Goal: Task Accomplishment & Management: Manage account settings

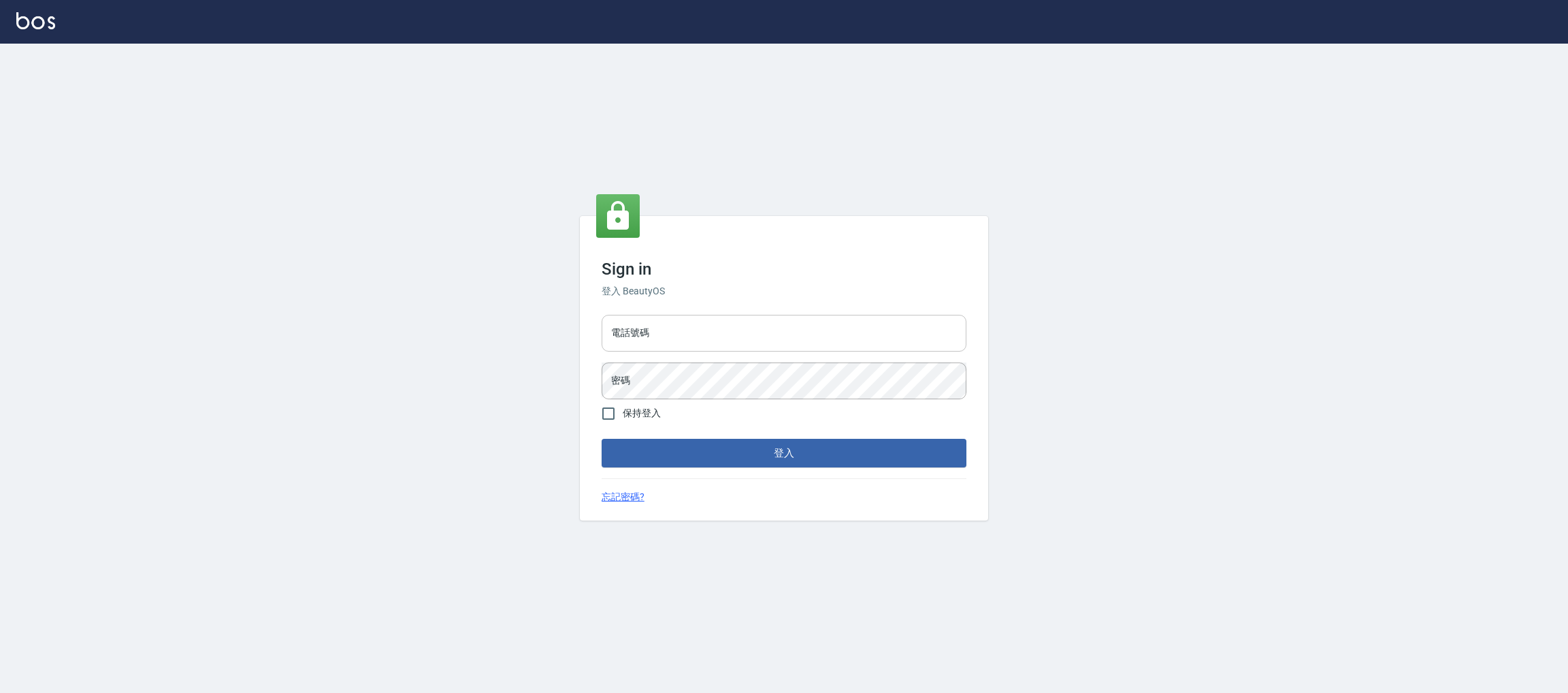
click at [682, 318] on input "電話號碼" at bounding box center [784, 332] width 365 height 37
type input "0981921116"
click at [602, 438] on button "登入" at bounding box center [784, 453] width 365 height 29
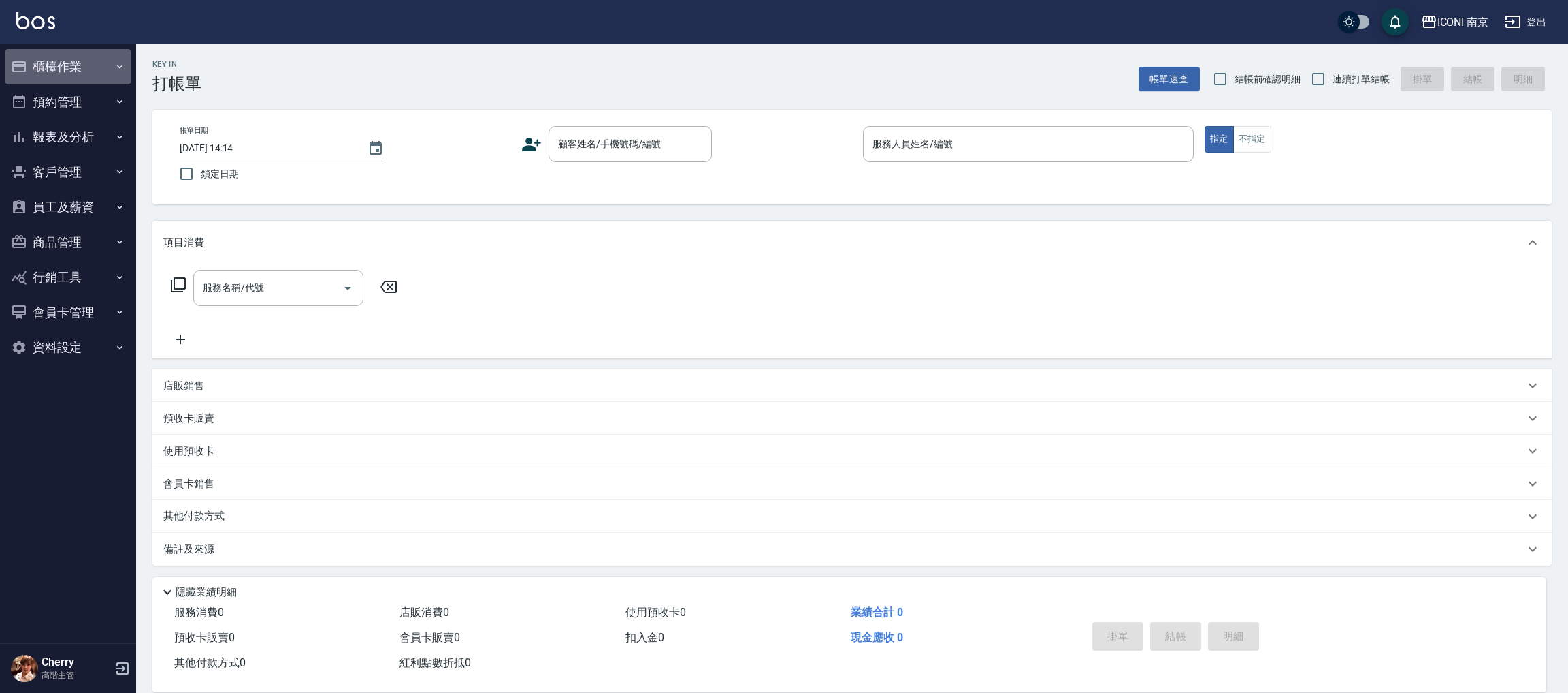
click at [62, 49] on button "櫃檯作業" at bounding box center [68, 66] width 125 height 35
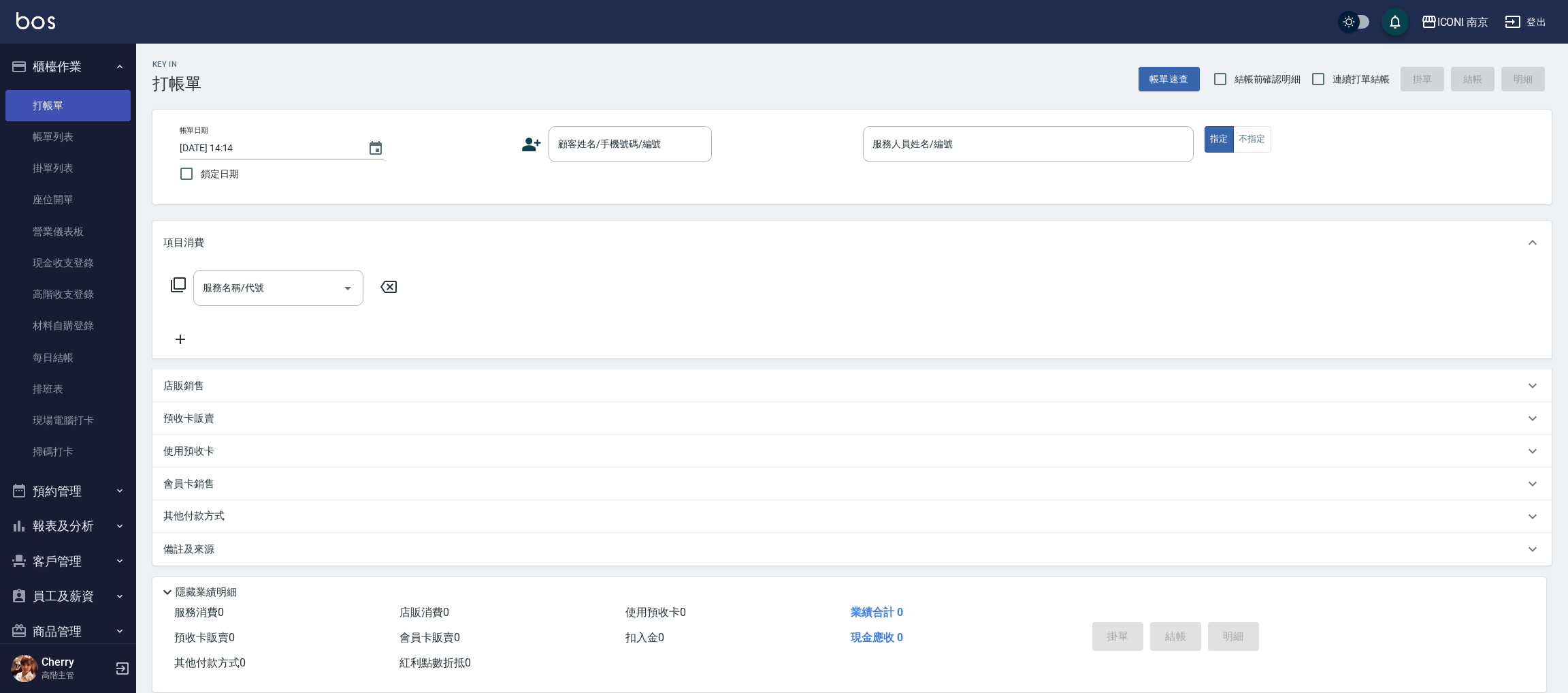
click at [45, 112] on link "打帳單" at bounding box center [68, 105] width 125 height 32
click at [369, 141] on icon "Choose date, selected date is 2025-10-14" at bounding box center [376, 149] width 16 height 16
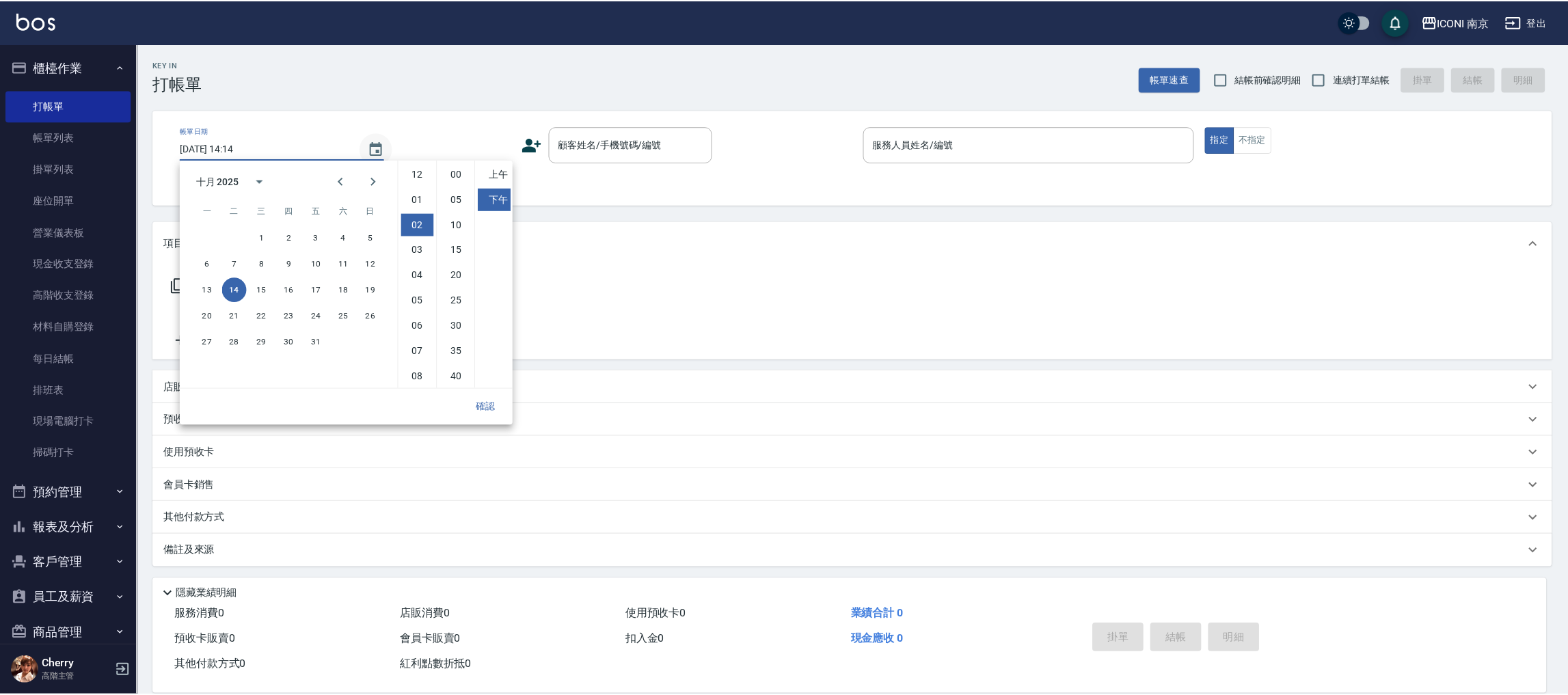
scroll to position [50, 0]
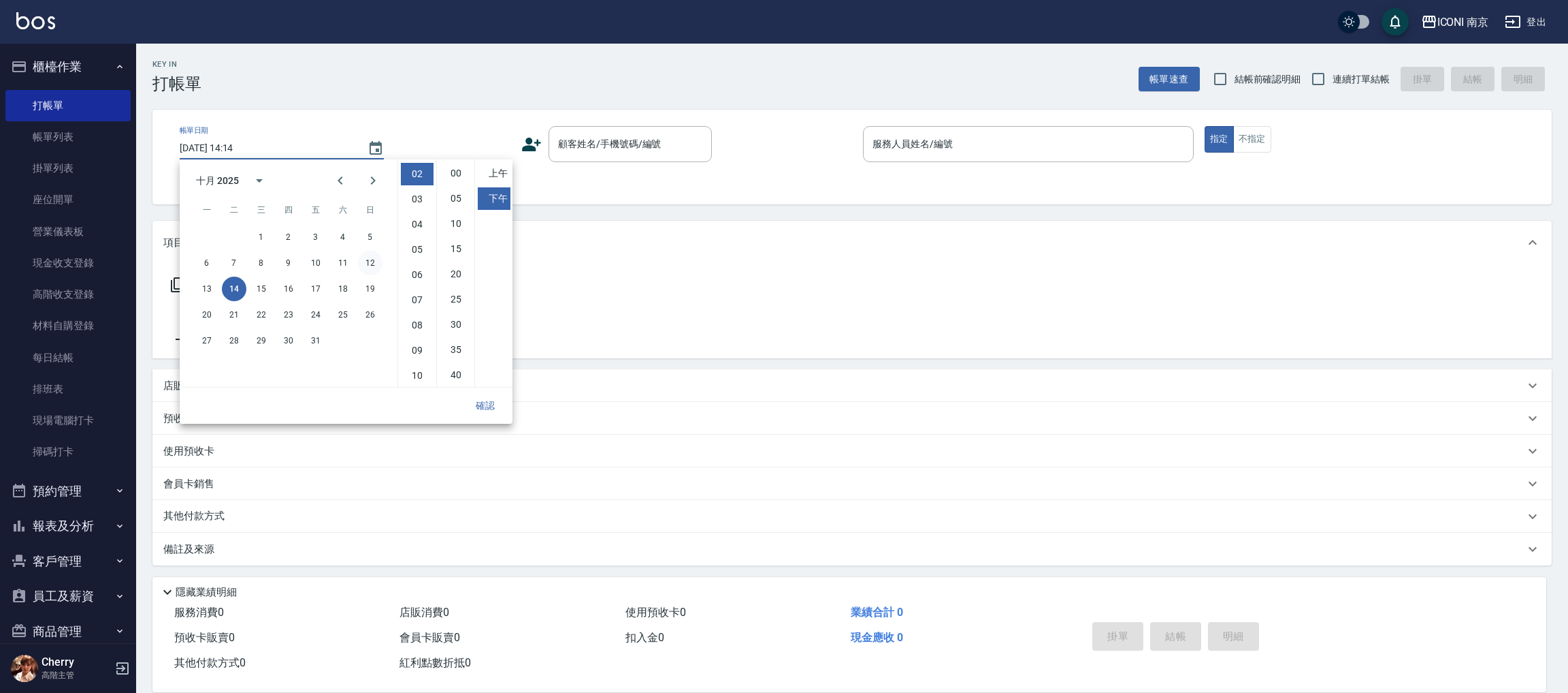
click at [370, 261] on button "12" at bounding box center [370, 263] width 24 height 24
type input "2025/10/12 14:14"
click at [489, 396] on button "確認" at bounding box center [485, 406] width 43 height 25
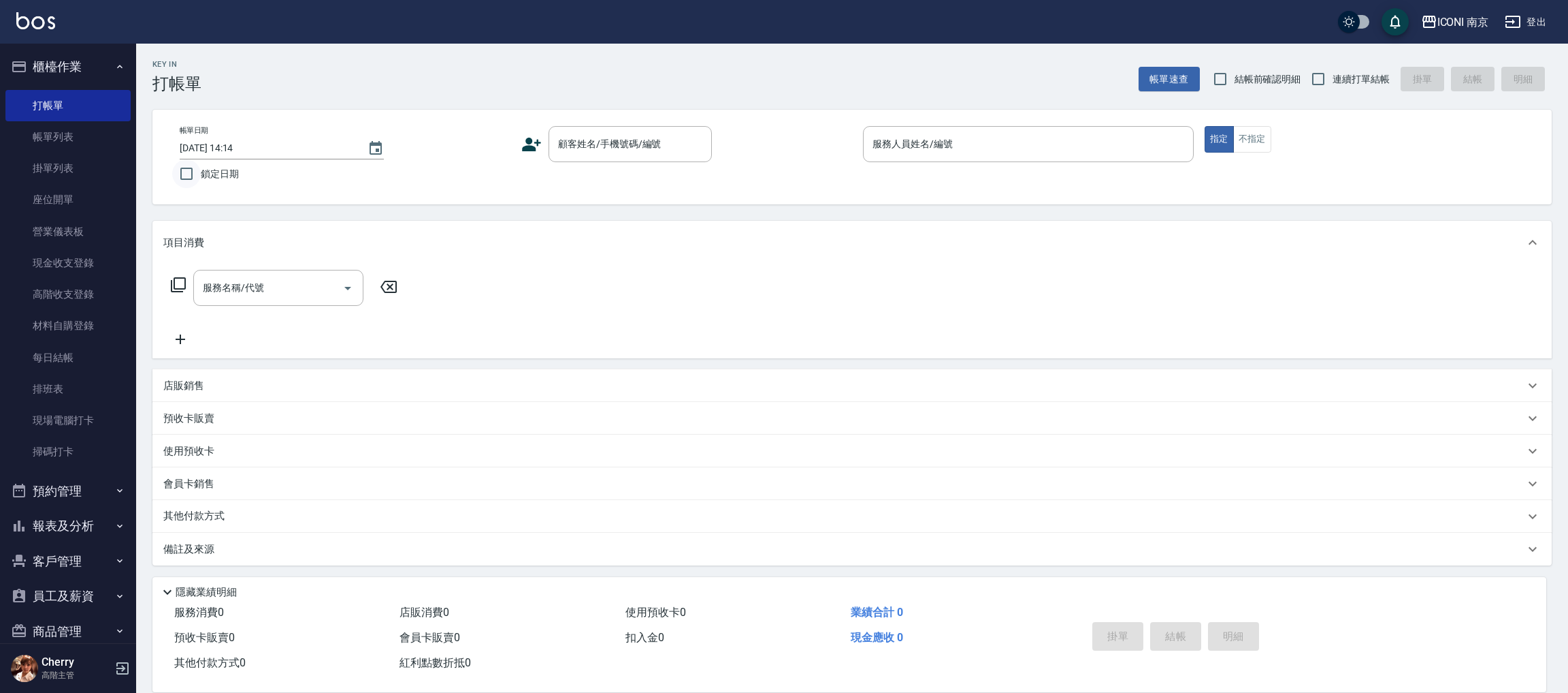
click at [189, 175] on input "鎖定日期" at bounding box center [186, 174] width 29 height 29
checkbox input "true"
click at [569, 164] on div "帳單日期 2025/10/12 14:14 鎖定日期 顧客姓名/手機號碼/編號 顧客姓名/手機號碼/編號 服務人員姓名/編號 服務人員姓名/編號 指定 不指定" at bounding box center [852, 157] width 1367 height 62
click at [603, 149] on input "顧客姓名/手機號碼/編號" at bounding box center [620, 144] width 130 height 24
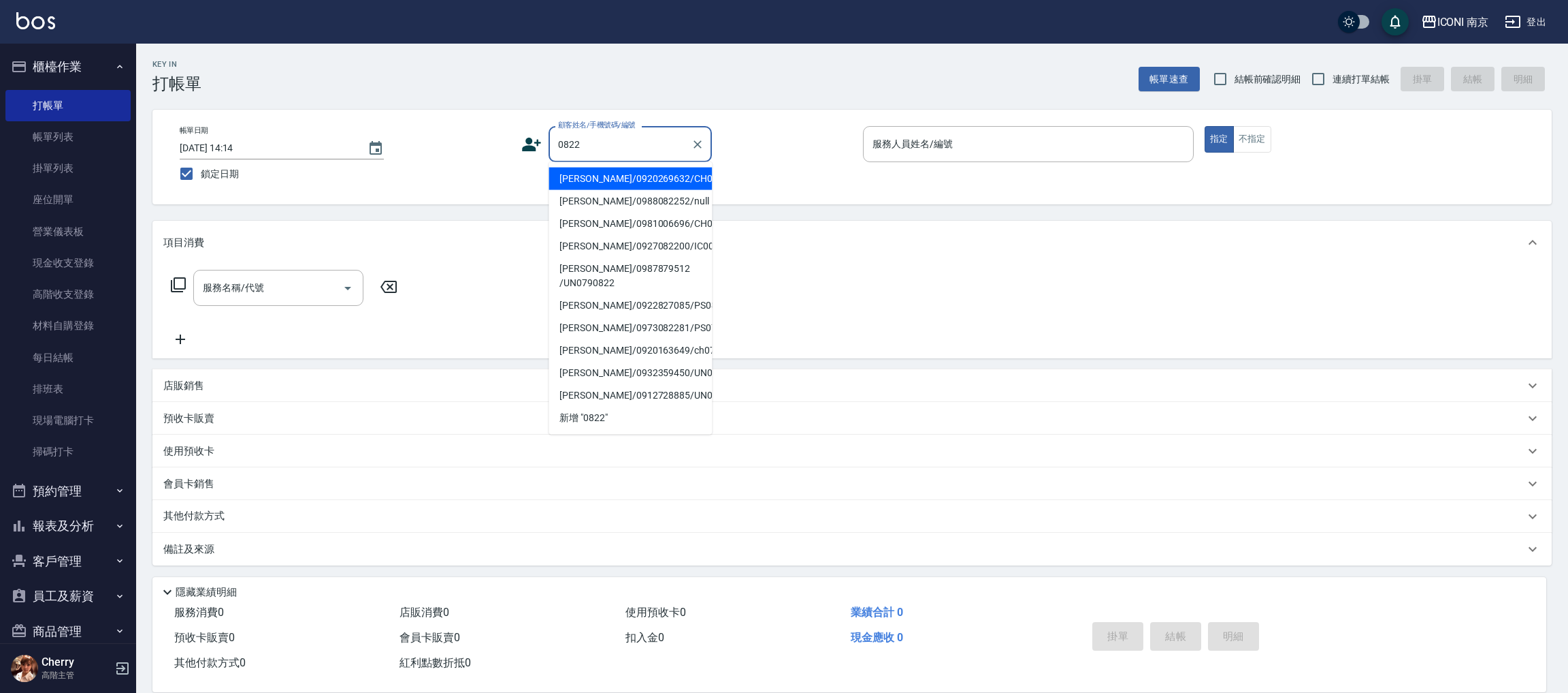
click at [627, 180] on li "呂容萱/0920269632/CH0000822" at bounding box center [630, 178] width 163 height 23
type input "呂容萱/0920269632/CH0000822"
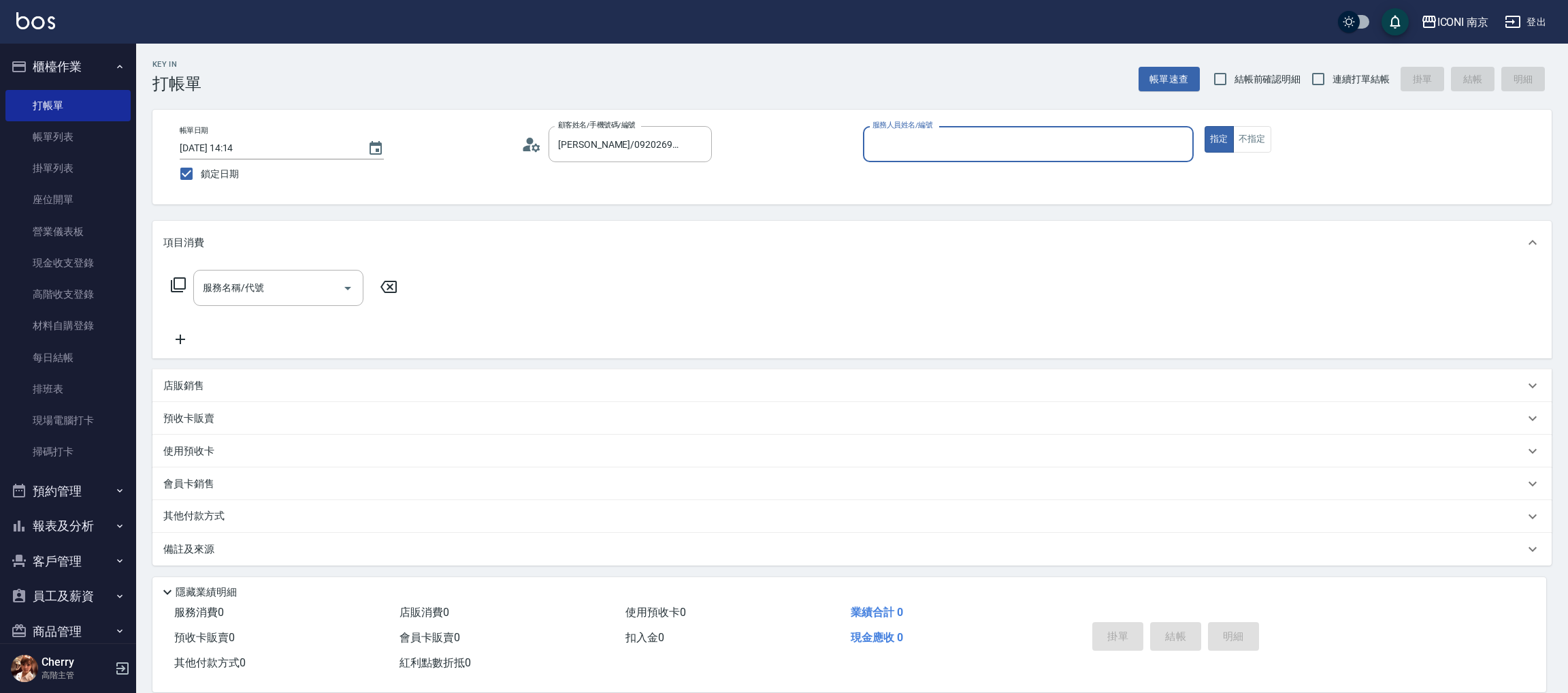
type input "Cherry-6"
click at [1341, 78] on span "連續打單結帳" at bounding box center [1361, 80] width 57 height 14
click at [1333, 78] on input "連續打單結帳" at bounding box center [1319, 79] width 29 height 29
checkbox input "true"
click at [177, 283] on icon at bounding box center [178, 284] width 16 height 16
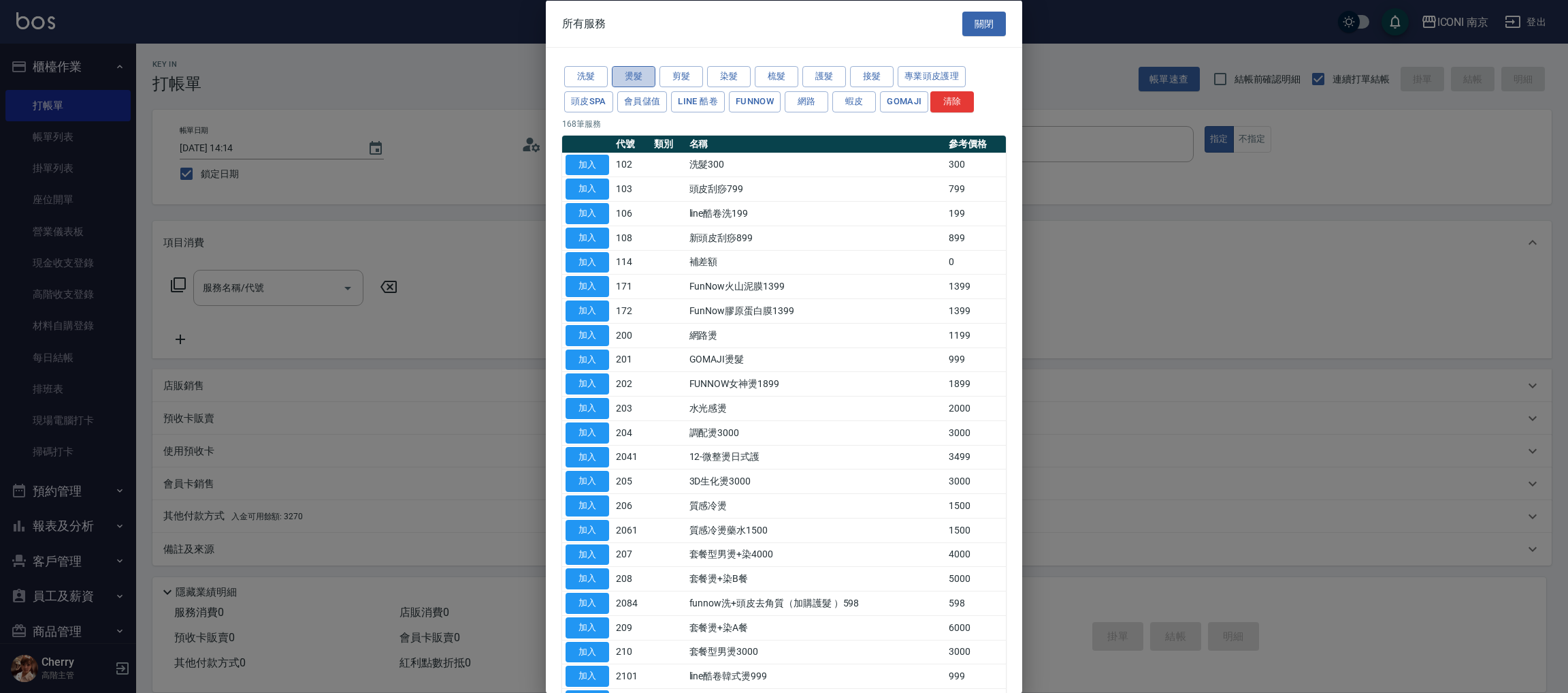
click at [641, 75] on button "燙髮" at bounding box center [634, 76] width 43 height 21
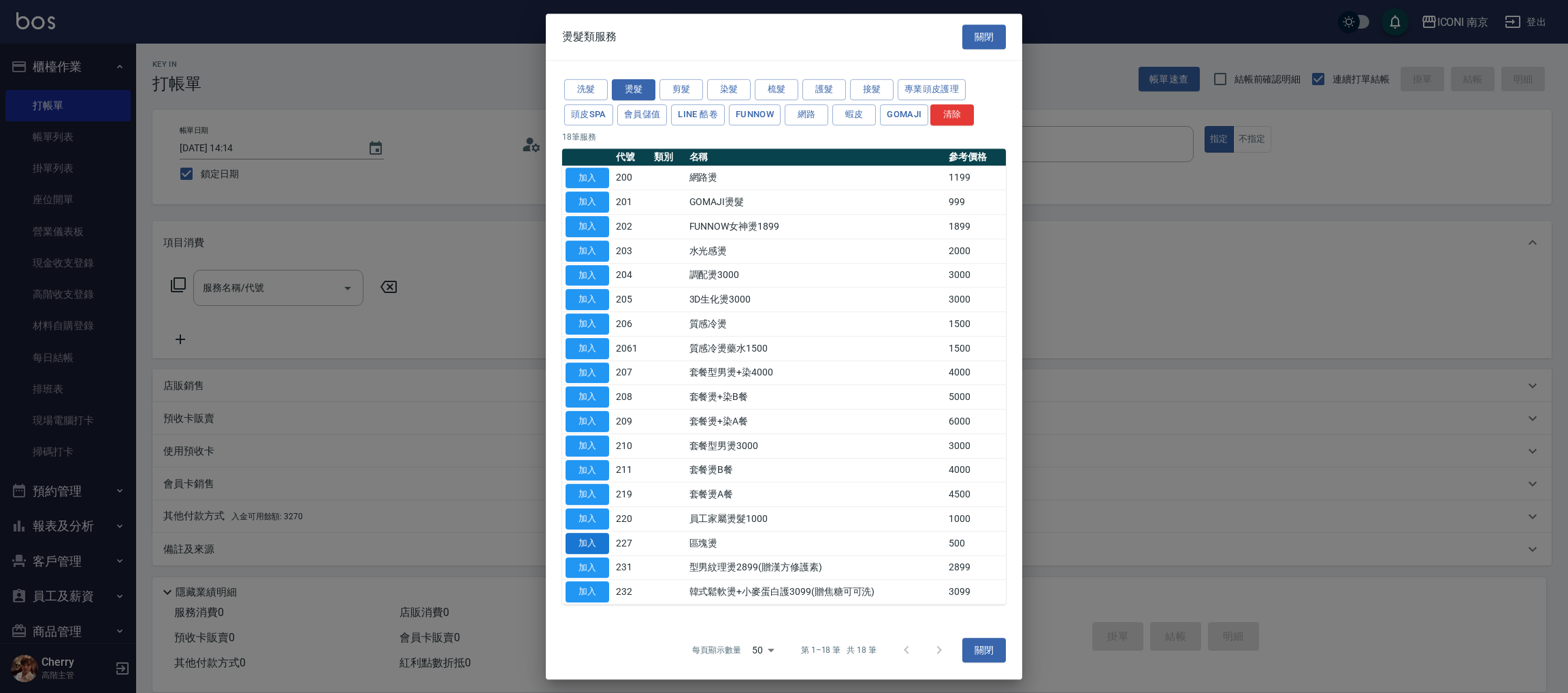
click at [583, 542] on button "加入" at bounding box center [588, 543] width 43 height 21
type input "區塊燙(227)"
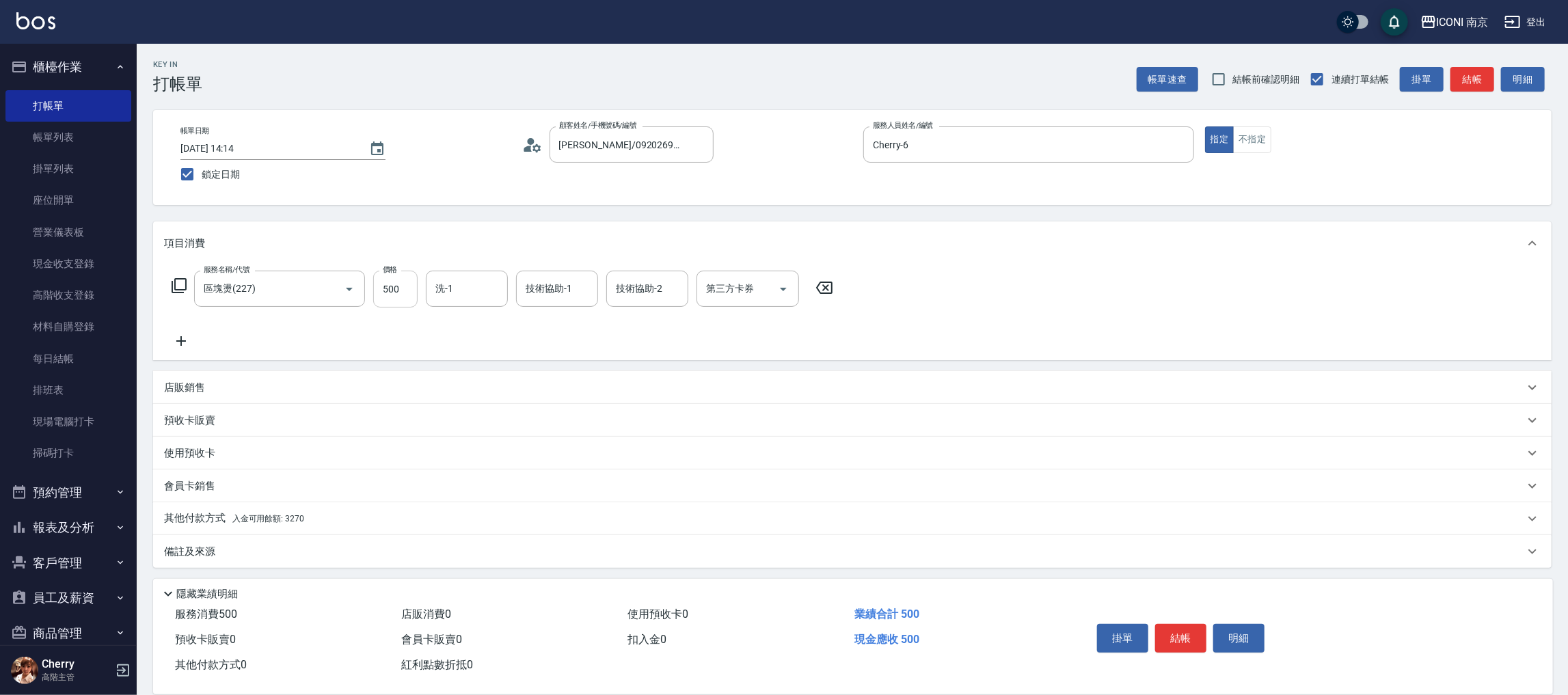
click at [395, 296] on input "500" at bounding box center [395, 289] width 45 height 37
type input "1500"
click at [165, 286] on div "服務名稱/代號 區塊燙(227) 服務名稱/代號 價格 1500 價格 洗-1 洗-1 技術協助-1 技術協助-1 技術協助-2 技術協助-2 第三方卡券 第…" at bounding box center [502, 289] width 677 height 37
click at [175, 285] on icon at bounding box center [179, 285] width 16 height 16
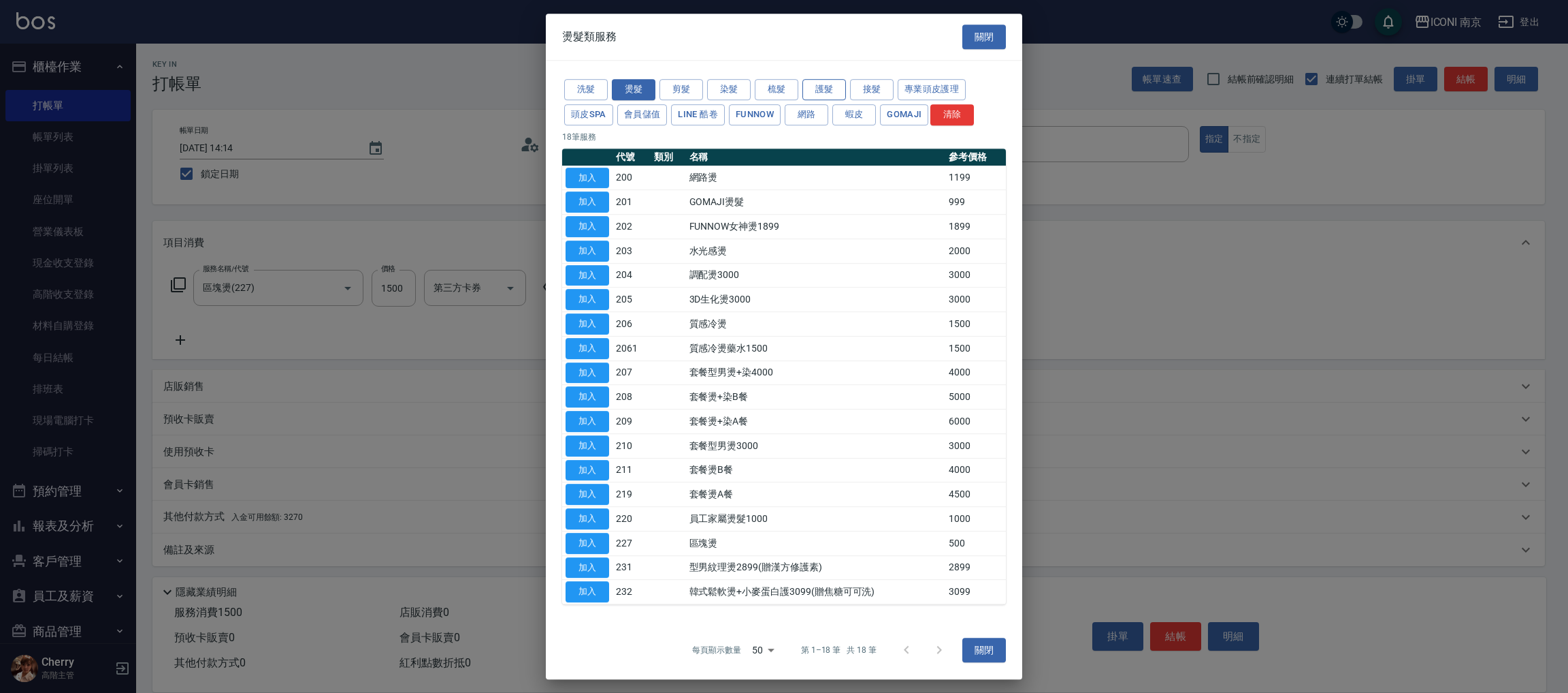
click at [815, 91] on button "護髮" at bounding box center [825, 89] width 43 height 21
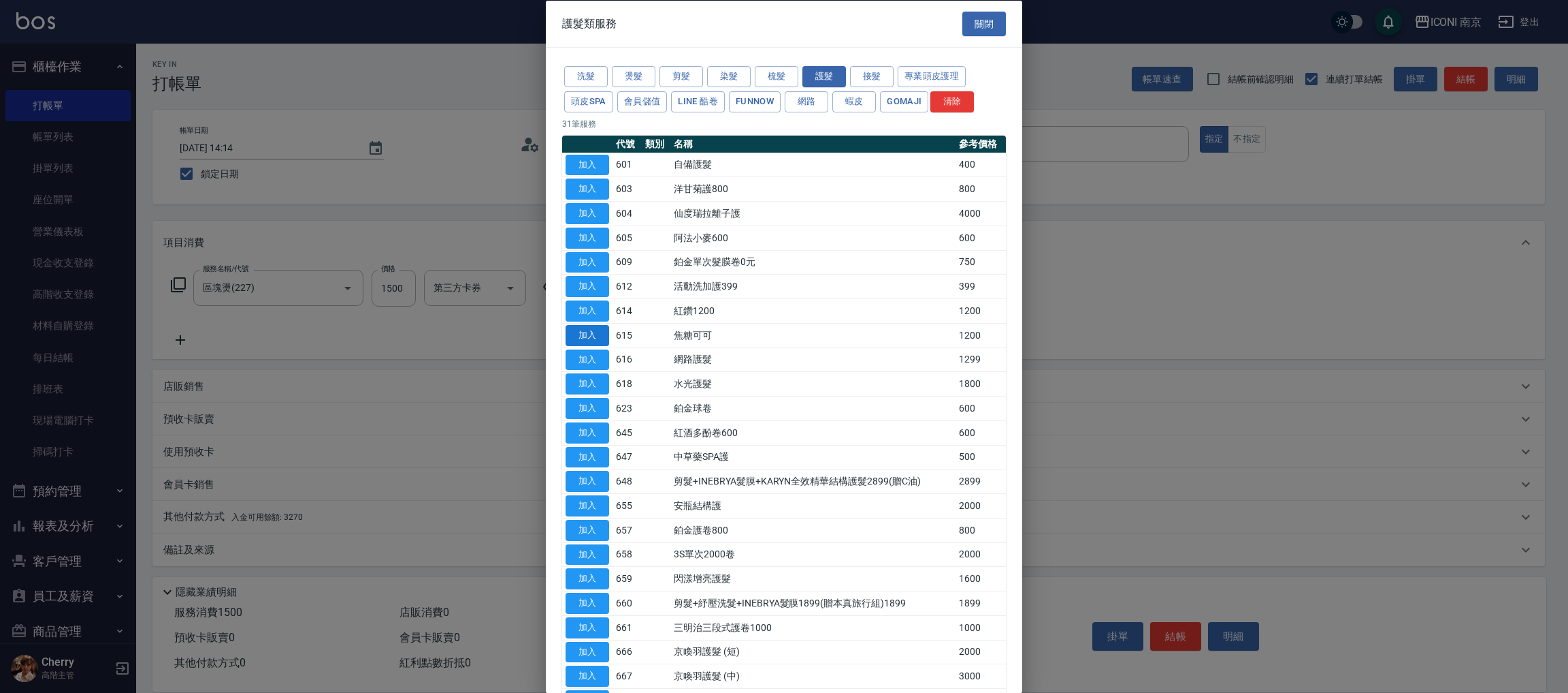
click at [581, 340] on button "加入" at bounding box center [588, 334] width 43 height 21
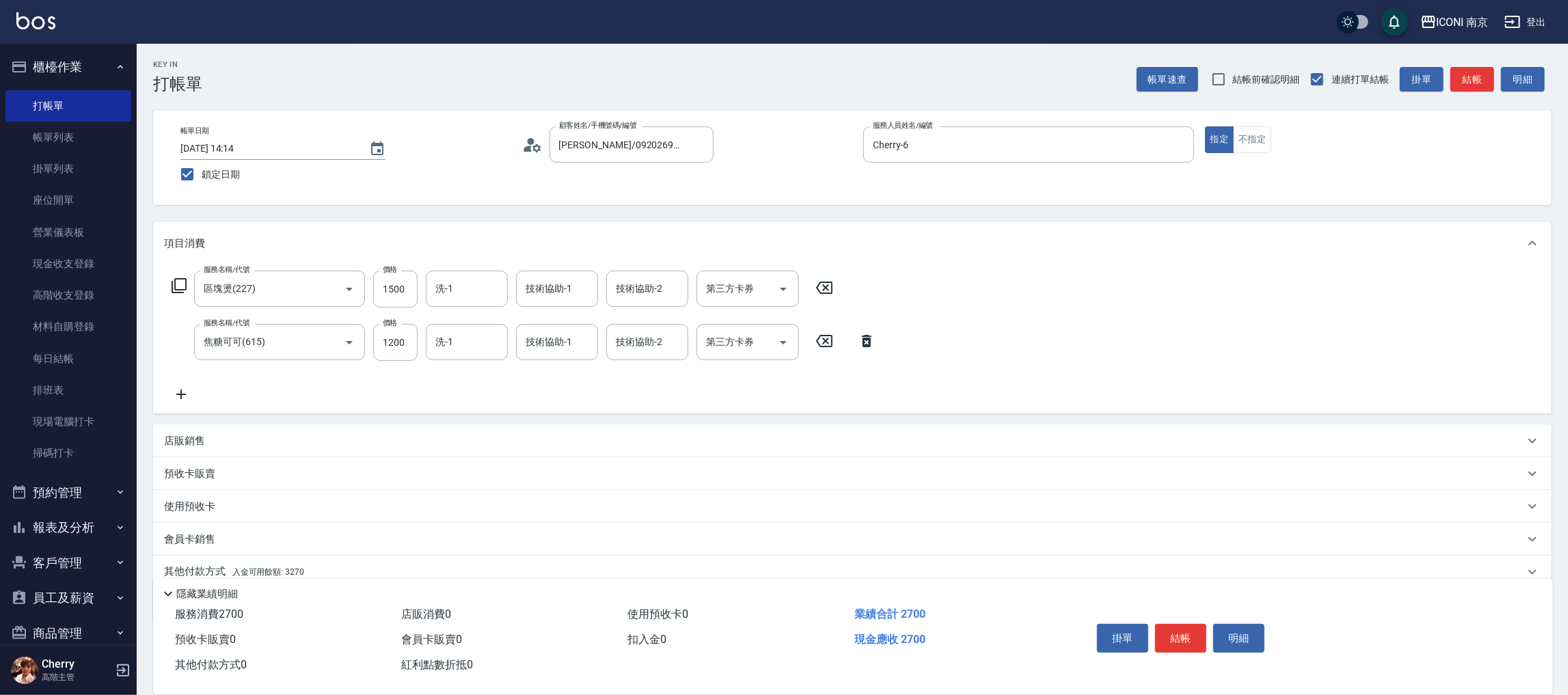
click at [175, 287] on icon at bounding box center [179, 285] width 16 height 16
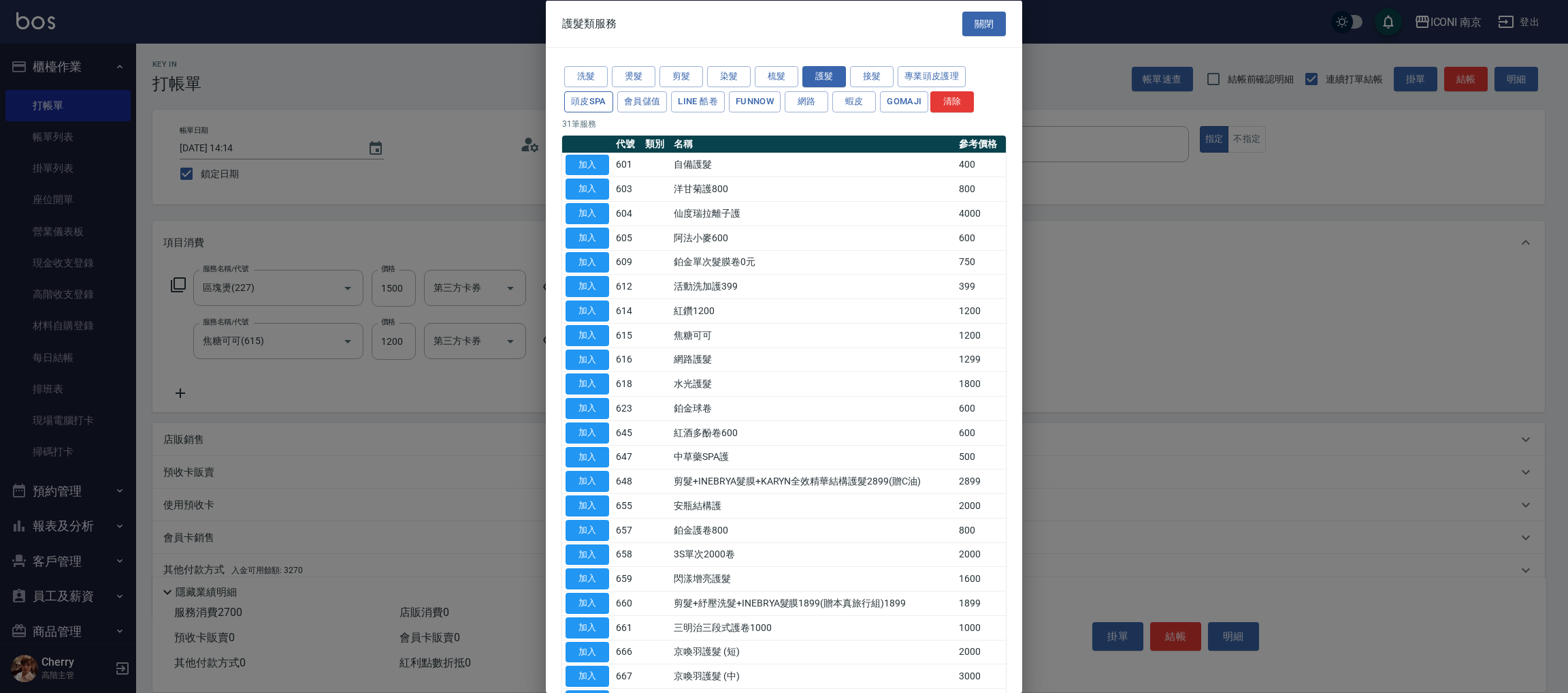
click at [598, 106] on button "頭皮SPA" at bounding box center [588, 101] width 49 height 21
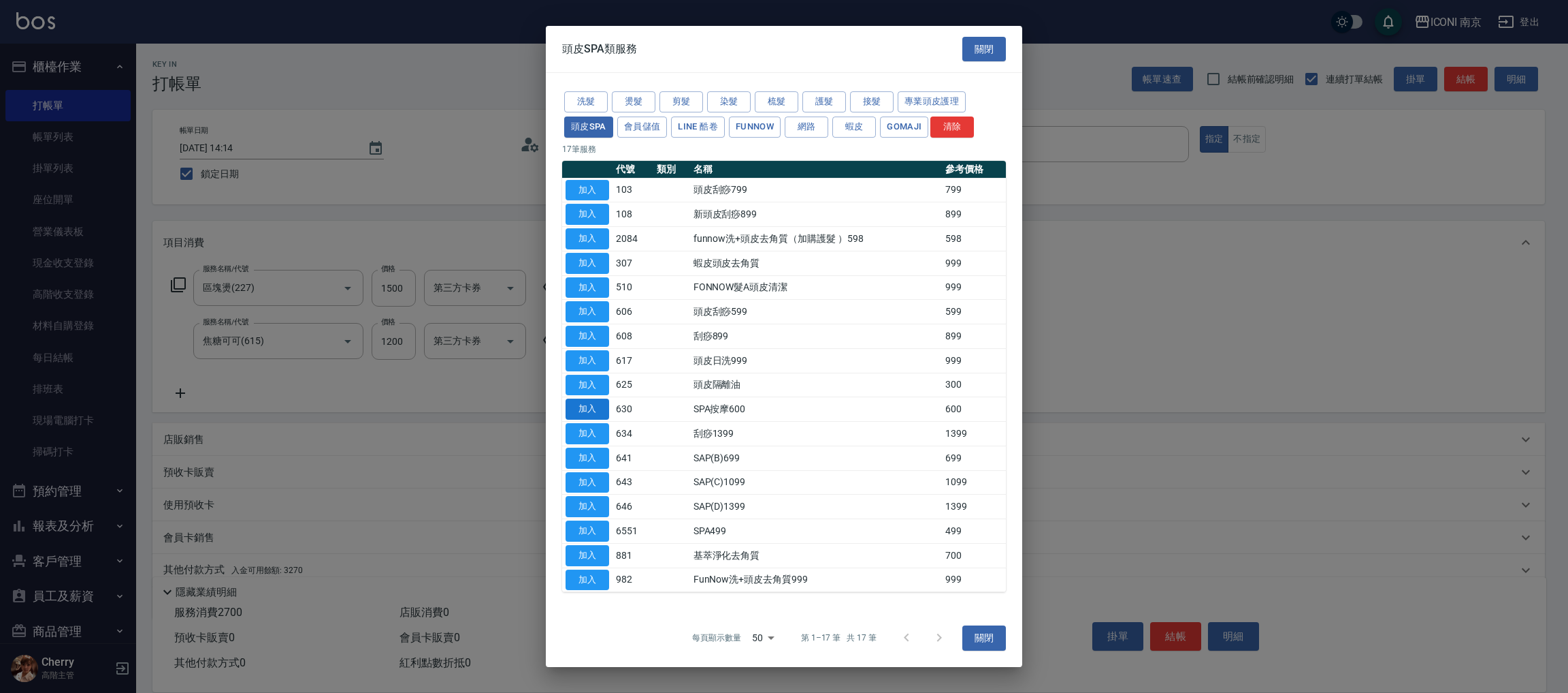
click at [575, 409] on button "加入" at bounding box center [588, 409] width 43 height 21
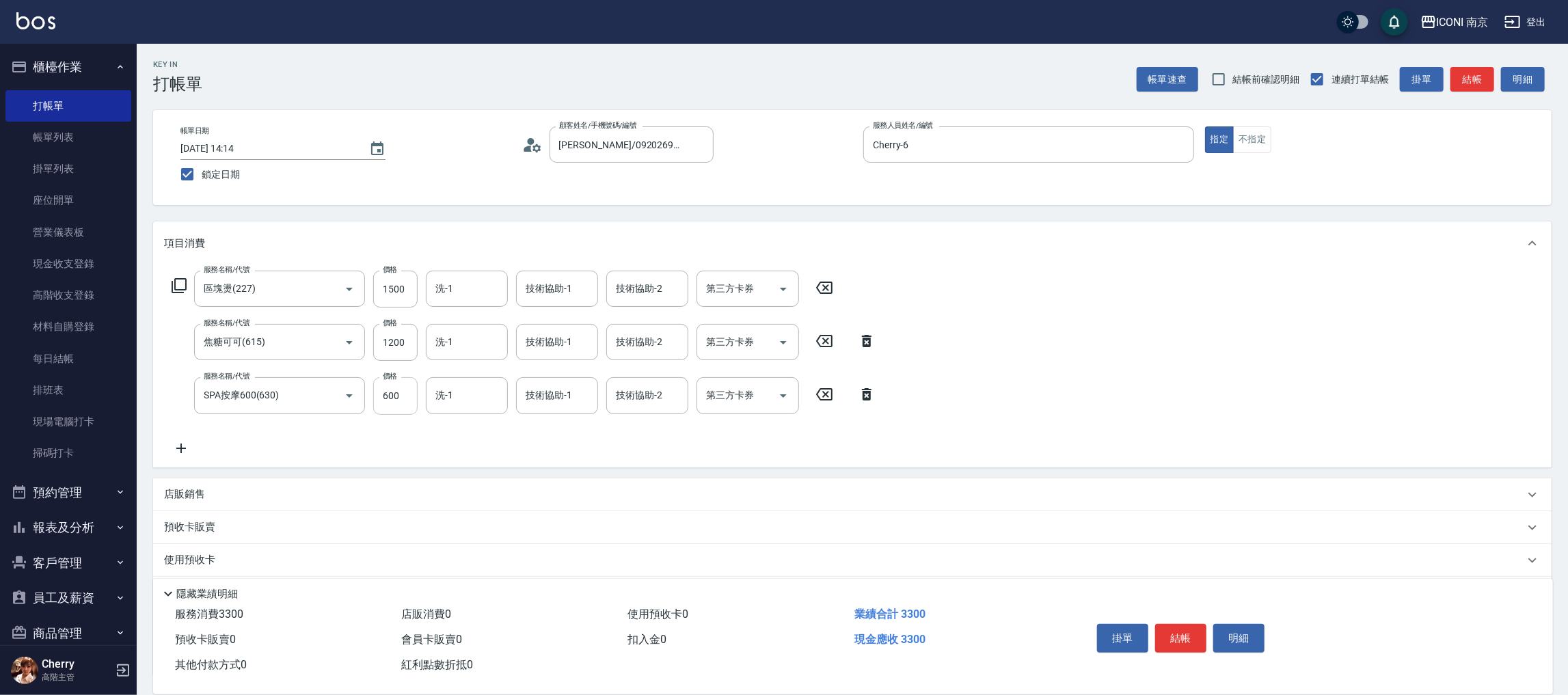
click at [396, 410] on input "600" at bounding box center [395, 395] width 45 height 37
type input "800"
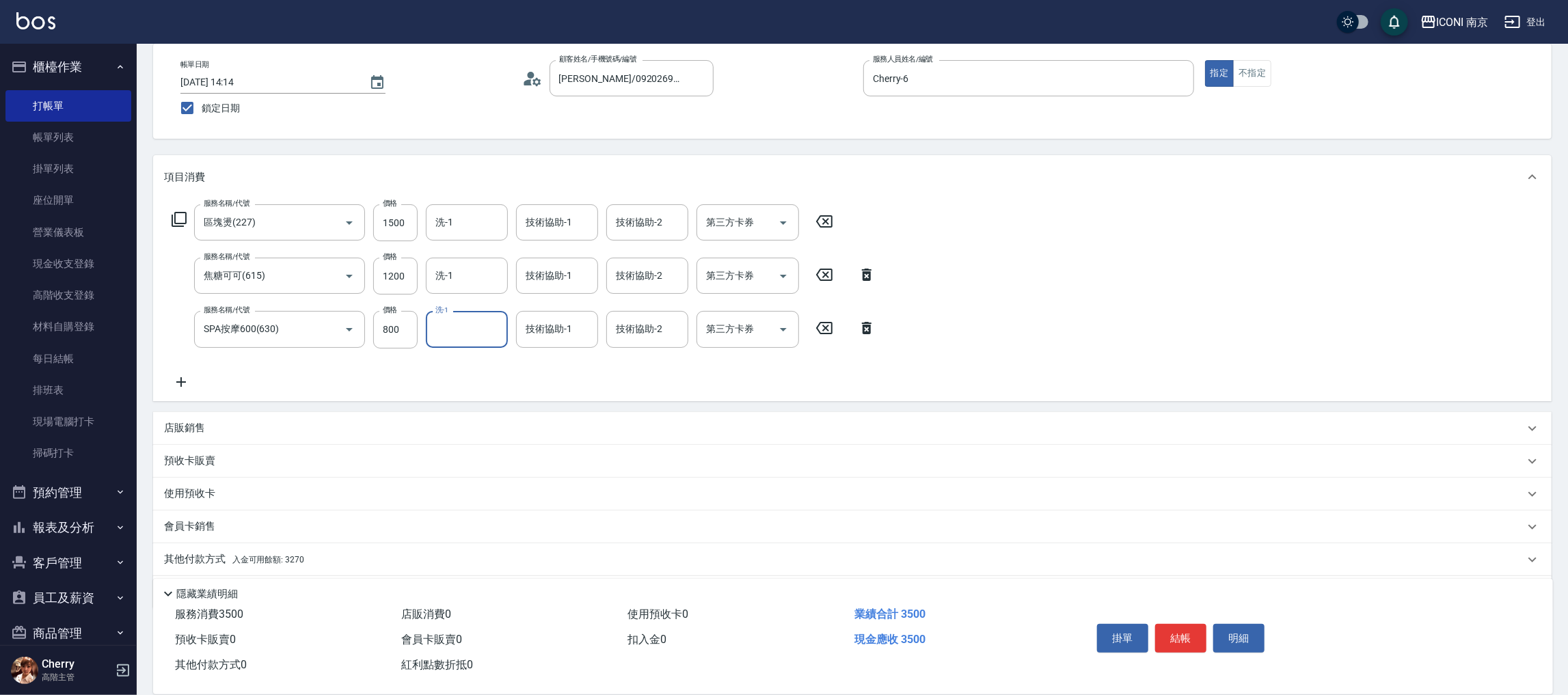
scroll to position [107, 0]
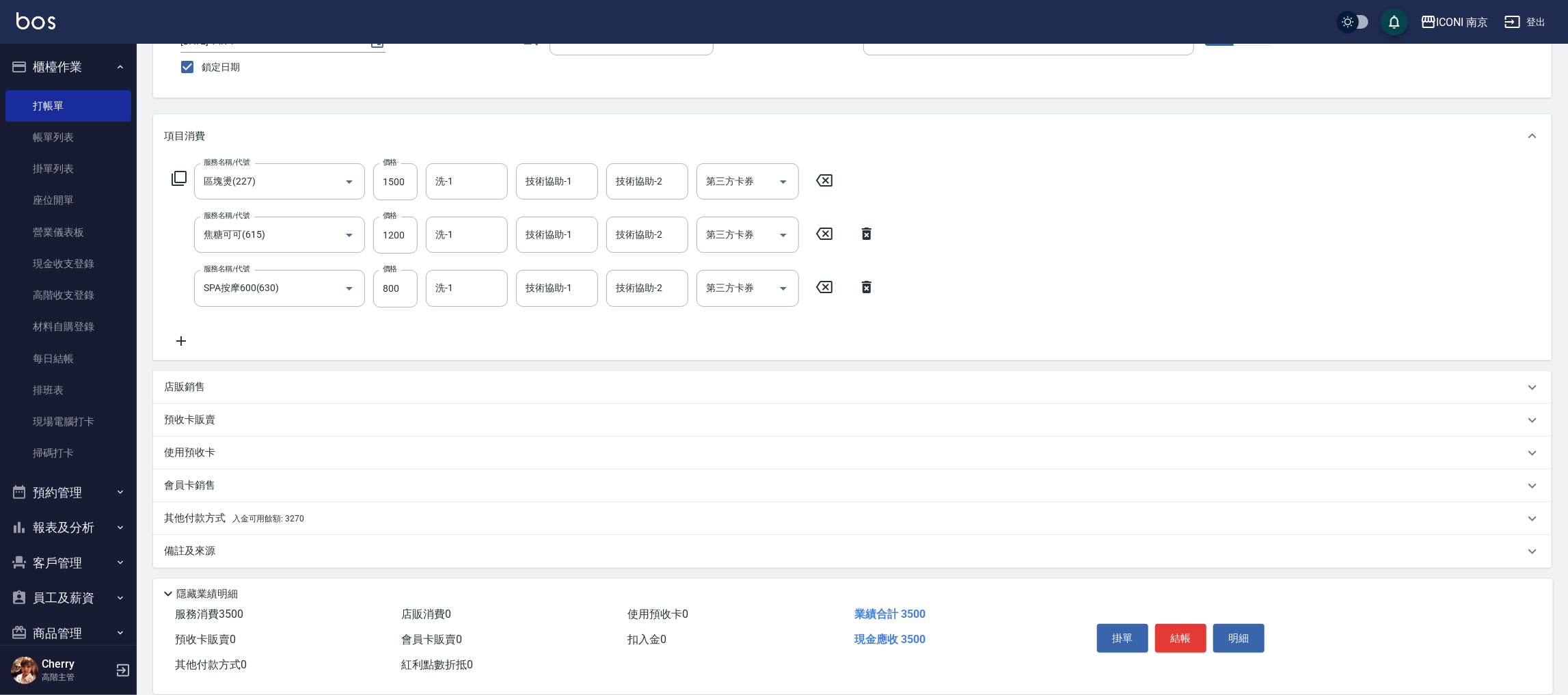
click at [259, 513] on span "入金可用餘額: 3270" at bounding box center [268, 518] width 72 height 10
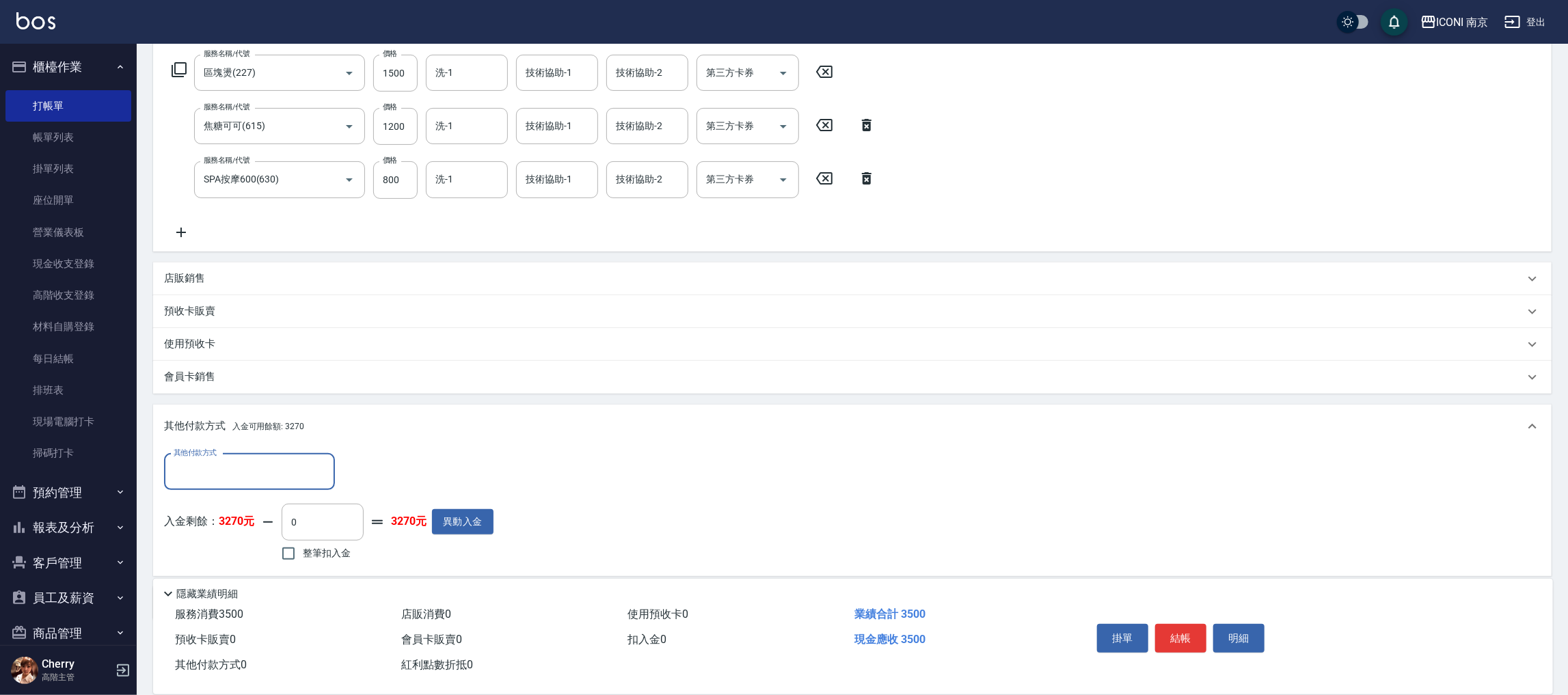
scroll to position [239, 0]
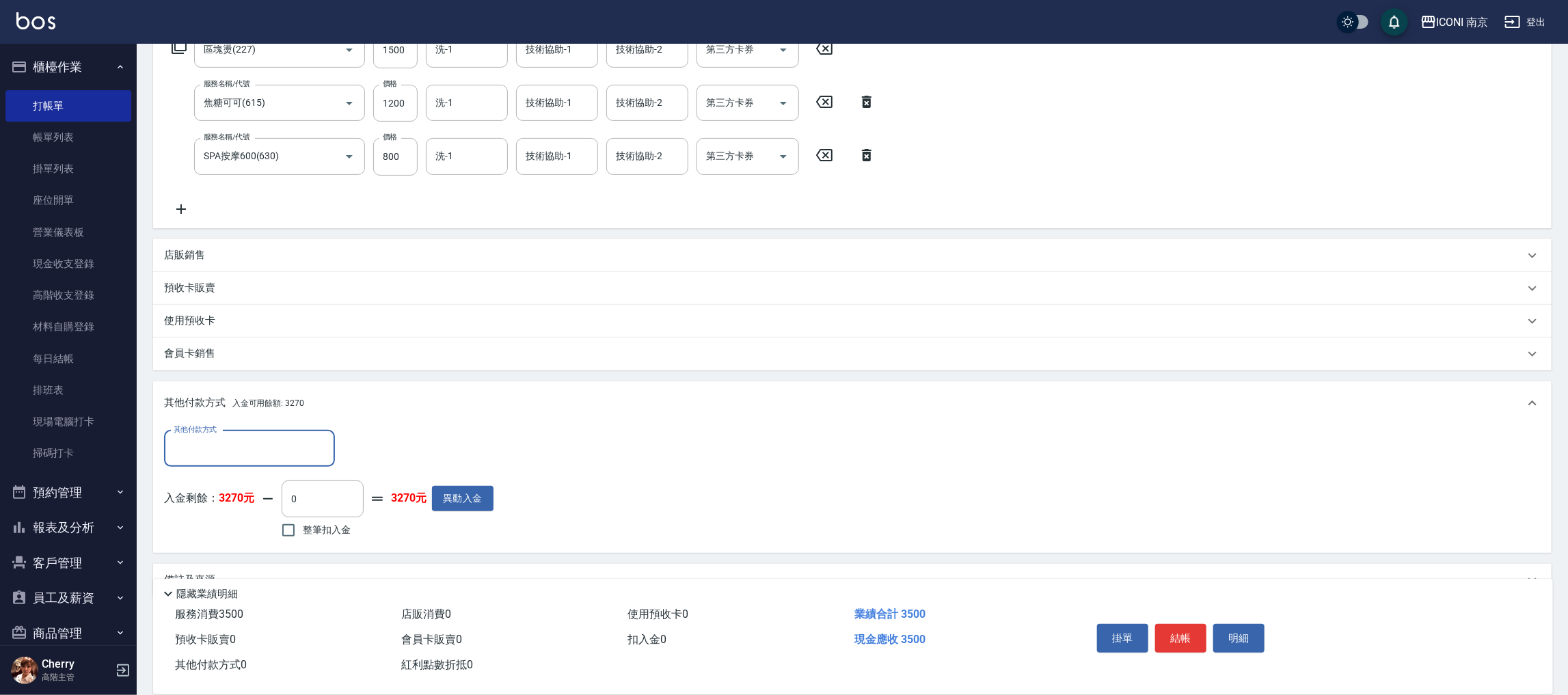
click at [313, 525] on span "整筆扣入金" at bounding box center [326, 530] width 48 height 15
click at [303, 525] on input "整筆扣入金" at bounding box center [289, 531] width 29 height 29
checkbox input "true"
type input "3270"
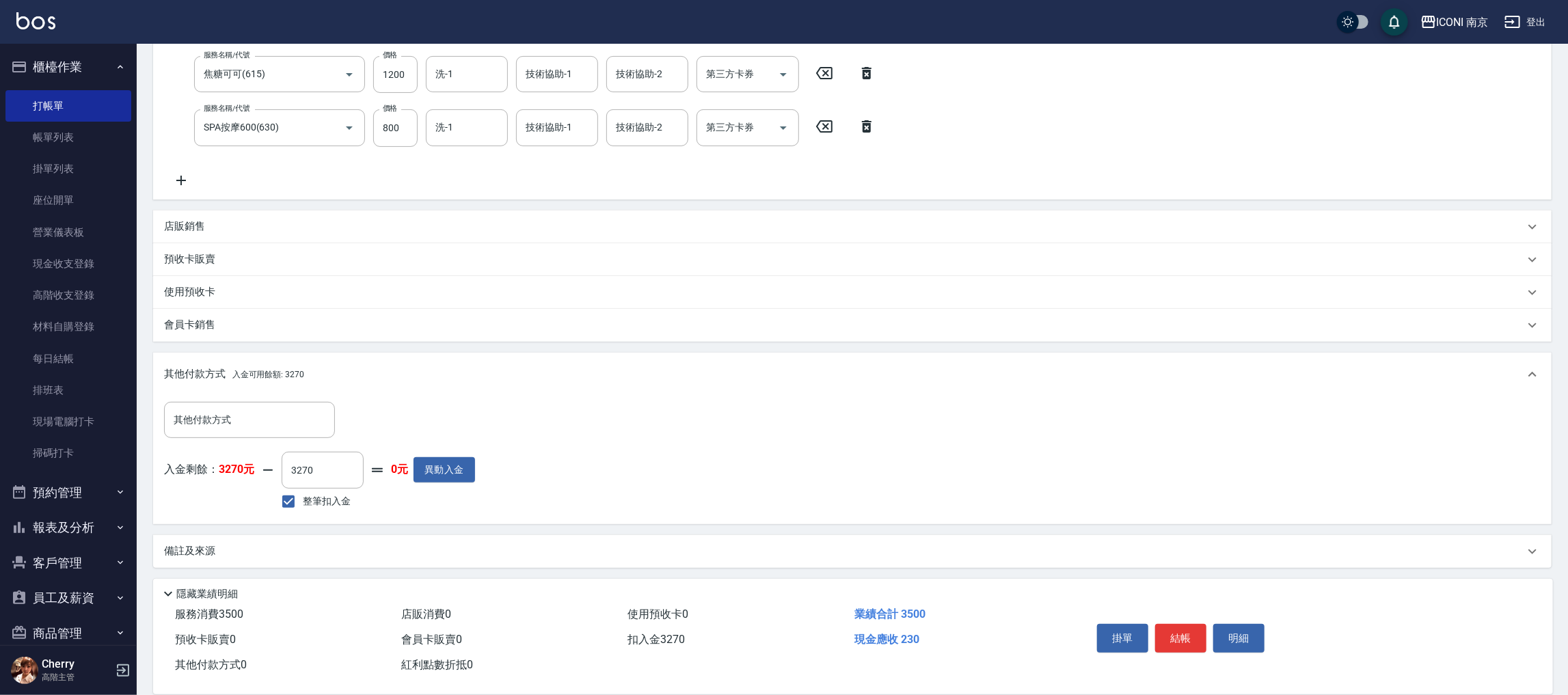
click at [280, 544] on div "備註及來源" at bounding box center [844, 551] width 1360 height 15
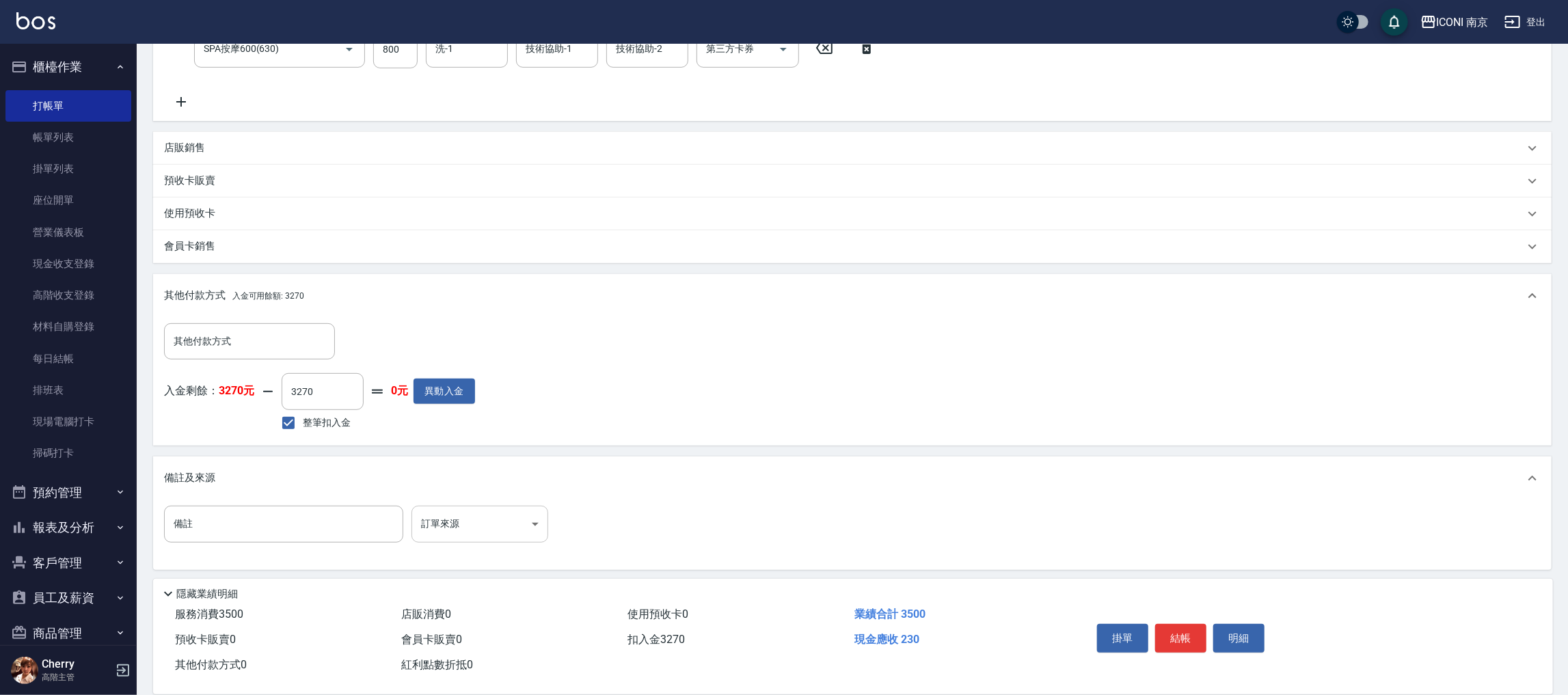
scroll to position [349, 0]
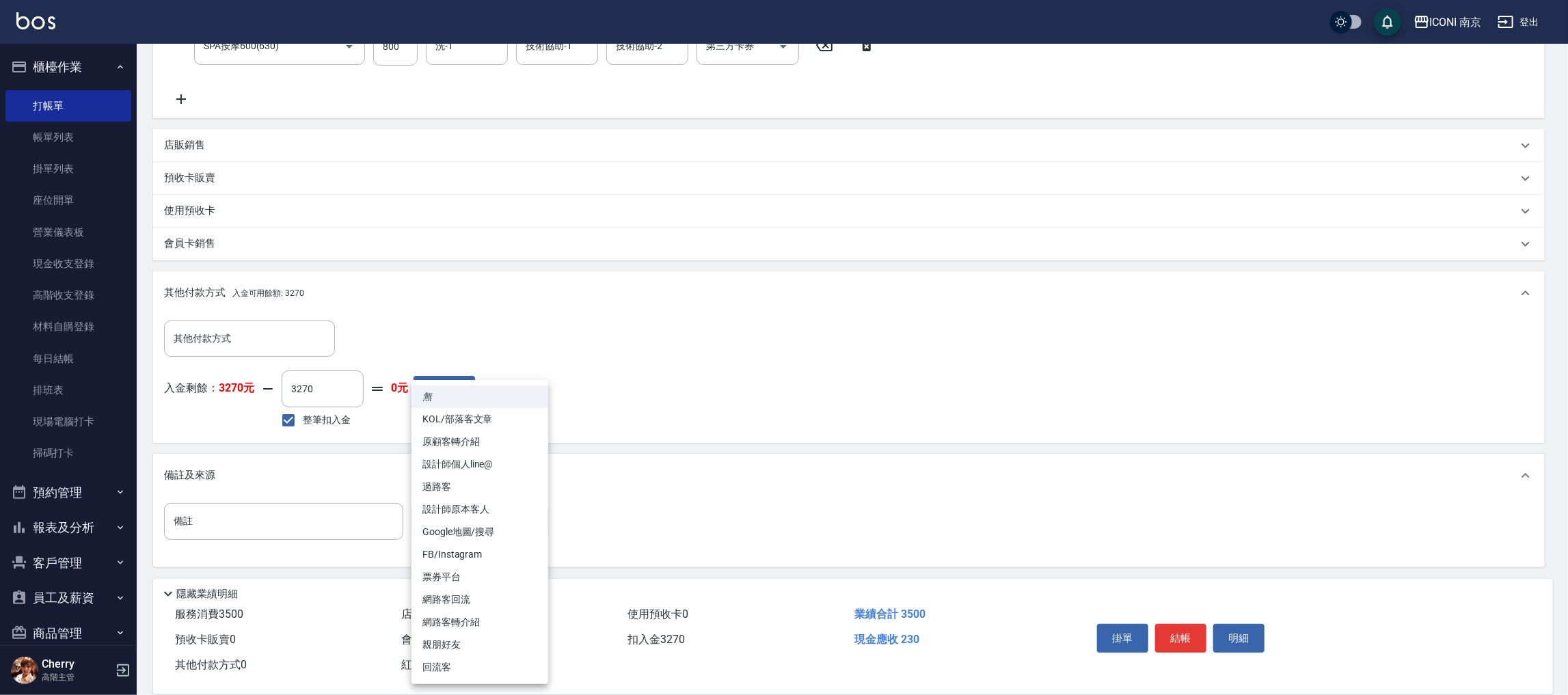
click at [454, 524] on body "ICONI 南京 登出 櫃檯作業 打帳單 帳單列表 掛單列表 座位開單 營業儀表板 現金收支登錄 高階收支登錄 材料自購登錄 每日結帳 排班表 現場電腦打卡 …" at bounding box center [784, 174] width 1568 height 1045
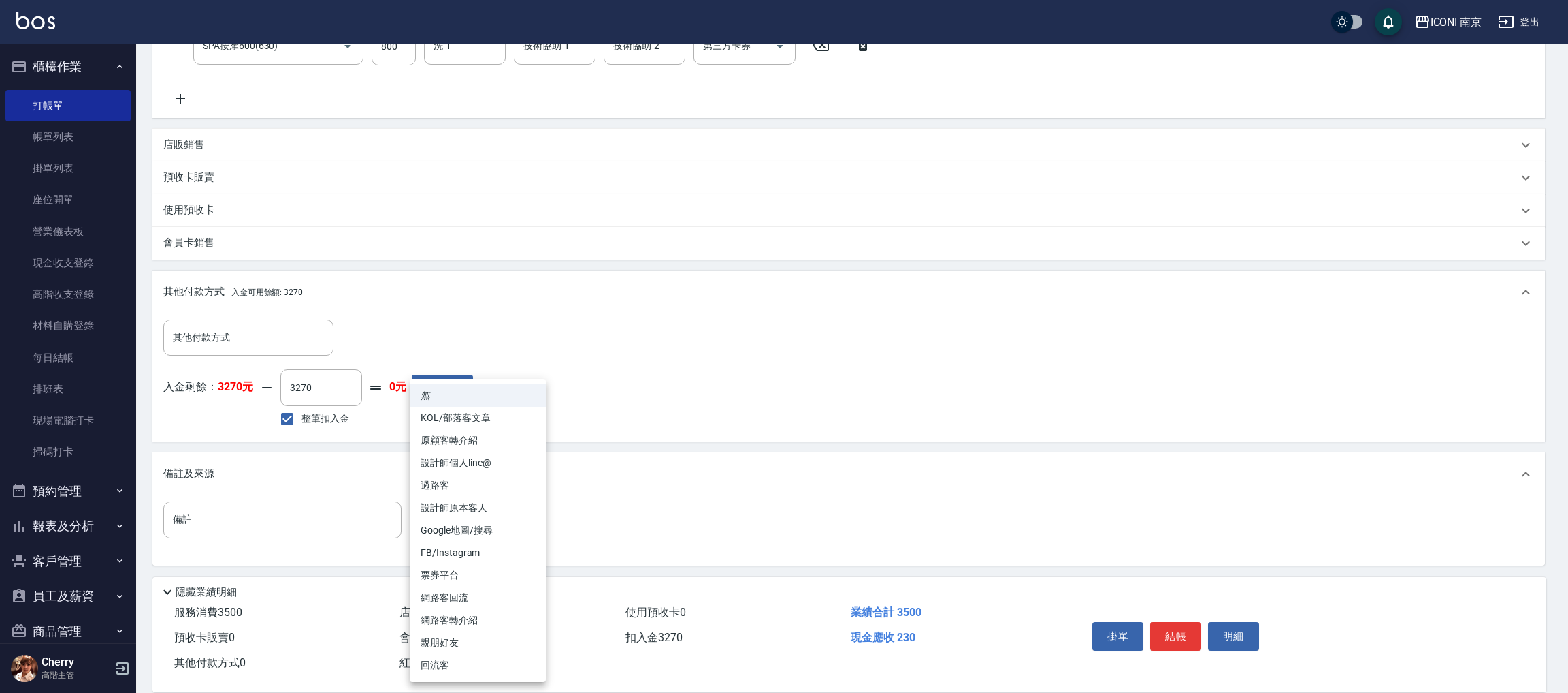
click at [498, 512] on li "設計師原本客人" at bounding box center [478, 507] width 136 height 23
type input "設計師原本客人"
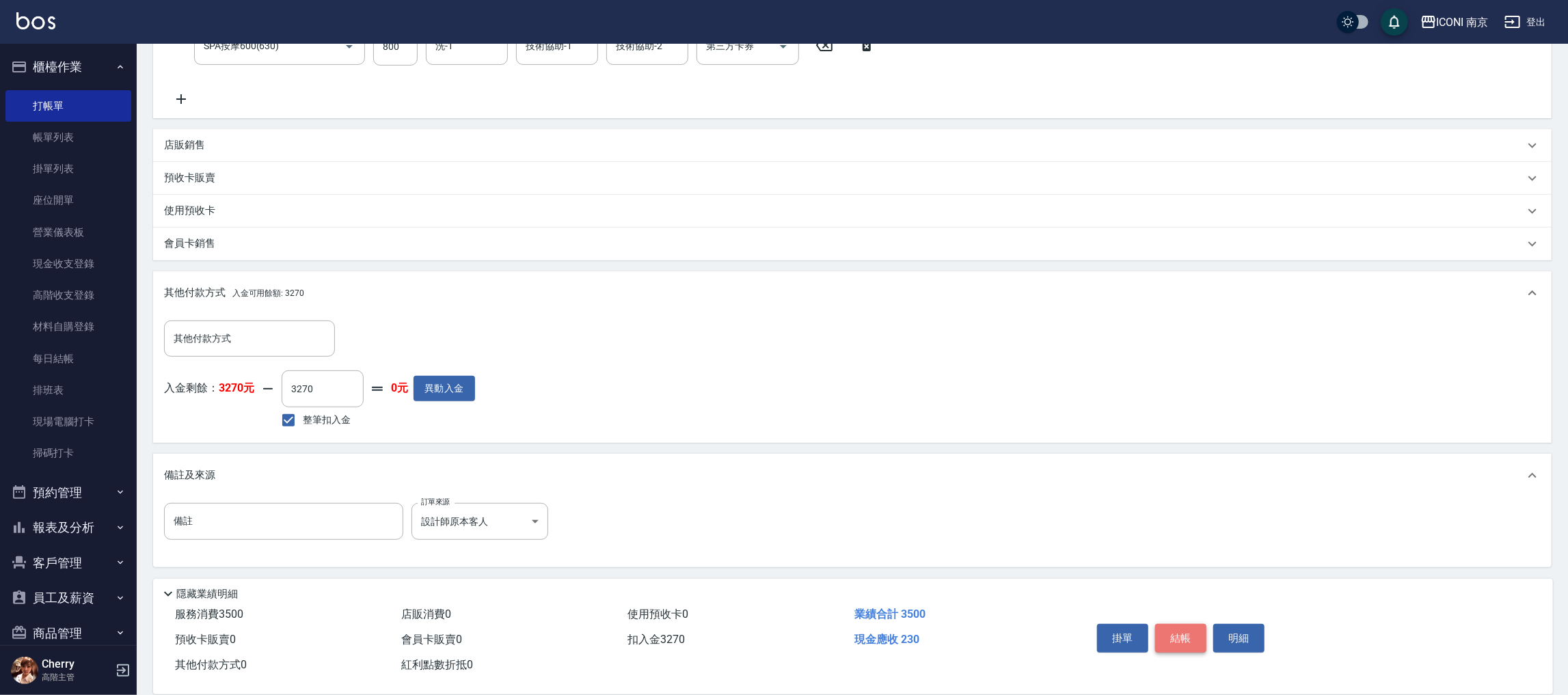
click at [1181, 635] on button "結帳" at bounding box center [1181, 639] width 51 height 29
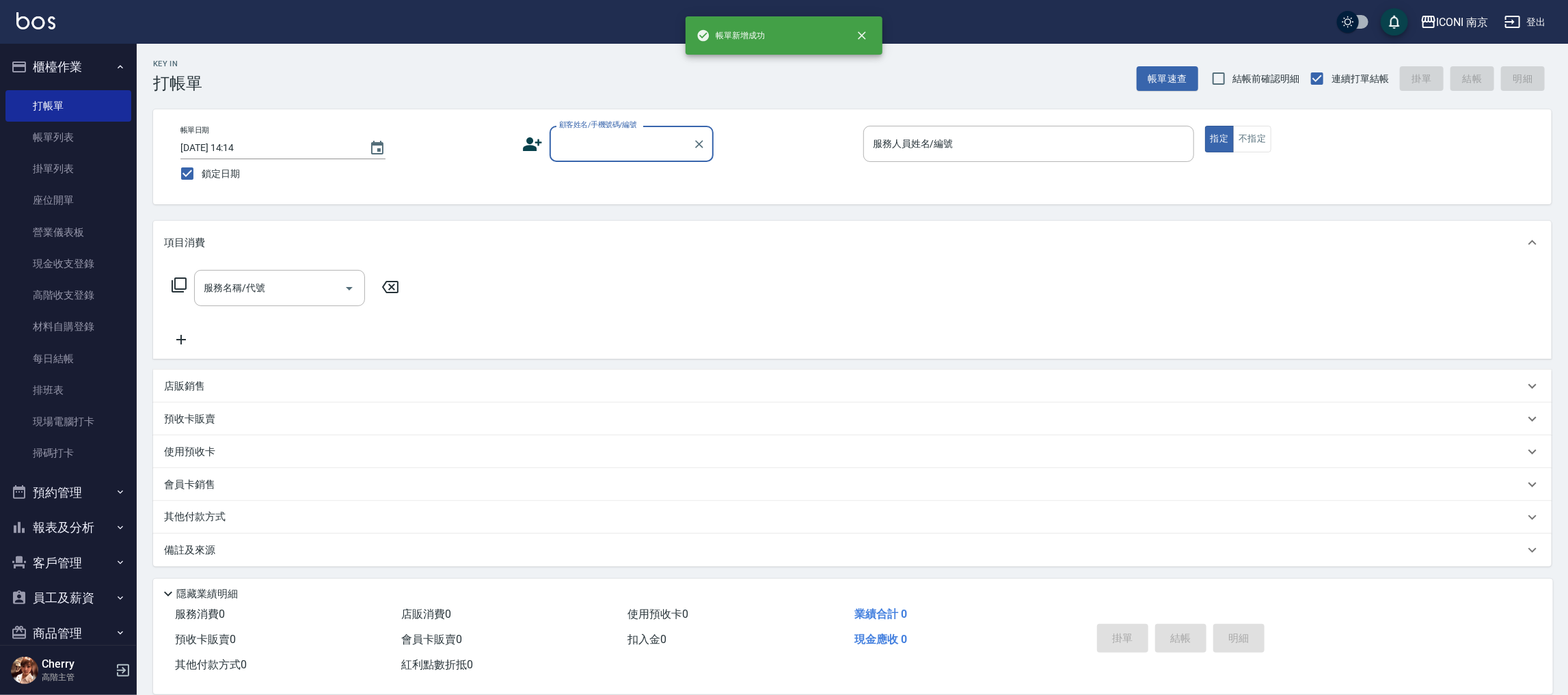
scroll to position [0, 0]
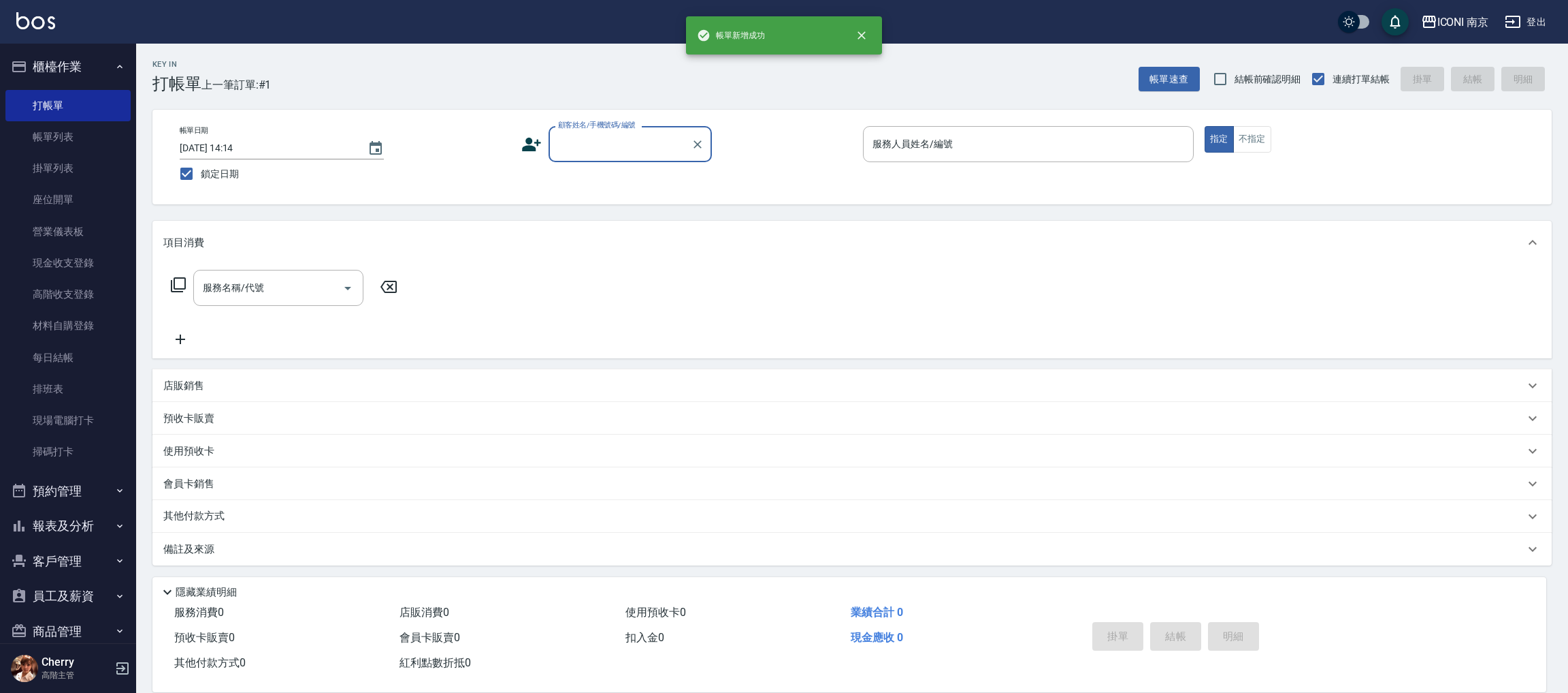
click at [578, 152] on input "顧客姓名/手機號碼/編號" at bounding box center [620, 144] width 130 height 24
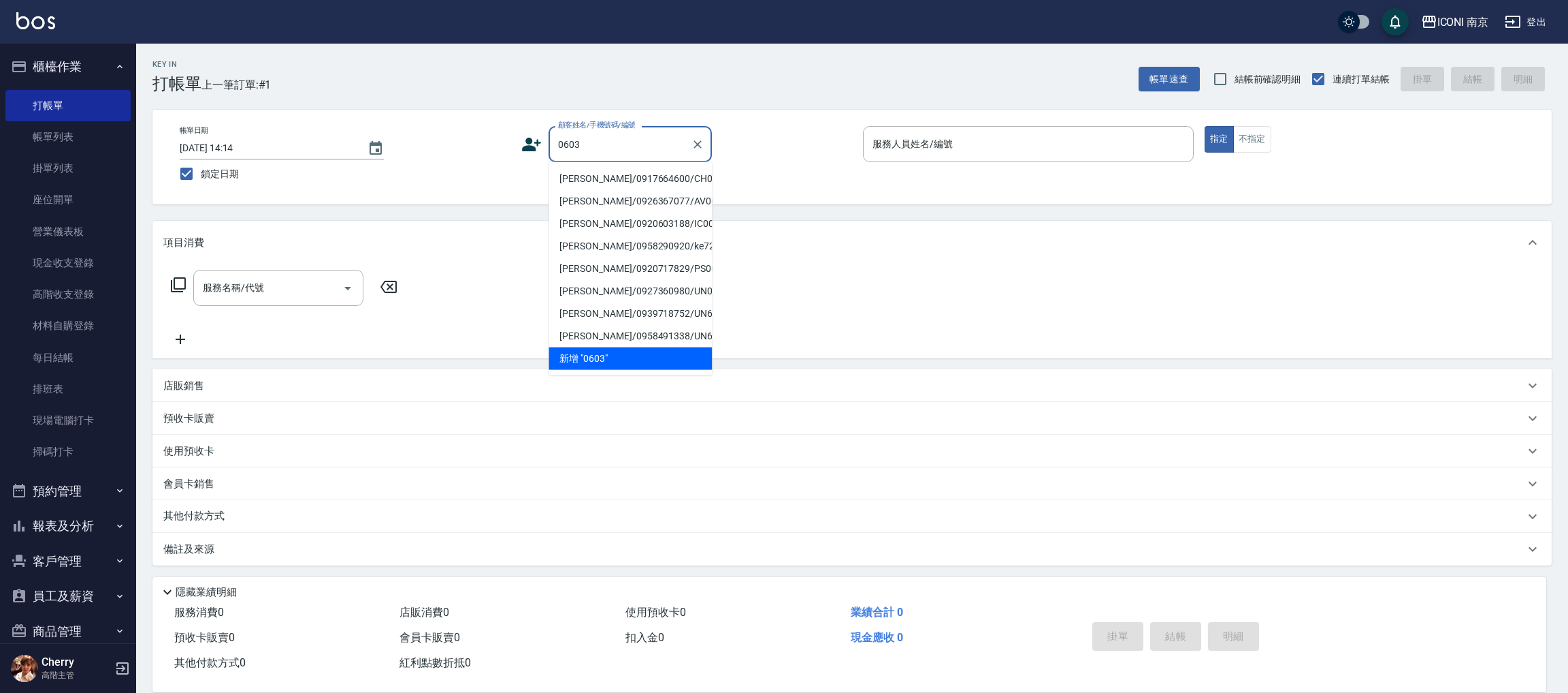
click at [630, 182] on li "王素珠/0917664600/CH0510603" at bounding box center [630, 178] width 163 height 23
type input "王素珠/0917664600/CH0510603"
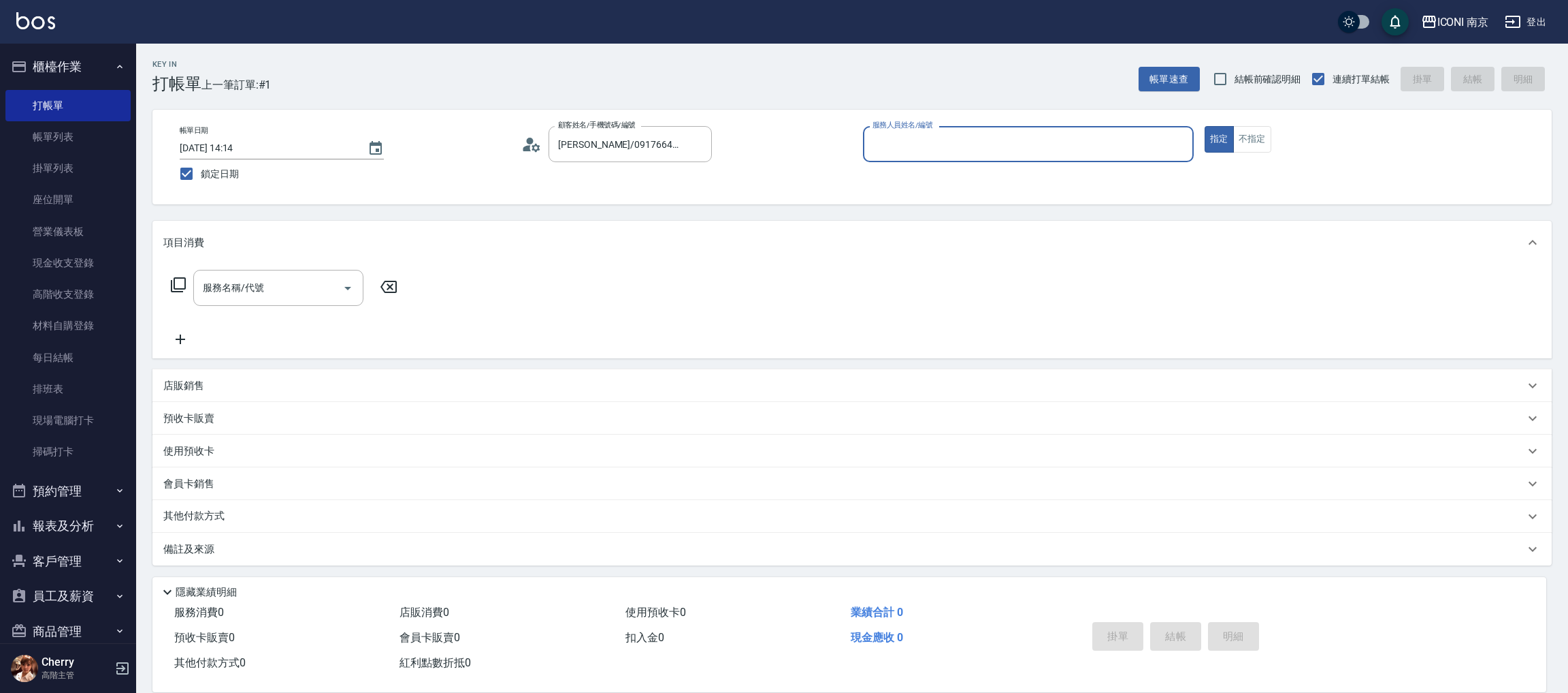
type input "Cherry-6"
click at [215, 287] on div "服務名稱/代號 服務名稱/代號" at bounding box center [279, 288] width 170 height 36
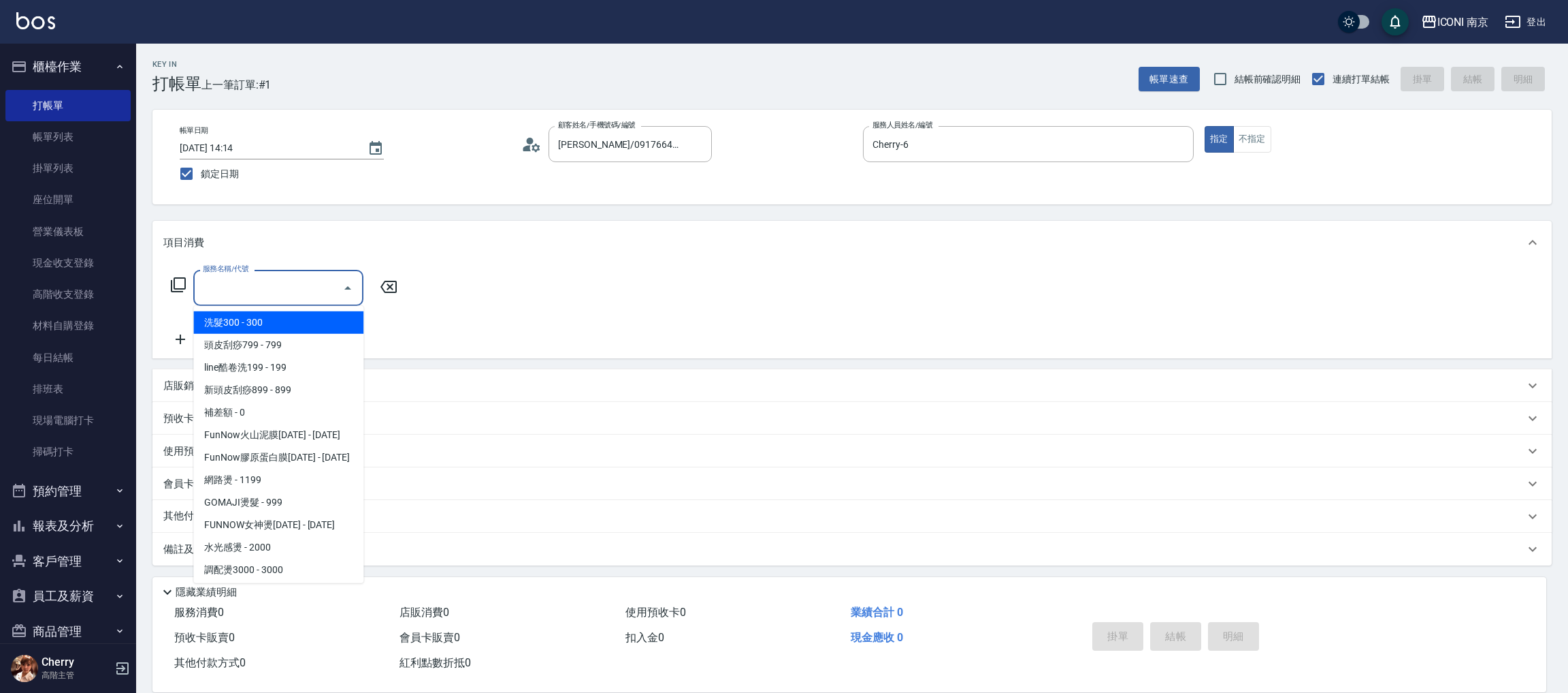
click at [243, 316] on span "洗髮300 - 300" at bounding box center [279, 322] width 170 height 23
type input "洗髮300(102)"
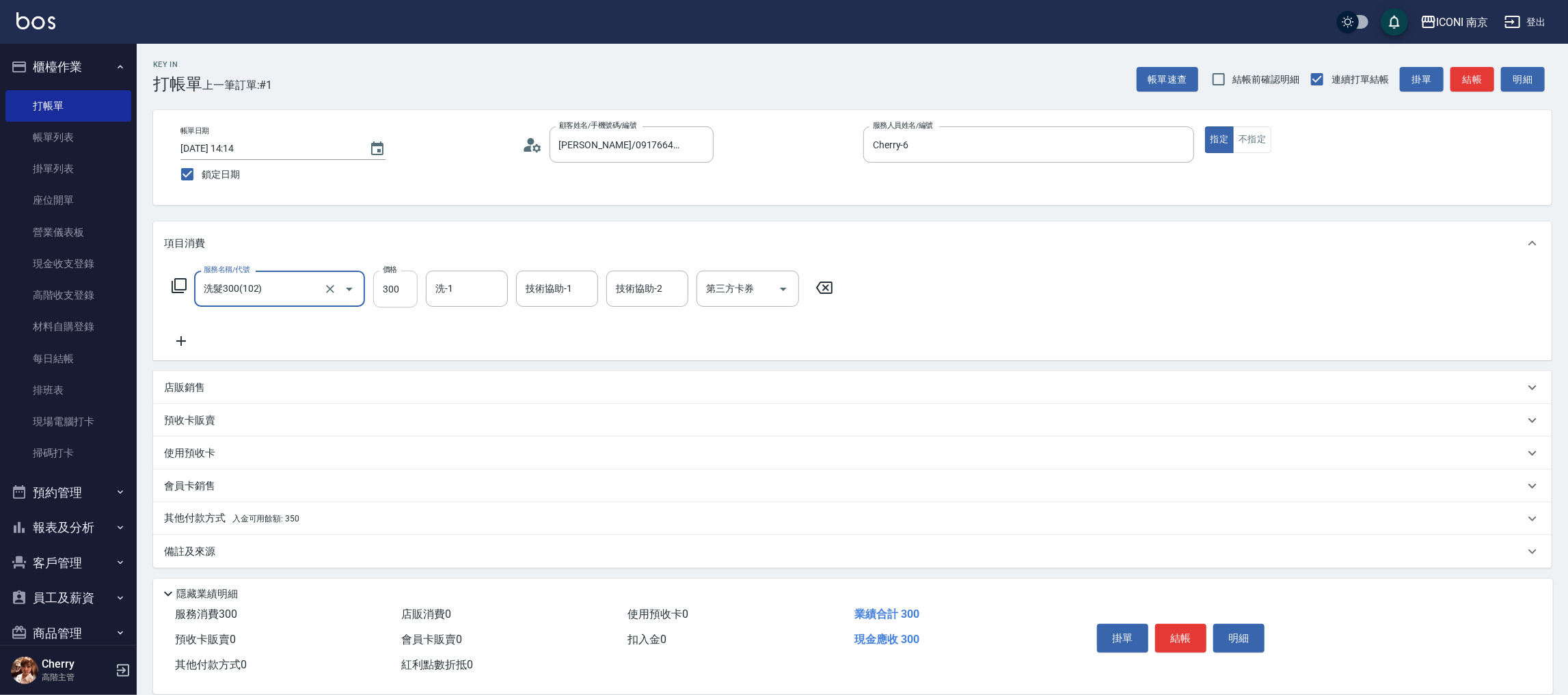
click at [406, 283] on input "300" at bounding box center [395, 289] width 45 height 37
type input "450"
click at [248, 550] on div "備註及來源" at bounding box center [844, 551] width 1360 height 15
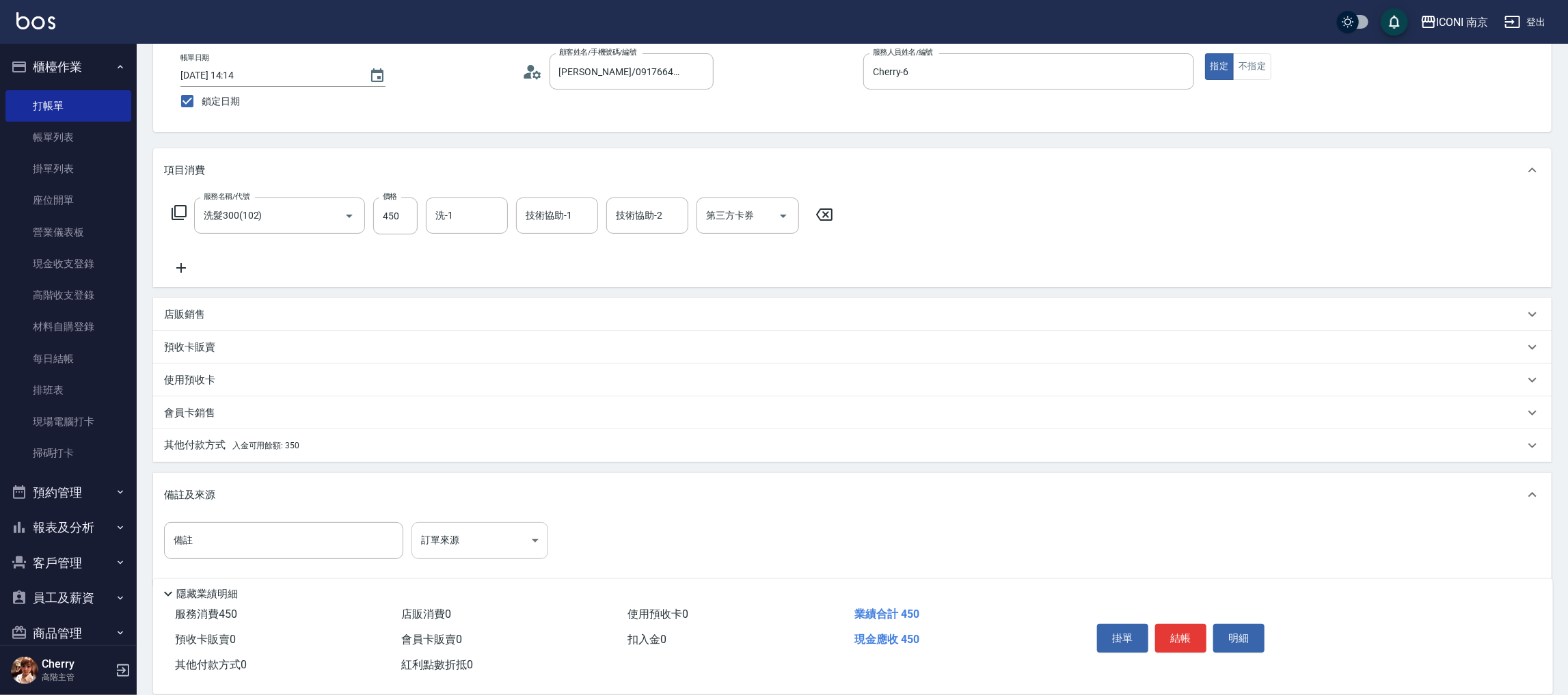
scroll to position [84, 0]
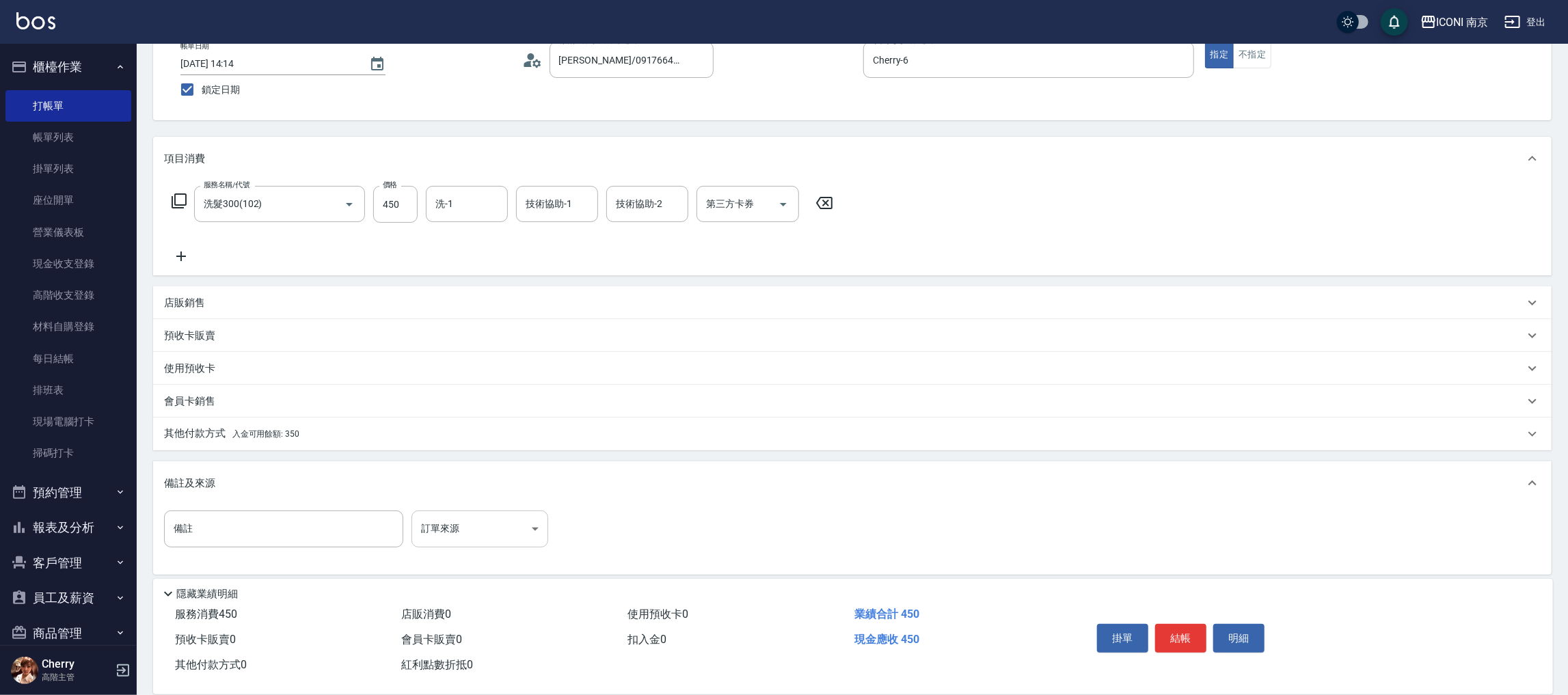
click at [489, 520] on body "ICONI 南京 登出 櫃檯作業 打帳單 帳單列表 掛單列表 座位開單 營業儀表板 現金收支登錄 高階收支登錄 材料自購登錄 每日結帳 排班表 現場電腦打卡 …" at bounding box center [784, 309] width 1568 height 788
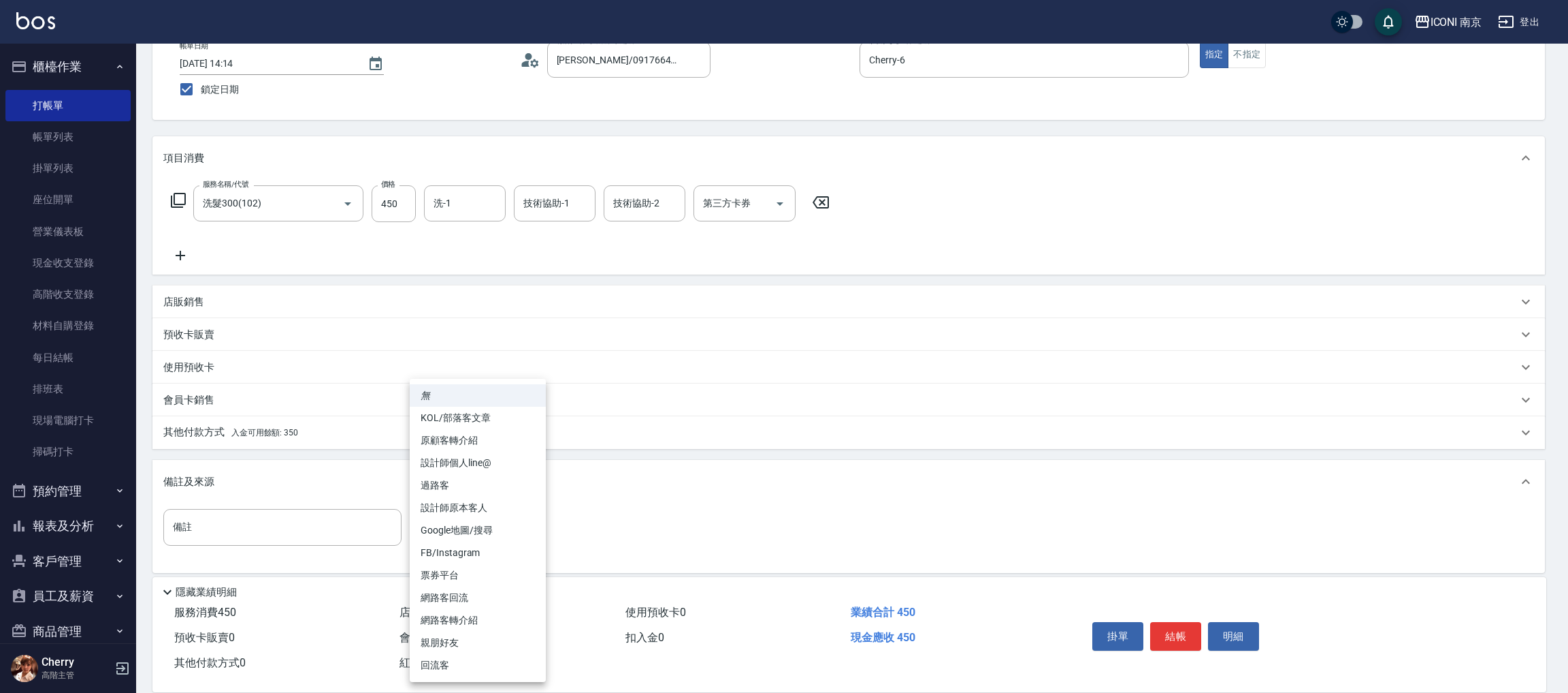
click at [504, 512] on li "設計師原本客人" at bounding box center [478, 507] width 136 height 23
type input "設計師原本客人"
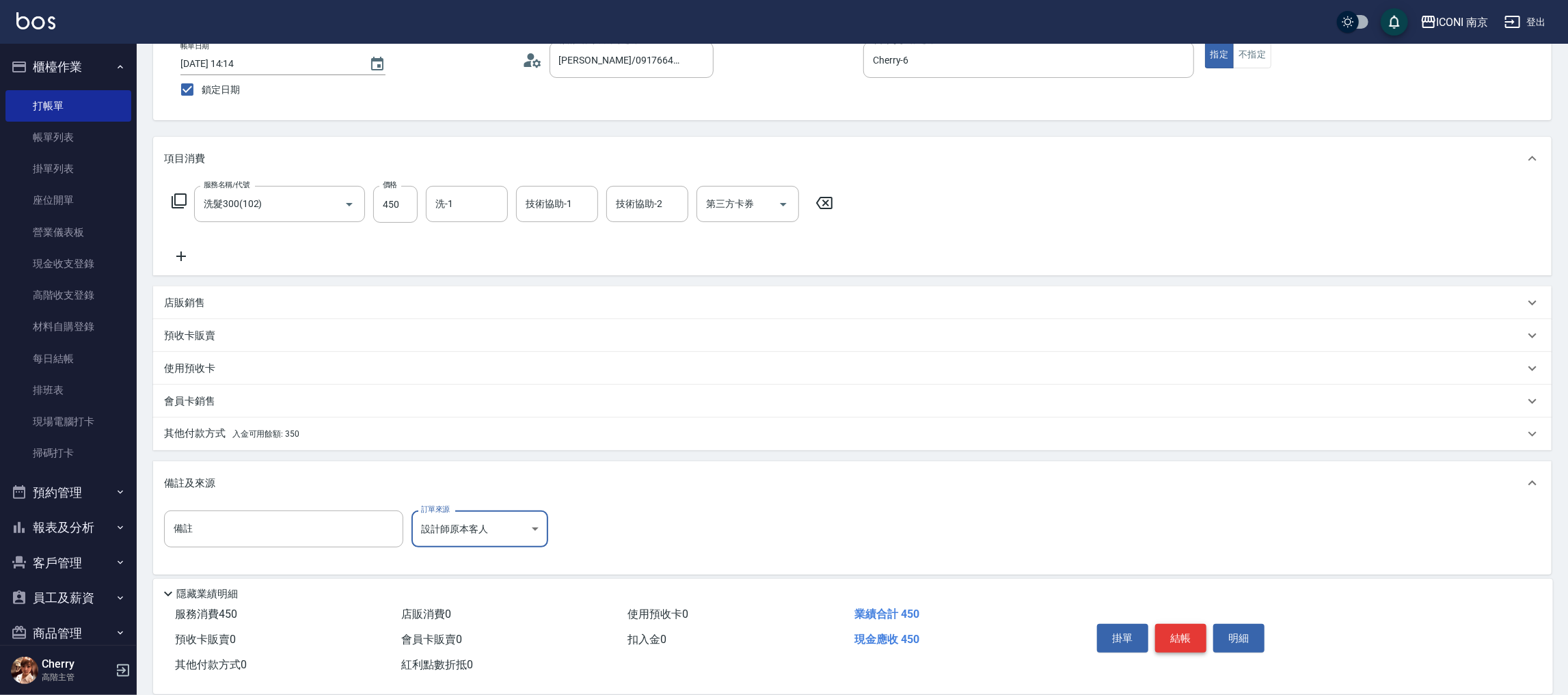
click at [1178, 641] on button "結帳" at bounding box center [1181, 639] width 51 height 29
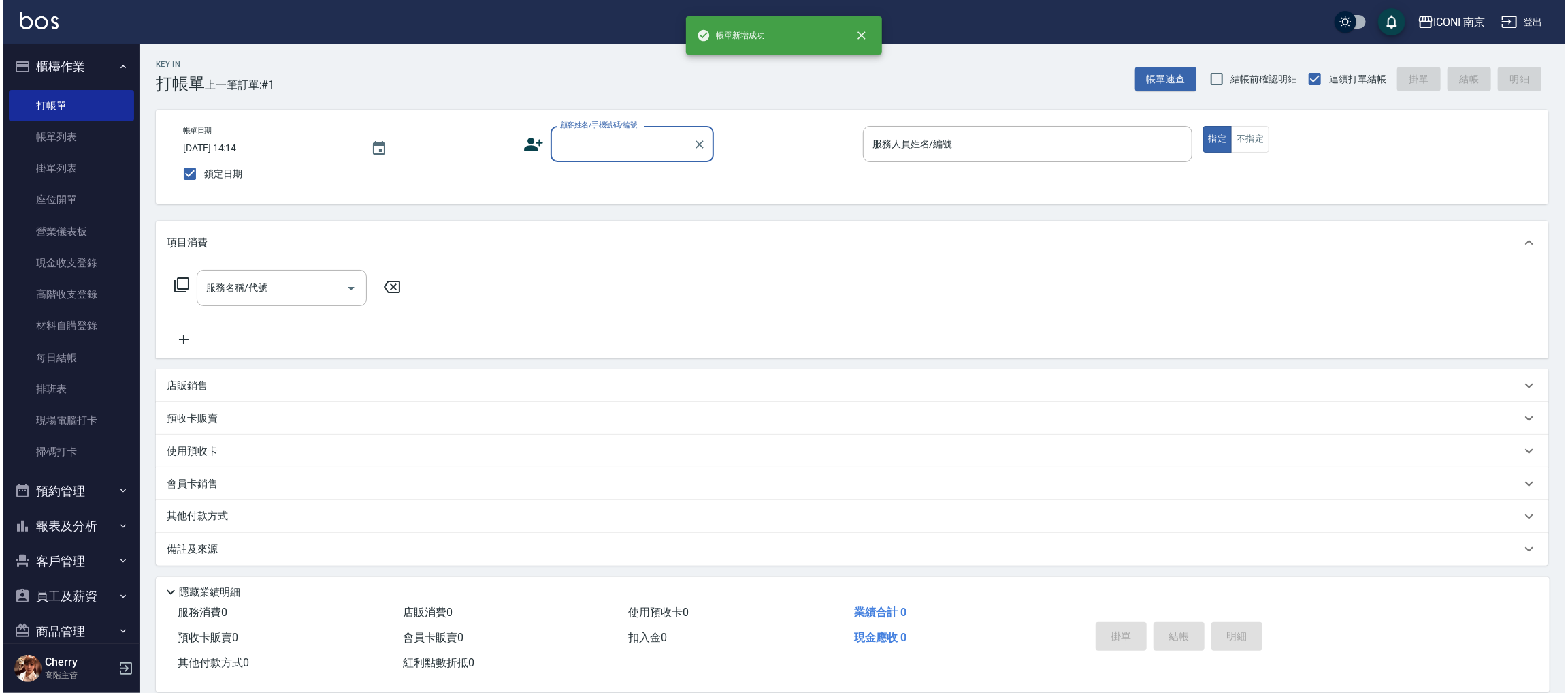
scroll to position [0, 0]
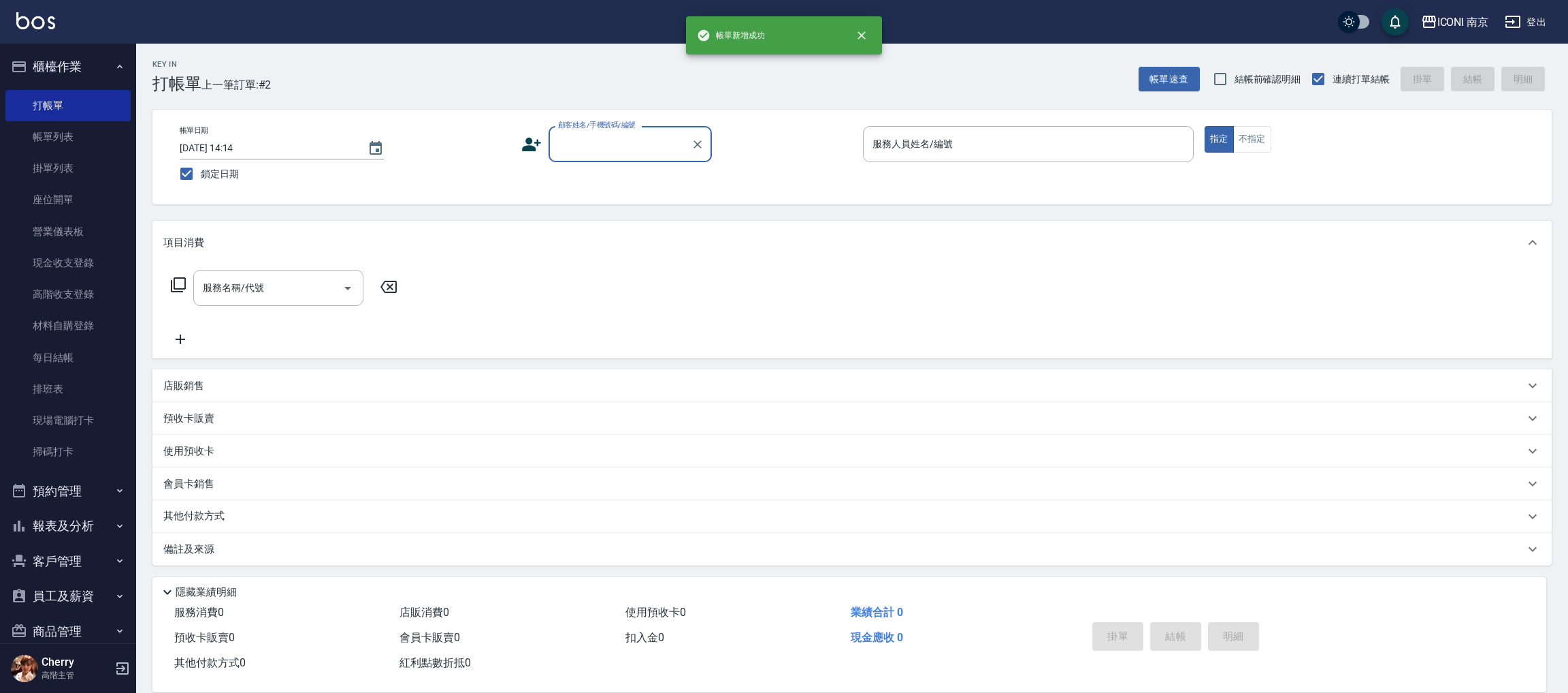
click at [75, 518] on button "報表及分析" at bounding box center [68, 525] width 125 height 35
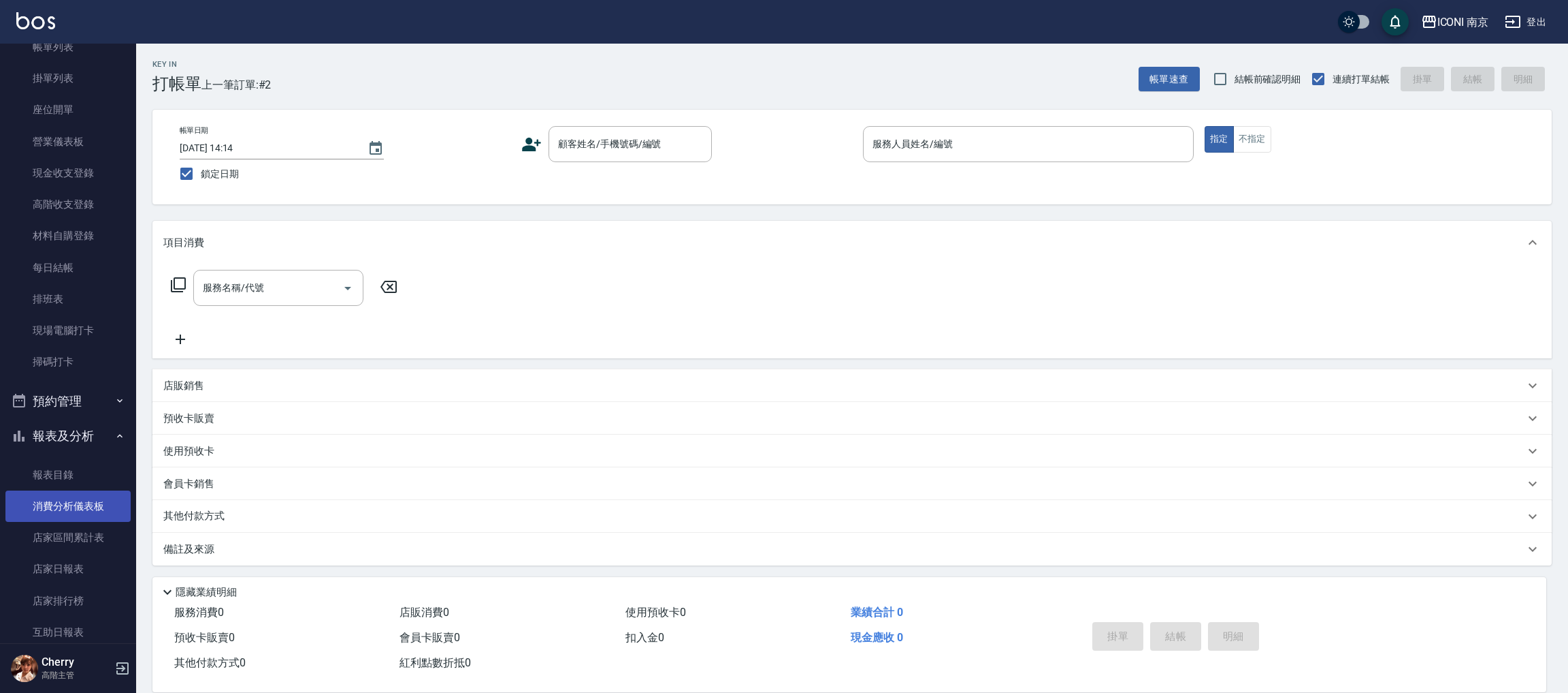
scroll to position [306, 0]
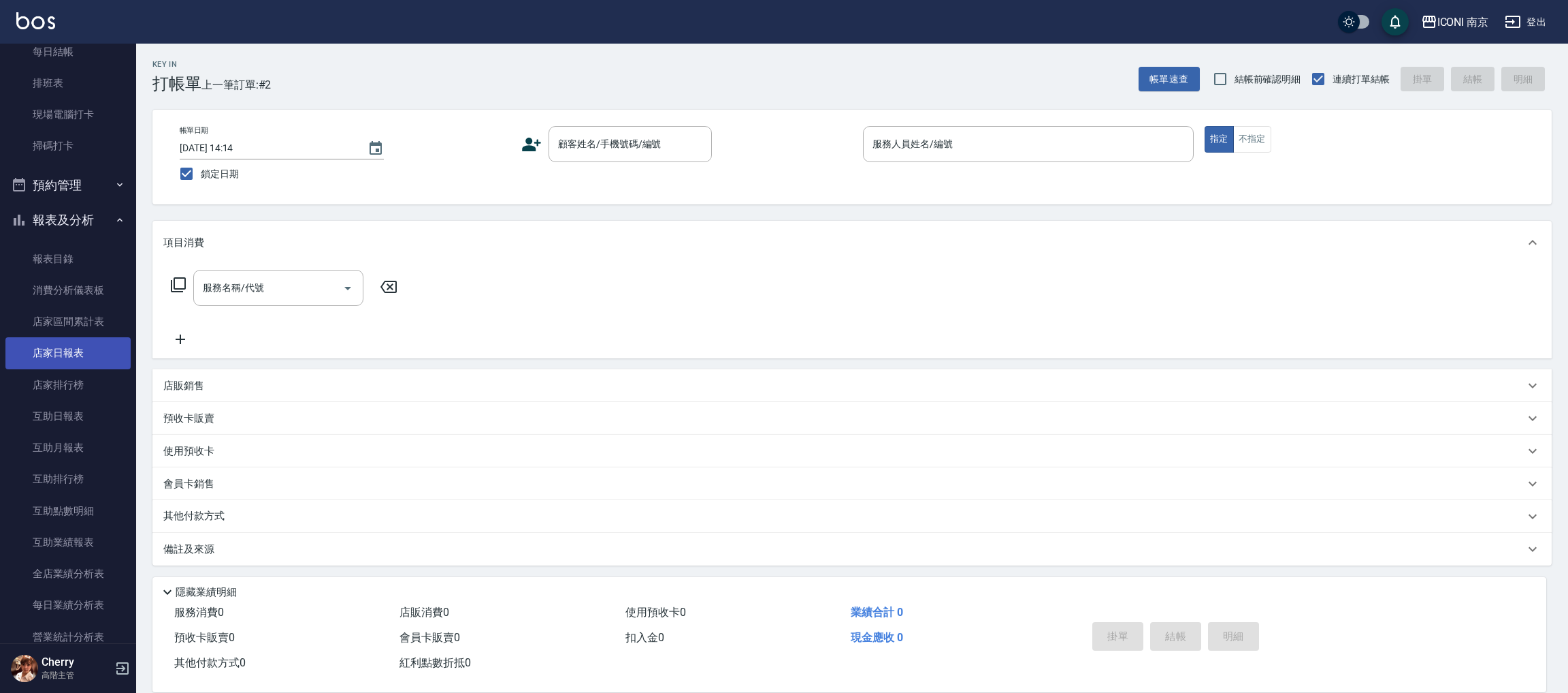
click at [59, 342] on link "店家日報表" at bounding box center [68, 352] width 125 height 32
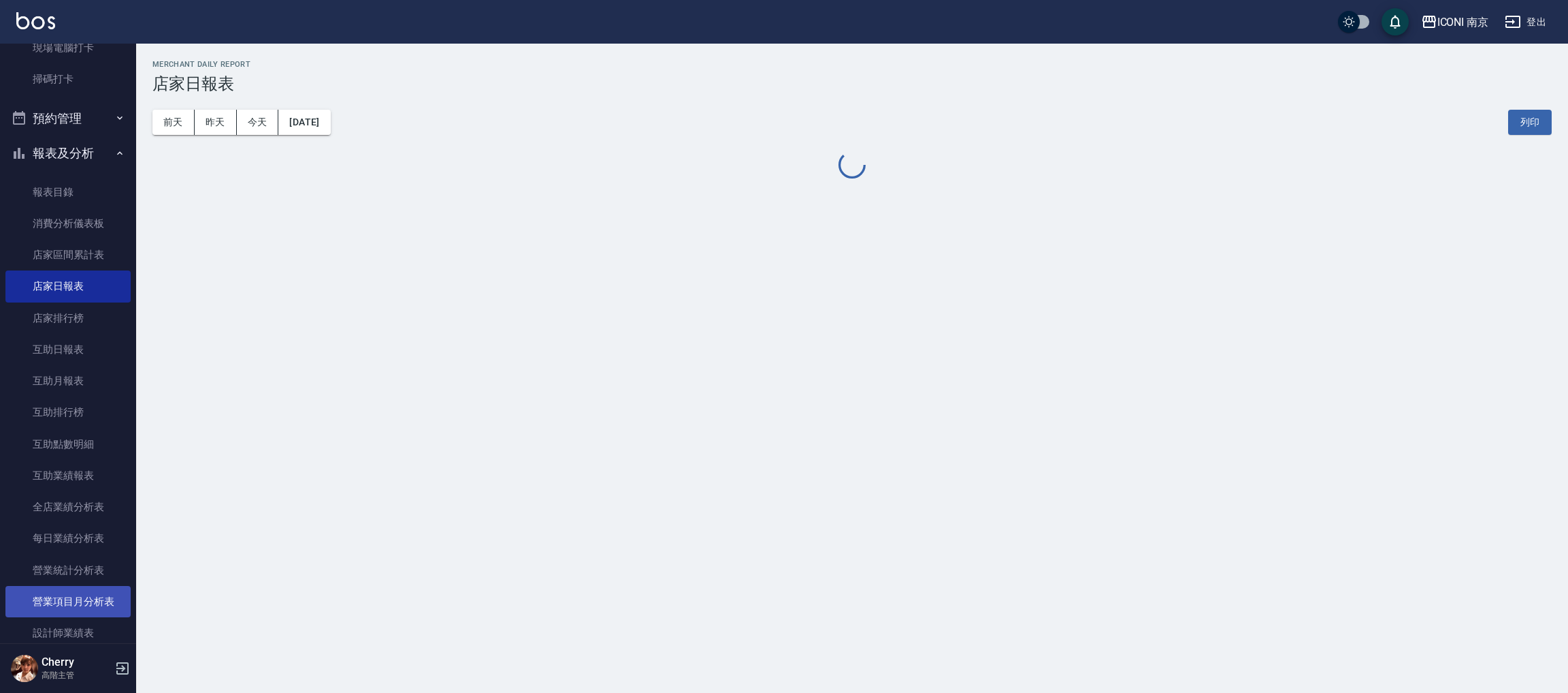
scroll to position [409, 0]
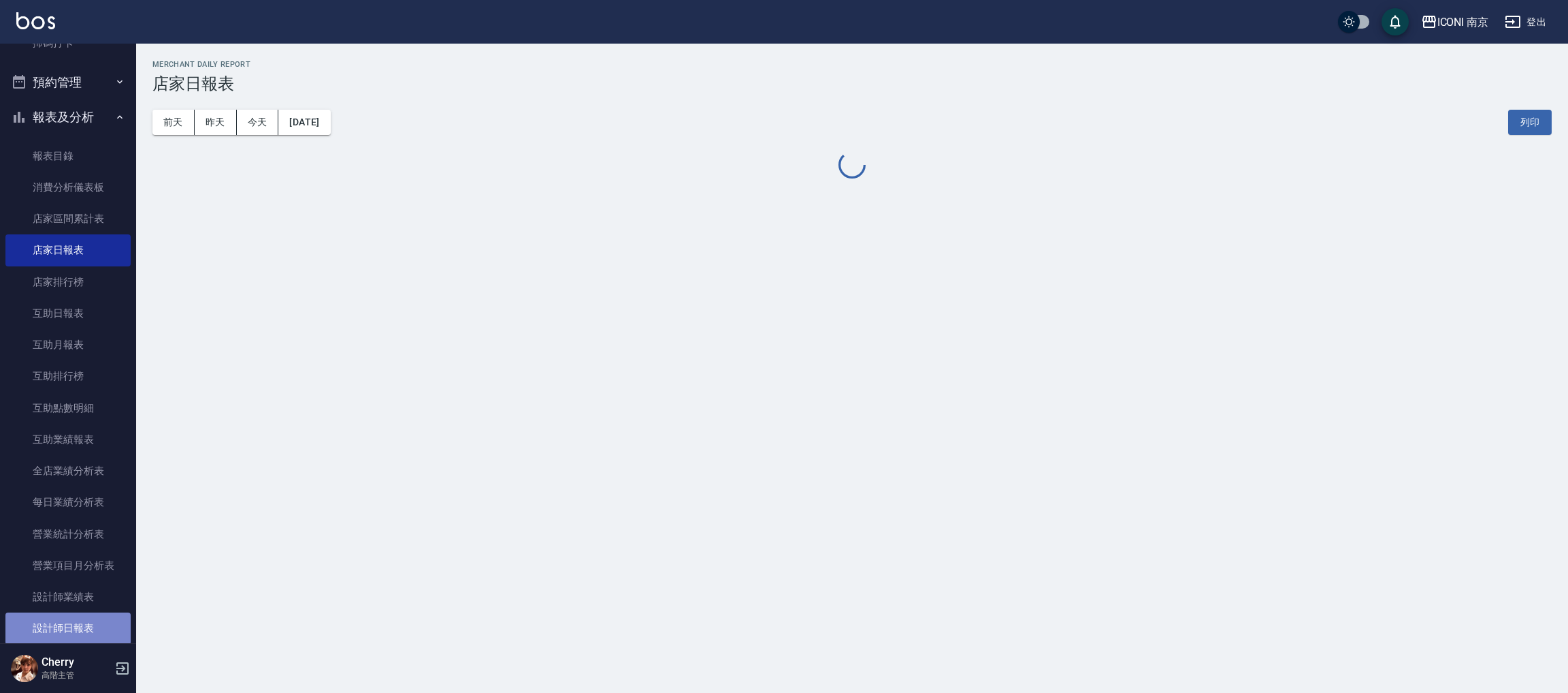
click at [81, 617] on link "設計師日報表" at bounding box center [68, 628] width 125 height 32
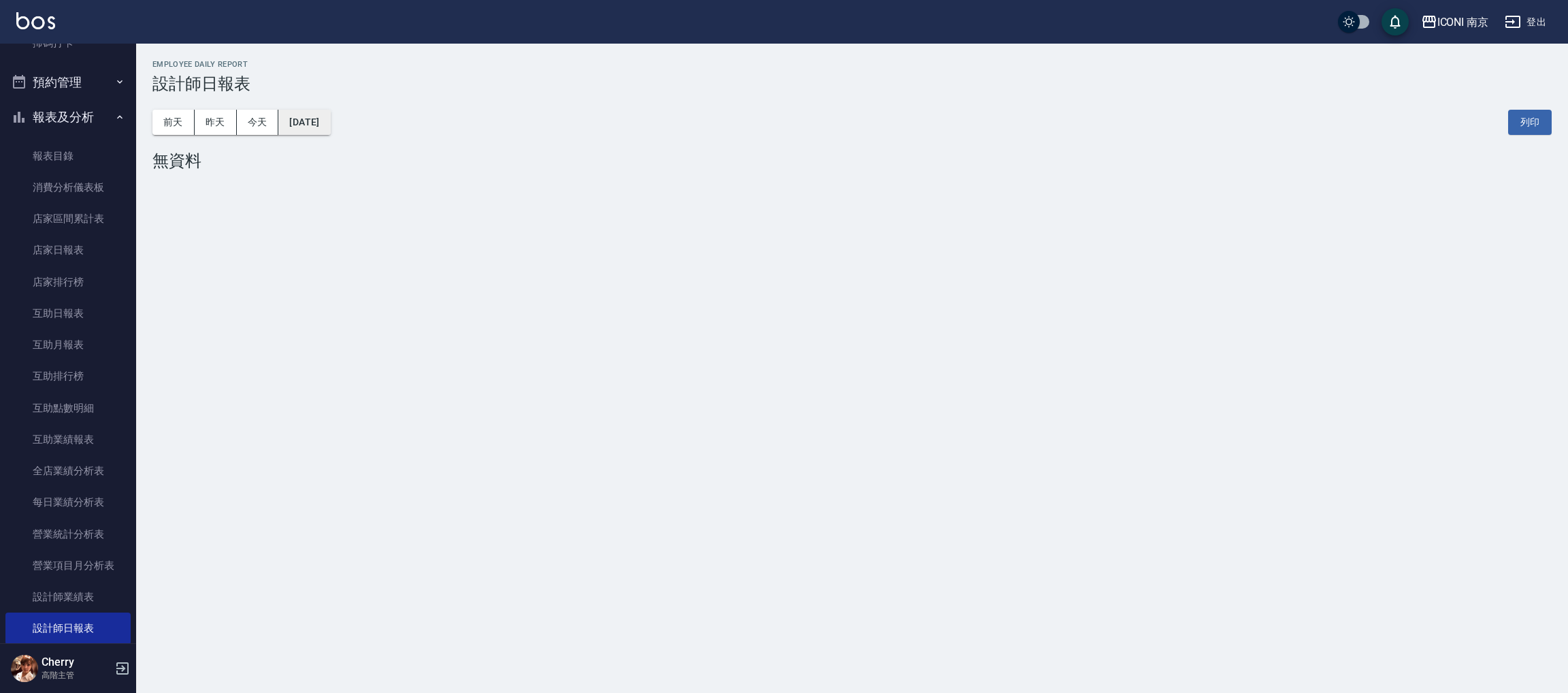
click at [301, 118] on button "2025/10/14" at bounding box center [304, 122] width 52 height 25
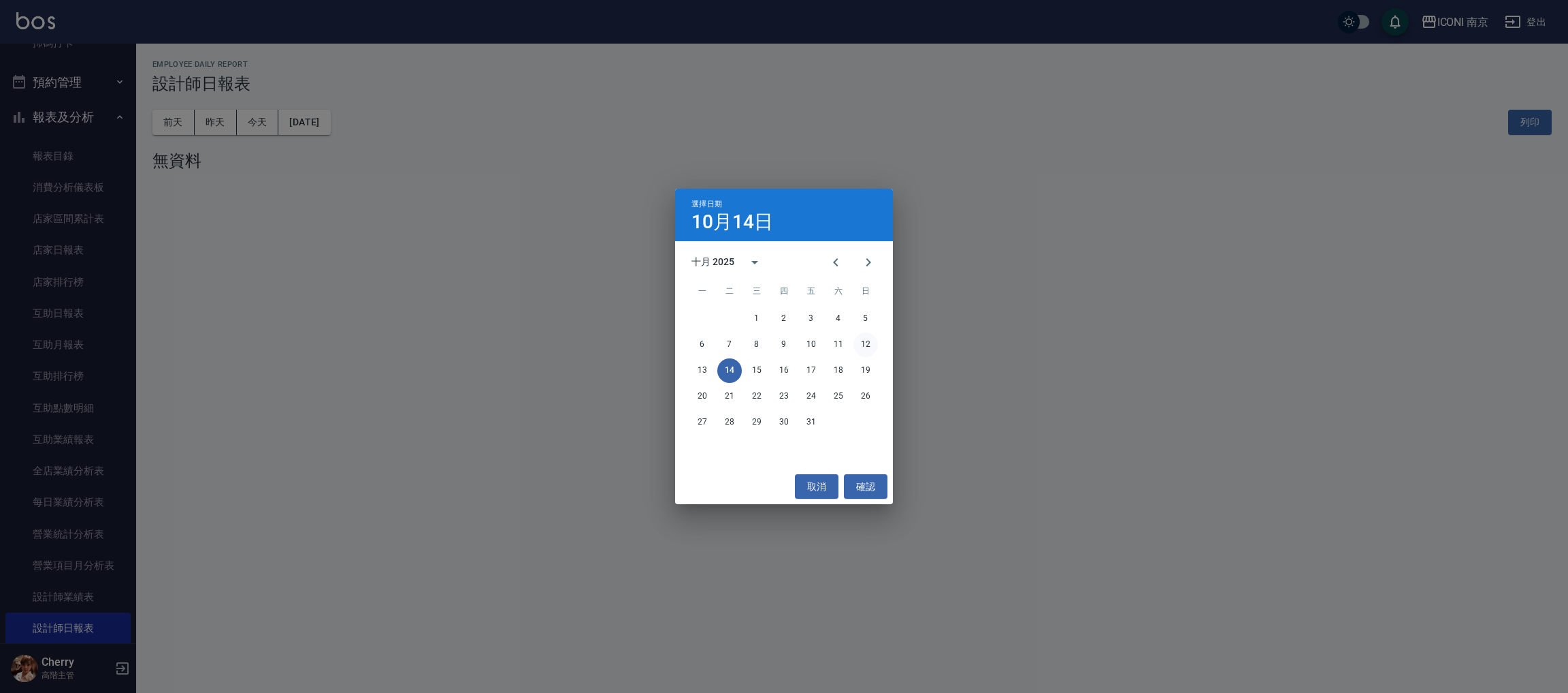
click at [865, 347] on button "12" at bounding box center [865, 344] width 24 height 24
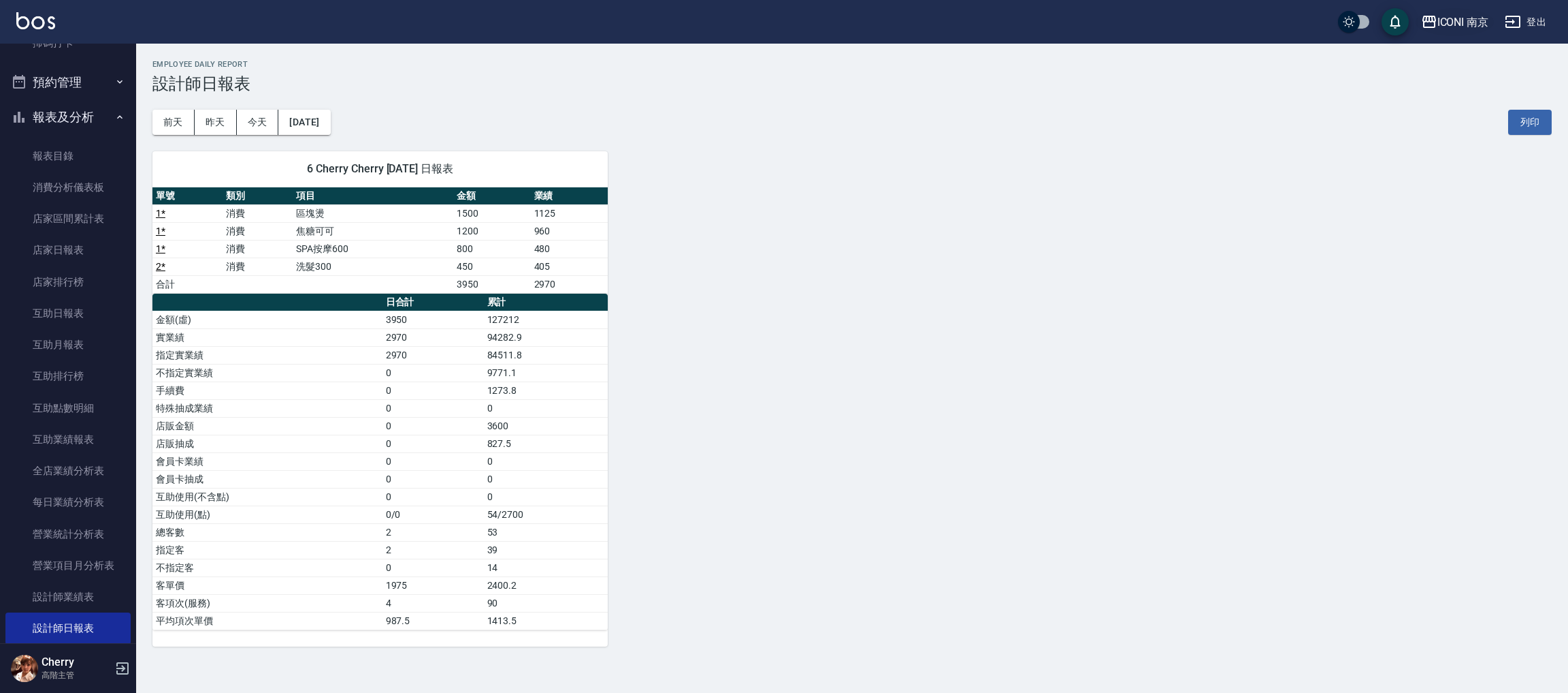
click at [1444, 16] on div "ICONI 南京" at bounding box center [1463, 22] width 52 height 17
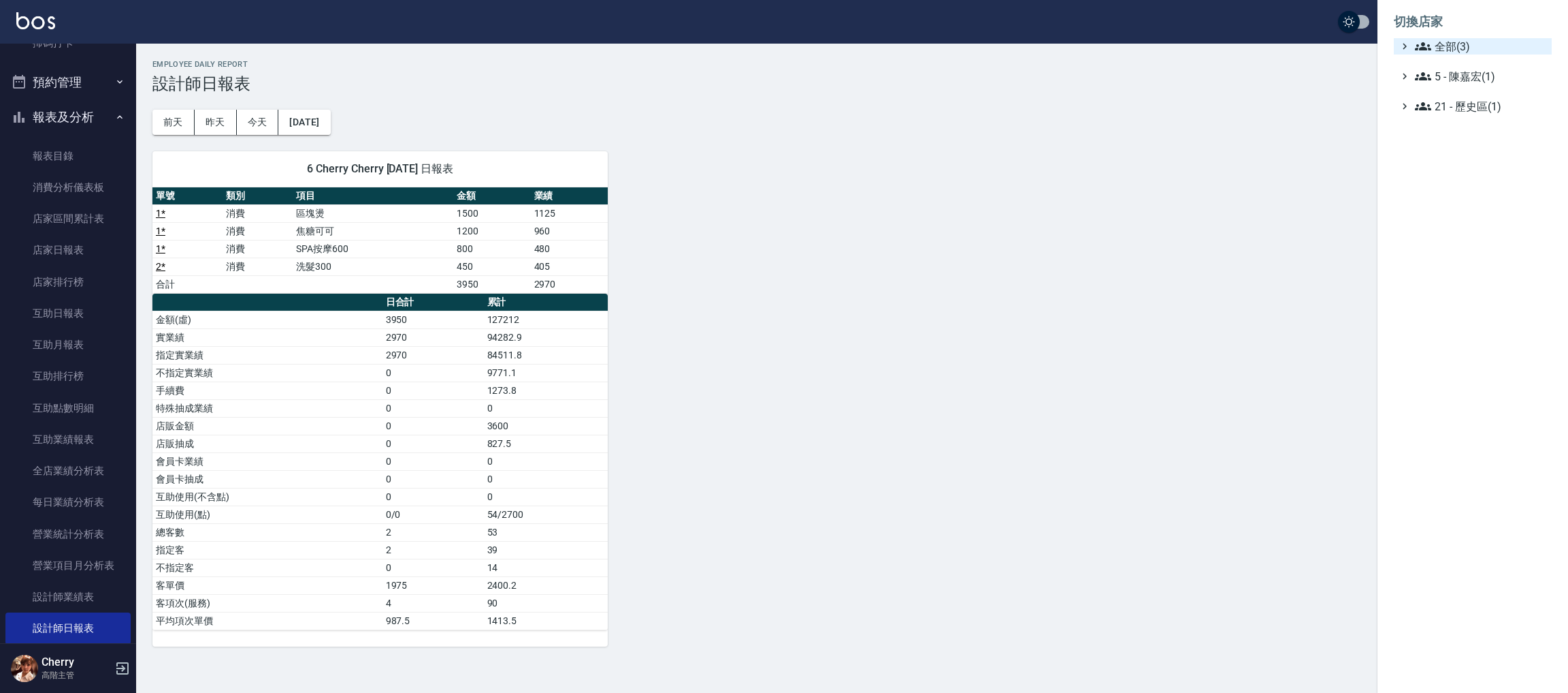
click at [1430, 43] on icon at bounding box center [1423, 46] width 16 height 16
click at [1449, 86] on span "PS23" at bounding box center [1479, 86] width 133 height 16
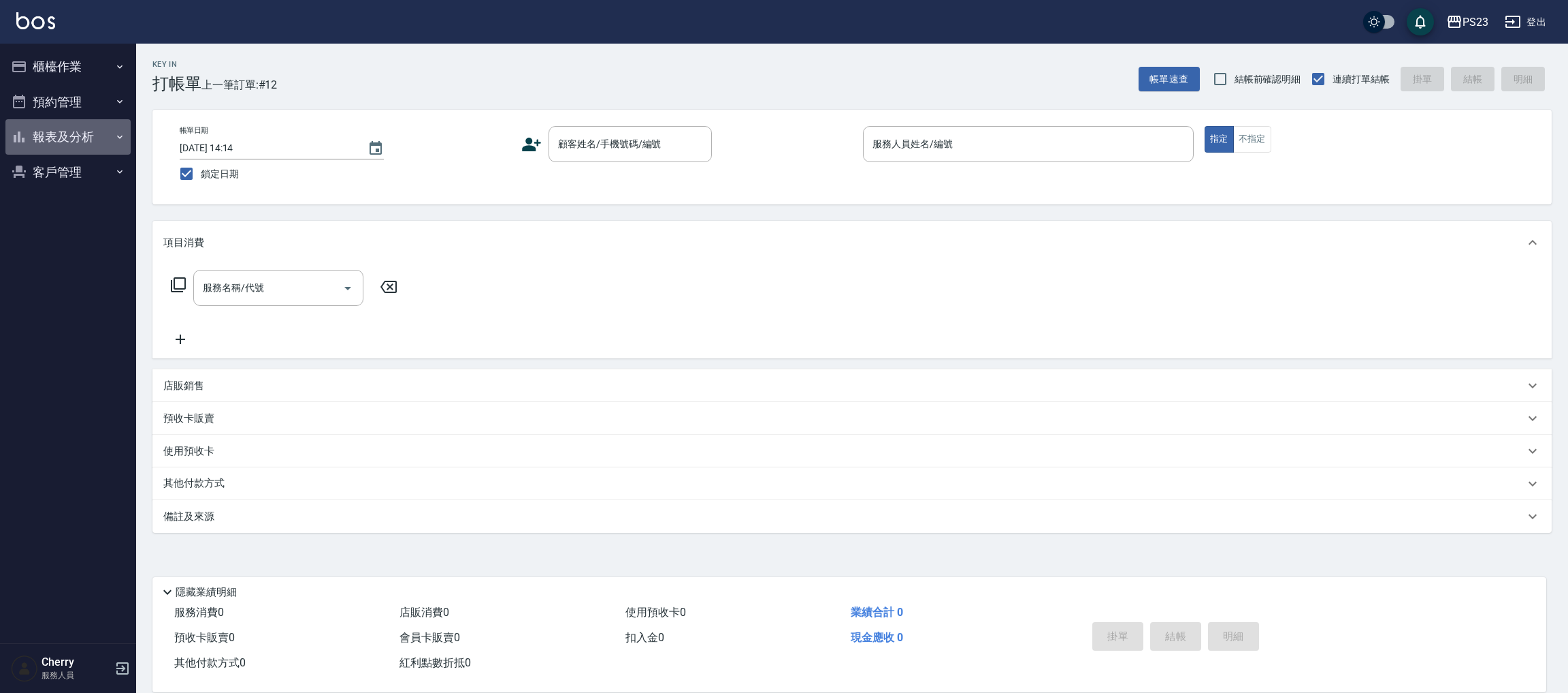
click at [79, 128] on button "報表及分析" at bounding box center [68, 137] width 125 height 35
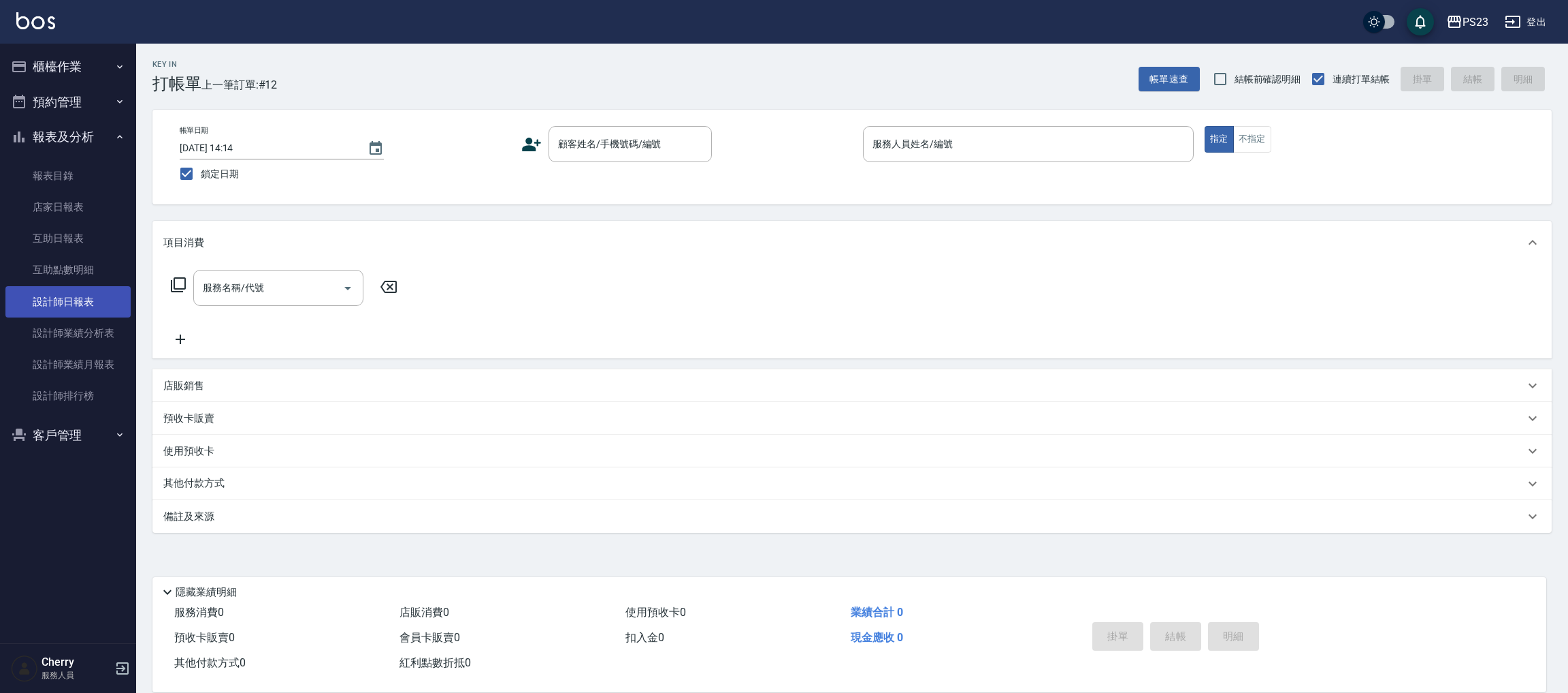
click at [86, 300] on link "設計師日報表" at bounding box center [68, 302] width 125 height 32
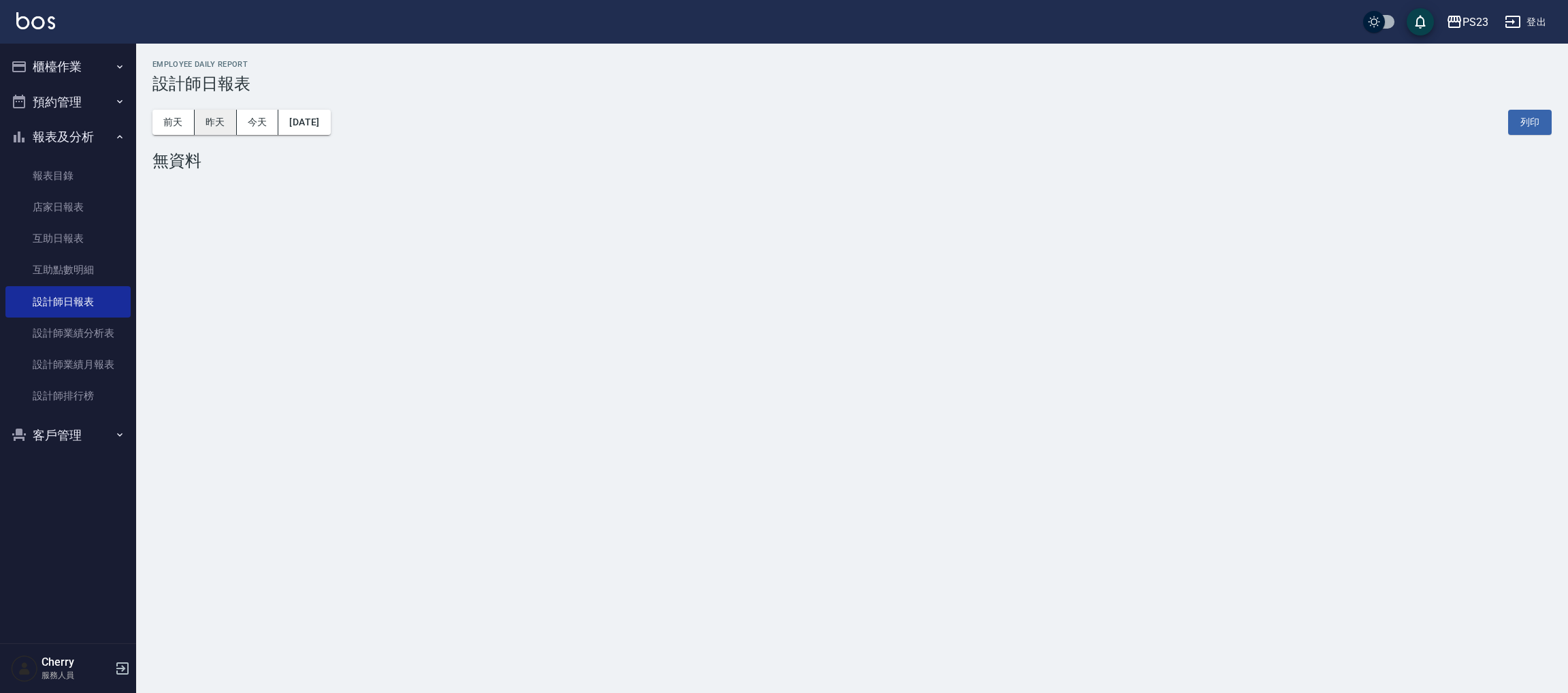
click at [224, 111] on button "昨天" at bounding box center [215, 122] width 43 height 25
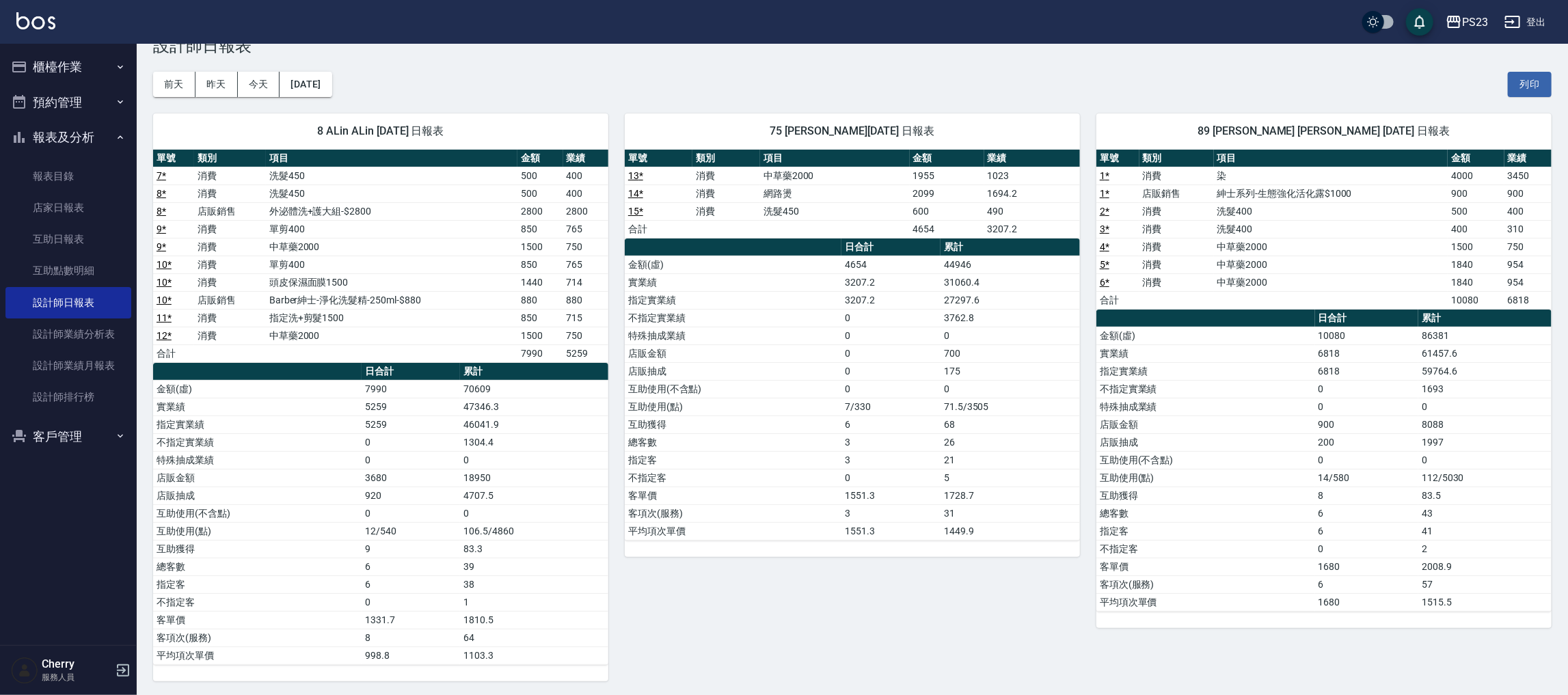
scroll to position [43, 0]
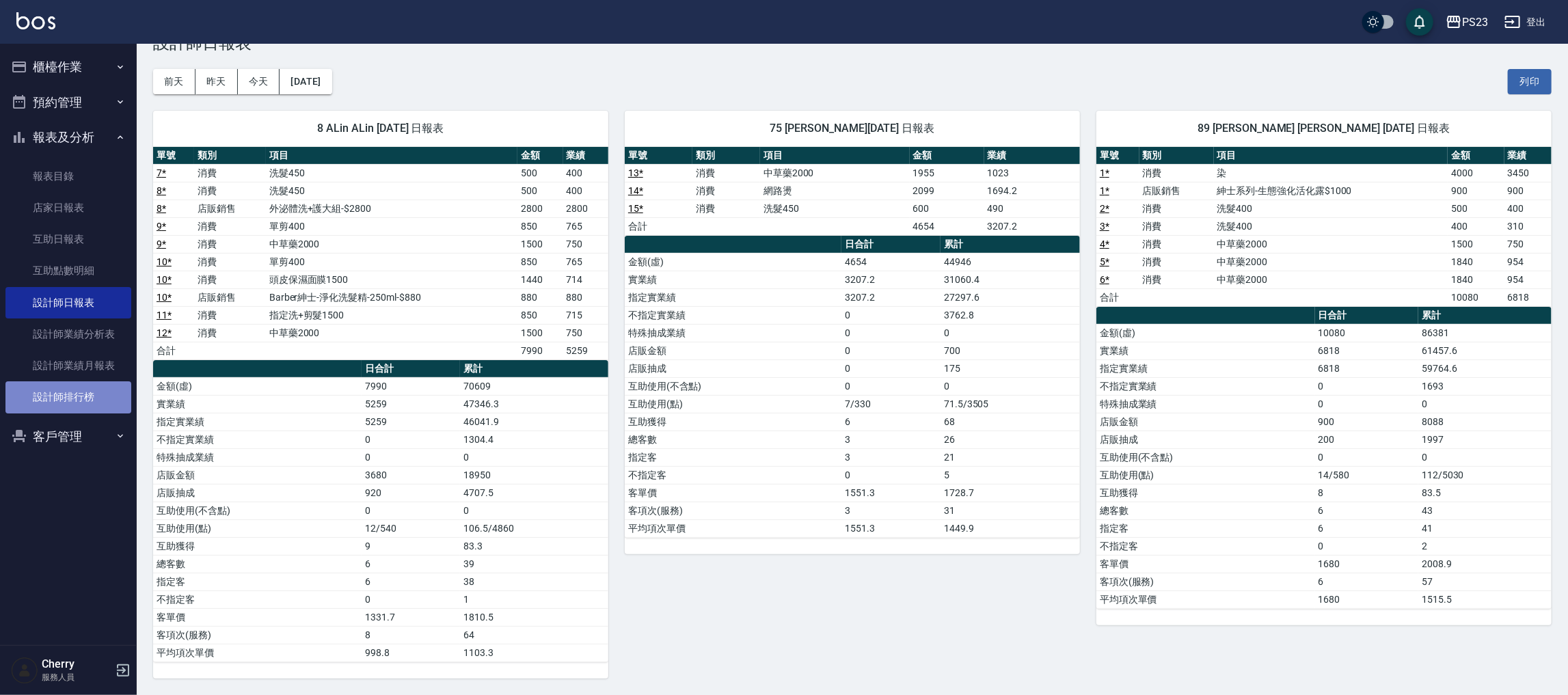
click at [70, 399] on link "設計師排行榜" at bounding box center [68, 397] width 125 height 32
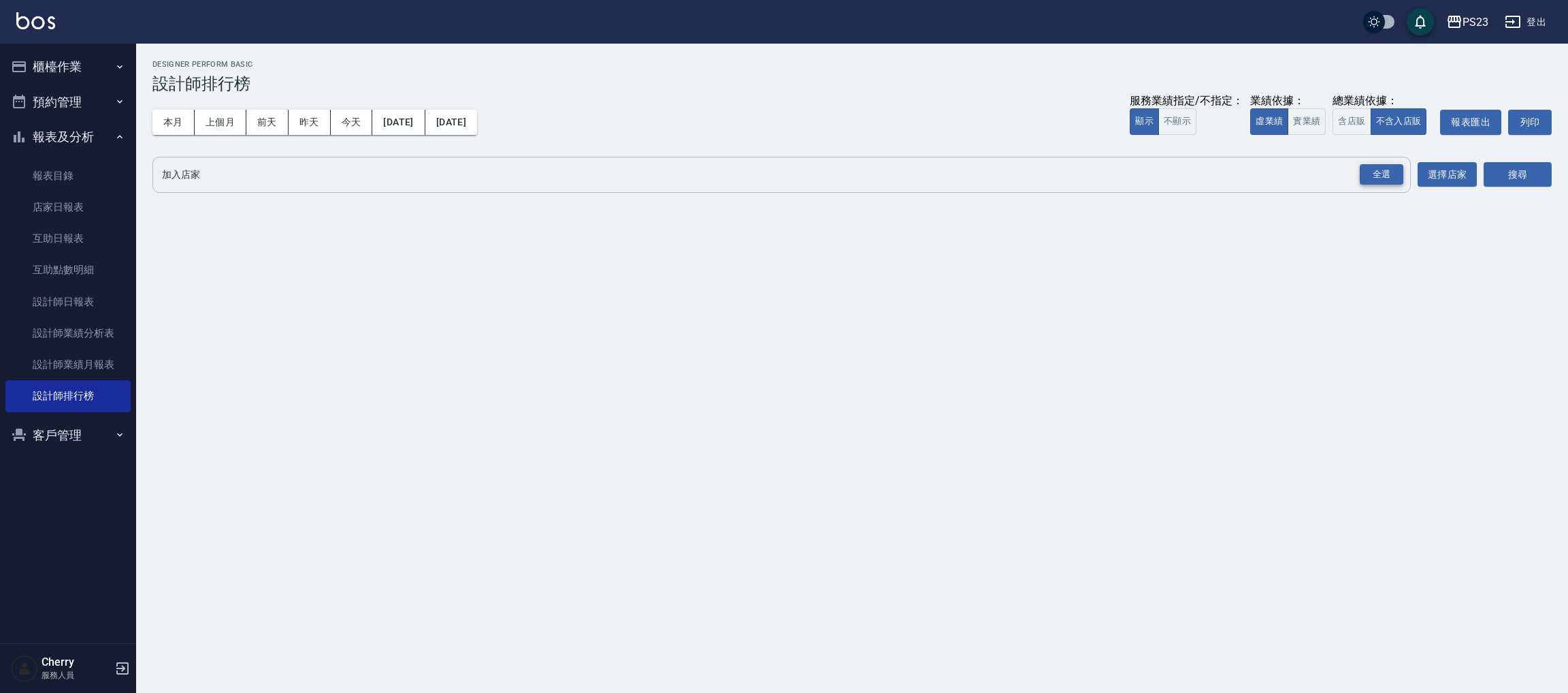
click at [1382, 179] on div "全選" at bounding box center [1382, 174] width 43 height 21
click at [1382, 180] on div "全選" at bounding box center [1382, 174] width 43 height 21
click at [1468, 180] on button "選擇店家" at bounding box center [1447, 176] width 59 height 25
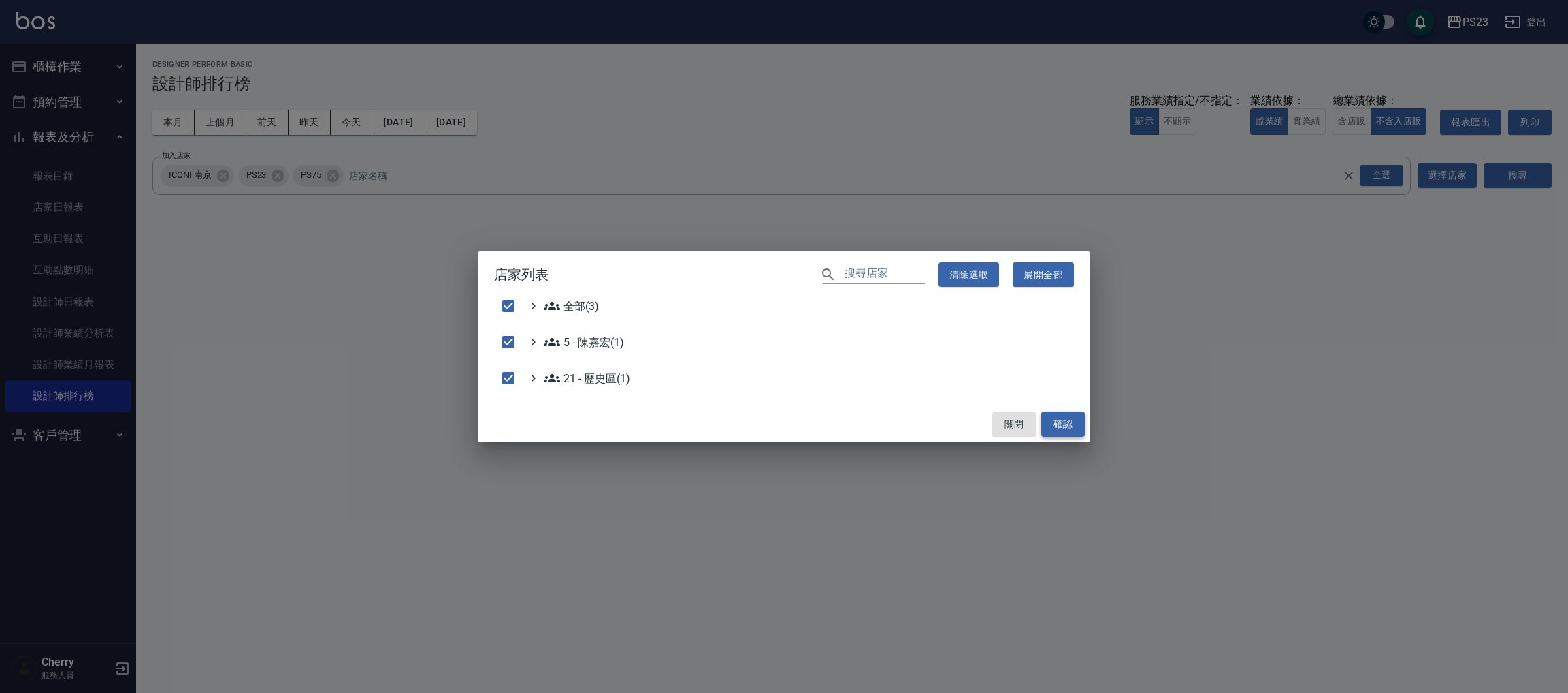
click at [1056, 430] on button "確認" at bounding box center [1063, 424] width 43 height 25
checkbox input "false"
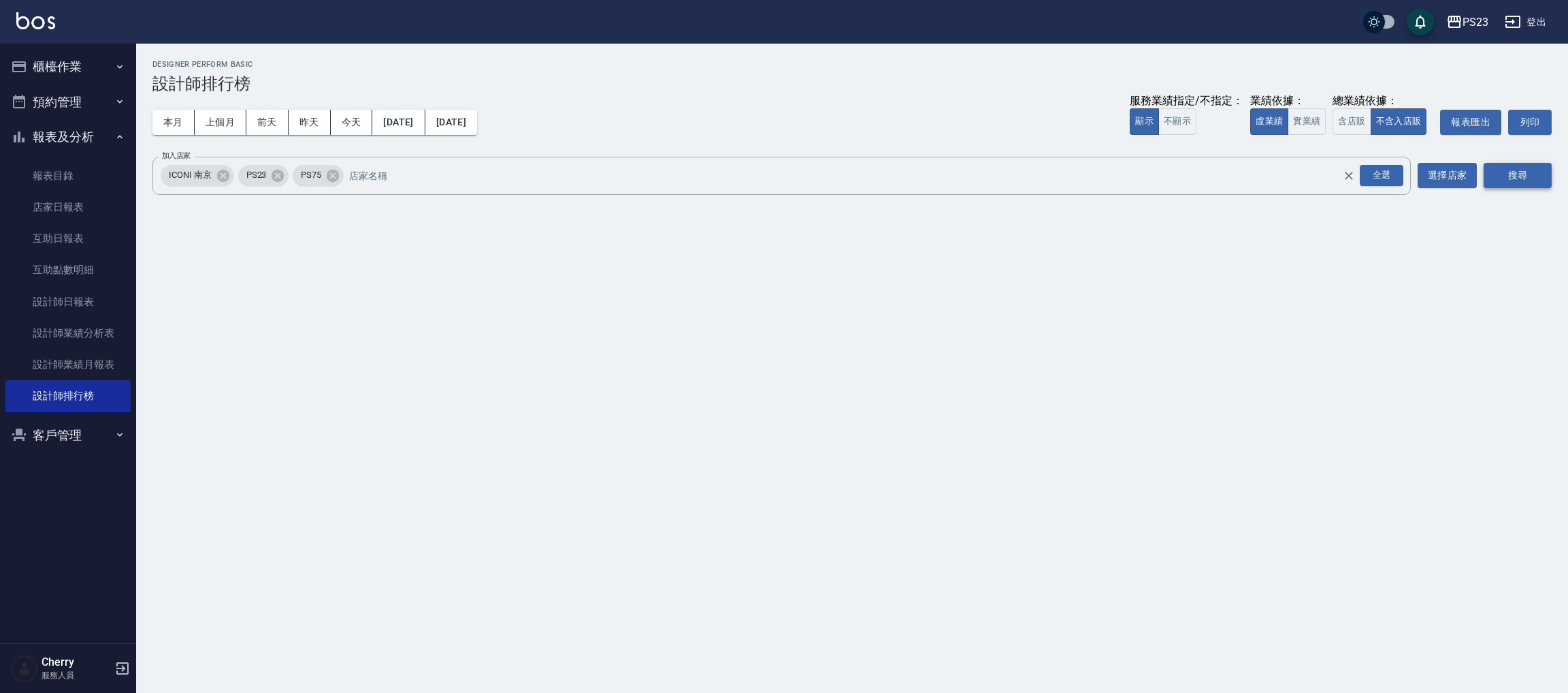
click at [1516, 175] on button "搜尋" at bounding box center [1517, 176] width 68 height 25
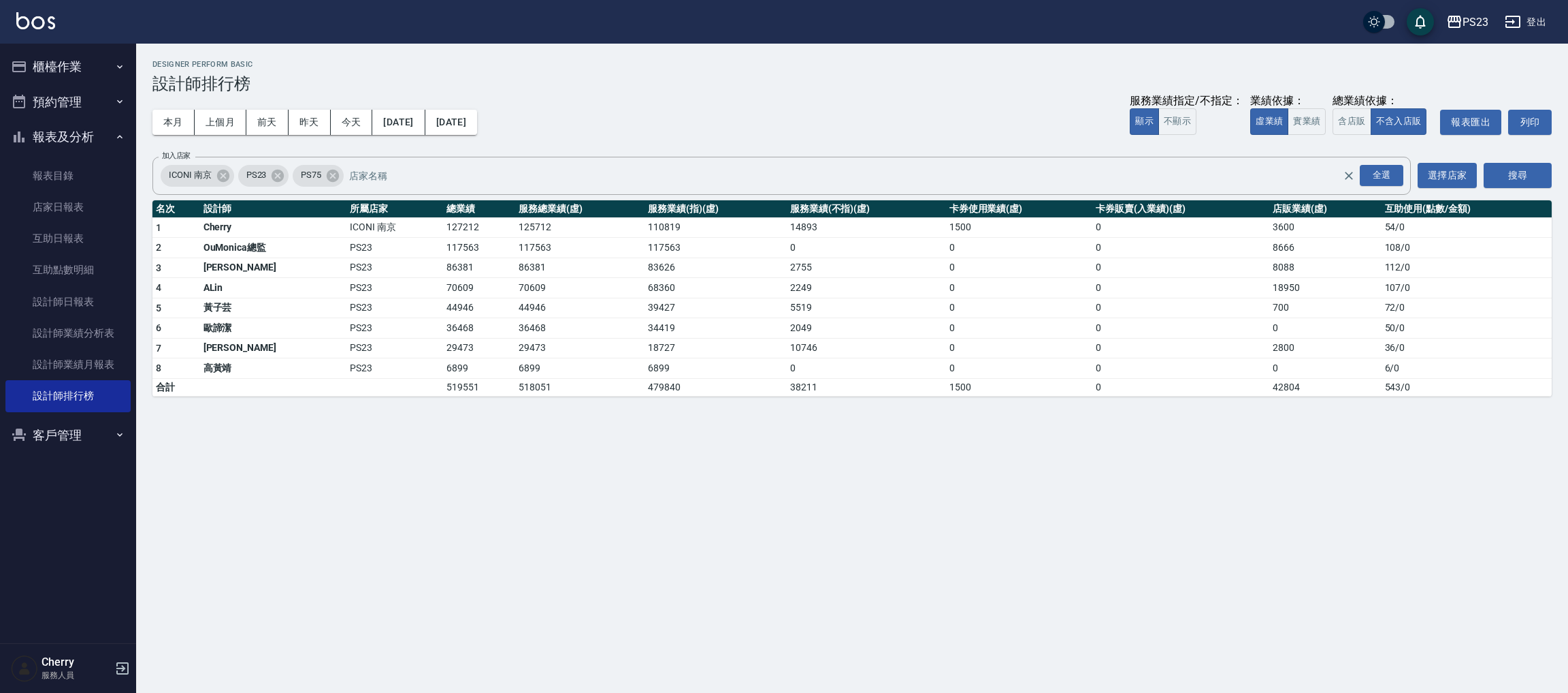
click at [1473, 37] on div "PS23 登出" at bounding box center [784, 22] width 1568 height 43
click at [1475, 25] on div "PS23" at bounding box center [1476, 22] width 26 height 17
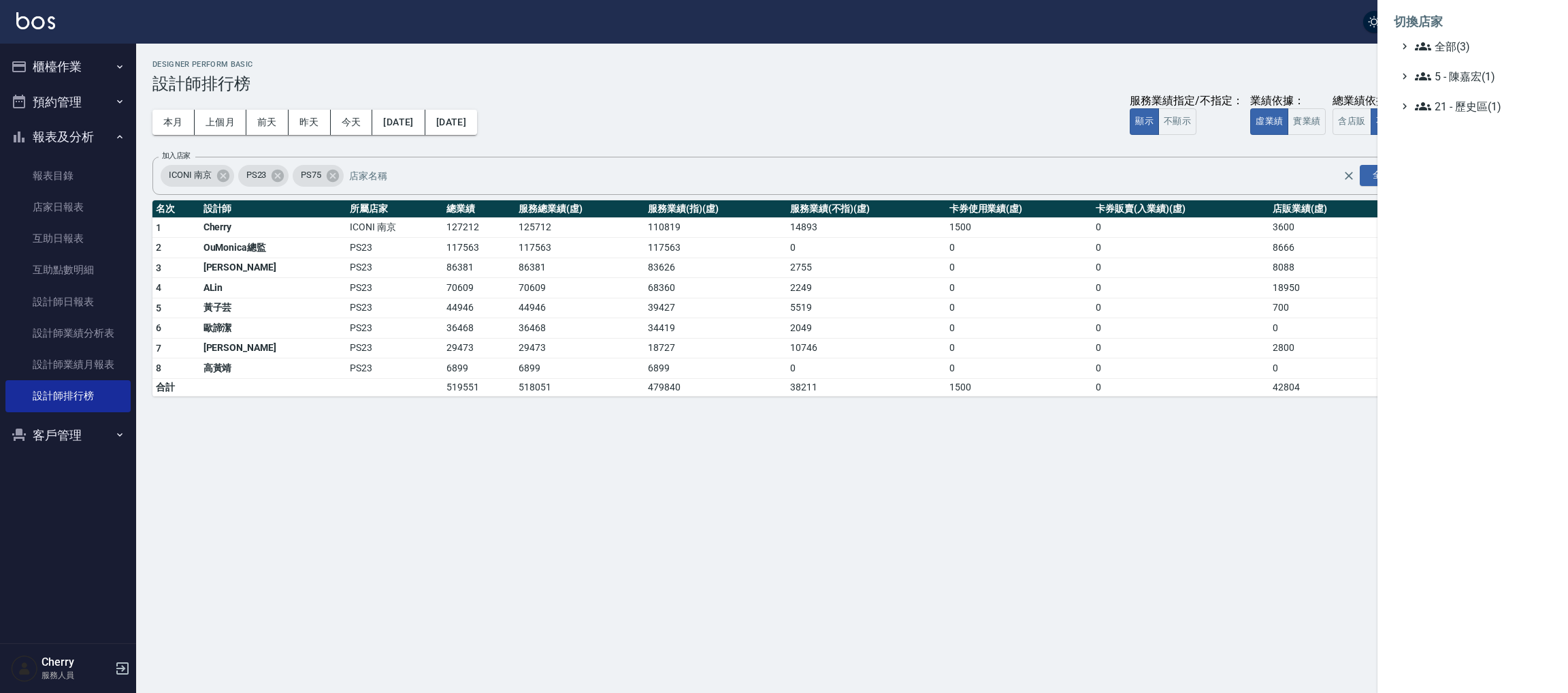
click at [1455, 37] on li "切換店家" at bounding box center [1473, 22] width 158 height 33
click at [1452, 44] on span "全部(3)" at bounding box center [1480, 46] width 131 height 16
click at [1457, 67] on span "ICONI 南京" at bounding box center [1479, 63] width 133 height 16
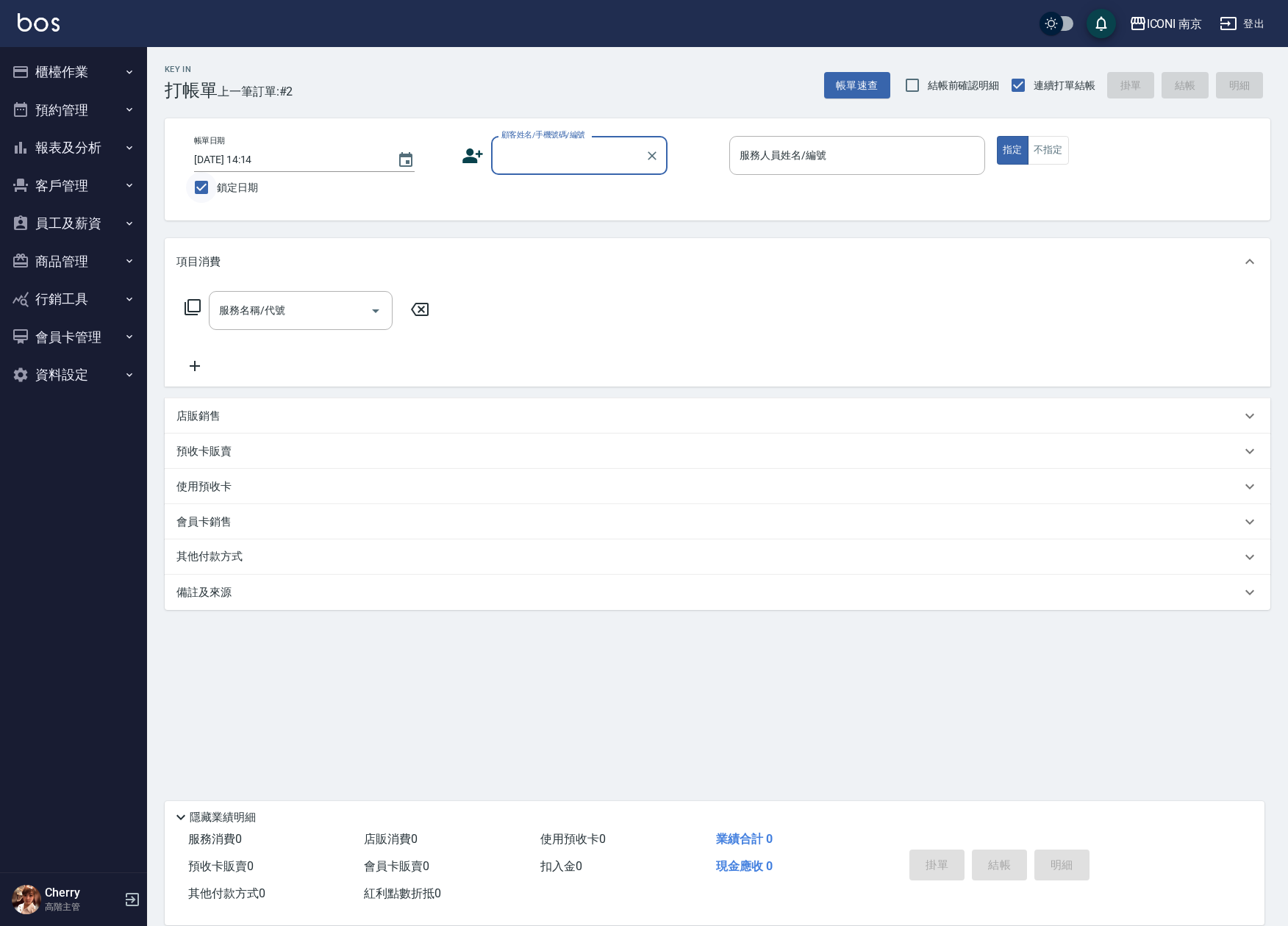
click at [209, 183] on input "鎖定日期" at bounding box center [201, 188] width 31 height 31
checkbox input "false"
type input "2025/10/14 14:25"
click at [99, 110] on button "預約管理" at bounding box center [73, 110] width 135 height 38
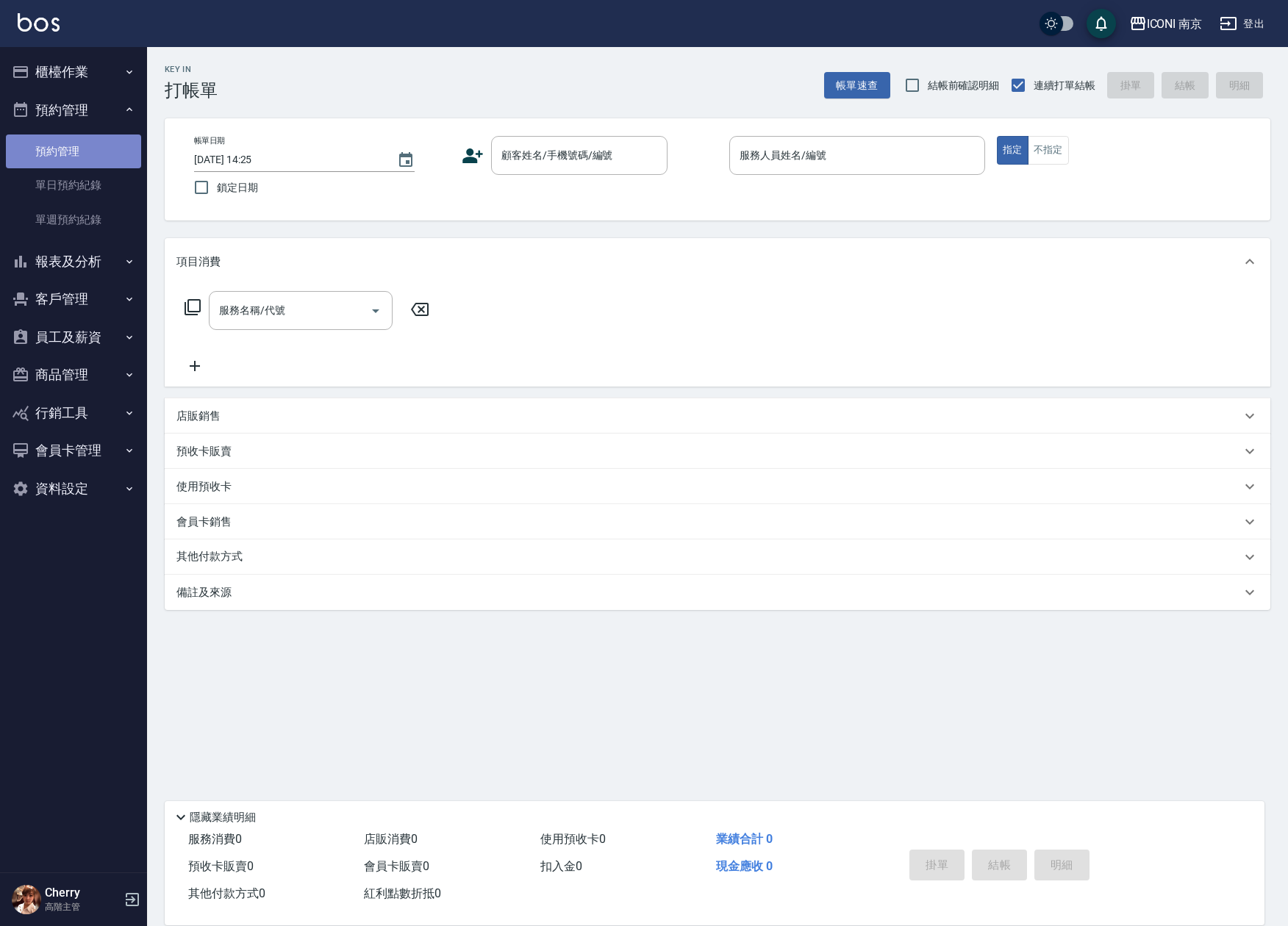
click at [88, 153] on link "預約管理" at bounding box center [73, 152] width 135 height 34
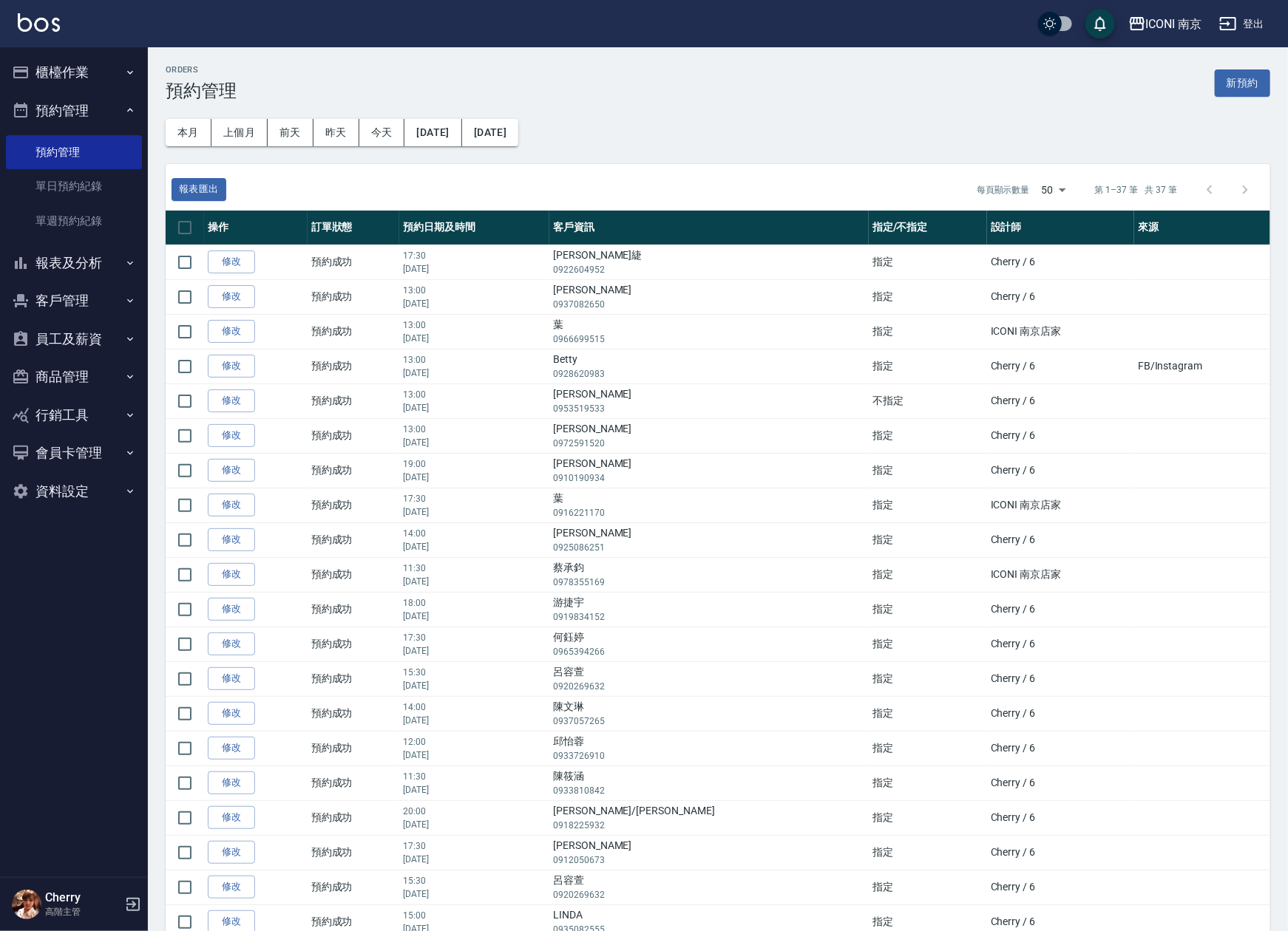
click at [68, 295] on button "客戶管理" at bounding box center [74, 300] width 136 height 38
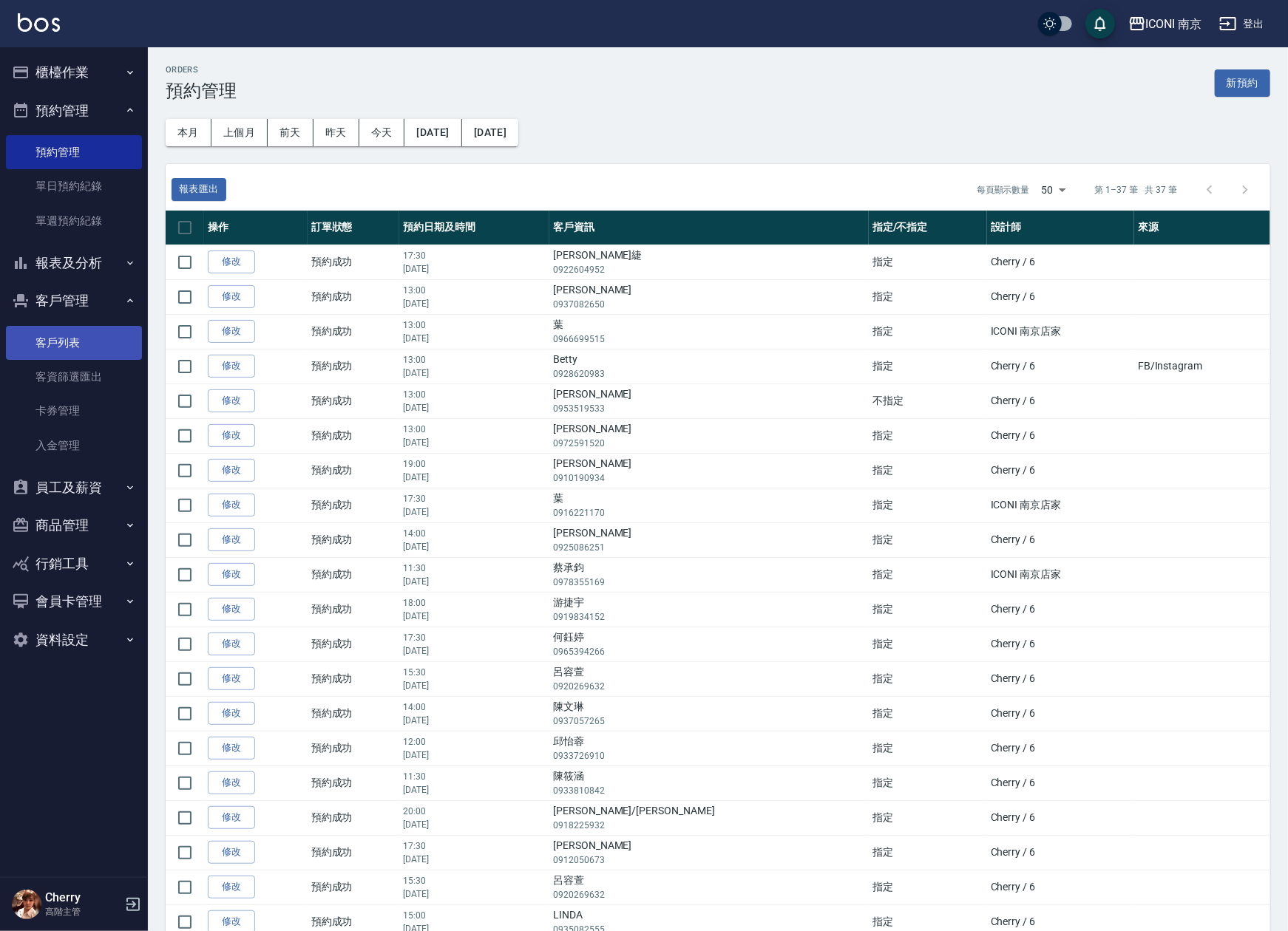
click at [67, 335] on link "客戶列表" at bounding box center [74, 343] width 136 height 34
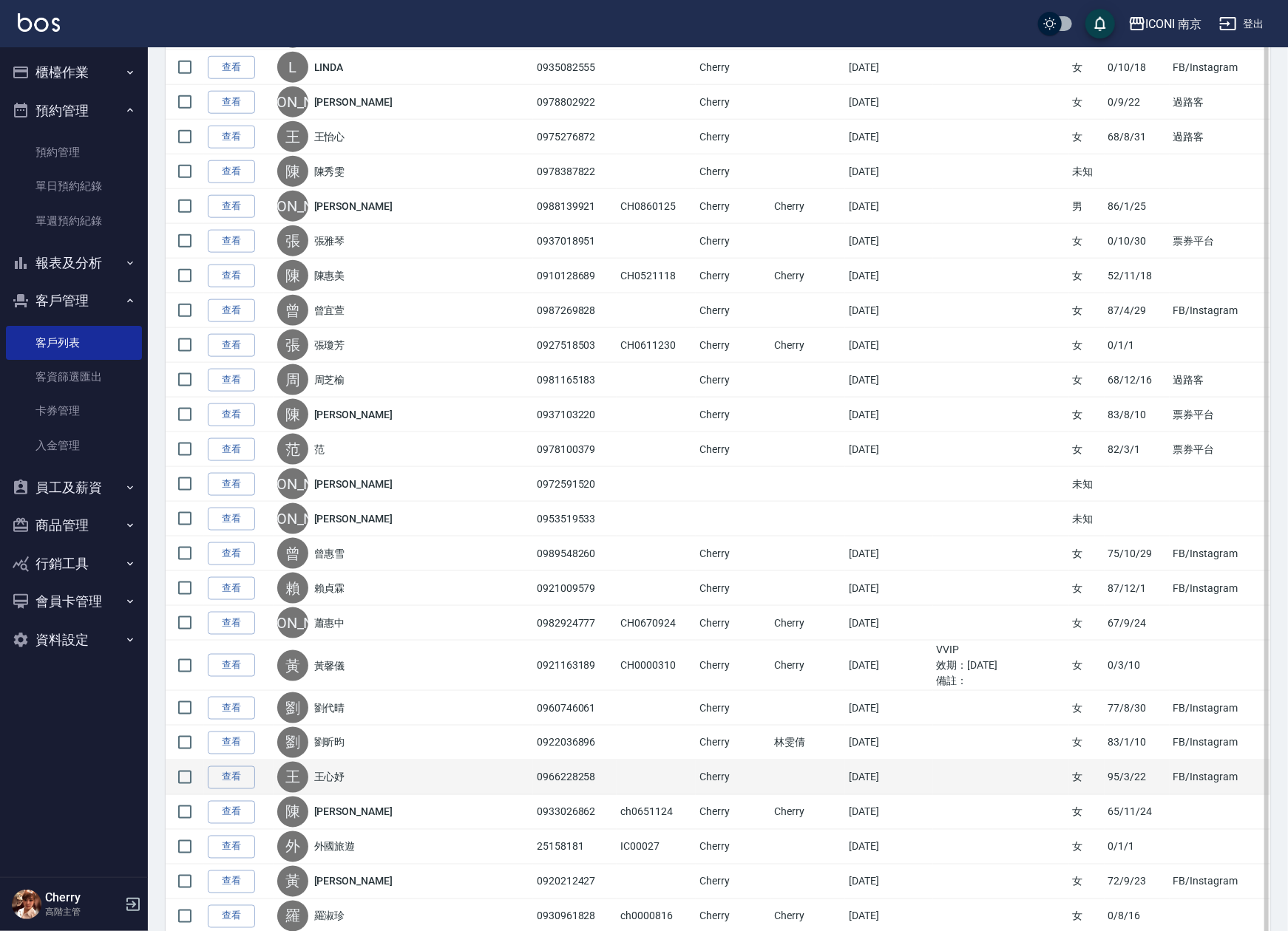
scroll to position [1035, 0]
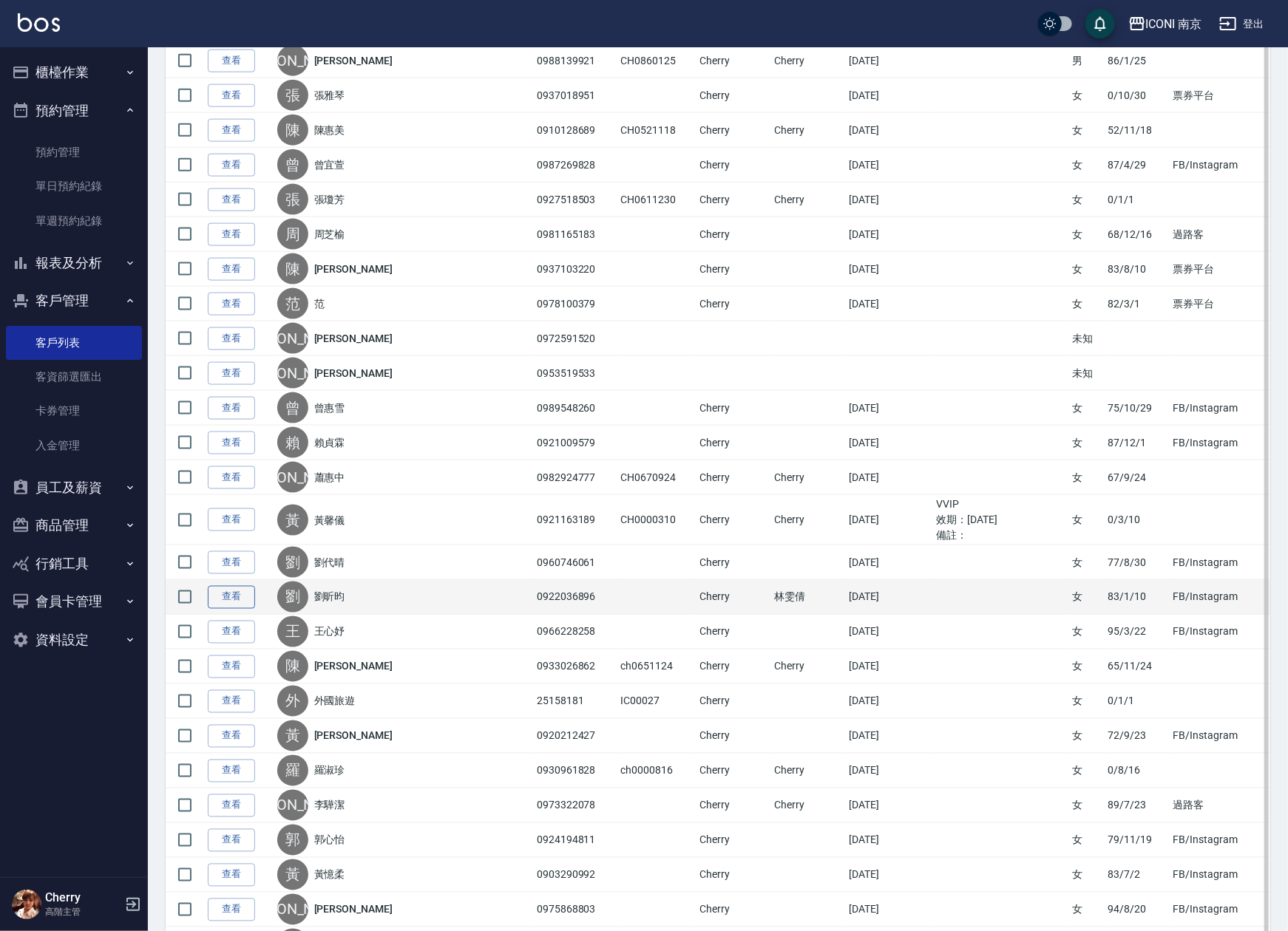
click at [231, 609] on link "查看" at bounding box center [231, 597] width 47 height 23
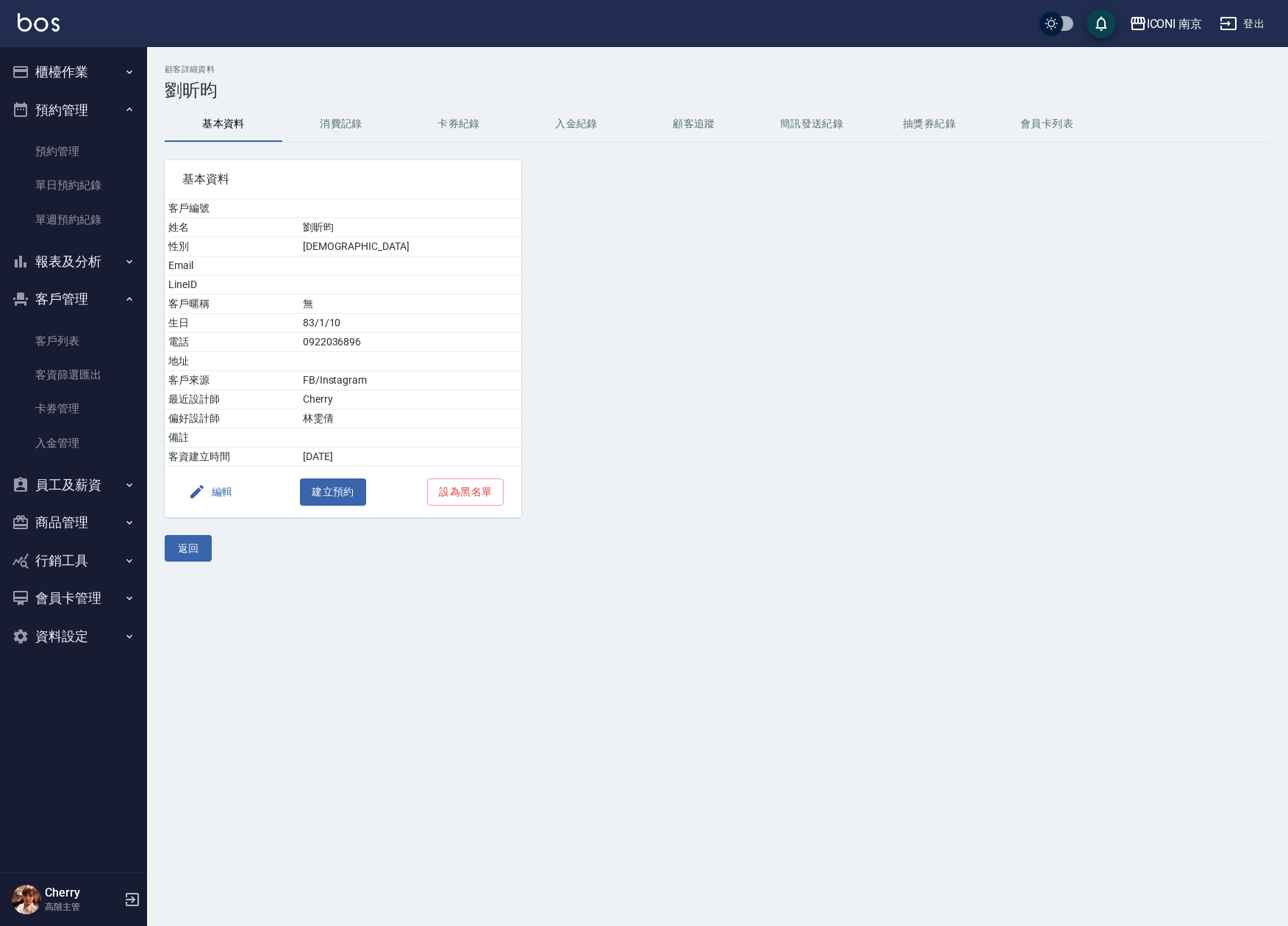
click at [351, 119] on button "消費記錄" at bounding box center [341, 124] width 117 height 35
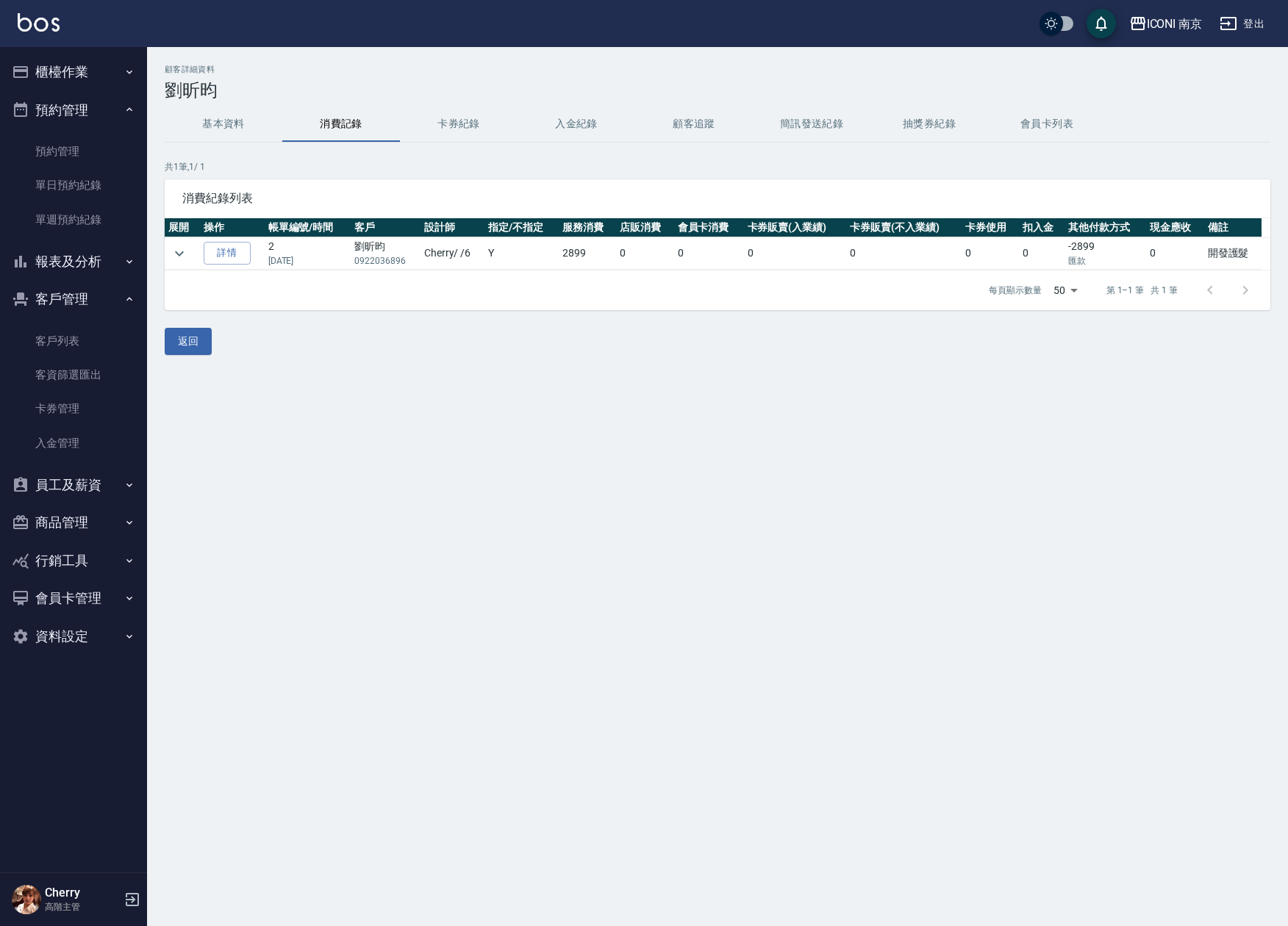
click at [222, 125] on button "基本資料" at bounding box center [223, 124] width 117 height 35
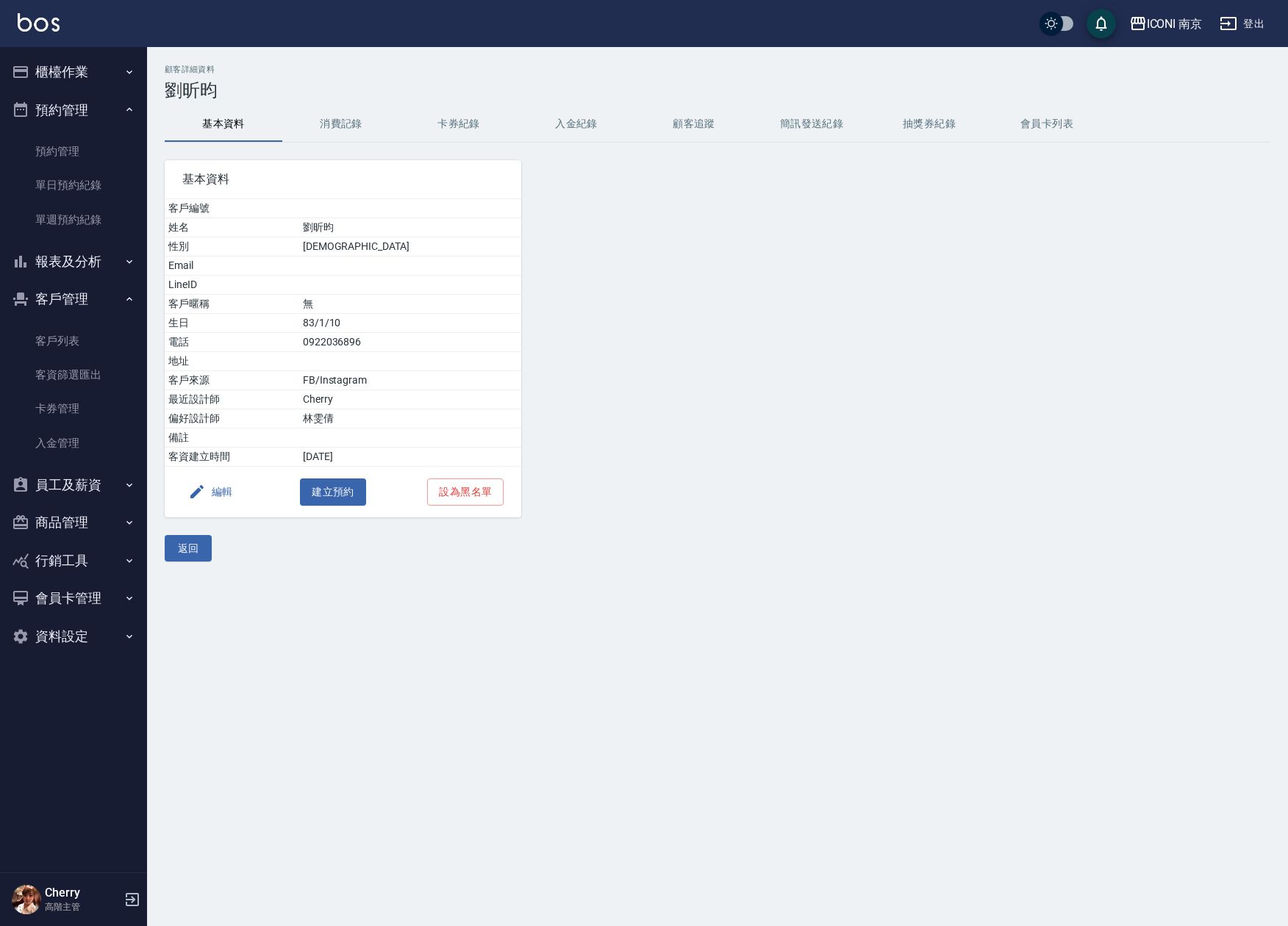
click at [215, 499] on button "編輯" at bounding box center [210, 492] width 57 height 27
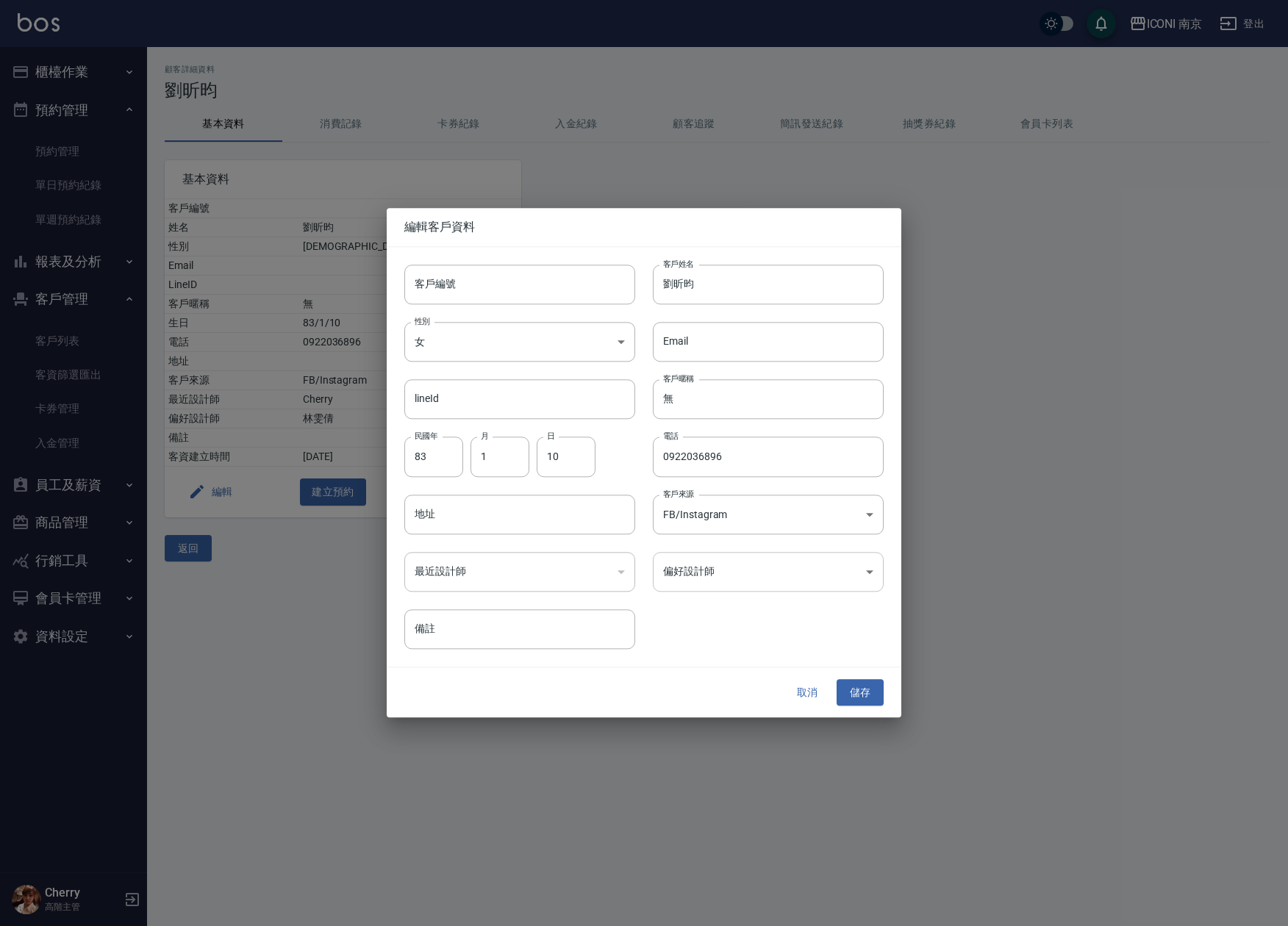
click at [714, 575] on body "ICONI 南京 登出 櫃檯作業 打帳單 帳單列表 掛單列表 座位開單 營業儀表板 現金收支登錄 高階收支登錄 材料自購登錄 每日結帳 排班表 現場電腦打卡 …" at bounding box center [644, 463] width 1288 height 926
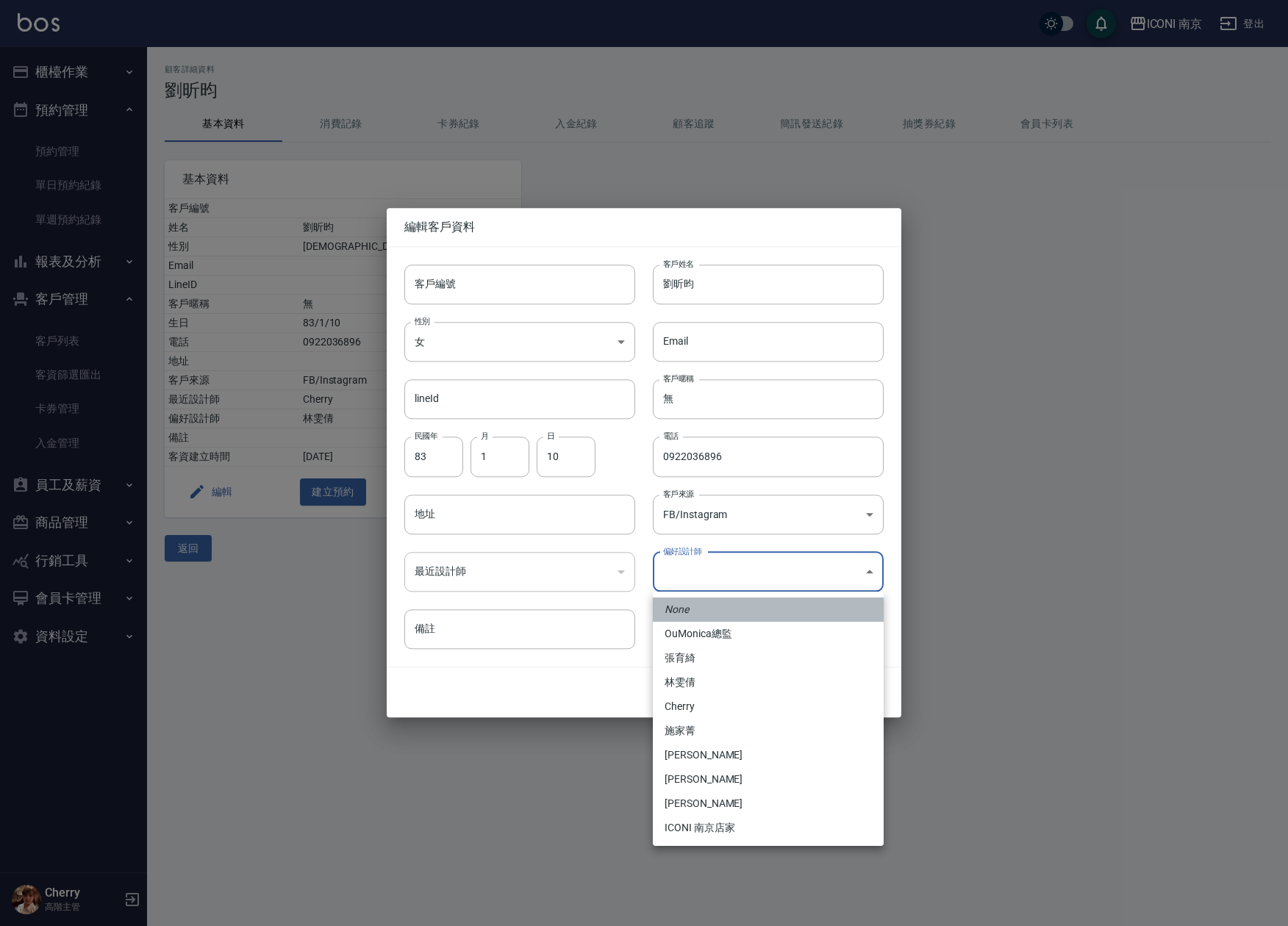
click at [680, 613] on em "None" at bounding box center [677, 610] width 24 height 16
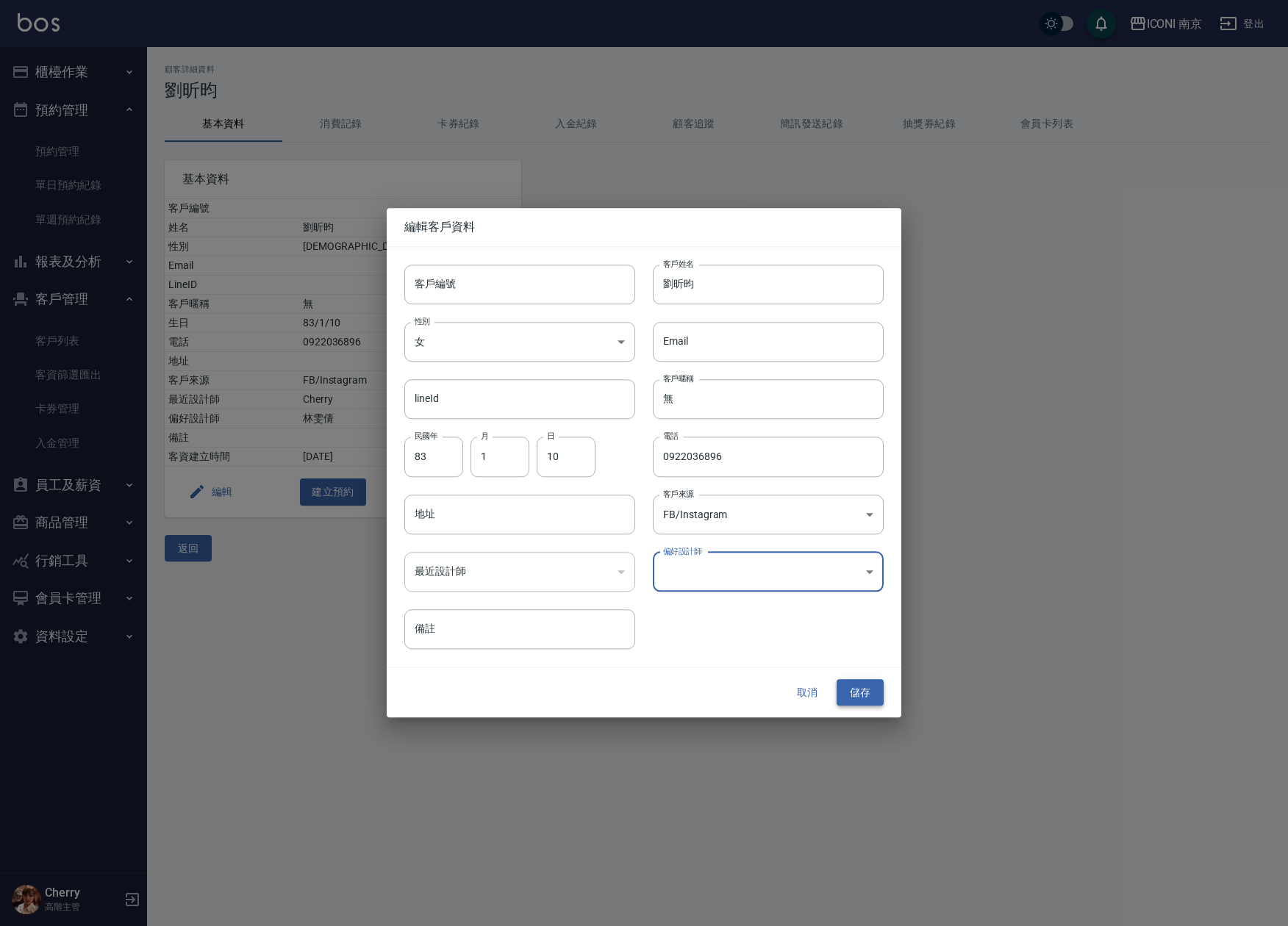
click at [848, 680] on div "取消 儲存" at bounding box center [644, 693] width 514 height 51
click at [848, 689] on button "儲存" at bounding box center [861, 693] width 47 height 27
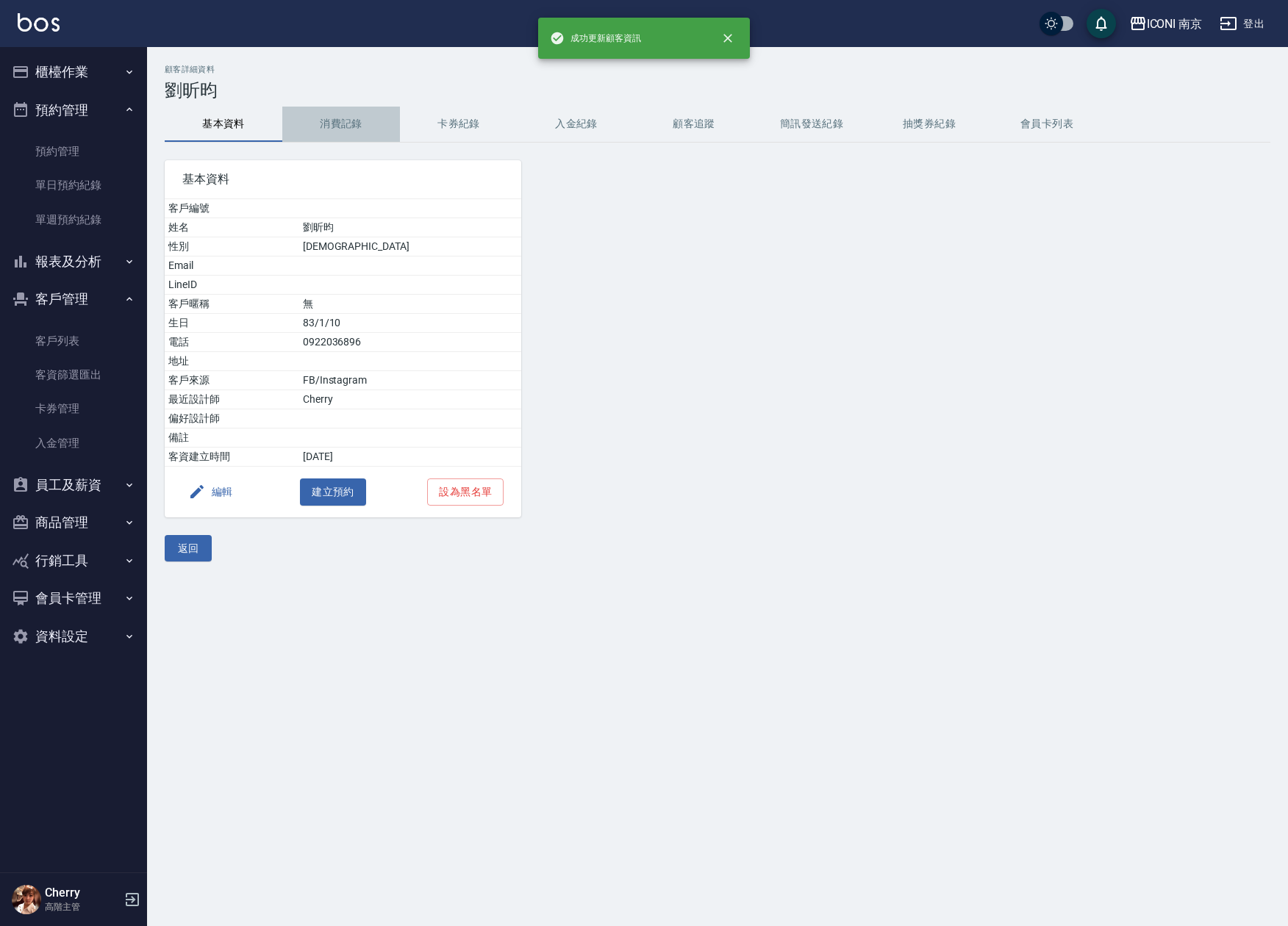
click at [353, 118] on button "消費記錄" at bounding box center [341, 124] width 117 height 35
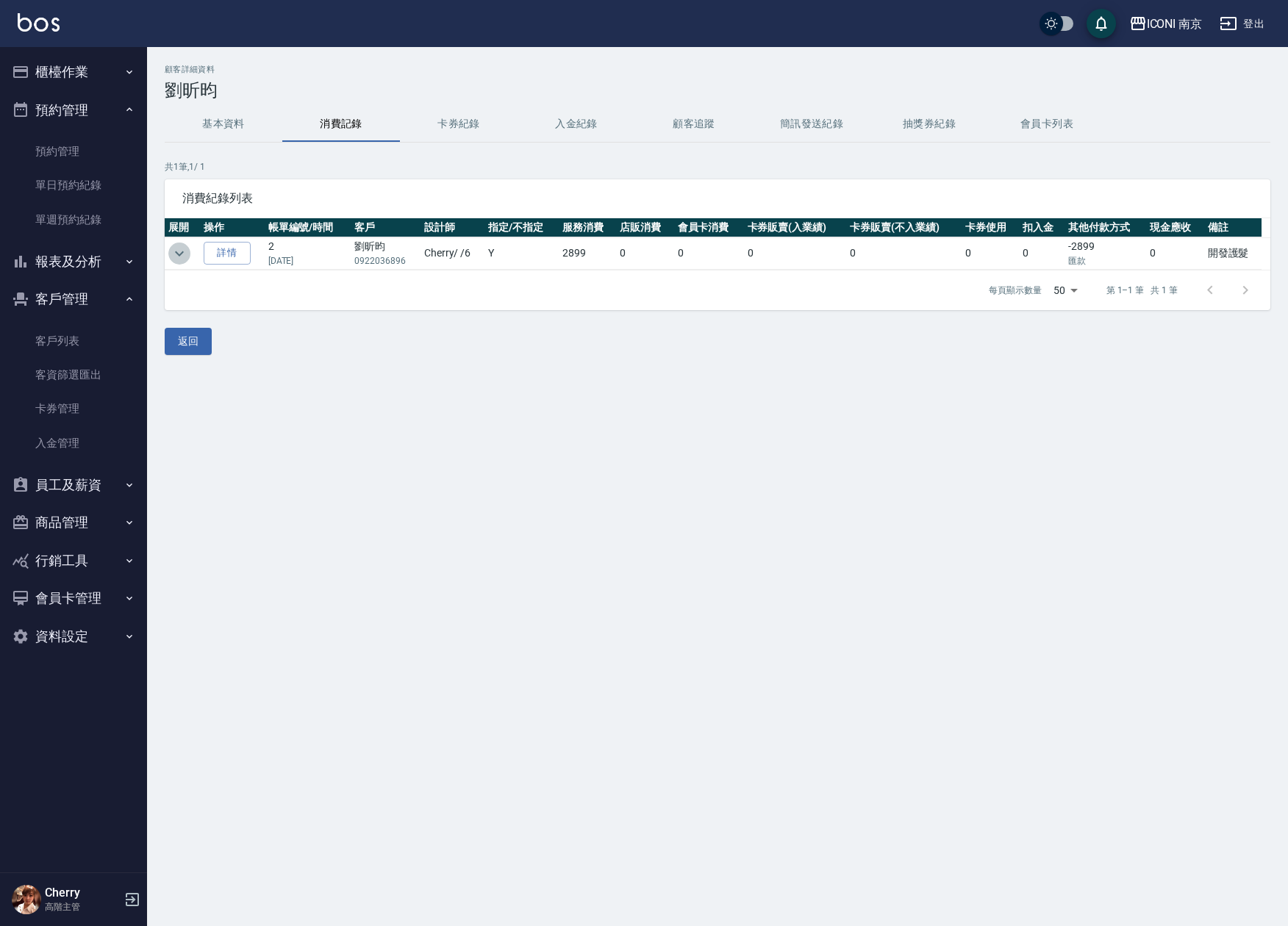
click at [179, 244] on button "expand row" at bounding box center [179, 253] width 22 height 22
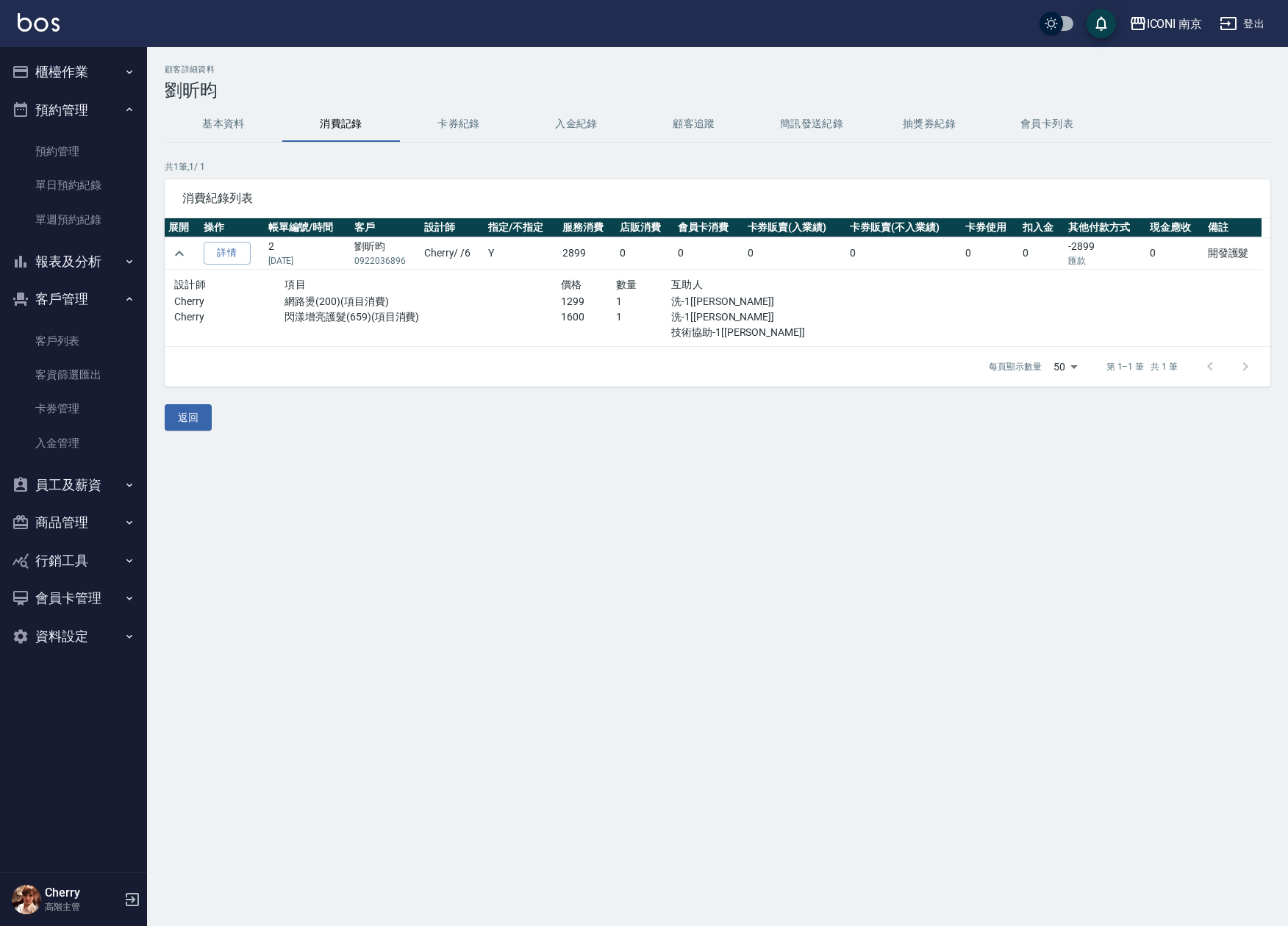
click at [216, 129] on button "基本資料" at bounding box center [223, 124] width 117 height 35
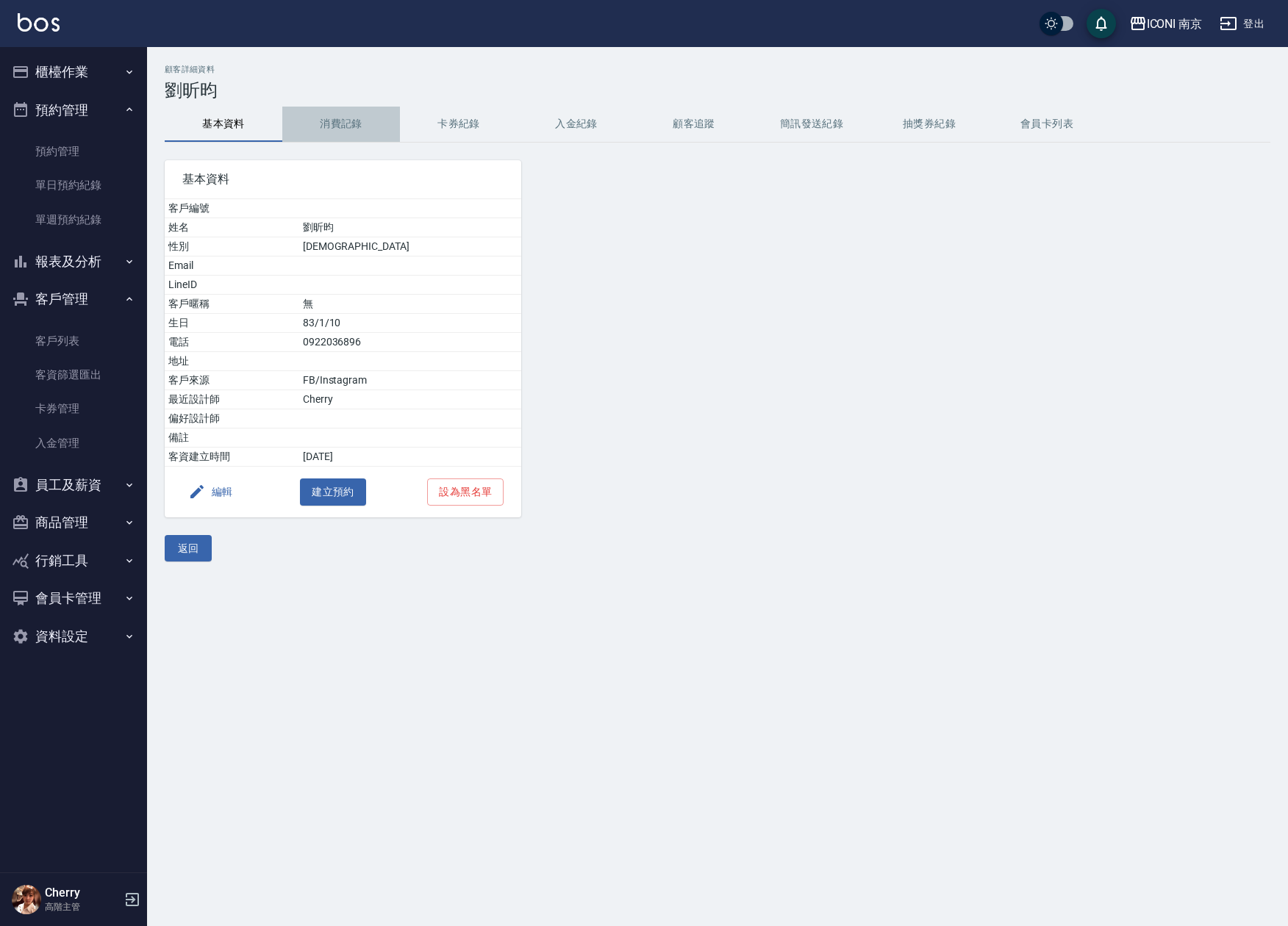
click at [345, 130] on button "消費記錄" at bounding box center [341, 124] width 117 height 35
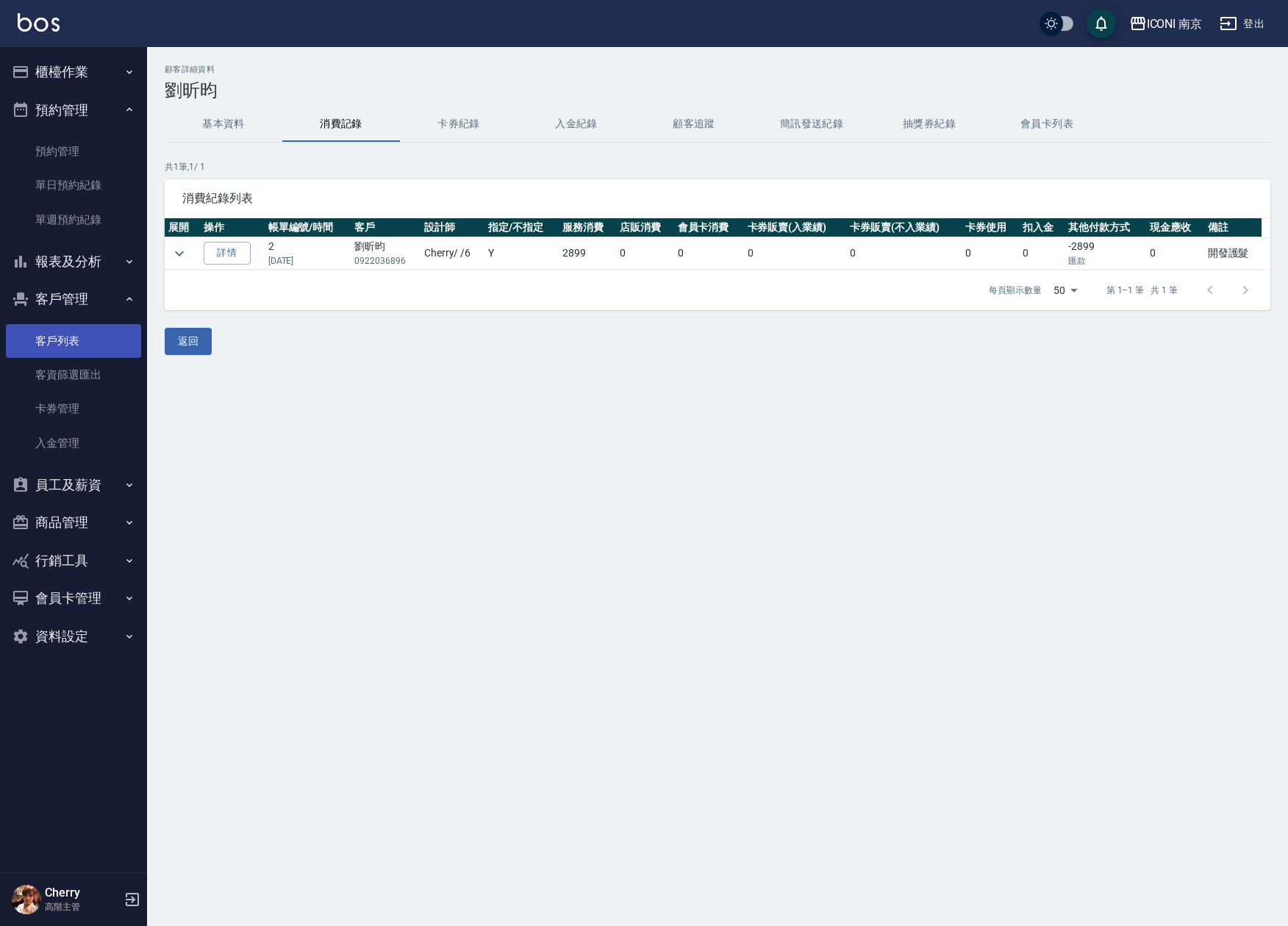
click at [64, 338] on link "客戶列表" at bounding box center [73, 341] width 135 height 34
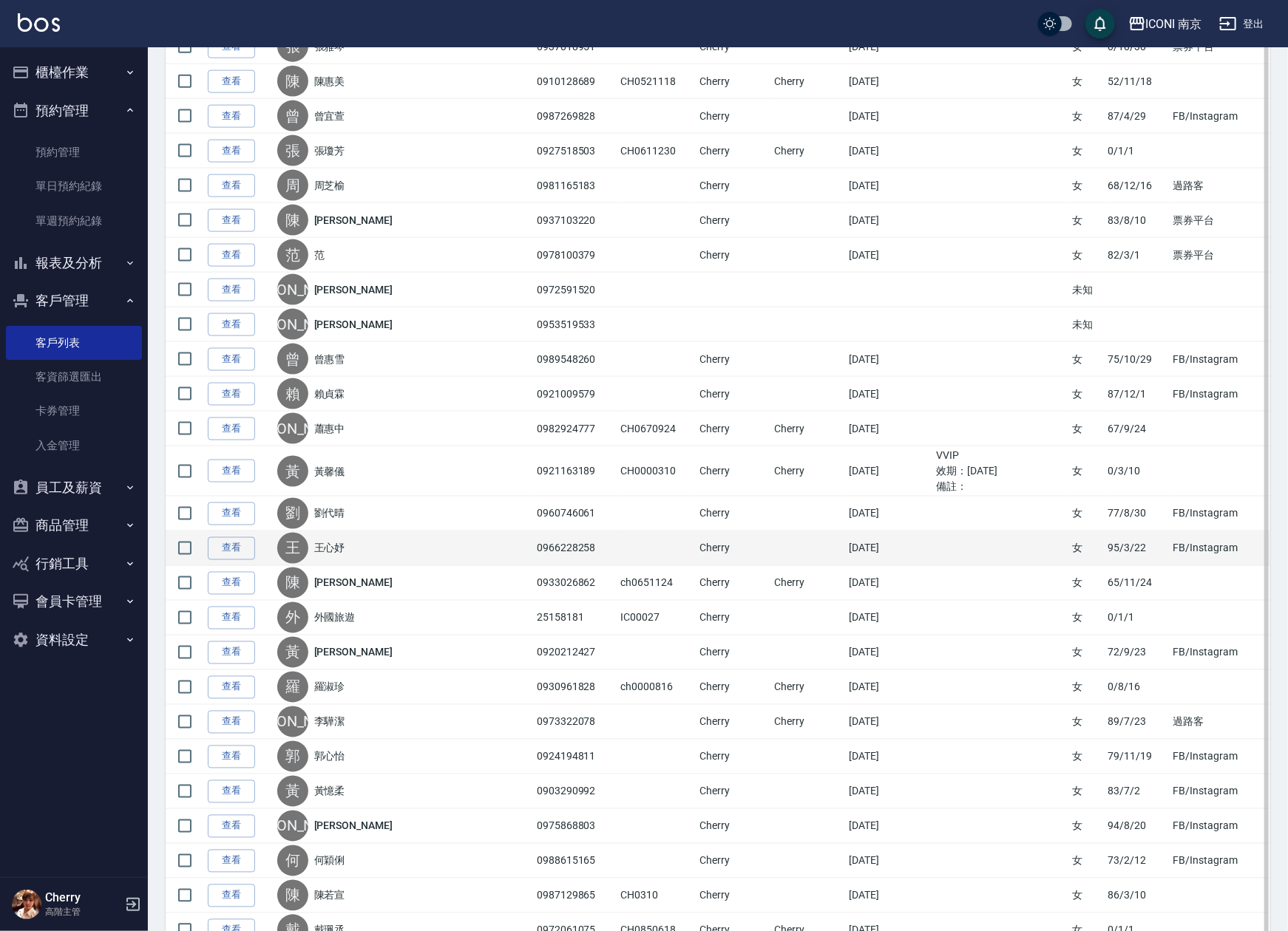
scroll to position [1183, 0]
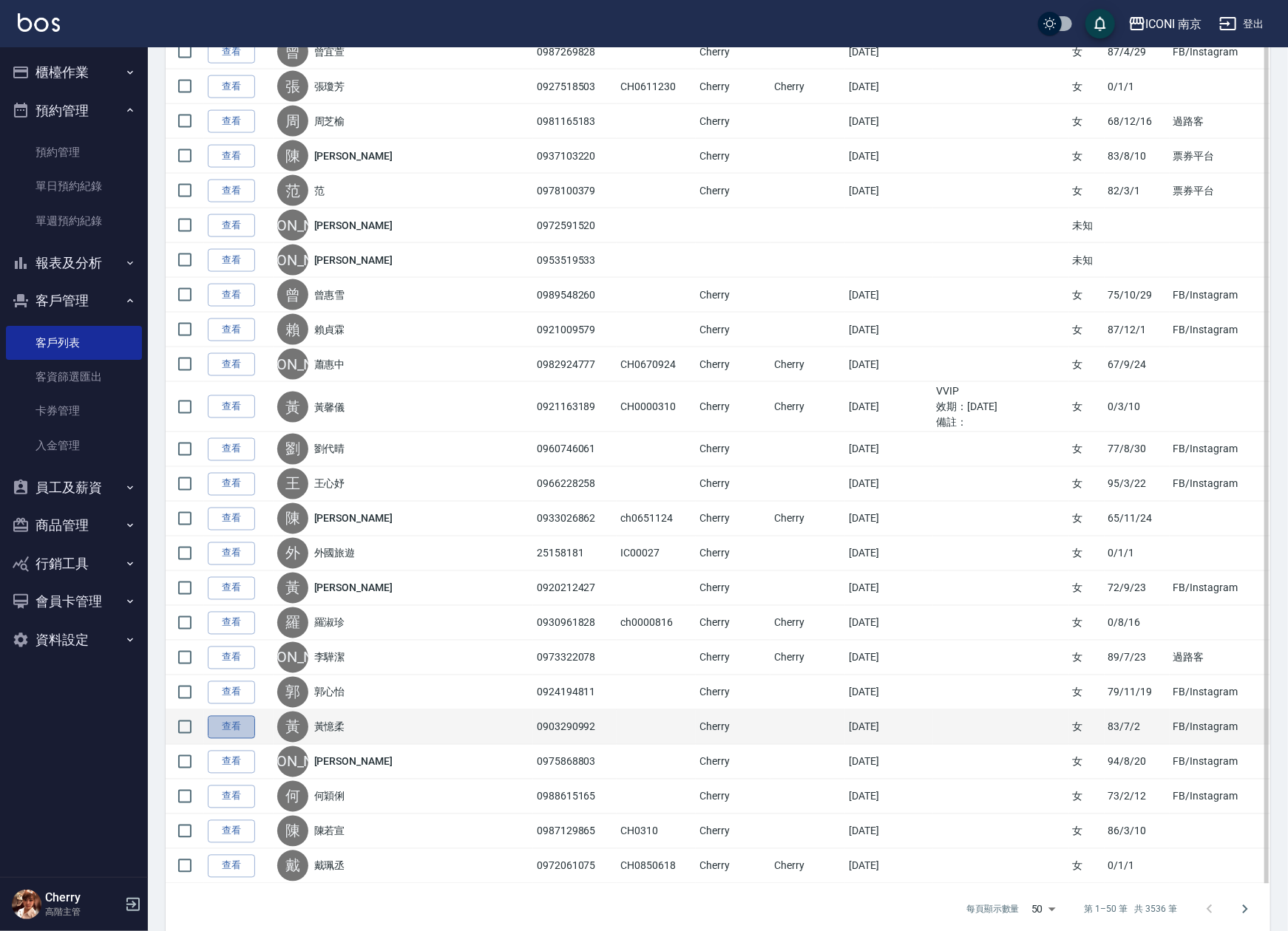
click at [229, 739] on link "查看" at bounding box center [231, 727] width 47 height 23
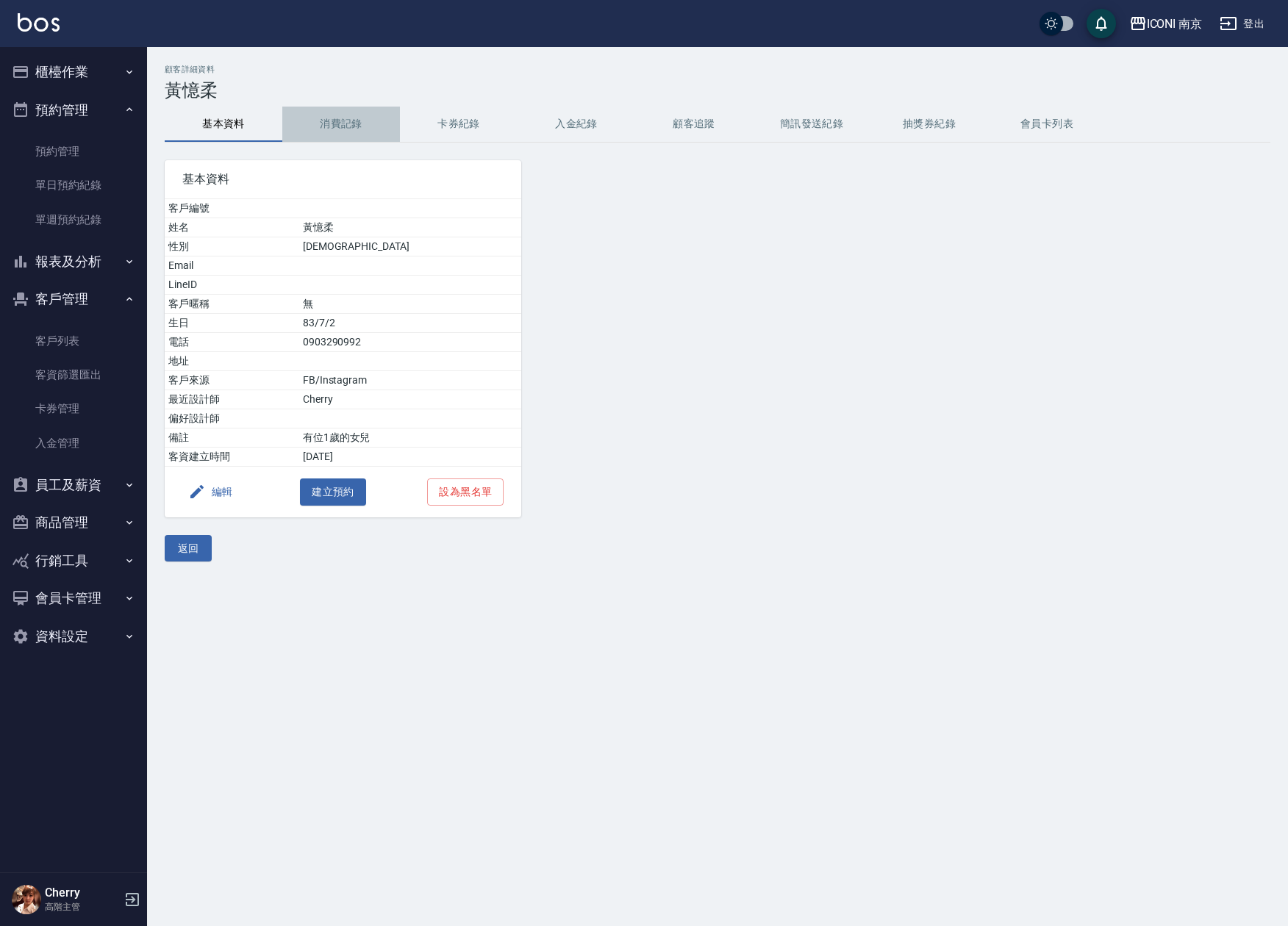
click at [326, 119] on button "消費記錄" at bounding box center [341, 124] width 117 height 35
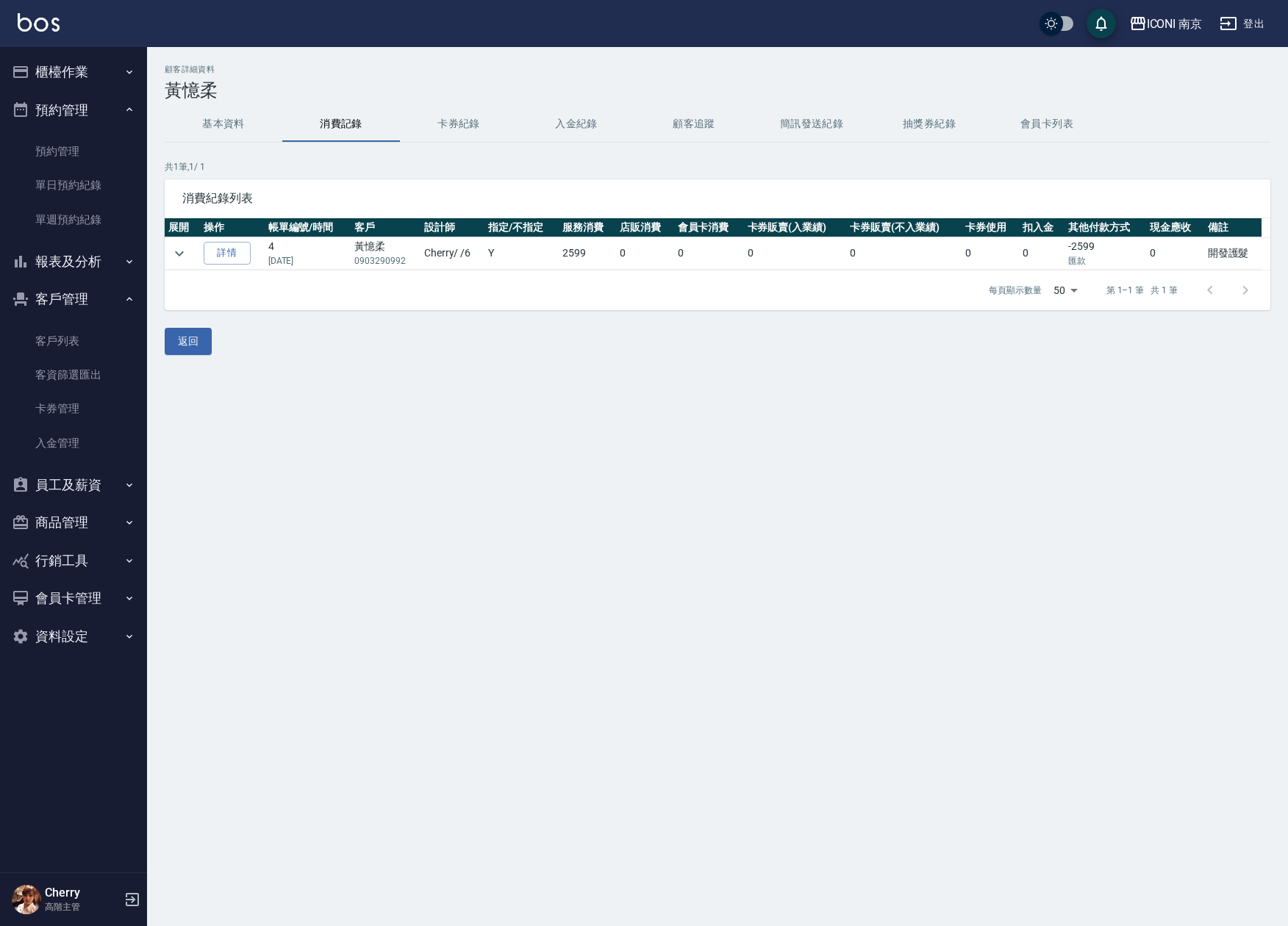
click at [238, 120] on button "基本資料" at bounding box center [223, 124] width 117 height 35
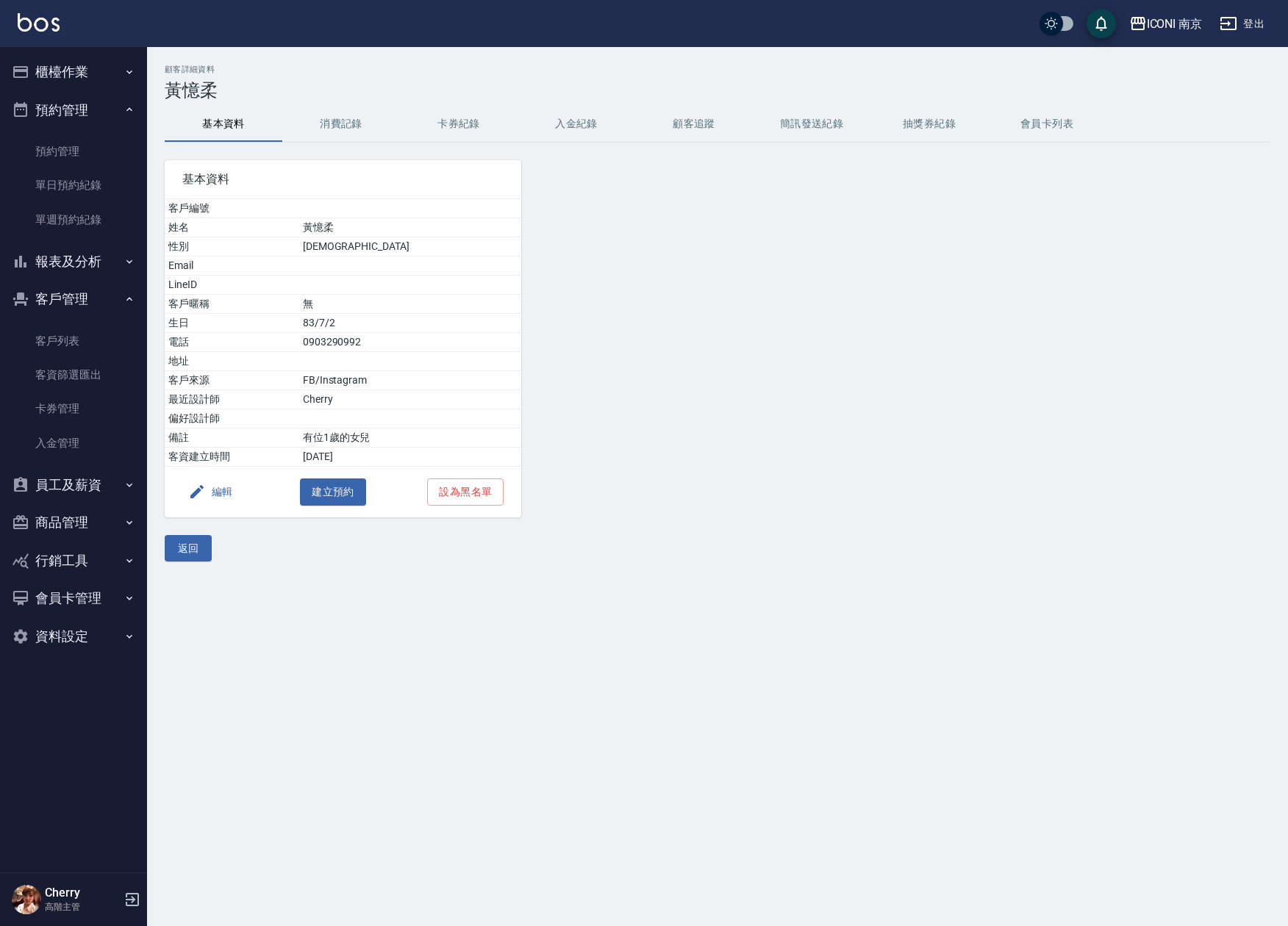
click at [341, 110] on button "消費記錄" at bounding box center [341, 124] width 117 height 35
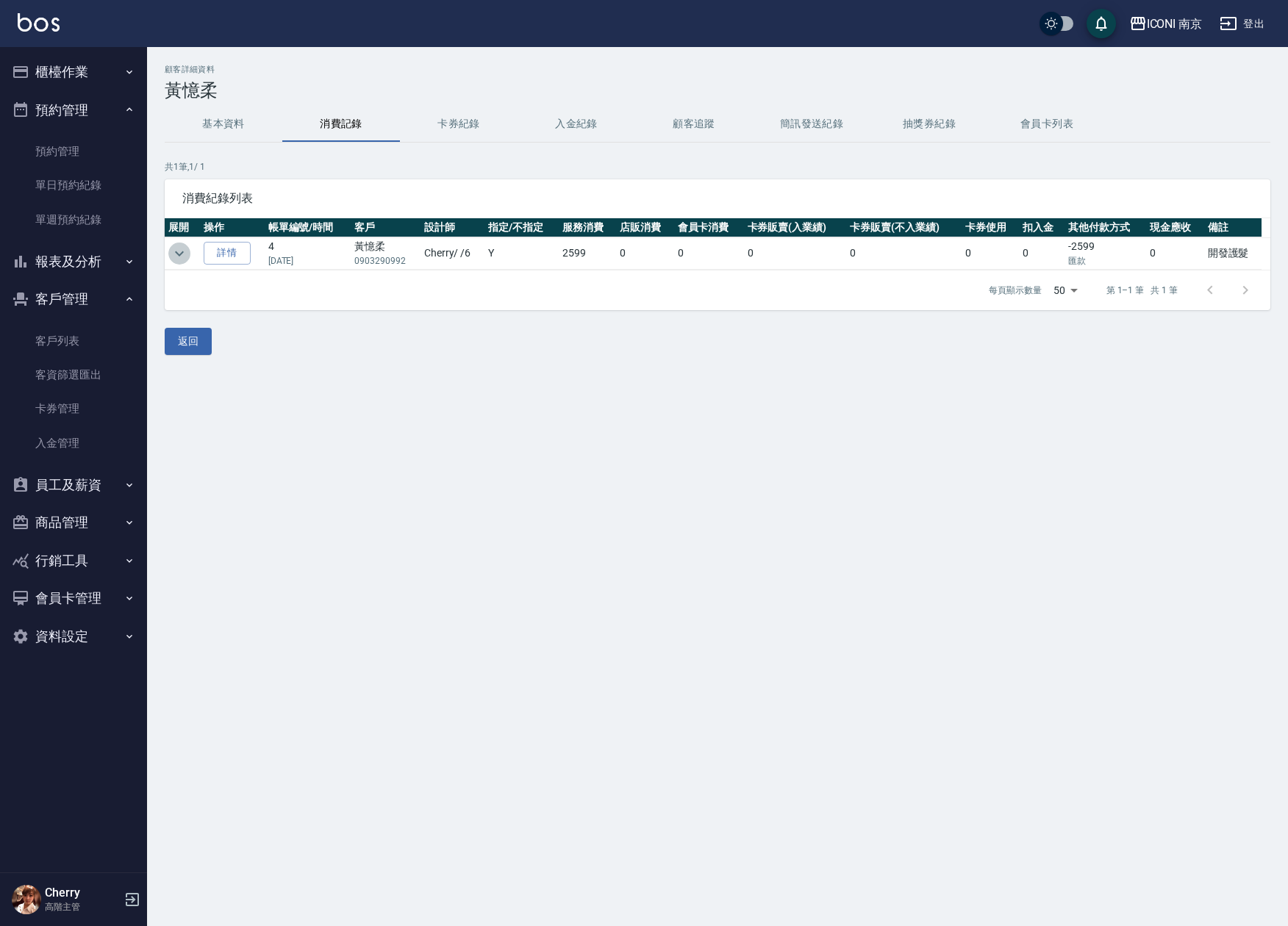
click at [173, 258] on icon "expand row" at bounding box center [179, 253] width 18 height 18
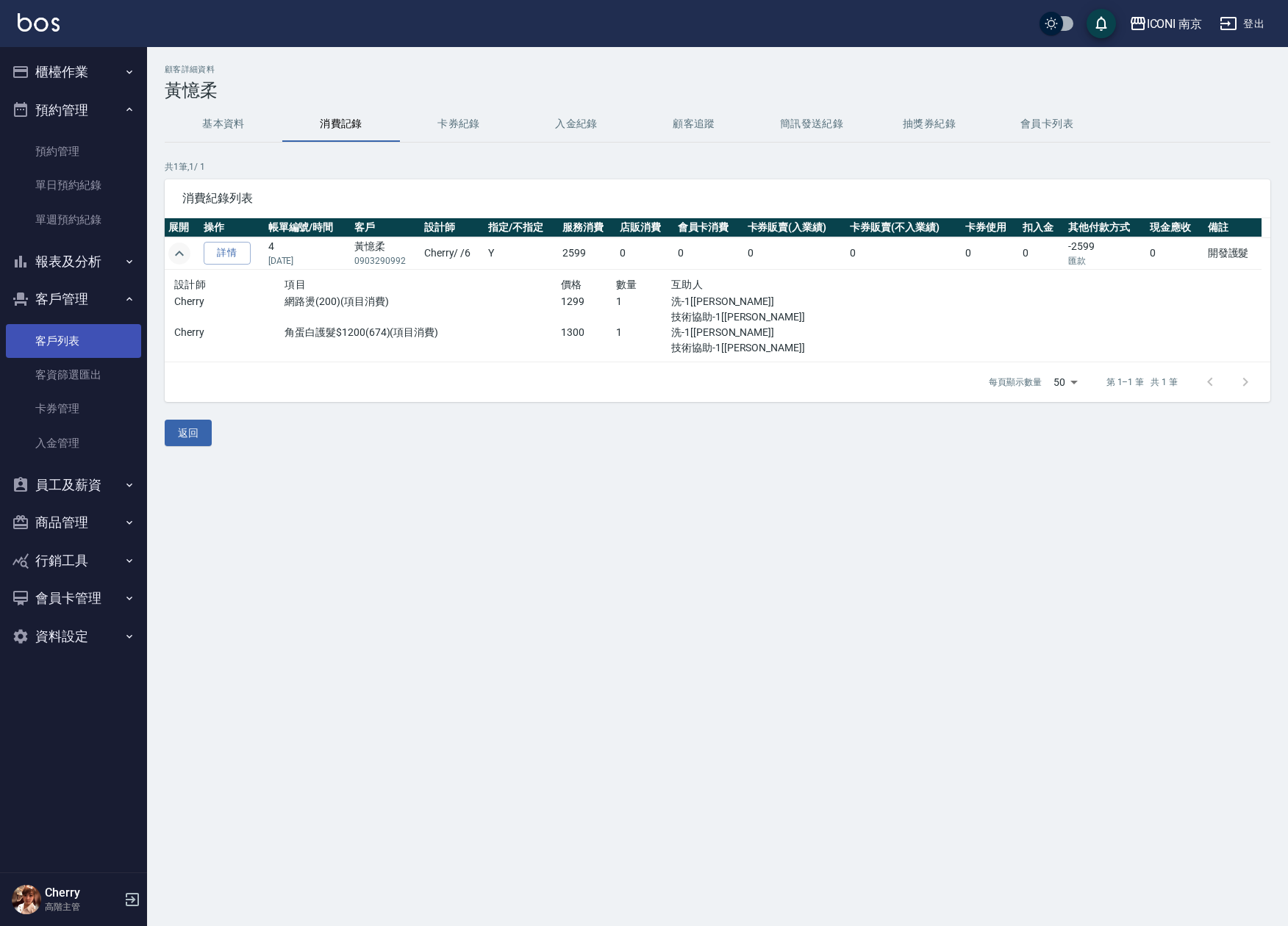
click at [66, 344] on link "客戶列表" at bounding box center [73, 341] width 135 height 34
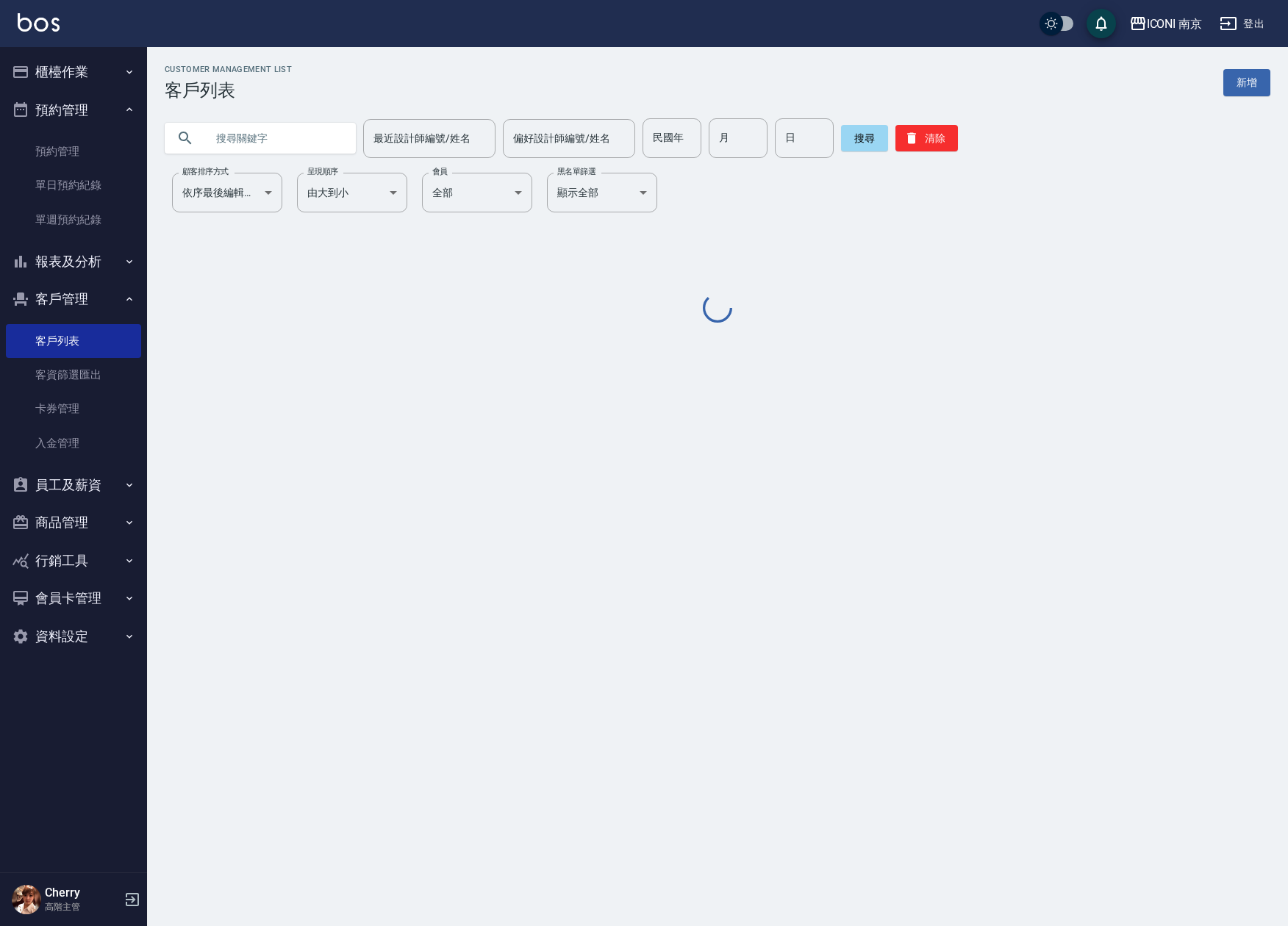
click at [253, 123] on input "text" at bounding box center [275, 138] width 138 height 40
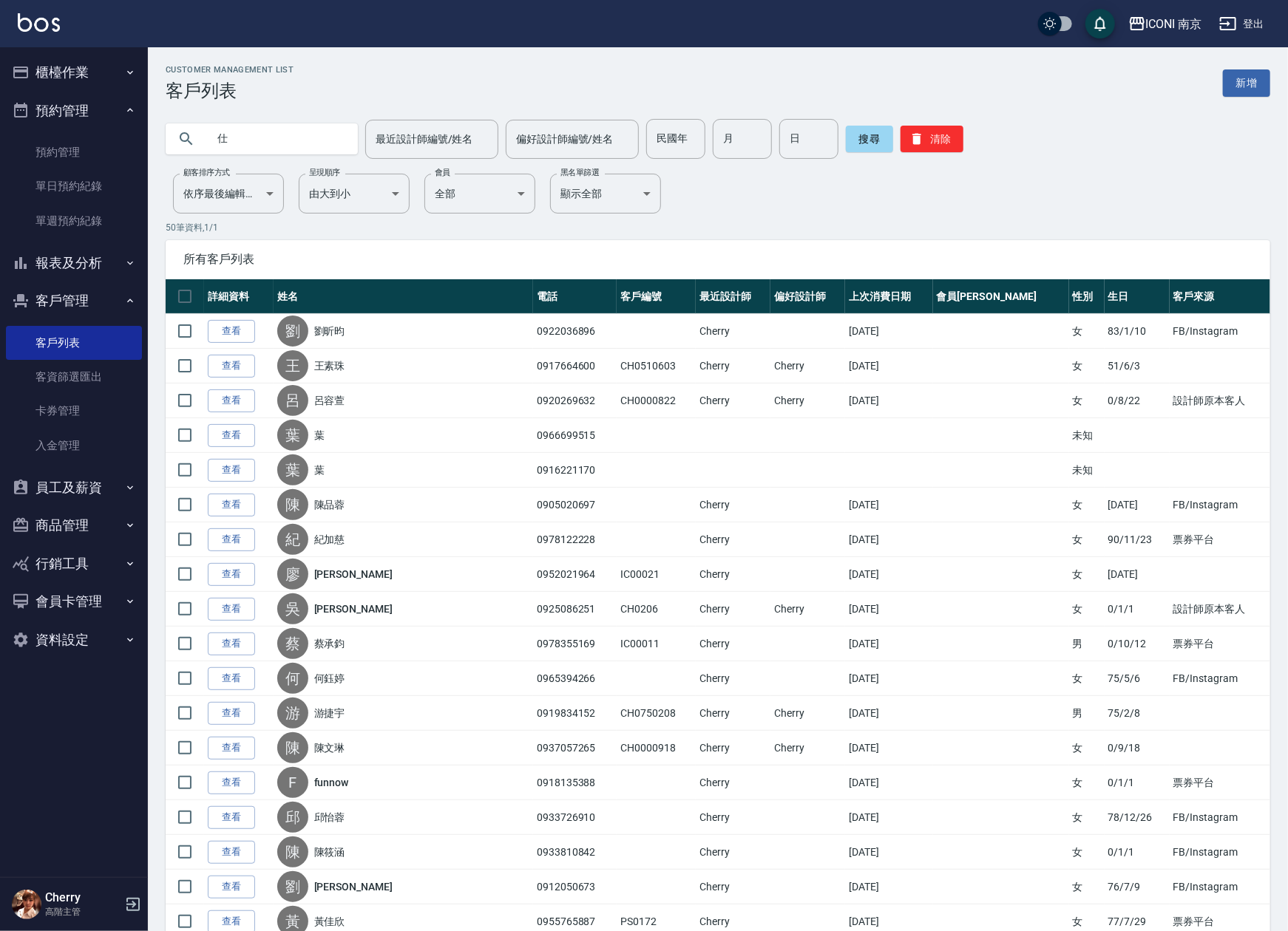
type input "仕"
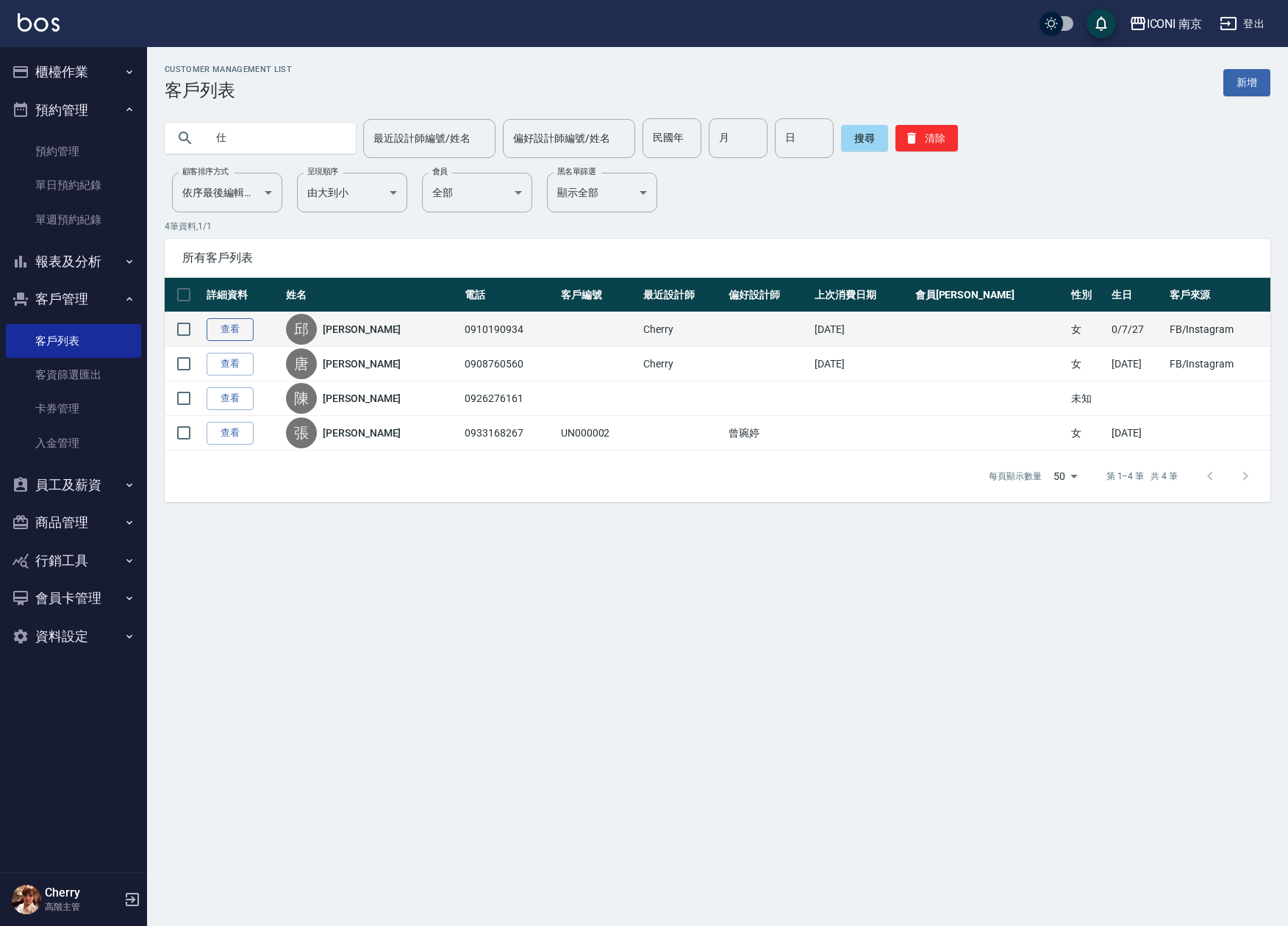
click at [226, 334] on link "查看" at bounding box center [230, 330] width 47 height 22
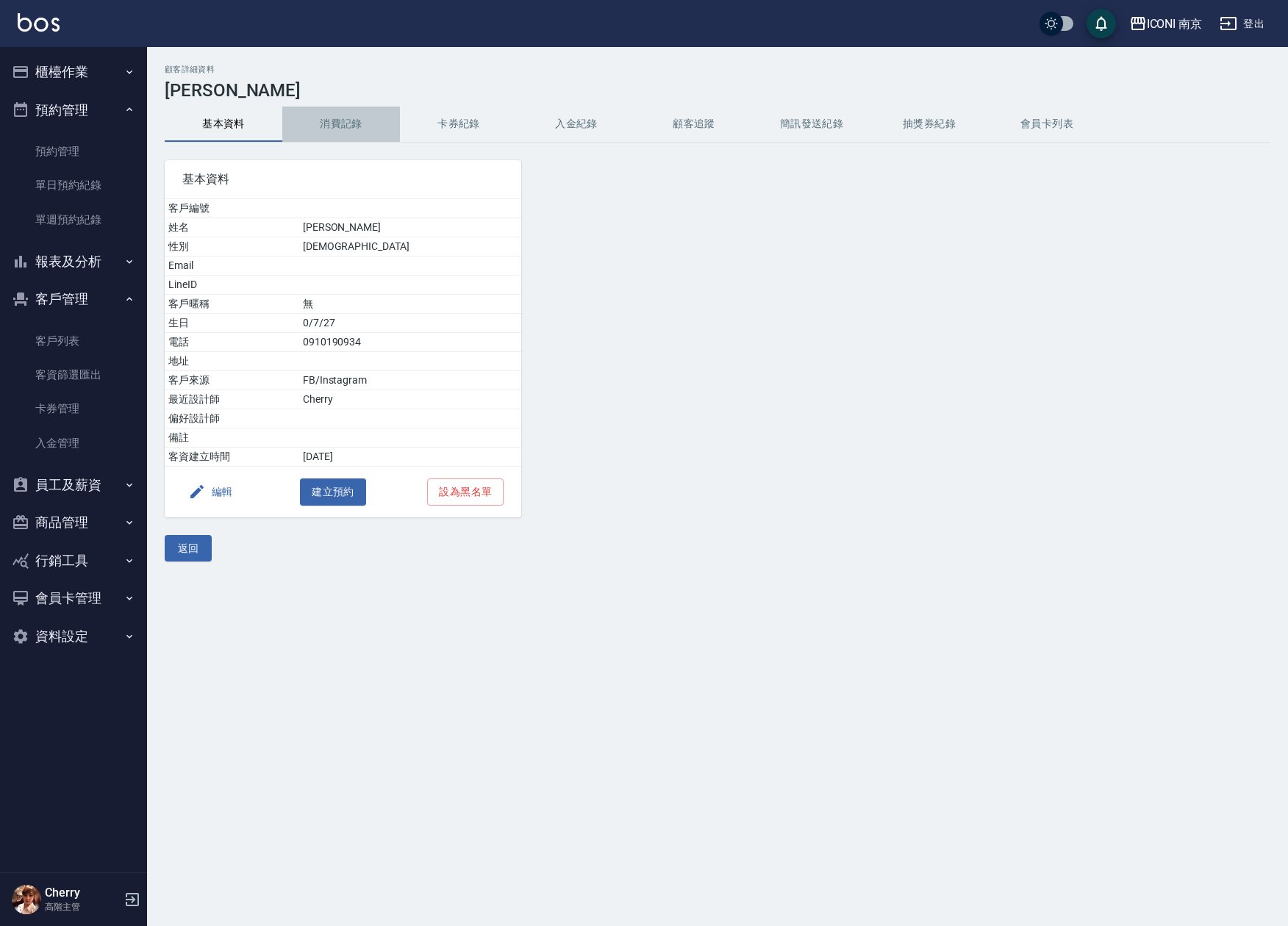
click at [335, 134] on button "消費記錄" at bounding box center [341, 124] width 117 height 35
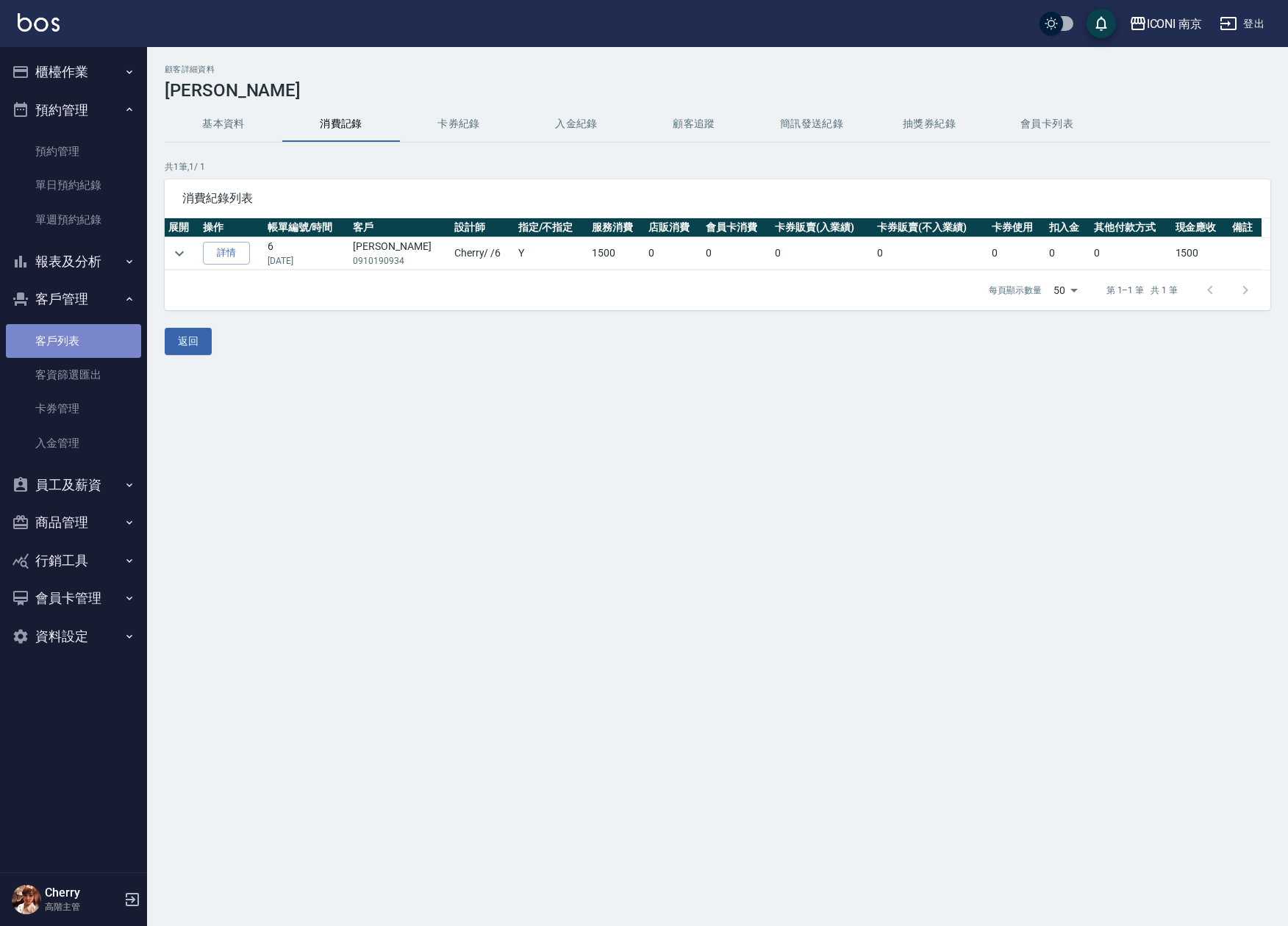
click at [101, 338] on link "客戶列表" at bounding box center [73, 341] width 135 height 34
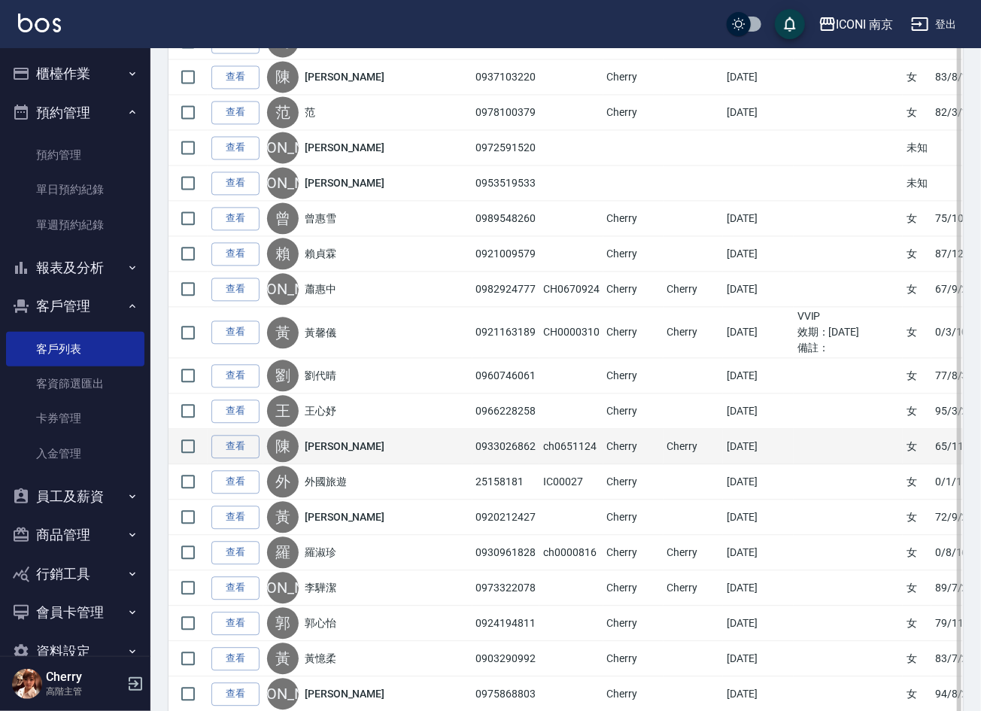
scroll to position [1353, 0]
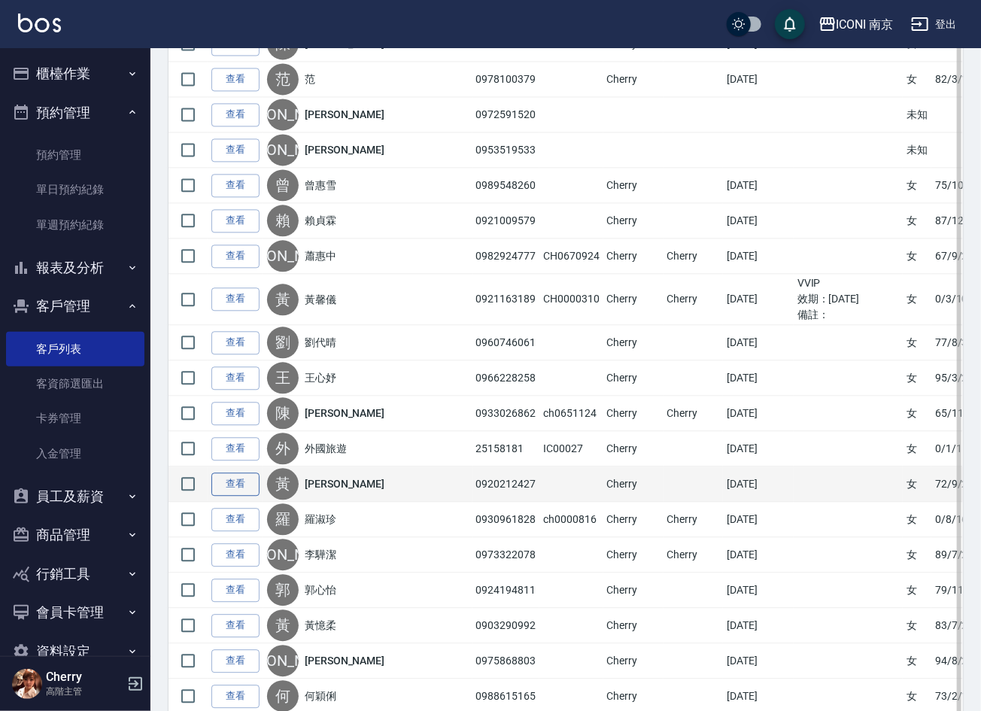
click at [247, 496] on link "查看" at bounding box center [235, 483] width 48 height 23
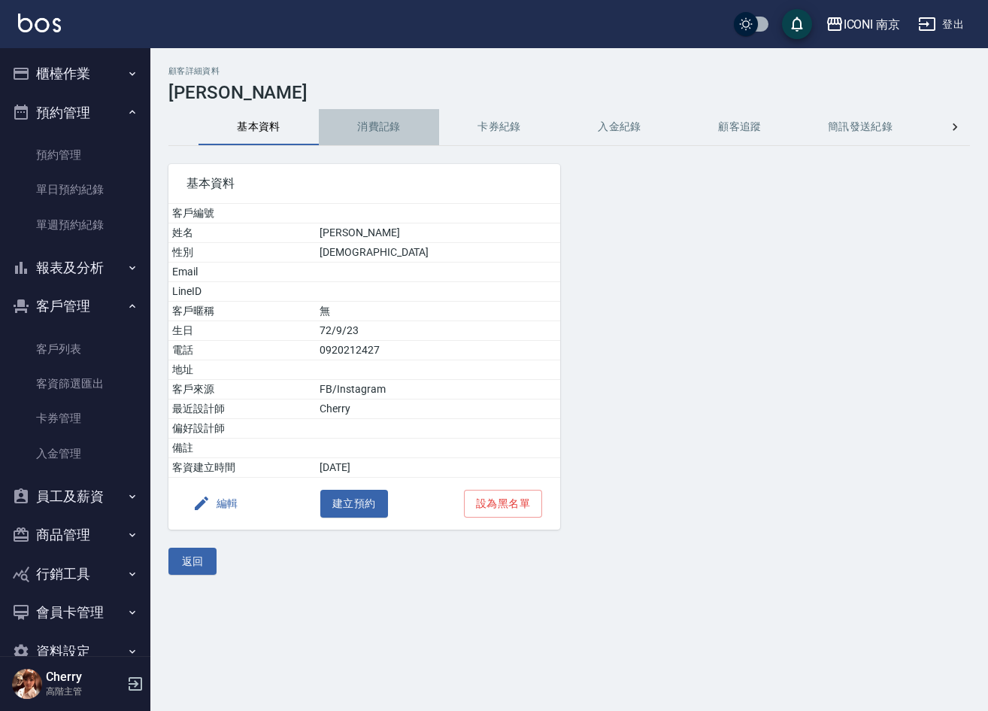
click at [353, 126] on button "消費記錄" at bounding box center [379, 127] width 120 height 36
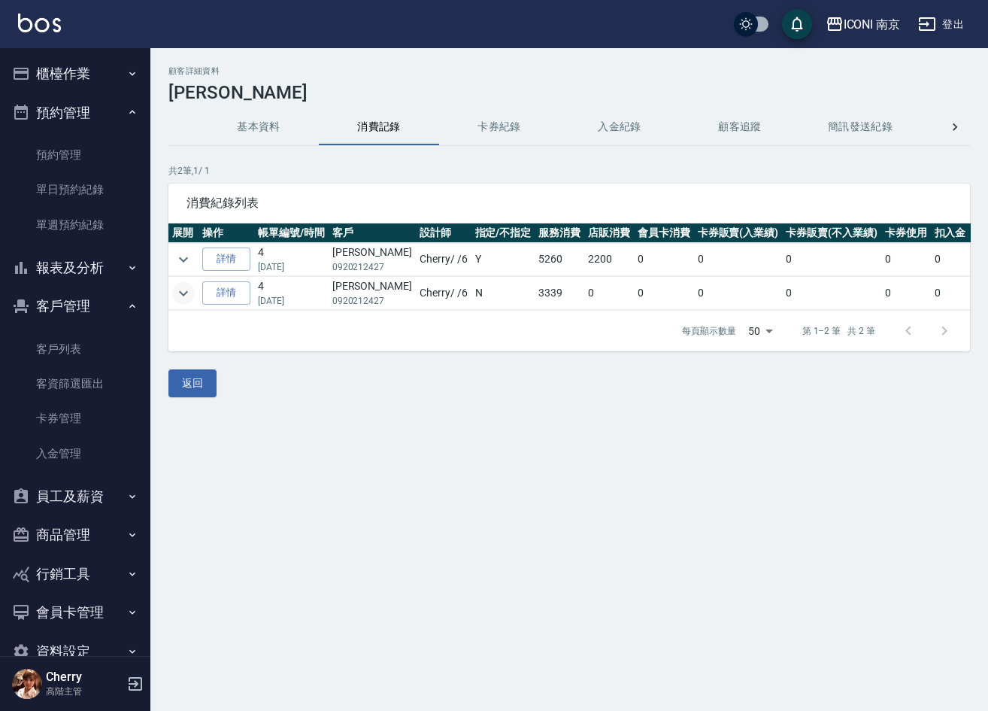
click at [173, 296] on button "expand row" at bounding box center [183, 293] width 23 height 23
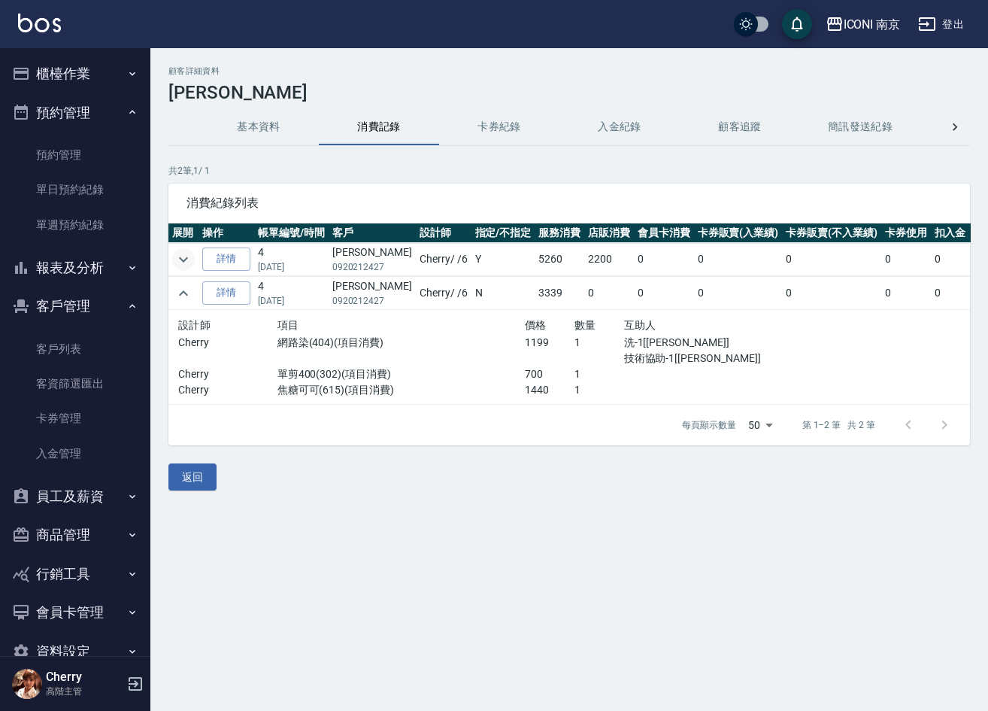
click at [183, 259] on icon "expand row" at bounding box center [183, 259] width 18 height 18
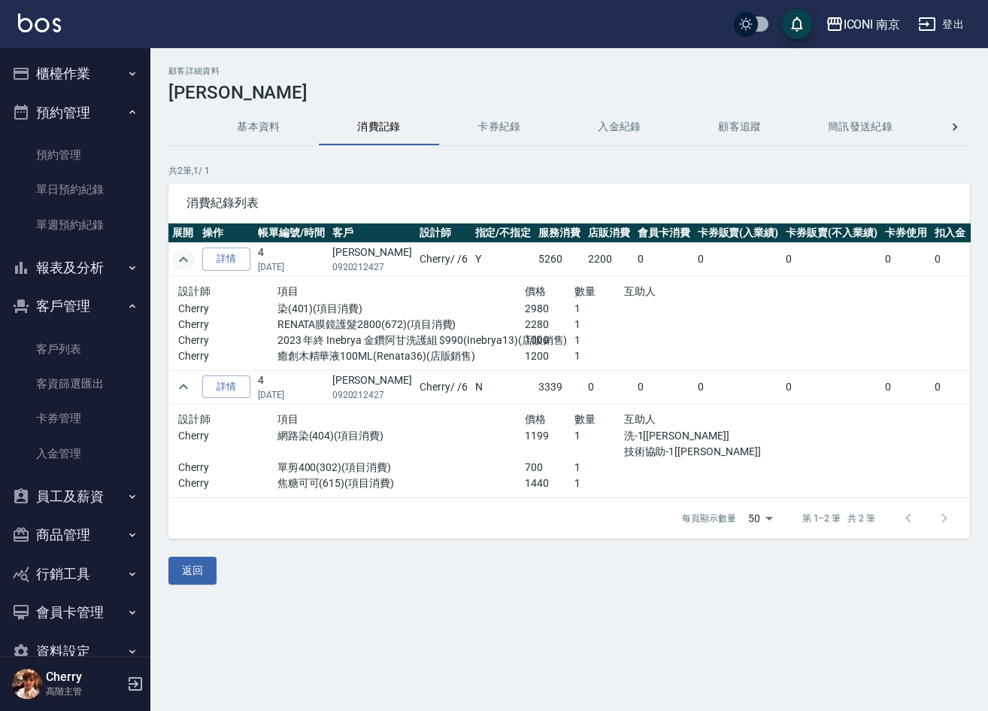
drag, startPoint x: 413, startPoint y: 526, endPoint x: 426, endPoint y: 528, distance: 12.9
click at [417, 527] on div "每頁顯示數量 50 50 第 1–2 筆 共 2 筆" at bounding box center [569, 518] width 802 height 41
click at [253, 113] on button "基本資料" at bounding box center [259, 127] width 120 height 36
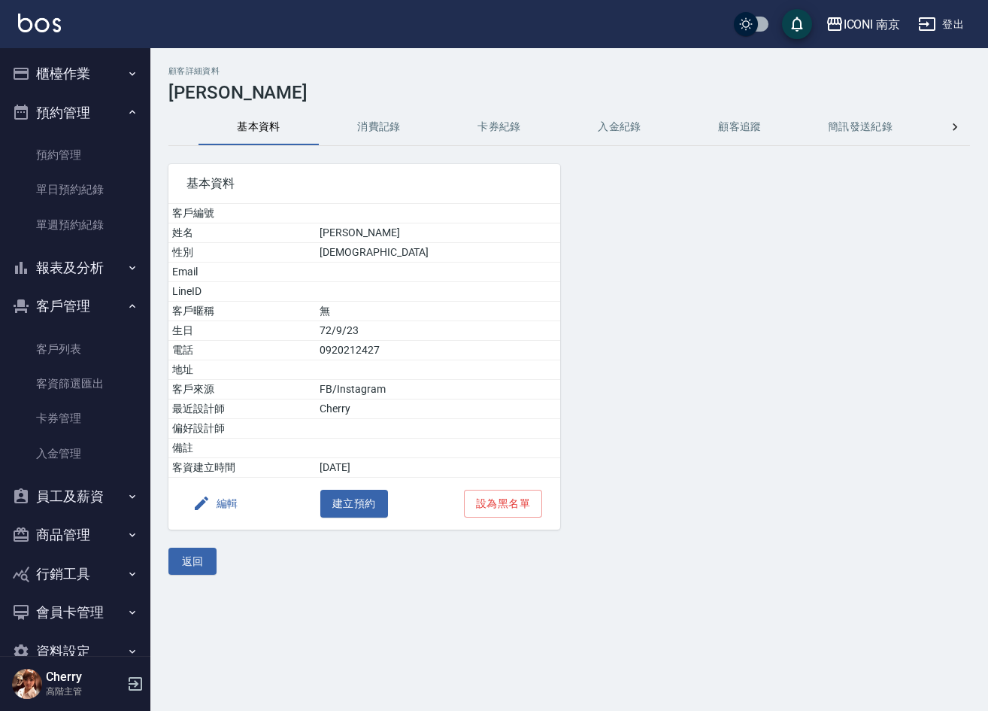
click at [383, 129] on button "消費記錄" at bounding box center [379, 127] width 120 height 36
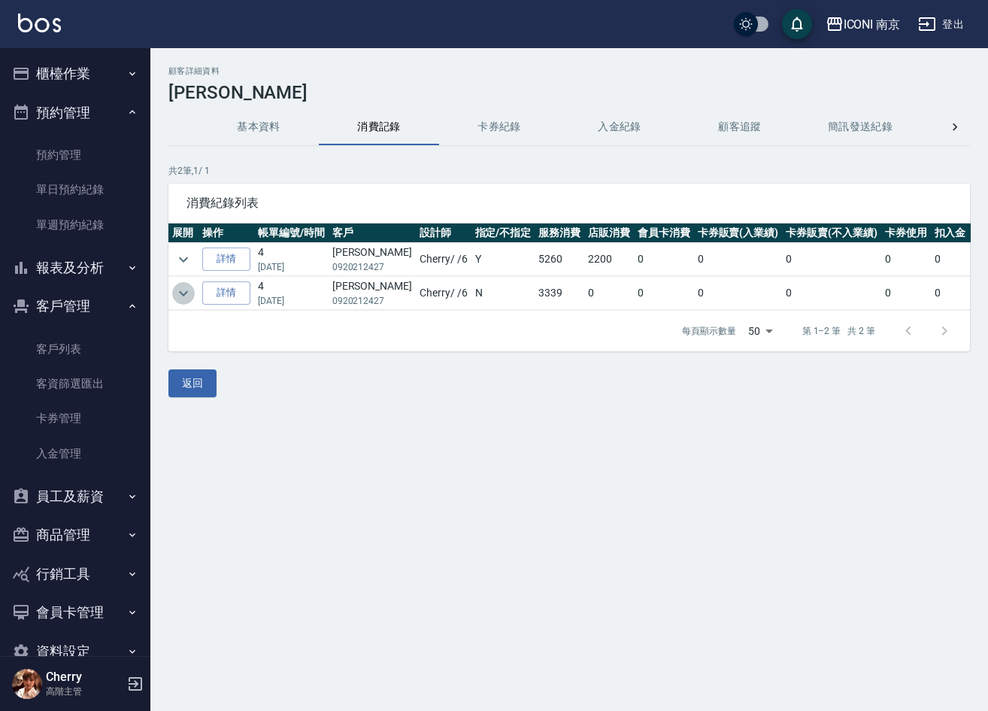
click at [183, 296] on icon "expand row" at bounding box center [183, 293] width 18 height 18
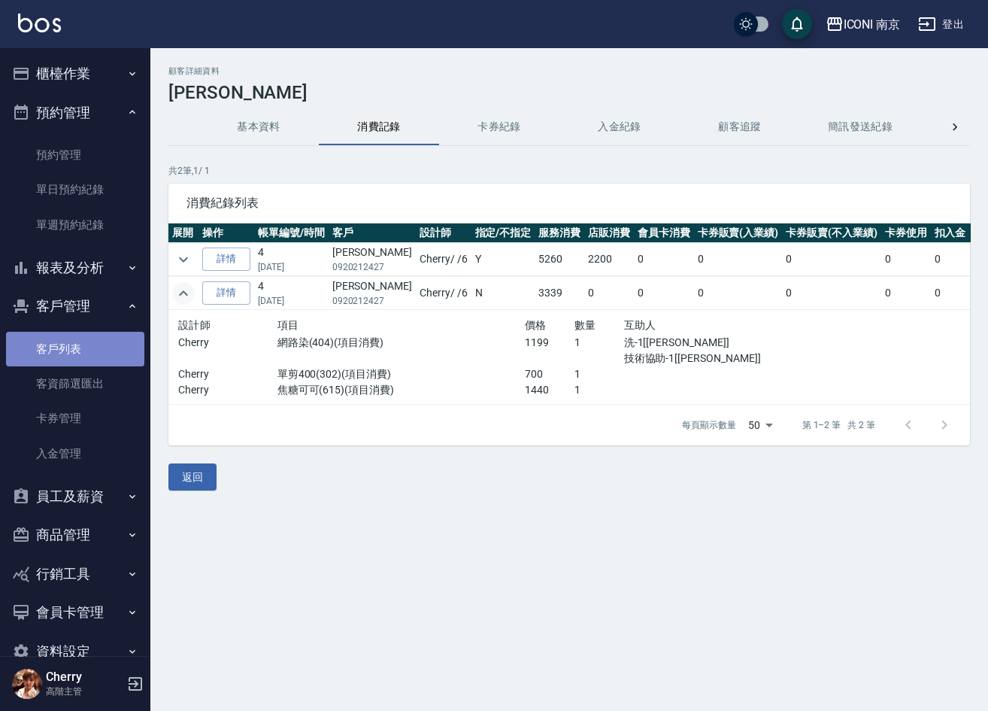
click at [89, 347] on link "客戶列表" at bounding box center [75, 349] width 138 height 35
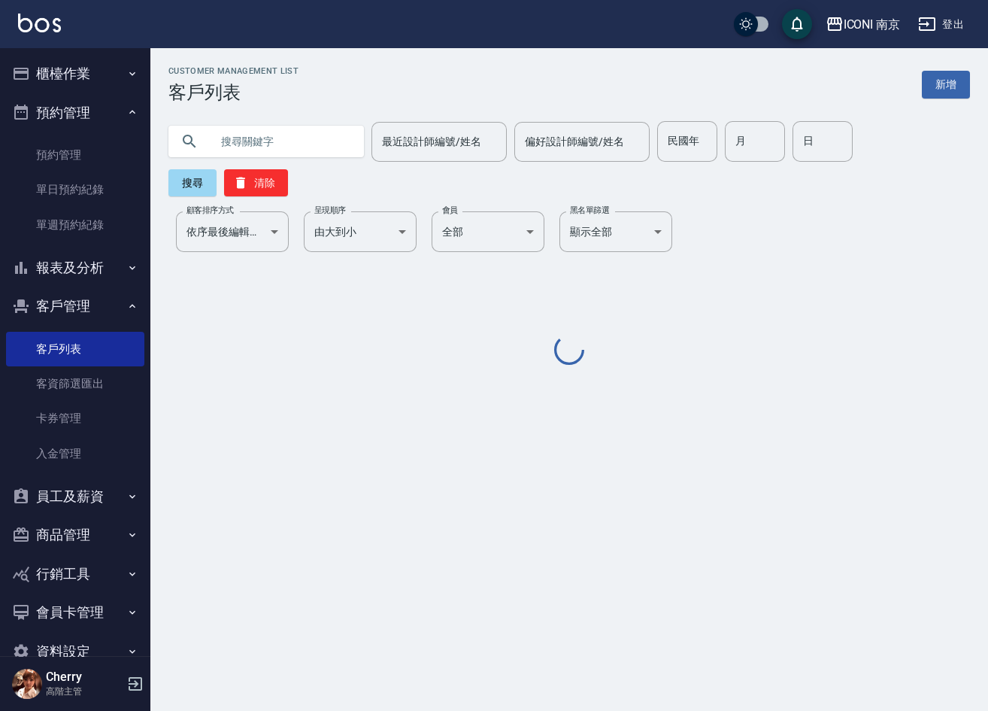
click at [234, 138] on input "text" at bounding box center [281, 141] width 141 height 41
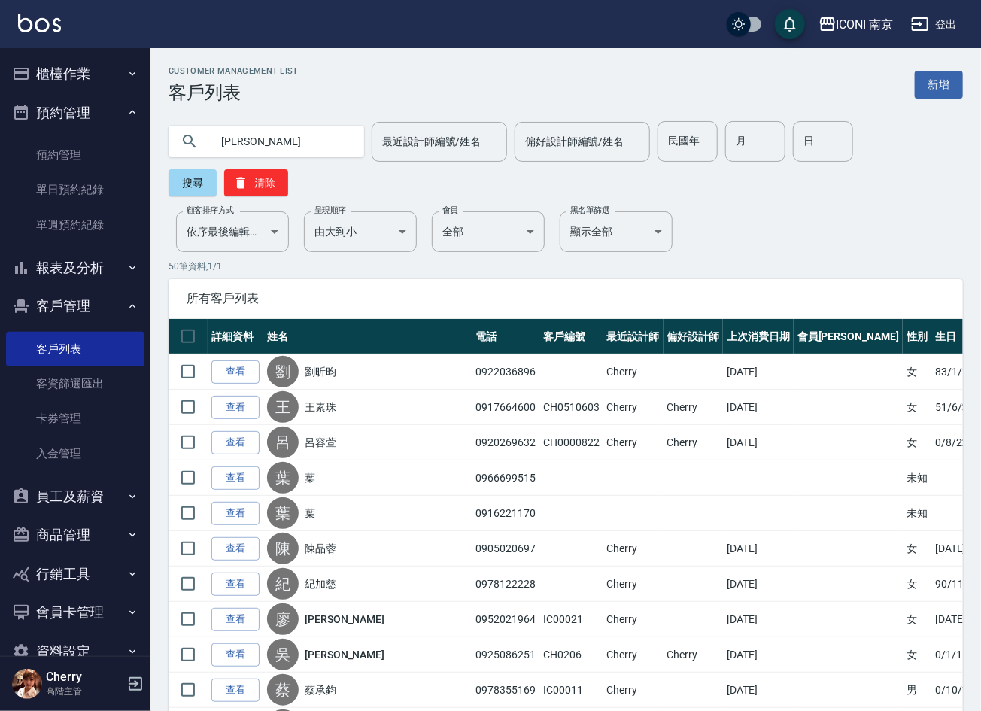
type input "何鈺"
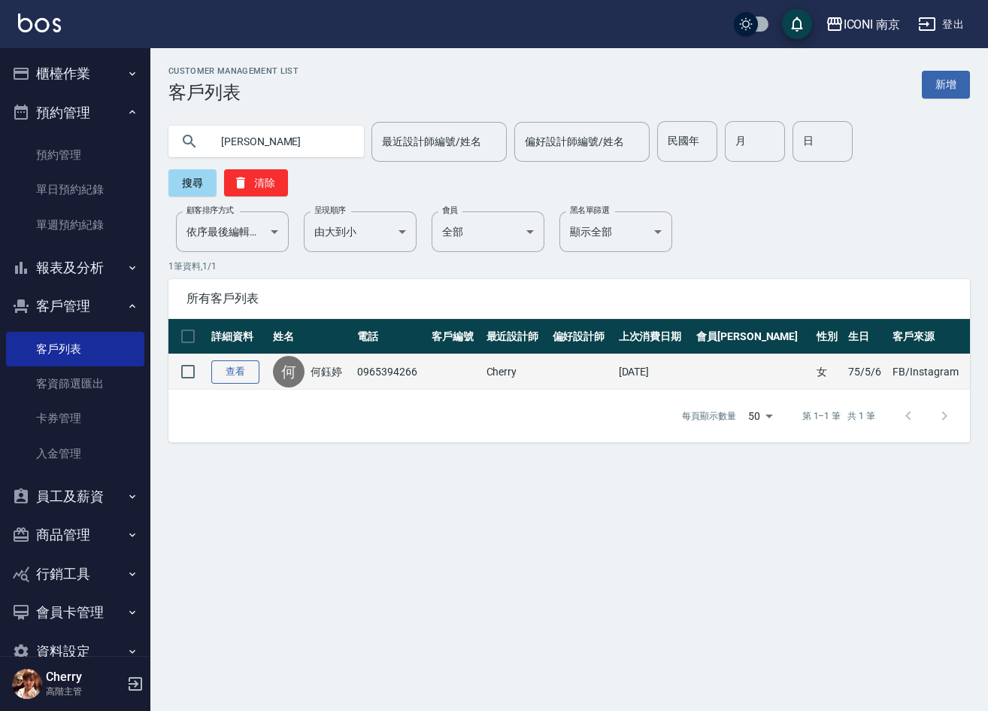
click at [222, 373] on link "查看" at bounding box center [235, 371] width 48 height 23
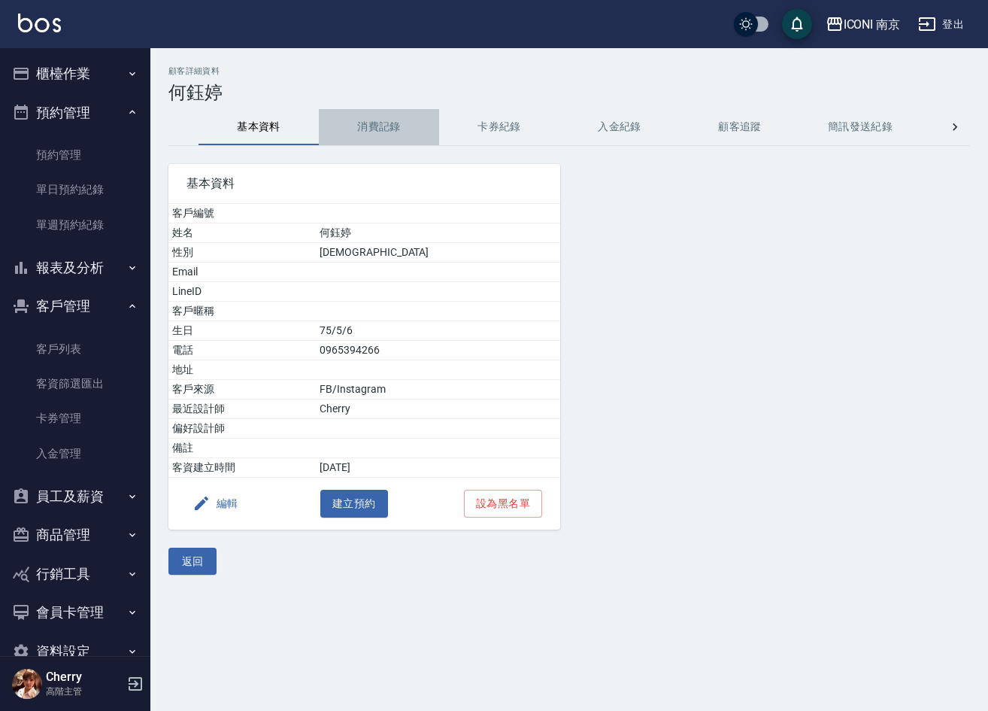
click at [380, 122] on button "消費記錄" at bounding box center [379, 127] width 120 height 36
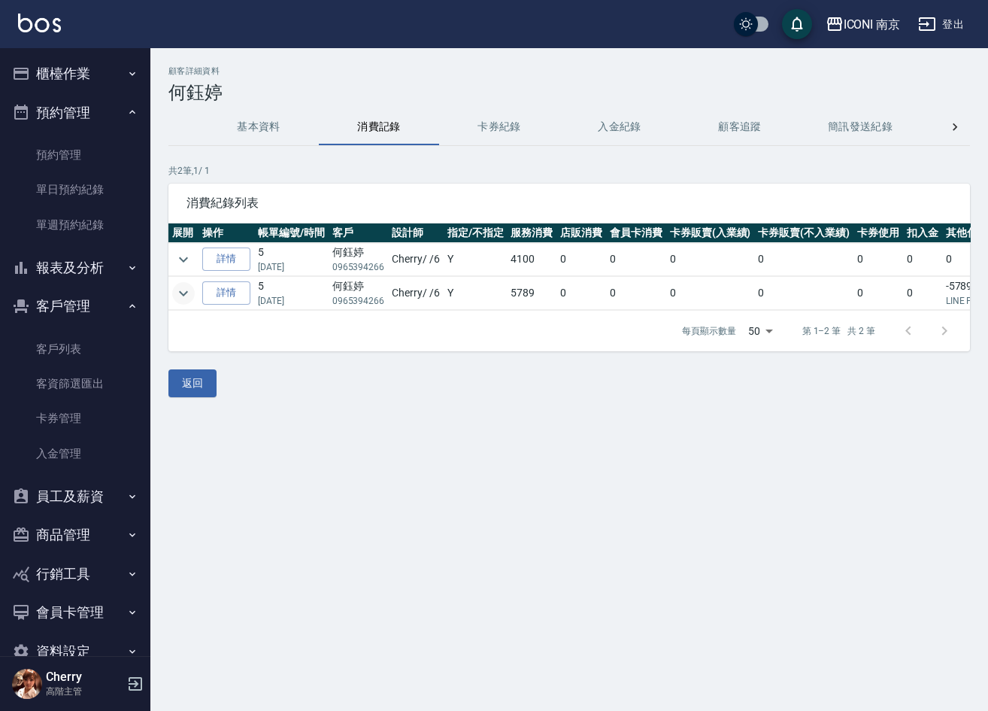
click at [183, 291] on icon "expand row" at bounding box center [183, 293] width 18 height 18
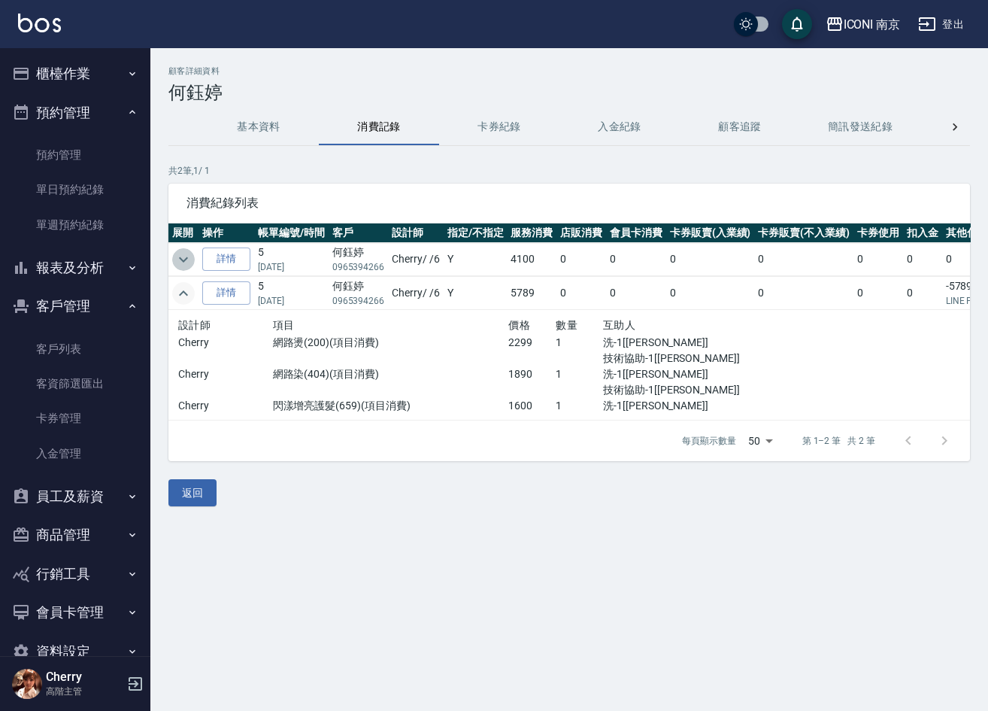
click at [175, 253] on icon "expand row" at bounding box center [183, 259] width 18 height 18
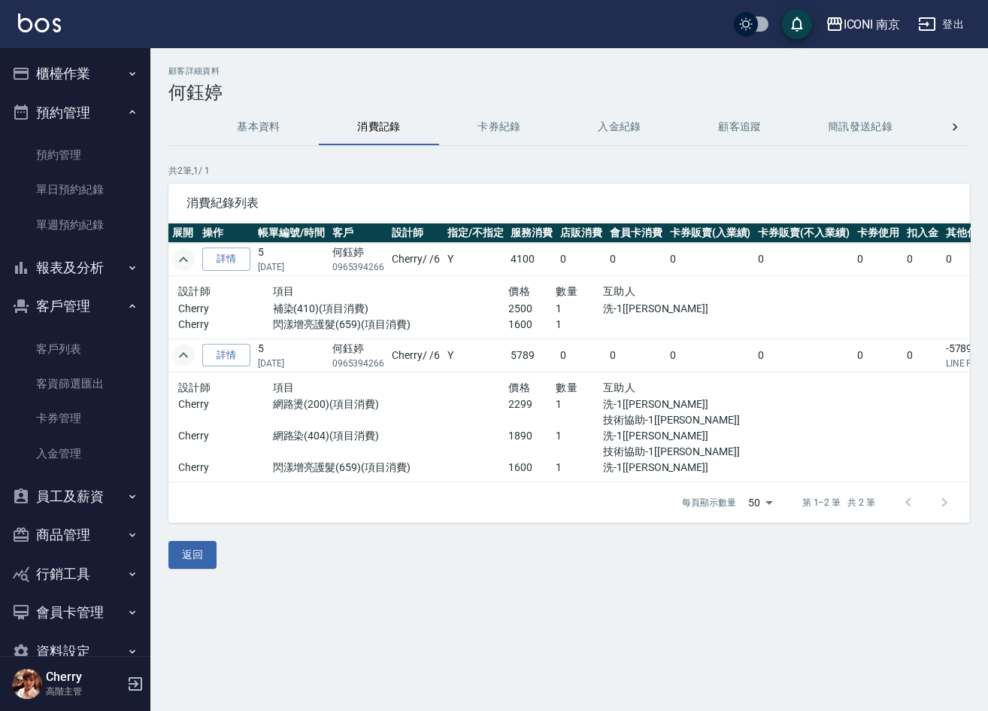
click at [240, 117] on button "基本資料" at bounding box center [259, 127] width 120 height 36
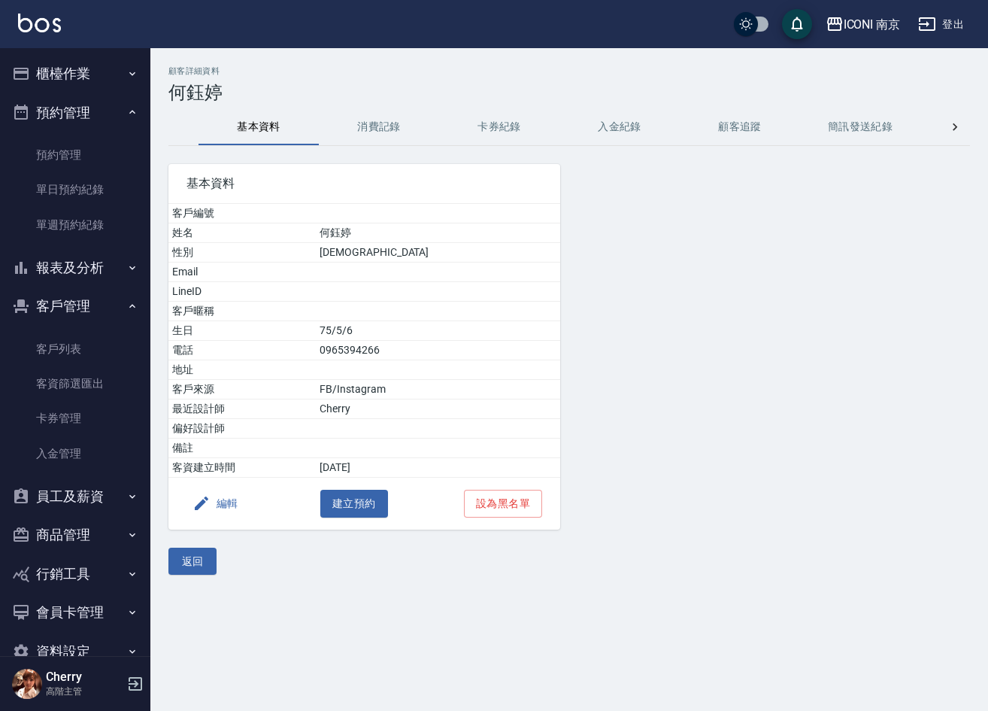
click at [682, 262] on div at bounding box center [696, 337] width 273 height 383
click at [61, 346] on link "客戶列表" at bounding box center [75, 349] width 138 height 35
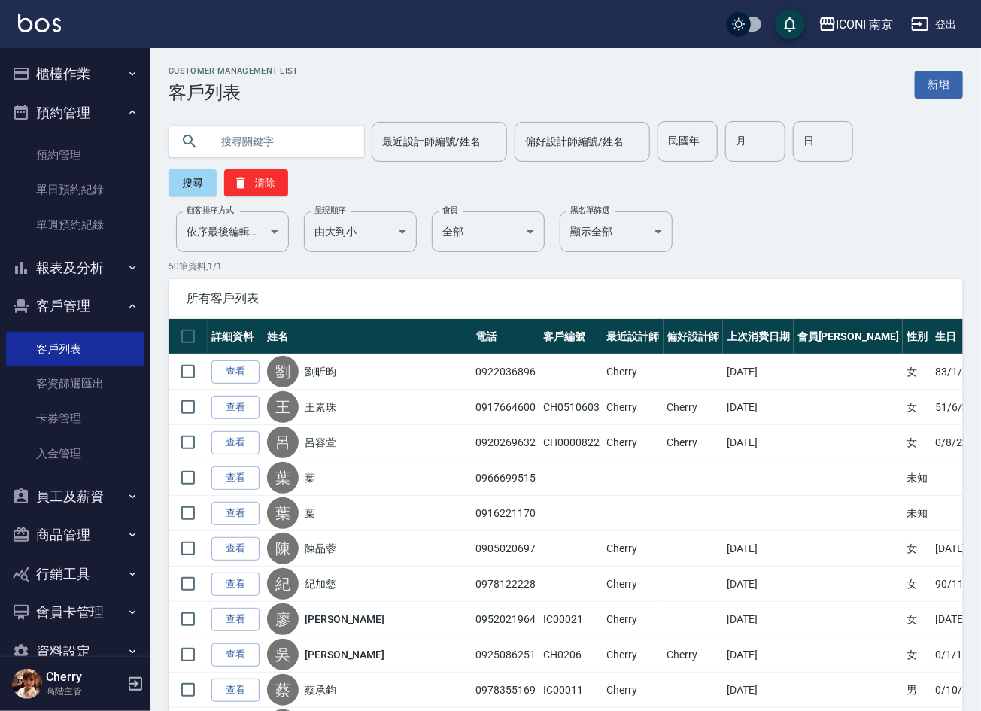
click at [291, 144] on input "text" at bounding box center [281, 141] width 141 height 41
type input "陳筱涵"
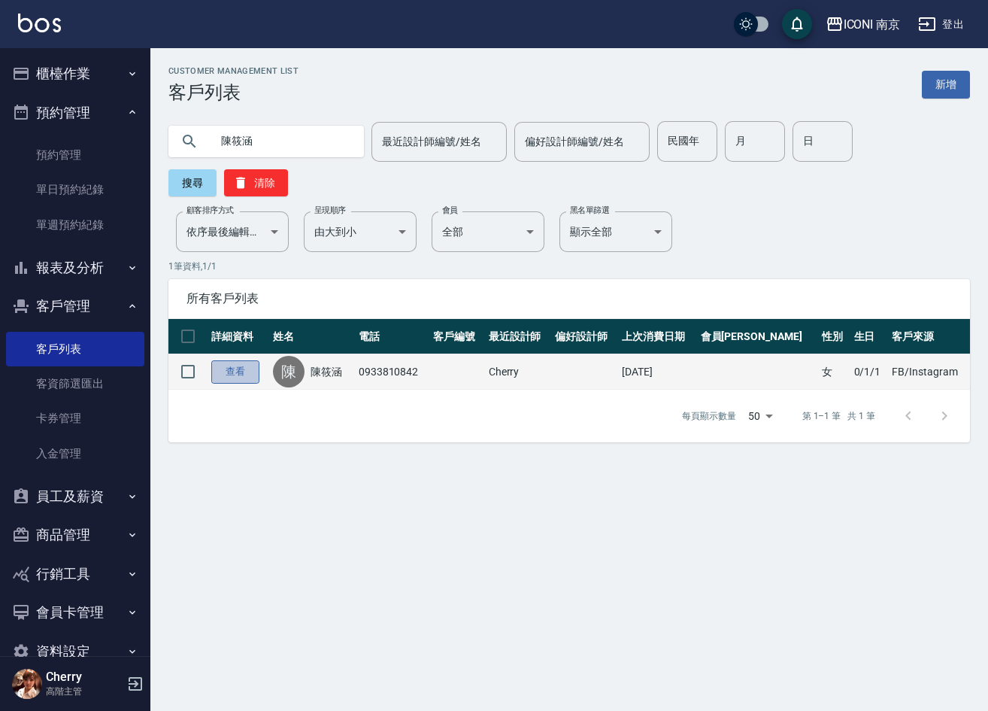
click at [223, 368] on link "查看" at bounding box center [235, 371] width 48 height 23
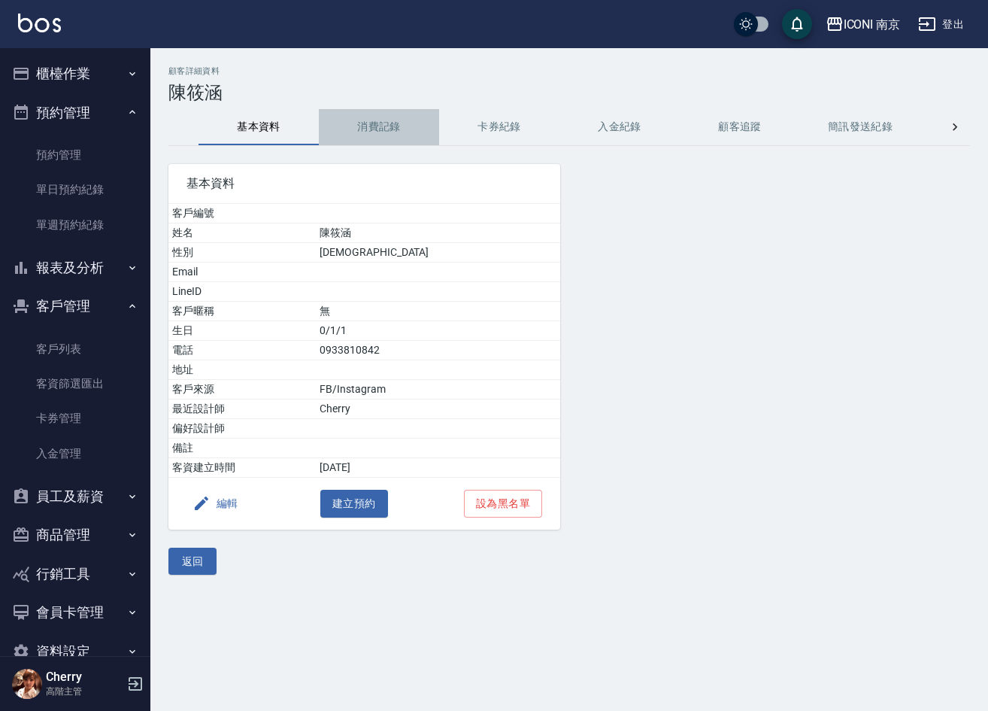
click at [332, 126] on button "消費記錄" at bounding box center [379, 127] width 120 height 36
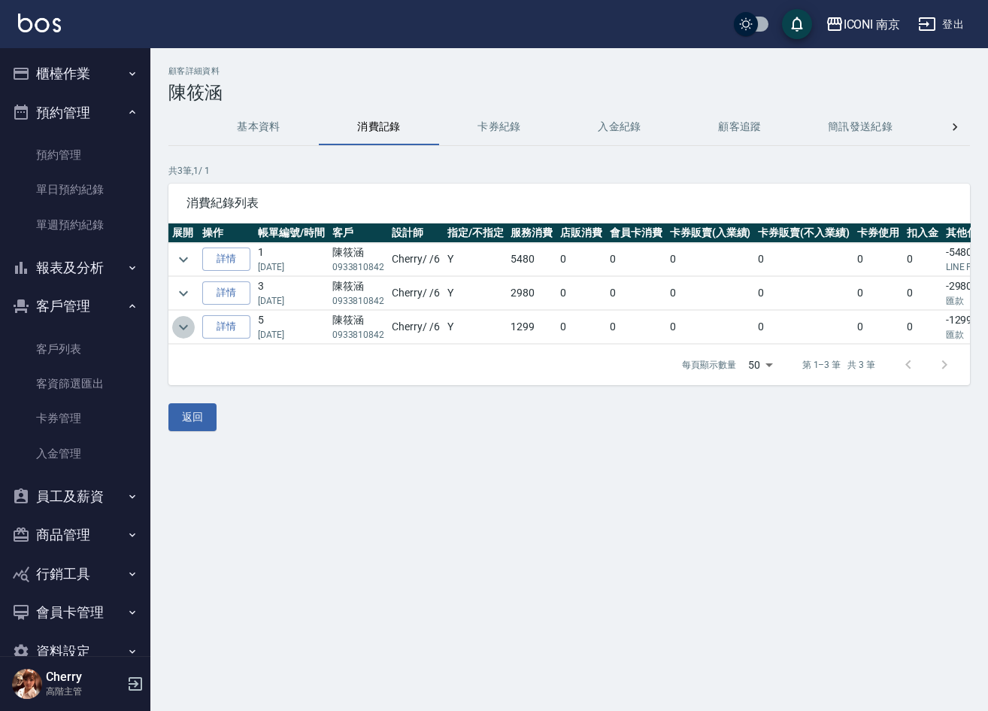
click at [181, 323] on icon "expand row" at bounding box center [183, 327] width 18 height 18
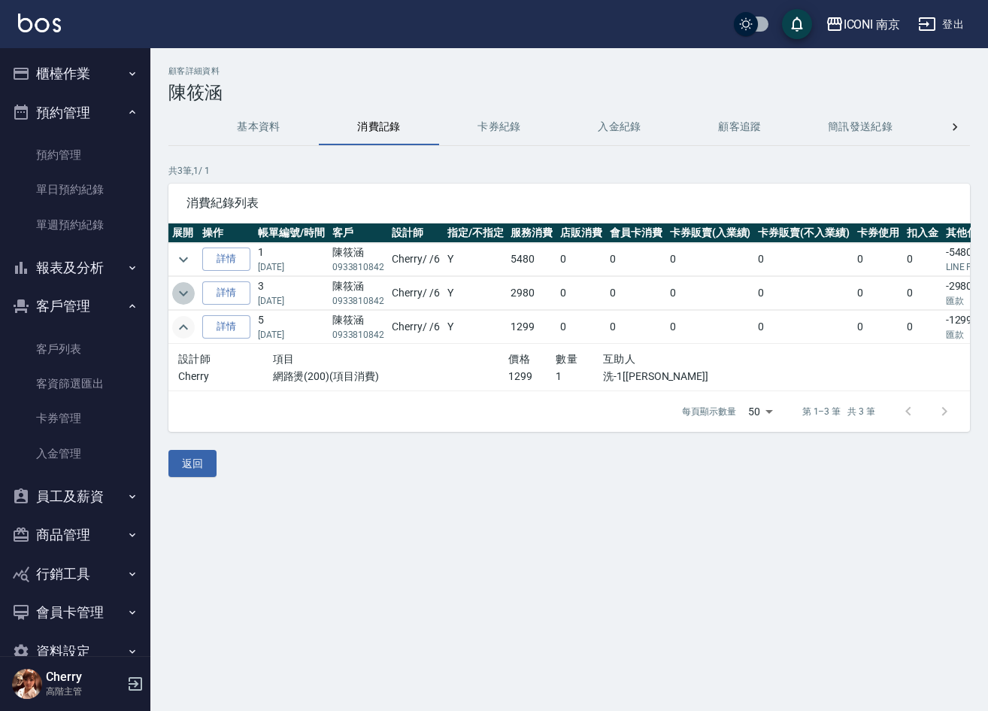
click at [186, 297] on icon "expand row" at bounding box center [183, 293] width 18 height 18
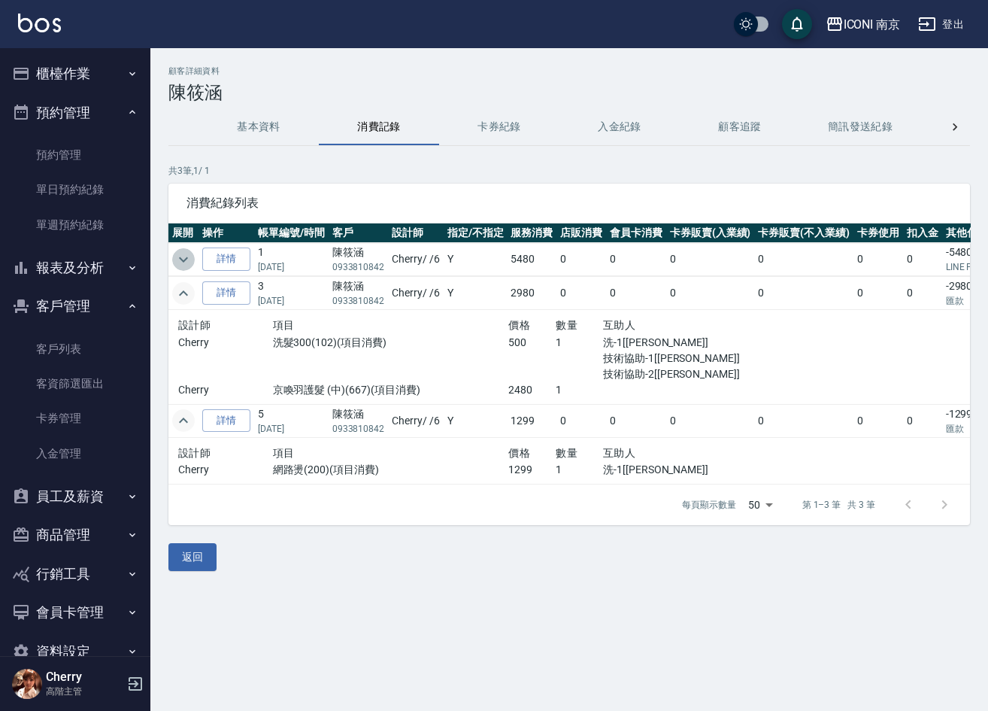
click at [174, 251] on icon "expand row" at bounding box center [183, 259] width 18 height 18
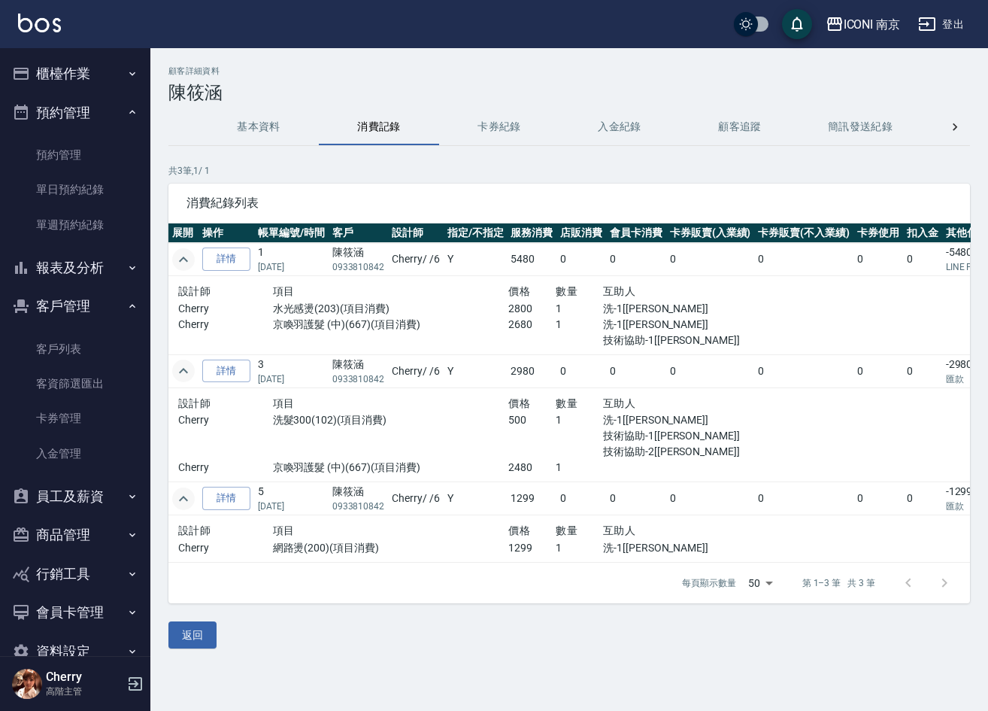
click at [281, 114] on button "基本資料" at bounding box center [259, 127] width 120 height 36
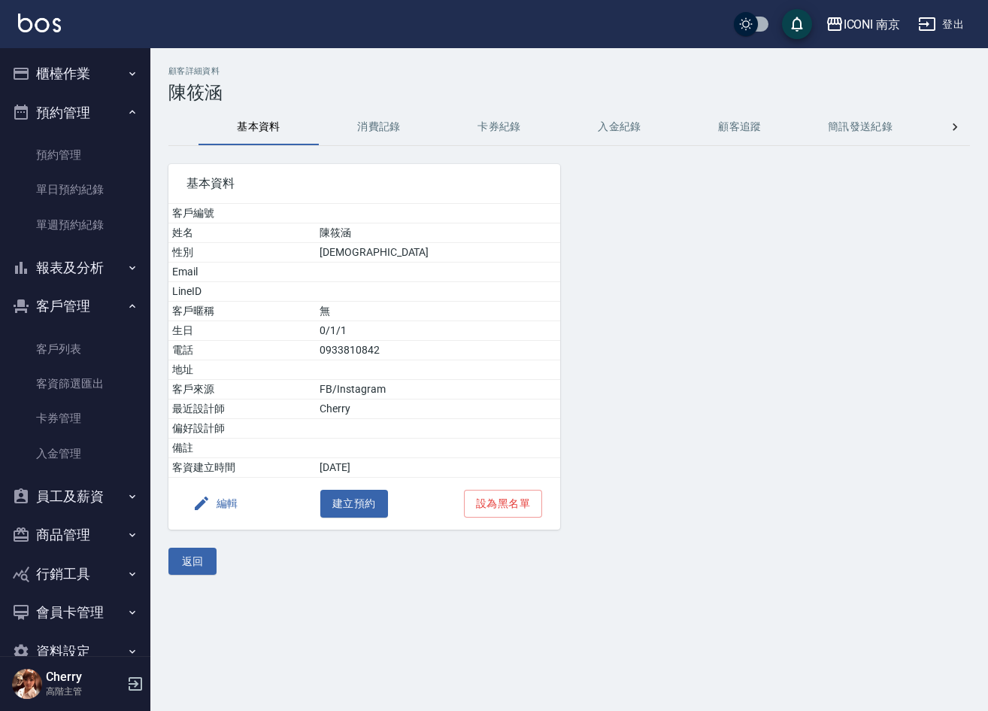
drag, startPoint x: 489, startPoint y: 311, endPoint x: 630, endPoint y: 593, distance: 314.7
click at [589, 489] on div "基本資料 客戶編號 姓名 陳筱涵 性別 FEMALE Email LineID 客戶暱稱 無 生日 0/1/1 電話 0933810842 地址 客戶來源 F…" at bounding box center [560, 337] width 820 height 383
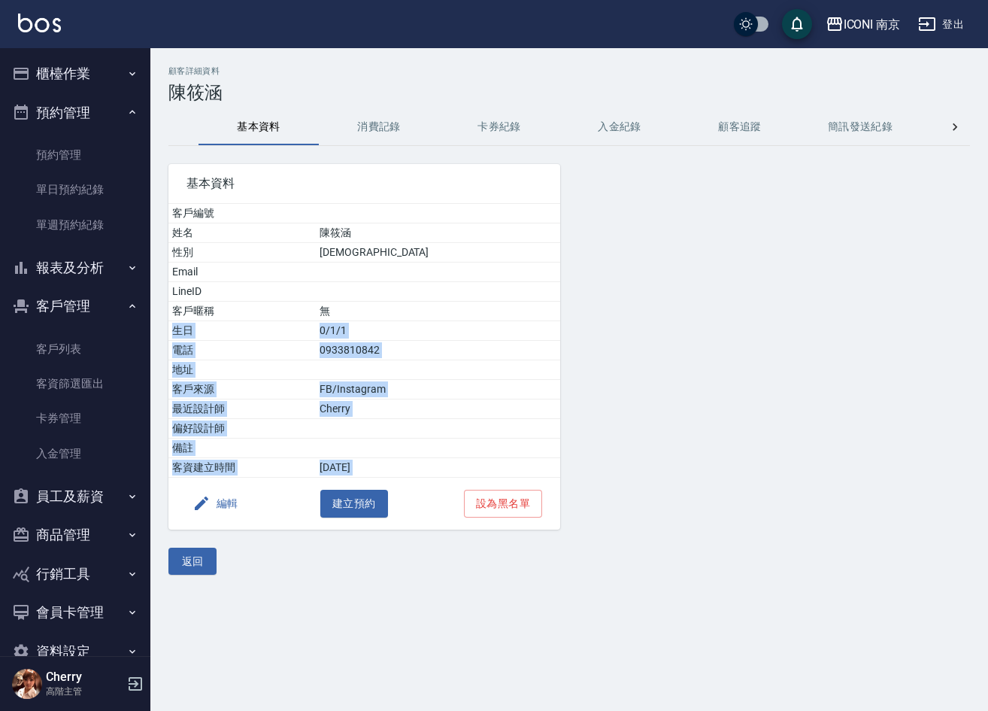
click at [765, 332] on div at bounding box center [696, 337] width 273 height 383
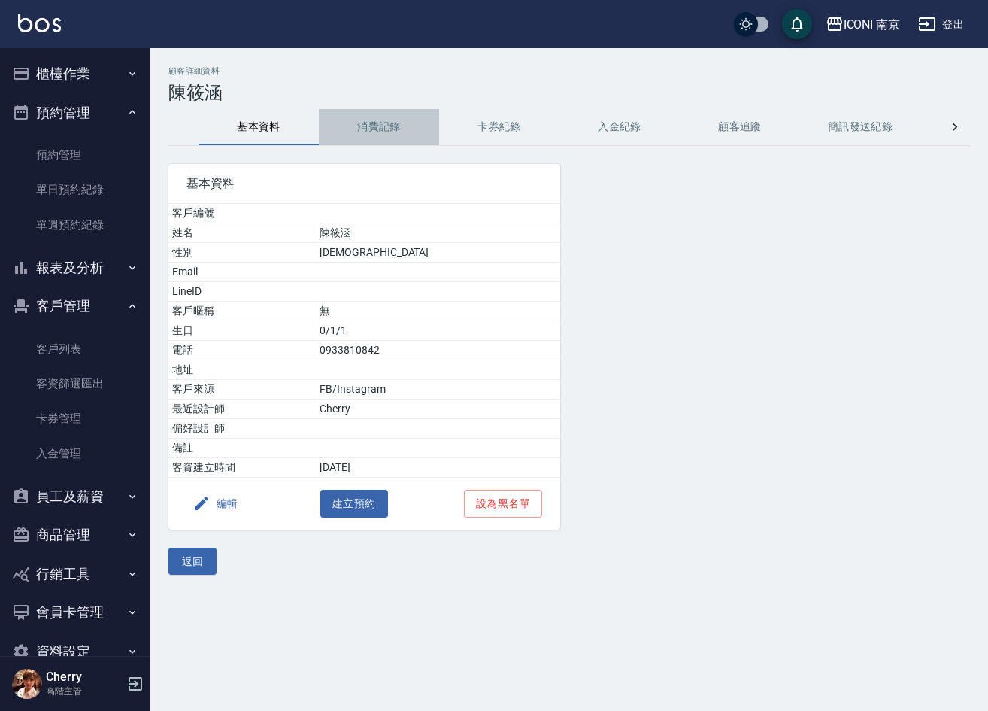
click at [377, 134] on button "消費記錄" at bounding box center [379, 127] width 120 height 36
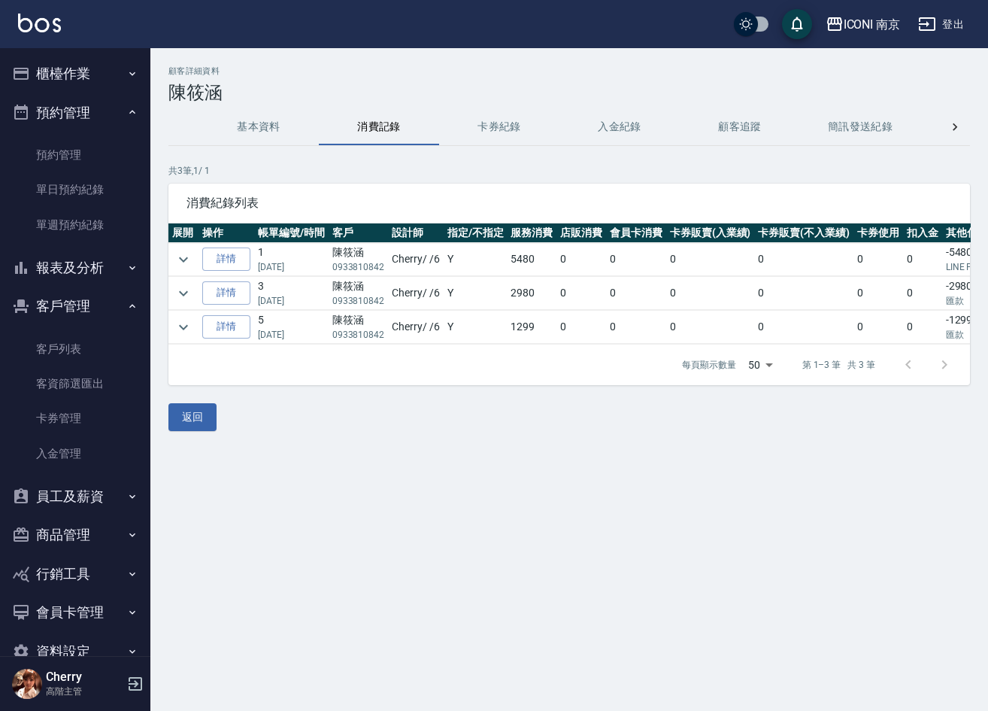
click at [253, 134] on button "基本資料" at bounding box center [259, 127] width 120 height 36
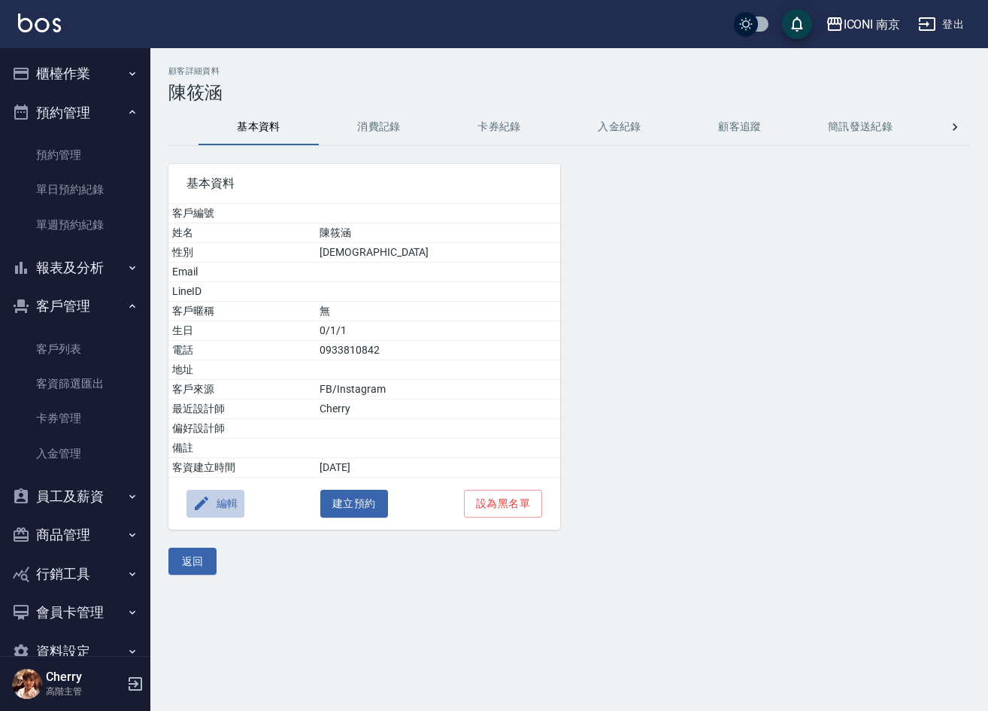
click at [228, 493] on button "編輯" at bounding box center [215, 503] width 58 height 28
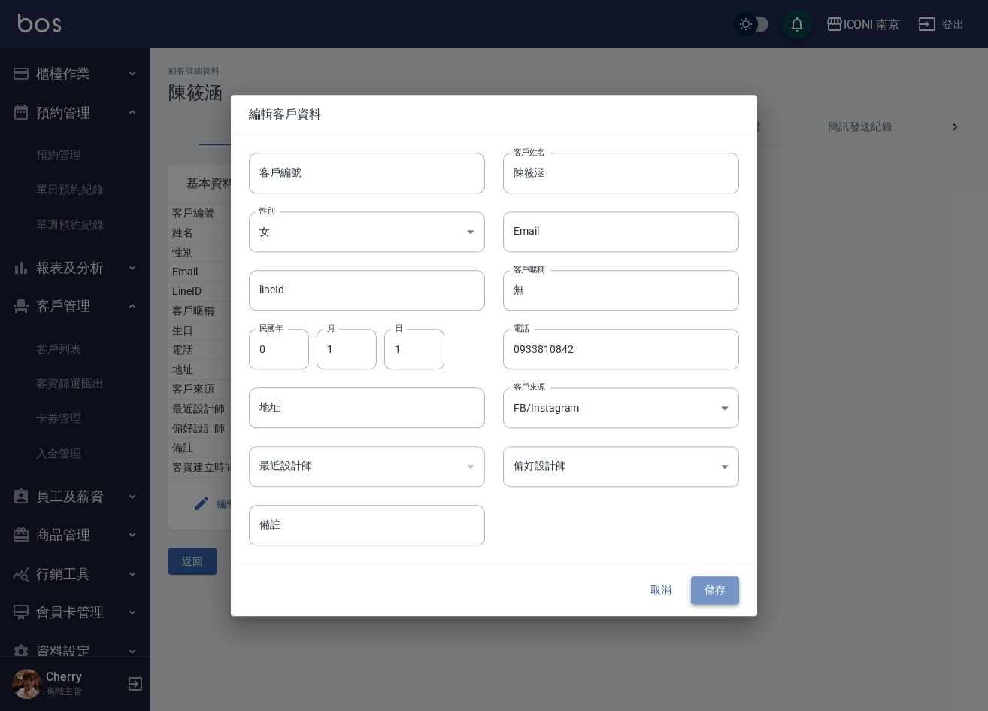
click at [707, 593] on button "儲存" at bounding box center [715, 591] width 48 height 28
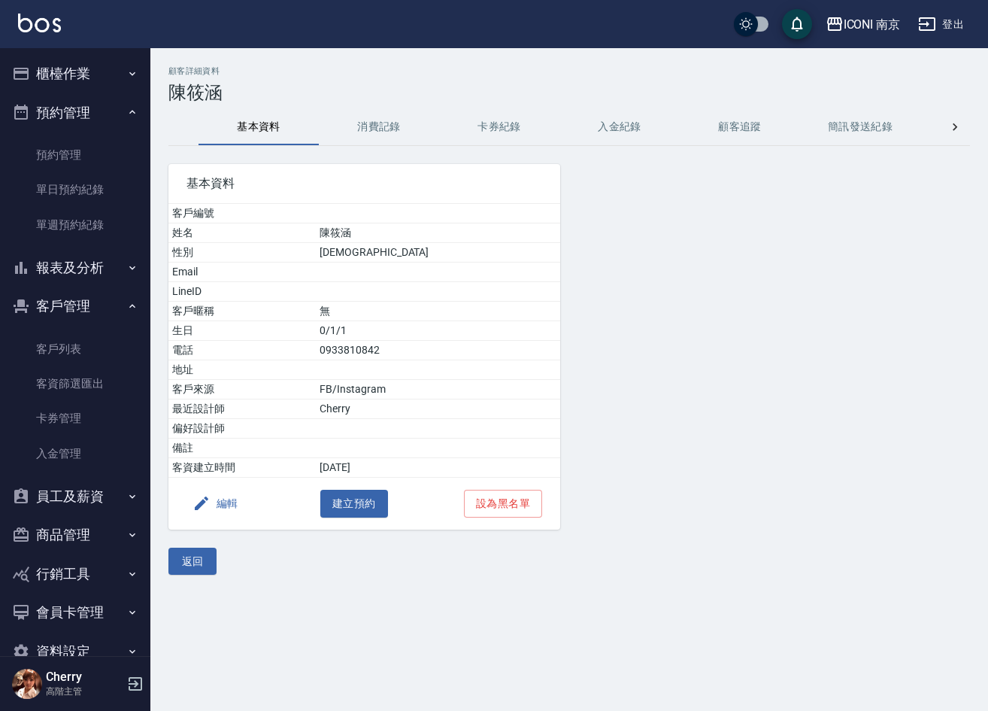
click at [391, 129] on button "消費記錄" at bounding box center [379, 127] width 120 height 36
click at [67, 346] on link "客戶列表" at bounding box center [75, 349] width 138 height 35
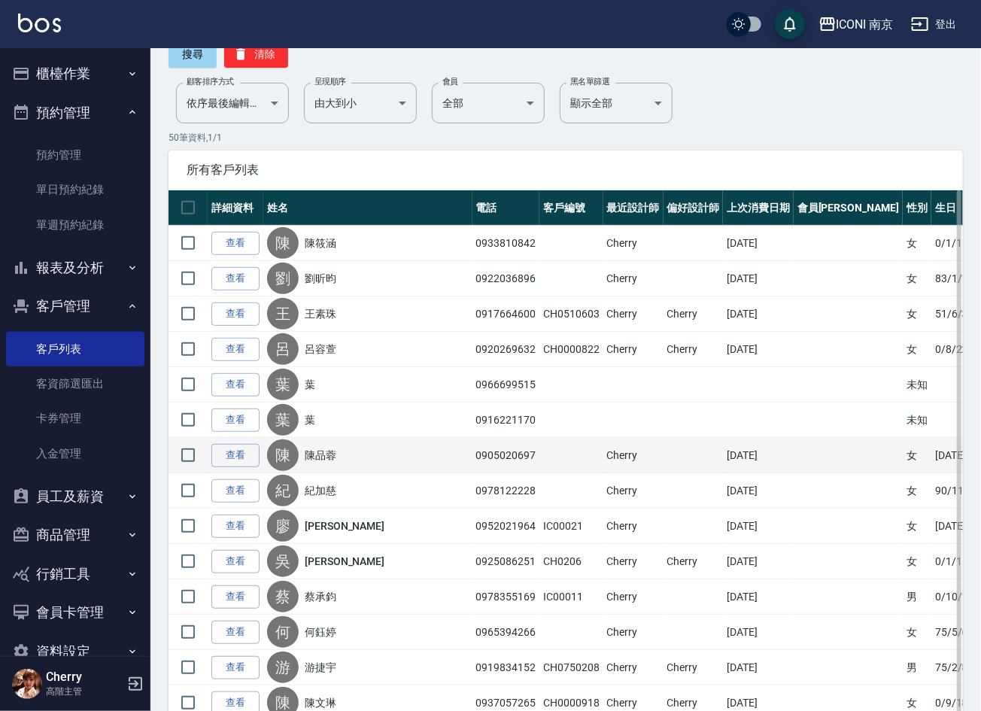
scroll to position [226, 0]
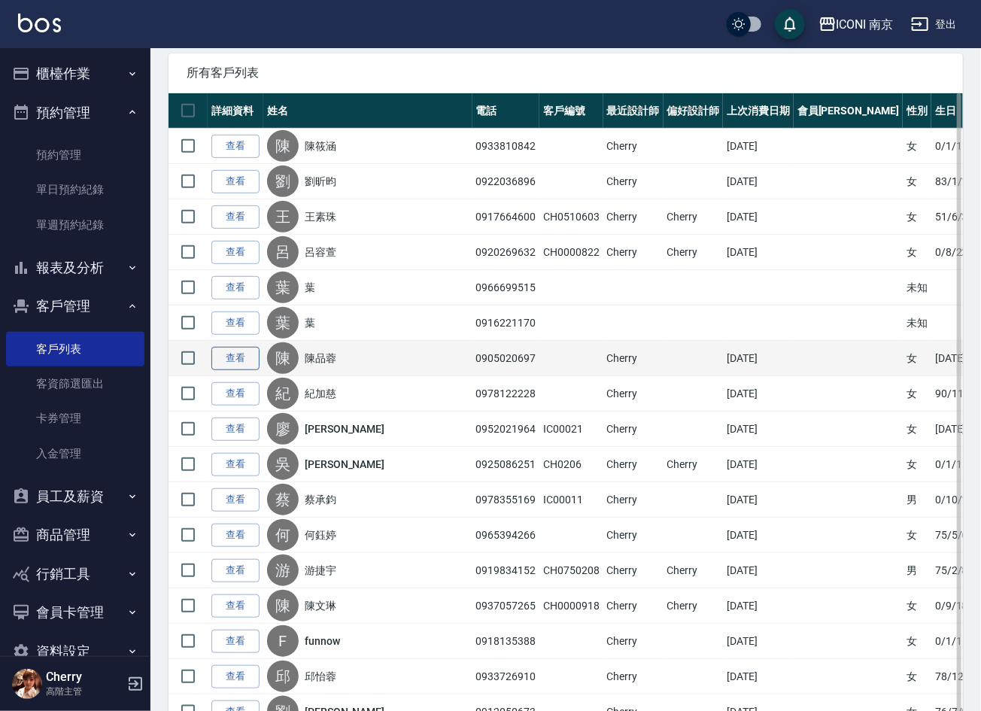
click at [238, 359] on link "查看" at bounding box center [235, 358] width 48 height 23
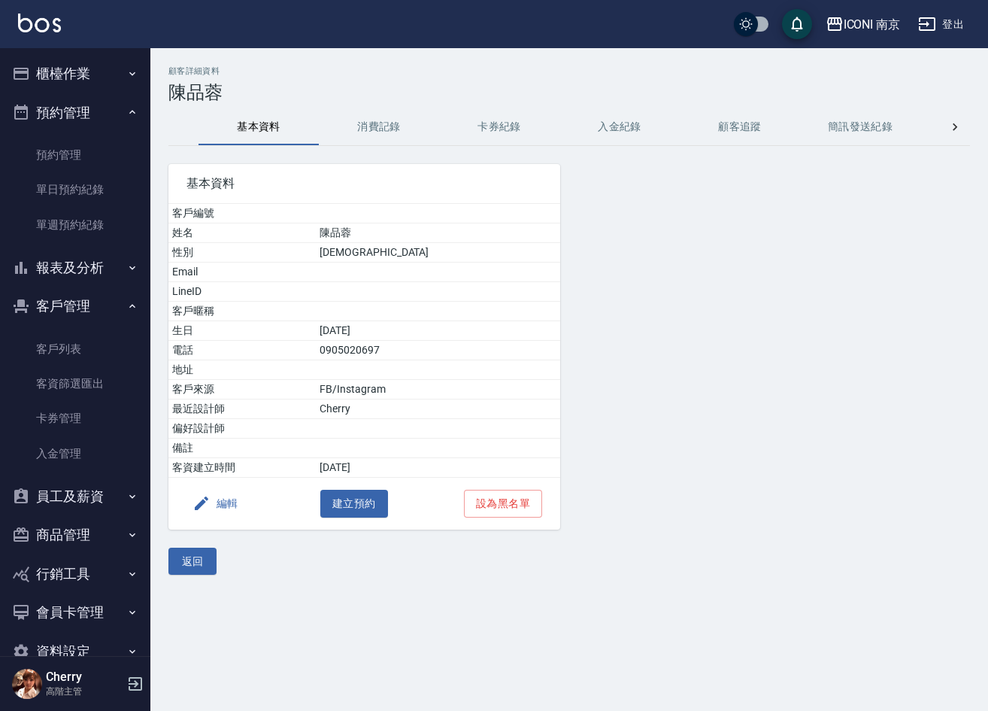
click at [396, 123] on button "消費記錄" at bounding box center [379, 127] width 120 height 36
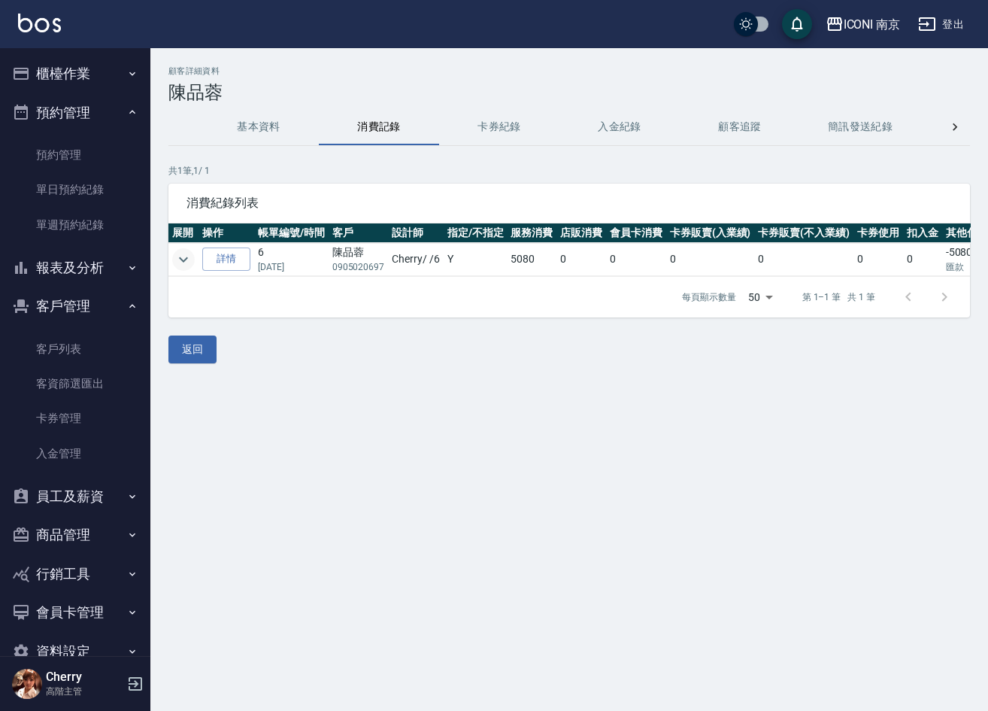
click at [179, 256] on icon "expand row" at bounding box center [183, 259] width 18 height 18
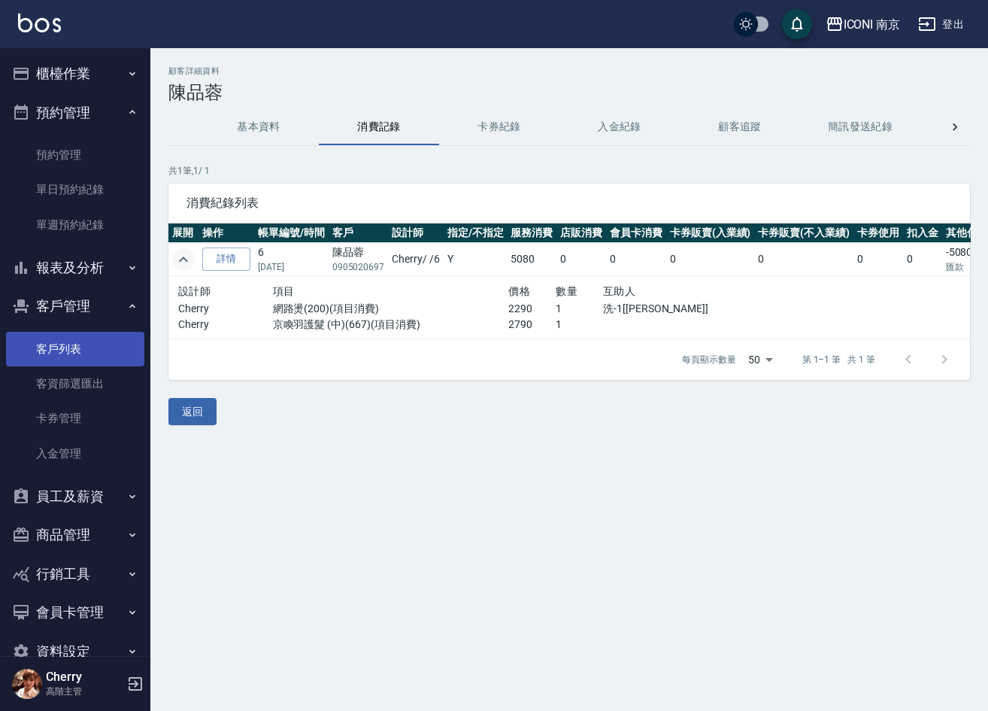
click at [75, 355] on link "客戶列表" at bounding box center [75, 349] width 138 height 35
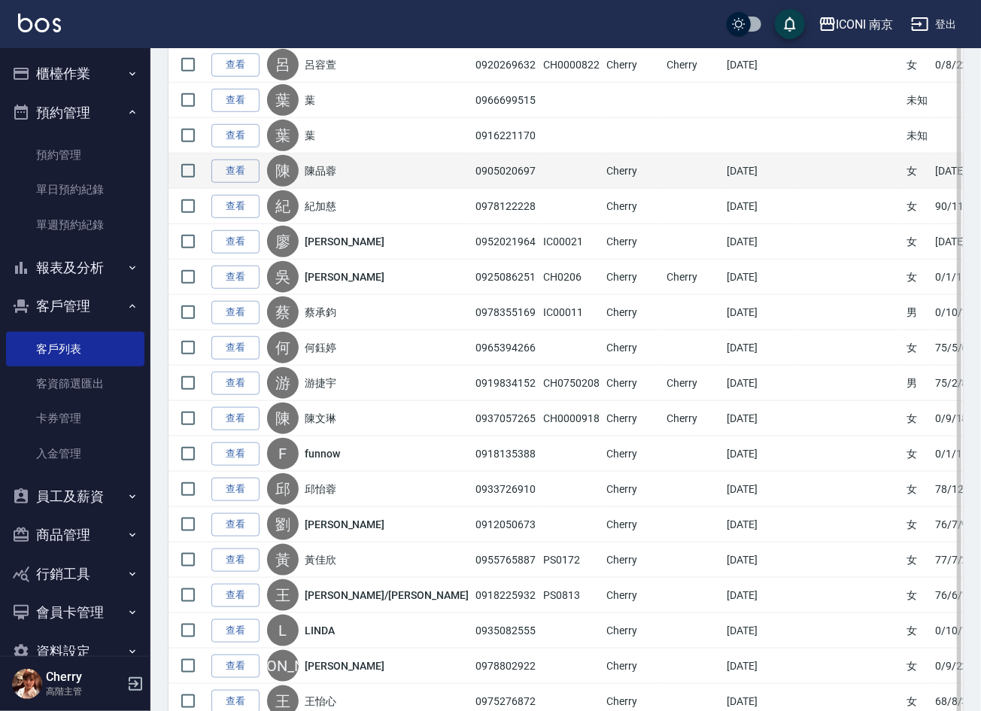
scroll to position [451, 0]
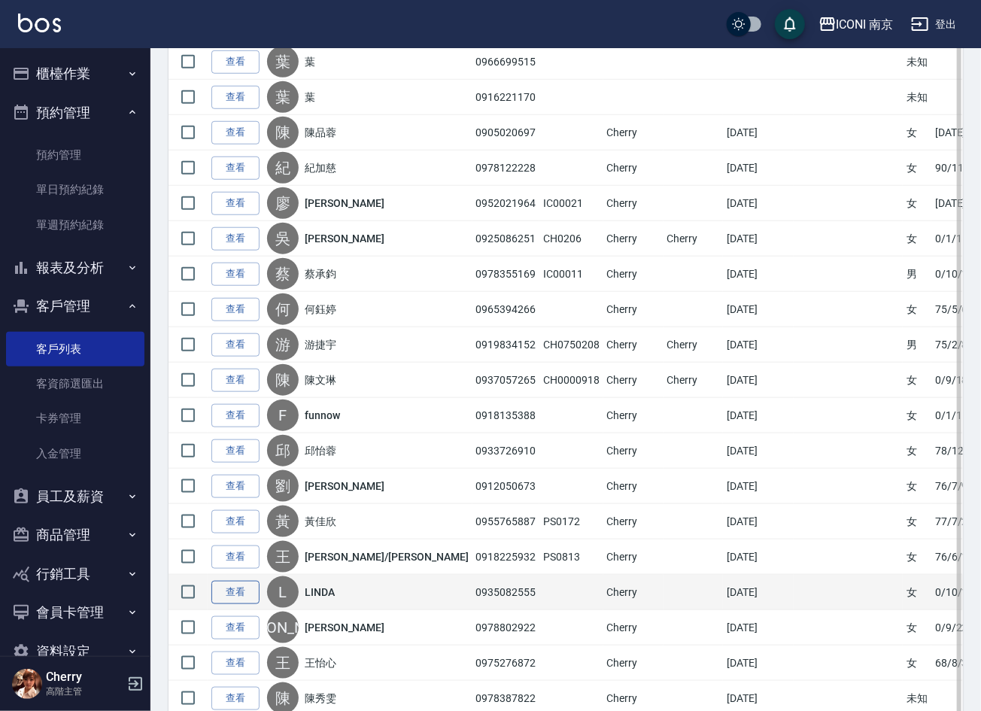
click at [233, 586] on link "查看" at bounding box center [235, 591] width 48 height 23
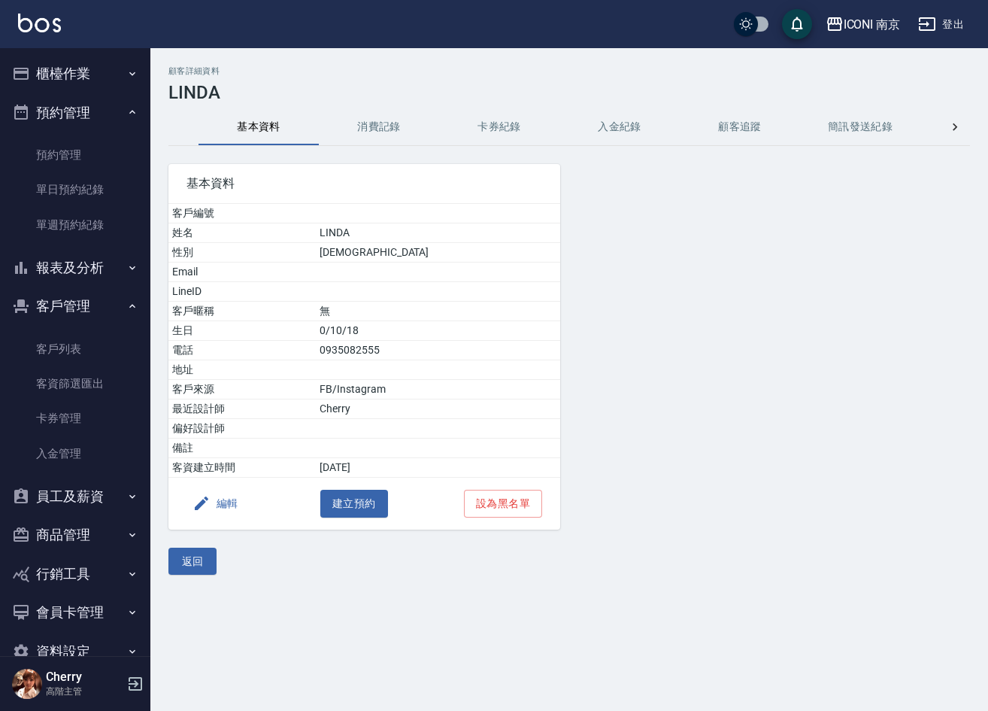
click at [367, 124] on button "消費記錄" at bounding box center [379, 127] width 120 height 36
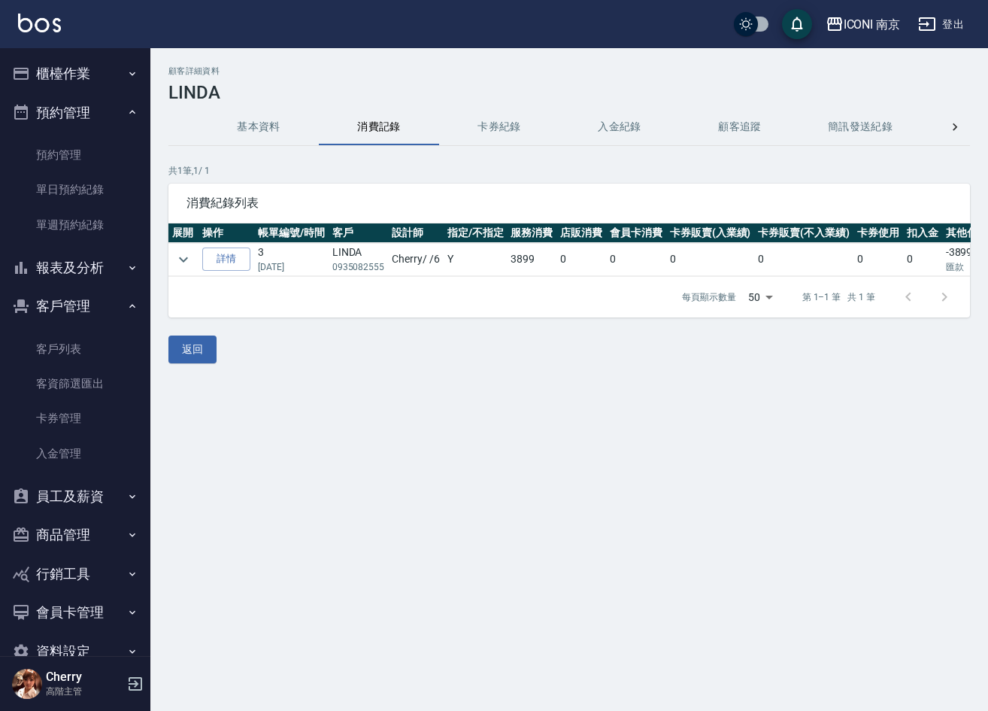
click at [83, 74] on button "櫃檯作業" at bounding box center [75, 73] width 138 height 39
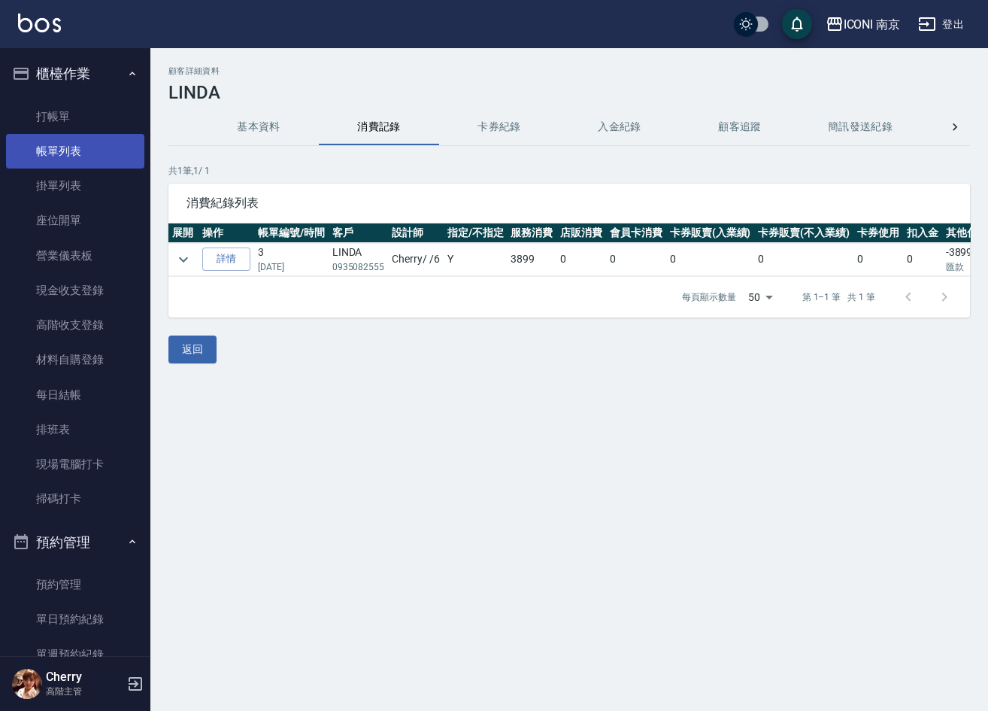
click at [85, 152] on link "帳單列表" at bounding box center [75, 151] width 138 height 35
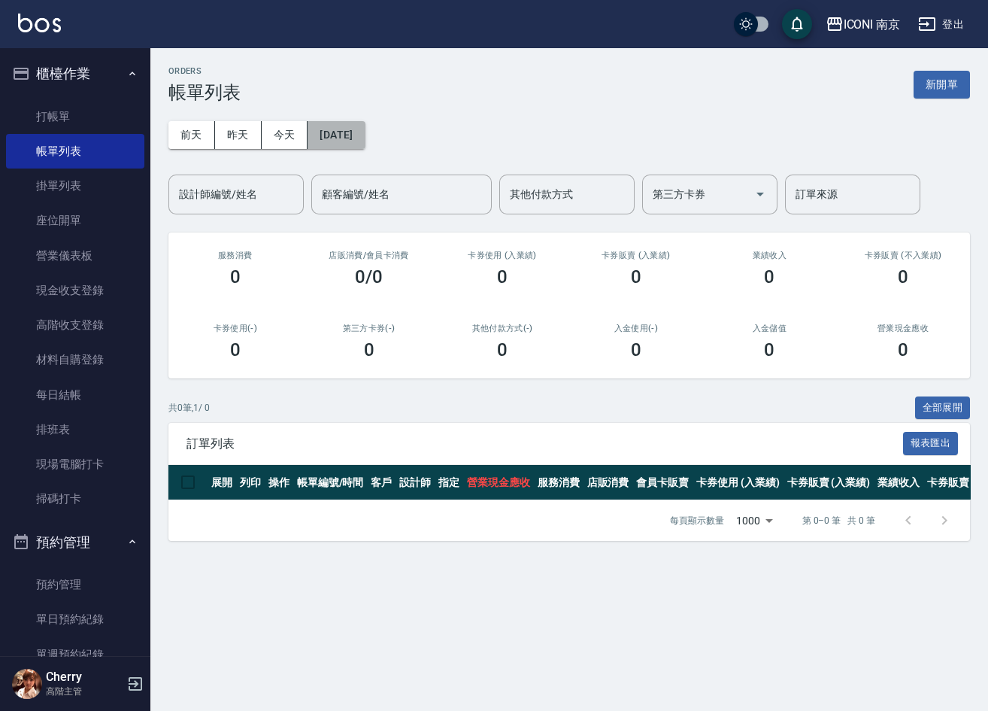
click at [332, 132] on button "2025/10/14" at bounding box center [336, 135] width 57 height 28
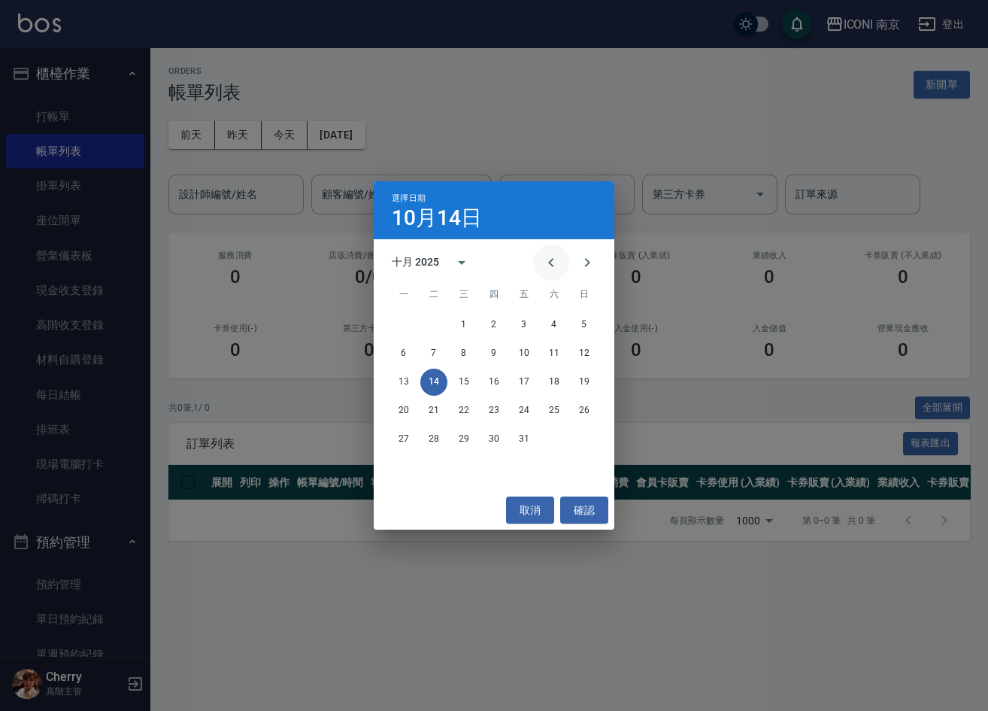
click at [558, 259] on icon "Previous month" at bounding box center [551, 262] width 18 height 18
click at [494, 414] on button "21" at bounding box center [493, 410] width 27 height 27
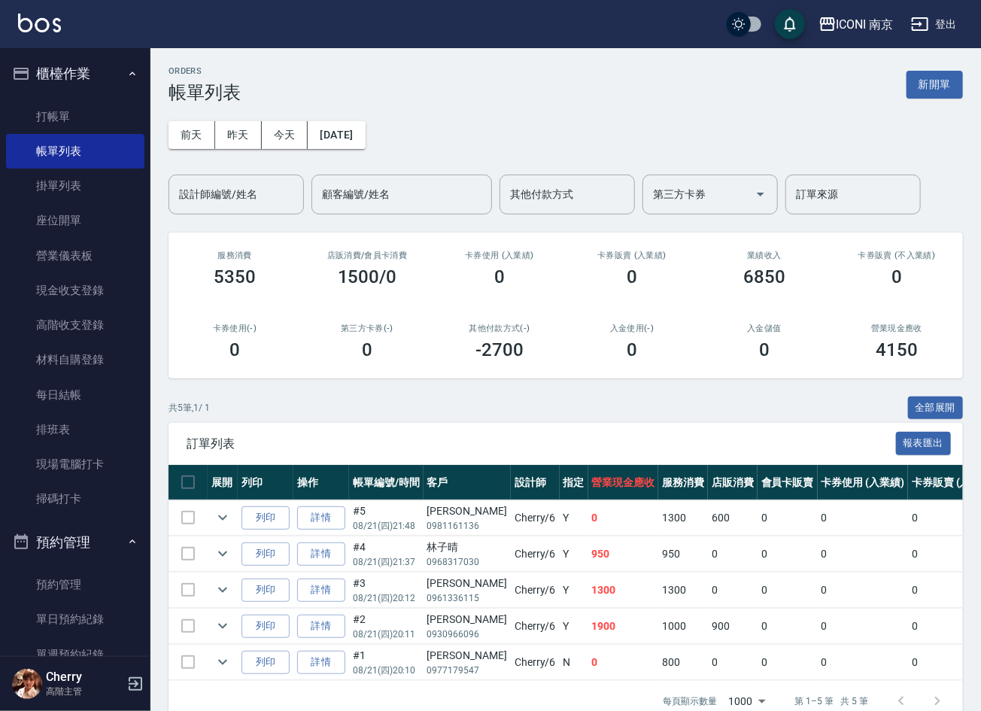
scroll to position [48, 0]
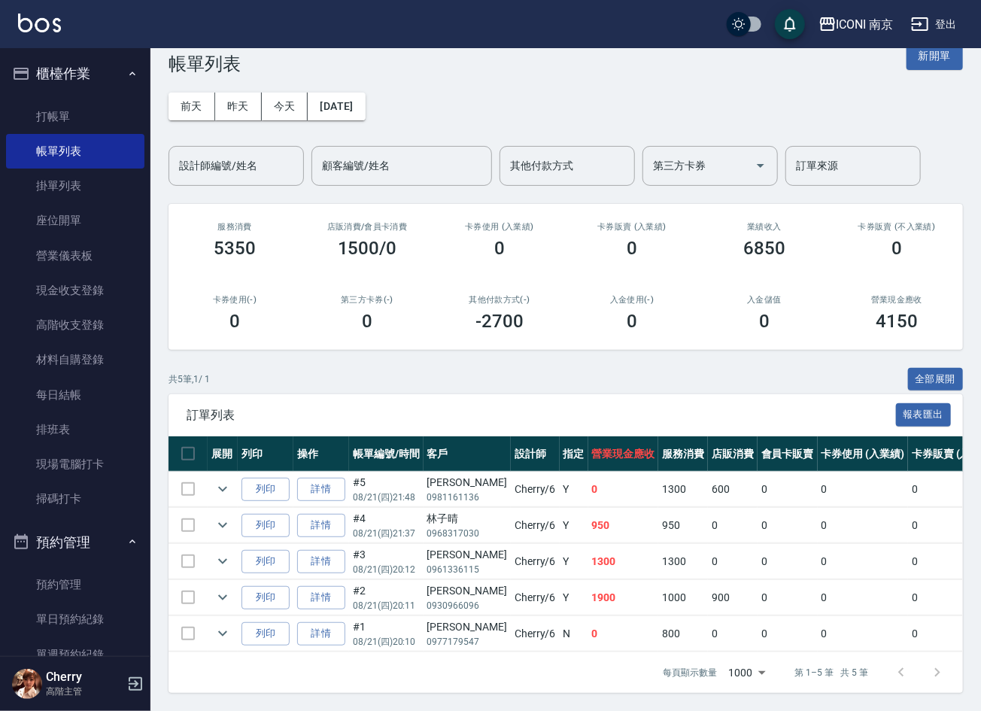
click at [719, 74] on div "前天 昨天 今天 2025/08/21 設計師編號/姓名 設計師編號/姓名 顧客編號/姓名 顧客編號/姓名 其他付款方式 其他付款方式 第三方卡券 第三方卡券…" at bounding box center [565, 129] width 794 height 111
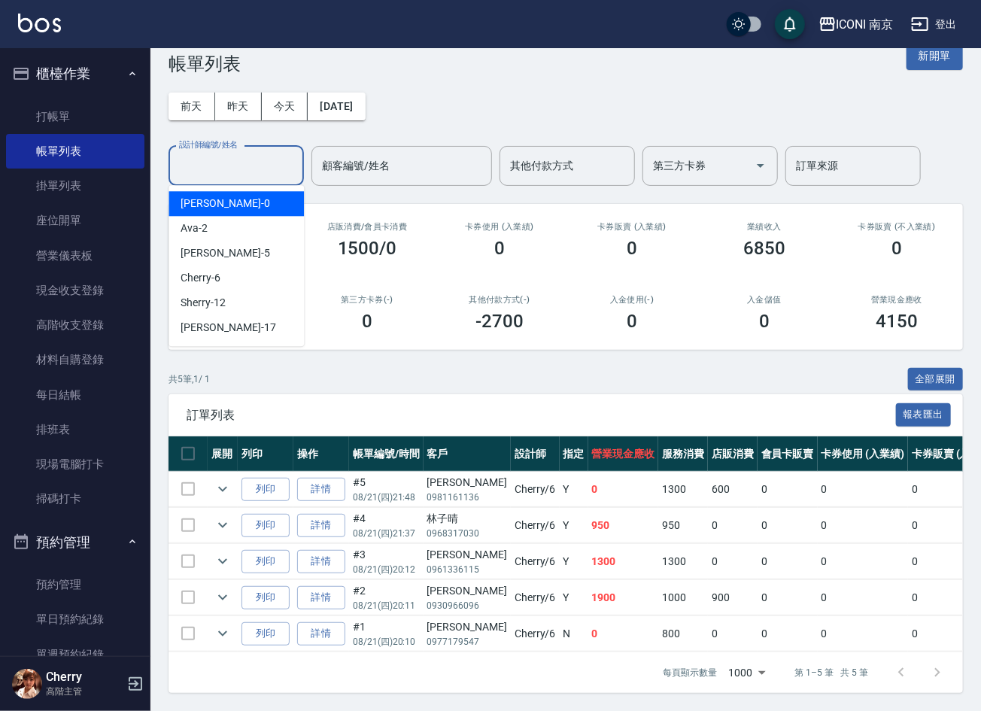
click at [241, 153] on input "設計師編號/姓名" at bounding box center [236, 166] width 122 height 26
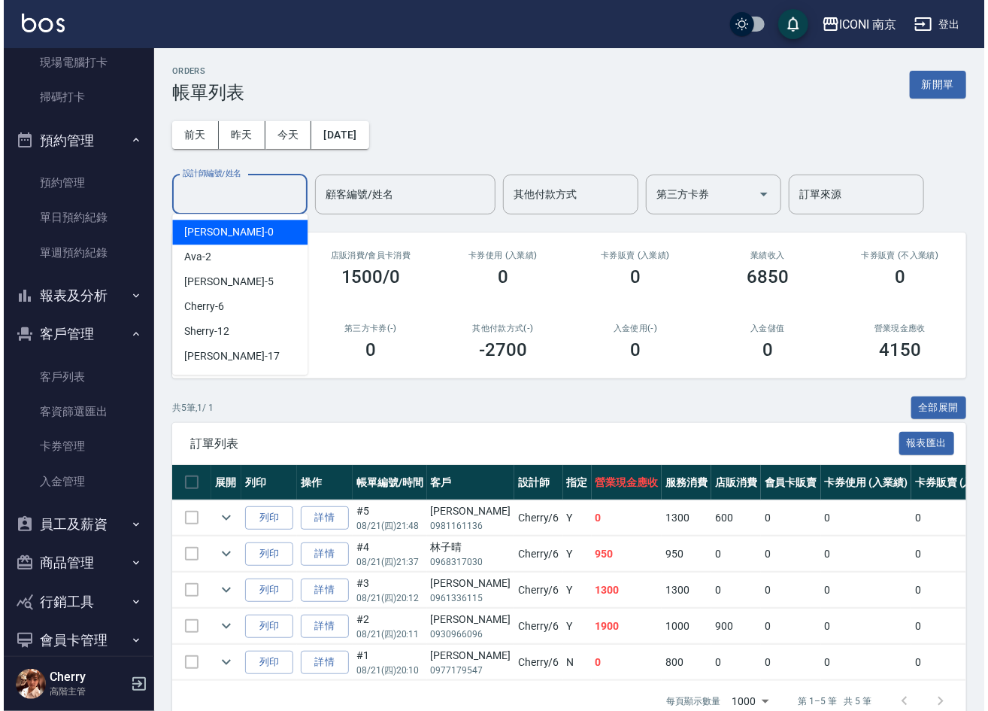
scroll to position [461, 0]
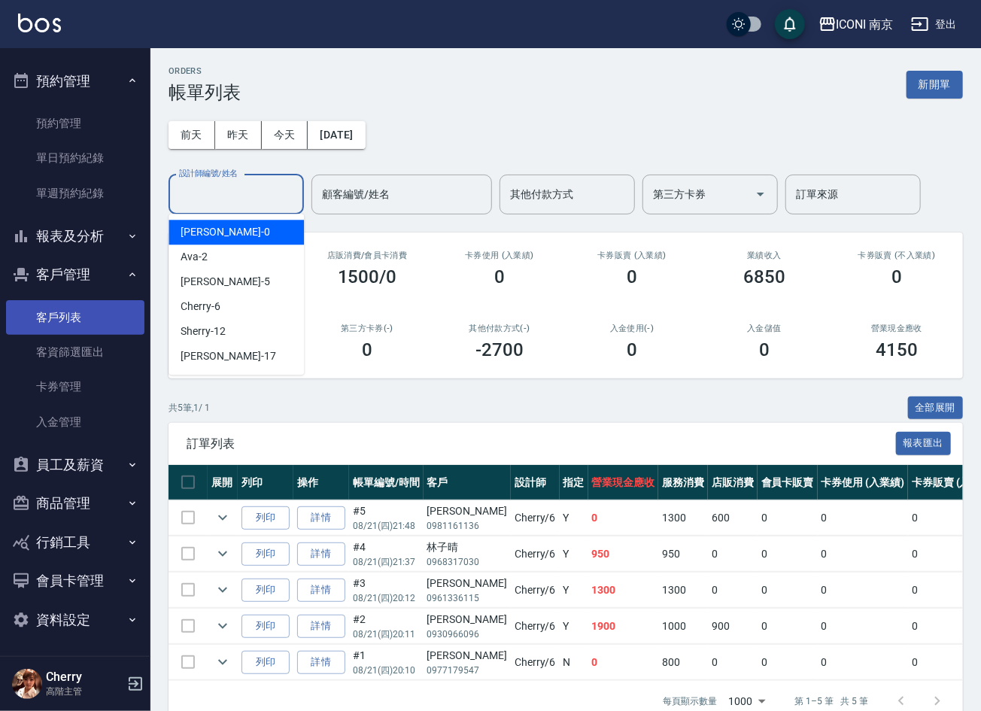
click at [83, 307] on link "客戶列表" at bounding box center [75, 317] width 138 height 35
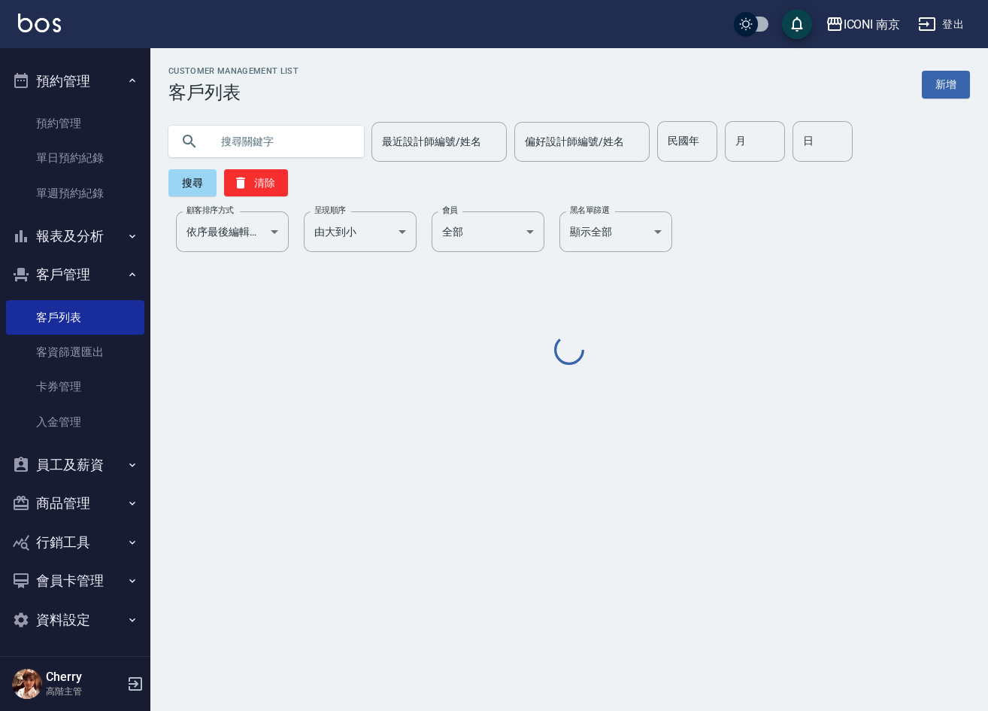
click at [229, 138] on input "text" at bounding box center [281, 141] width 141 height 41
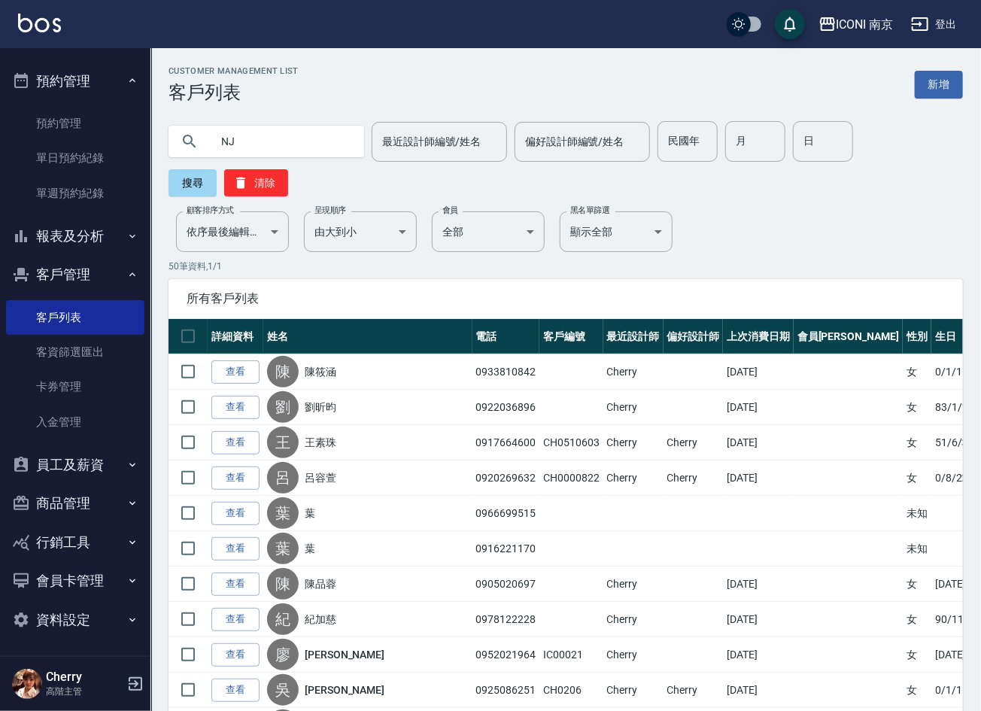
type input "N"
type input "蘇"
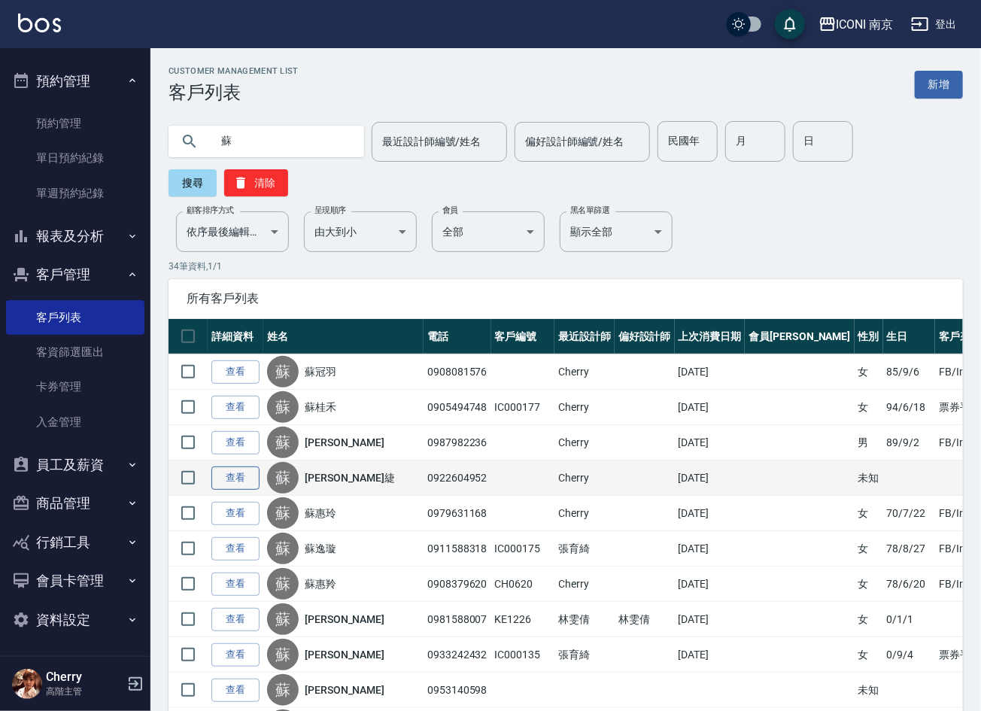
click at [240, 478] on link "查看" at bounding box center [235, 477] width 48 height 23
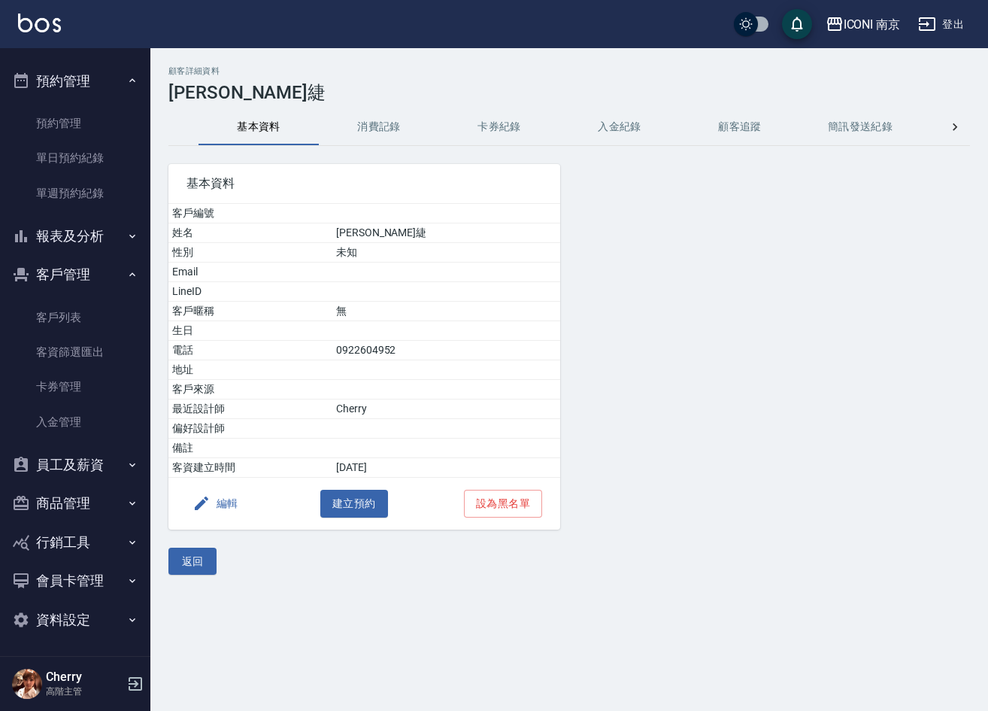
click at [368, 133] on button "消費記錄" at bounding box center [379, 127] width 120 height 36
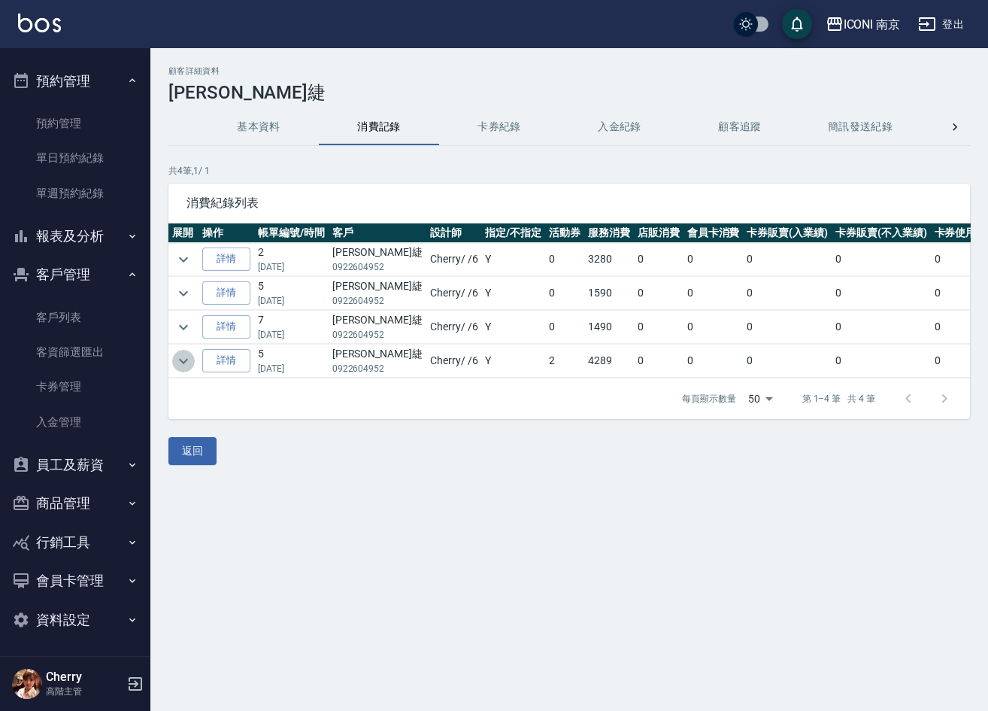
click at [186, 365] on icon "expand row" at bounding box center [183, 361] width 18 height 18
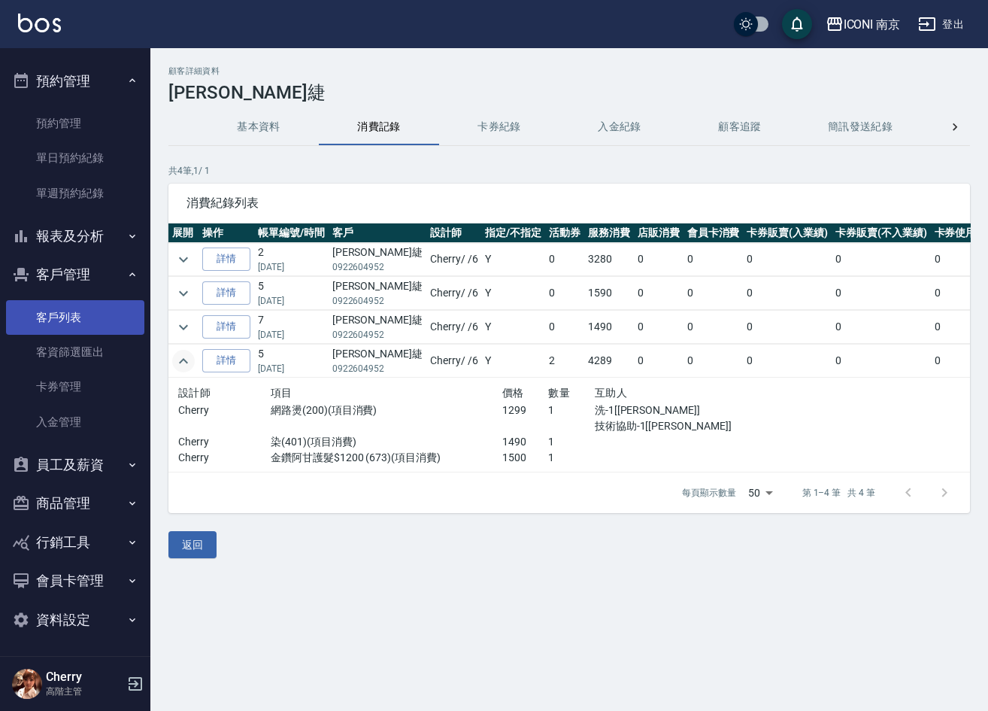
click at [64, 311] on link "客戶列表" at bounding box center [75, 317] width 138 height 35
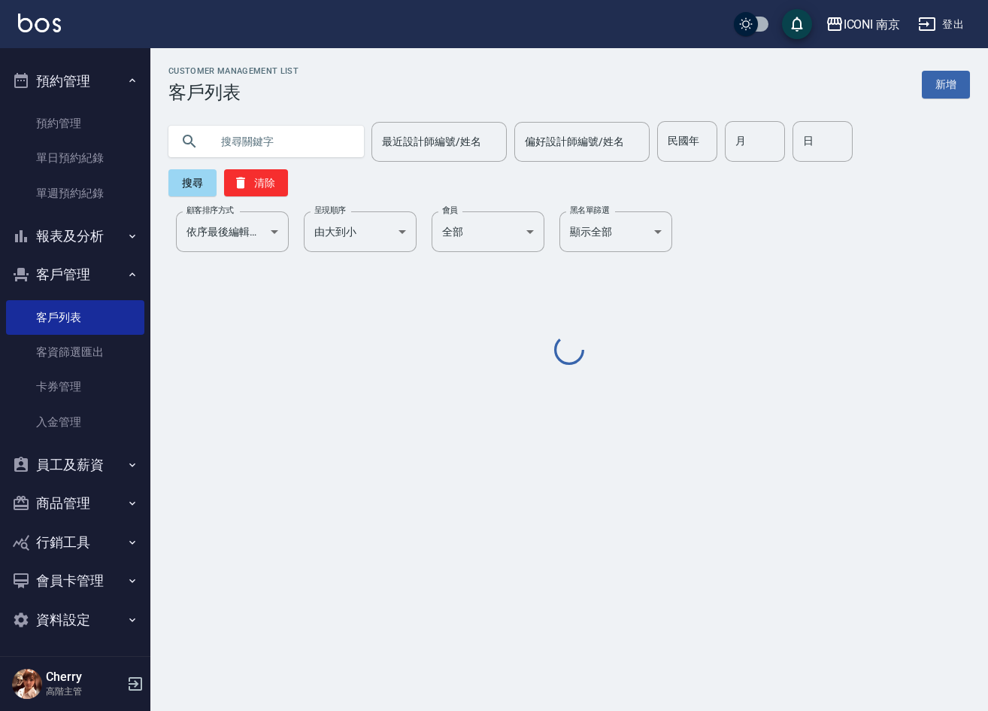
click at [229, 144] on input "text" at bounding box center [281, 141] width 141 height 41
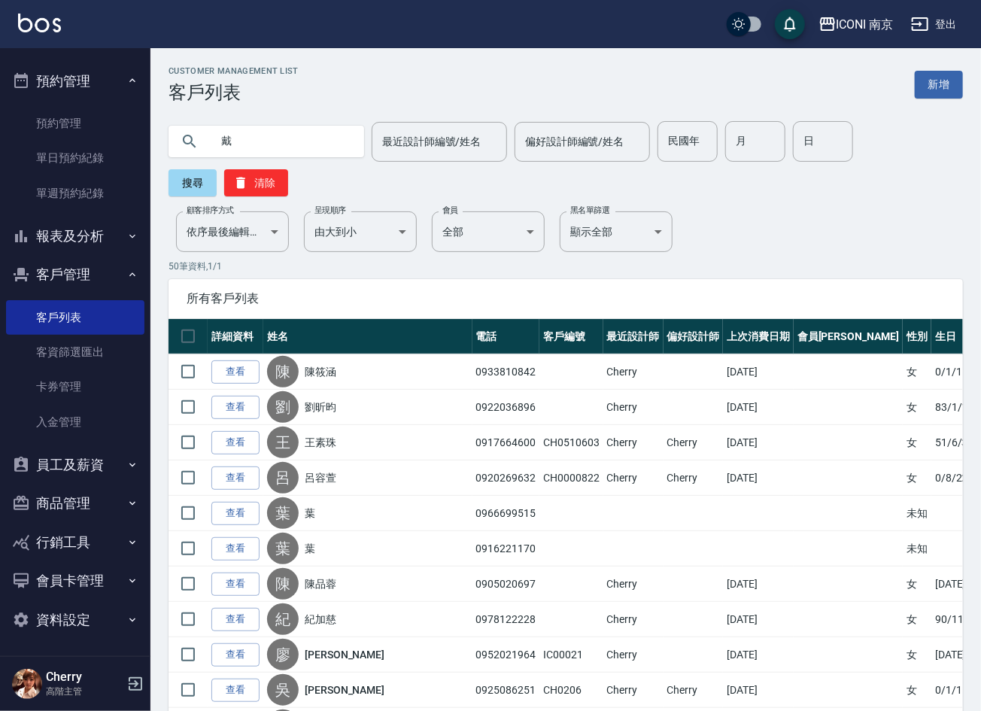
type input "戴"
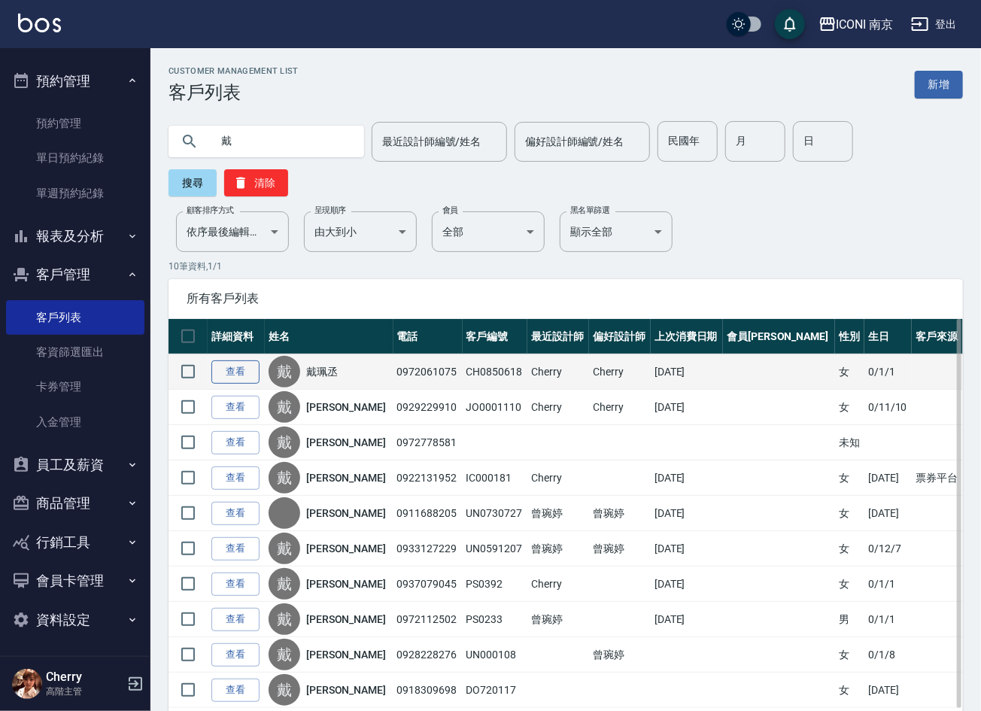
click at [232, 381] on link "查看" at bounding box center [235, 371] width 48 height 23
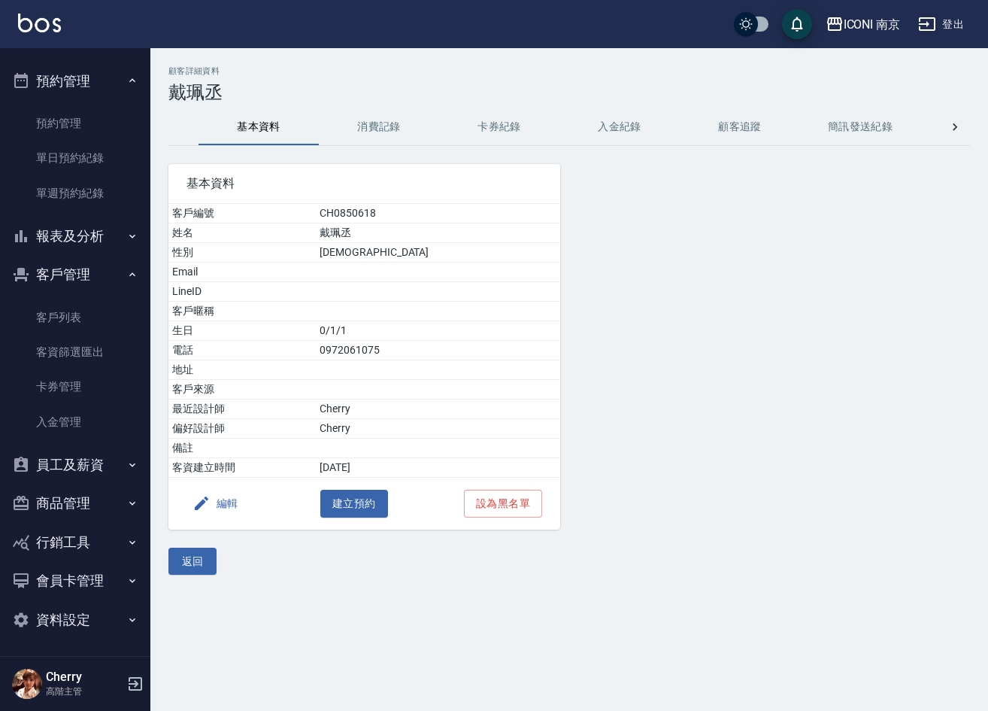
click at [390, 119] on button "消費記錄" at bounding box center [379, 127] width 120 height 36
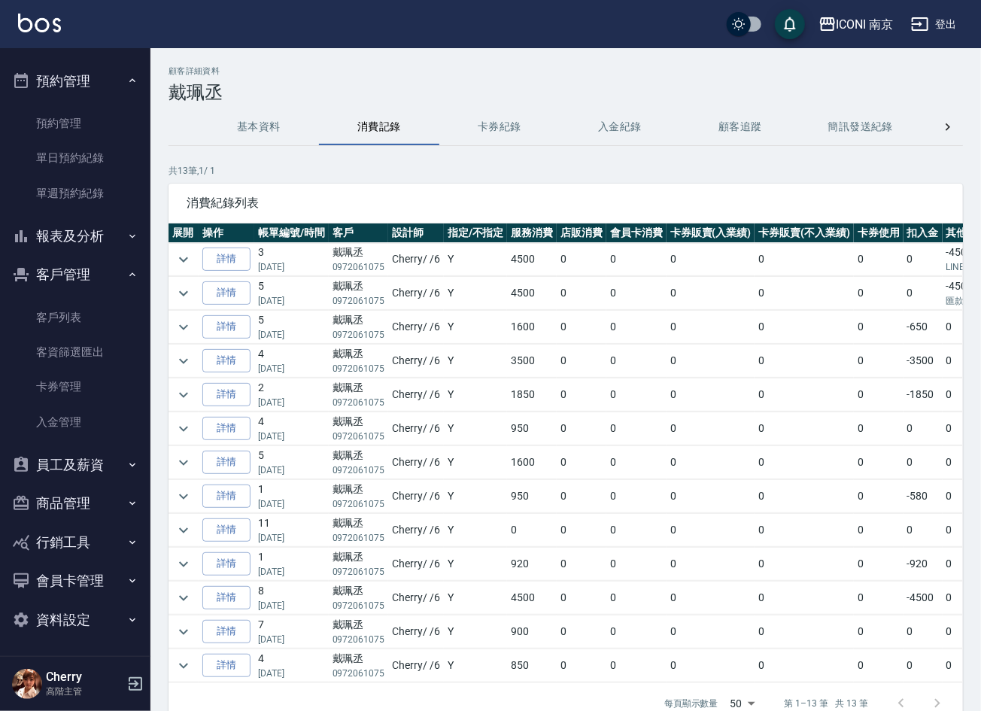
click at [260, 128] on button "基本資料" at bounding box center [259, 127] width 120 height 36
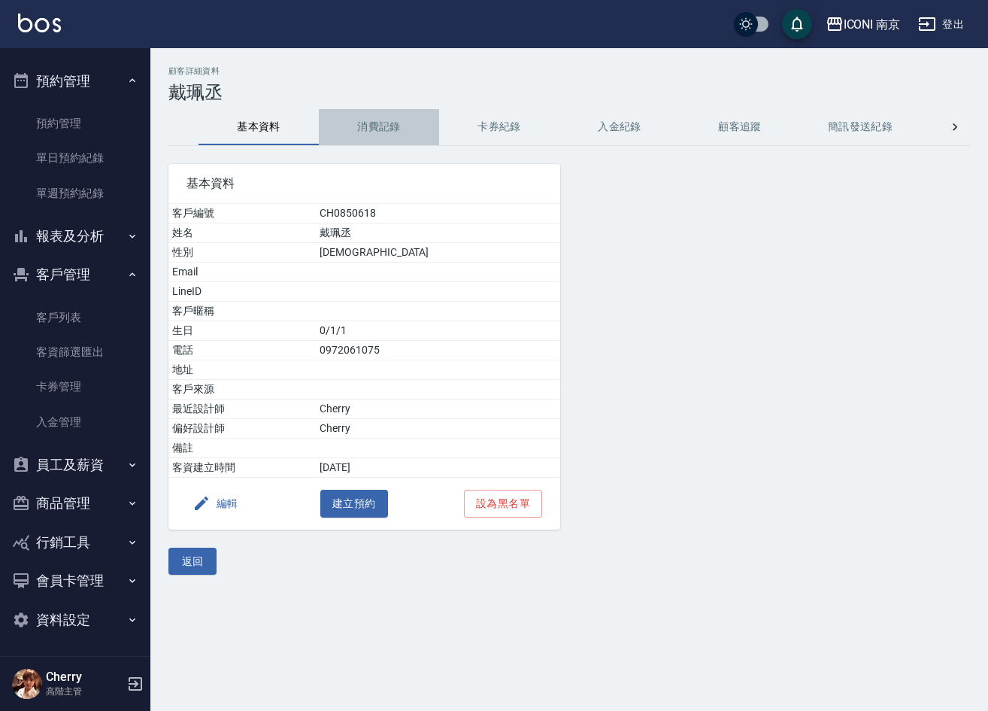
click at [359, 128] on button "消費記錄" at bounding box center [379, 127] width 120 height 36
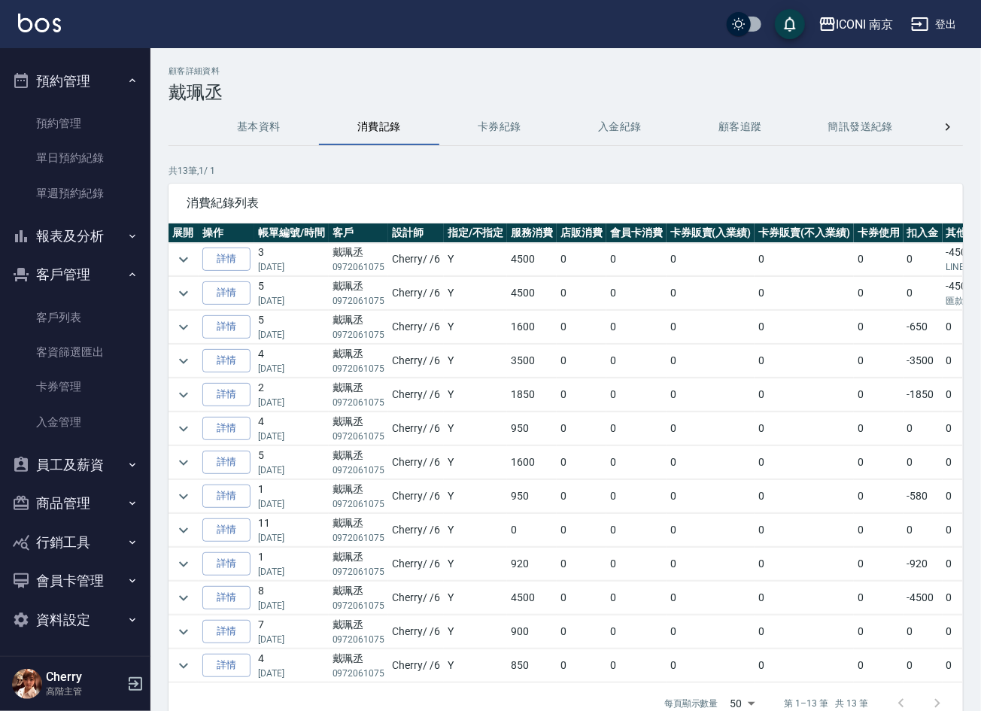
drag, startPoint x: 641, startPoint y: 60, endPoint x: 127, endPoint y: 180, distance: 528.2
click at [641, 59] on div "顧客詳細資料 戴珮丞 基本資料 消費記錄 卡券紀錄 入金紀錄 顧客追蹤 簡訊發送紀錄 抽獎券紀錄 會員卡列表 共 13 筆, 1 / 1 消費紀錄列表 展開 …" at bounding box center [565, 417] width 830 height 739
click at [66, 313] on link "客戶列表" at bounding box center [75, 317] width 138 height 35
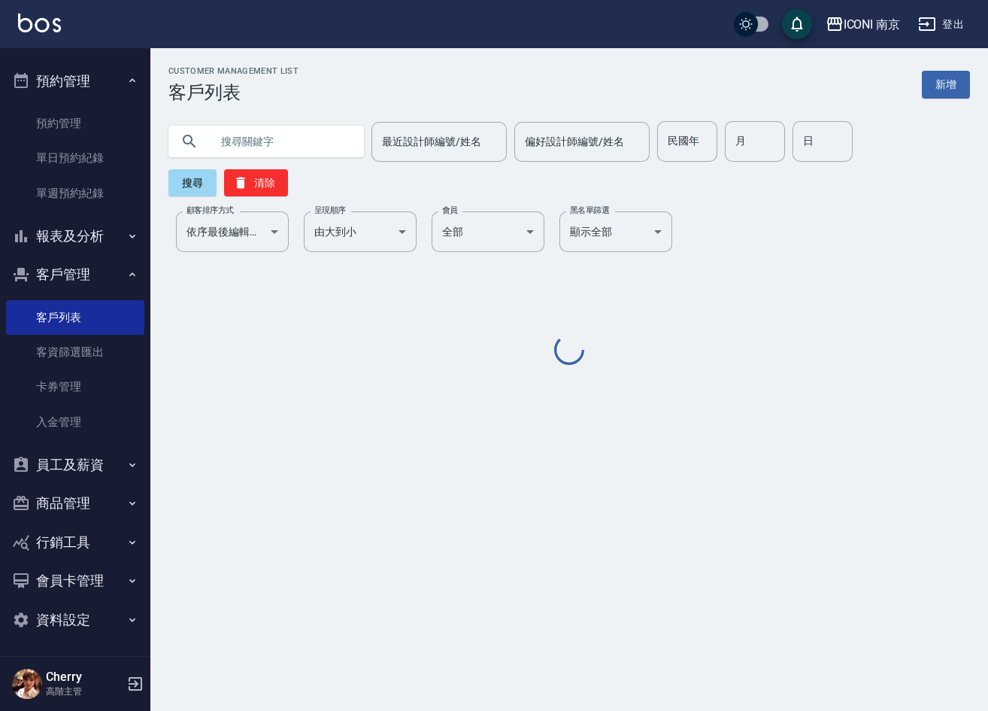
click at [225, 134] on input "text" at bounding box center [281, 141] width 141 height 41
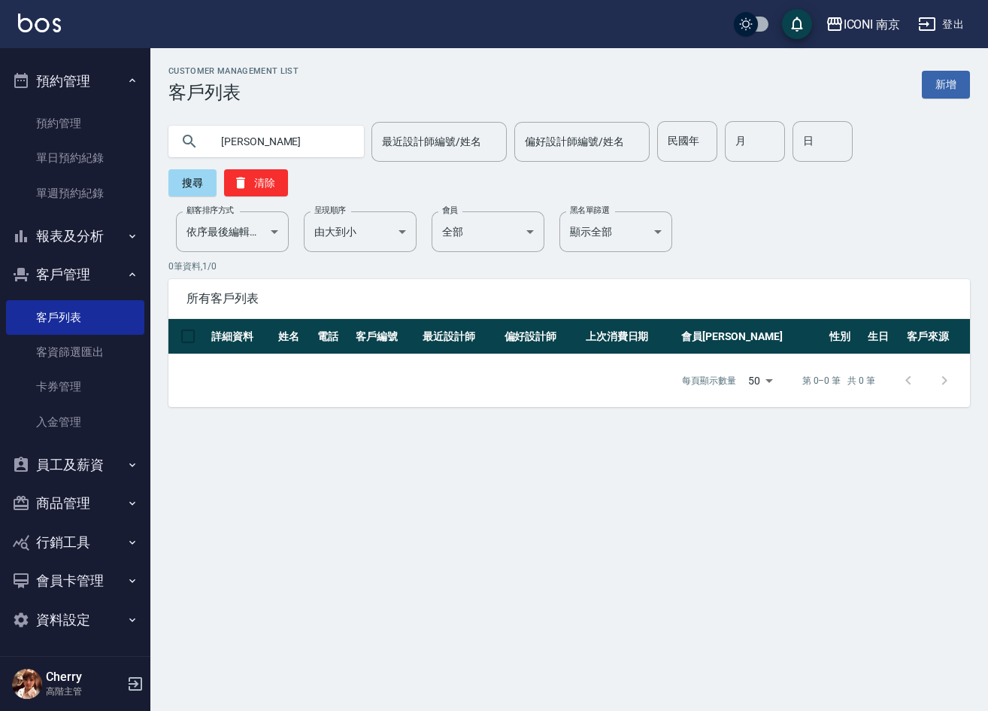
click at [277, 155] on input "劉又宣" at bounding box center [281, 141] width 141 height 41
type input "劉又"
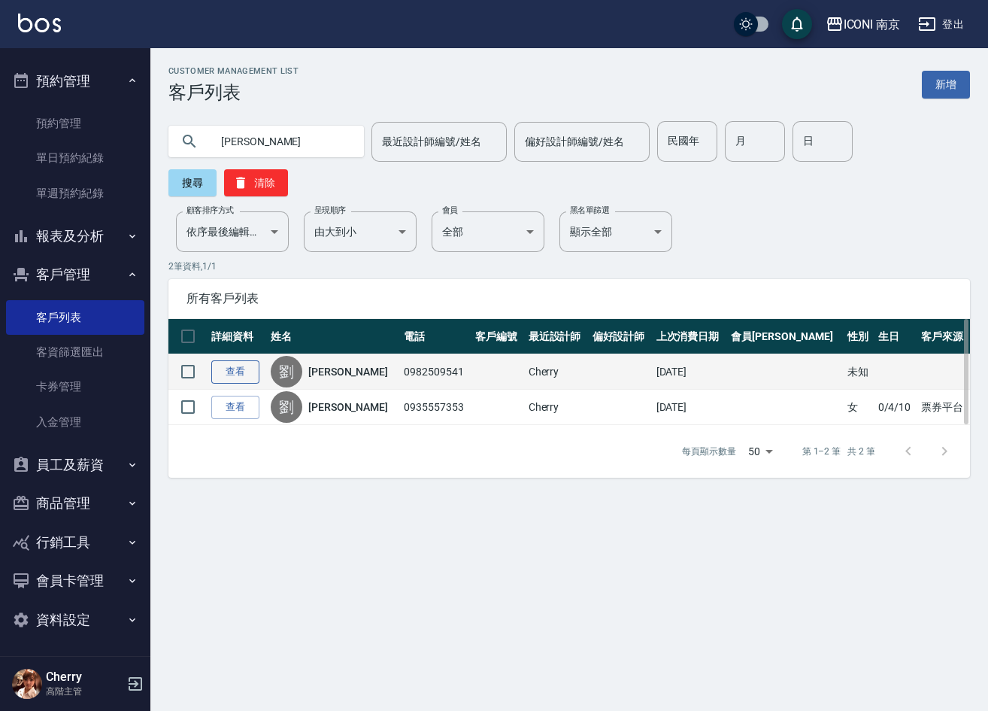
click at [255, 371] on link "查看" at bounding box center [235, 371] width 48 height 23
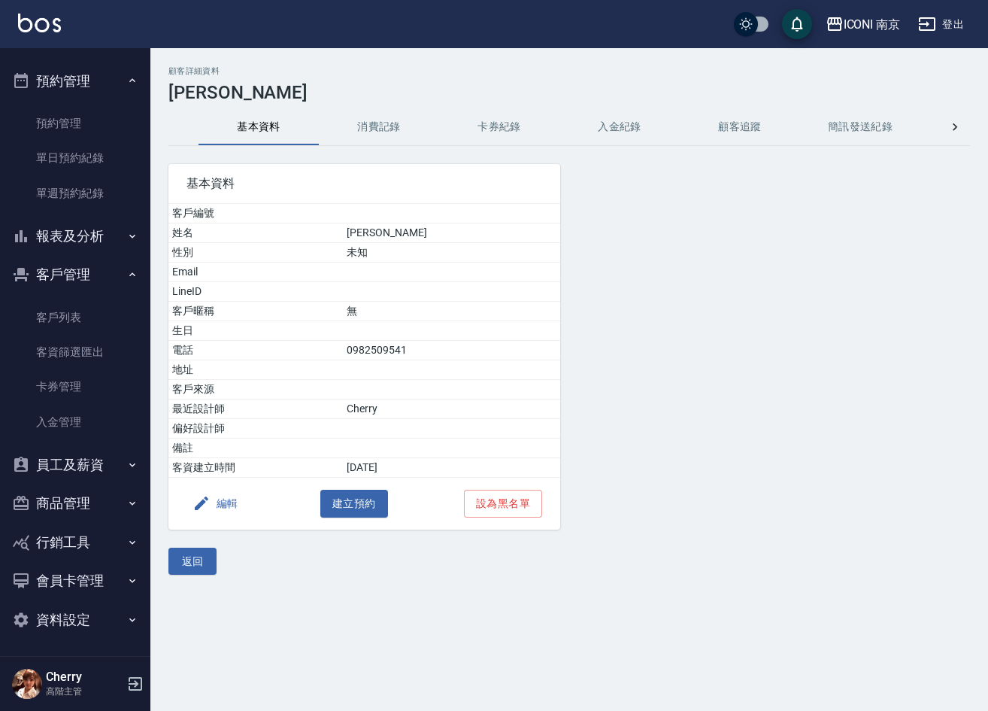
click at [382, 139] on button "消費記錄" at bounding box center [379, 127] width 120 height 36
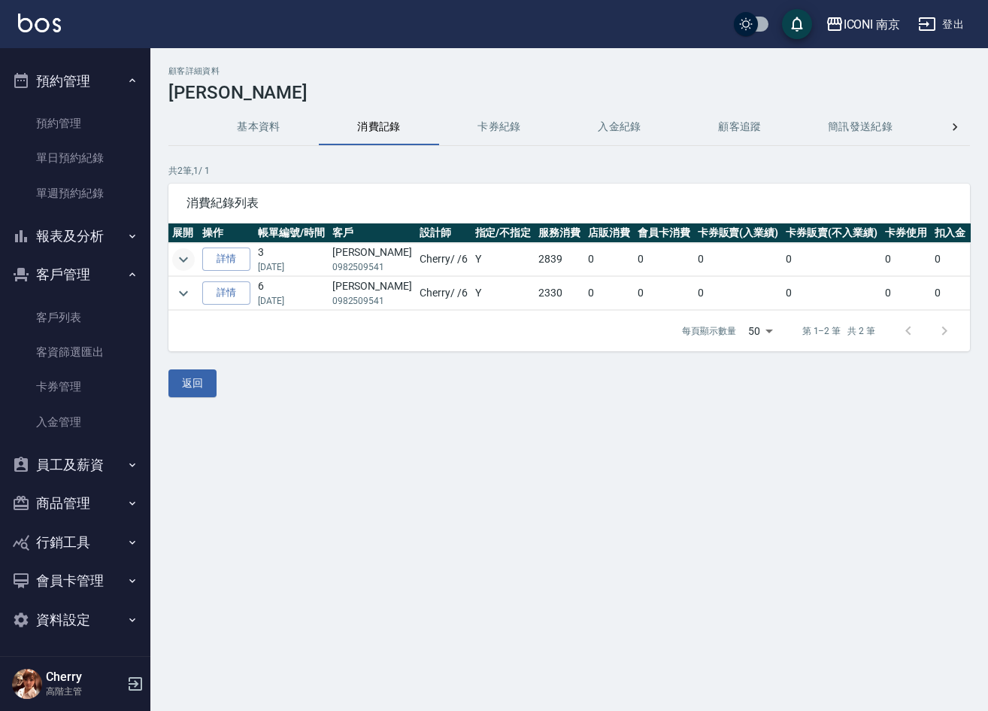
click at [186, 270] on td at bounding box center [183, 259] width 30 height 33
click at [186, 253] on icon "expand row" at bounding box center [183, 259] width 18 height 18
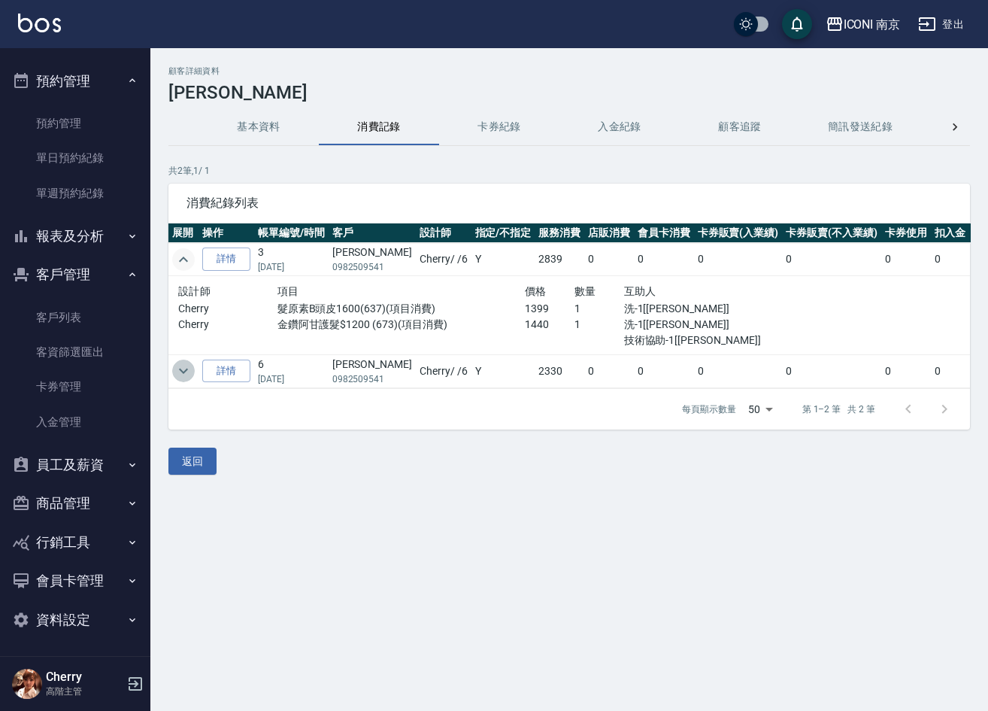
click at [182, 374] on icon "expand row" at bounding box center [183, 371] width 18 height 18
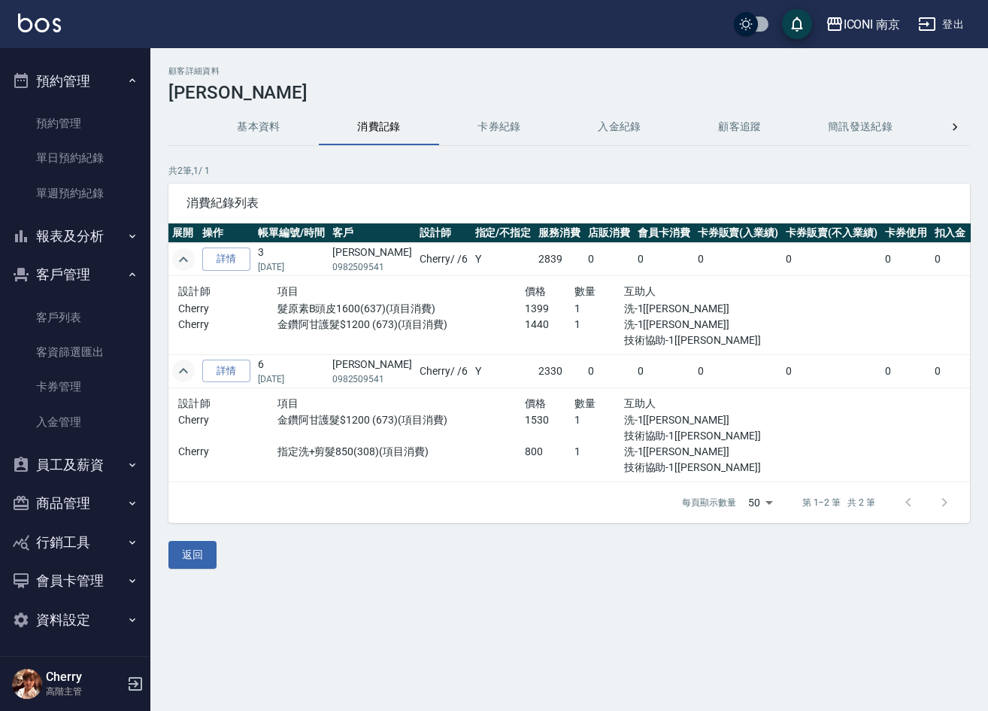
scroll to position [0, 2]
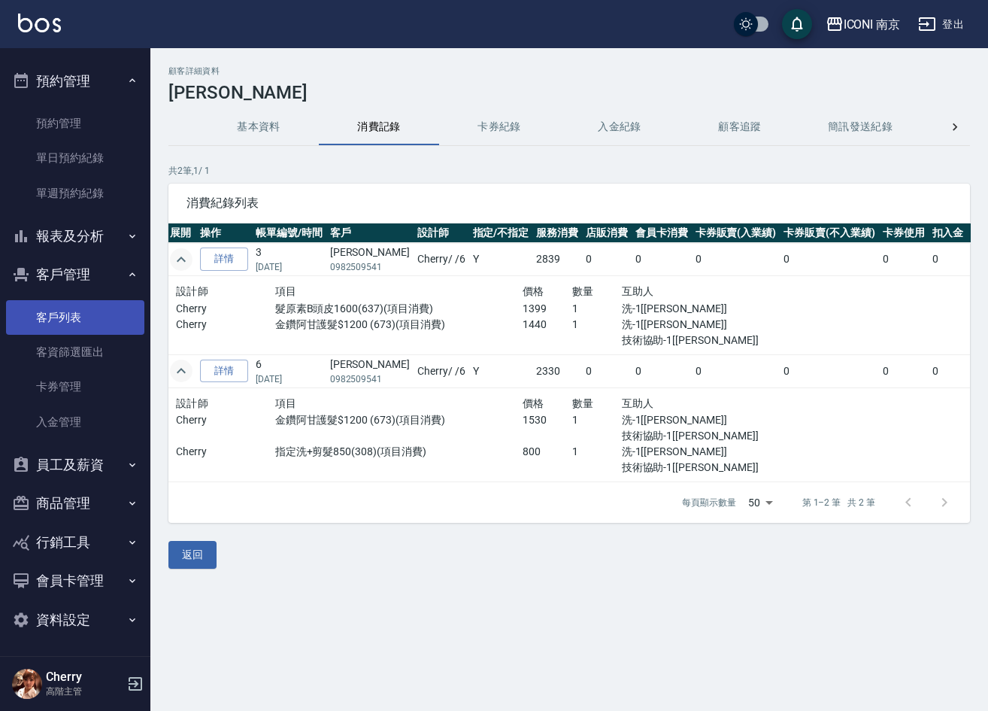
click at [60, 306] on link "客戶列表" at bounding box center [75, 317] width 138 height 35
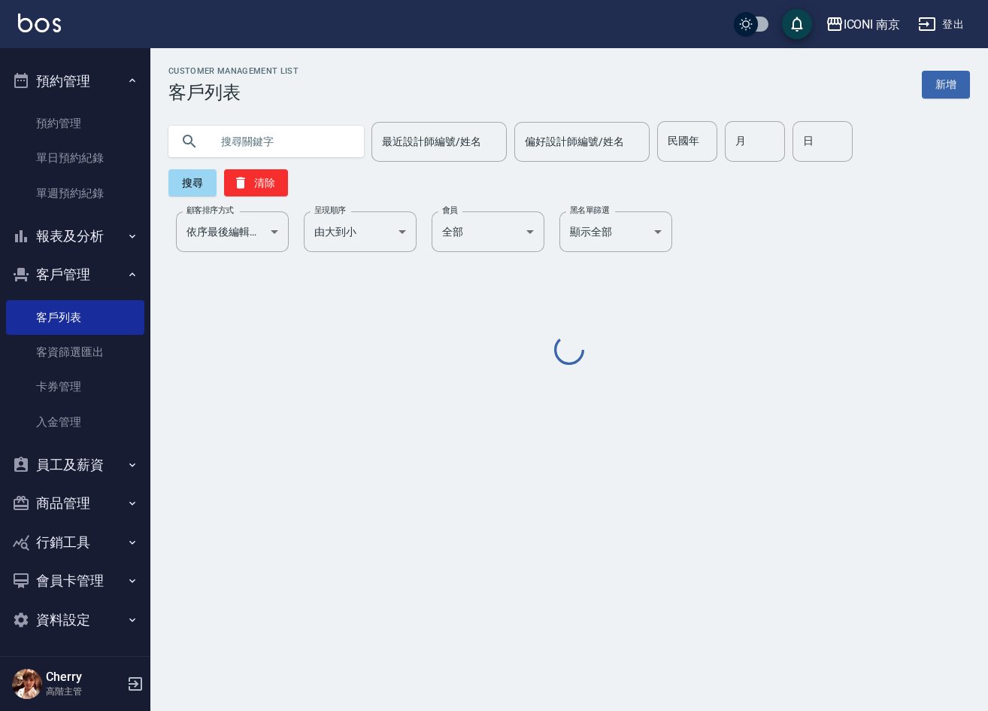
click at [245, 147] on input "text" at bounding box center [281, 141] width 141 height 41
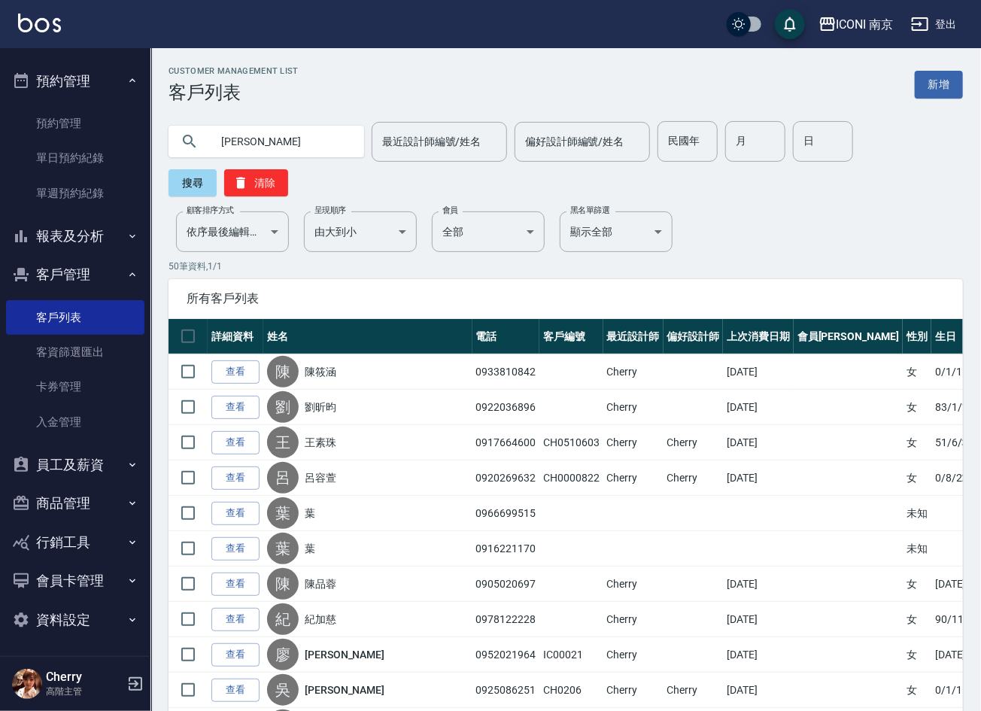
type input "惠雪"
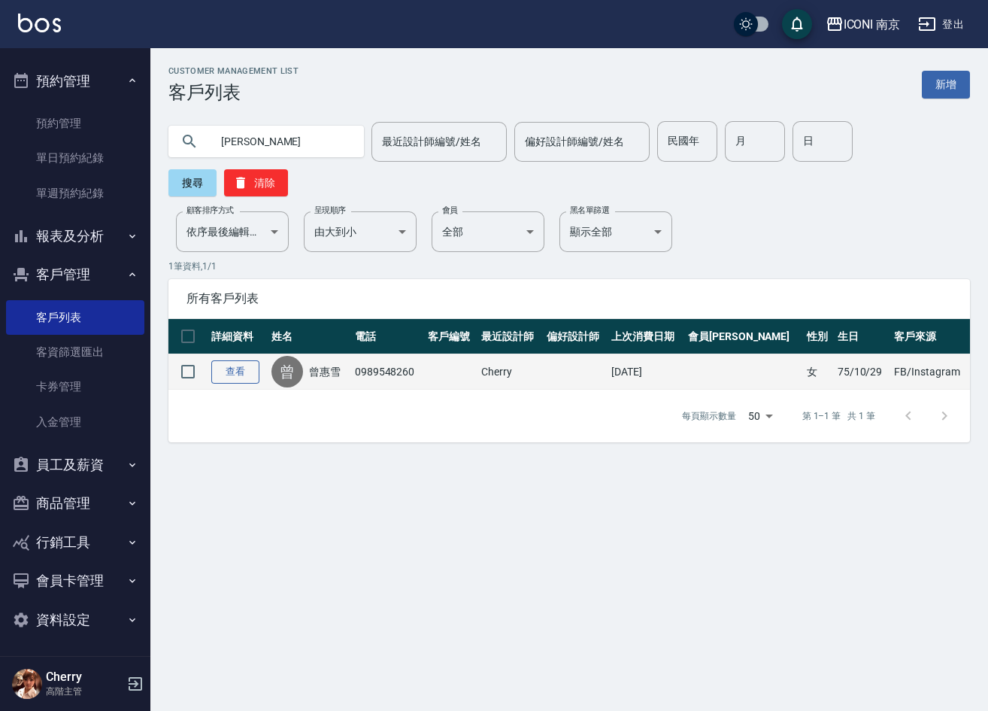
click at [241, 374] on link "查看" at bounding box center [235, 371] width 48 height 23
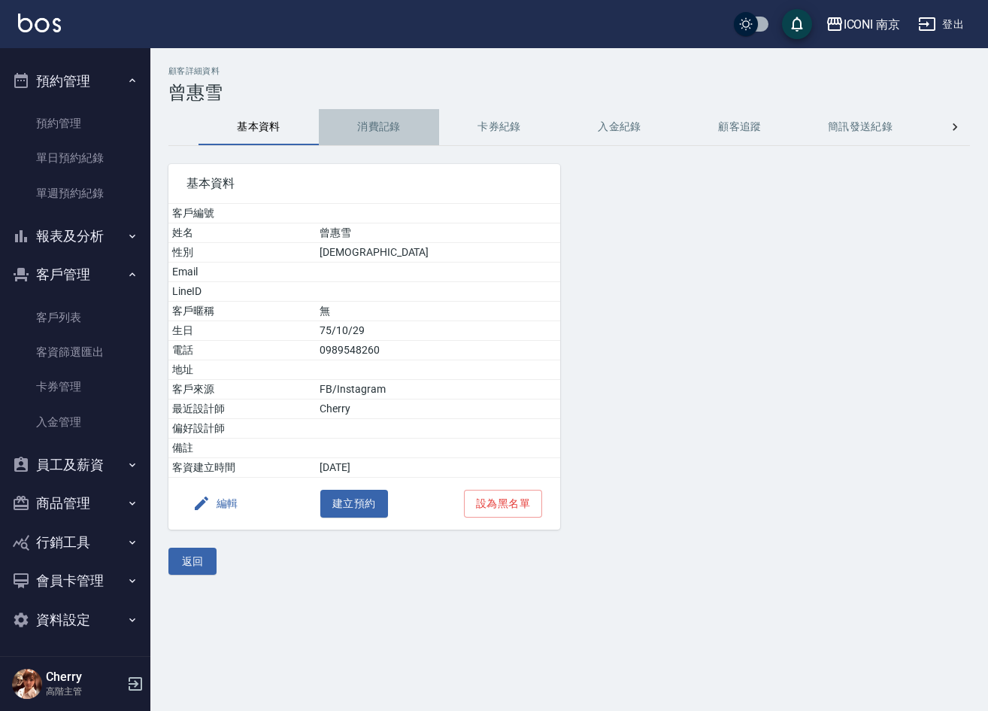
click at [373, 114] on button "消費記錄" at bounding box center [379, 127] width 120 height 36
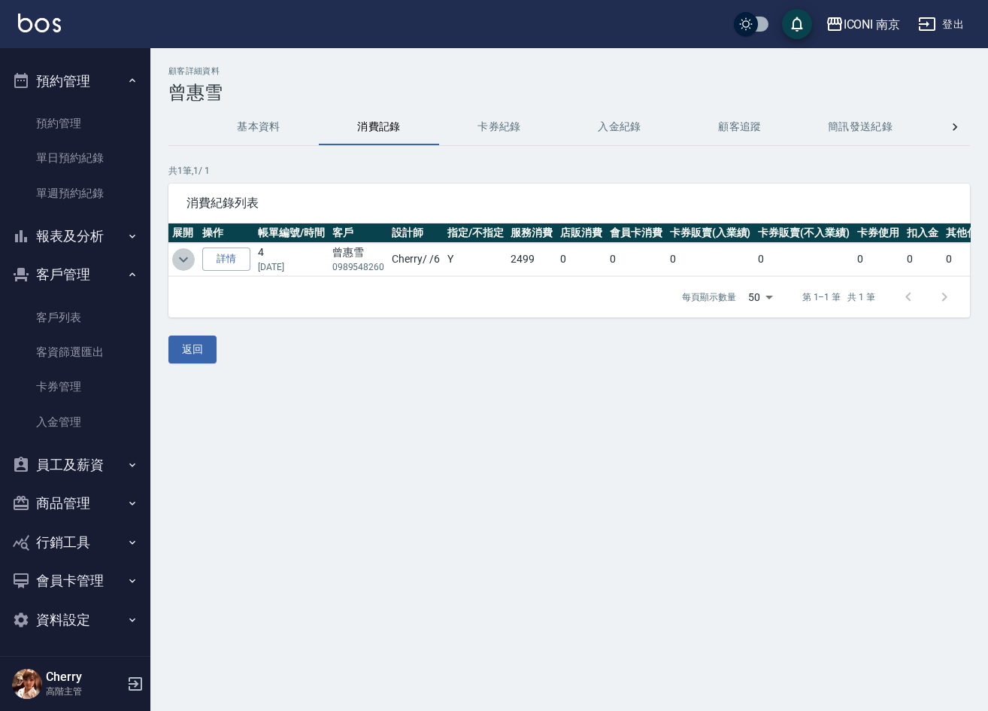
click at [186, 253] on icon "expand row" at bounding box center [183, 259] width 18 height 18
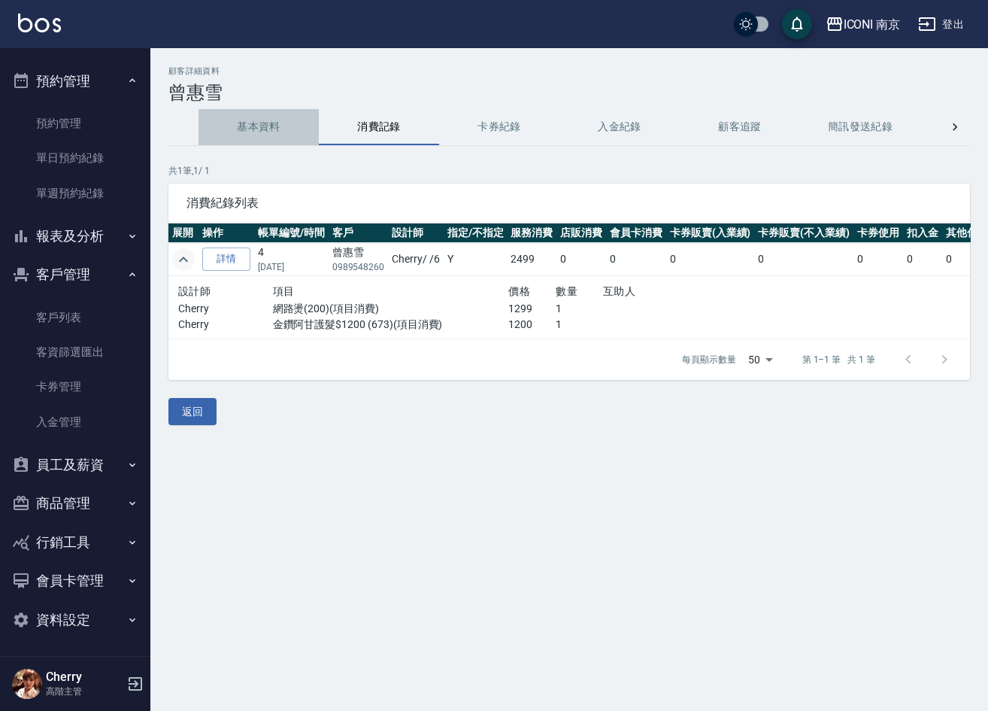
click at [259, 126] on button "基本資料" at bounding box center [259, 127] width 120 height 36
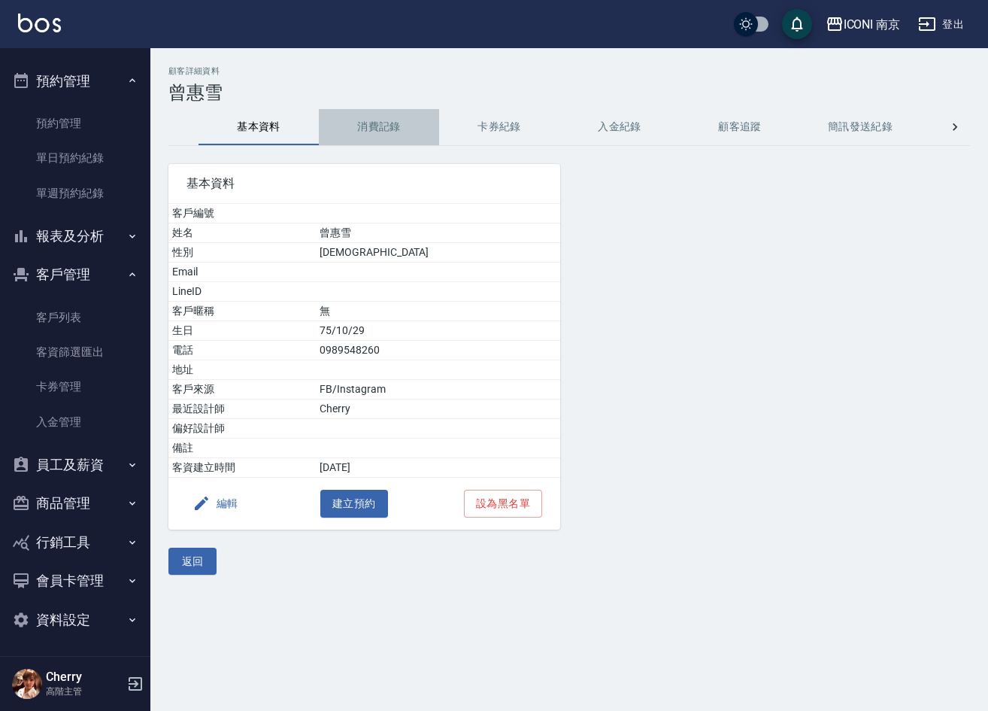
click at [359, 126] on button "消費記錄" at bounding box center [379, 127] width 120 height 36
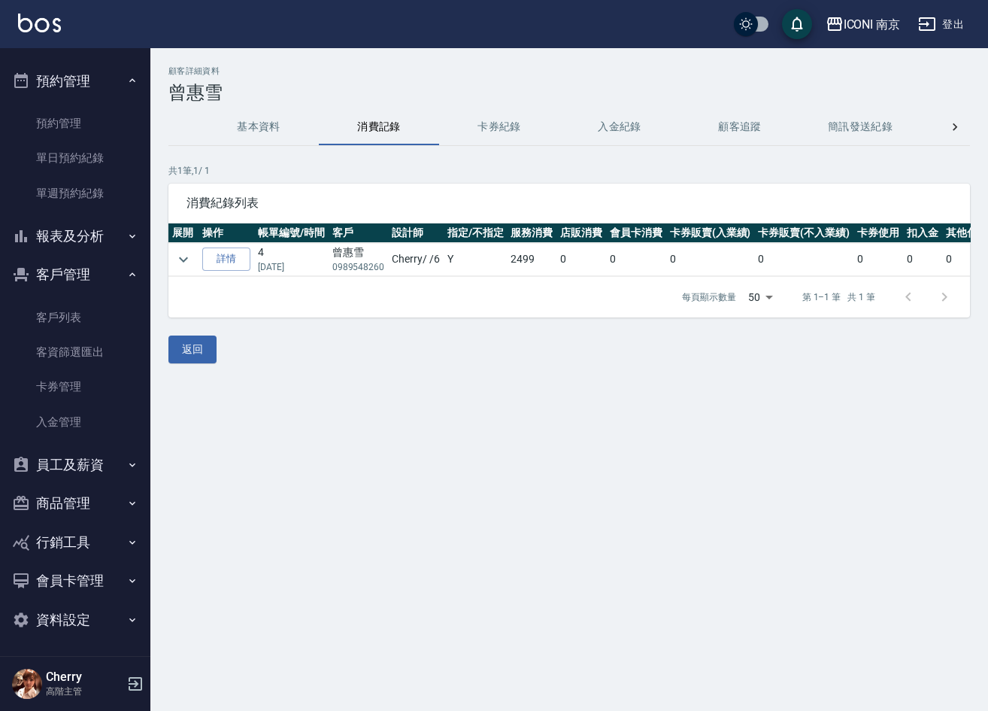
click at [200, 232] on th "操作" at bounding box center [227, 233] width 56 height 20
drag, startPoint x: 192, startPoint y: 248, endPoint x: 175, endPoint y: 262, distance: 21.4
click at [181, 259] on td at bounding box center [183, 259] width 30 height 33
click at [175, 262] on icon "expand row" at bounding box center [183, 259] width 18 height 18
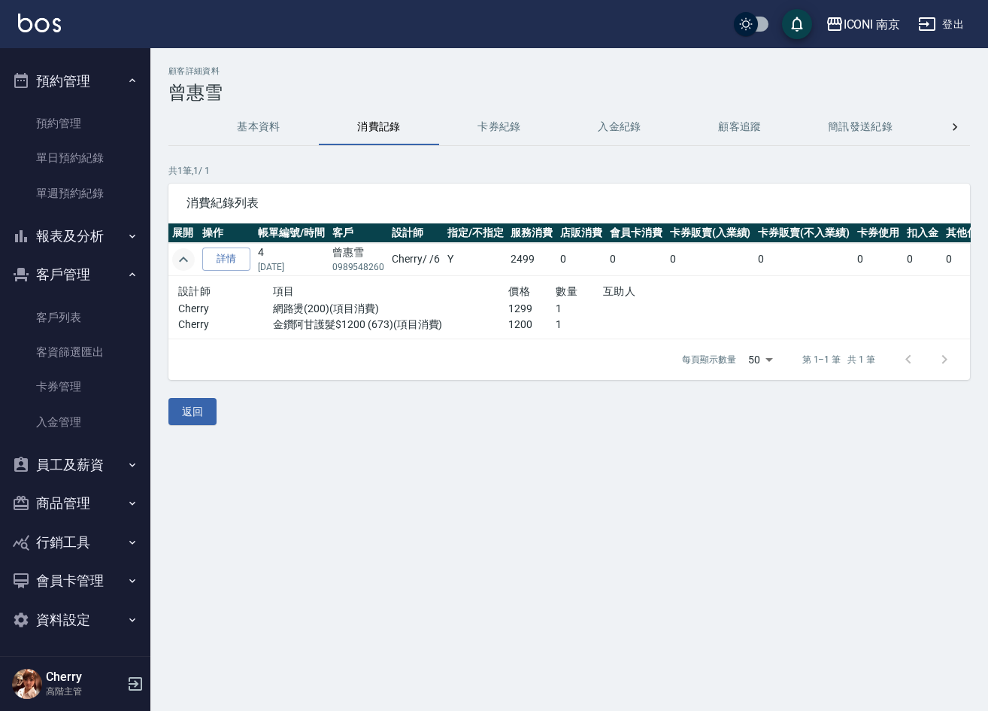
click at [268, 122] on button "基本資料" at bounding box center [259, 127] width 120 height 36
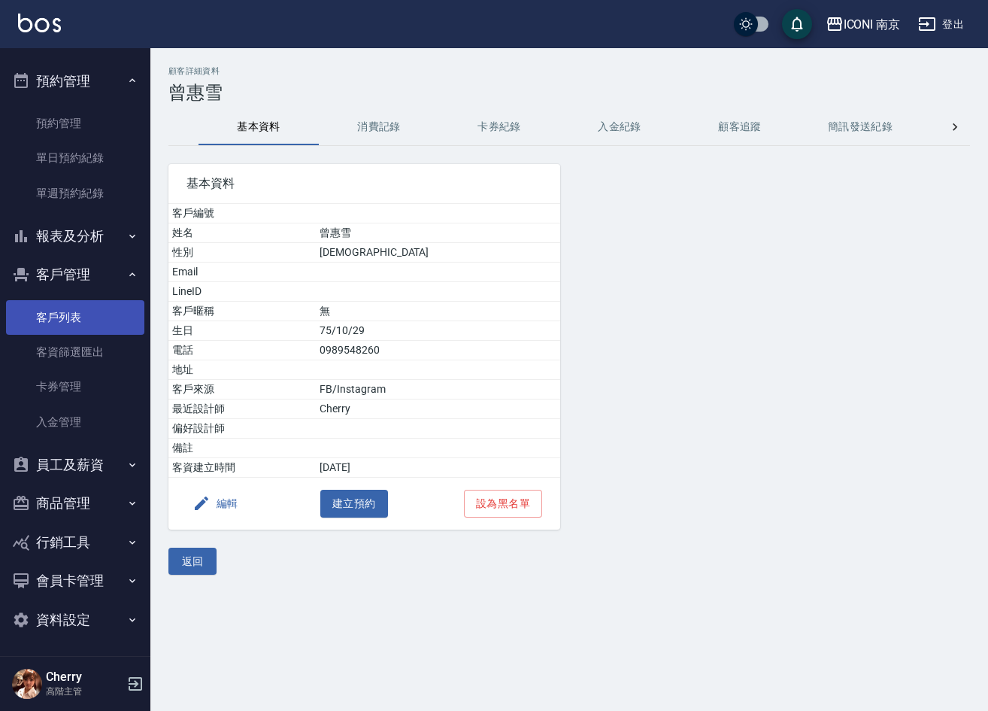
click at [70, 315] on link "客戶列表" at bounding box center [75, 317] width 138 height 35
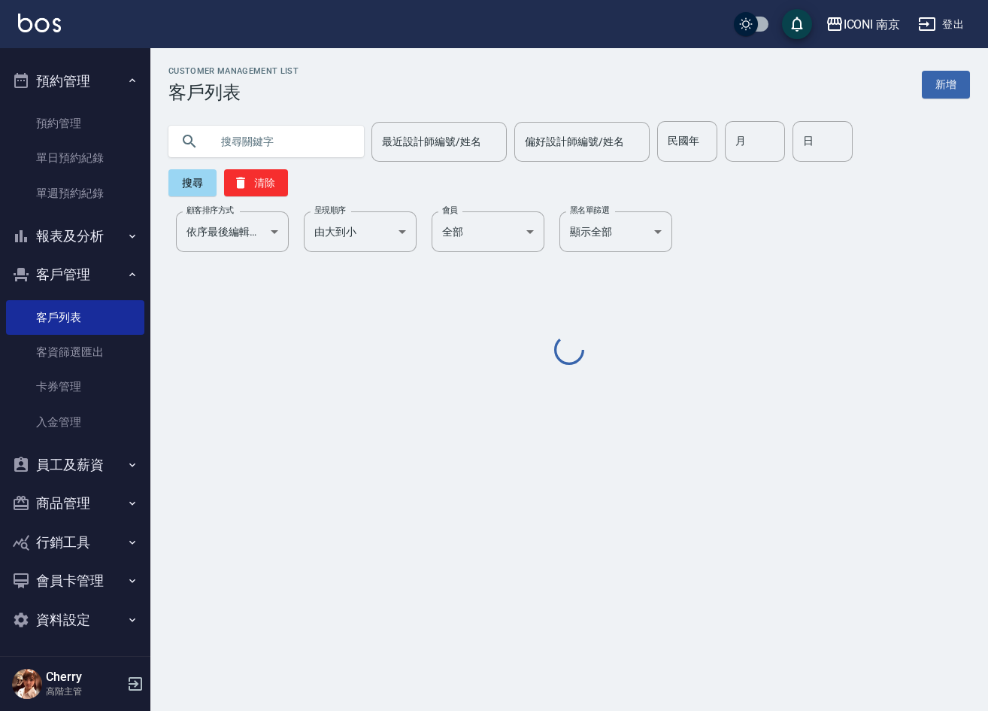
click at [283, 144] on input "text" at bounding box center [281, 141] width 141 height 41
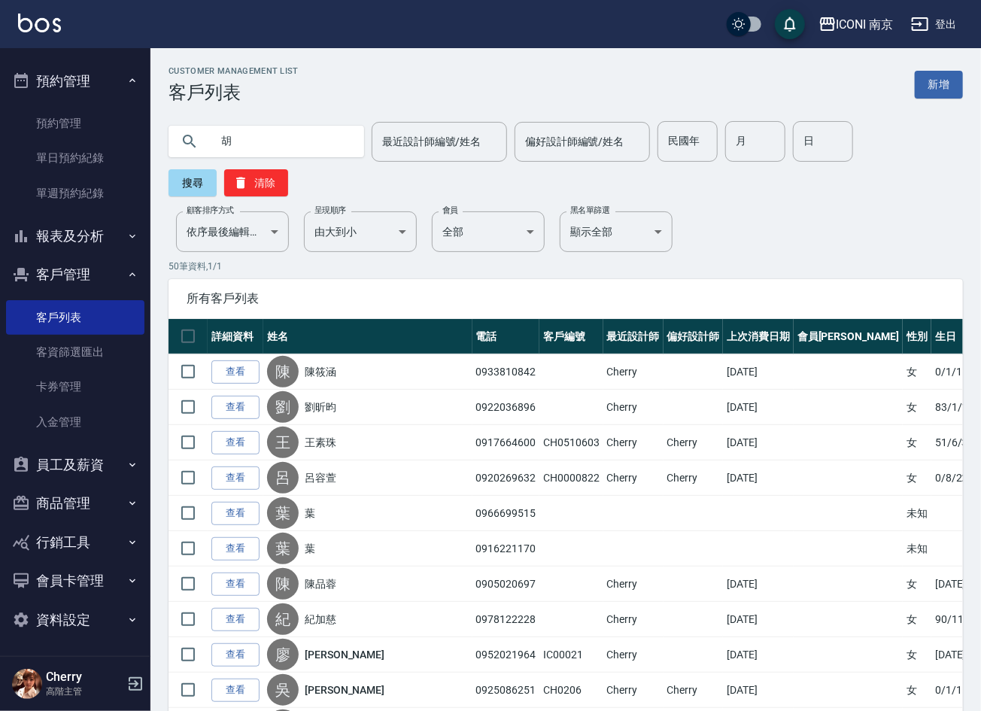
type input "胡"
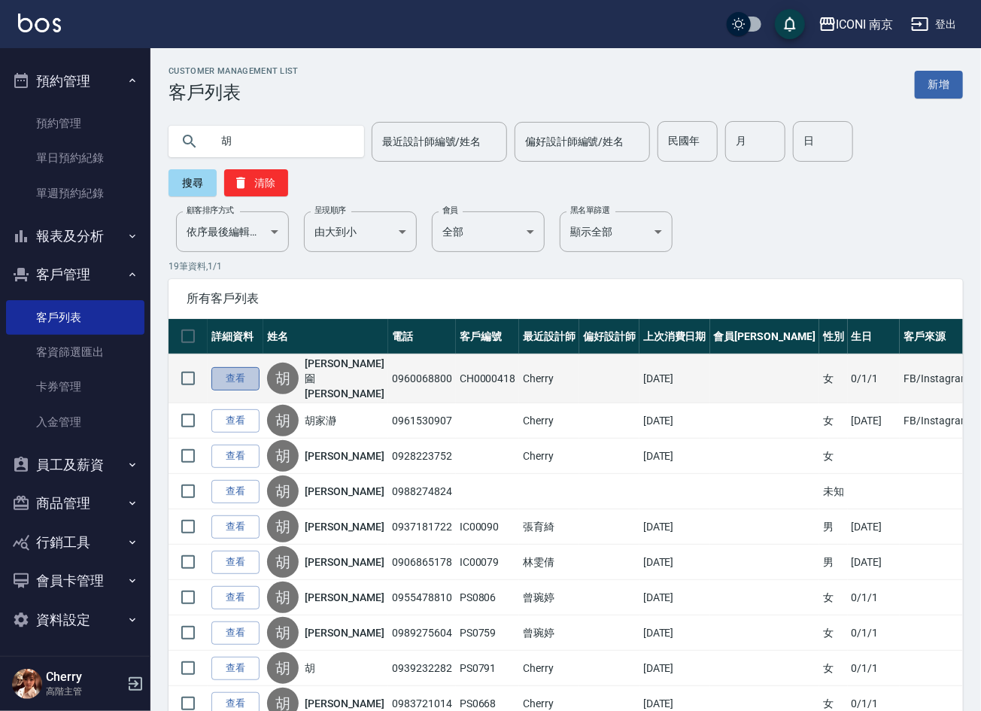
click at [227, 367] on link "查看" at bounding box center [235, 378] width 48 height 23
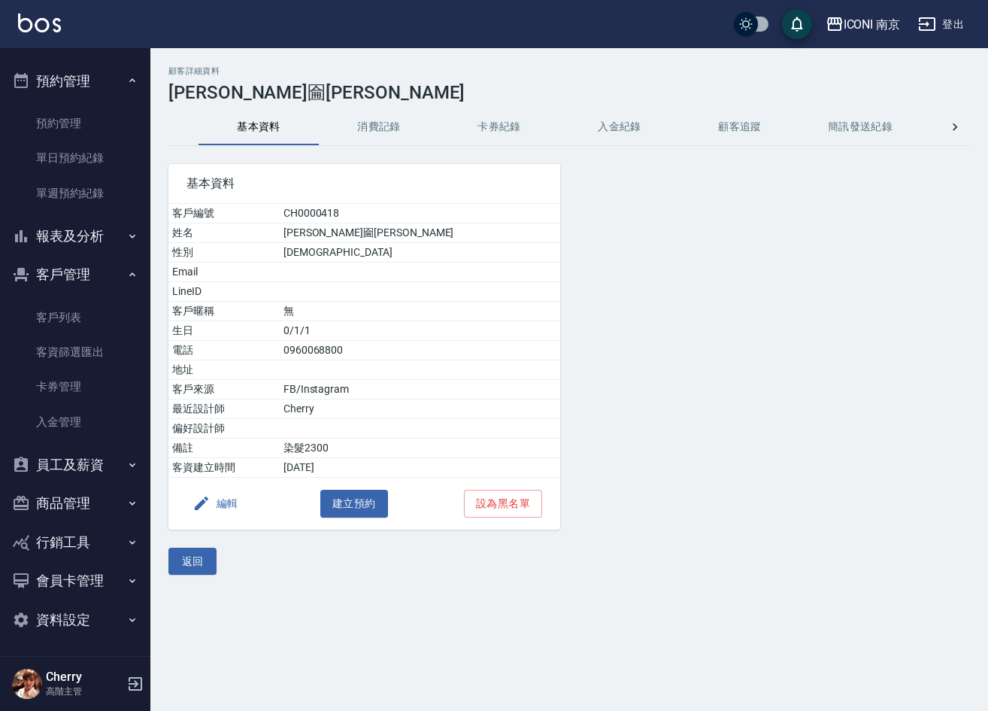
click at [377, 126] on button "消費記錄" at bounding box center [379, 127] width 120 height 36
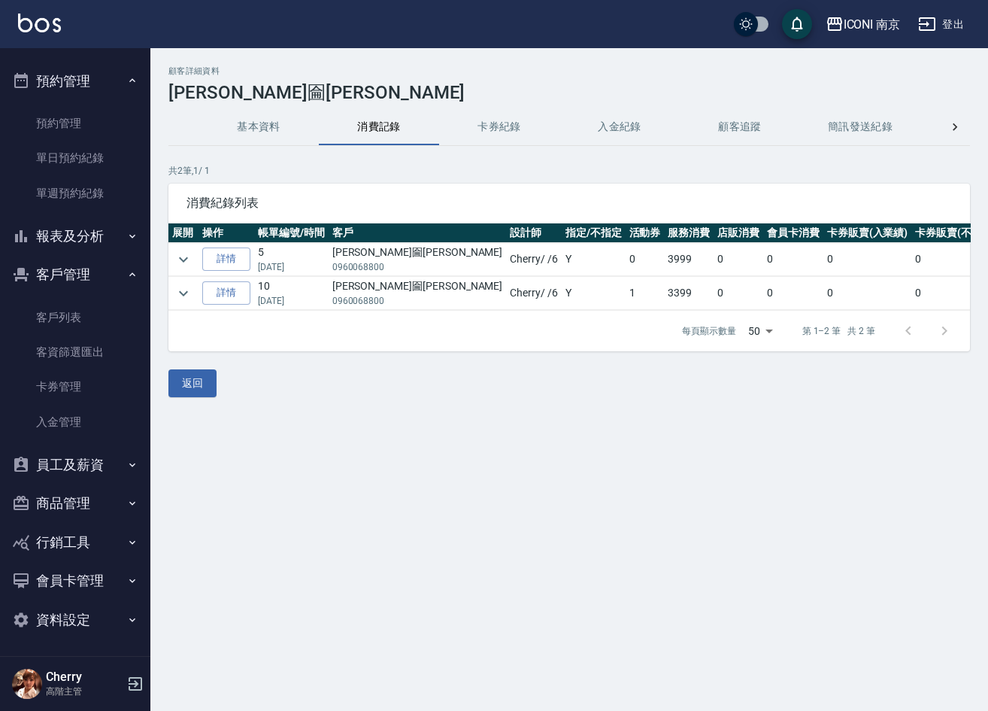
click at [187, 238] on th "展開" at bounding box center [183, 233] width 30 height 20
click at [187, 248] on button "expand row" at bounding box center [183, 259] width 23 height 23
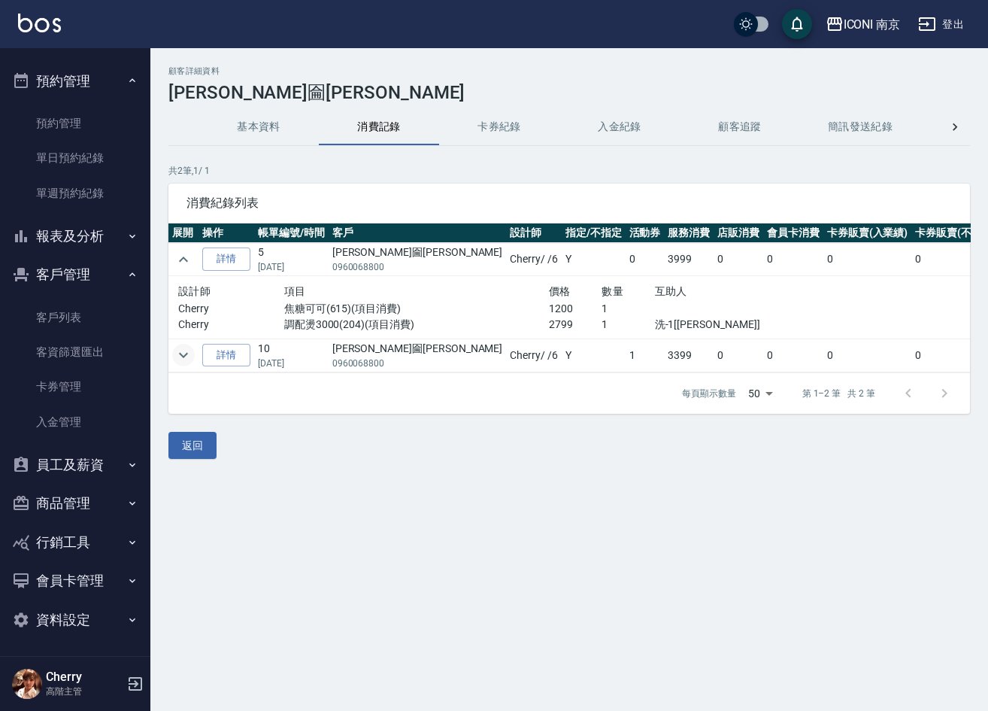
click at [177, 355] on icon "expand row" at bounding box center [183, 355] width 18 height 18
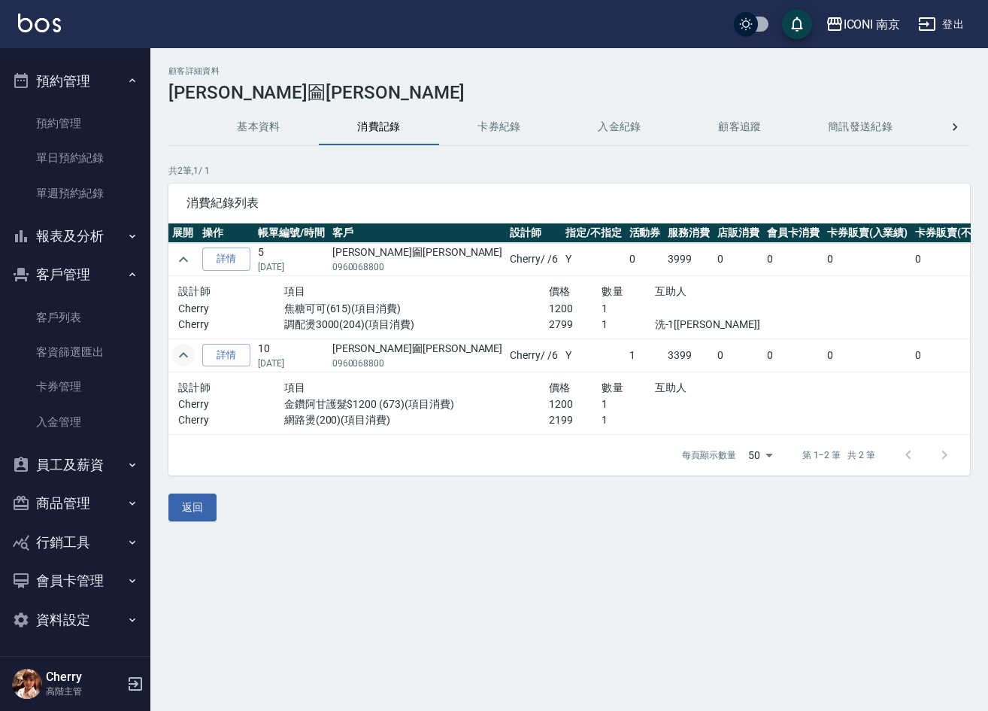
click at [629, 156] on div "顧客詳細資料 胡祺圇KAREN 基本資料 消費記錄 卡券紀錄 入金紀錄 顧客追蹤 簡訊發送紀錄 抽獎券紀錄 會員卡列表 共 2 筆, 1 / 1 消費紀錄列表…" at bounding box center [569, 293] width 838 height 455
click at [31, 316] on link "客戶列表" at bounding box center [75, 317] width 138 height 35
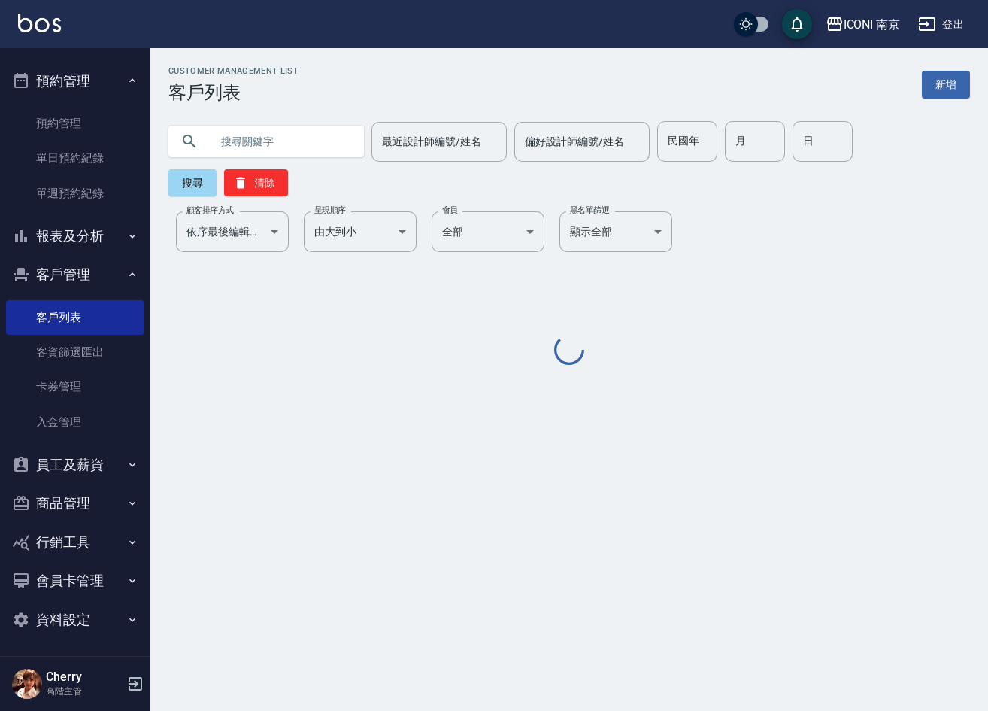
click at [260, 148] on input "text" at bounding box center [281, 141] width 141 height 41
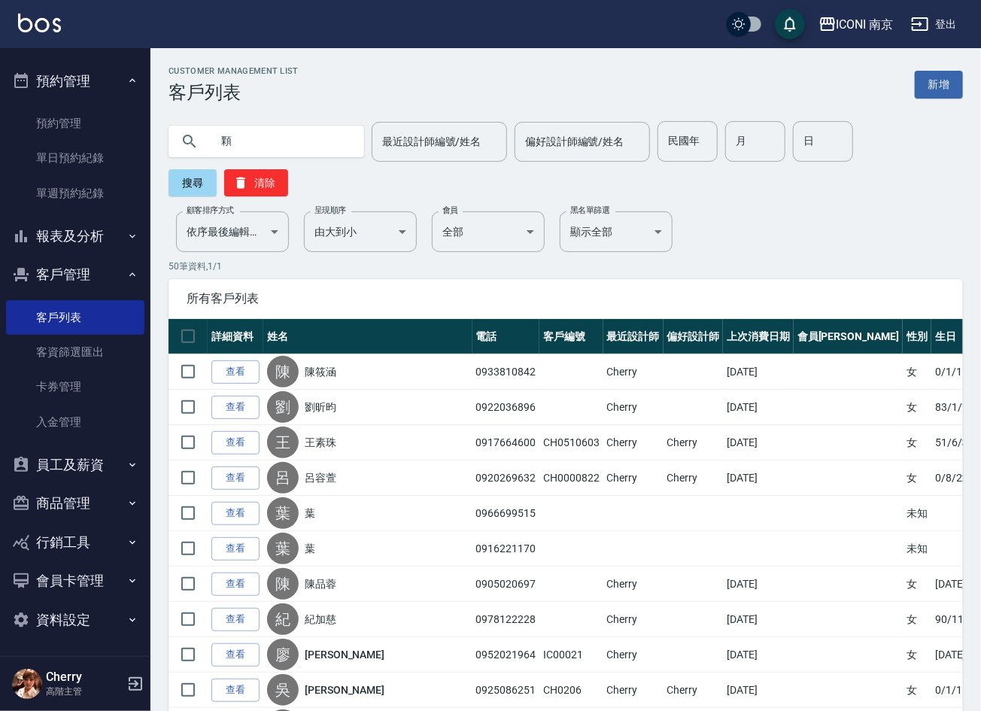
type input "科"
type input "柯"
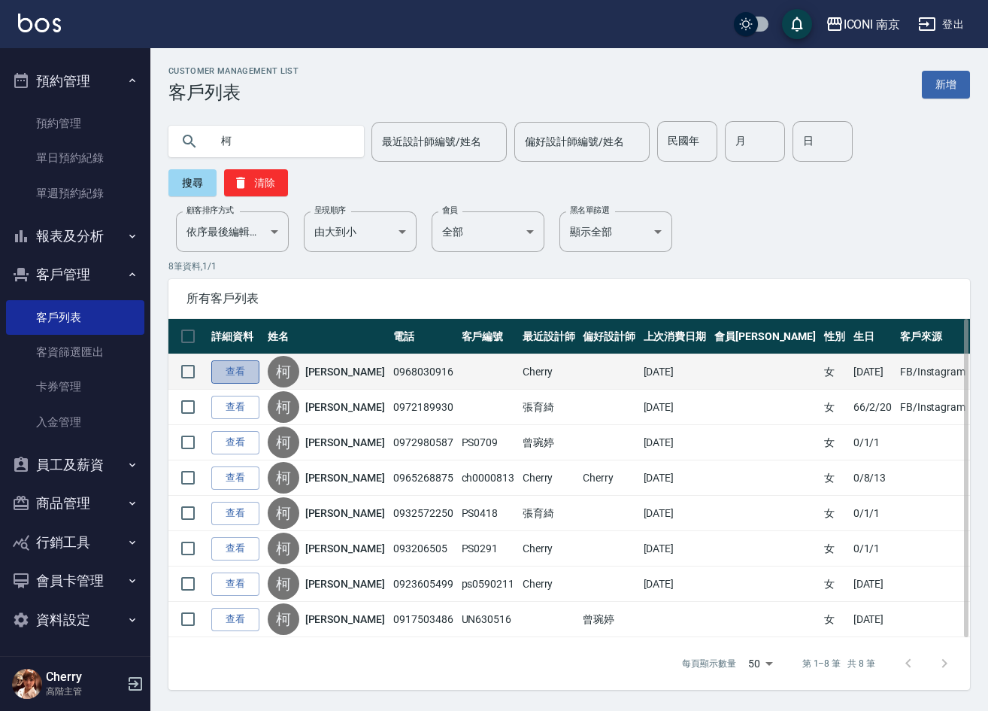
click at [238, 371] on link "查看" at bounding box center [235, 371] width 48 height 23
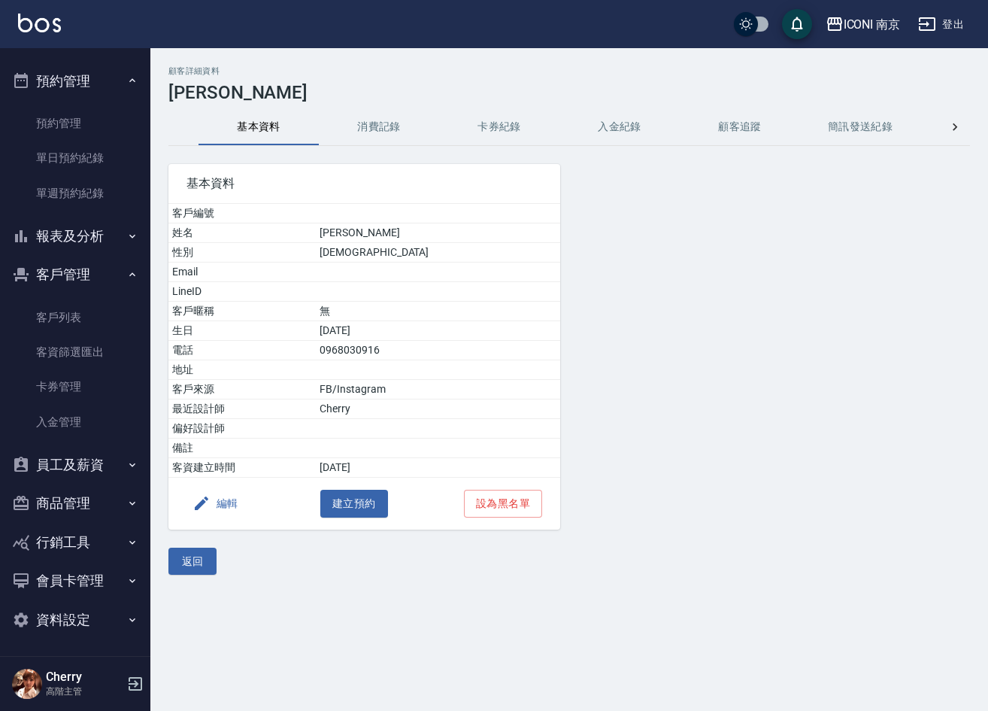
click at [382, 143] on button "消費記錄" at bounding box center [379, 127] width 120 height 36
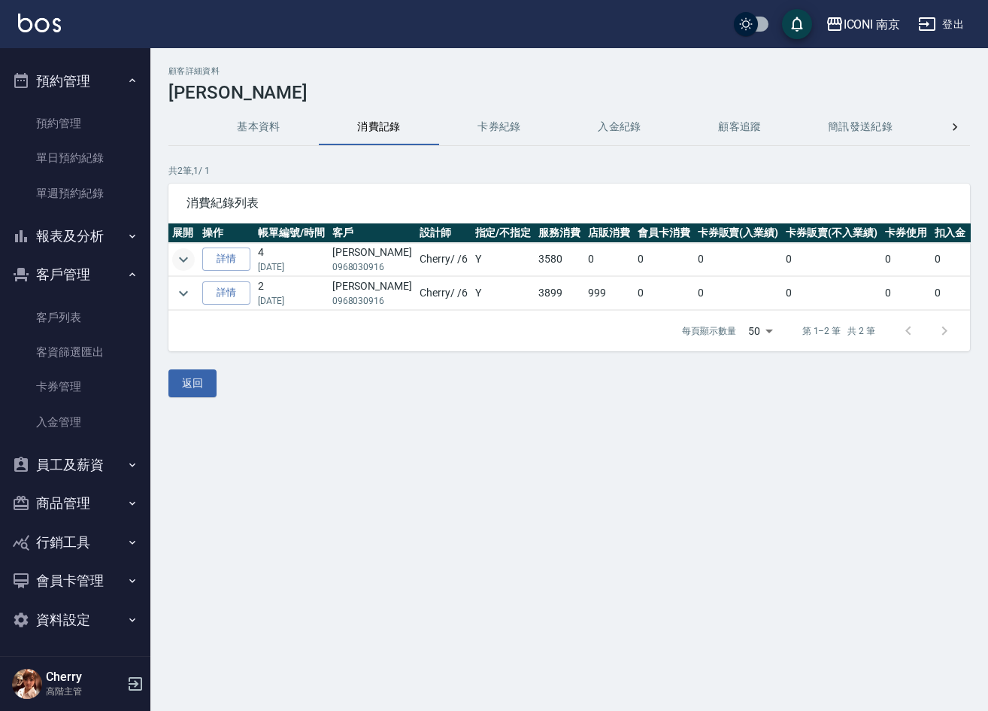
click at [187, 254] on icon "expand row" at bounding box center [183, 259] width 18 height 18
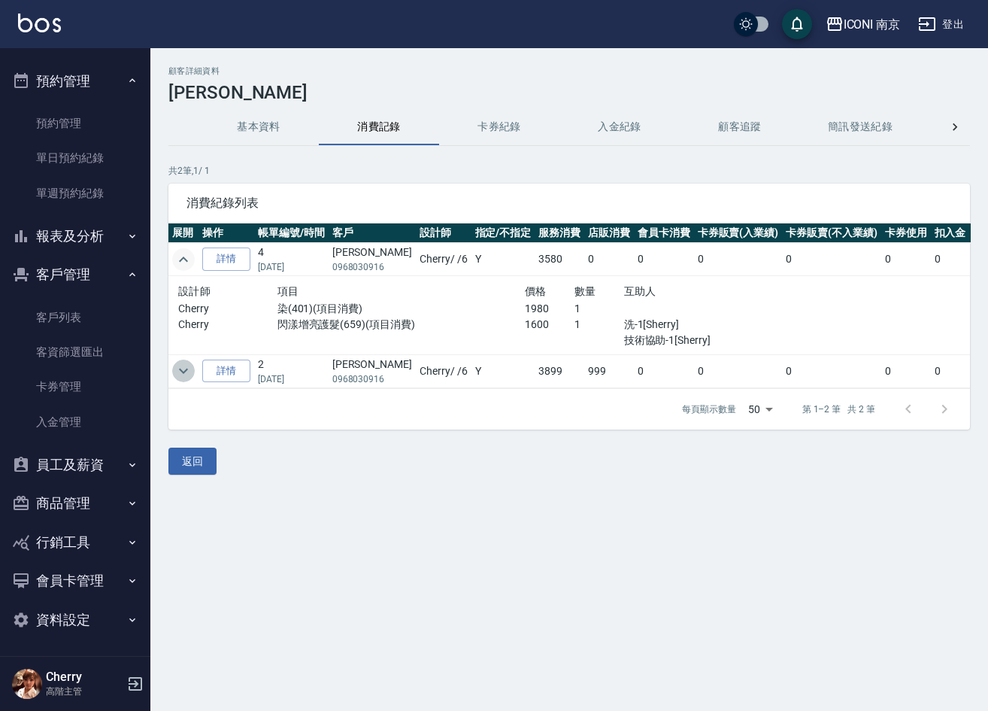
click at [182, 374] on icon "expand row" at bounding box center [183, 371] width 18 height 18
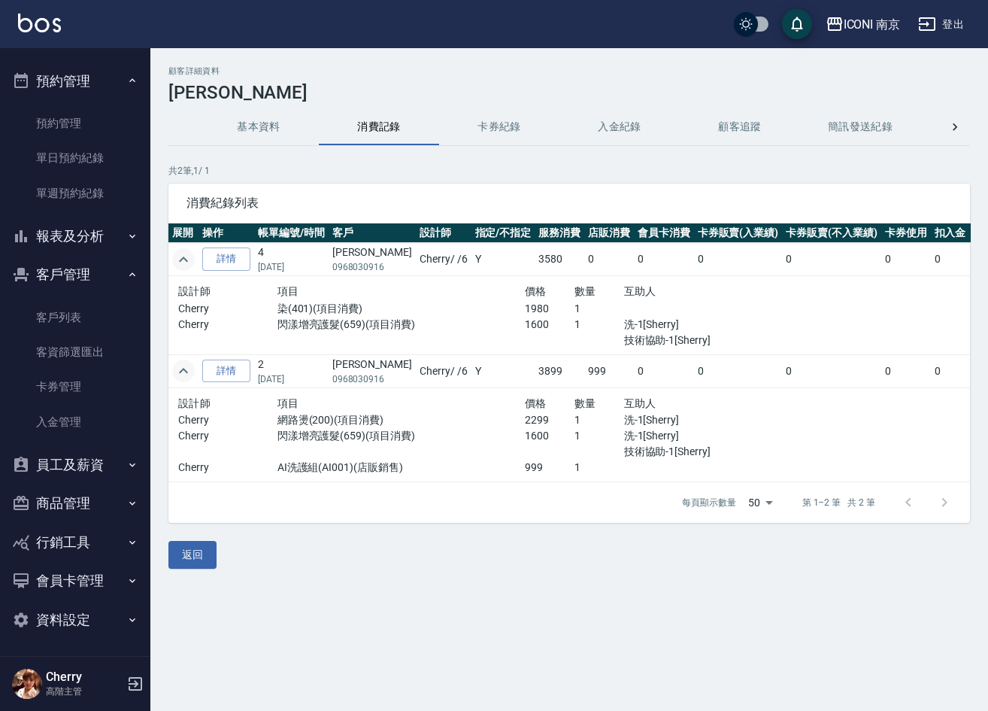
drag, startPoint x: 554, startPoint y: 198, endPoint x: 542, endPoint y: 180, distance: 21.1
click at [554, 198] on span "消費紀錄列表" at bounding box center [568, 202] width 765 height 15
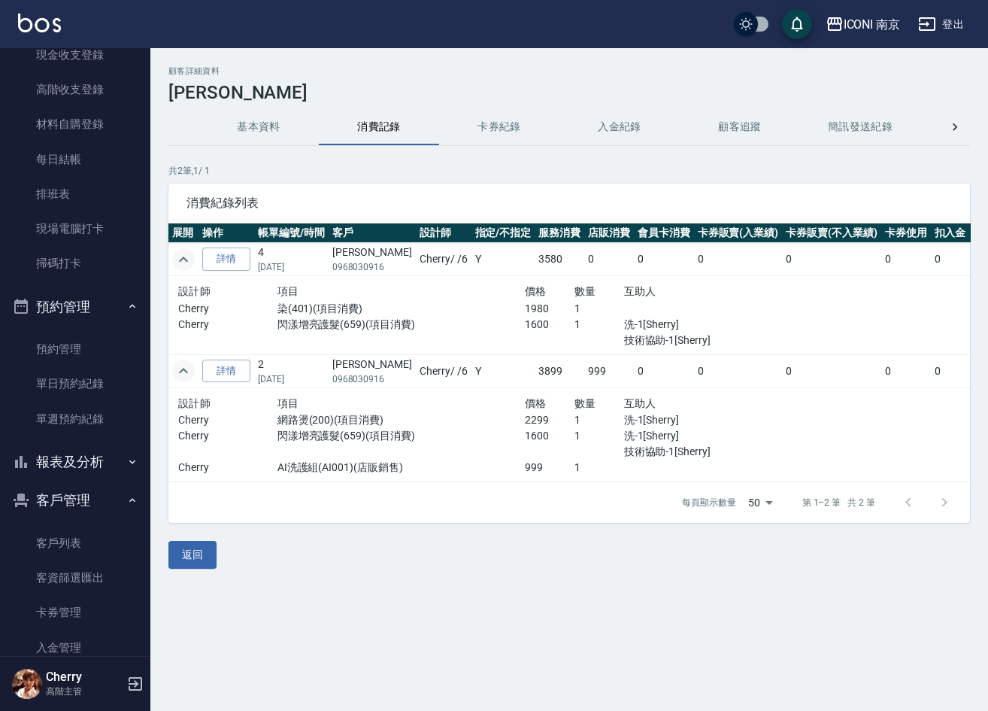
click at [702, 169] on p "共 2 筆, 1 / 1" at bounding box center [569, 171] width 802 height 14
click at [52, 539] on link "客戶列表" at bounding box center [75, 543] width 138 height 35
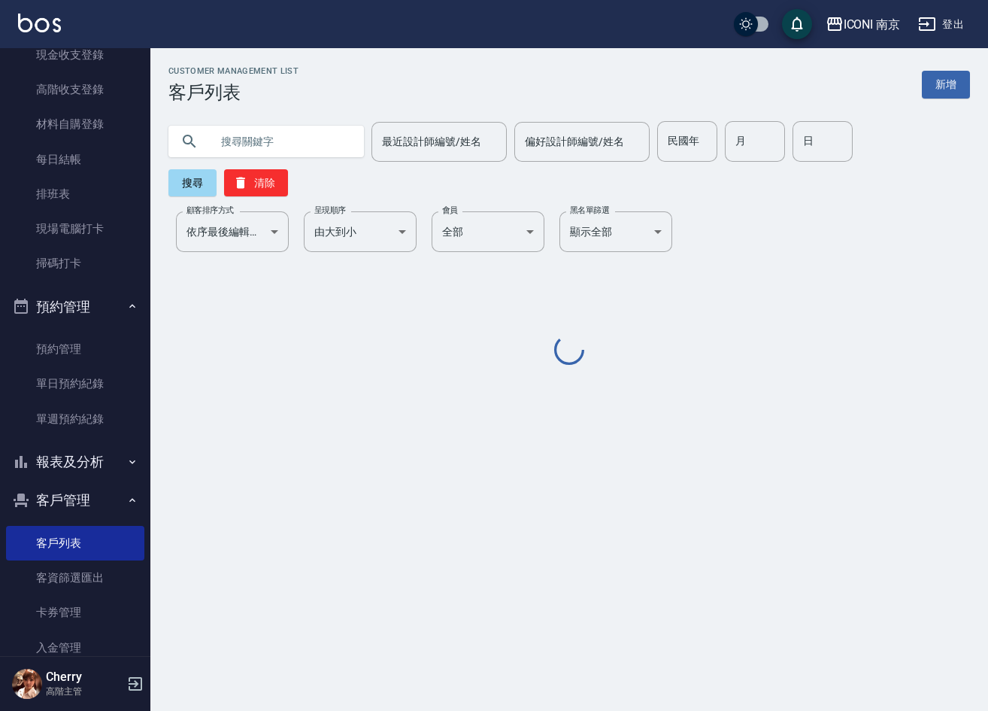
click at [247, 133] on input "text" at bounding box center [281, 141] width 141 height 41
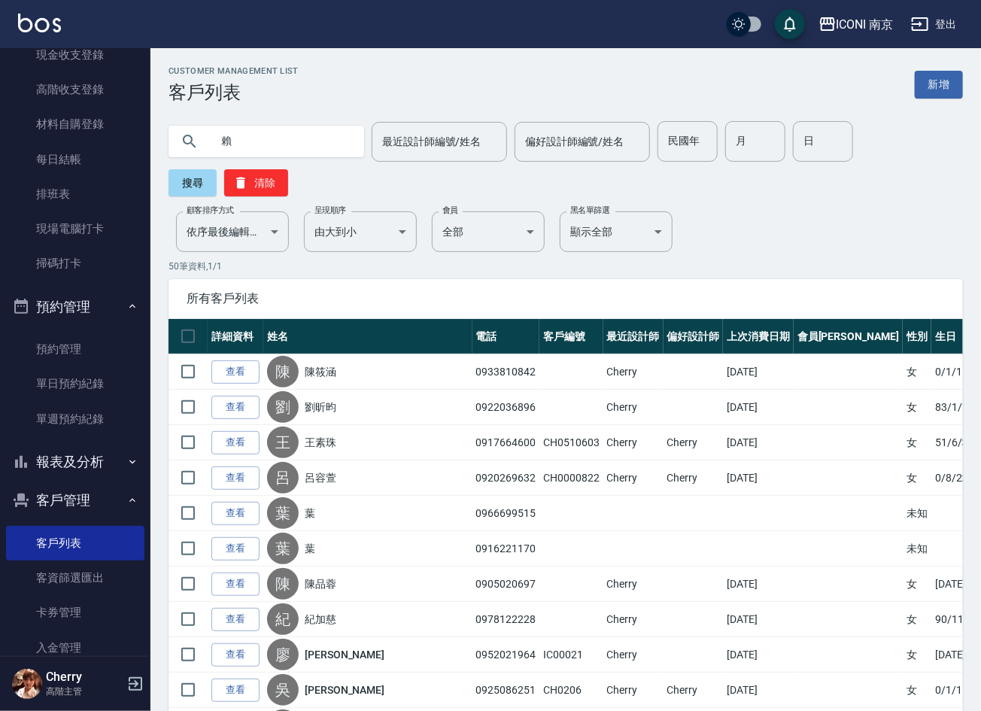
type input "賴"
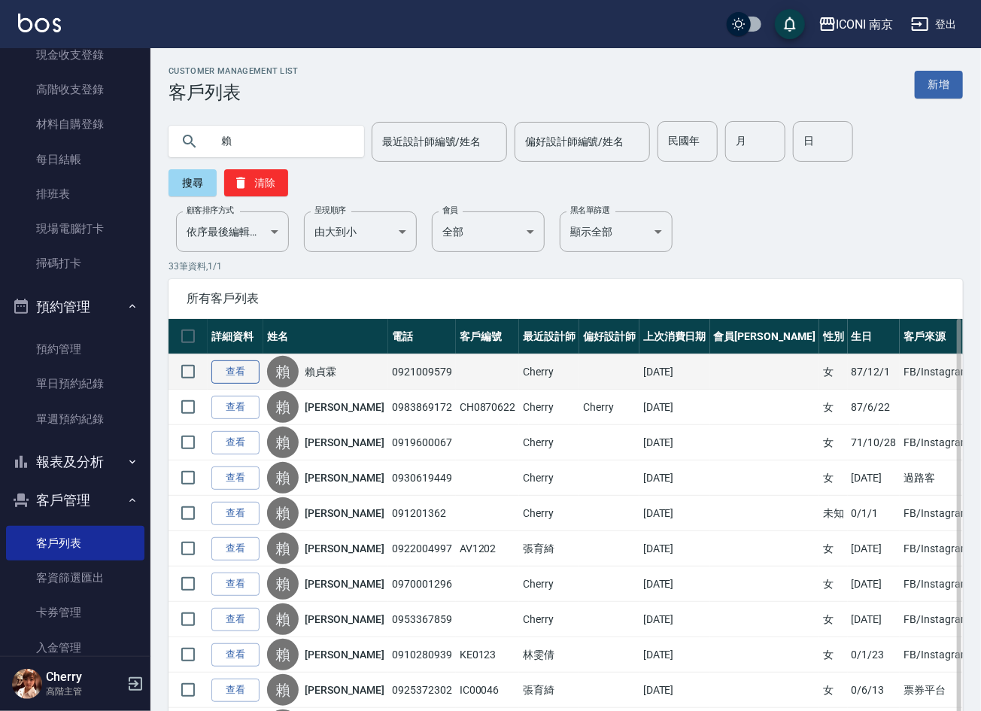
click at [226, 372] on link "查看" at bounding box center [235, 371] width 48 height 23
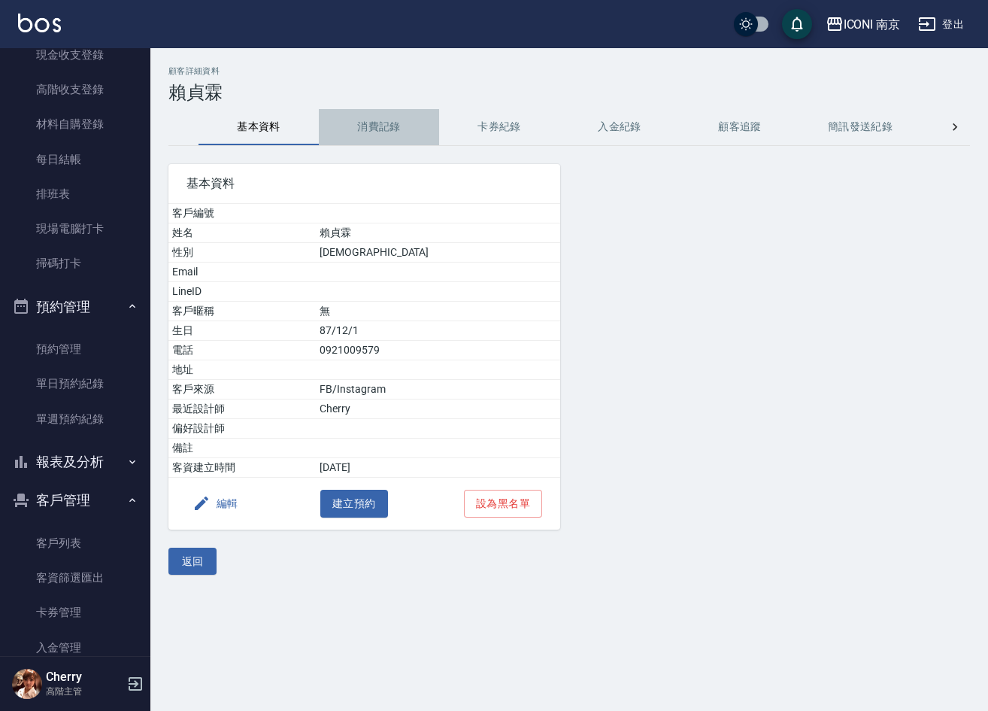
click at [344, 123] on button "消費記錄" at bounding box center [379, 127] width 120 height 36
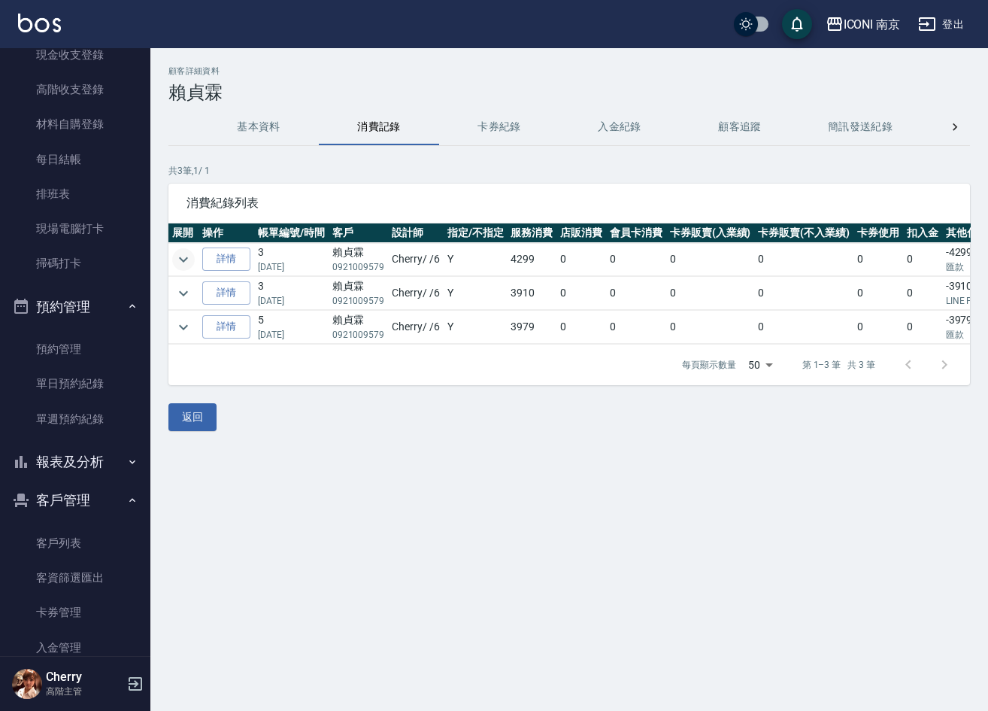
click at [183, 266] on icon "expand row" at bounding box center [183, 259] width 18 height 18
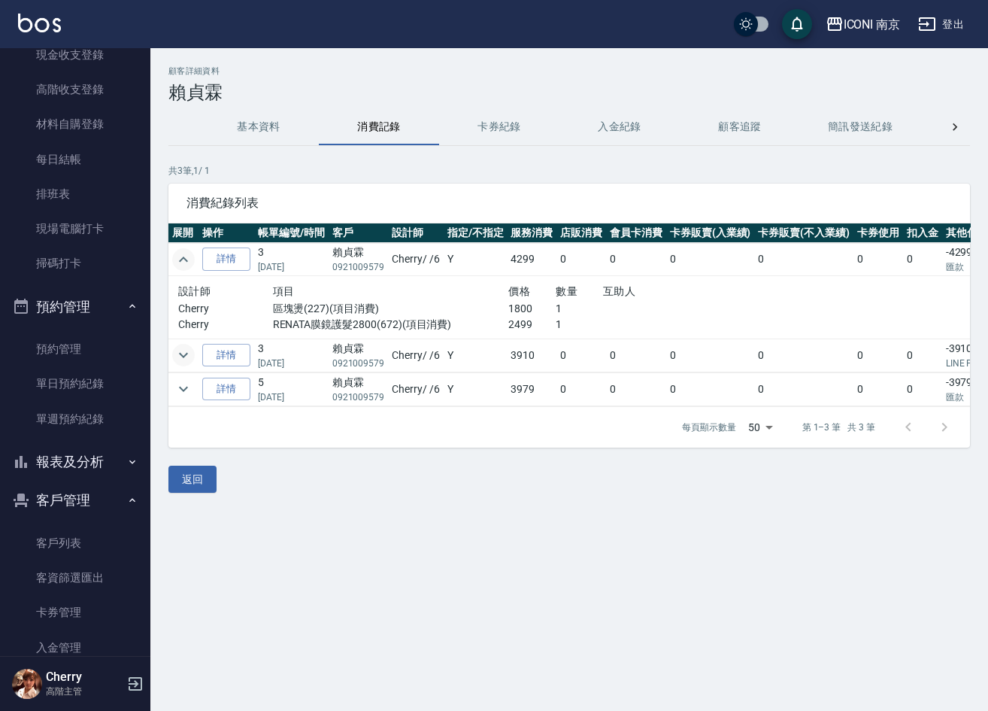
click at [179, 355] on icon "expand row" at bounding box center [183, 355] width 18 height 18
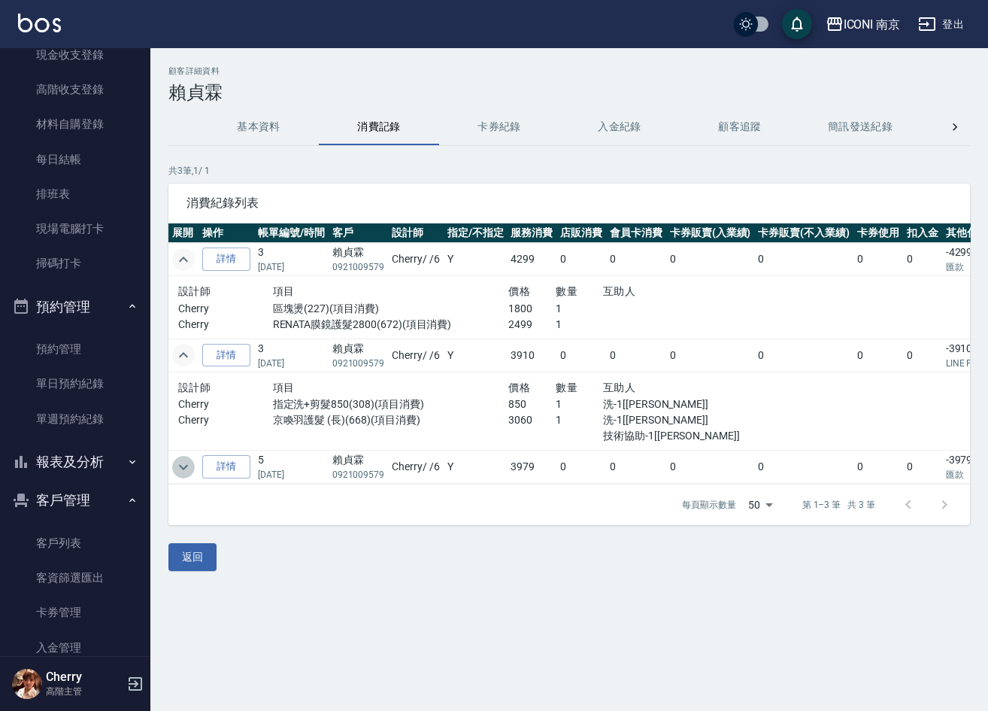
click at [181, 474] on icon "expand row" at bounding box center [183, 467] width 18 height 18
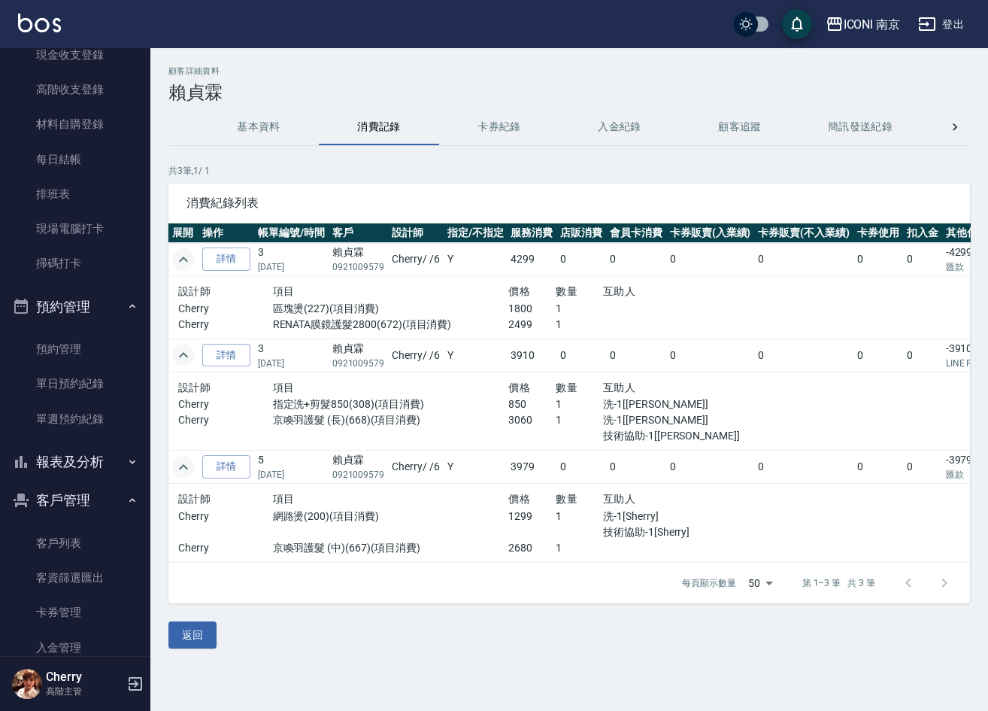
click at [561, 146] on hr at bounding box center [569, 145] width 802 height 1
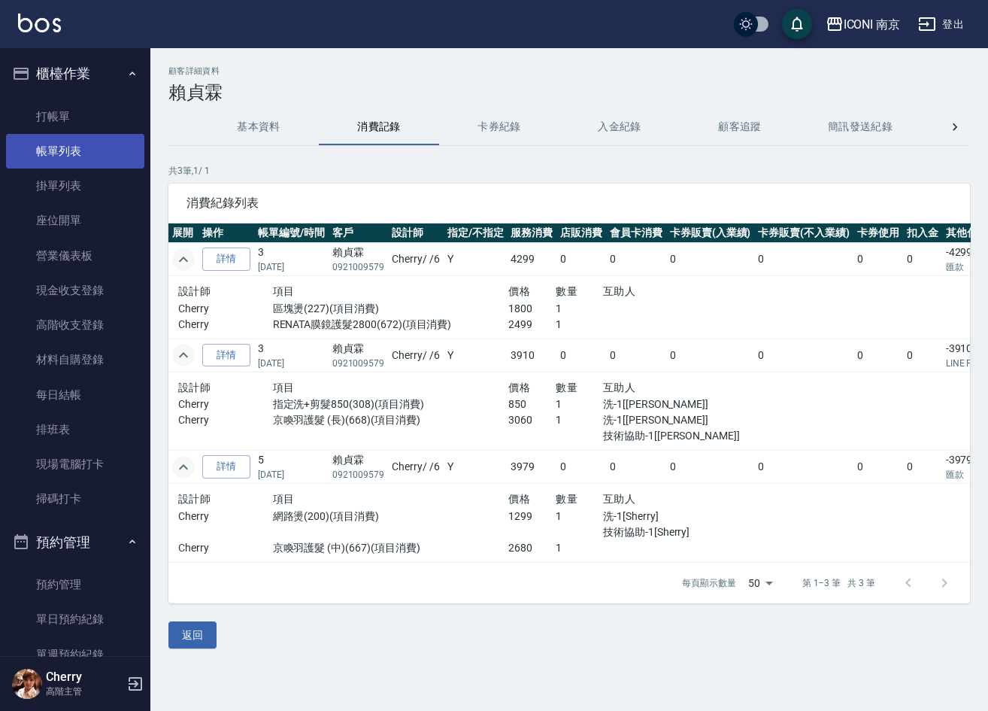
click at [100, 150] on link "帳單列表" at bounding box center [75, 151] width 138 height 35
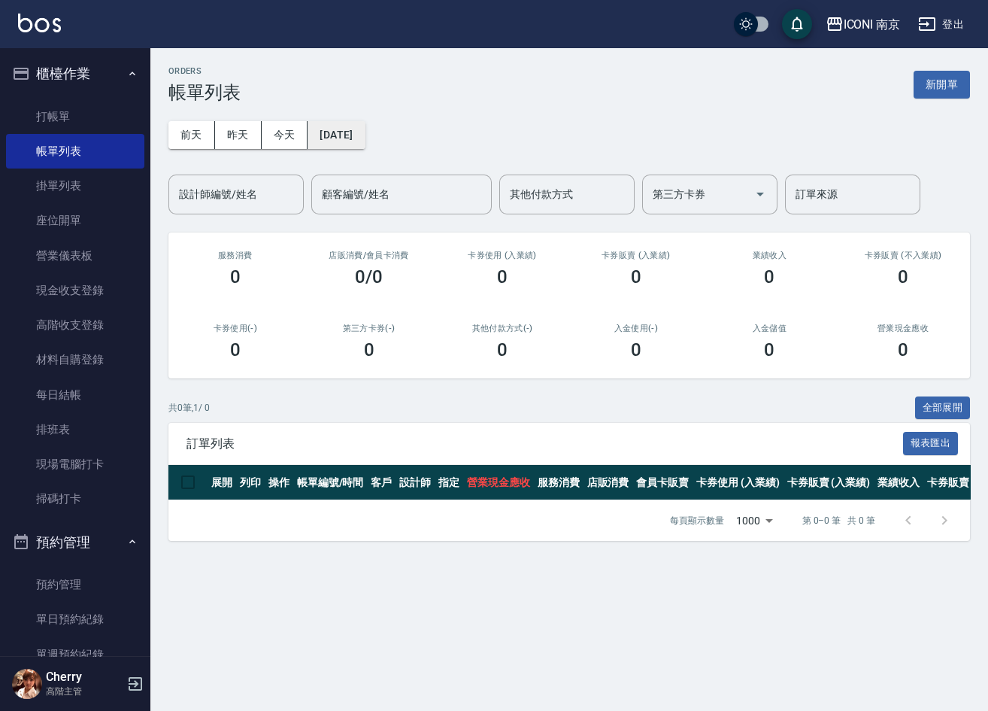
click at [365, 144] on button "2025/10/14" at bounding box center [336, 135] width 57 height 28
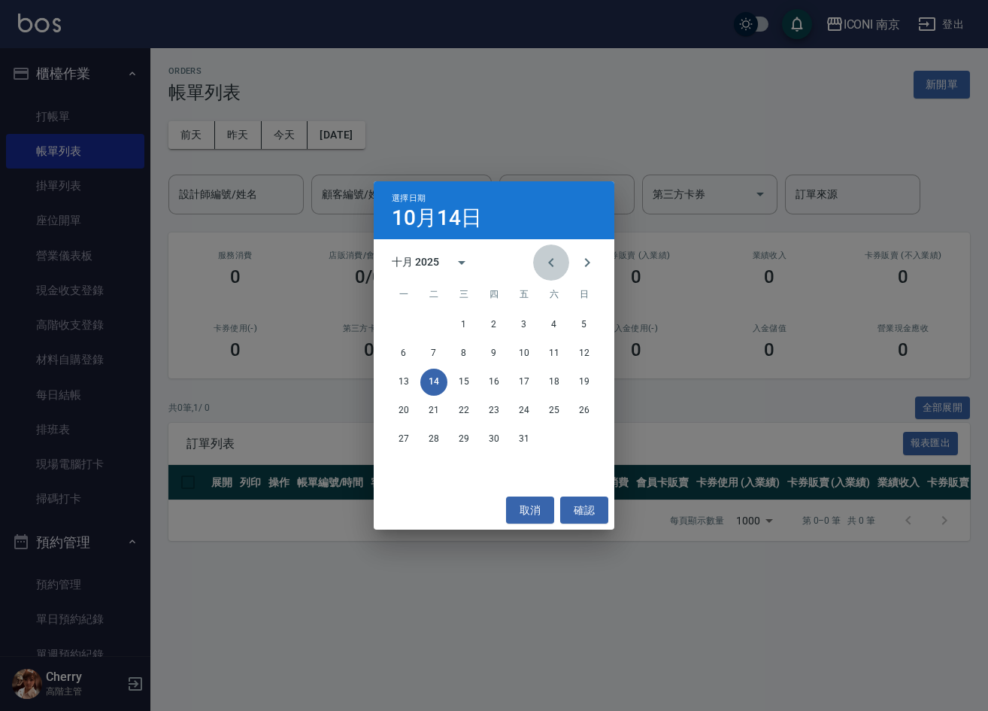
click at [550, 266] on icon "Previous month" at bounding box center [551, 262] width 18 height 18
click at [549, 390] on button "20" at bounding box center [554, 381] width 27 height 27
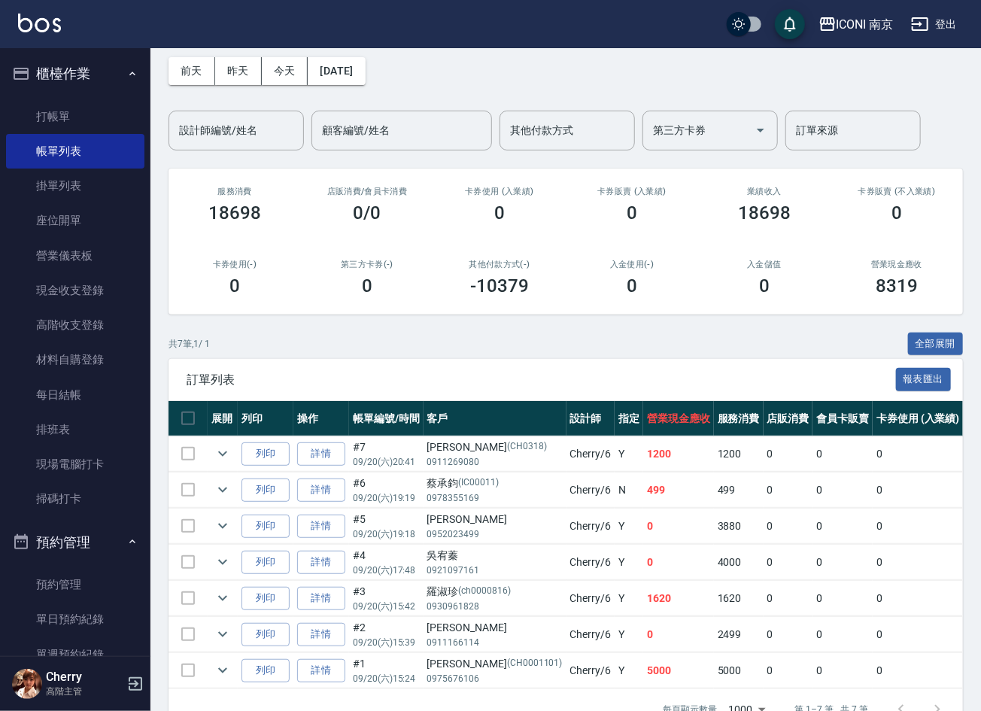
scroll to position [113, 0]
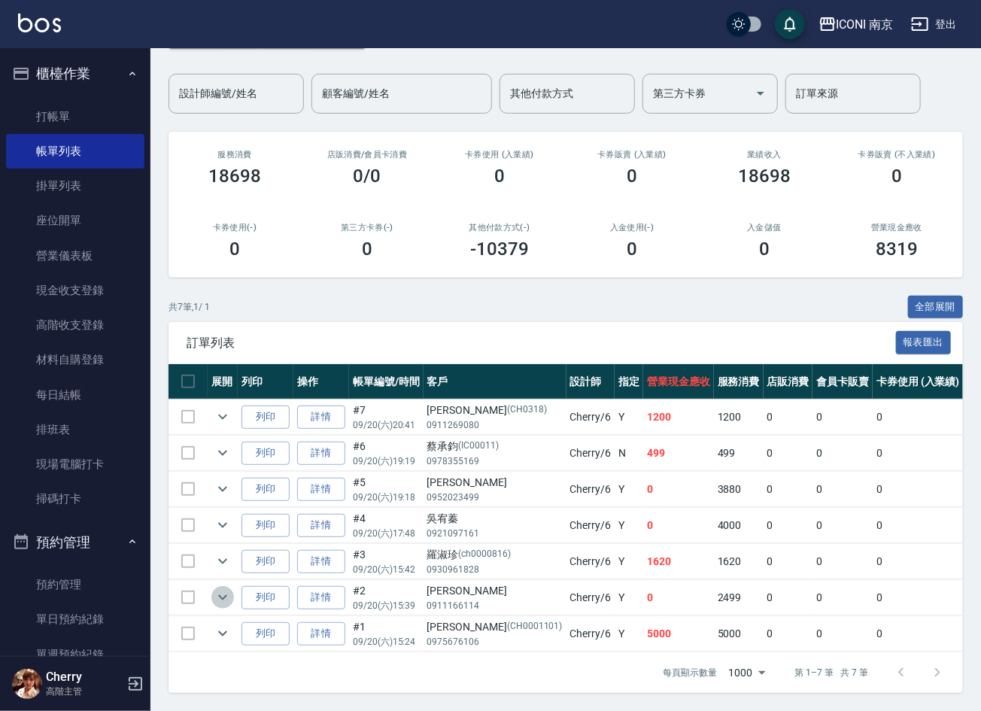
click at [218, 589] on icon "expand row" at bounding box center [223, 597] width 18 height 18
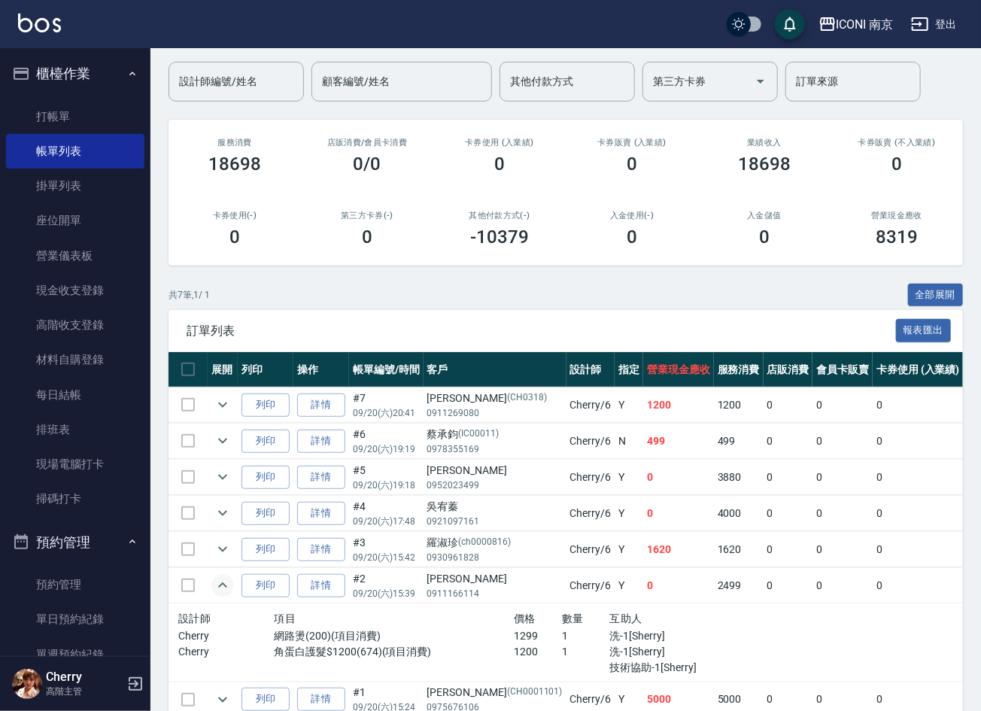
click at [437, 576] on div "鄭黛琳" at bounding box center [494, 579] width 135 height 16
copy div "鄭黛琳"
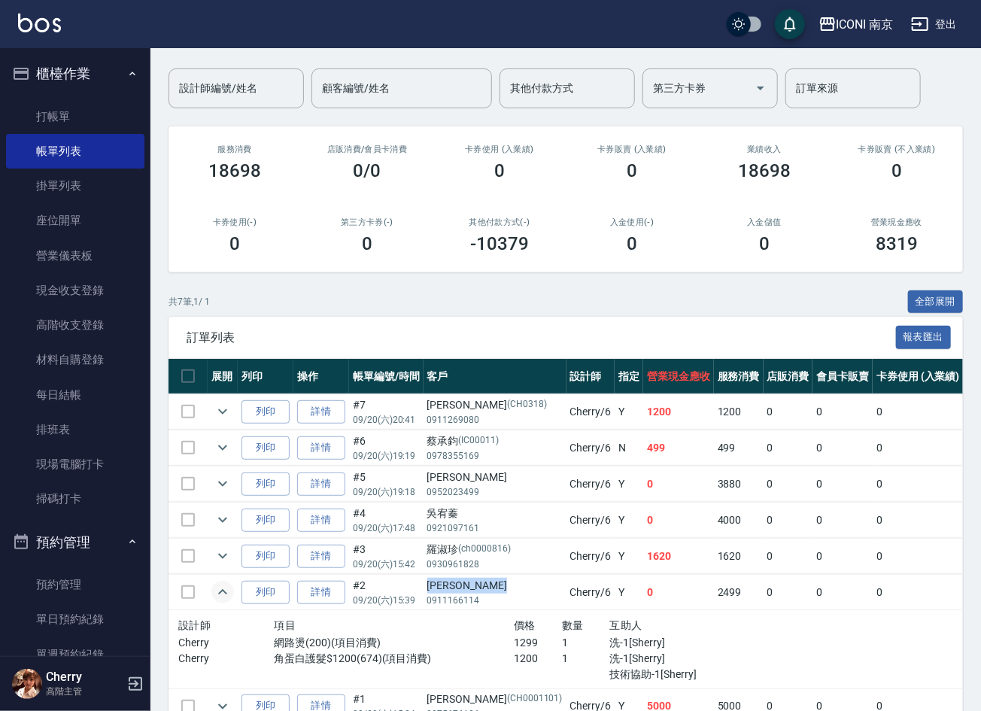
scroll to position [0, 0]
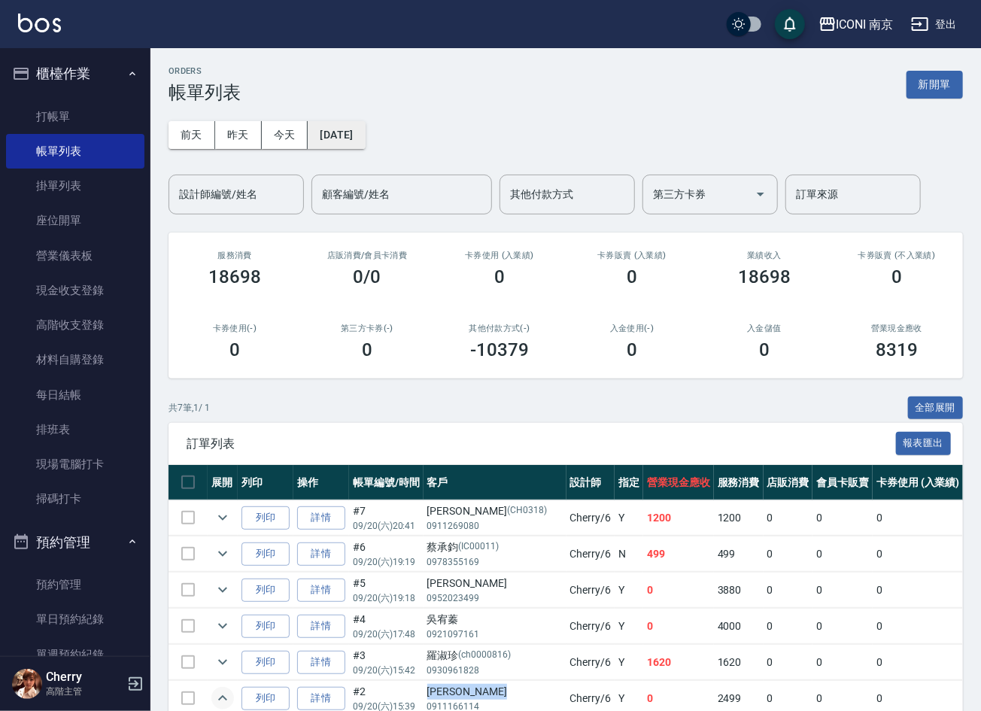
click at [338, 124] on button "2025/09/20" at bounding box center [336, 135] width 57 height 28
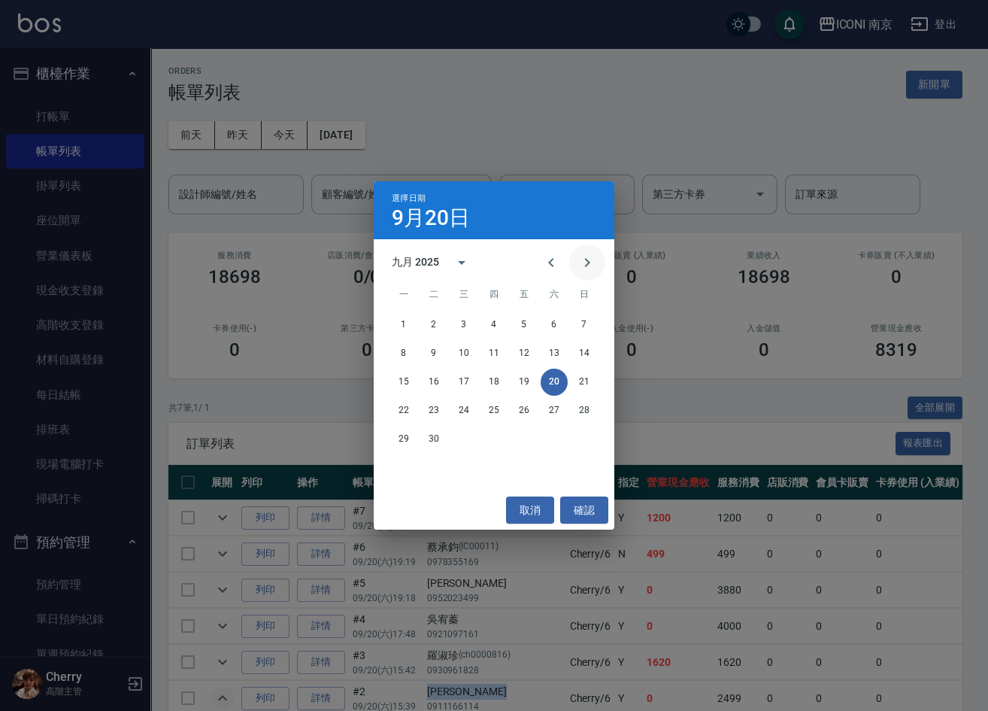
click at [598, 265] on button "Next month" at bounding box center [587, 262] width 36 height 36
click at [486, 324] on button "2" at bounding box center [493, 324] width 27 height 27
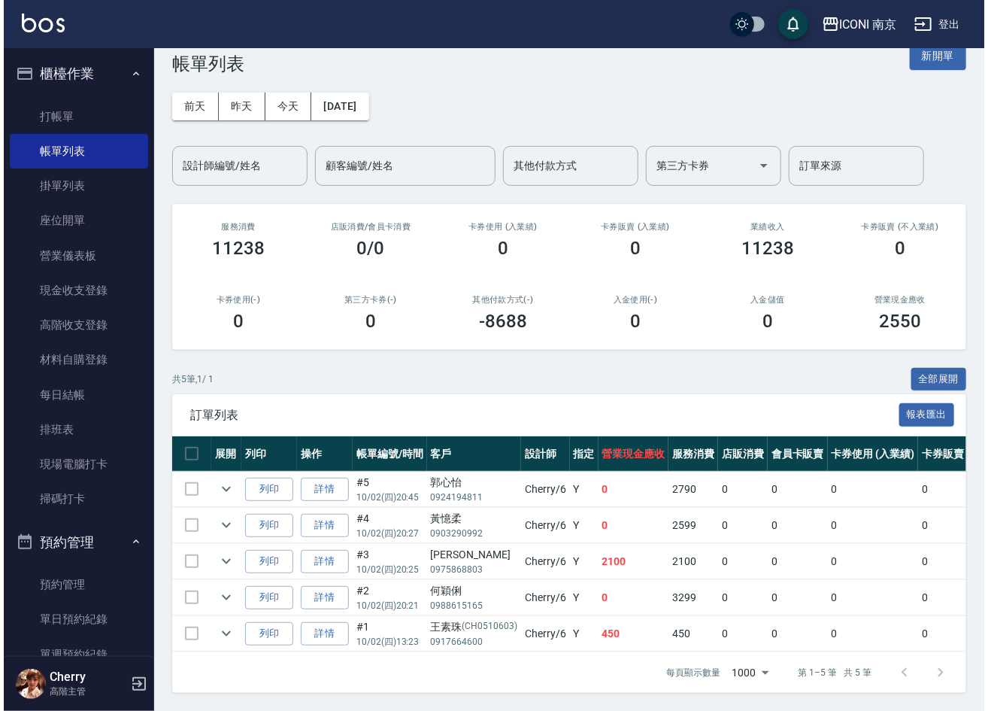
scroll to position [48, 0]
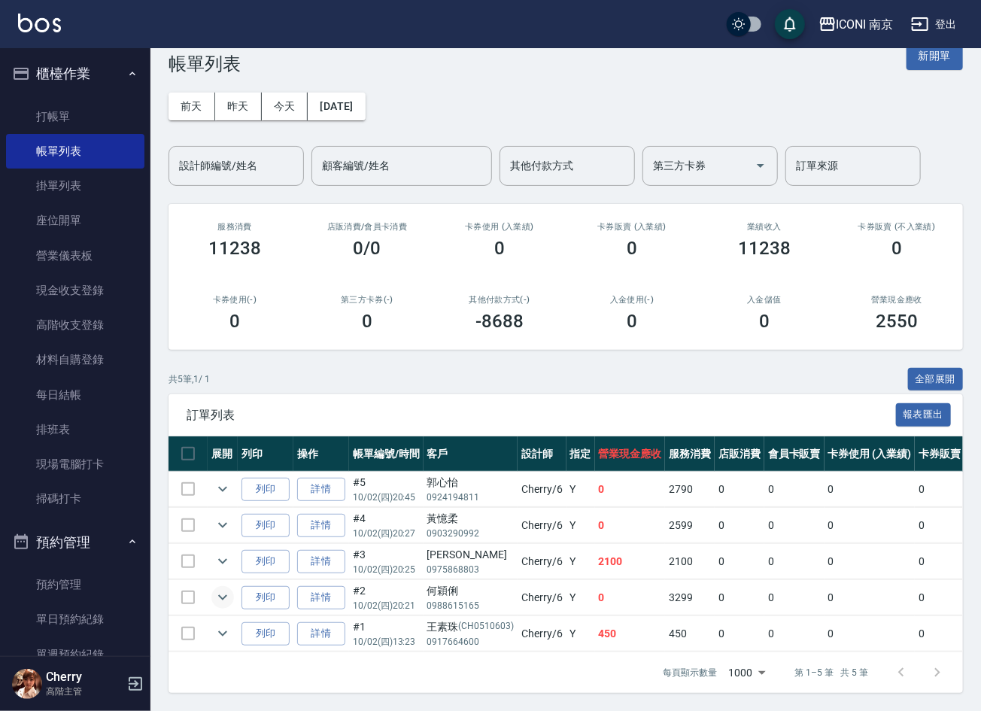
click at [218, 588] on icon "expand row" at bounding box center [223, 597] width 18 height 18
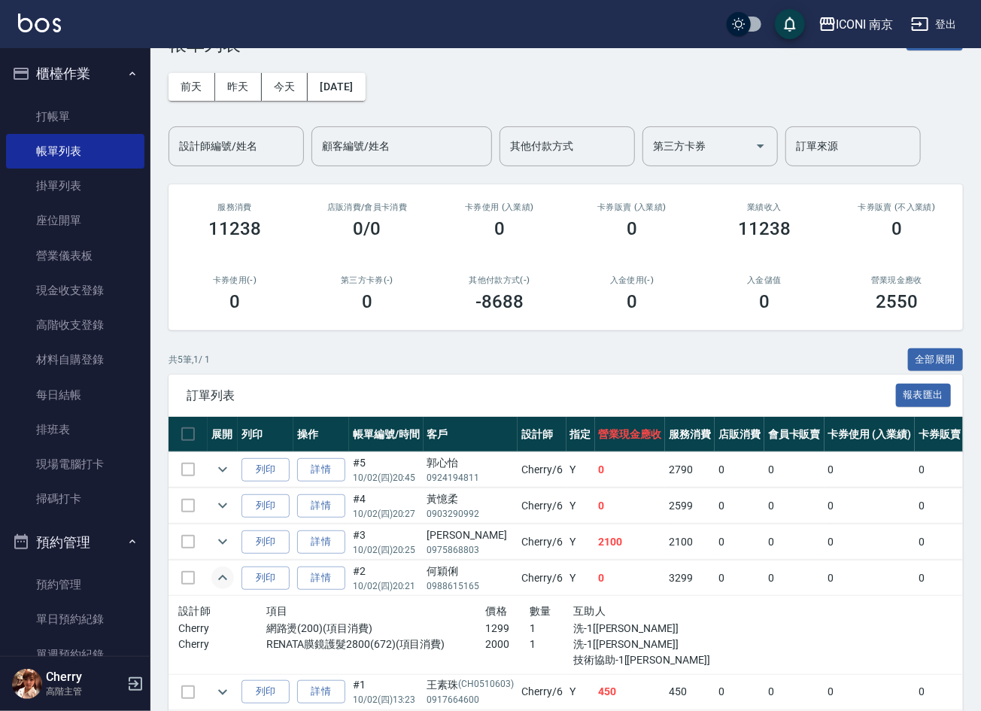
click at [447, 563] on div "何穎俐" at bounding box center [470, 571] width 86 height 16
click at [443, 568] on div "何穎俐" at bounding box center [470, 571] width 86 height 16
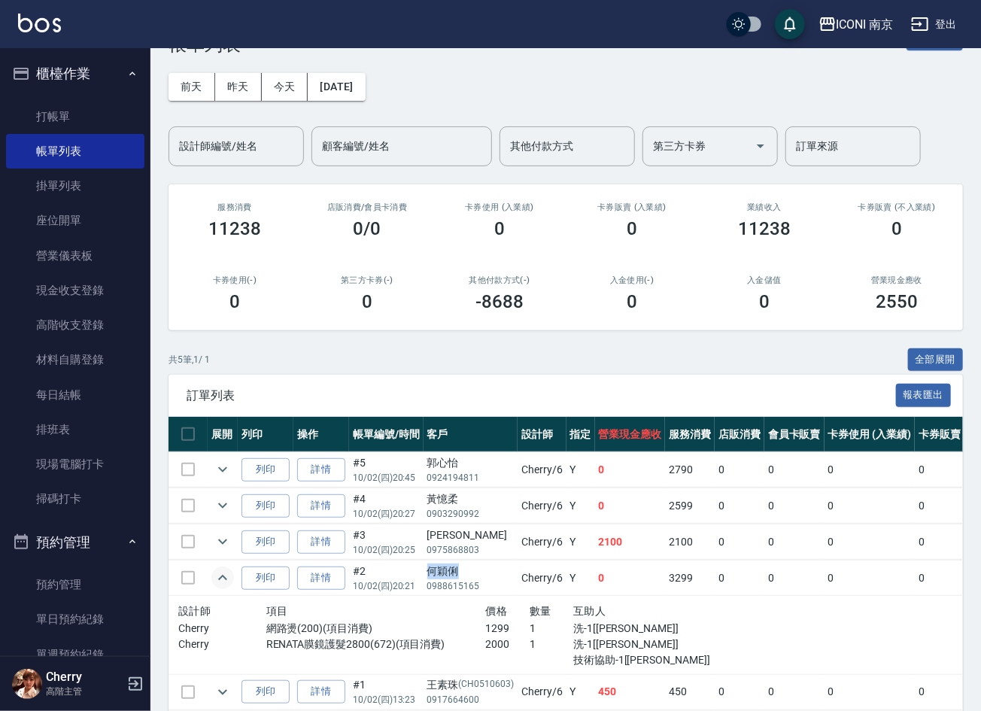
copy div "何穎俐"
click at [358, 89] on button "2025/10/02" at bounding box center [336, 87] width 57 height 28
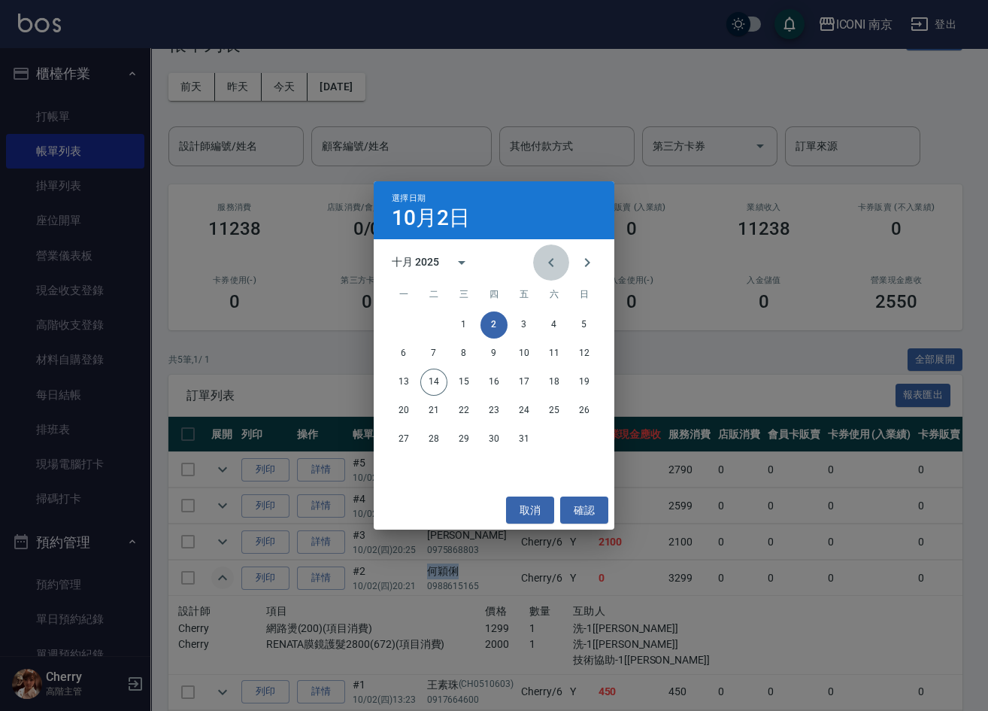
click at [550, 259] on icon "Previous month" at bounding box center [551, 262] width 18 height 18
click at [461, 414] on button "24" at bounding box center [463, 410] width 27 height 27
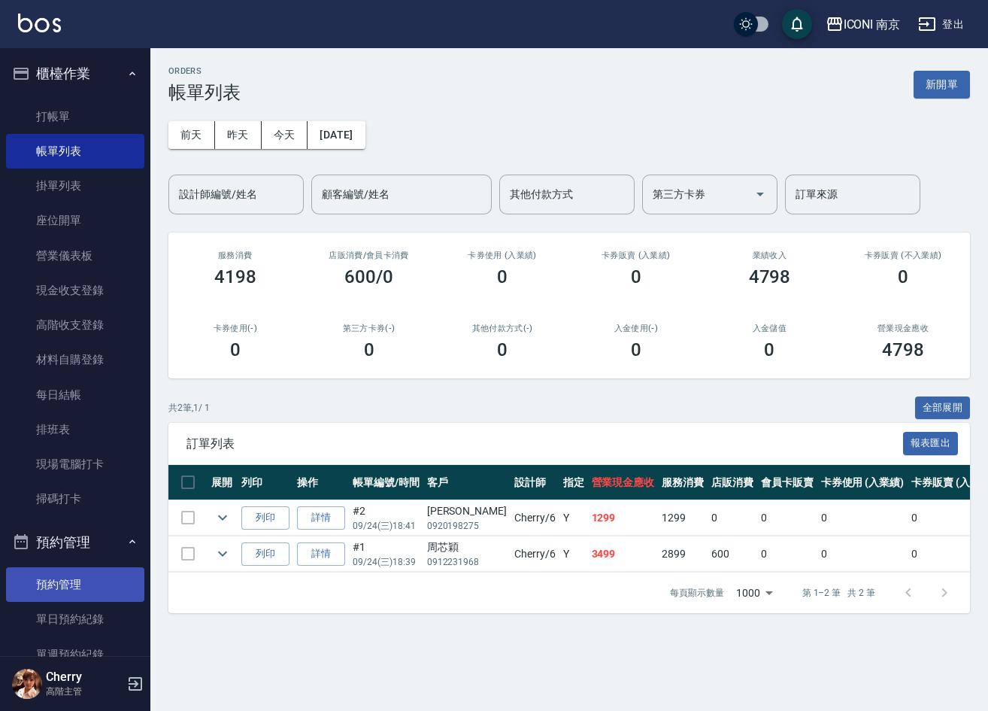
click at [64, 580] on link "預約管理" at bounding box center [75, 584] width 138 height 35
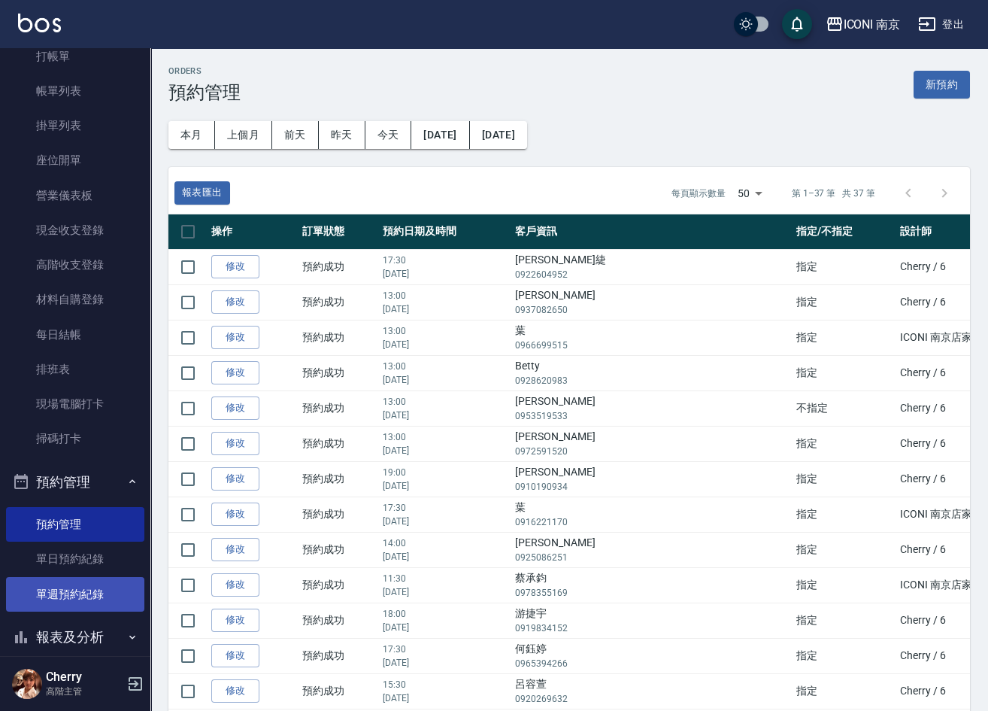
scroll to position [451, 0]
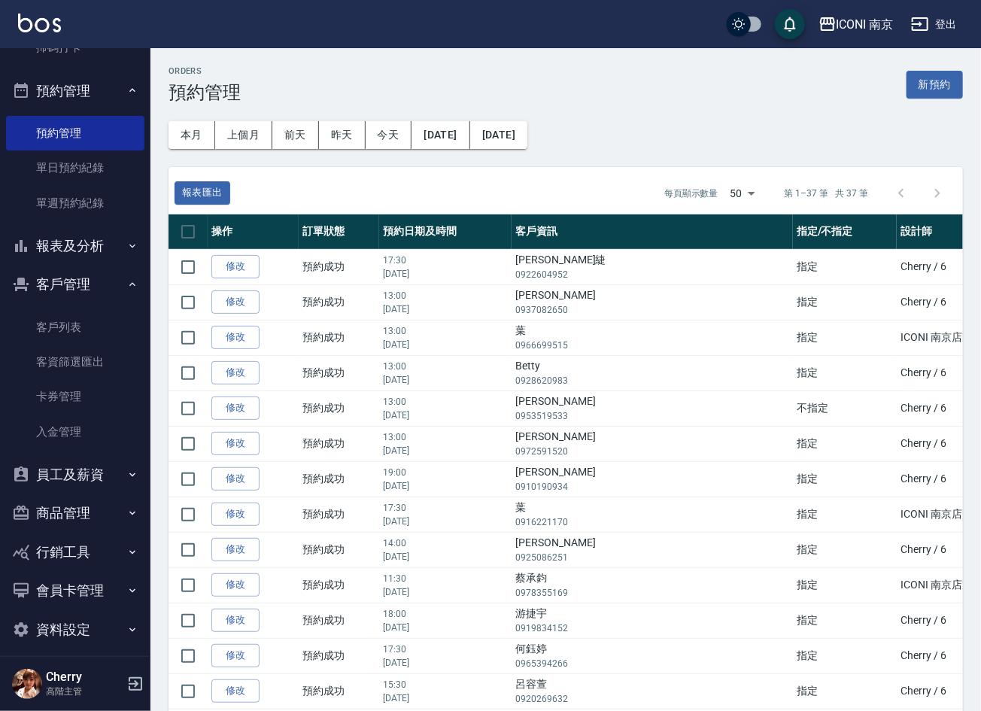
click at [56, 338] on link "客戶列表" at bounding box center [75, 327] width 138 height 35
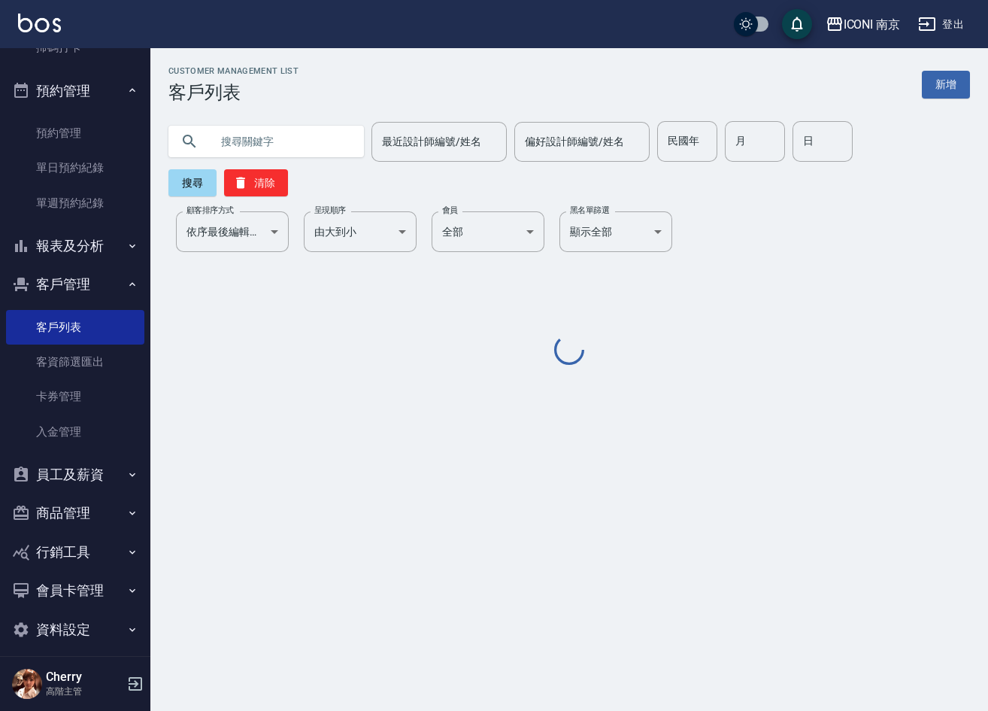
click at [223, 126] on input "text" at bounding box center [281, 141] width 141 height 41
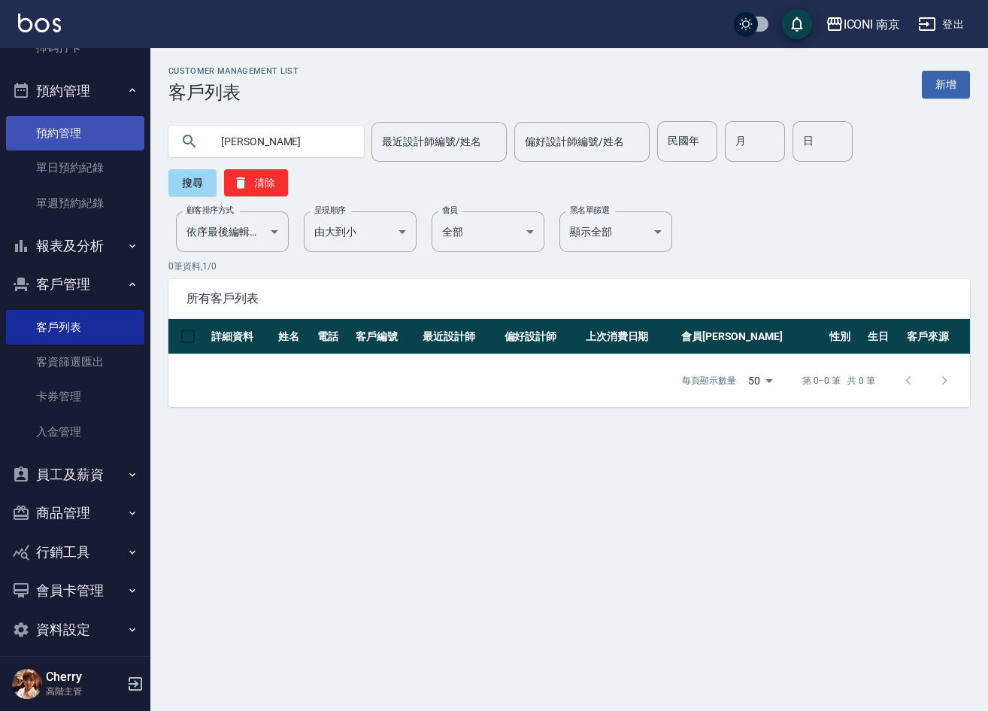
drag, startPoint x: 254, startPoint y: 141, endPoint x: 85, endPoint y: 142, distance: 169.2
click at [85, 142] on div "ICONI 南京 登出 櫃檯作業 打帳單 帳單列表 掛單列表 座位開單 營業儀表板 現金收支登錄 高階收支登錄 材料自購登錄 每日結帳 排班表 現場電腦打卡 …" at bounding box center [494, 355] width 988 height 711
type input "了"
type input "廖子"
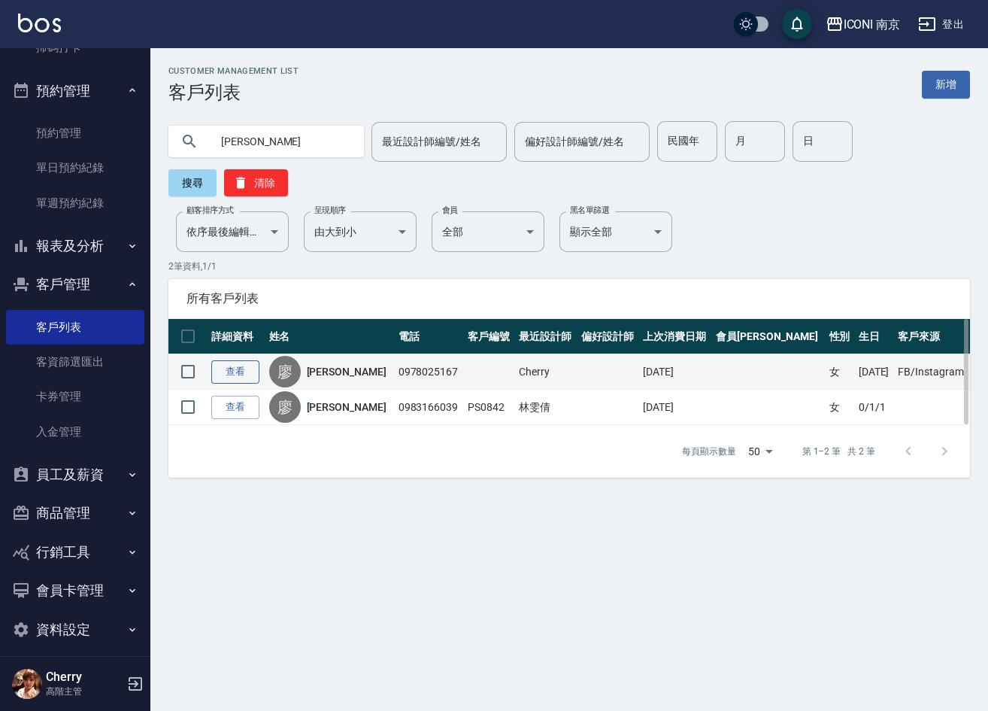
click at [216, 365] on link "查看" at bounding box center [235, 371] width 48 height 23
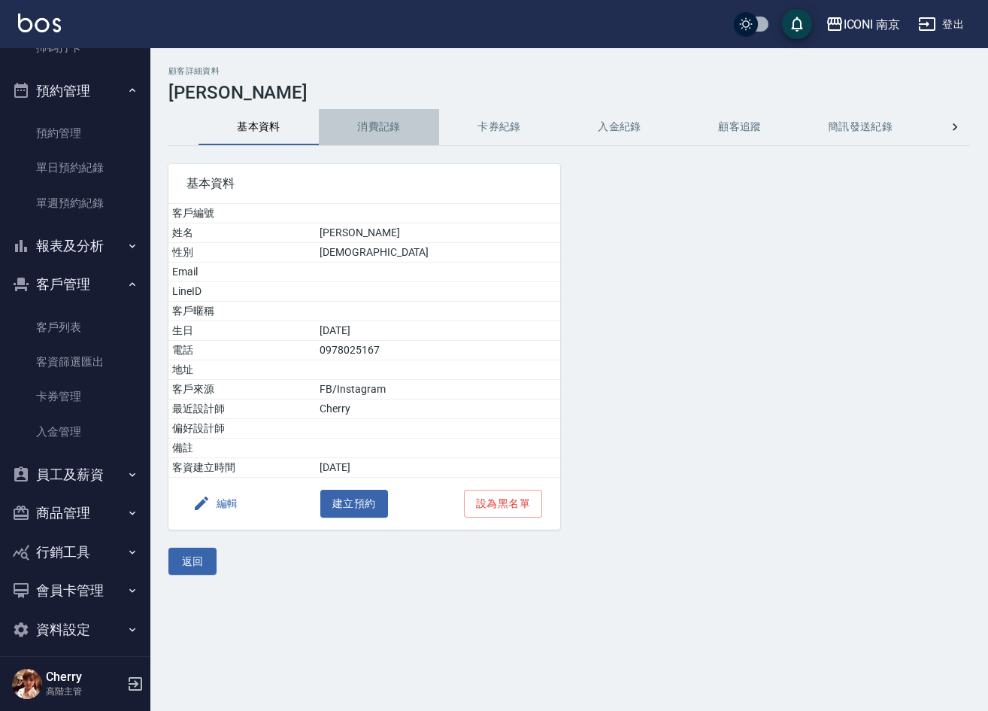
click at [382, 117] on button "消費記錄" at bounding box center [379, 127] width 120 height 36
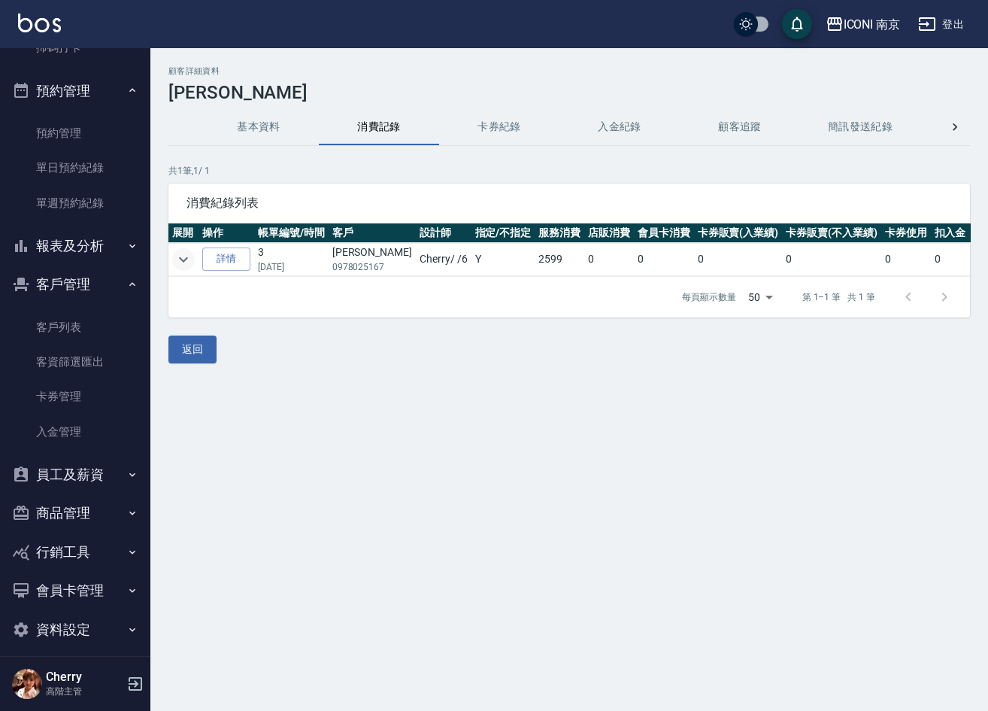
click at [184, 260] on icon "expand row" at bounding box center [183, 258] width 9 height 5
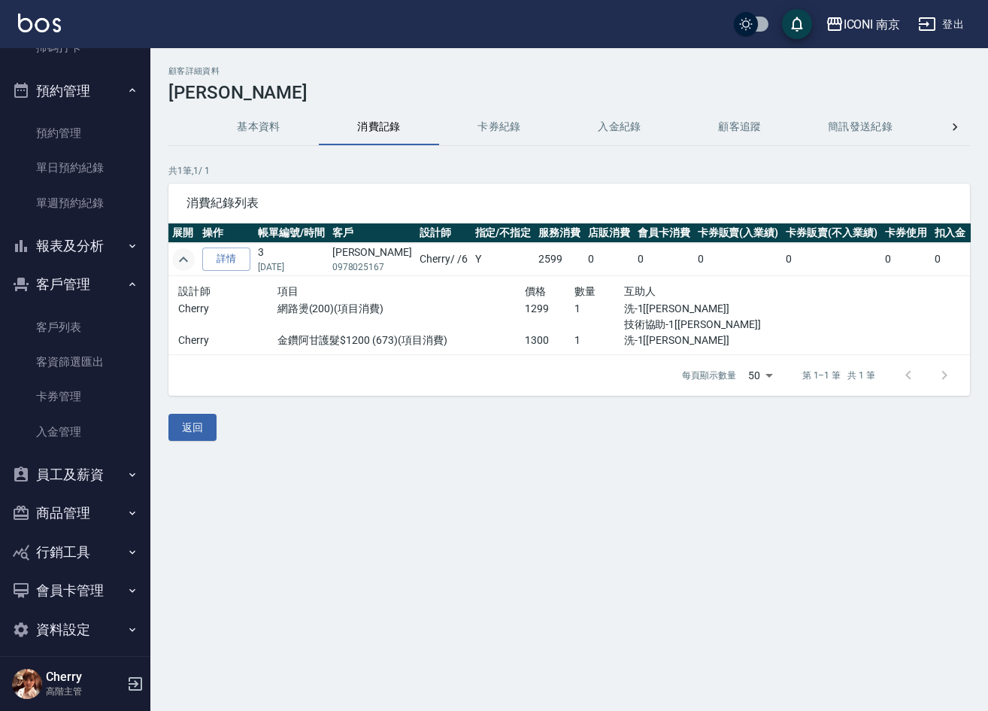
click at [241, 110] on button "基本資料" at bounding box center [259, 127] width 120 height 36
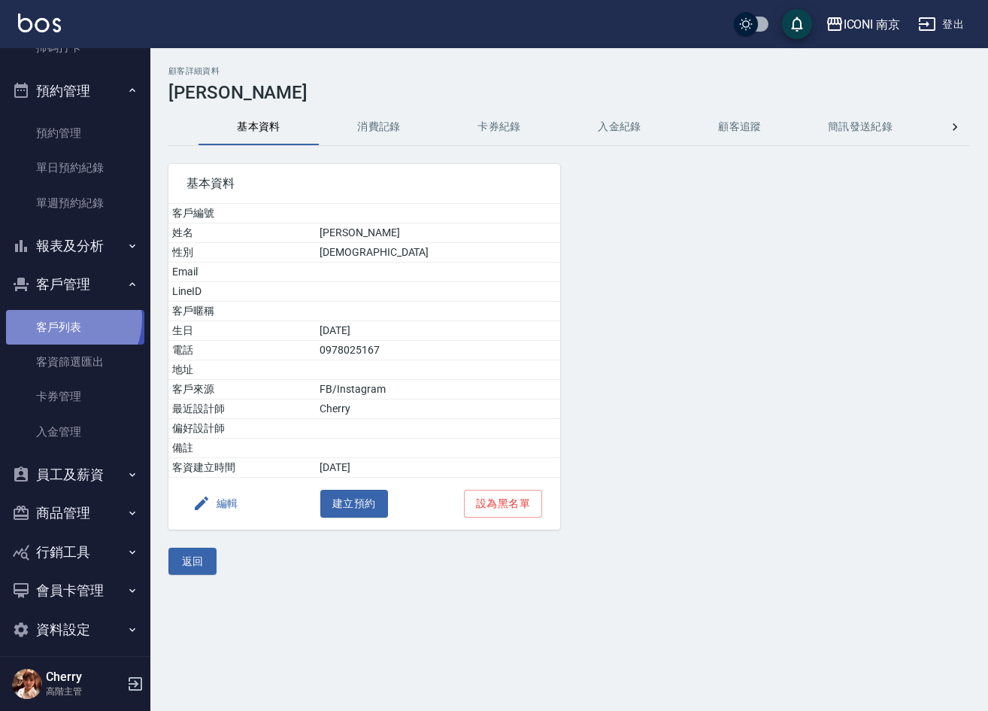
click at [65, 318] on link "客戶列表" at bounding box center [75, 327] width 138 height 35
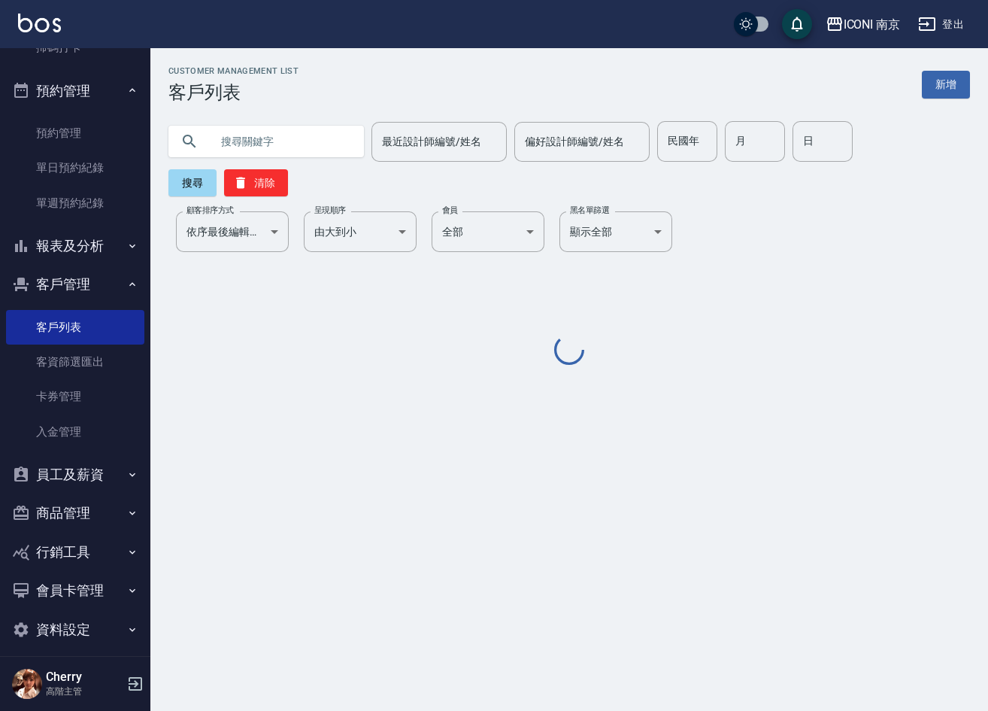
click at [255, 159] on input "text" at bounding box center [281, 141] width 141 height 41
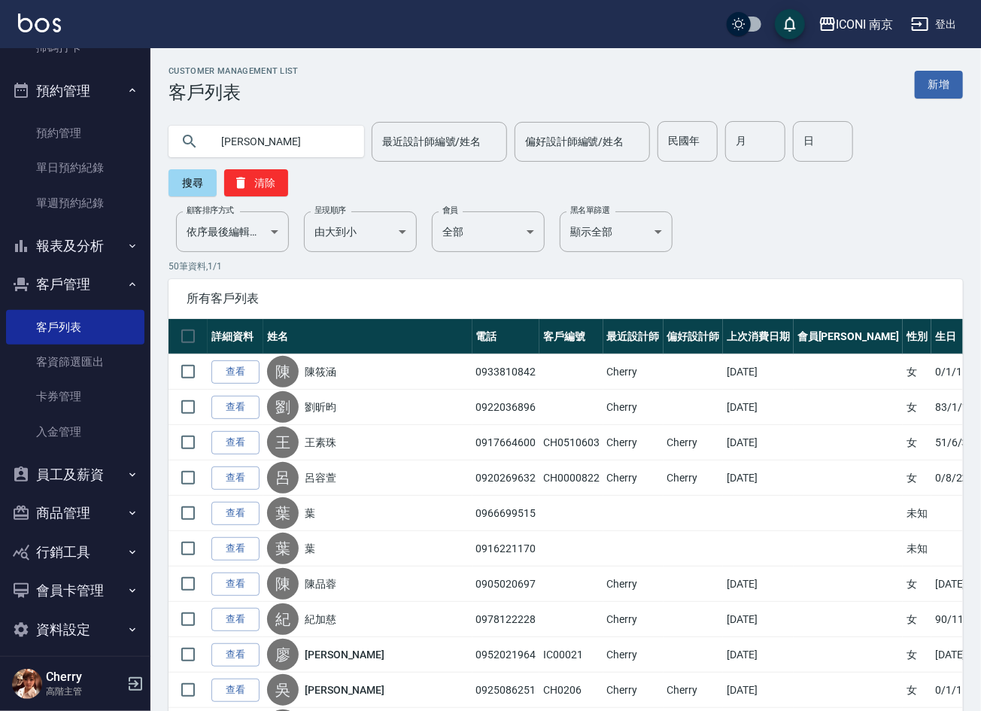
type input "林其"
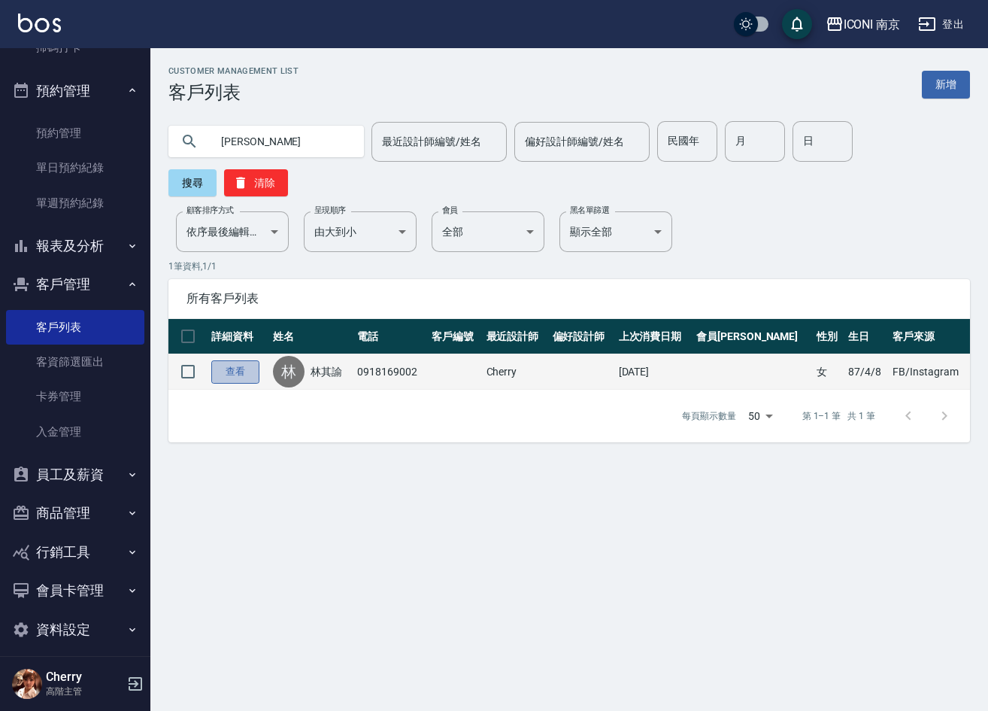
click at [246, 379] on link "查看" at bounding box center [235, 371] width 48 height 23
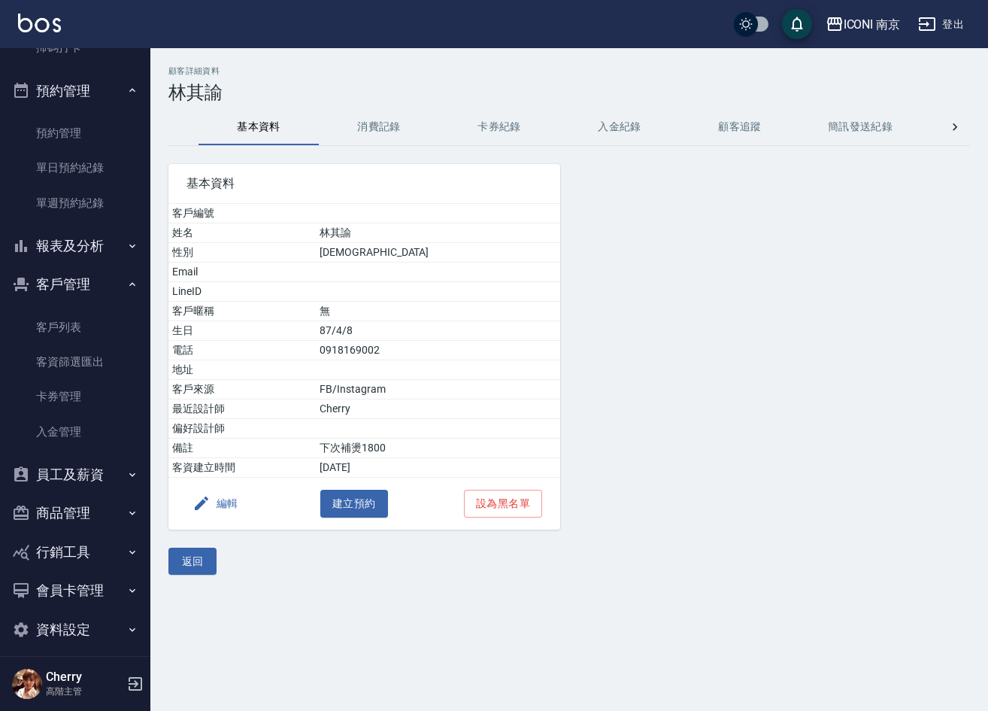
click at [353, 143] on button "消費記錄" at bounding box center [379, 127] width 120 height 36
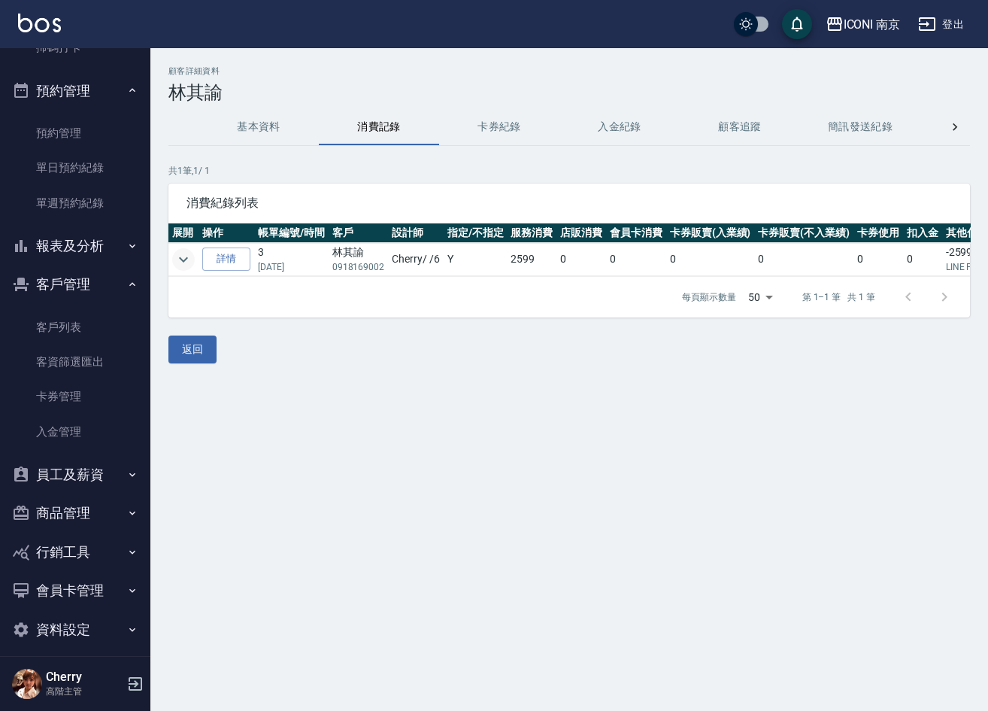
click at [182, 263] on icon "expand row" at bounding box center [183, 259] width 18 height 18
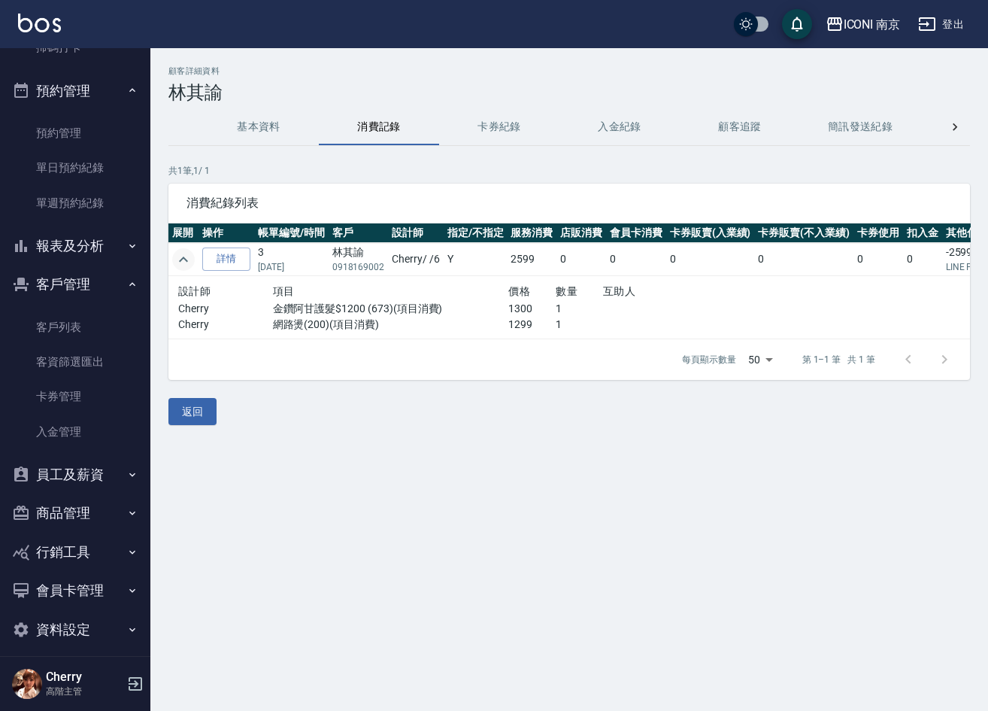
click at [276, 99] on h3 "林其諭" at bounding box center [569, 92] width 802 height 21
click at [269, 126] on button "基本資料" at bounding box center [259, 127] width 120 height 36
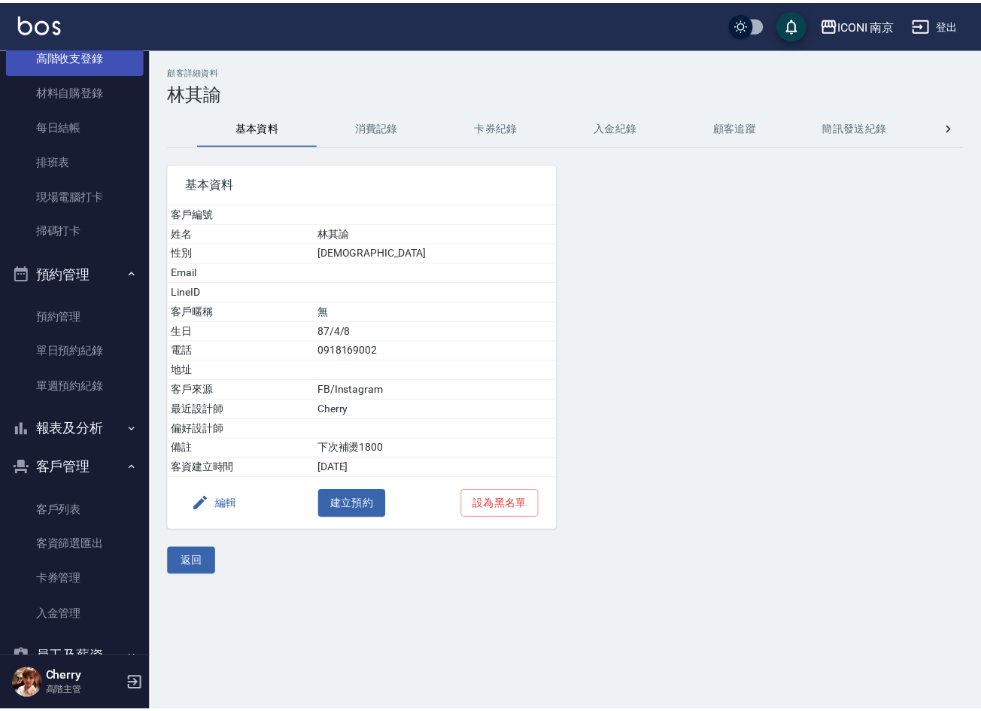
scroll to position [113, 0]
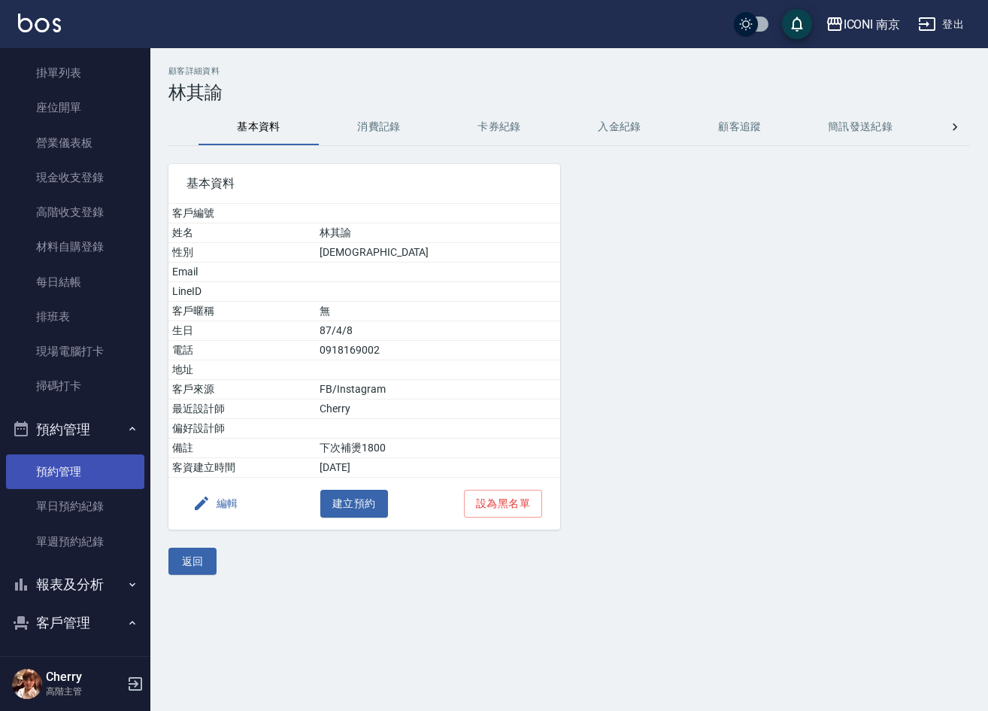
click at [62, 472] on link "預約管理" at bounding box center [75, 471] width 138 height 35
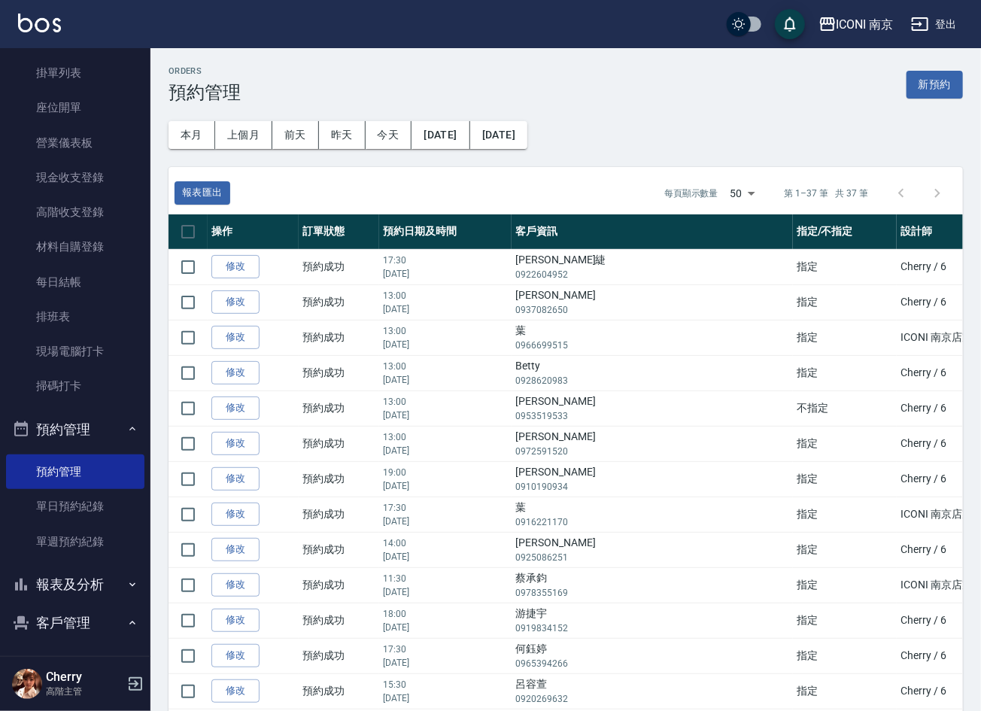
click at [58, 626] on button "客戶管理" at bounding box center [75, 622] width 138 height 39
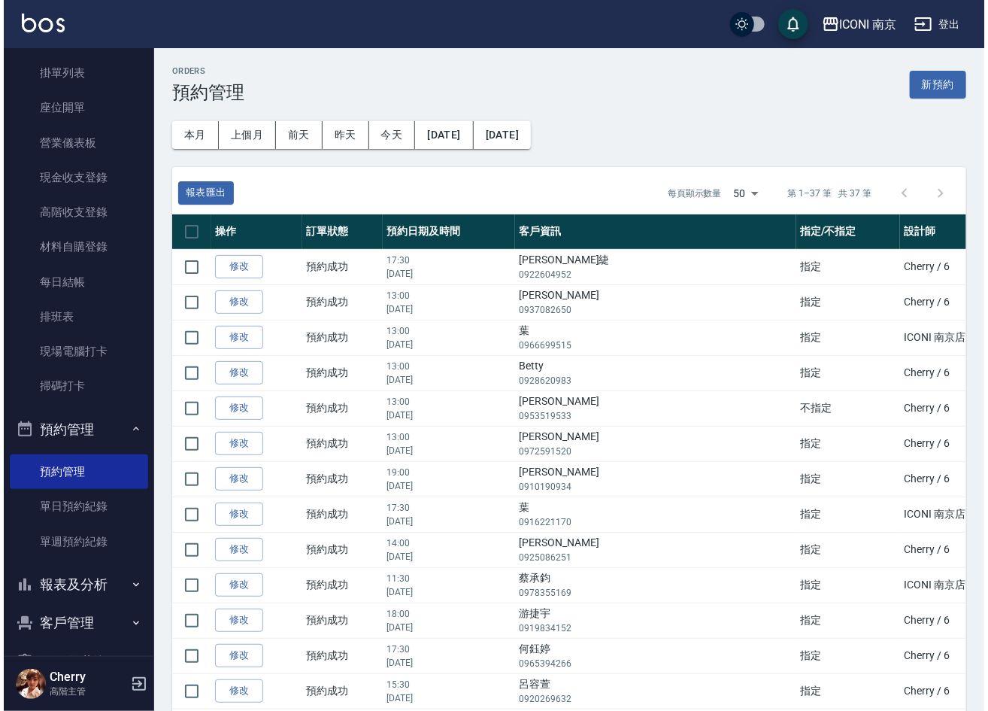
scroll to position [309, 0]
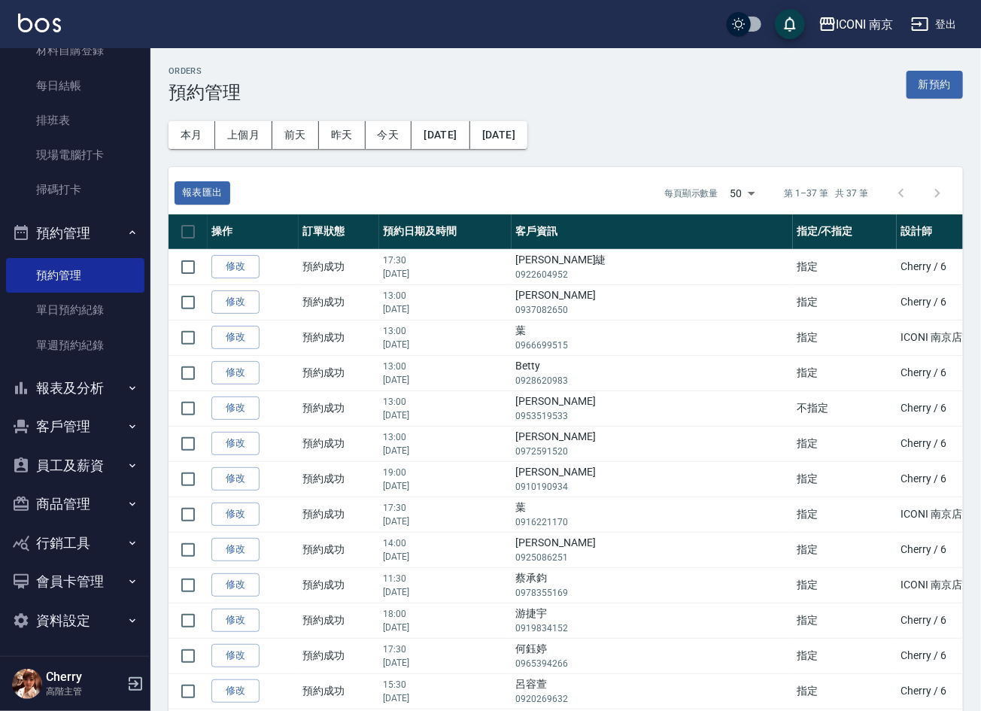
click at [69, 438] on button "客戶管理" at bounding box center [75, 426] width 138 height 39
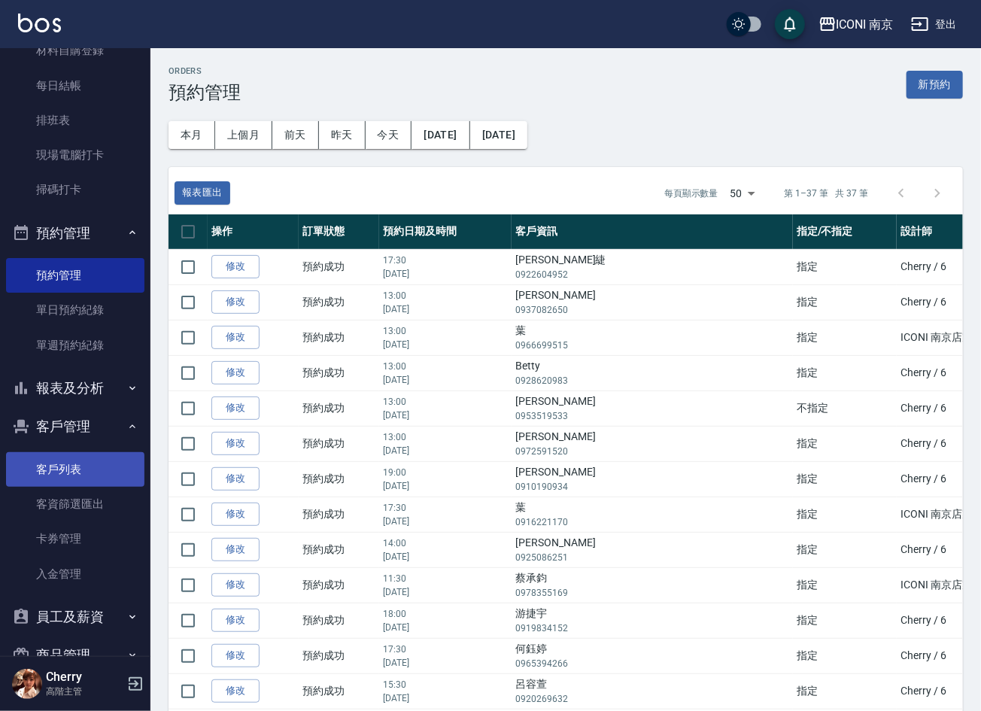
click at [71, 453] on link "客戶列表" at bounding box center [75, 469] width 138 height 35
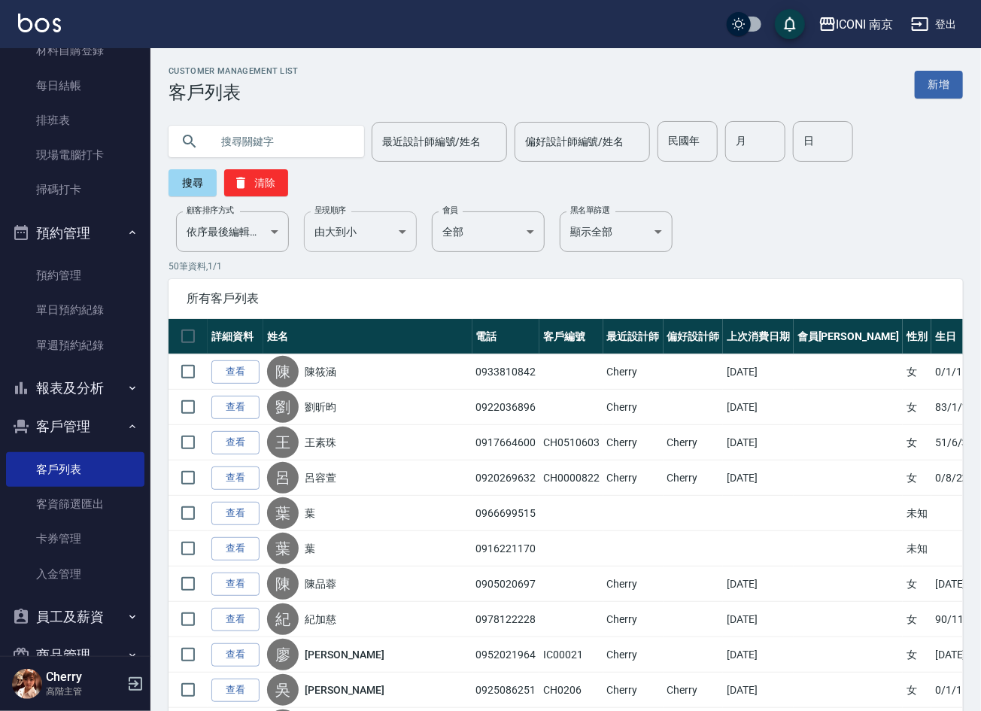
paste input "陳筱琳"
type input "陳筱琳"
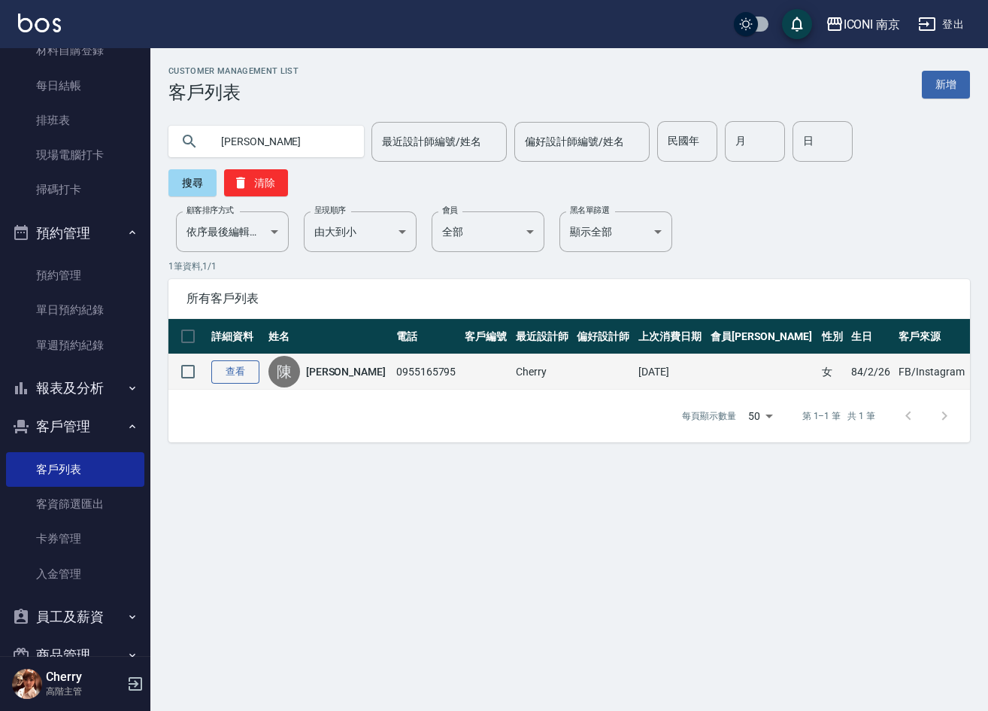
click at [229, 380] on link "查看" at bounding box center [235, 371] width 48 height 23
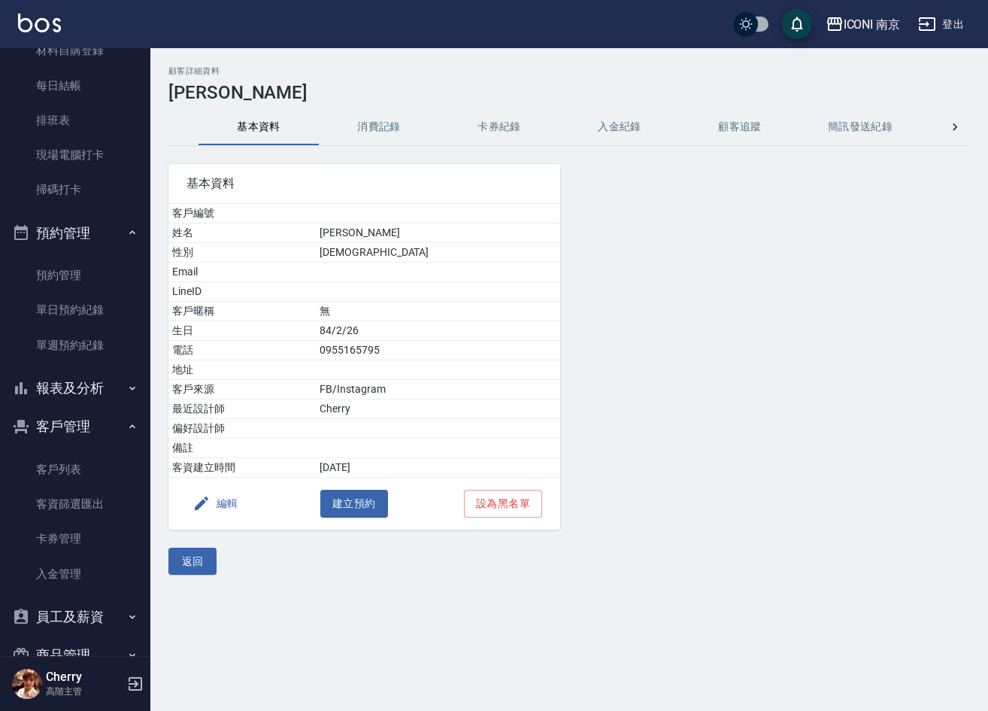
click at [382, 132] on button "消費記錄" at bounding box center [379, 127] width 120 height 36
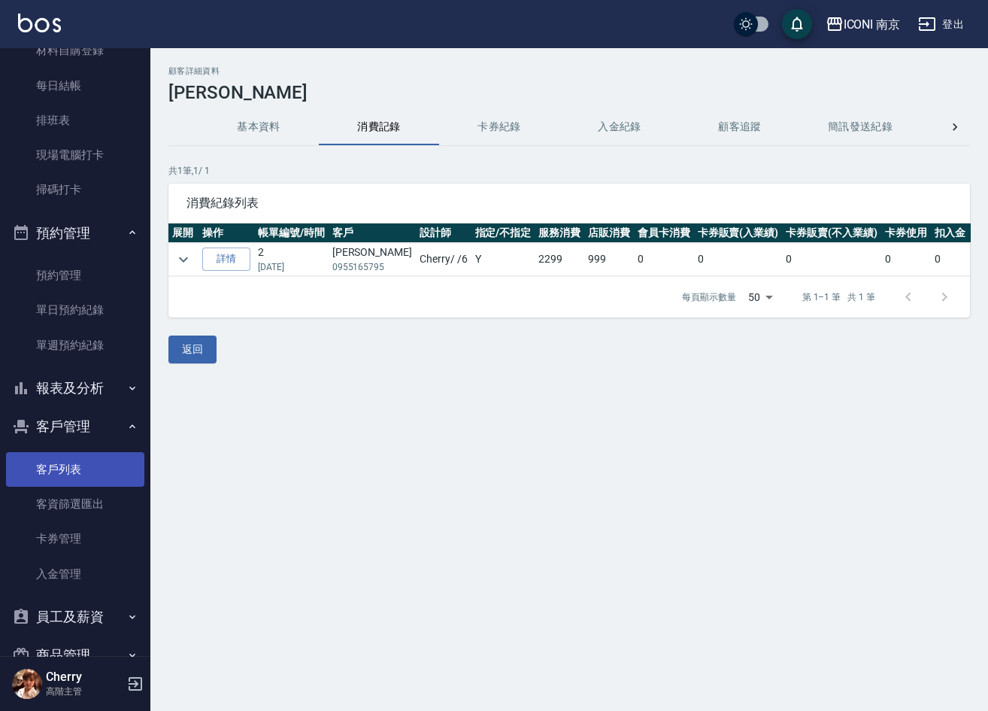
click at [48, 483] on link "客戶列表" at bounding box center [75, 469] width 138 height 35
drag, startPoint x: 243, startPoint y: 139, endPoint x: 250, endPoint y: 129, distance: 12.3
click at [250, 129] on button "基本資料" at bounding box center [259, 127] width 120 height 36
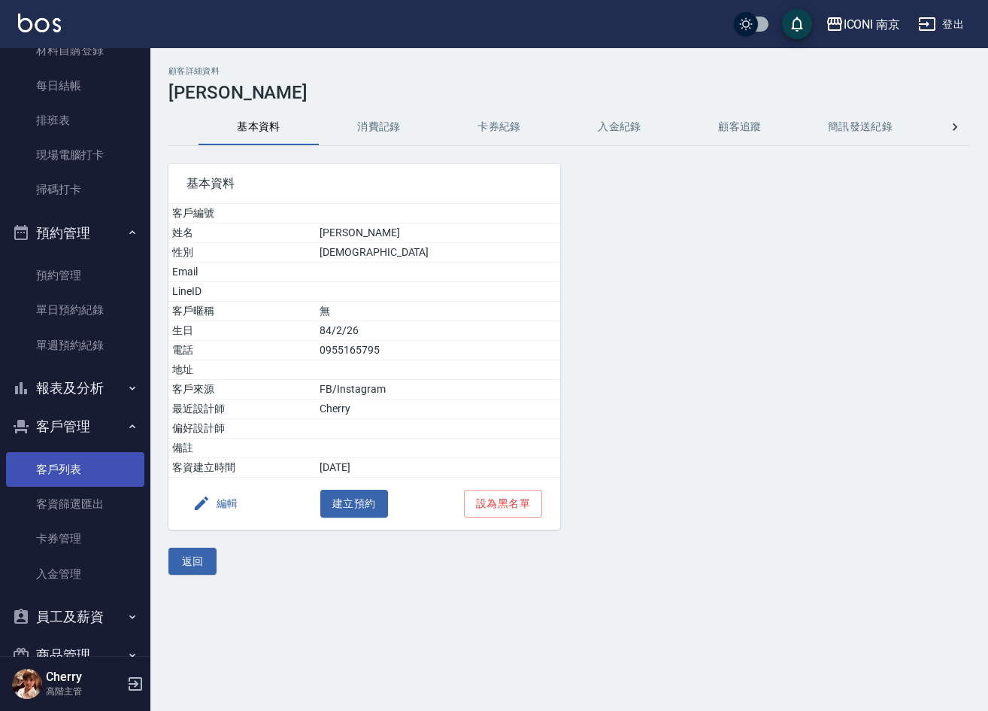
click at [58, 453] on link "客戶列表" at bounding box center [75, 469] width 138 height 35
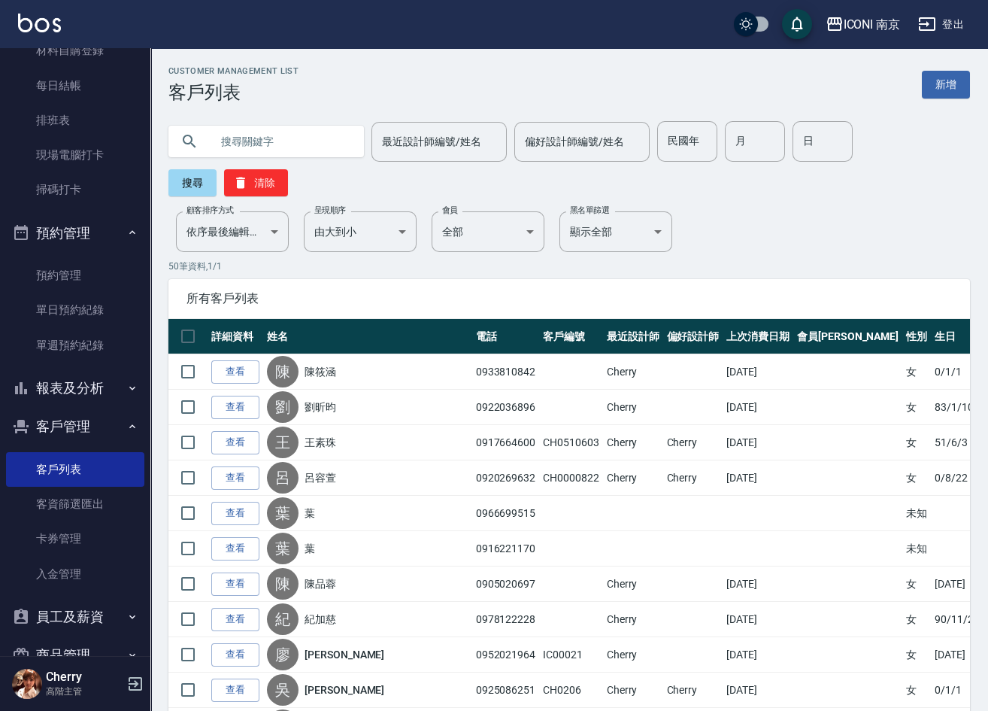
drag, startPoint x: 240, startPoint y: 112, endPoint x: 217, endPoint y: 135, distance: 32.4
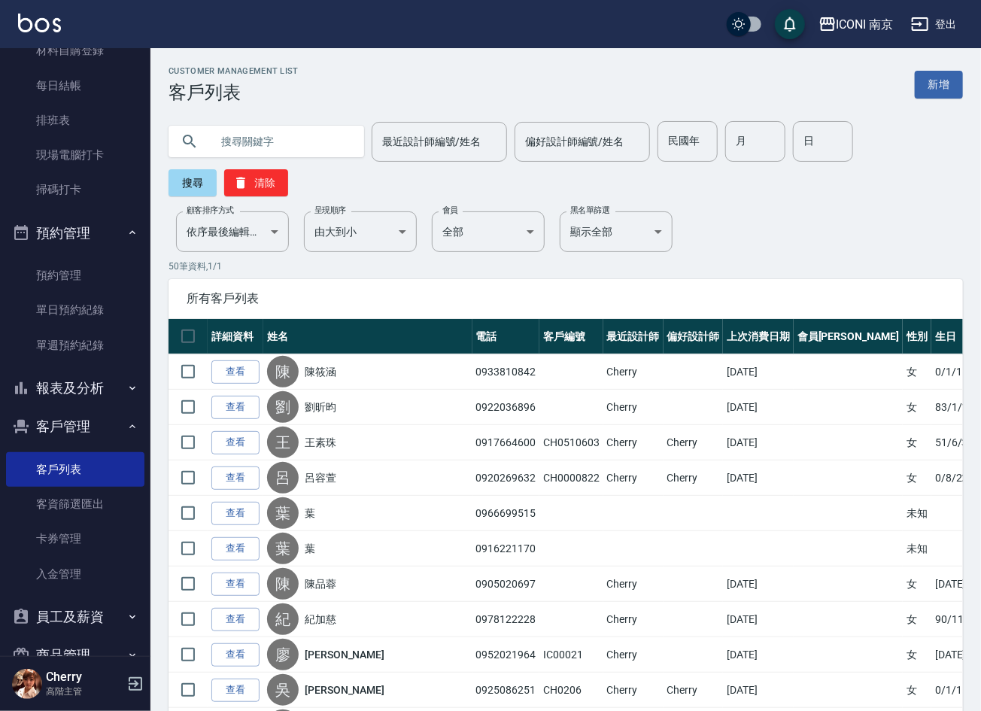
paste input "鄭湘以"
type input "鄭湘以"
click at [200, 169] on button "搜尋" at bounding box center [192, 182] width 48 height 27
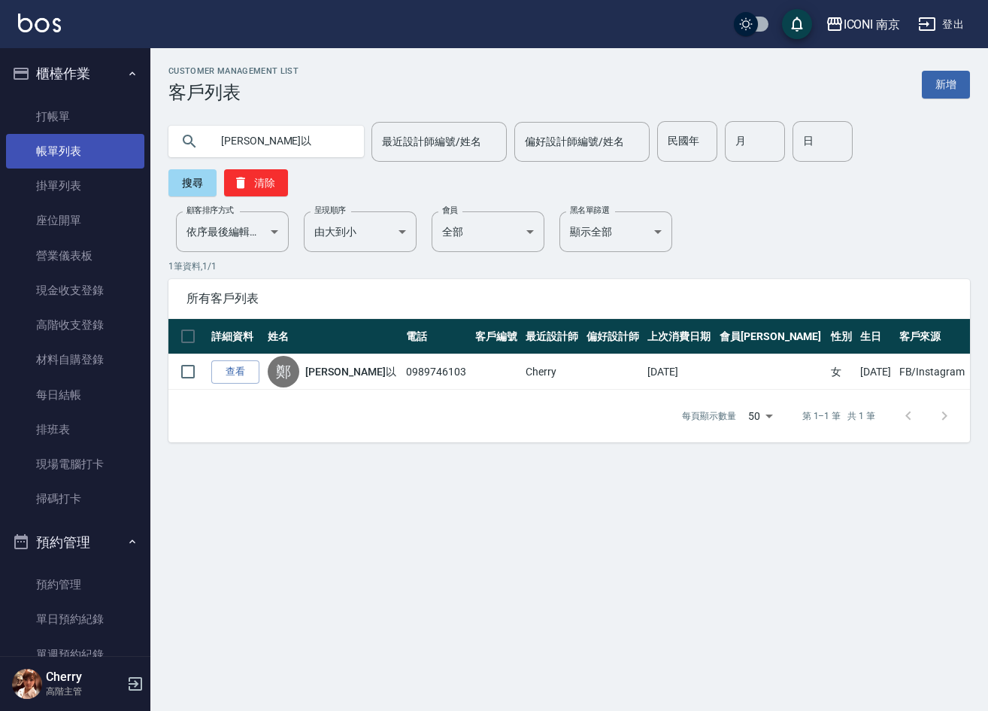
click at [53, 143] on link "帳單列表" at bounding box center [75, 151] width 138 height 35
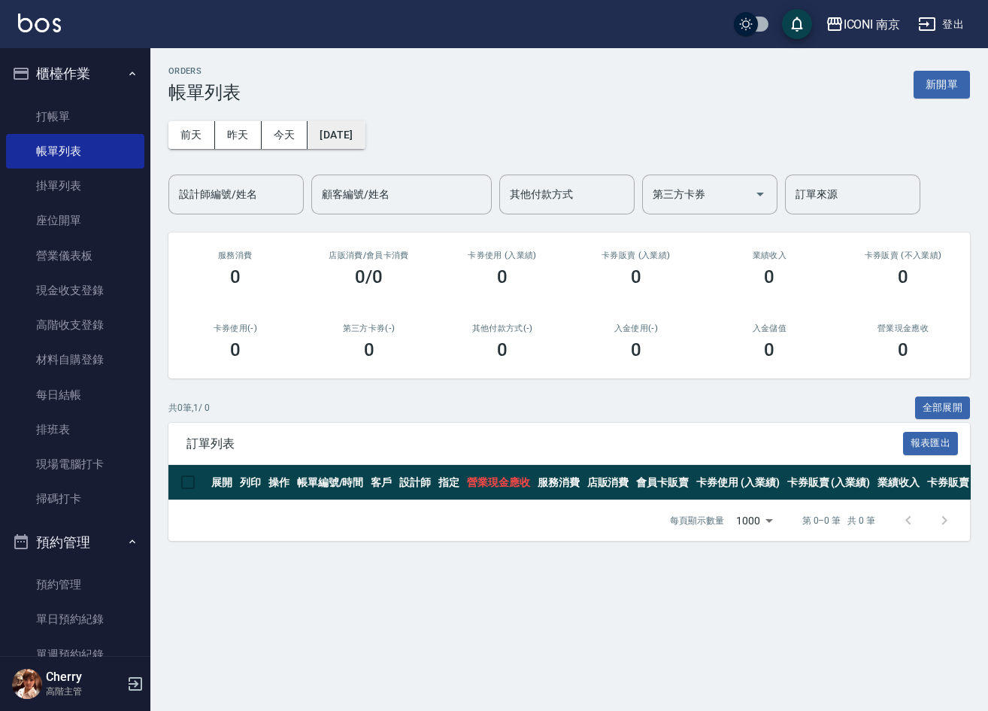
click at [348, 133] on button "2025/10/14" at bounding box center [336, 135] width 57 height 28
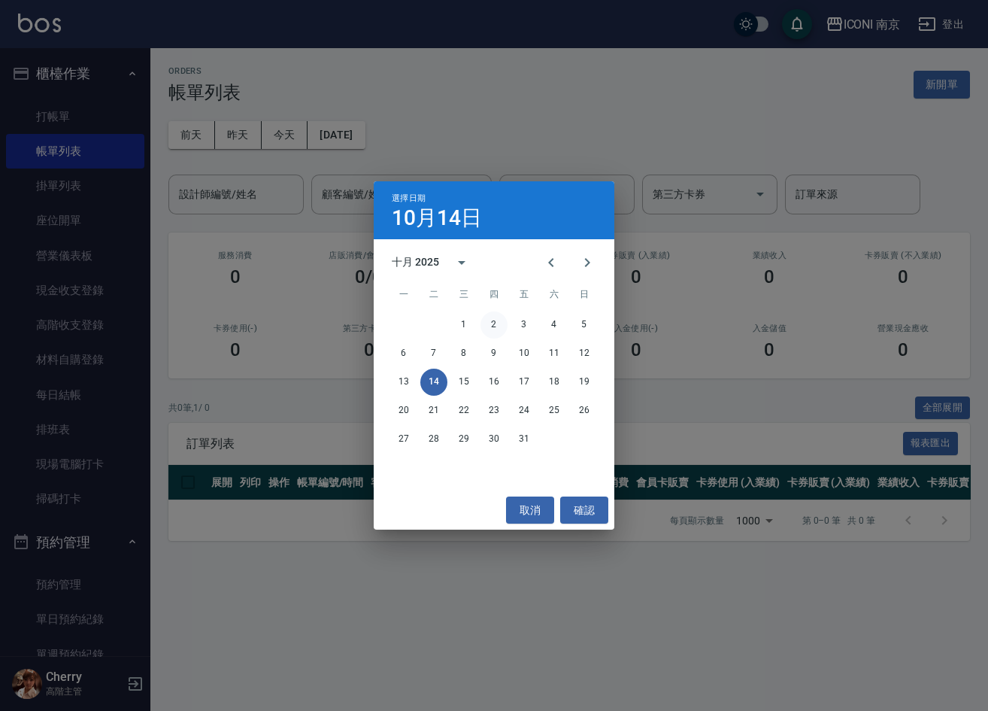
click at [483, 325] on button "2" at bounding box center [493, 324] width 27 height 27
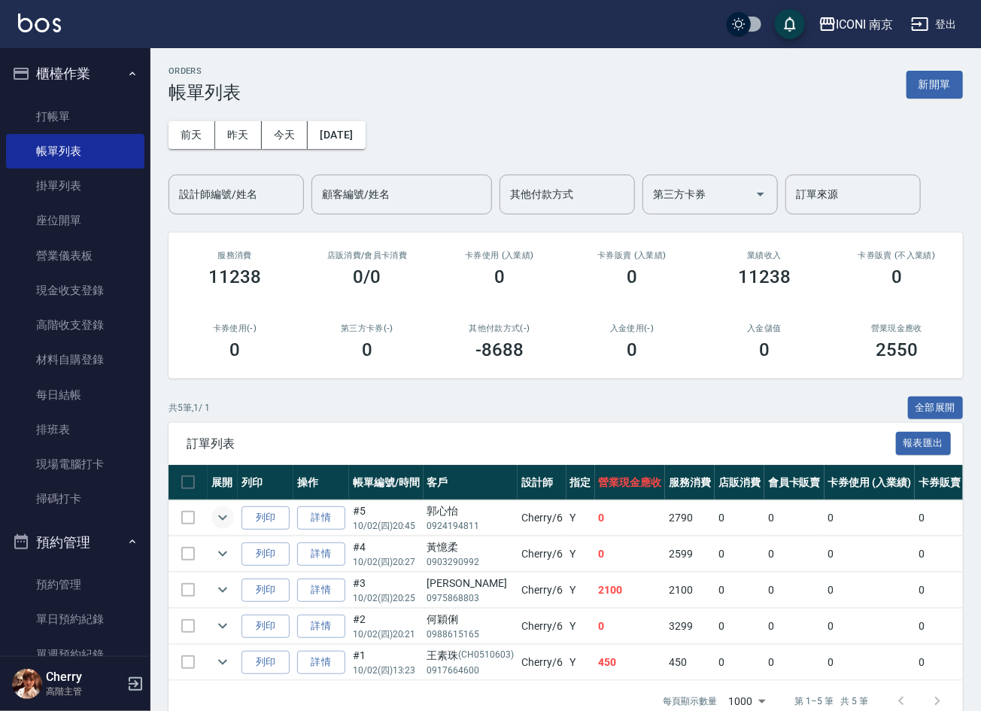
click at [229, 518] on icon "expand row" at bounding box center [223, 517] width 18 height 18
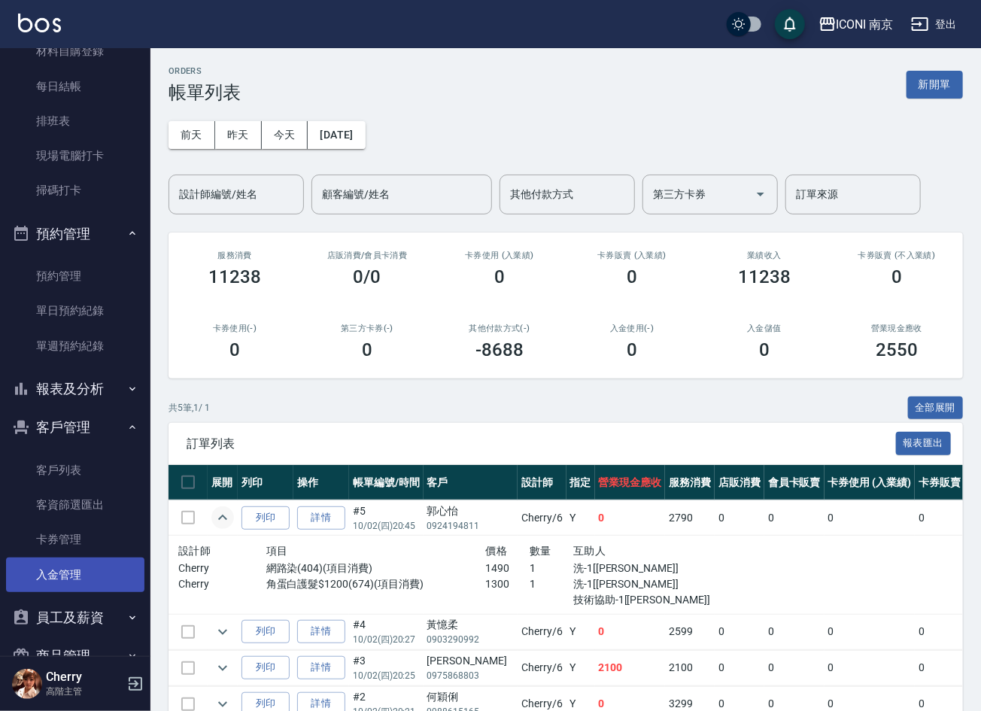
scroll to position [338, 0]
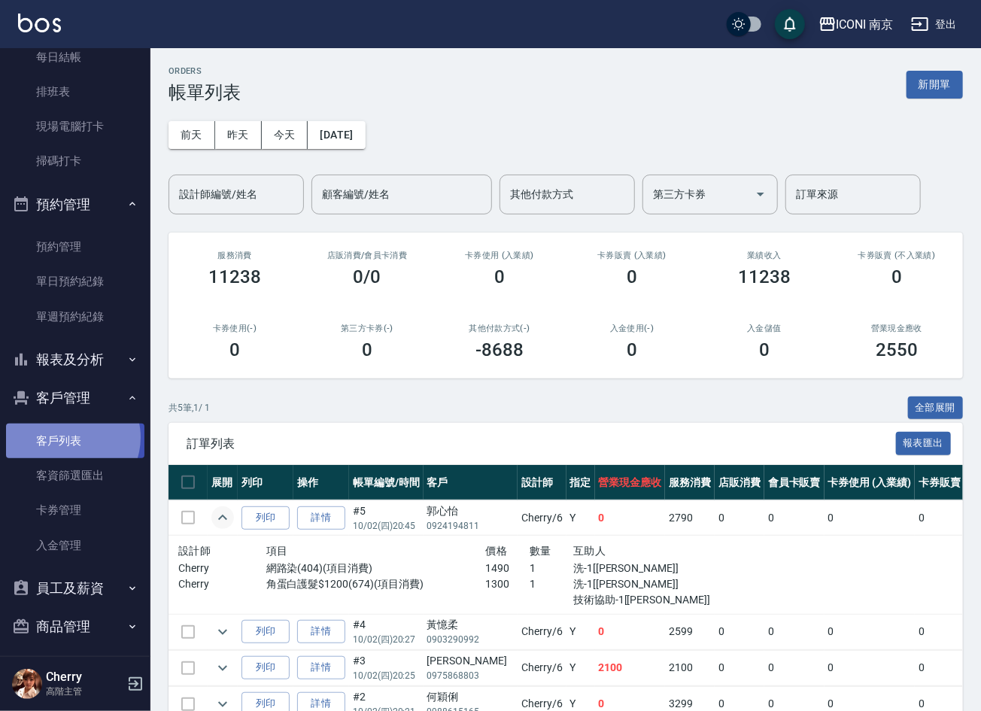
click at [71, 436] on link "客戶列表" at bounding box center [75, 440] width 138 height 35
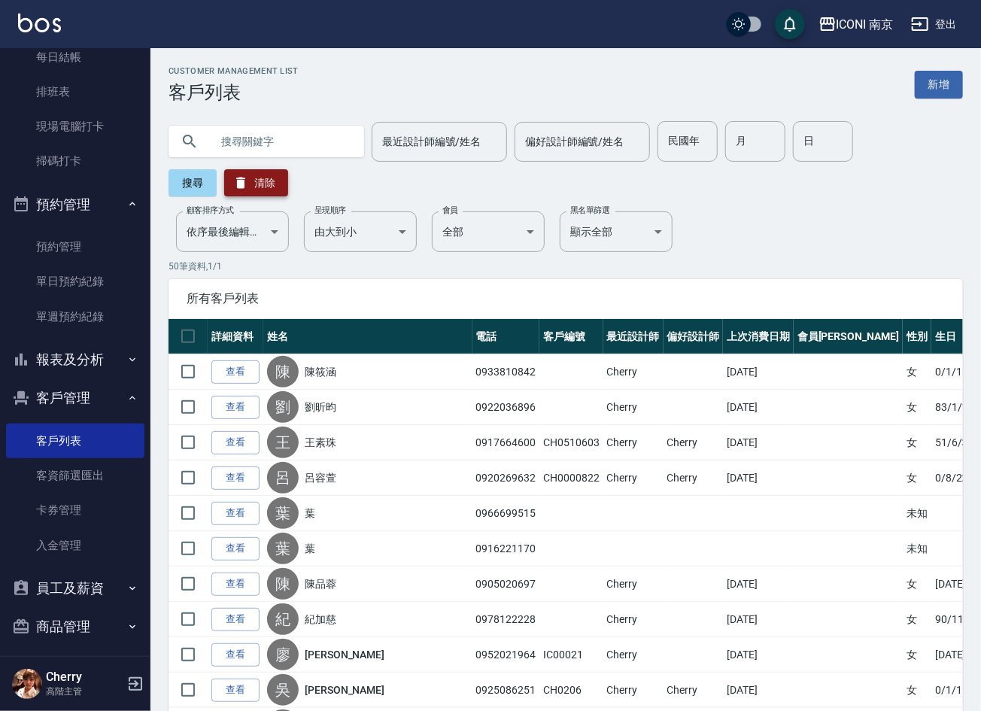
paste input "鄭湘以"
click at [201, 180] on button "搜尋" at bounding box center [192, 182] width 48 height 27
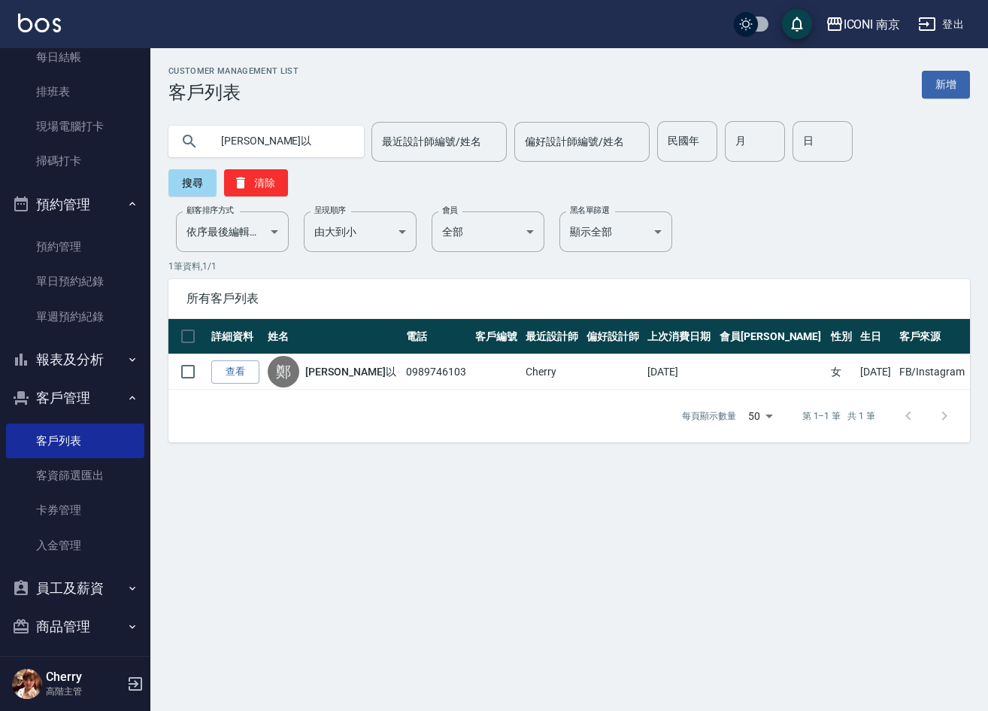
click at [292, 151] on input "鄭湘以" at bounding box center [281, 141] width 141 height 41
type input "鄭"
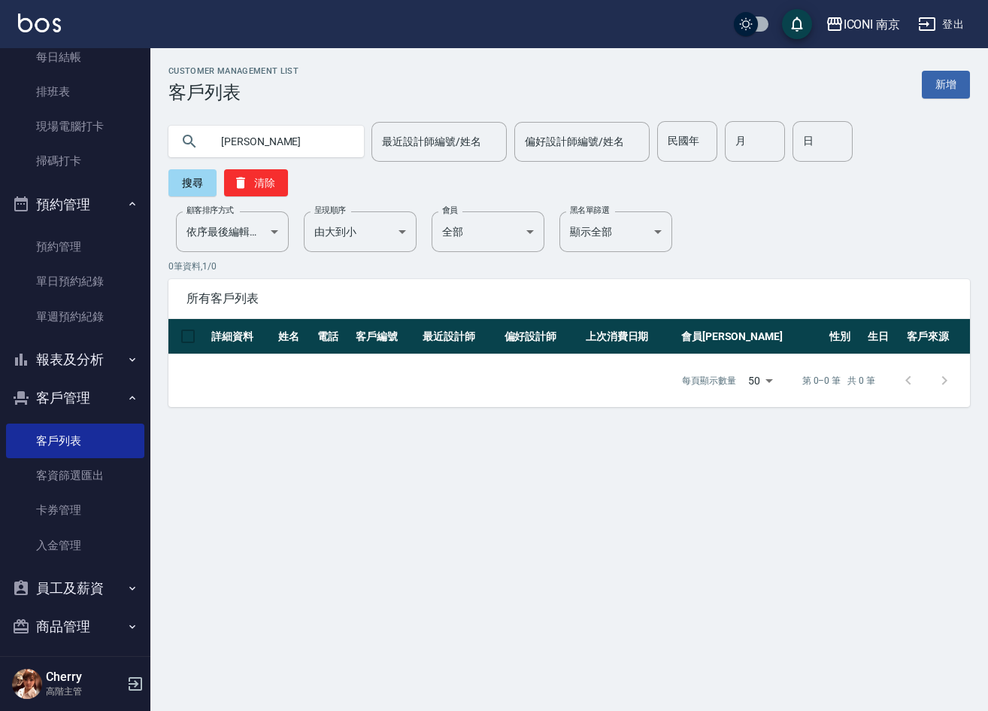
type input "姵涵"
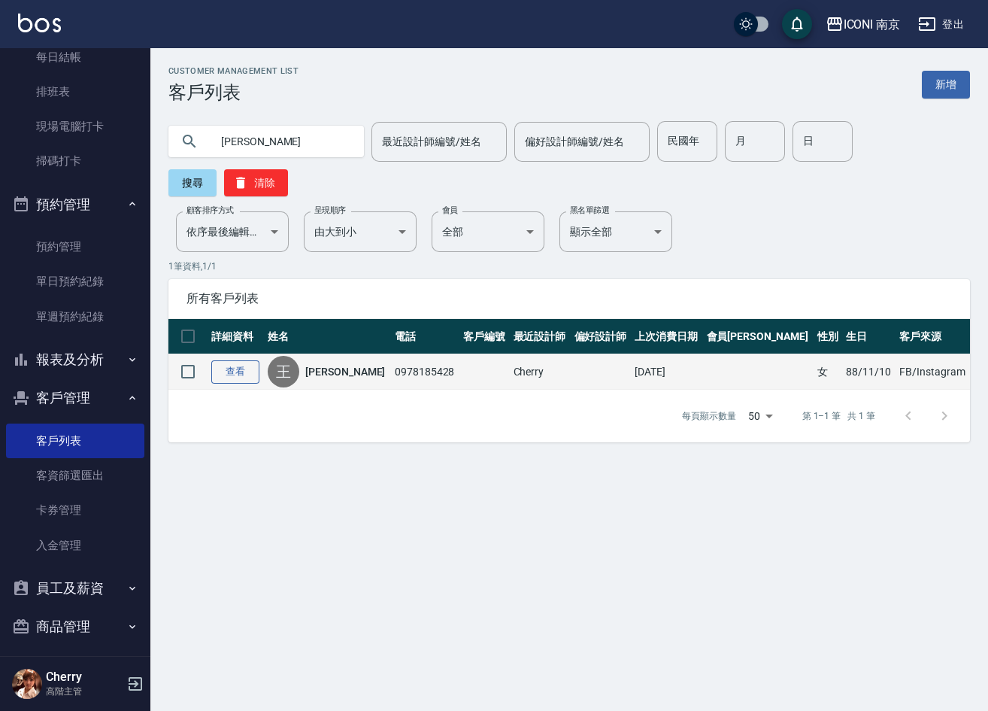
click at [220, 377] on link "查看" at bounding box center [235, 371] width 48 height 23
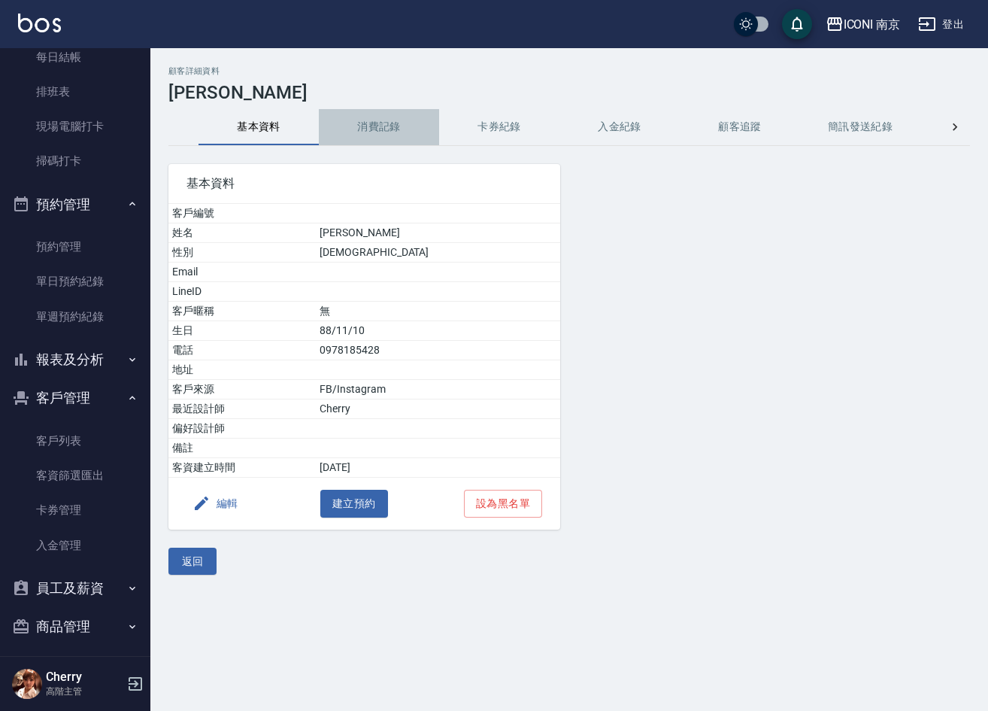
click at [374, 119] on button "消費記錄" at bounding box center [379, 127] width 120 height 36
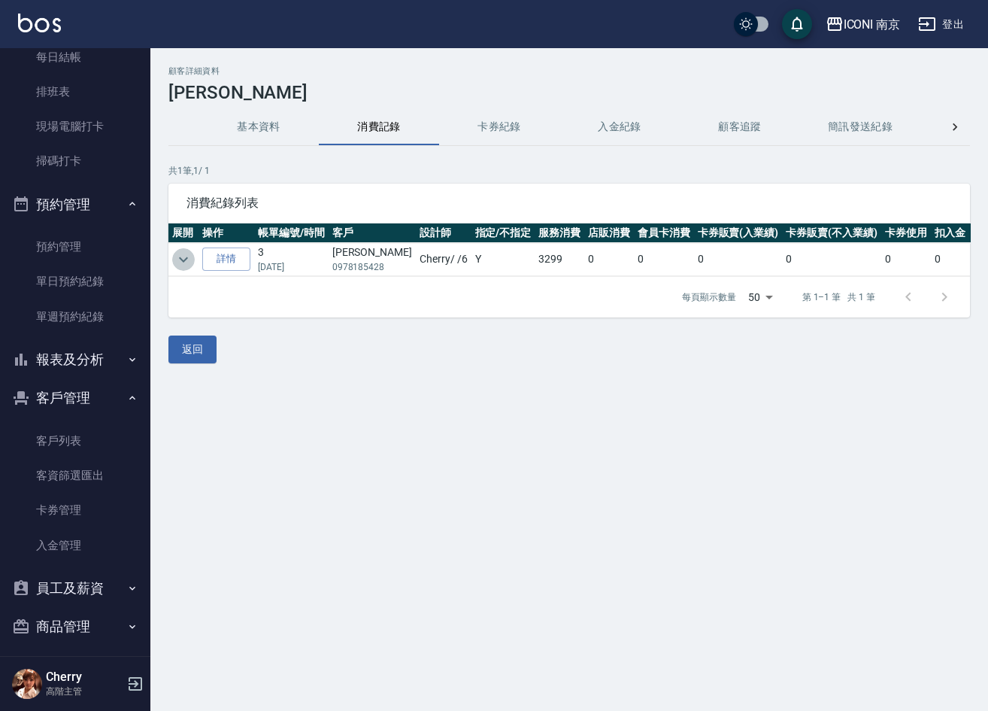
click at [177, 266] on icon "expand row" at bounding box center [183, 259] width 18 height 18
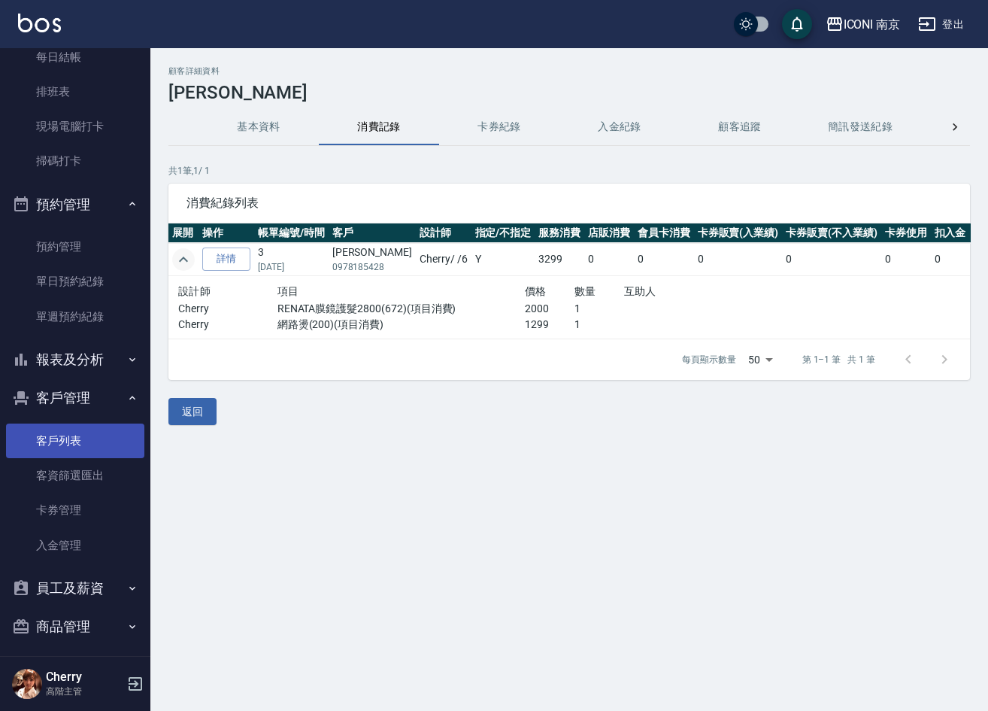
click at [55, 440] on link "客戶列表" at bounding box center [75, 440] width 138 height 35
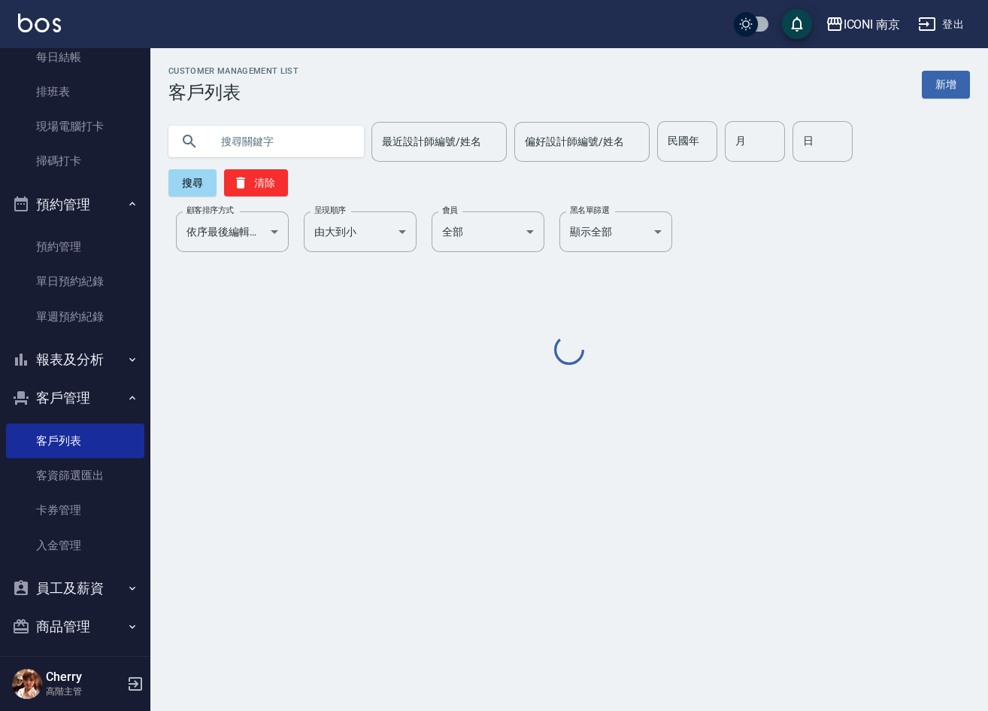
click at [268, 140] on input "text" at bounding box center [281, 141] width 141 height 41
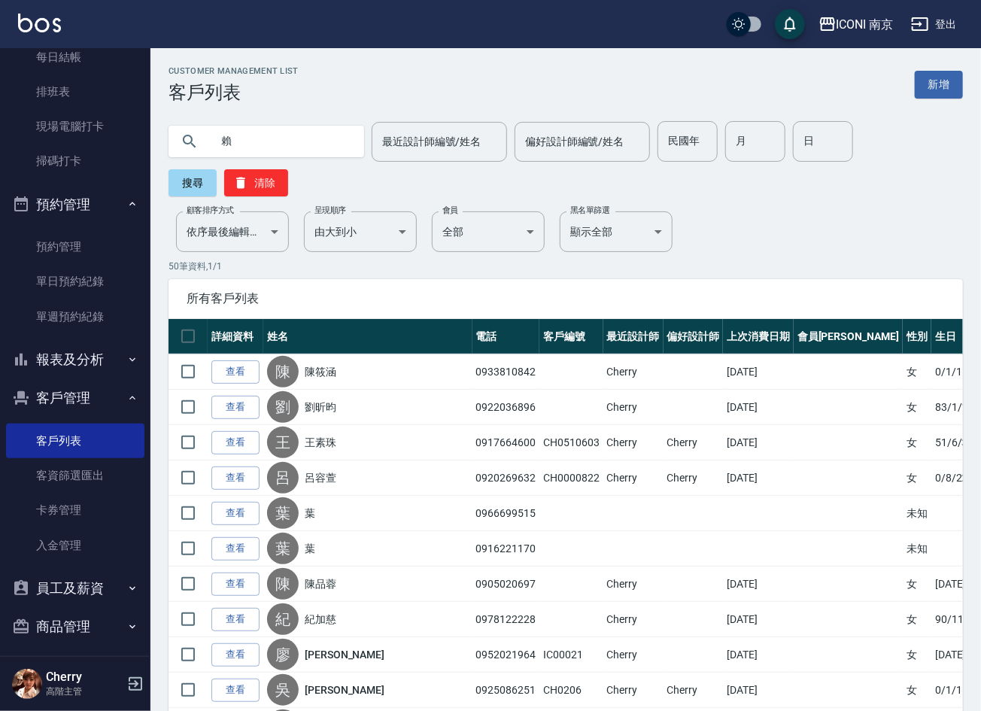
type input "賴"
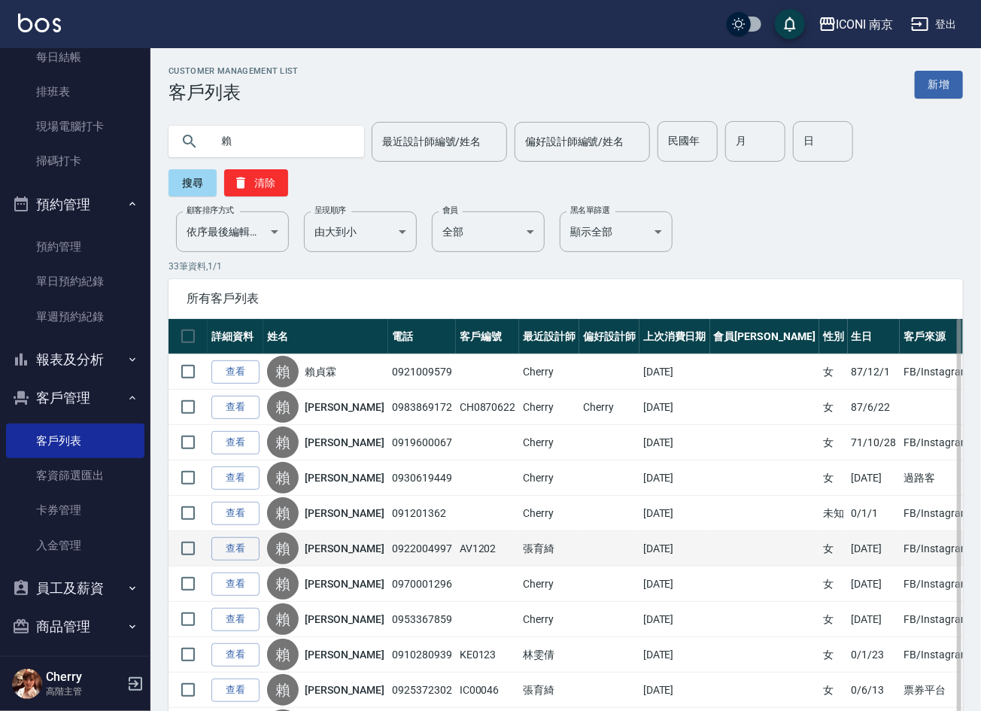
scroll to position [113, 0]
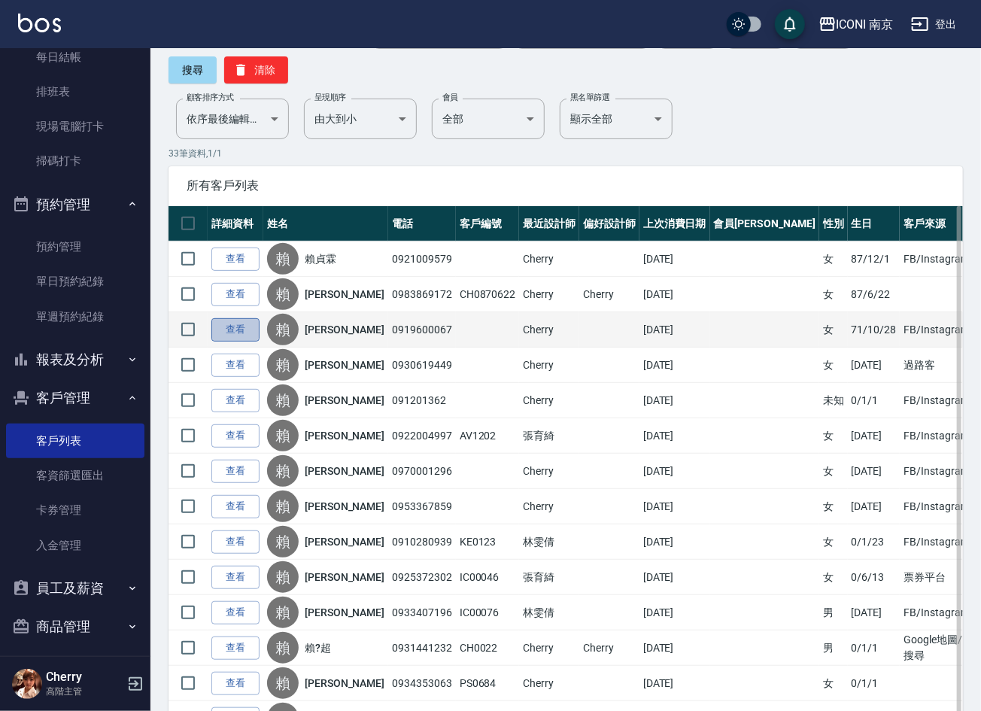
click at [242, 332] on link "查看" at bounding box center [235, 329] width 48 height 23
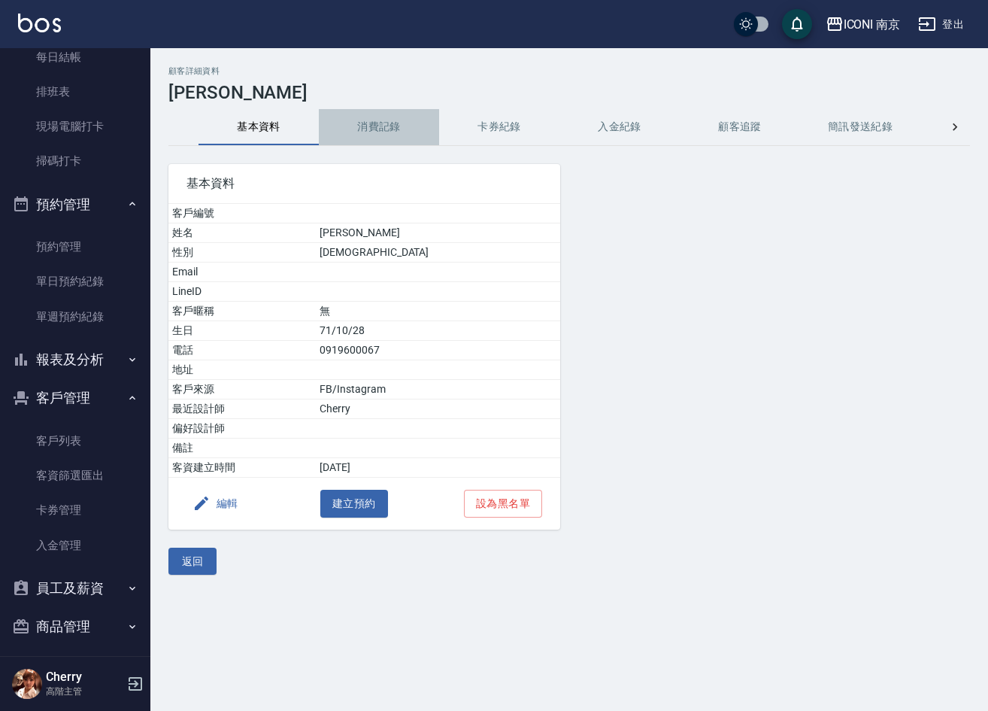
click at [359, 134] on button "消費記錄" at bounding box center [379, 127] width 120 height 36
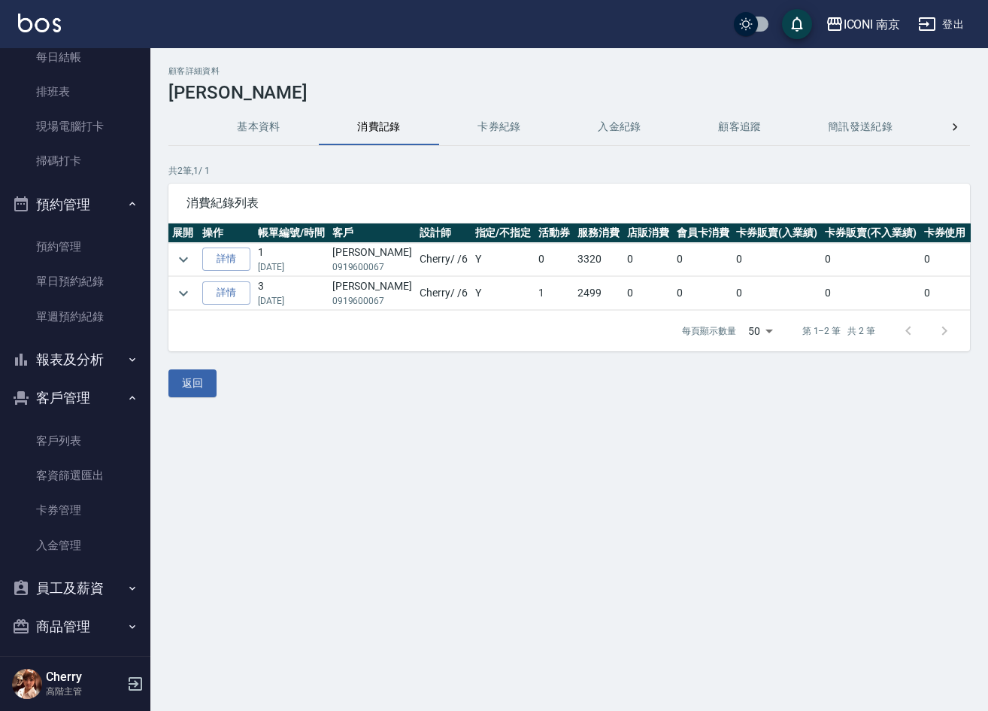
click at [199, 256] on td "詳情" at bounding box center [227, 259] width 56 height 33
click at [191, 259] on icon "expand row" at bounding box center [183, 259] width 18 height 18
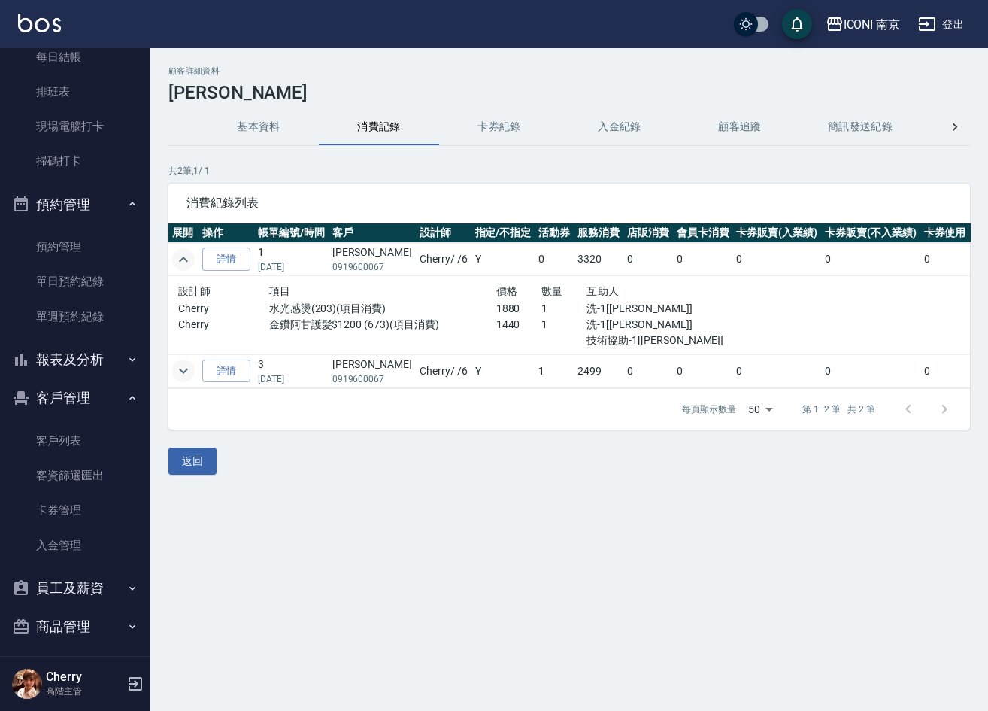
click at [184, 373] on icon "expand row" at bounding box center [183, 371] width 18 height 18
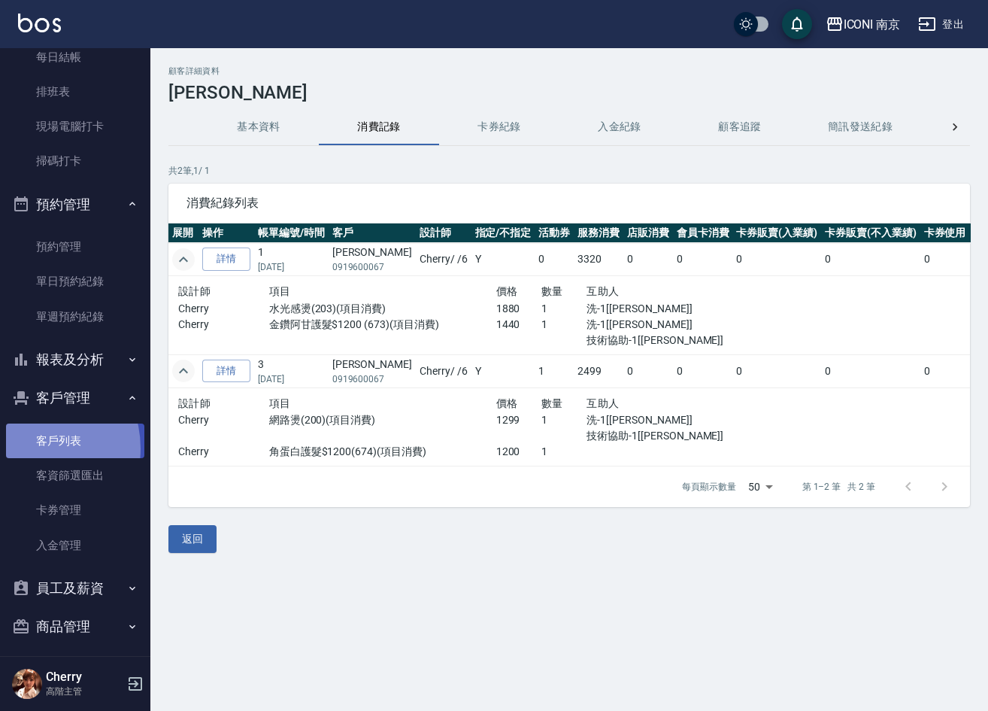
click at [29, 447] on link "客戶列表" at bounding box center [75, 440] width 138 height 35
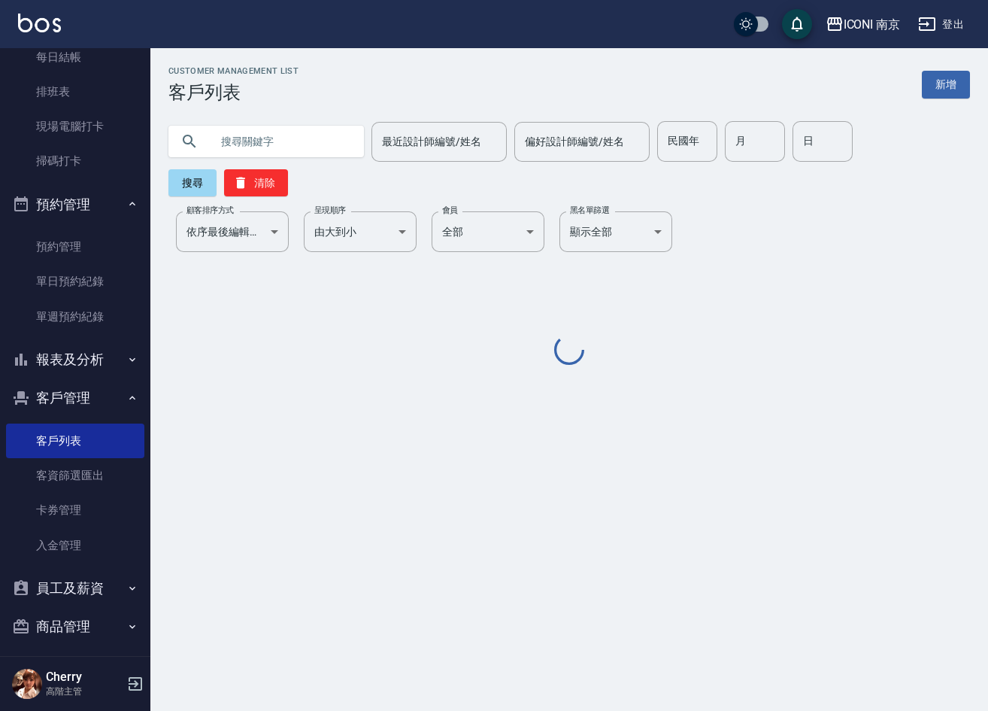
click at [274, 144] on input "text" at bounding box center [281, 141] width 141 height 41
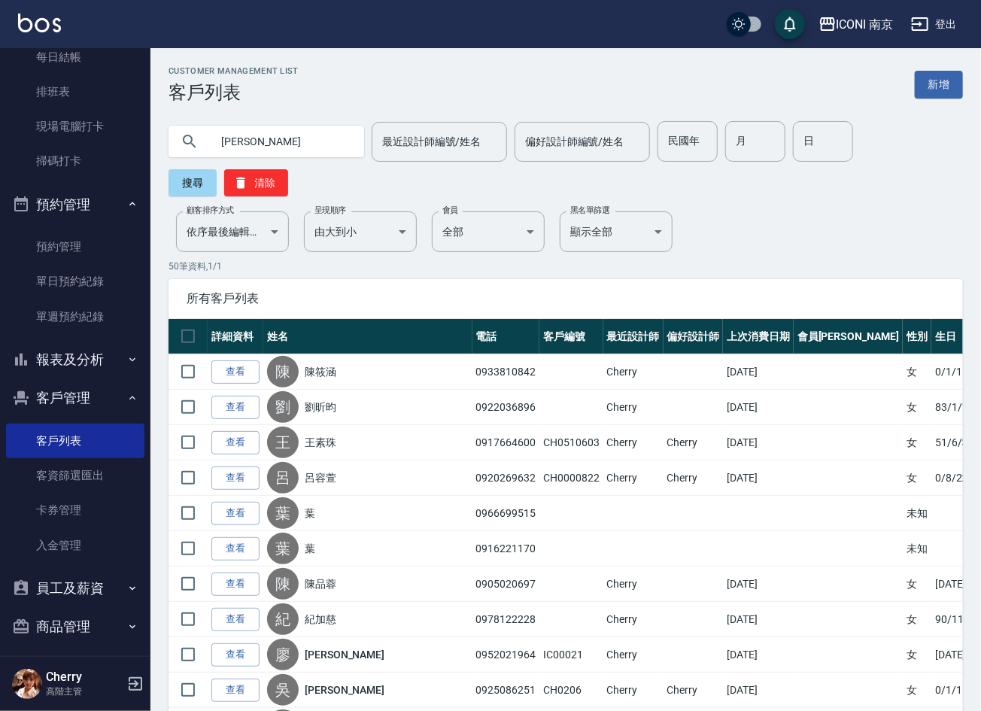
type input "張瑜恬"
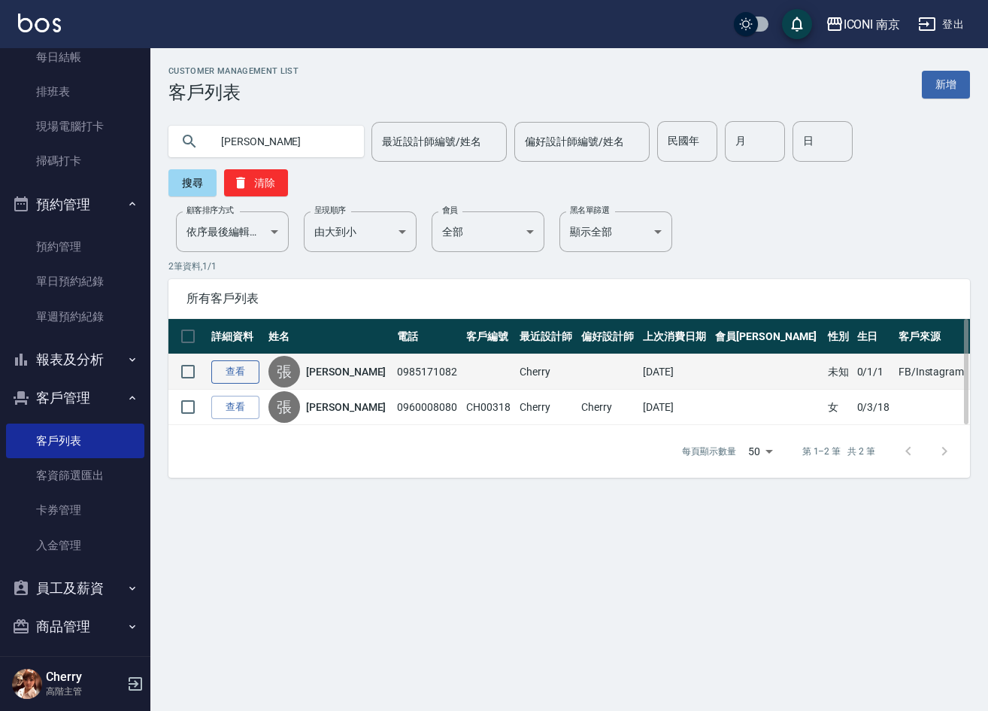
click at [223, 374] on link "查看" at bounding box center [235, 371] width 48 height 23
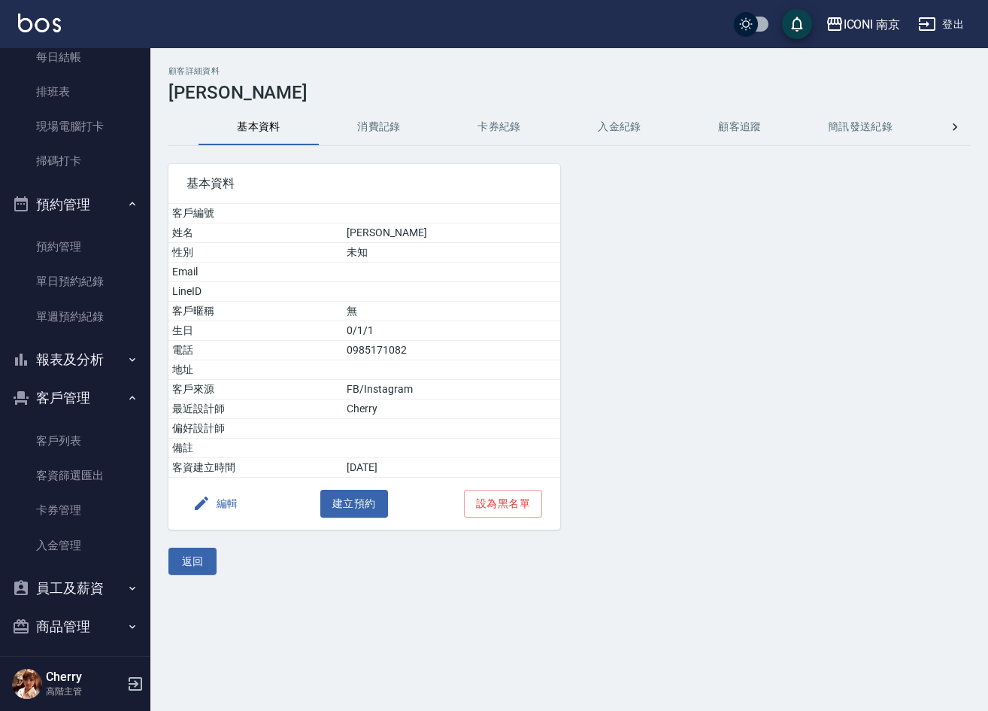
click at [368, 122] on button "消費記錄" at bounding box center [379, 127] width 120 height 36
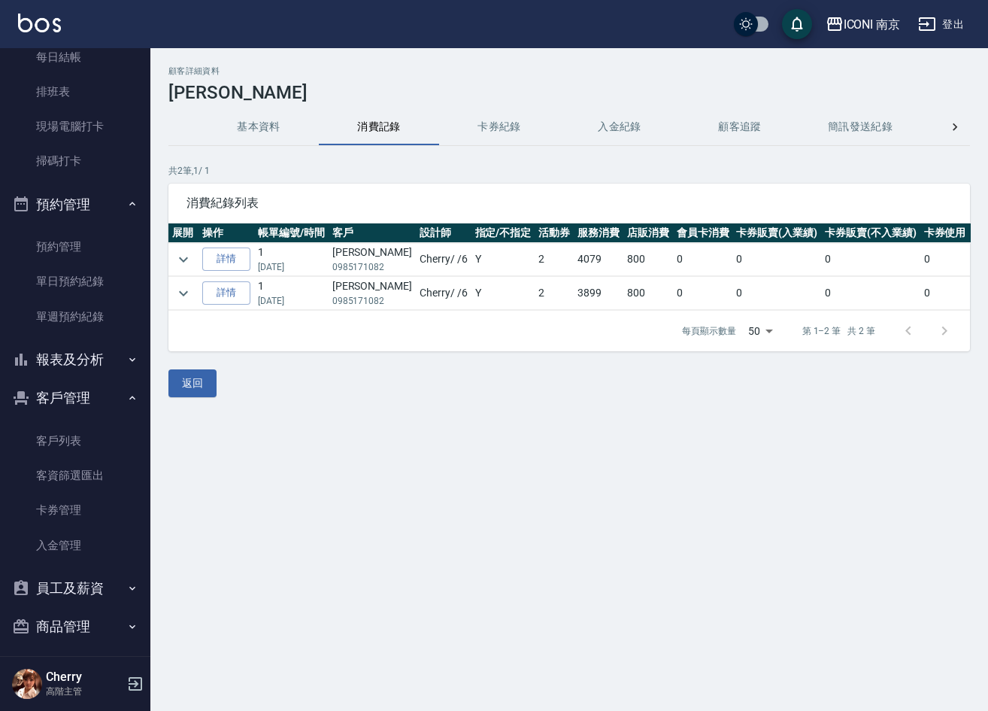
click at [253, 124] on button "基本資料" at bounding box center [259, 127] width 120 height 36
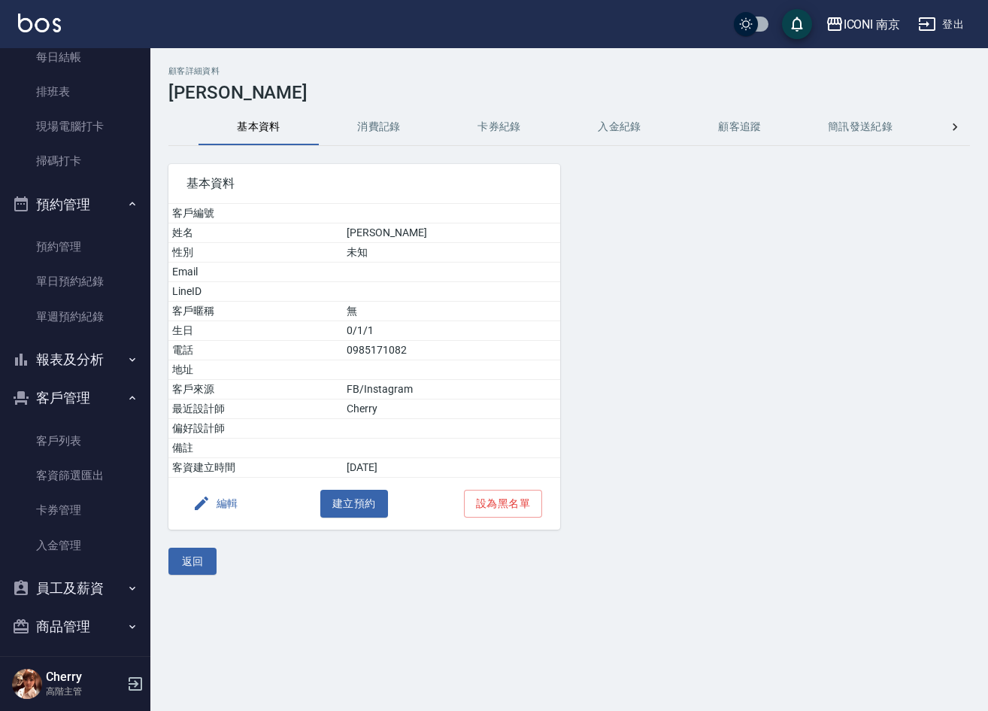
click at [414, 126] on button "消費記錄" at bounding box center [379, 127] width 120 height 36
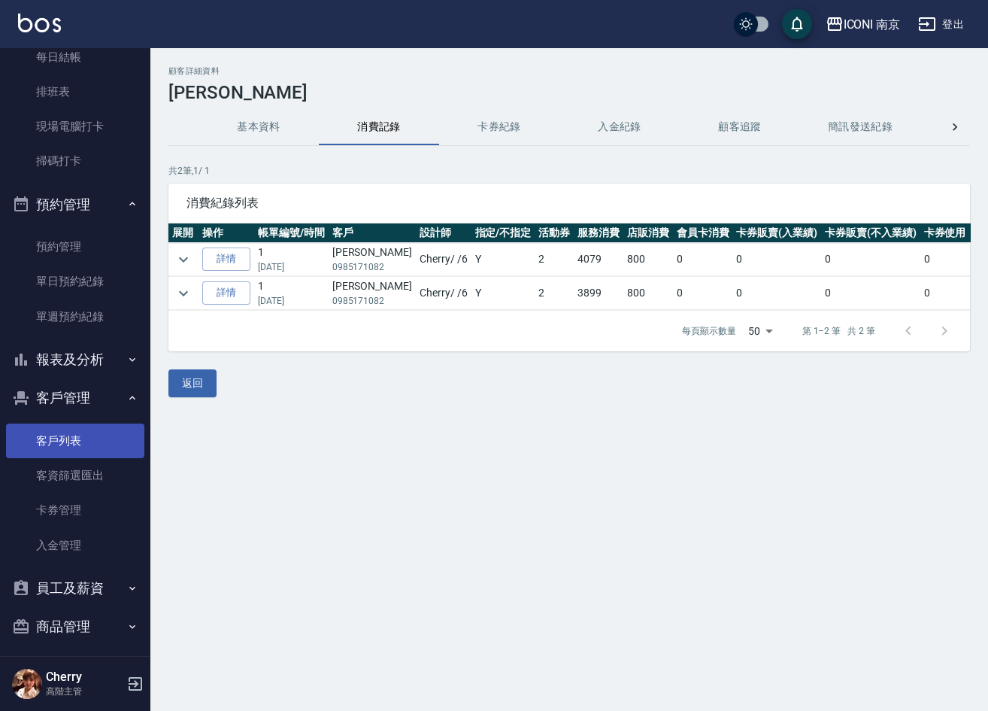
click at [53, 432] on link "客戶列表" at bounding box center [75, 440] width 138 height 35
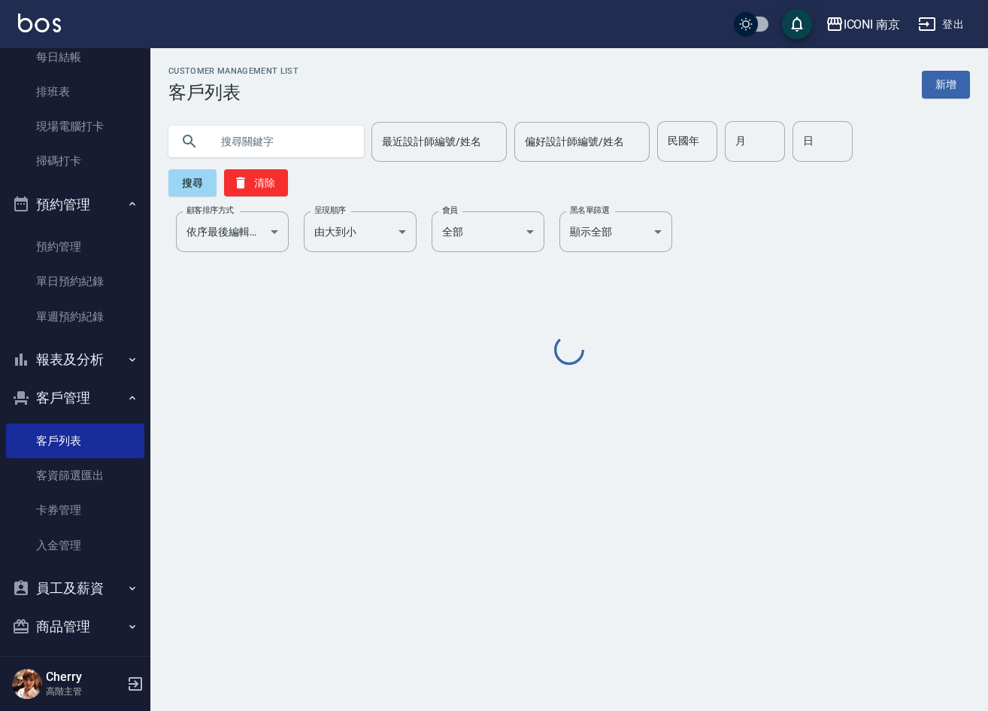
click at [234, 146] on input "text" at bounding box center [281, 141] width 141 height 41
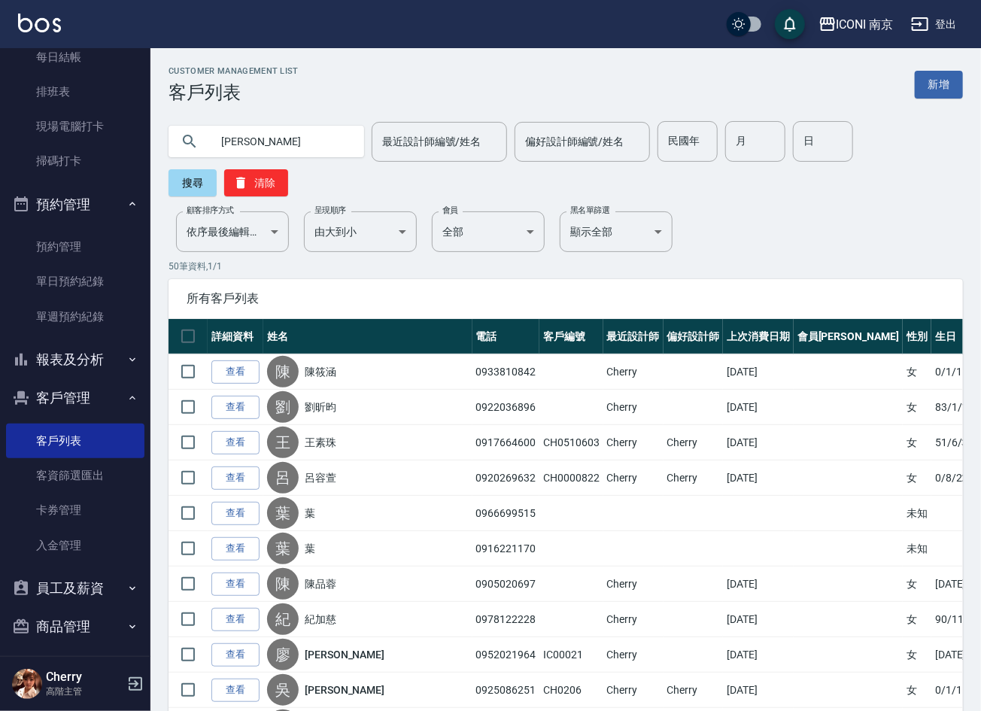
type input "詹雅"
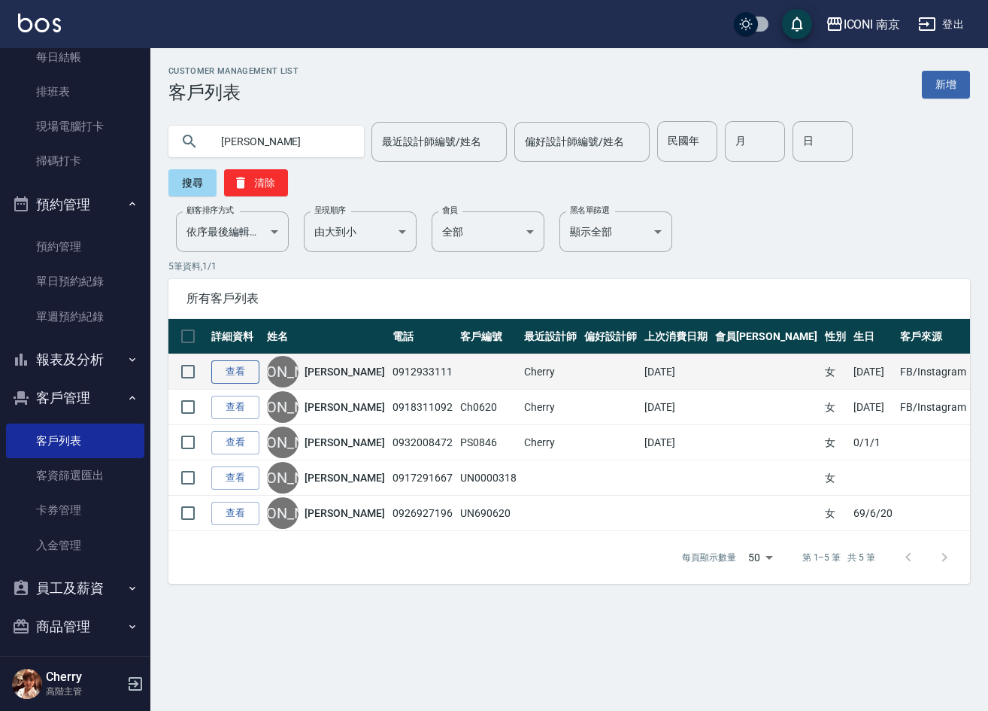
click at [251, 364] on link "查看" at bounding box center [235, 371] width 48 height 23
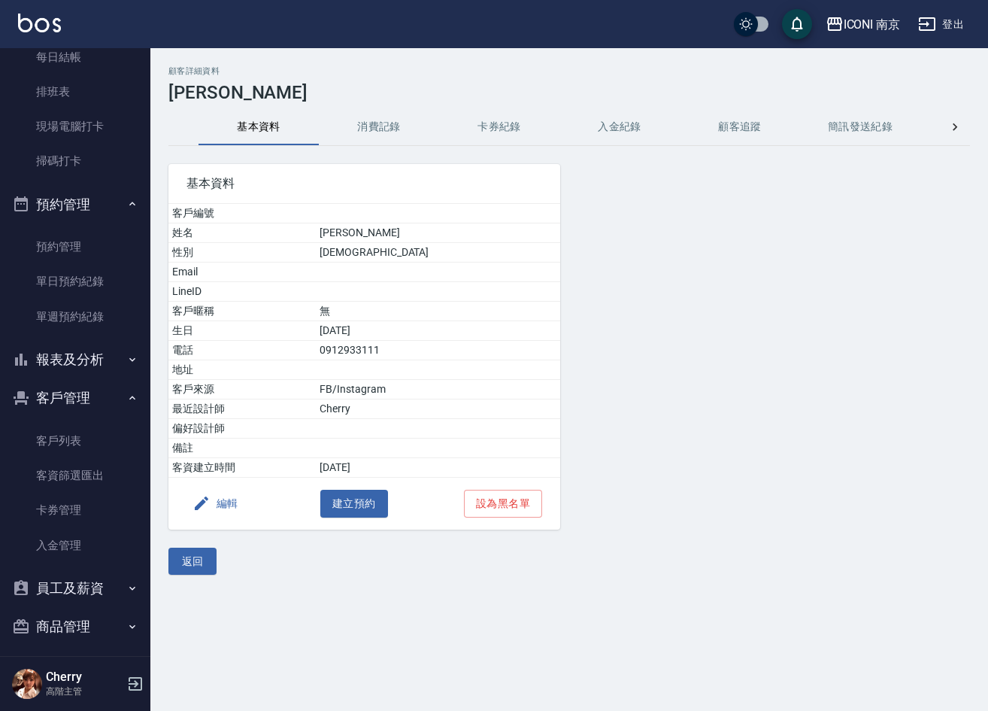
click at [372, 138] on button "消費記錄" at bounding box center [379, 127] width 120 height 36
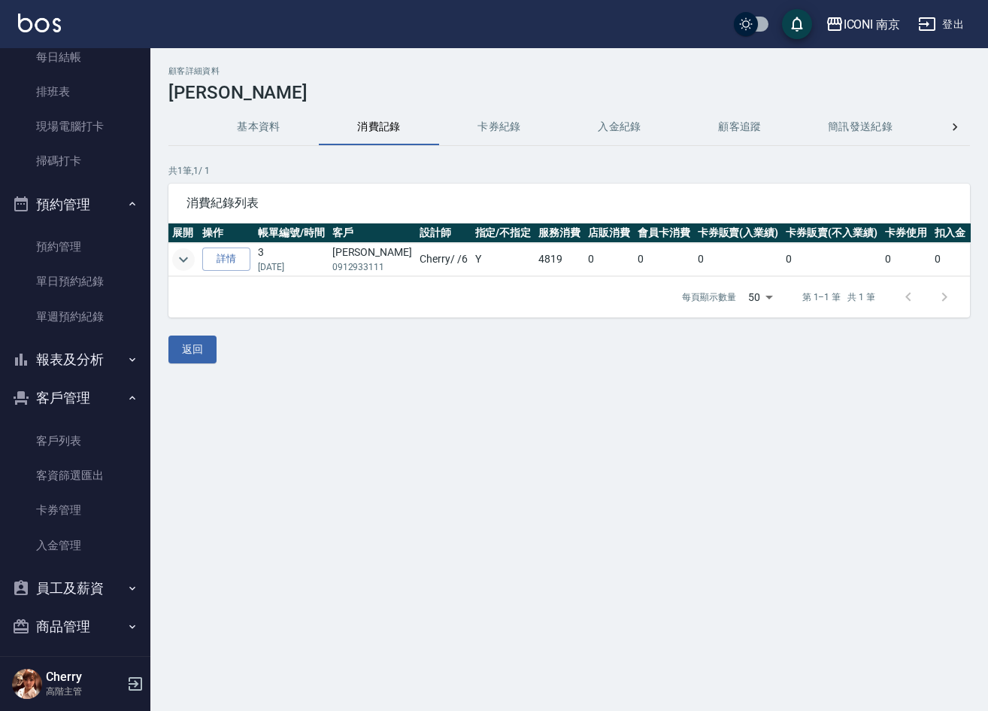
click at [183, 256] on icon "expand row" at bounding box center [183, 259] width 18 height 18
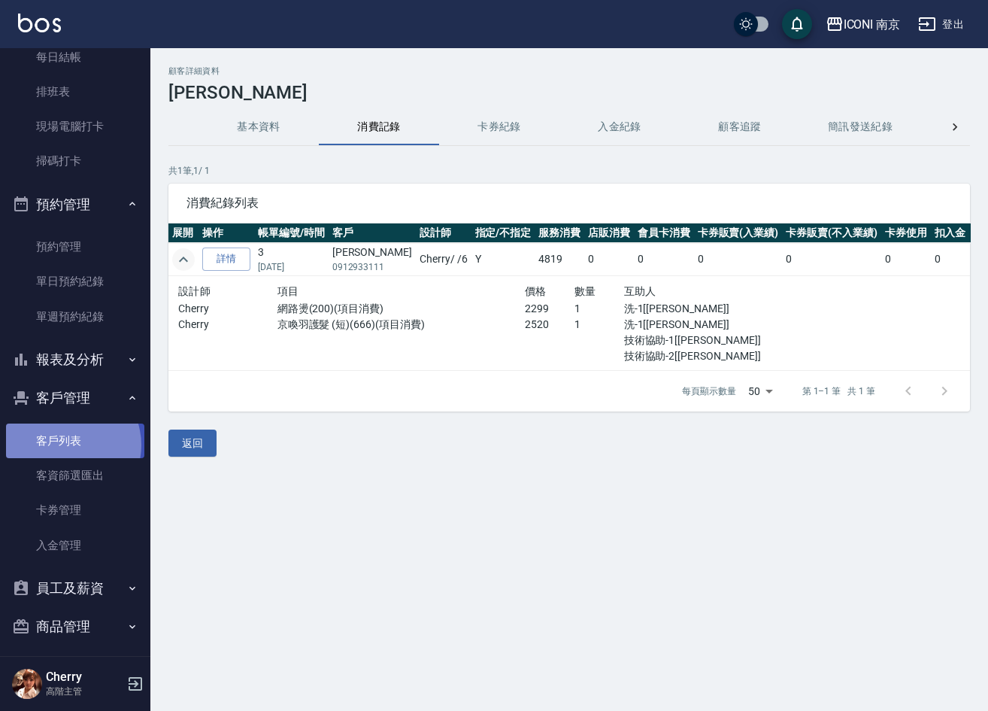
click at [65, 444] on link "客戶列表" at bounding box center [75, 440] width 138 height 35
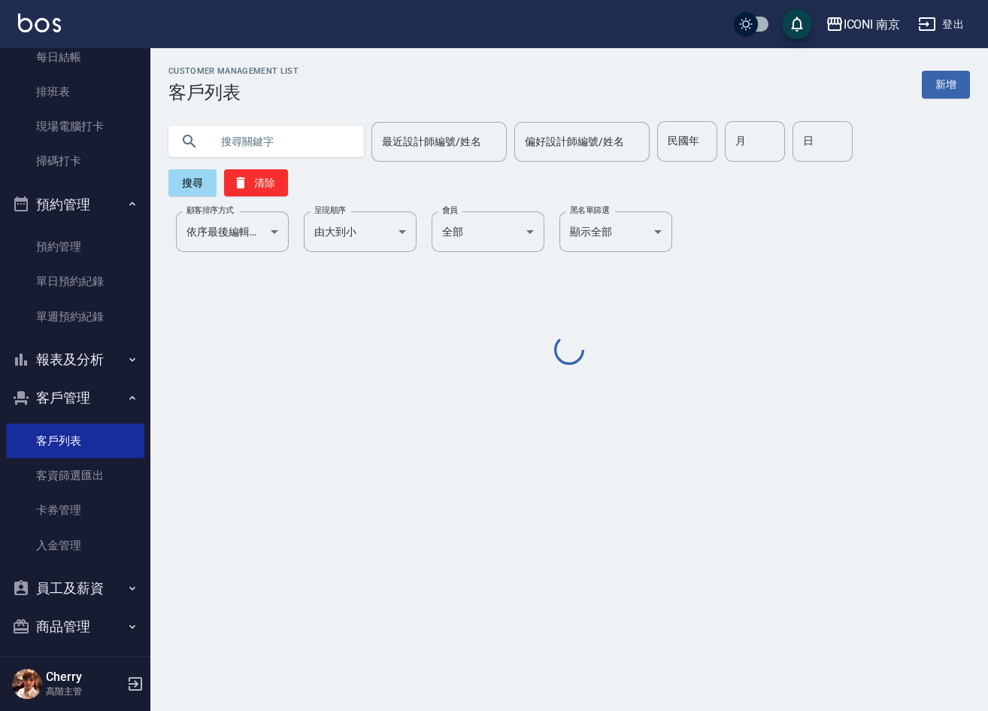
click at [283, 131] on input "text" at bounding box center [281, 141] width 141 height 41
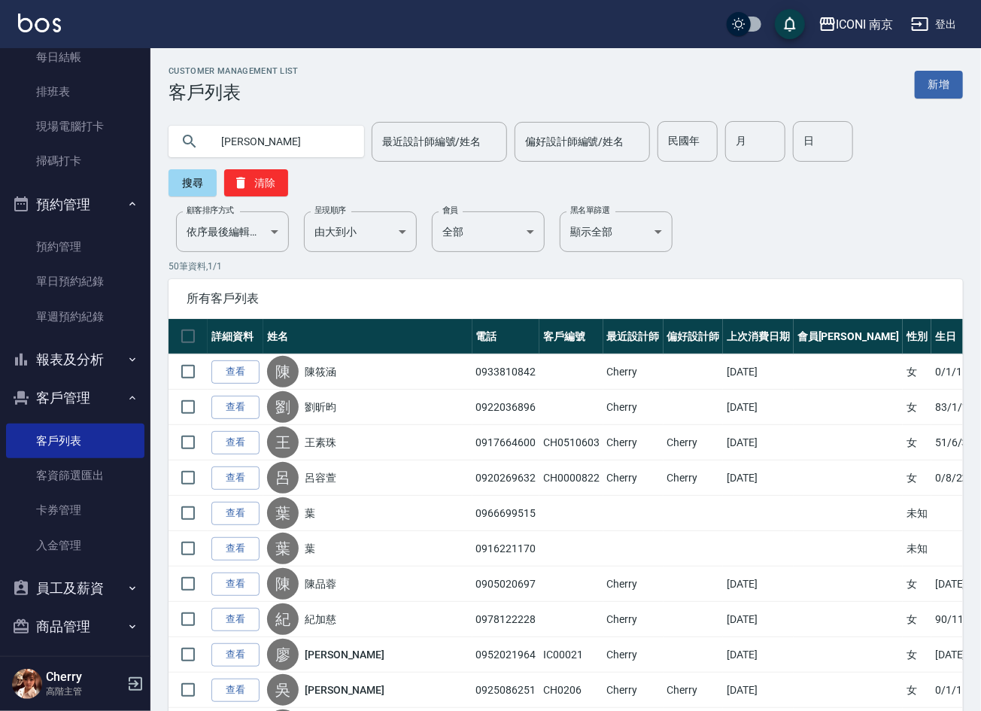
type input "林佳"
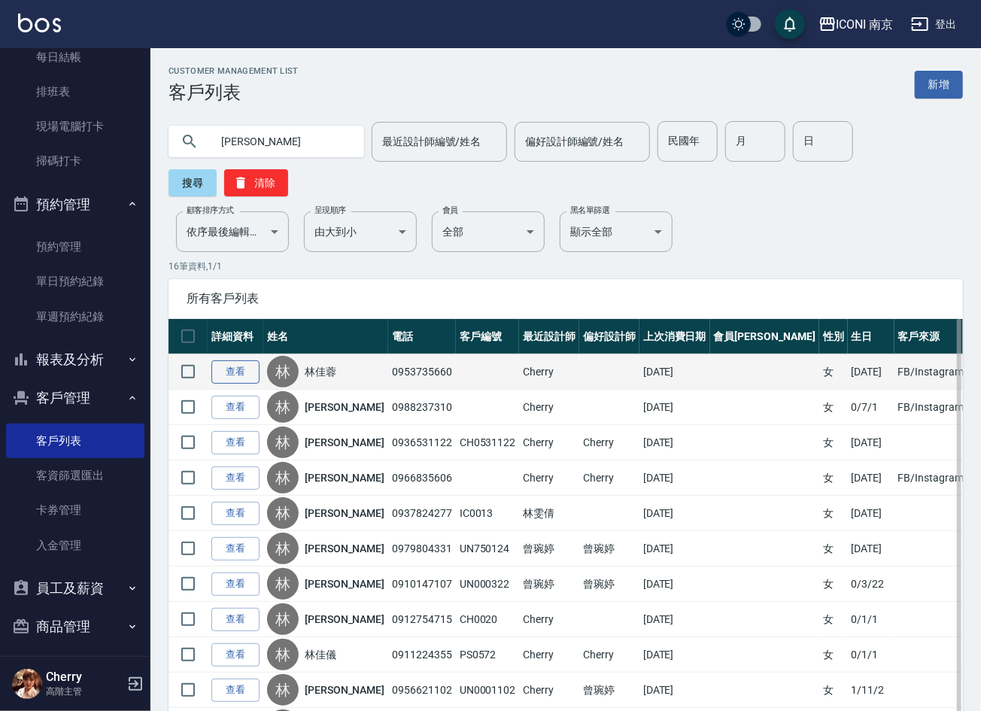
click at [228, 377] on link "查看" at bounding box center [235, 371] width 48 height 23
click at [228, 377] on div "Customer Management List 客戶列表 新增 林佳 最近設計師編號/姓名 最近設計師編號/姓名 偏好設計師編號/姓名 偏好設計師編號/姓名…" at bounding box center [490, 495] width 981 height 990
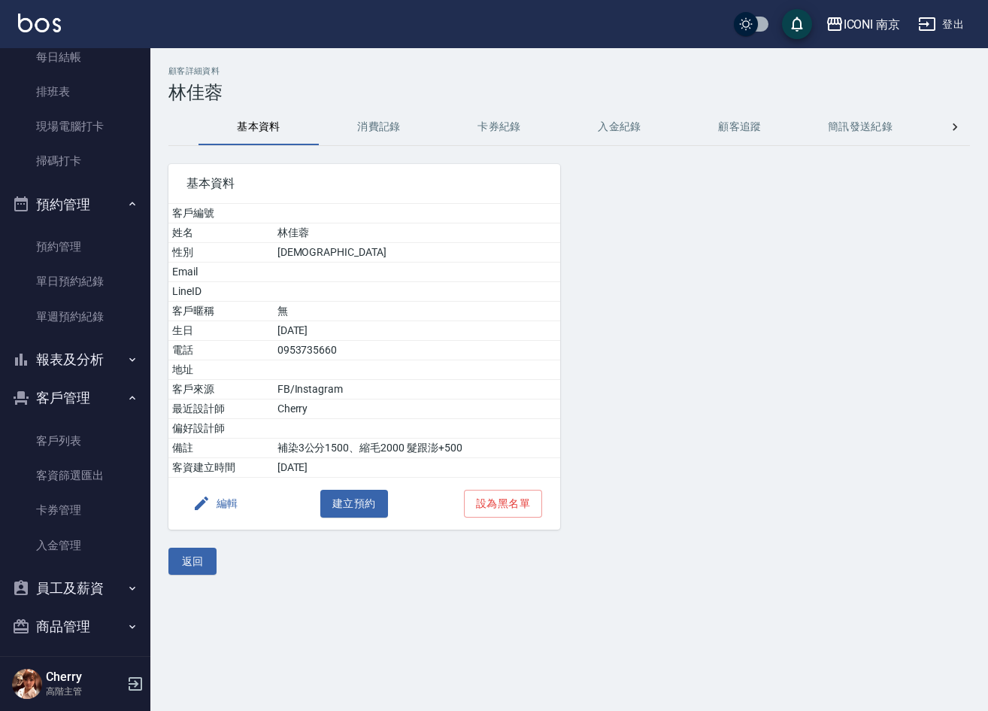
drag, startPoint x: 350, startPoint y: 130, endPoint x: 363, endPoint y: 135, distance: 13.8
click at [353, 130] on button "消費記錄" at bounding box center [379, 127] width 120 height 36
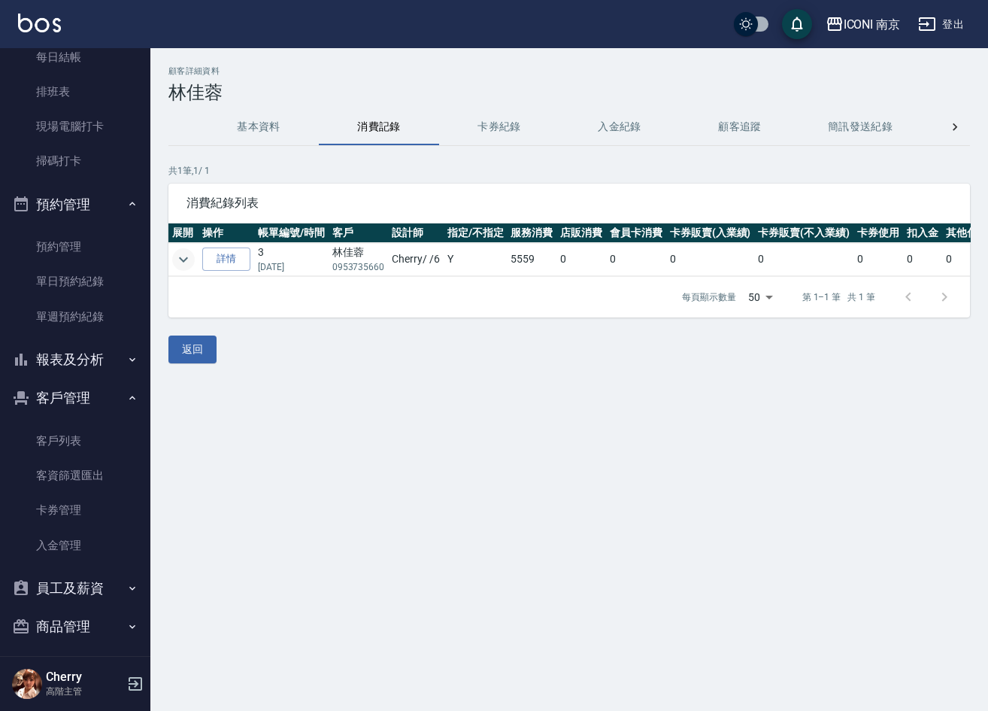
click at [175, 263] on icon "expand row" at bounding box center [183, 259] width 18 height 18
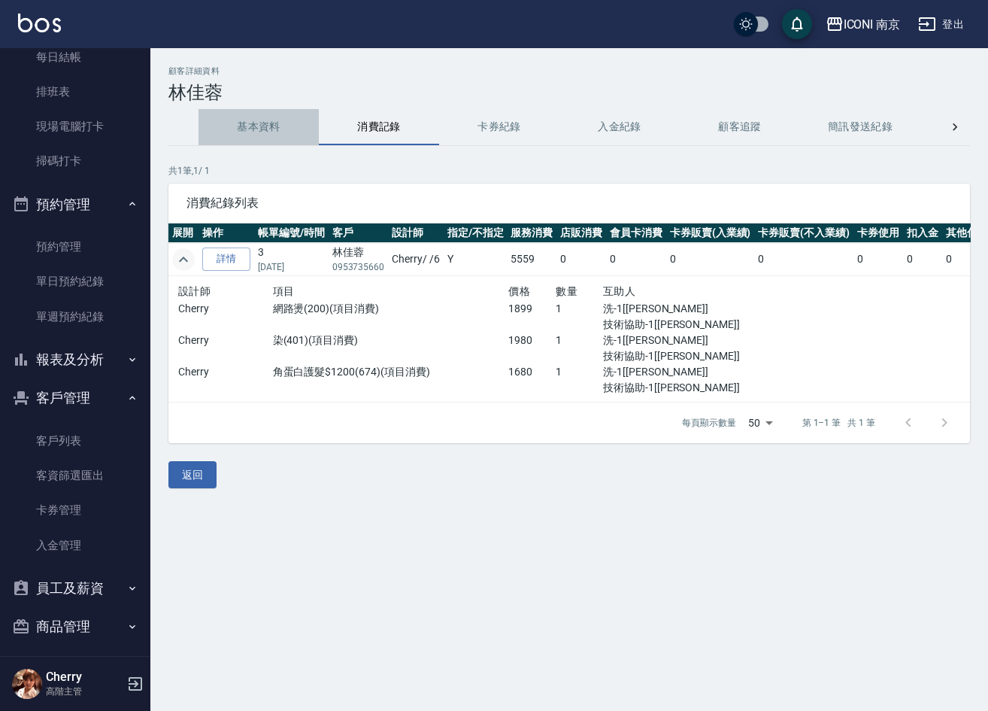
click at [252, 121] on button "基本資料" at bounding box center [259, 127] width 120 height 36
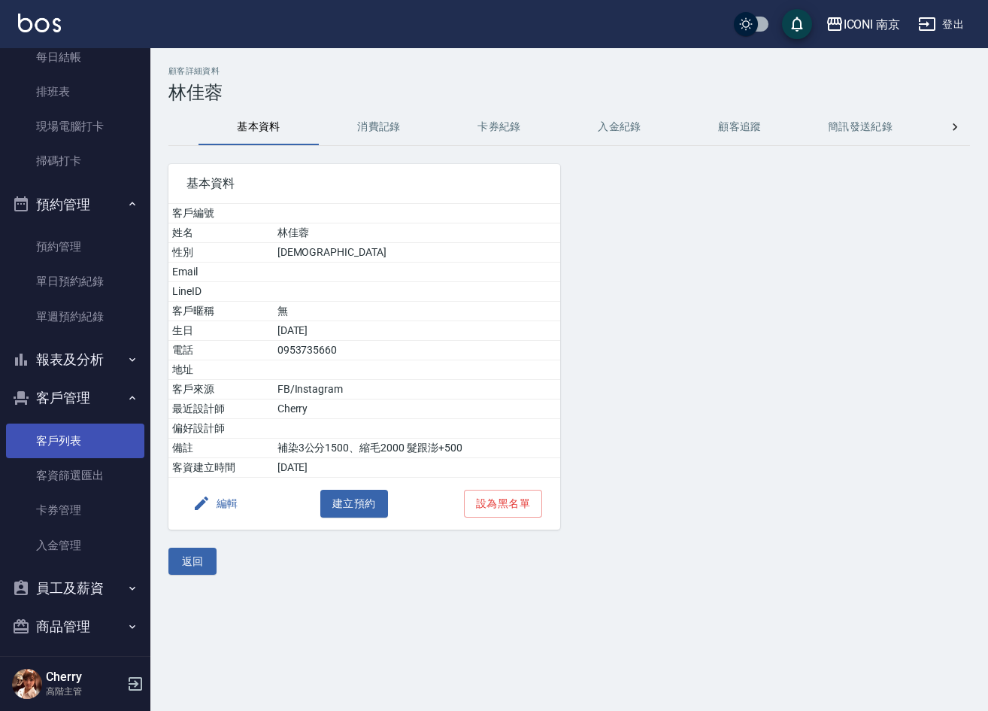
click at [75, 436] on link "客戶列表" at bounding box center [75, 440] width 138 height 35
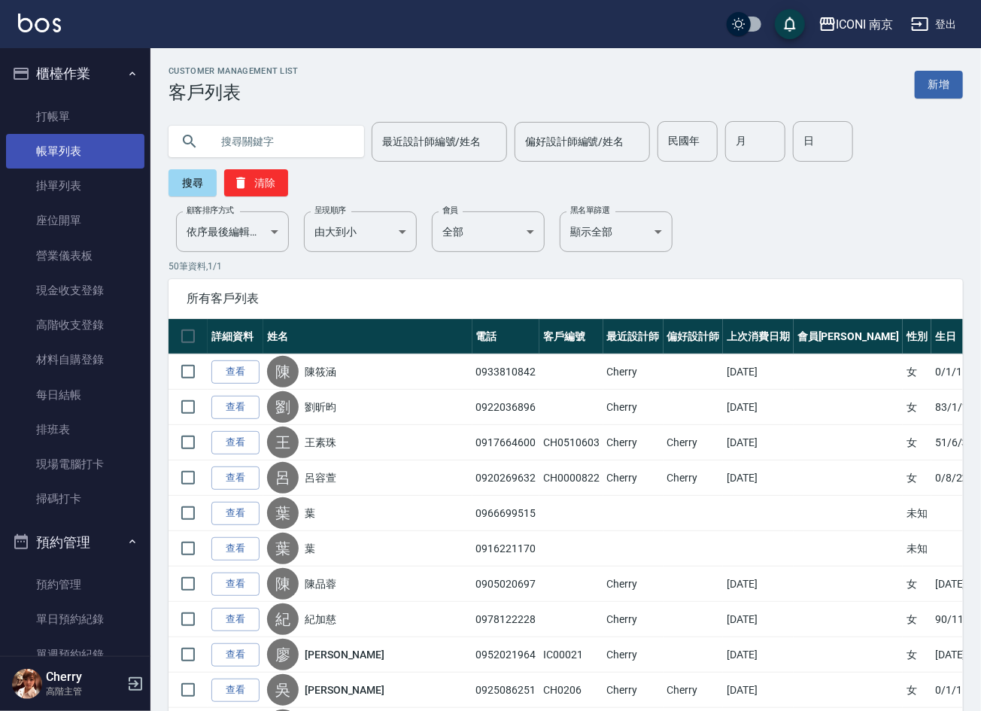
click at [71, 142] on link "帳單列表" at bounding box center [75, 151] width 138 height 35
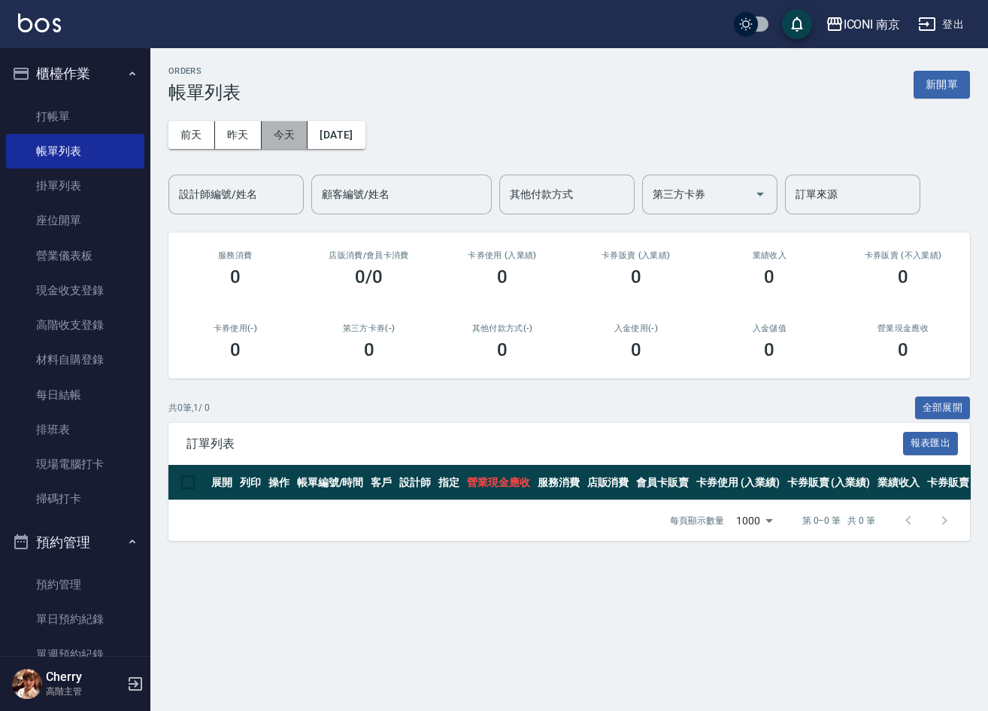
click at [286, 128] on button "今天" at bounding box center [285, 135] width 47 height 28
click at [326, 128] on button "2025/10/14" at bounding box center [336, 135] width 57 height 28
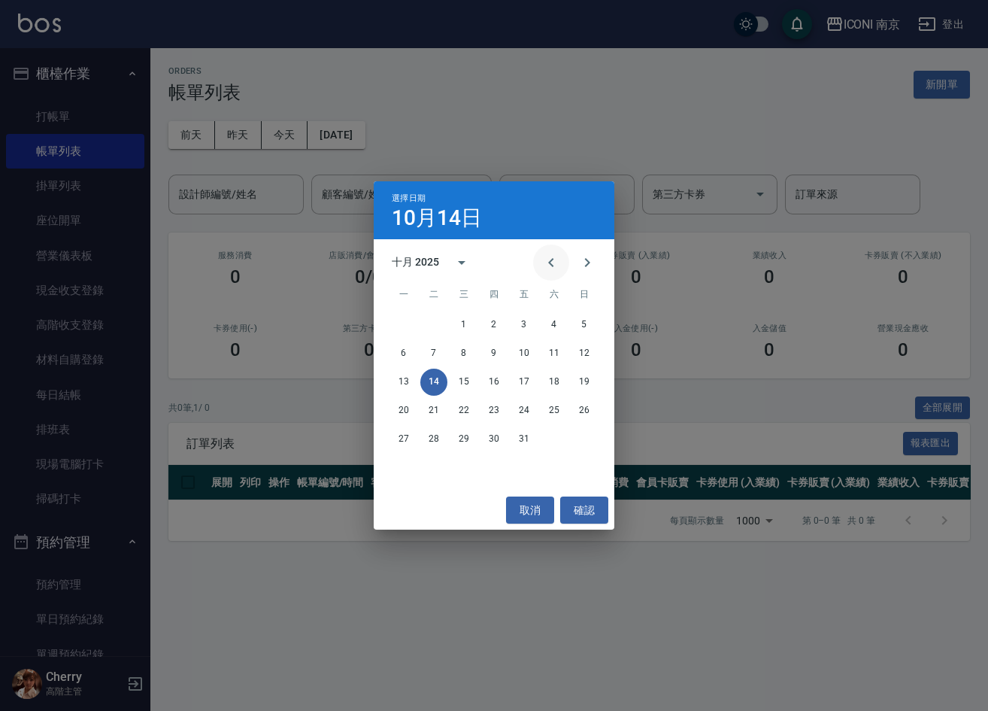
click at [553, 268] on icon "Previous month" at bounding box center [551, 262] width 18 height 18
click at [458, 351] on button "10" at bounding box center [463, 353] width 27 height 27
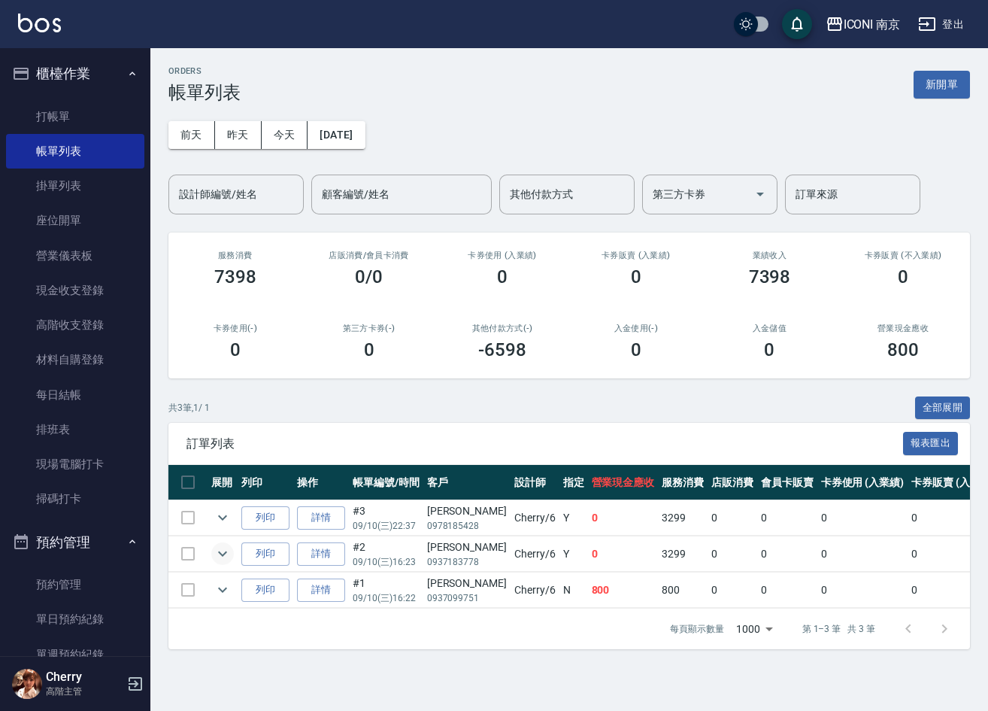
click at [211, 558] on button "expand row" at bounding box center [222, 553] width 23 height 23
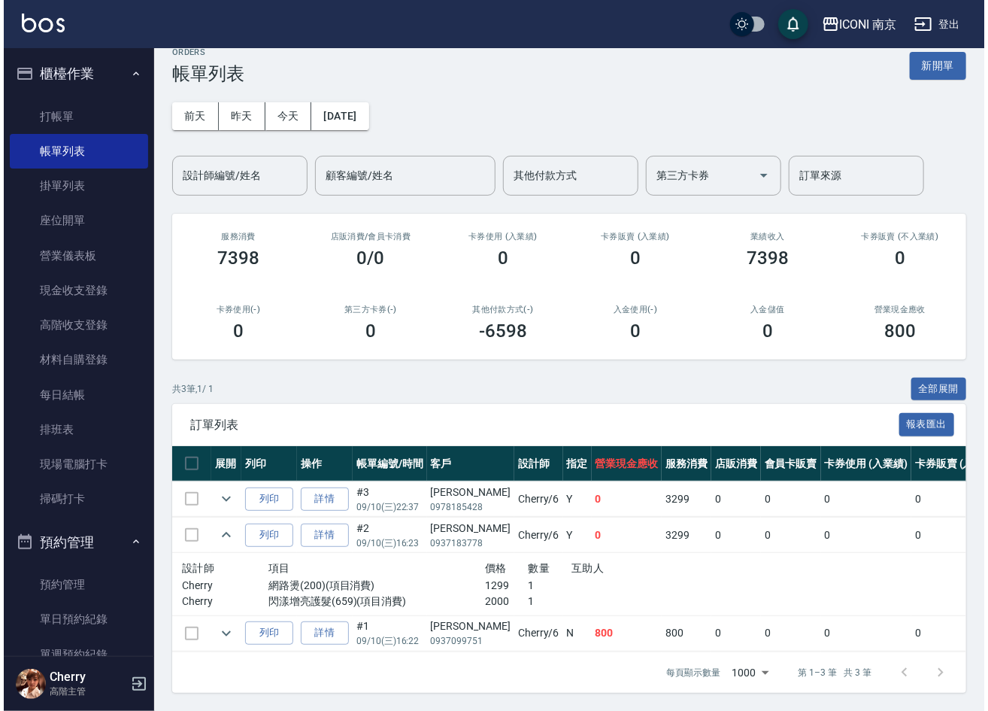
scroll to position [38, 0]
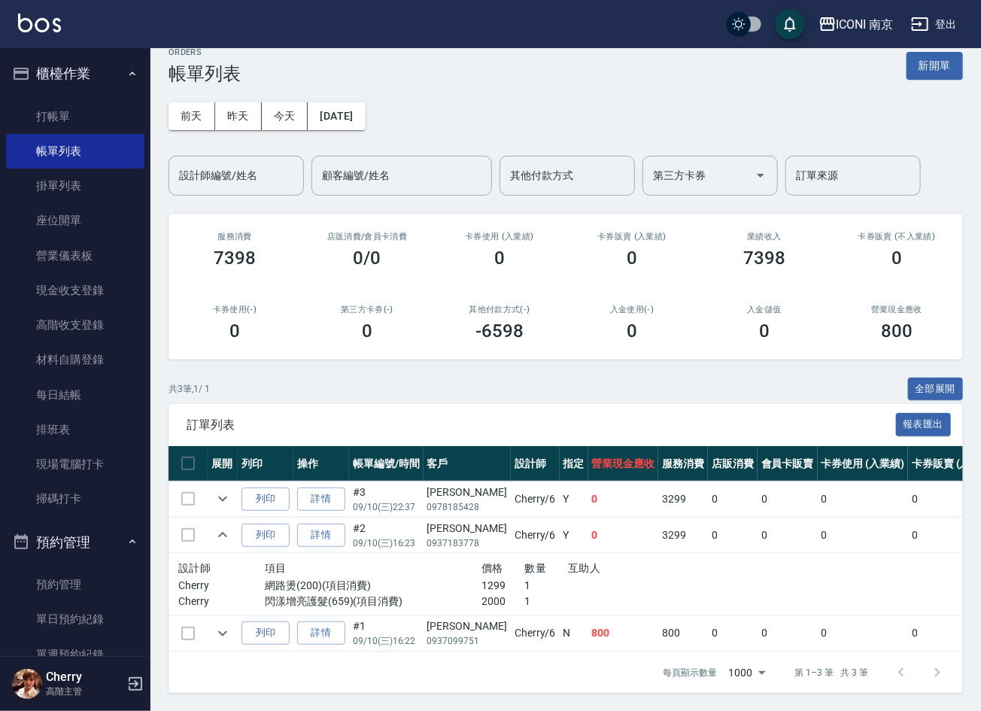
drag, startPoint x: 429, startPoint y: 498, endPoint x: 436, endPoint y: 508, distance: 12.5
click at [436, 517] on td "陳佩秀 0937183778" at bounding box center [466, 534] width 87 height 35
click at [439, 520] on div "陳佩秀" at bounding box center [467, 528] width 80 height 16
drag, startPoint x: 439, startPoint y: 512, endPoint x: 448, endPoint y: 505, distance: 11.3
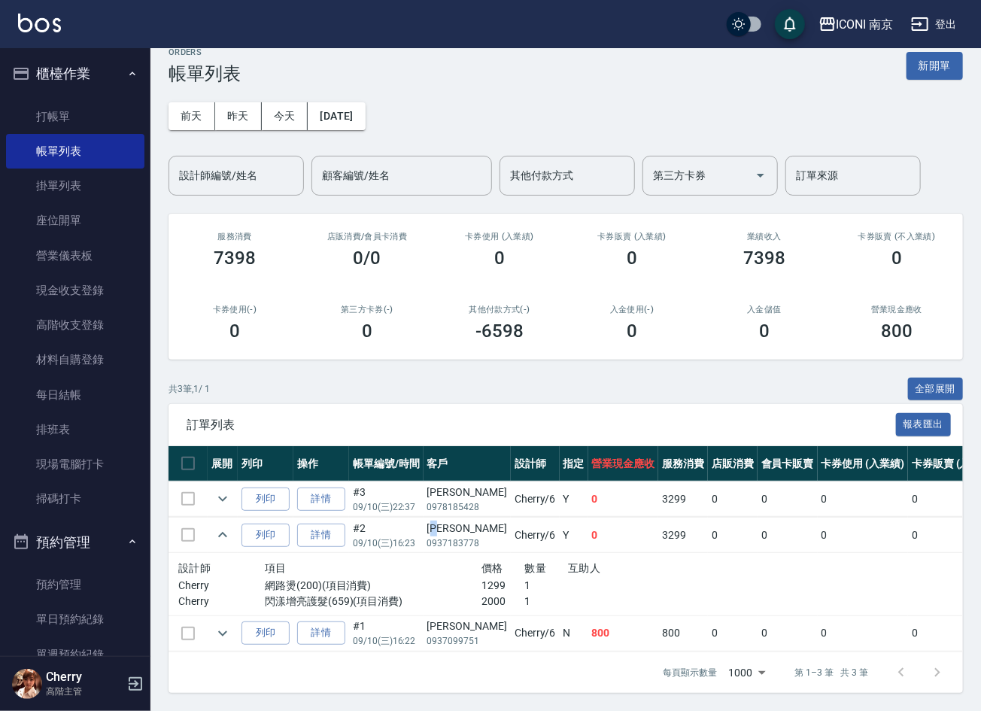
click at [448, 520] on div "陳佩秀" at bounding box center [467, 528] width 80 height 16
copy div "陳佩秀"
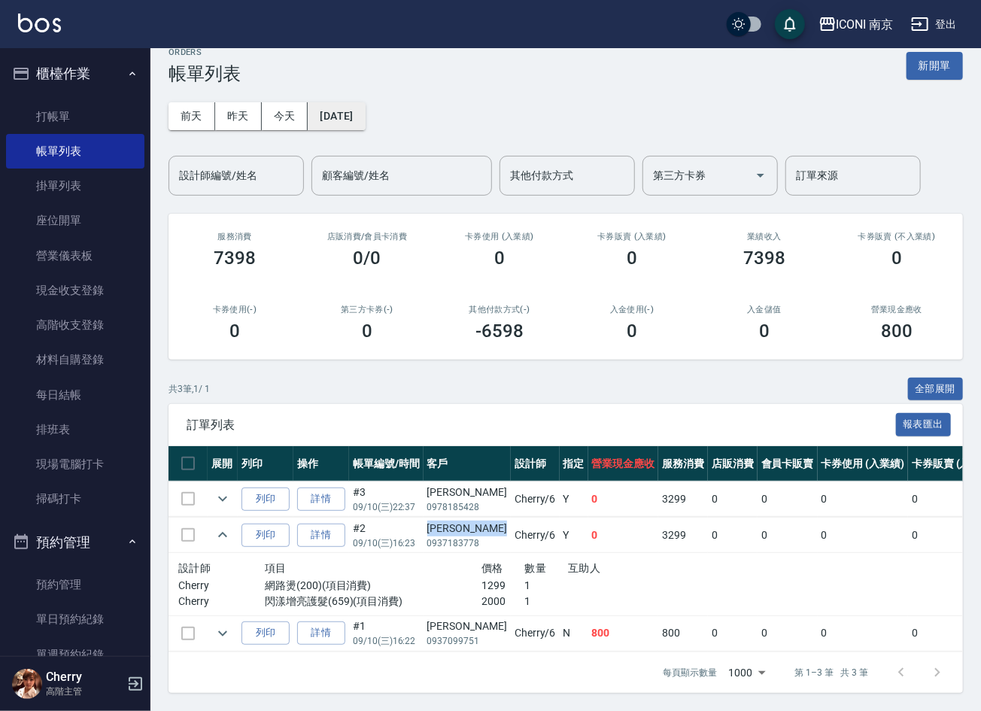
click at [355, 108] on button "2025/09/10" at bounding box center [336, 116] width 57 height 28
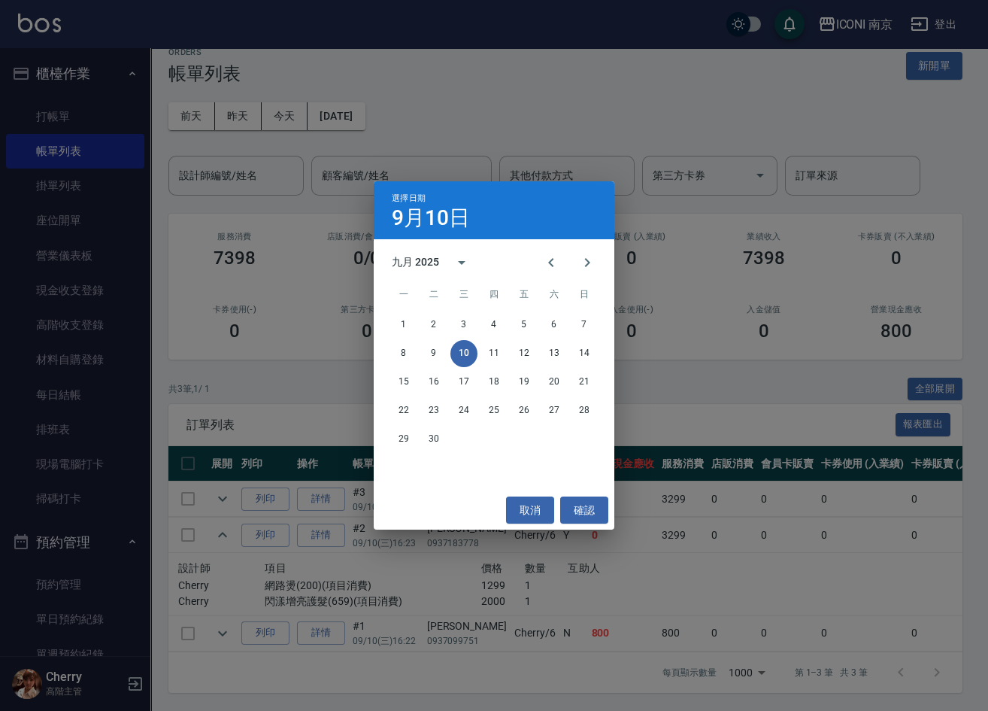
click at [566, 346] on div "8 9 10 11 12 13 14" at bounding box center [494, 353] width 241 height 27
click at [580, 326] on button "7" at bounding box center [584, 324] width 27 height 27
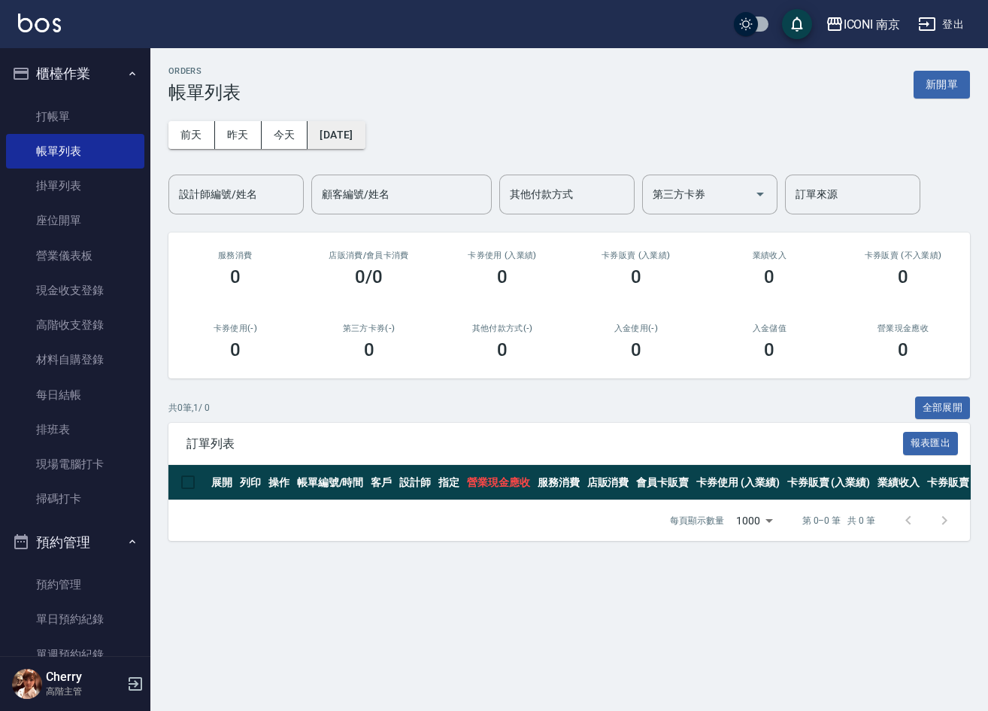
click at [332, 129] on button "2025/09/07" at bounding box center [336, 135] width 57 height 28
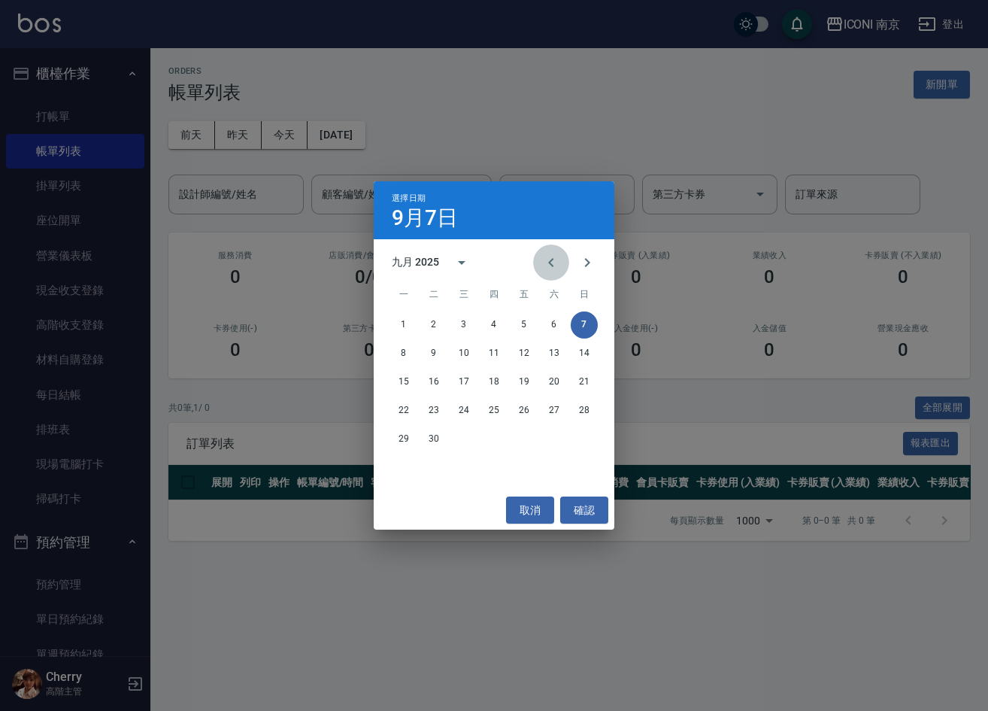
click at [551, 265] on icon "Previous month" at bounding box center [551, 262] width 18 height 18
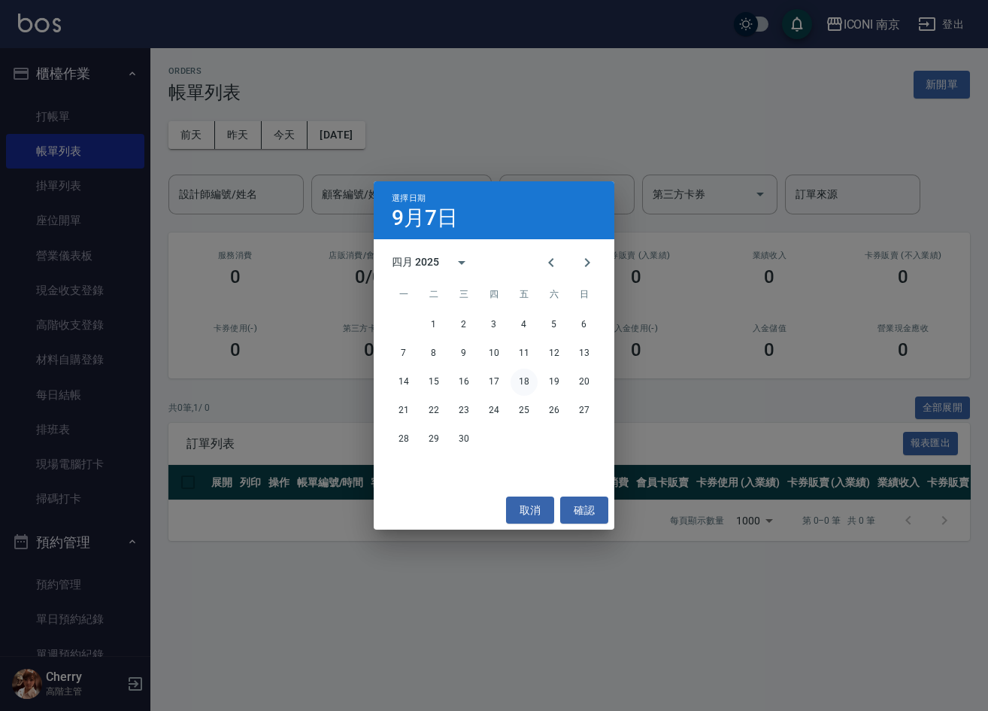
click at [516, 385] on button "18" at bounding box center [524, 381] width 27 height 27
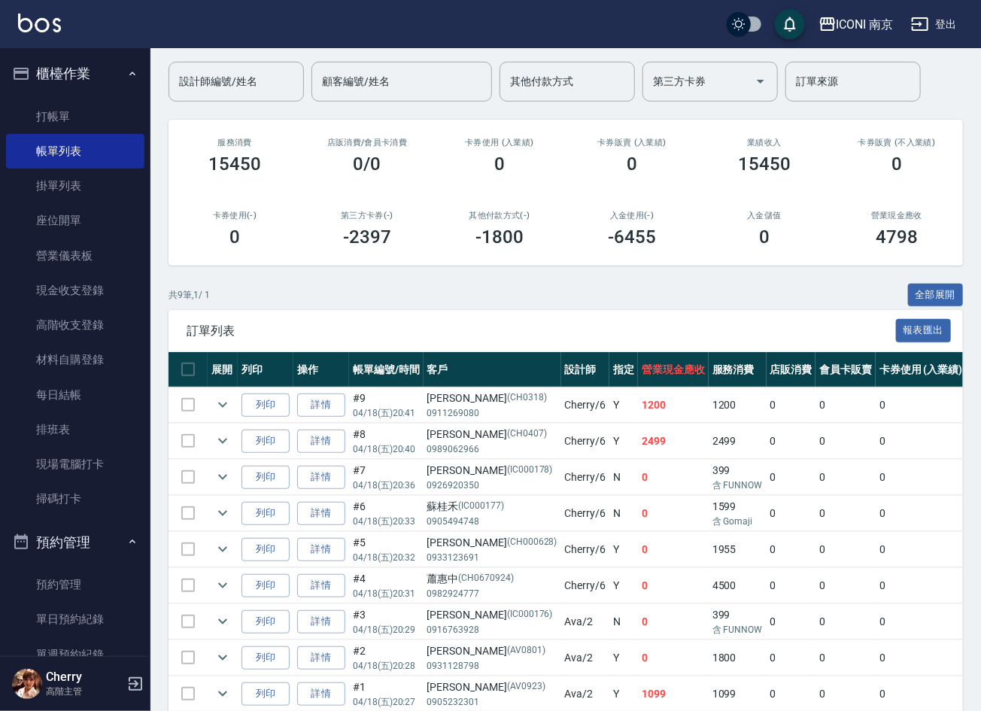
scroll to position [194, 0]
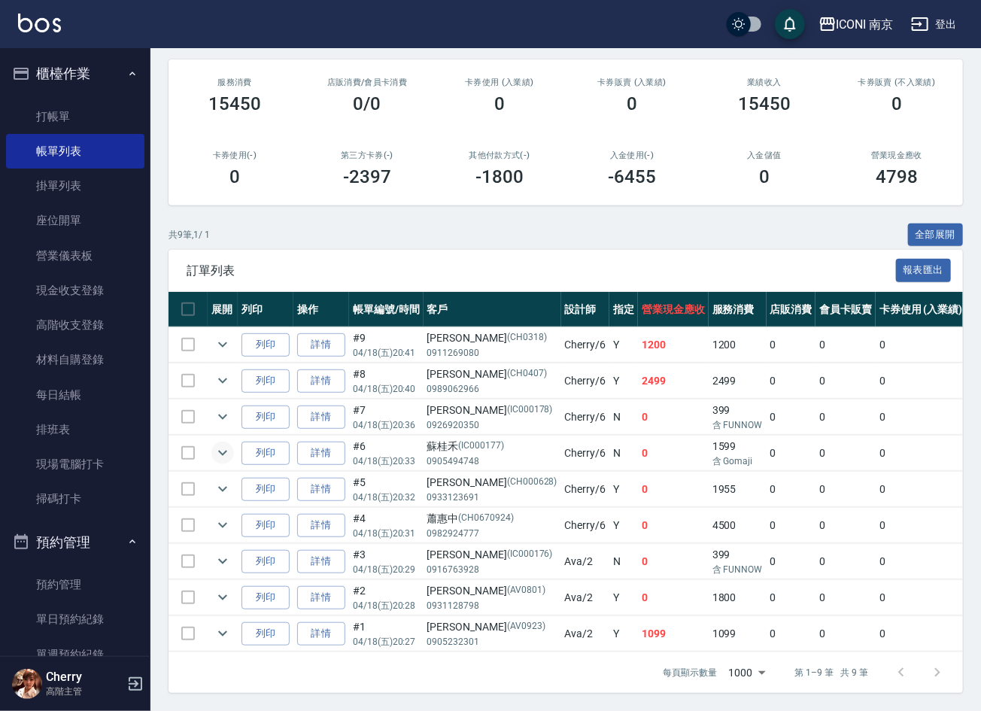
click at [218, 444] on icon "expand row" at bounding box center [223, 453] width 18 height 18
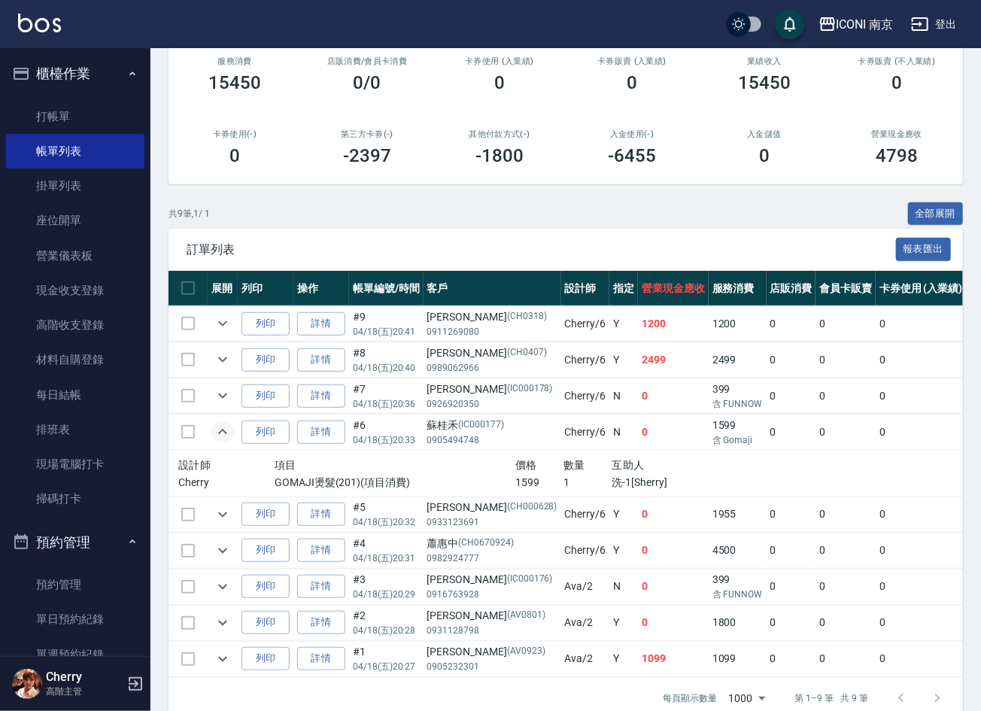
click at [444, 424] on div "蘇桂禾 (IC000177)" at bounding box center [492, 425] width 130 height 16
copy div "蘇桂禾"
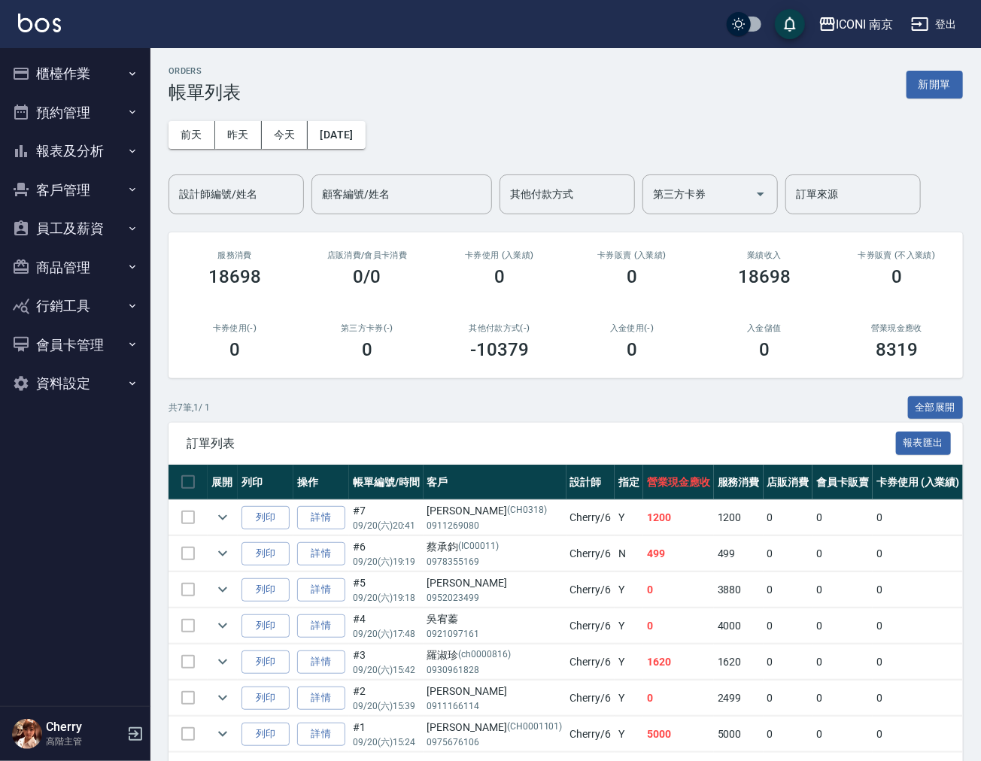
click at [70, 186] on button "客戶管理" at bounding box center [75, 190] width 138 height 39
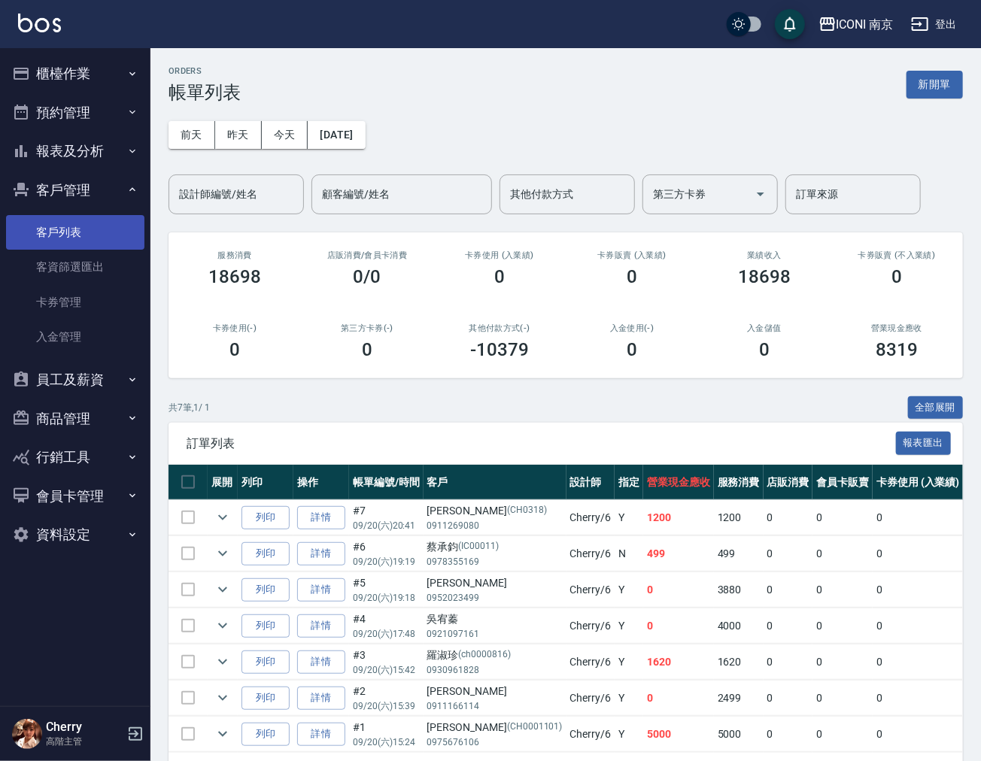
click at [56, 238] on link "客戶列表" at bounding box center [75, 232] width 138 height 35
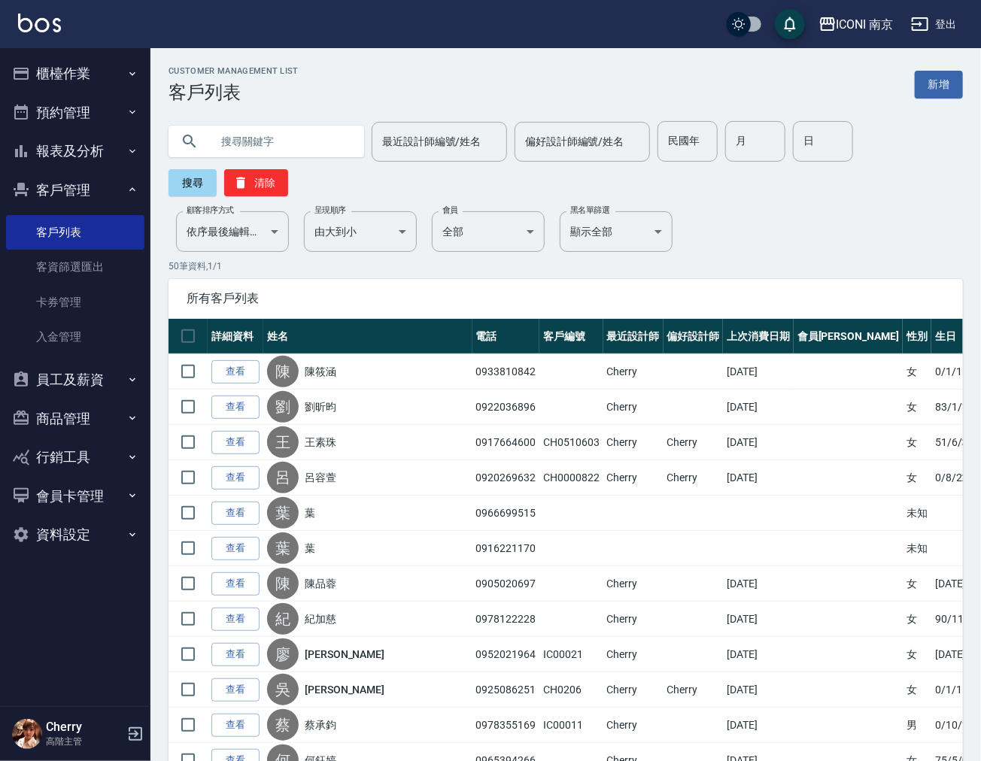
drag, startPoint x: 236, startPoint y: 152, endPoint x: 244, endPoint y: 146, distance: 10.2
paste input "鄭黛琳"
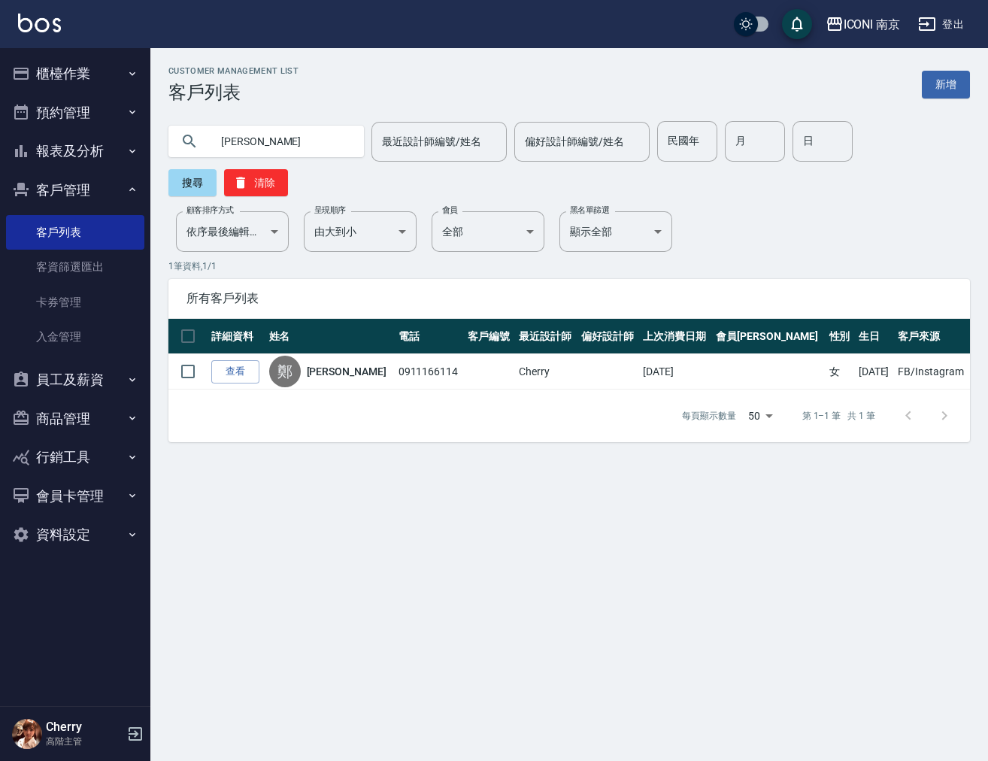
drag, startPoint x: 267, startPoint y: 141, endPoint x: 87, endPoint y: 150, distance: 179.9
click at [87, 150] on div "ICONI 南京 登出 櫃檯作業 打帳單 帳單列表 掛單列表 座位開單 營業儀表板 現金收支登錄 高階收支登錄 材料自購登錄 每日結帳 排班表 現場電腦打卡 …" at bounding box center [494, 380] width 988 height 761
type input "0"
type input "0960"
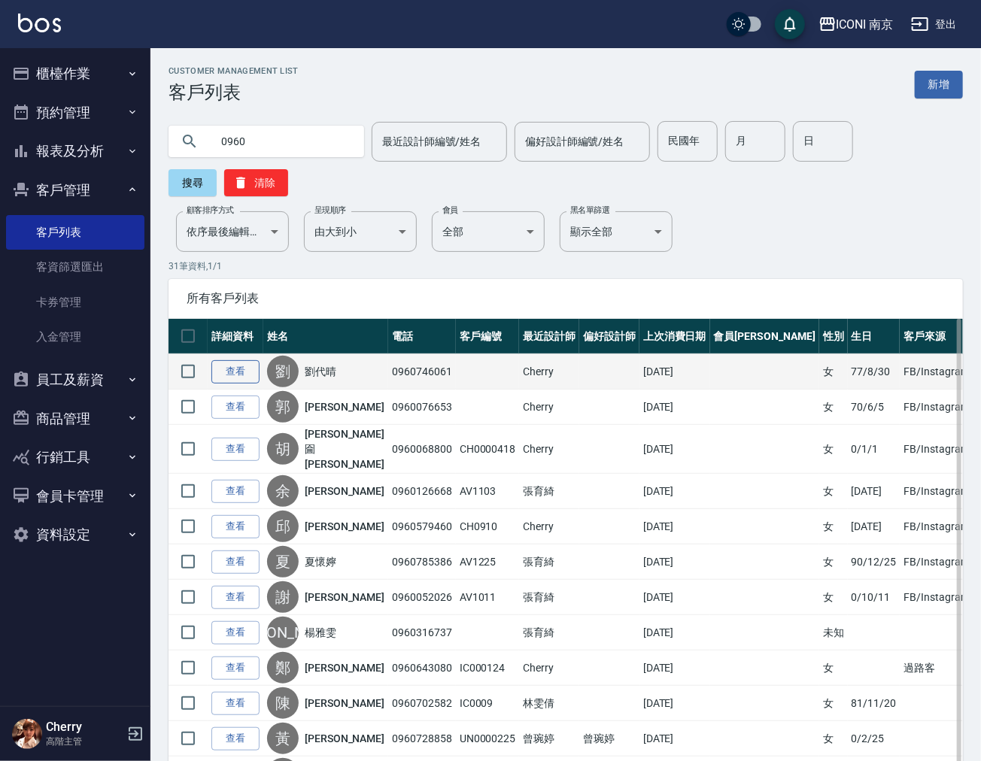
click at [238, 368] on link "查看" at bounding box center [235, 371] width 48 height 23
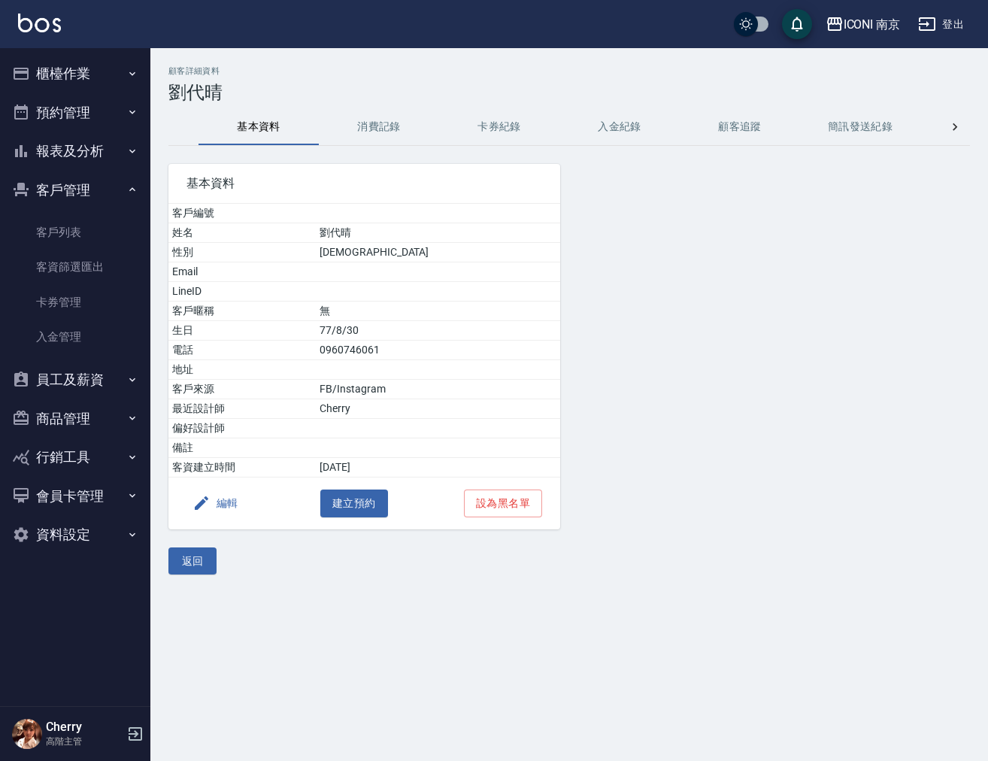
click at [368, 118] on button "消費記錄" at bounding box center [379, 127] width 120 height 36
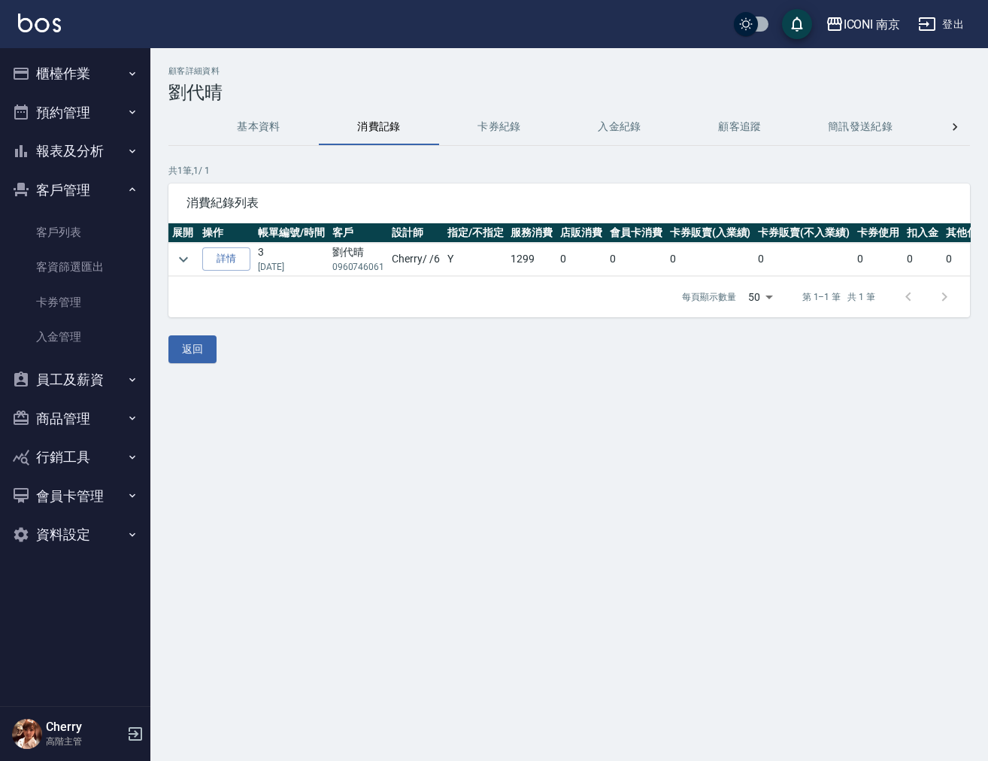
click at [250, 120] on button "基本資料" at bounding box center [259, 127] width 120 height 36
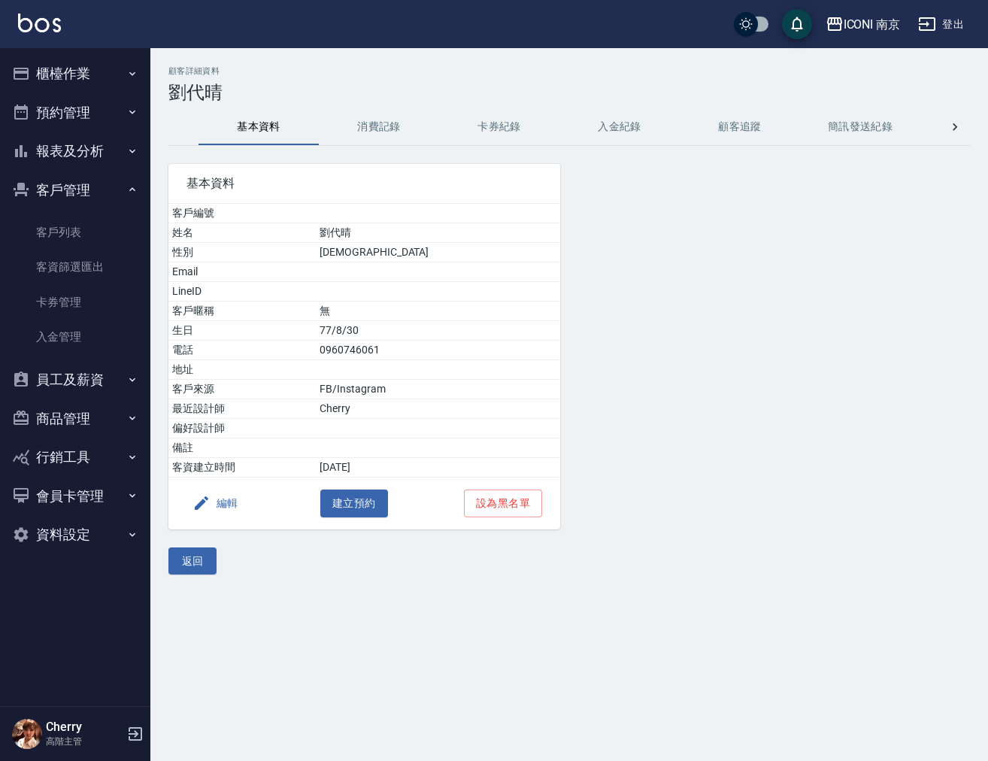
click at [360, 137] on button "消費記錄" at bounding box center [379, 127] width 120 height 36
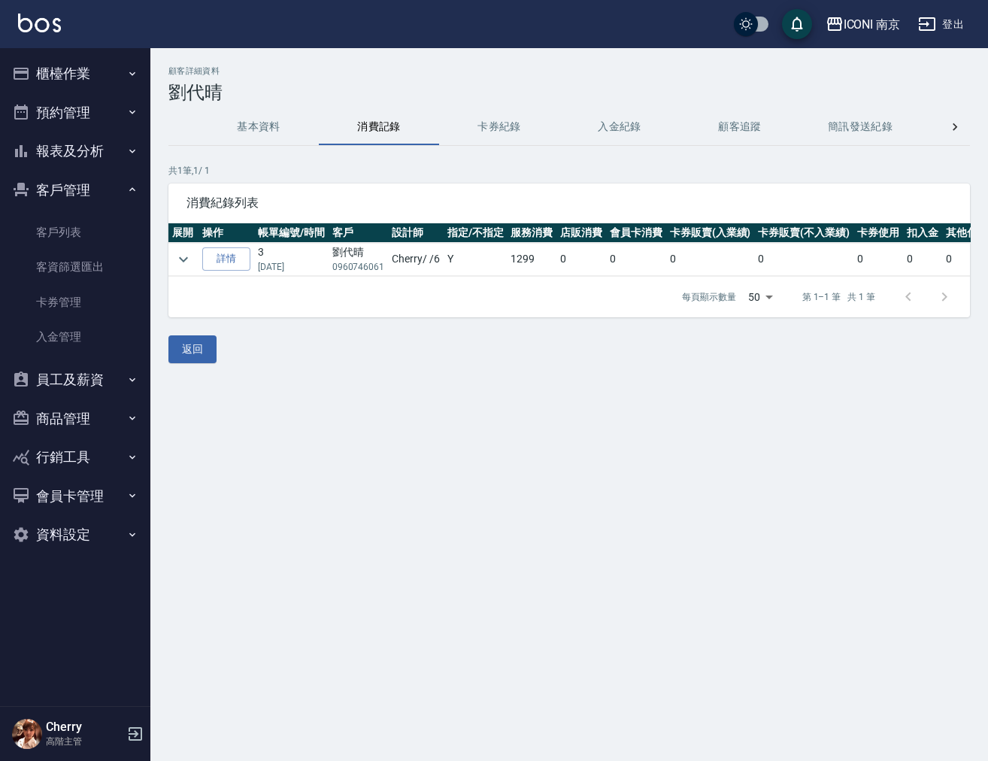
click at [277, 118] on button "基本資料" at bounding box center [259, 127] width 120 height 36
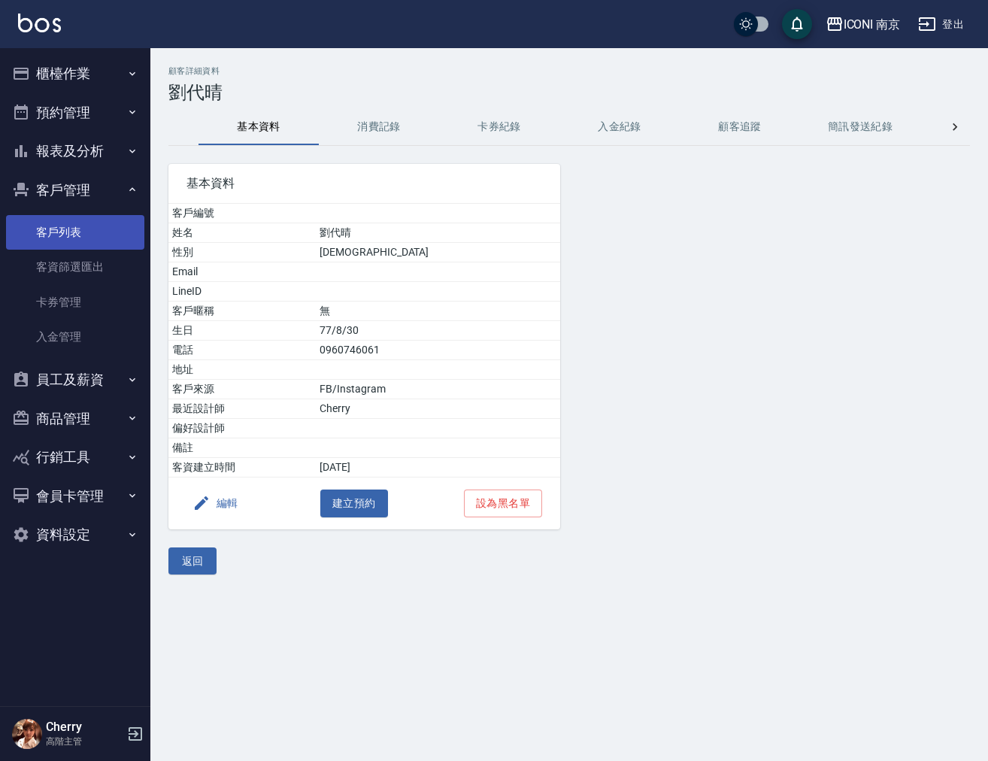
click at [77, 235] on link "客戶列表" at bounding box center [75, 232] width 138 height 35
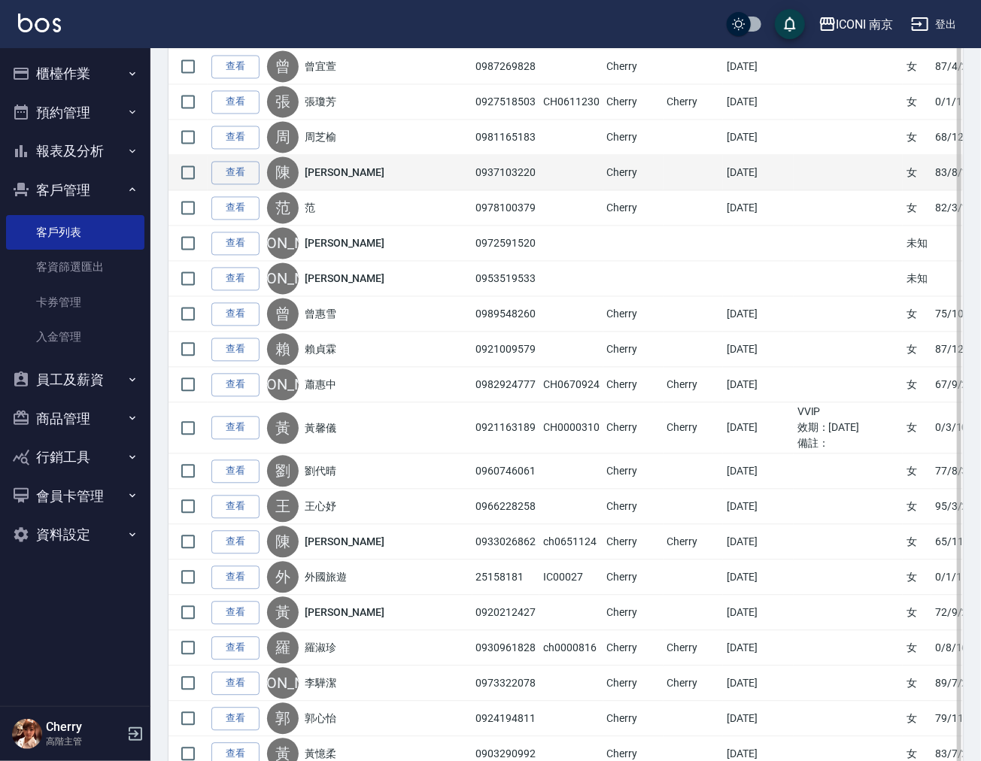
scroll to position [1240, 0]
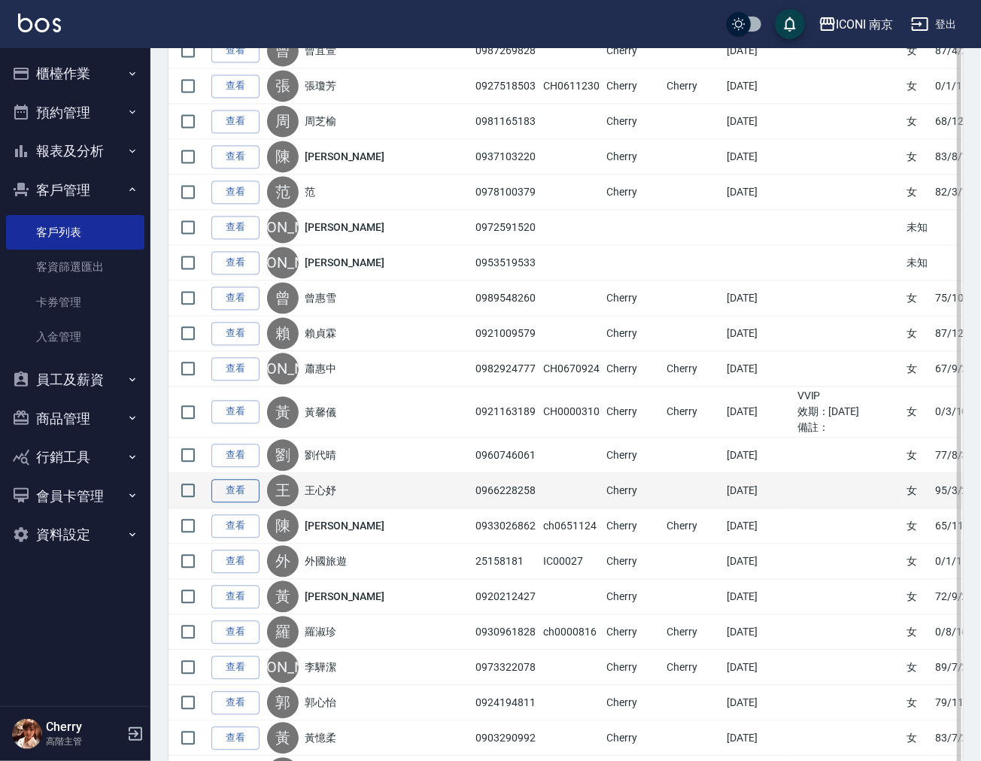
click at [236, 502] on link "查看" at bounding box center [235, 490] width 48 height 23
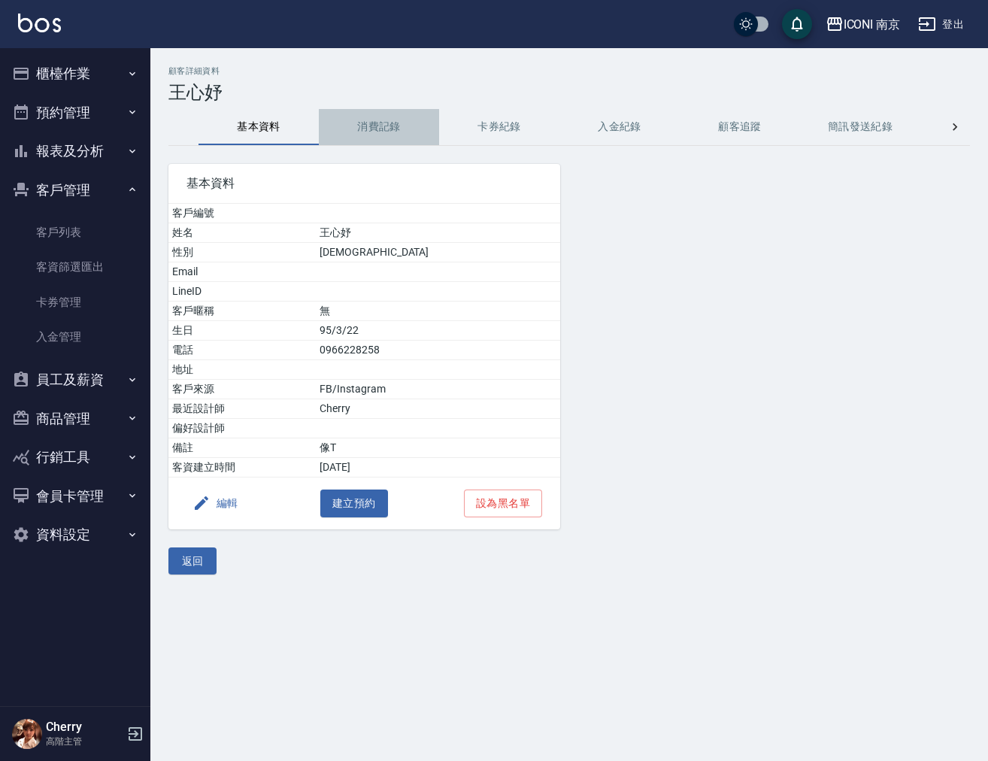
click at [385, 139] on button "消費記錄" at bounding box center [379, 127] width 120 height 36
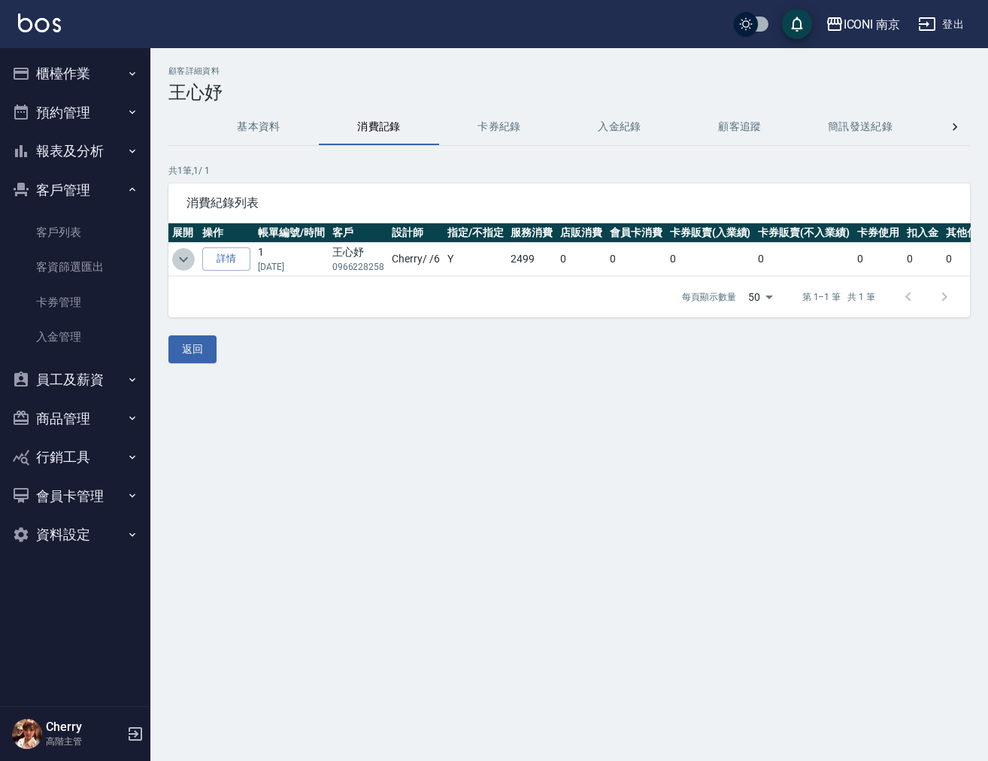
click at [181, 254] on icon "expand row" at bounding box center [183, 259] width 18 height 18
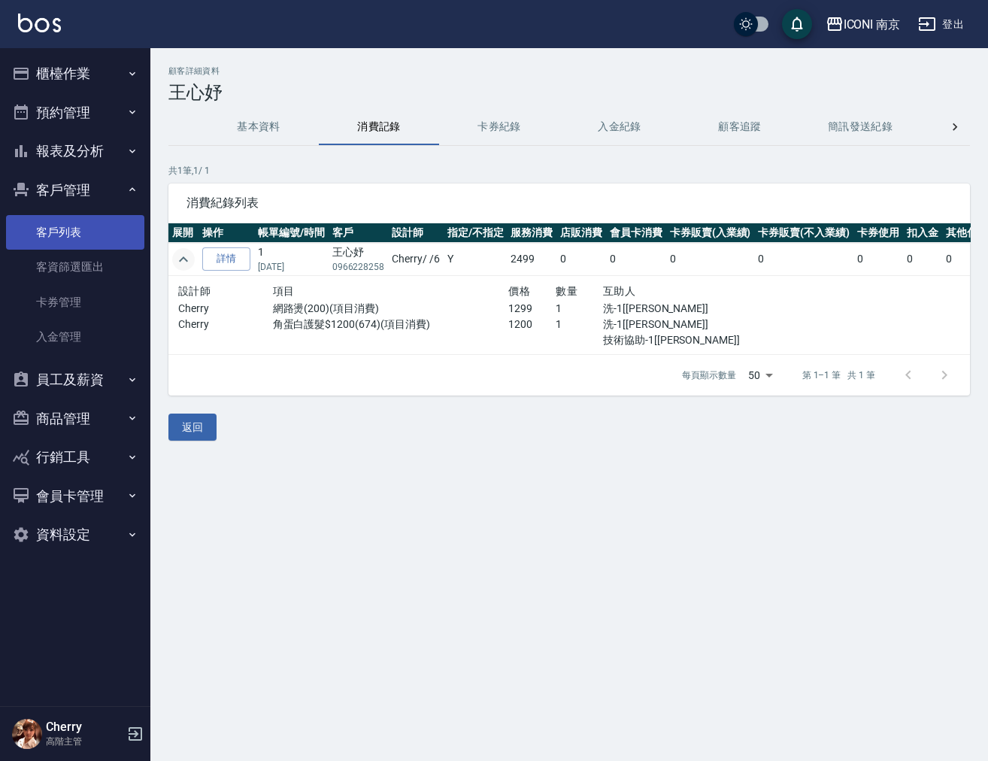
click at [83, 238] on link "客戶列表" at bounding box center [75, 232] width 138 height 35
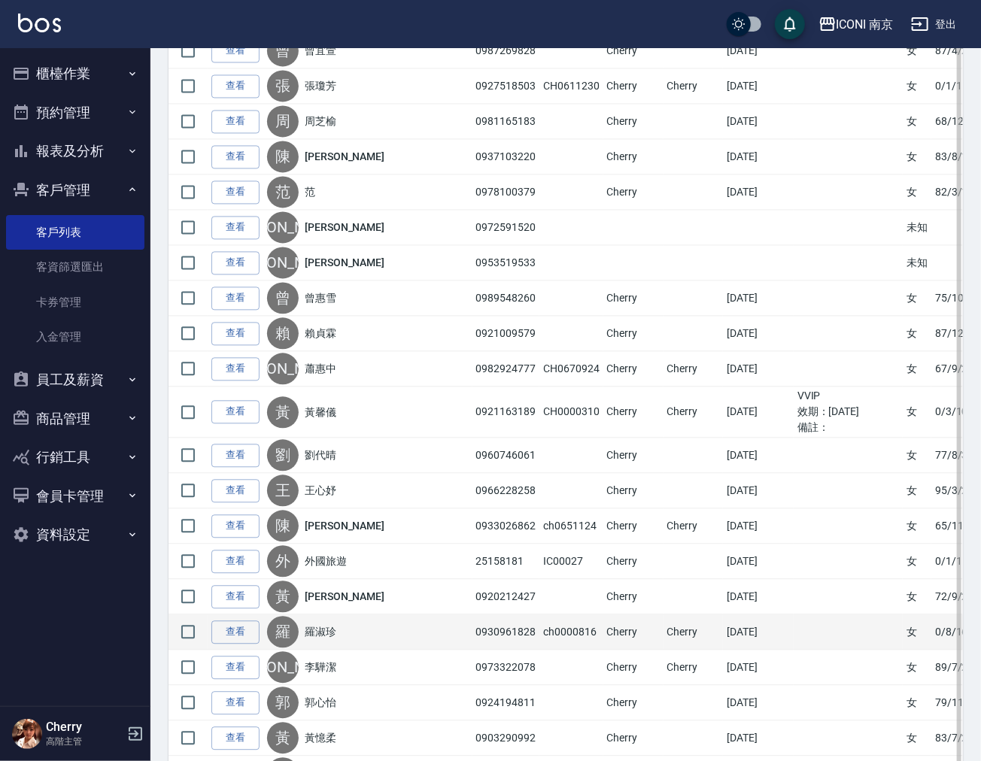
scroll to position [1353, 0]
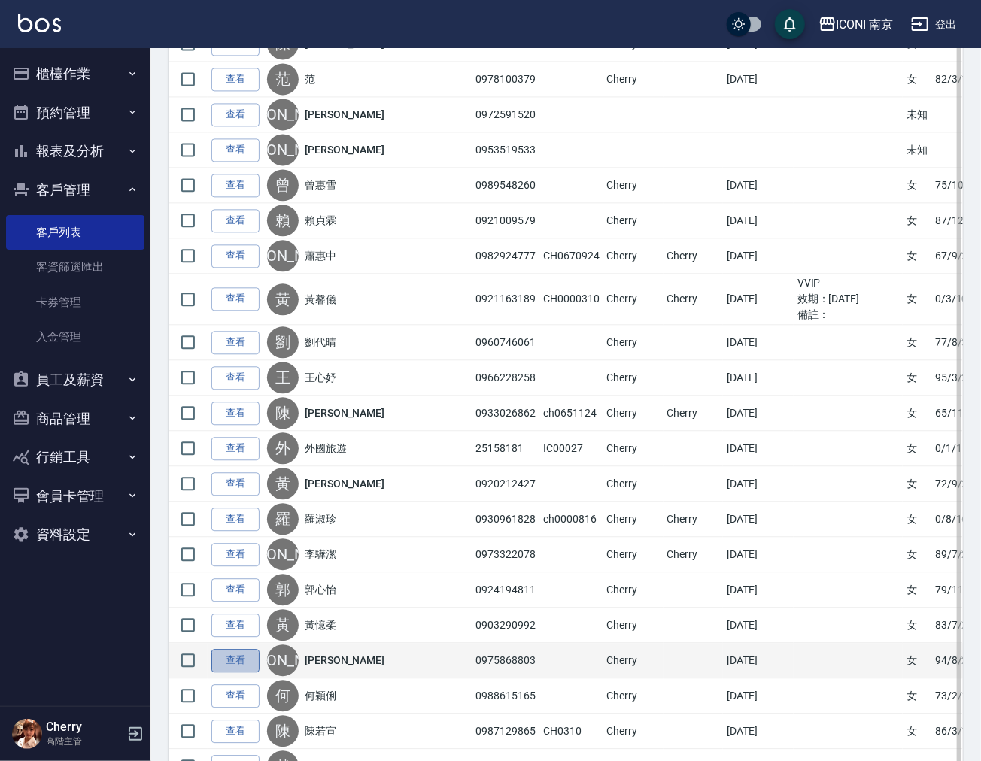
click at [243, 672] on link "查看" at bounding box center [235, 660] width 48 height 23
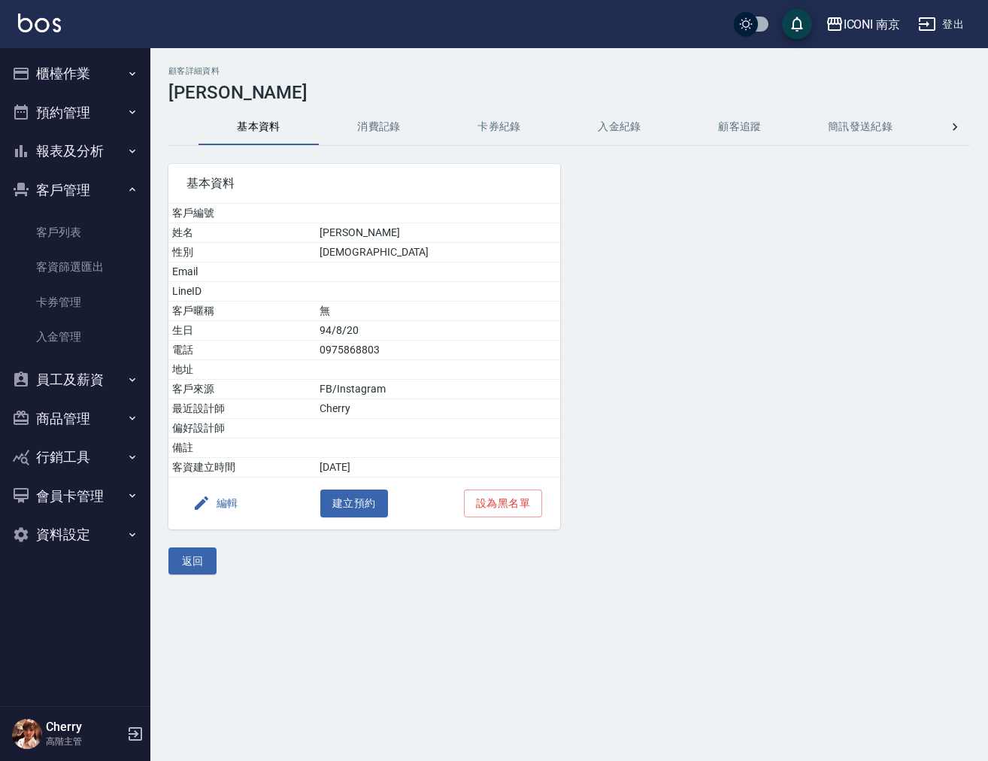
click at [400, 136] on button "消費記錄" at bounding box center [379, 127] width 120 height 36
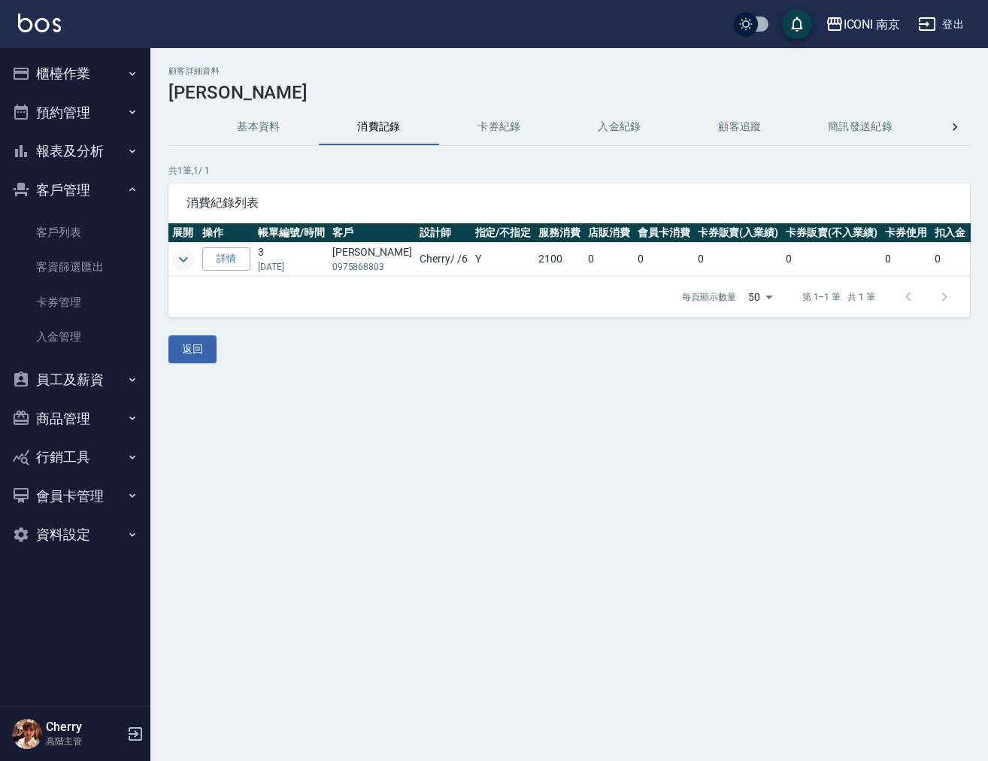
drag, startPoint x: 170, startPoint y: 260, endPoint x: 180, endPoint y: 258, distance: 10.0
click at [174, 258] on td at bounding box center [183, 259] width 30 height 33
click at [187, 255] on icon "expand row" at bounding box center [183, 259] width 18 height 18
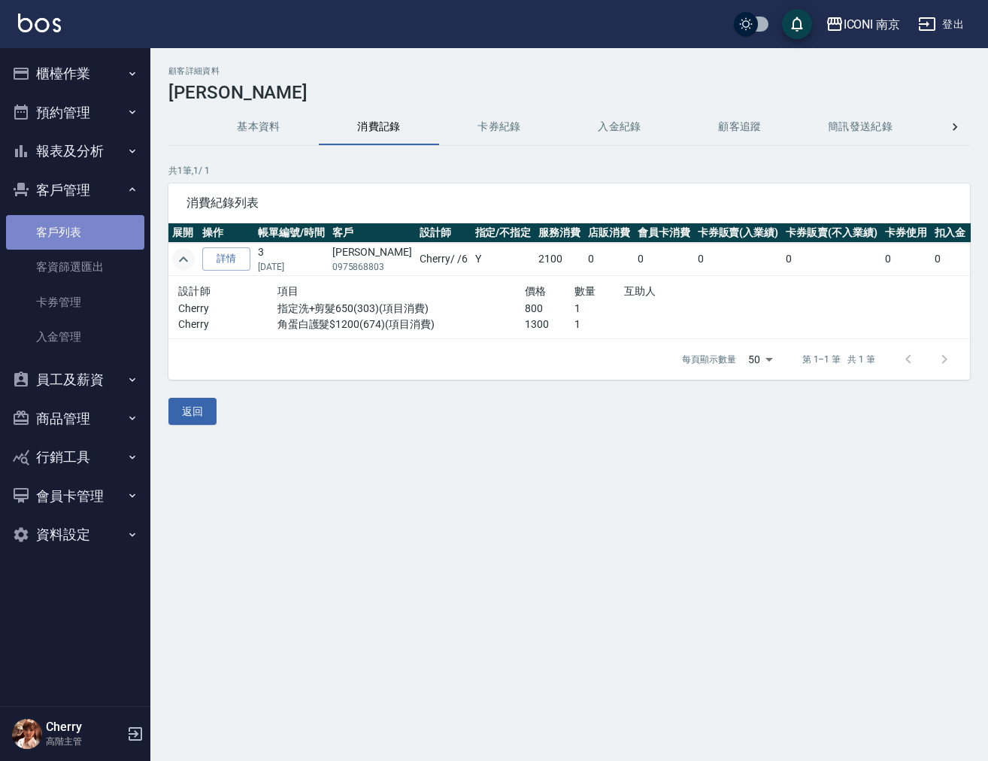
click at [46, 238] on link "客戶列表" at bounding box center [75, 232] width 138 height 35
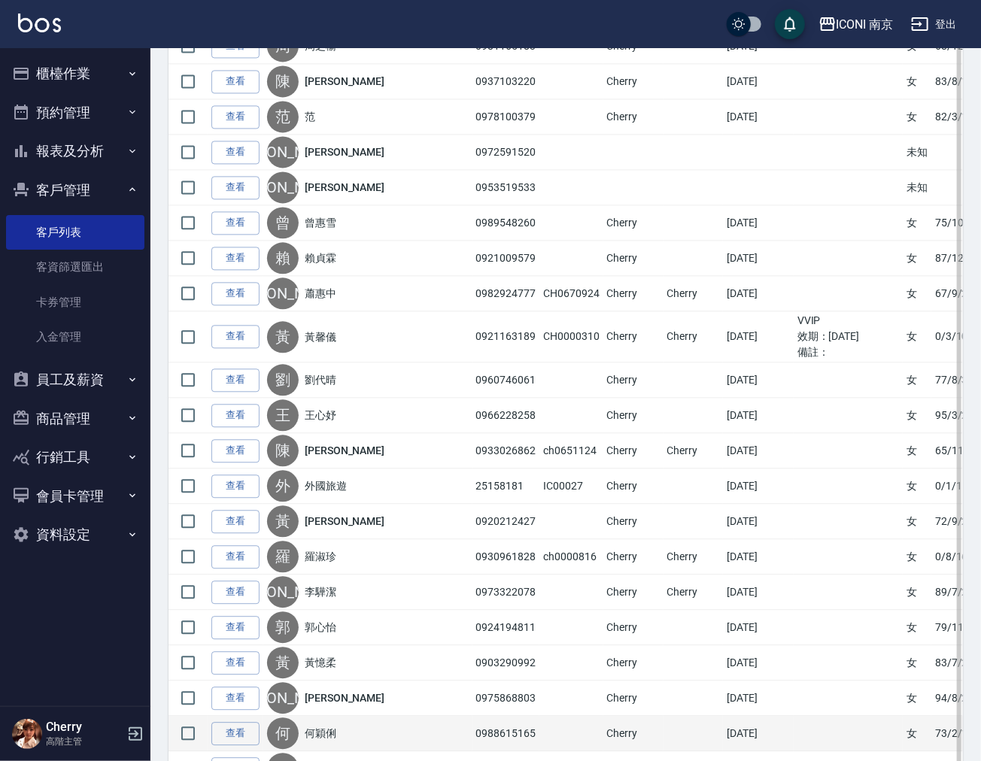
scroll to position [1353, 0]
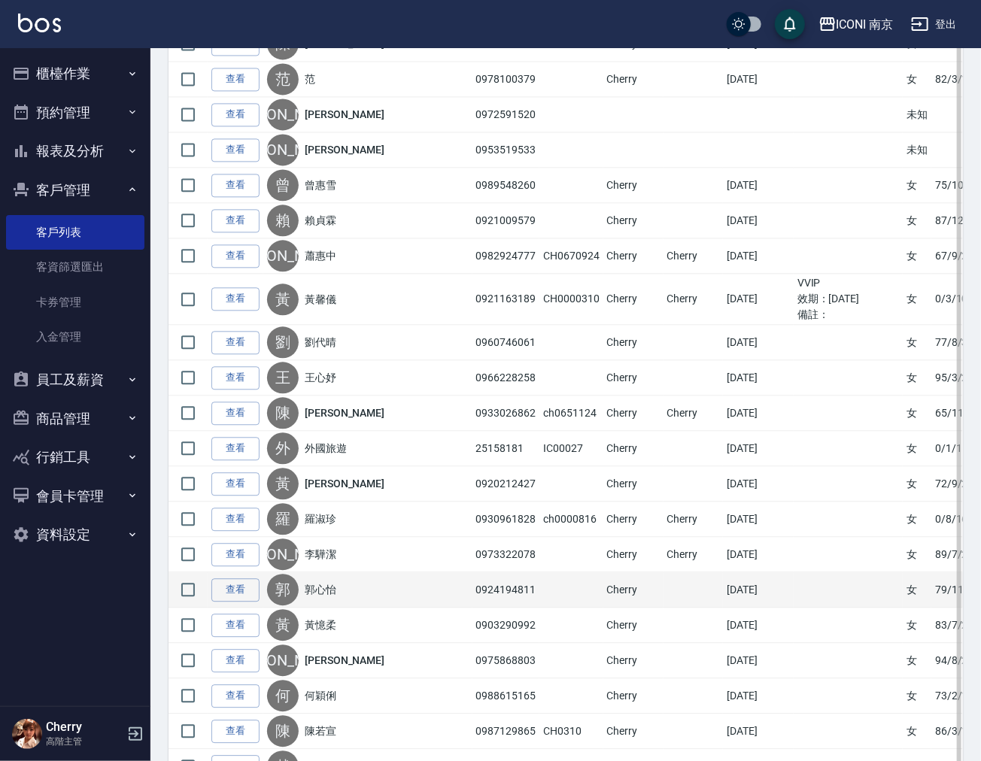
click at [321, 602] on div "郭 郭心怡" at bounding box center [368, 590] width 202 height 32
click at [247, 602] on link "查看" at bounding box center [235, 589] width 48 height 23
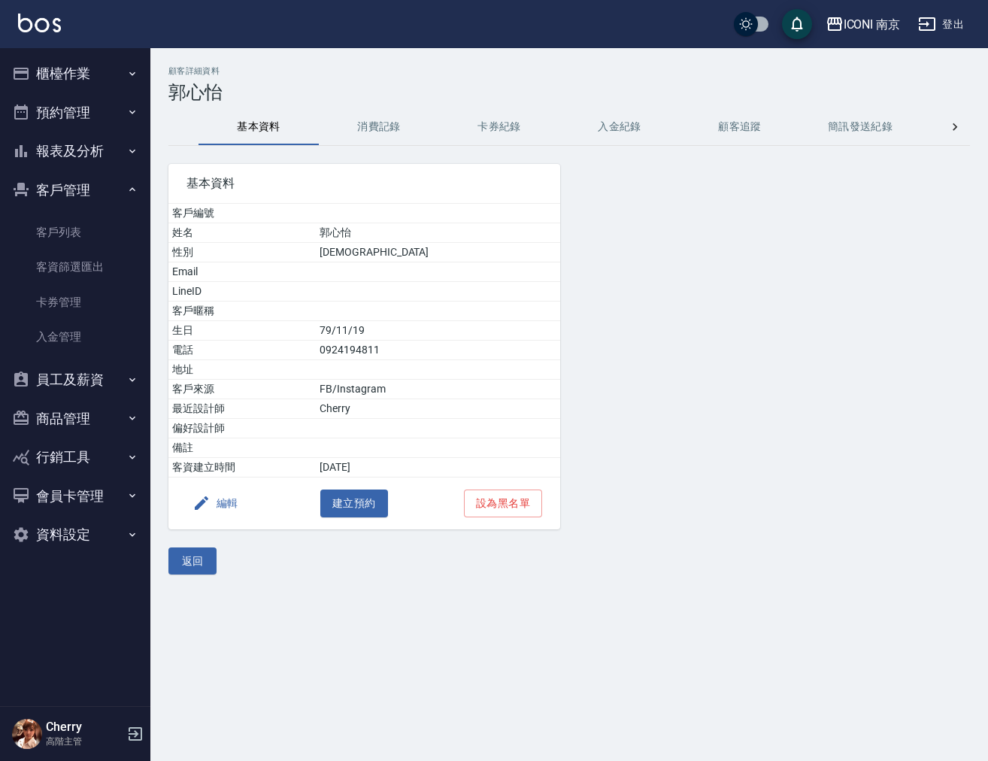
click at [377, 123] on button "消費記錄" at bounding box center [379, 127] width 120 height 36
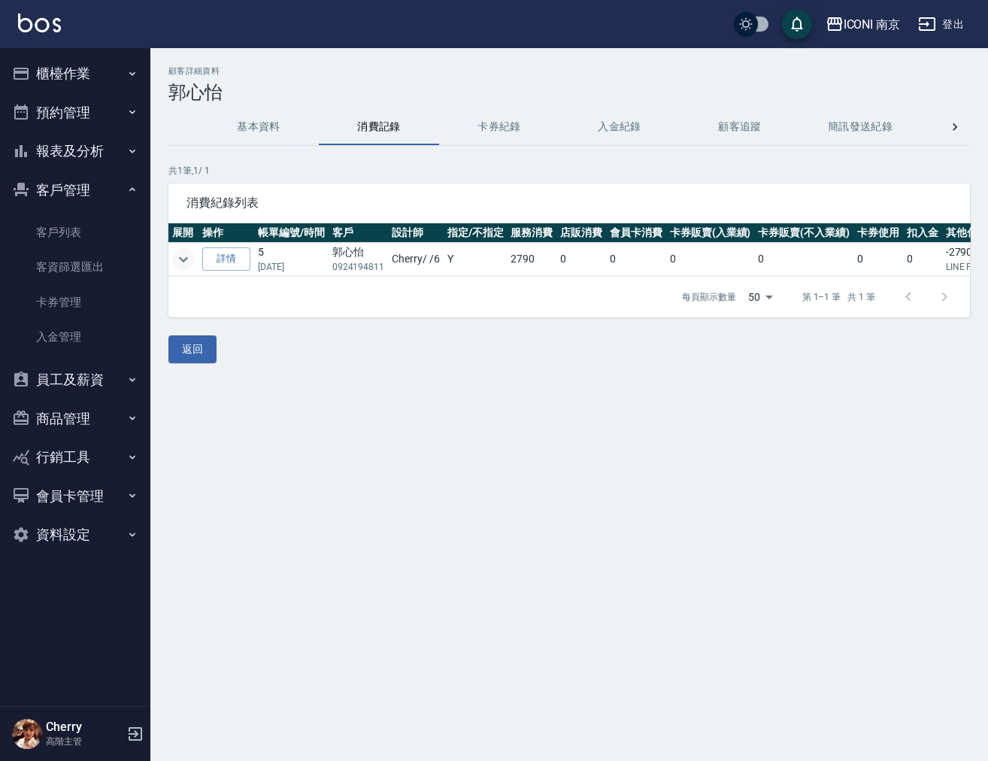
click at [186, 252] on icon "expand row" at bounding box center [183, 259] width 18 height 18
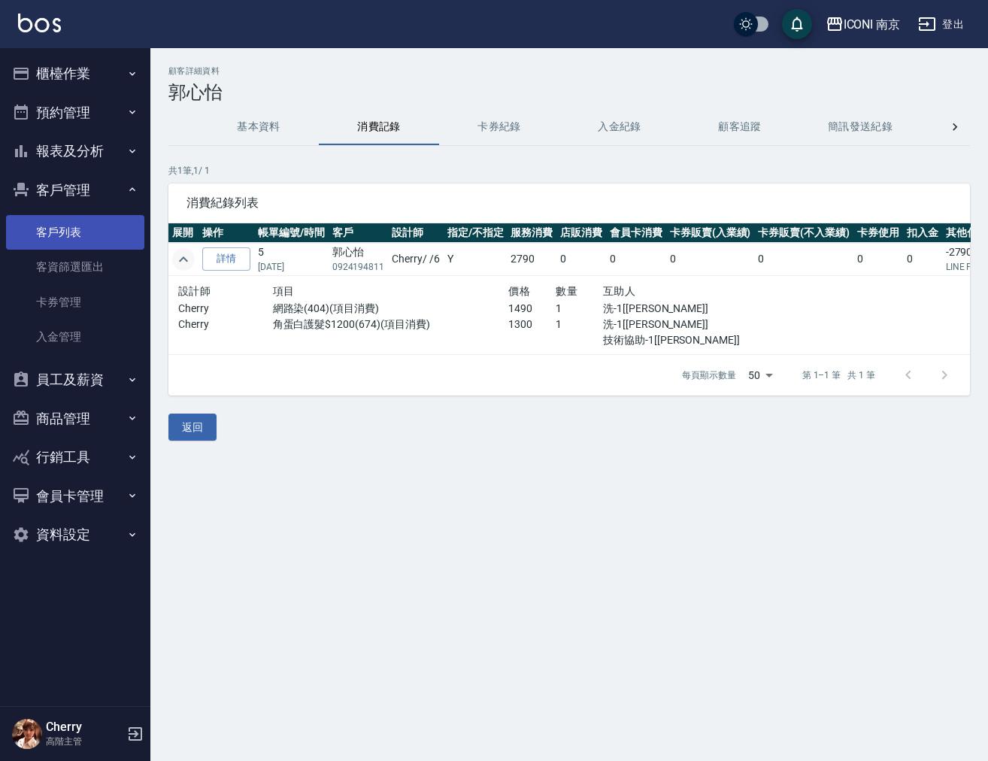
click at [43, 237] on link "客戶列表" at bounding box center [75, 232] width 138 height 35
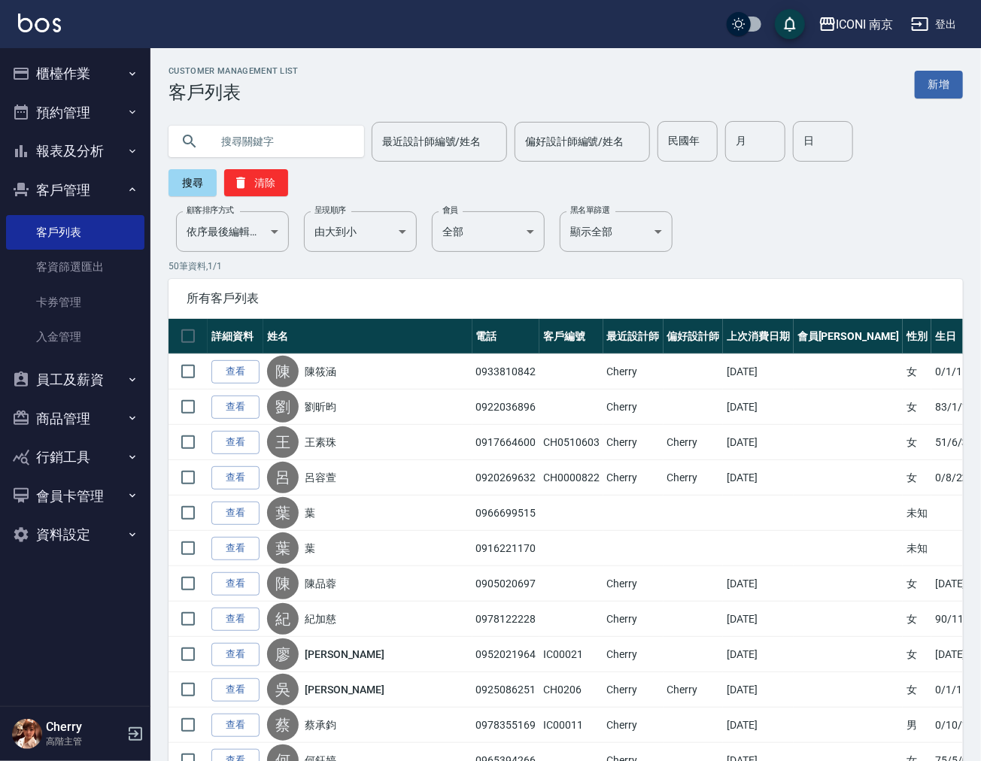
paste input "何穎俐"
type input "何穎俐"
click at [188, 184] on button "搜尋" at bounding box center [192, 182] width 48 height 27
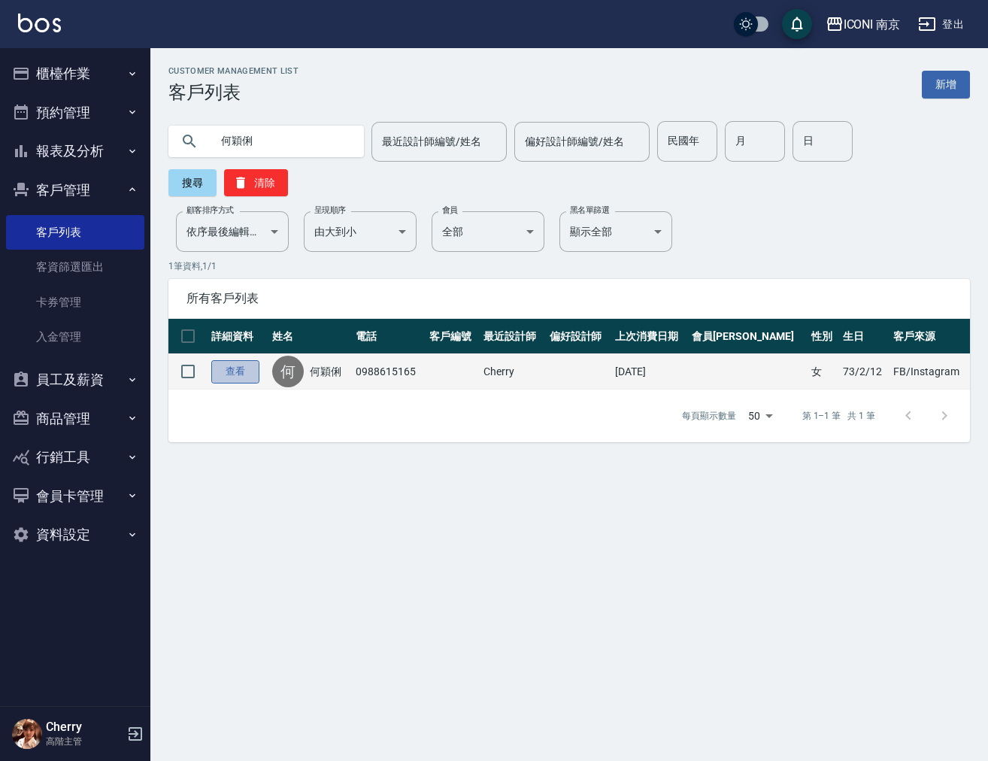
click at [233, 377] on link "查看" at bounding box center [235, 371] width 48 height 23
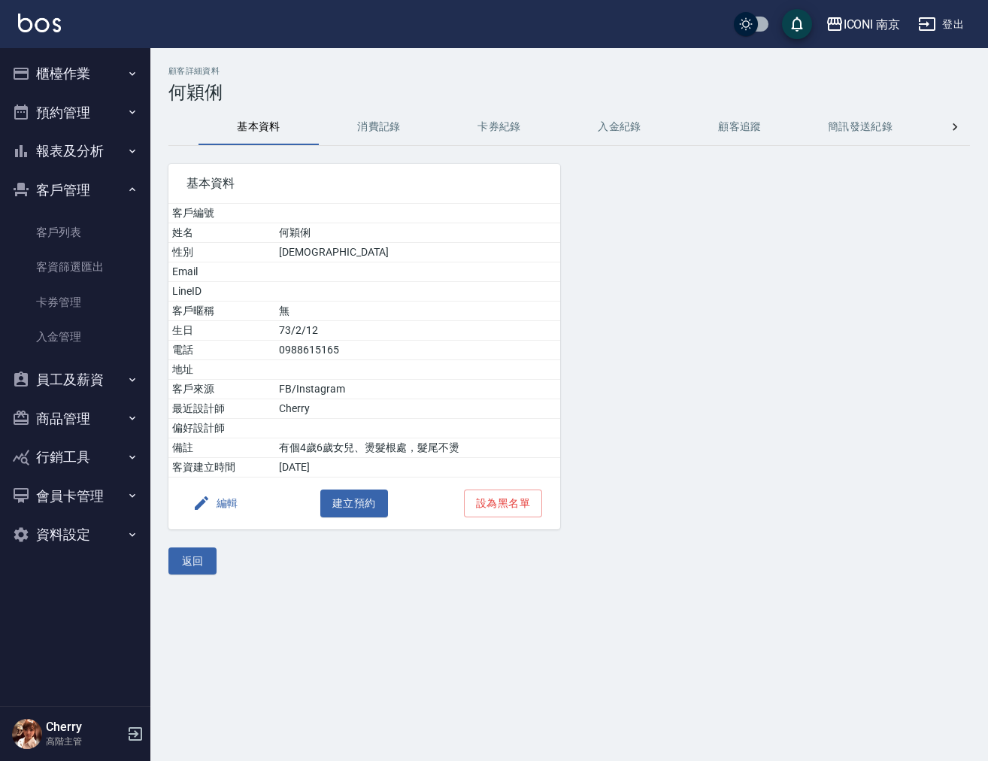
click at [368, 123] on button "消費記錄" at bounding box center [379, 127] width 120 height 36
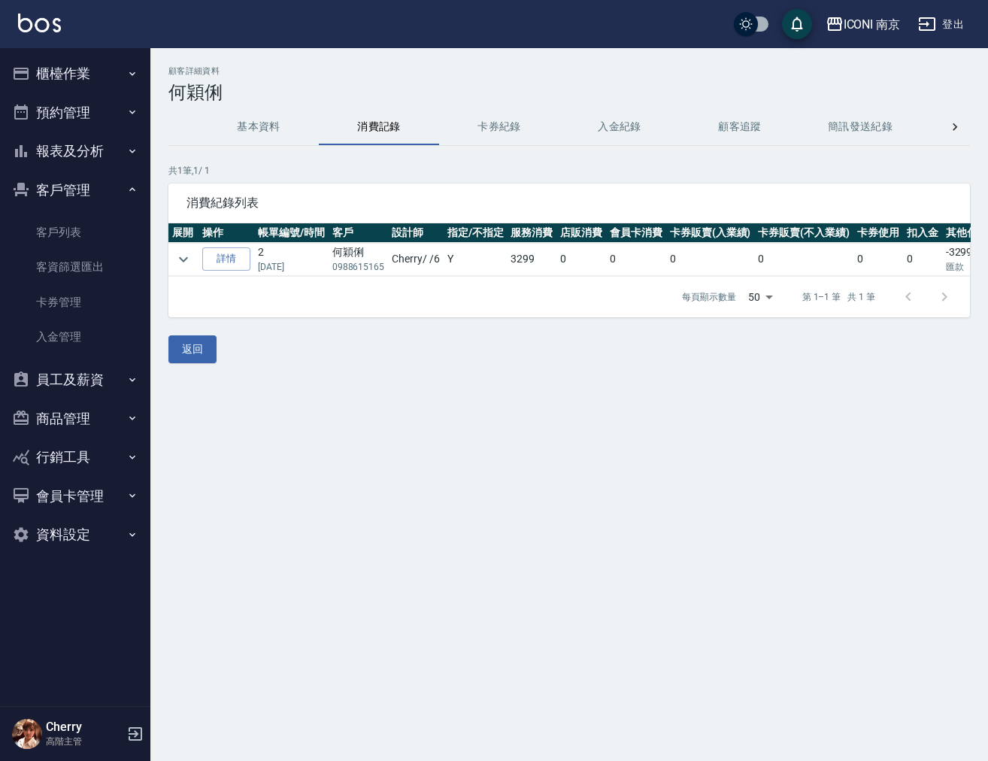
click at [249, 129] on button "基本資料" at bounding box center [259, 127] width 120 height 36
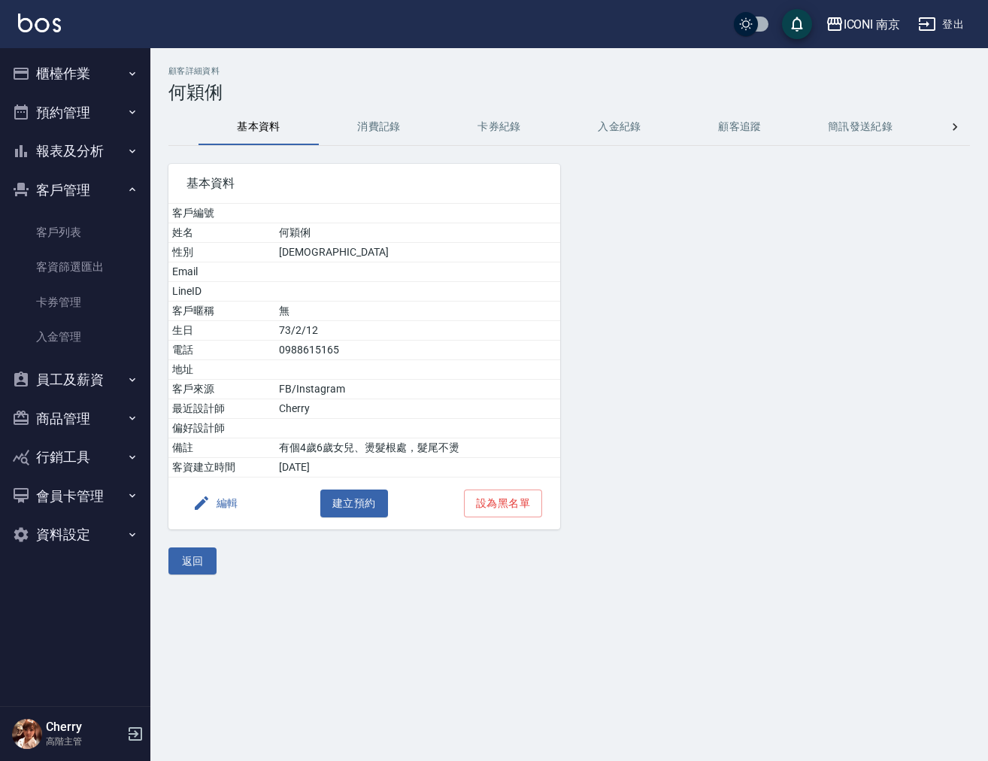
click at [716, 237] on div at bounding box center [696, 337] width 273 height 383
click at [76, 223] on link "客戶列表" at bounding box center [75, 232] width 138 height 35
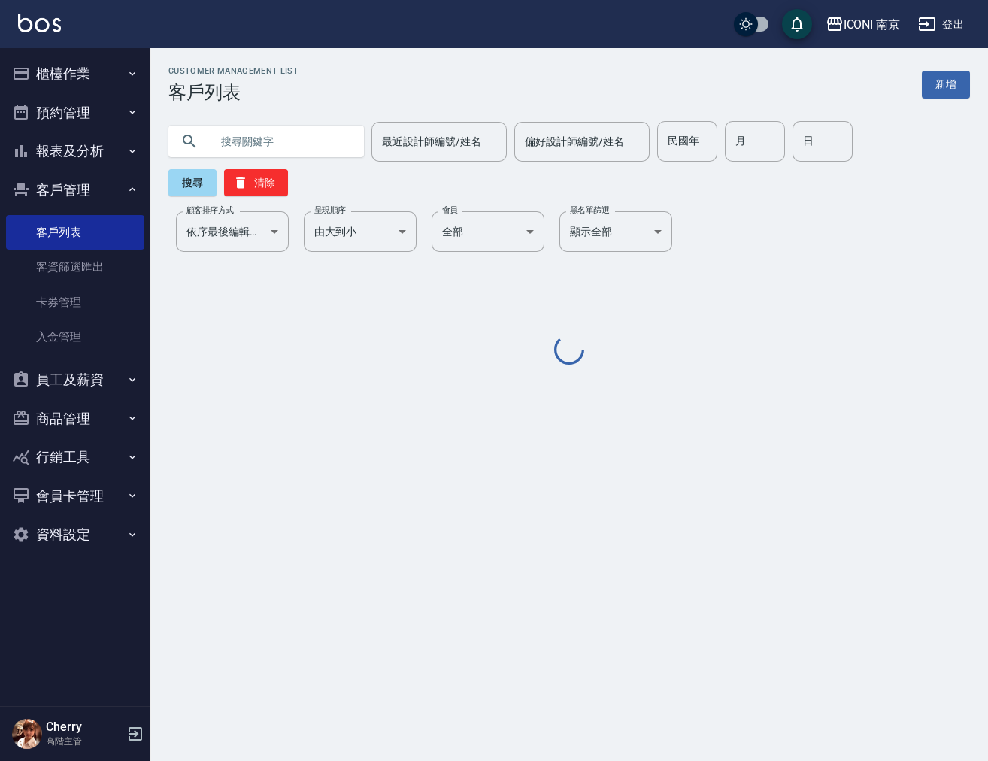
click at [247, 153] on input "text" at bounding box center [281, 141] width 141 height 41
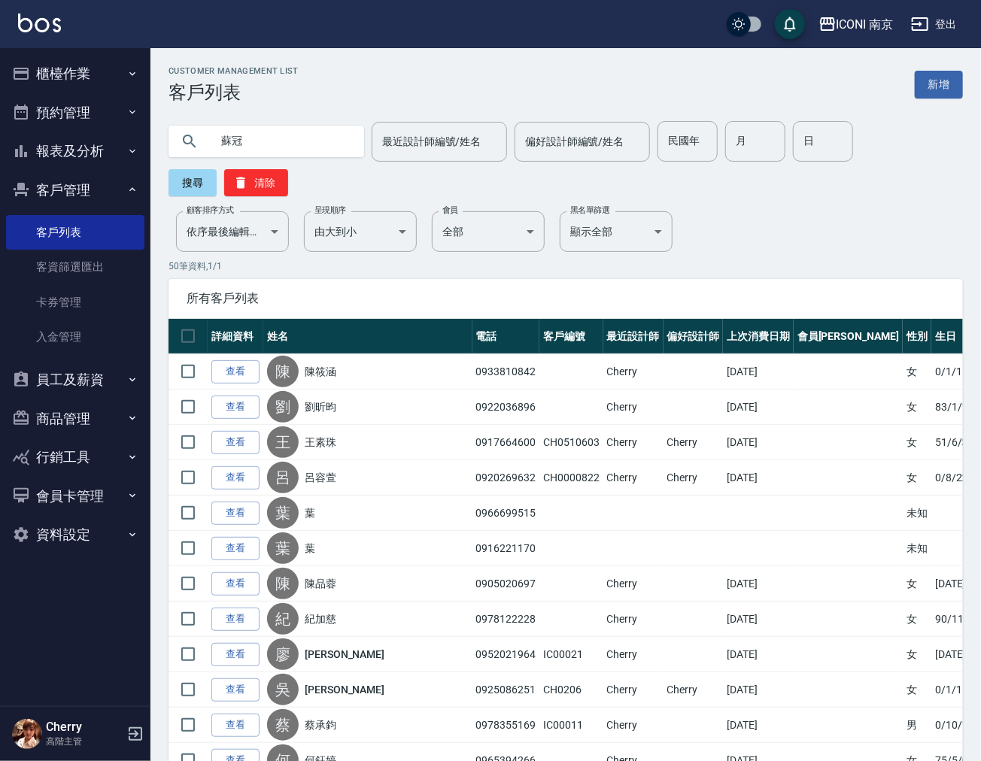
type input "蘇冠"
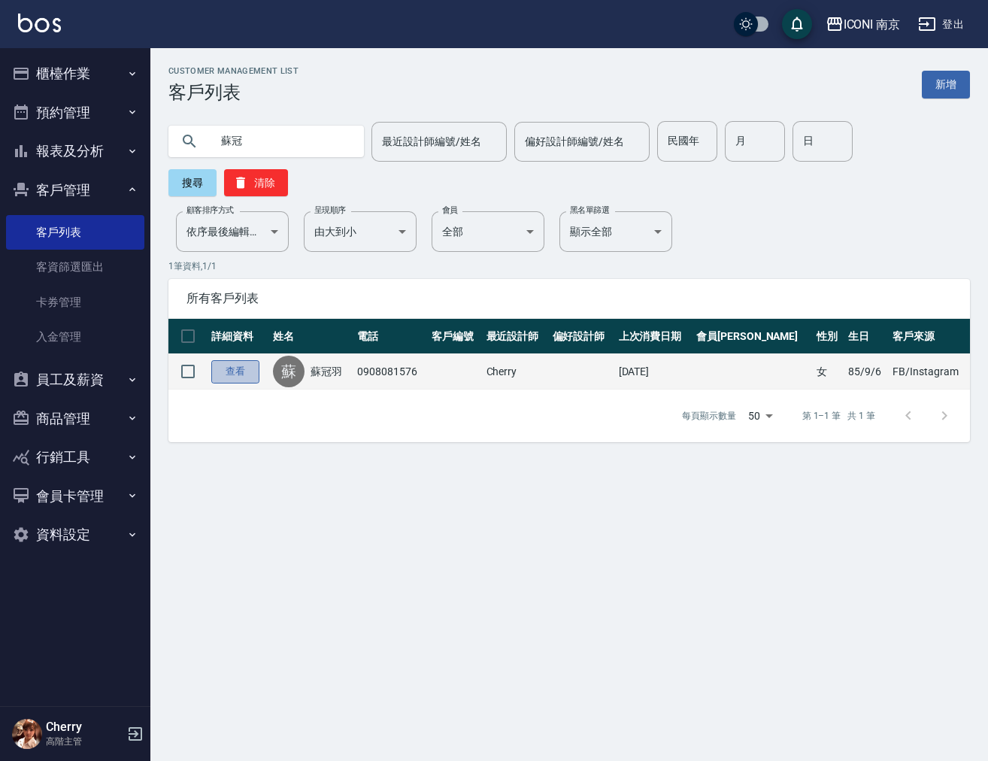
click at [238, 371] on link "查看" at bounding box center [235, 371] width 48 height 23
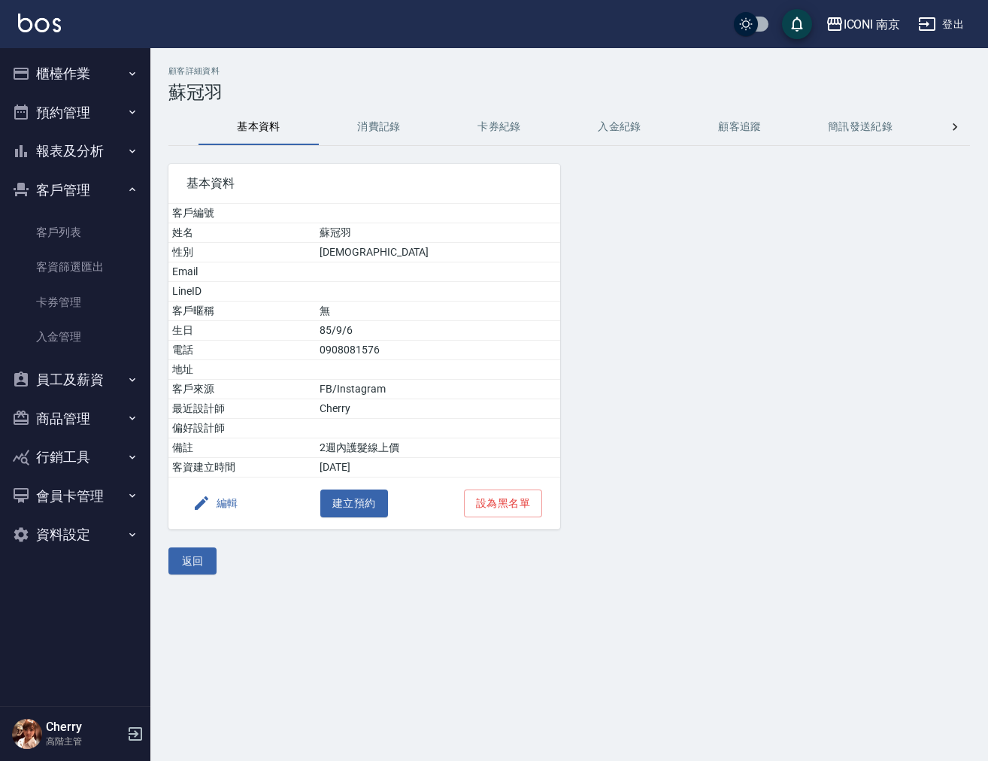
click at [372, 125] on button "消費記錄" at bounding box center [379, 127] width 120 height 36
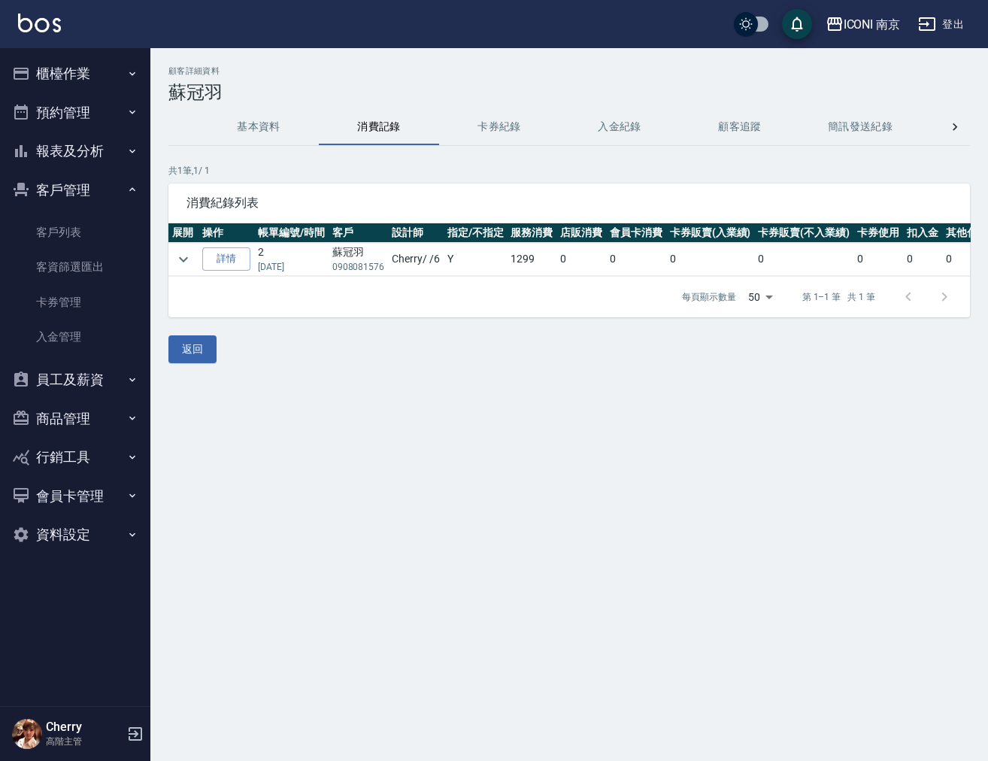
click at [620, 407] on div "顧客詳細資料 蘇冠羽 基本資料 消費記錄 卡券紀錄 入金紀錄 顧客追蹤 簡訊發送紀錄 抽獎券紀錄 會員卡列表 共 1 筆, 1 / 1 消費紀錄列表 展開 操…" at bounding box center [494, 380] width 988 height 761
click at [58, 232] on link "客戶列表" at bounding box center [75, 232] width 138 height 35
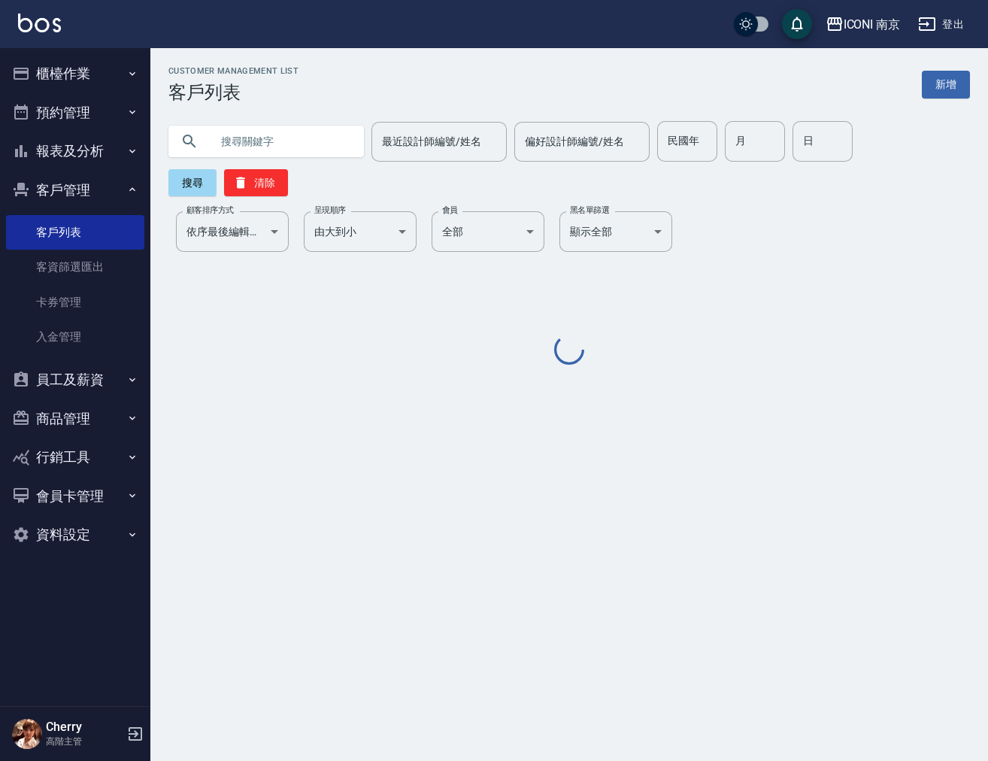
click at [272, 143] on input "text" at bounding box center [281, 141] width 141 height 41
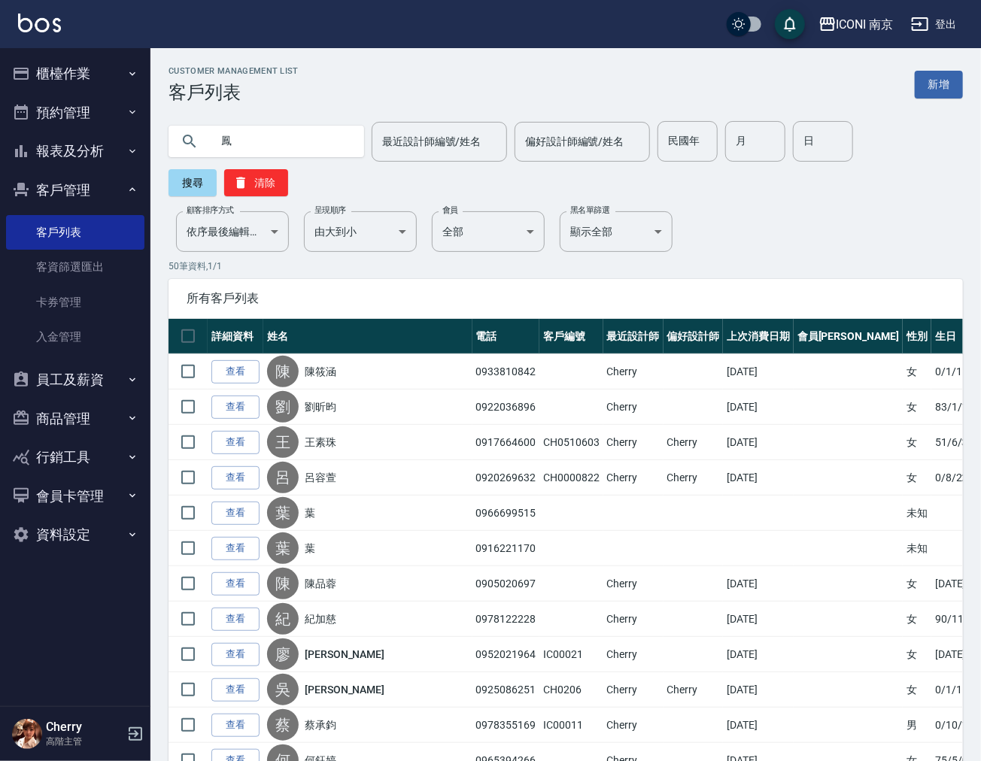
type input "鳳"
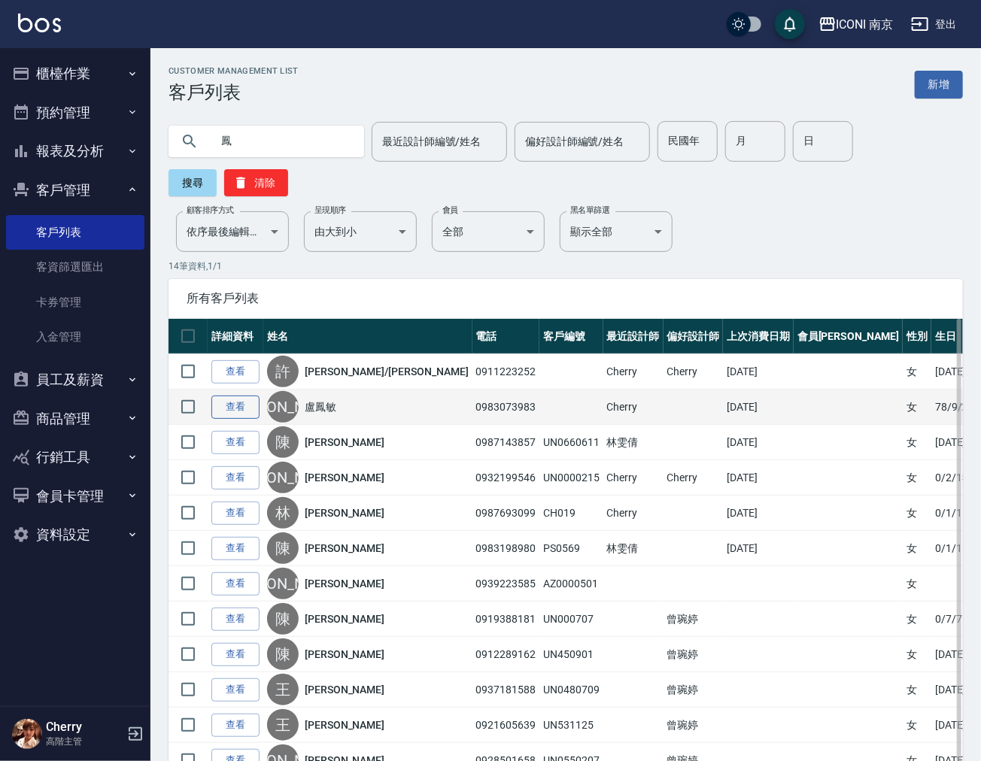
click at [222, 409] on link "查看" at bounding box center [235, 407] width 48 height 23
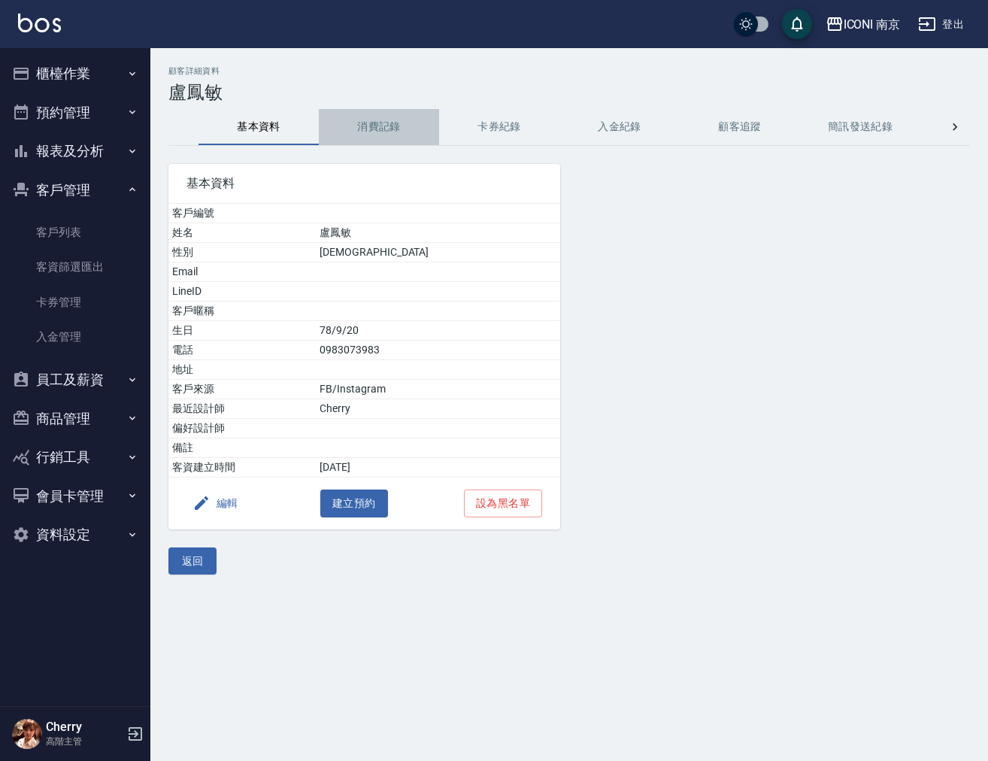
drag, startPoint x: 400, startPoint y: 118, endPoint x: 735, endPoint y: 462, distance: 480.2
click at [648, 396] on div "顧客詳細資料 盧鳳敏 基本資料 消費記錄 卡券紀錄 入金紀錄 顧客追蹤 簡訊發送紀錄 抽獎券紀錄 會員卡列表 基本資料 客戶編號 姓名 盧鳳敏 性別 FEMA…" at bounding box center [569, 320] width 838 height 508
click at [356, 105] on div "顧客詳細資料 盧鳳敏 基本資料 消費記錄 卡券紀錄 入金紀錄 顧客追蹤 簡訊發送紀錄 抽獎券紀錄 會員卡列表 基本資料 客戶編號 姓名 盧鳳敏 性別 FEMA…" at bounding box center [569, 320] width 838 height 508
click at [364, 129] on button "消費記錄" at bounding box center [379, 127] width 120 height 36
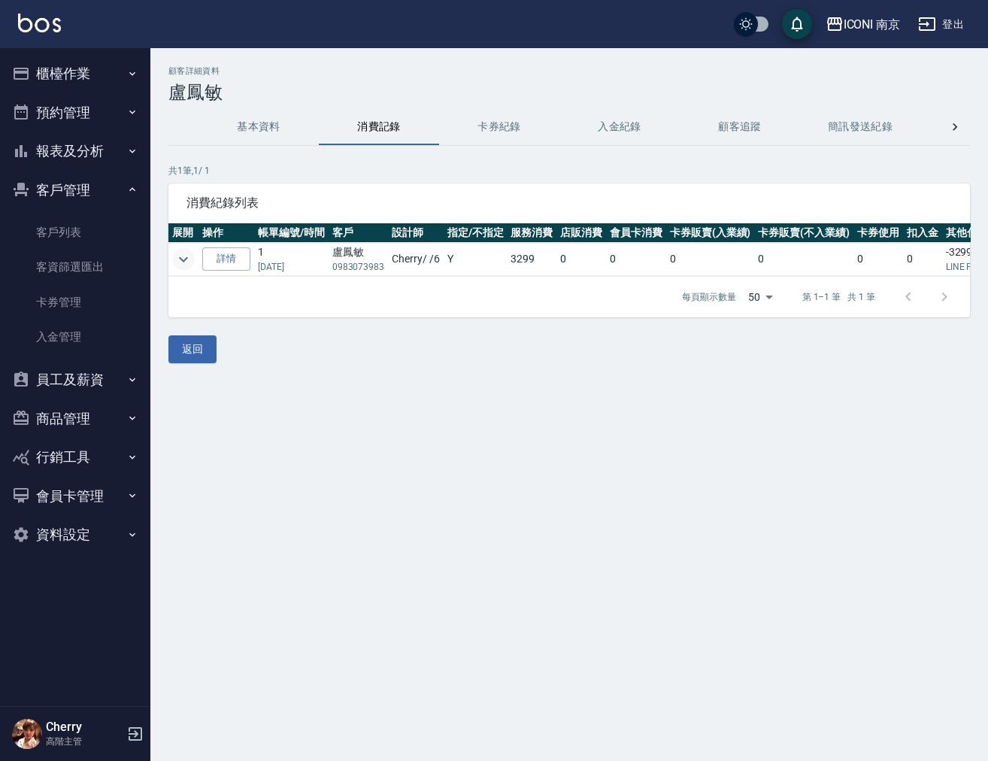
click at [186, 255] on icon "expand row" at bounding box center [183, 259] width 18 height 18
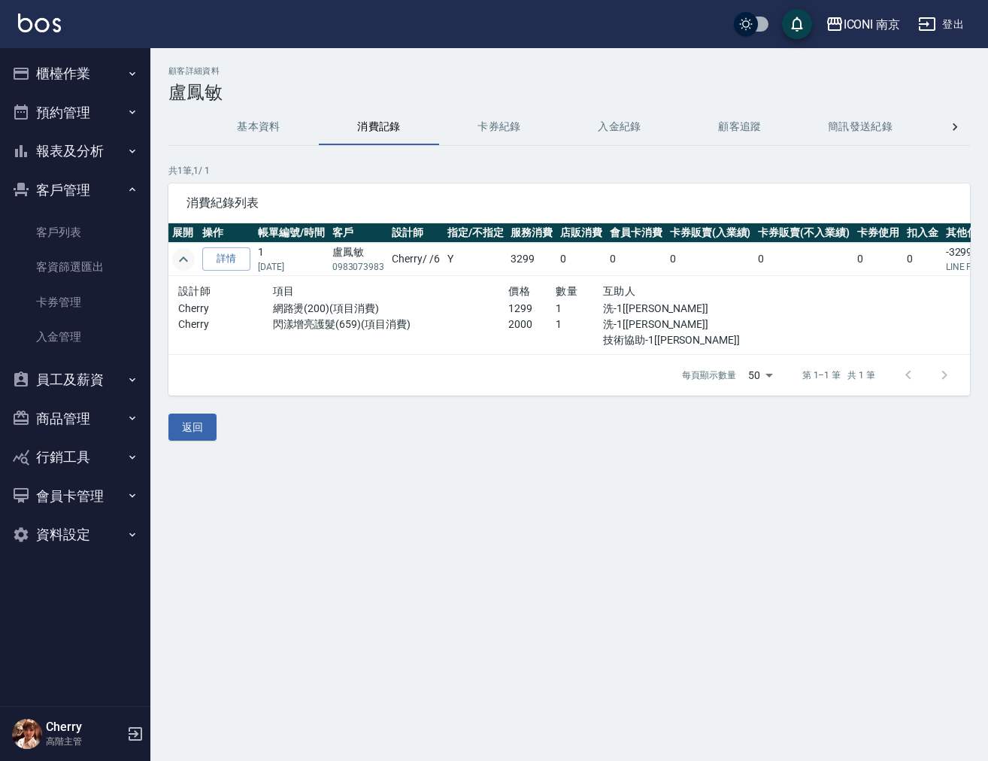
click at [82, 74] on button "櫃檯作業" at bounding box center [75, 73] width 138 height 39
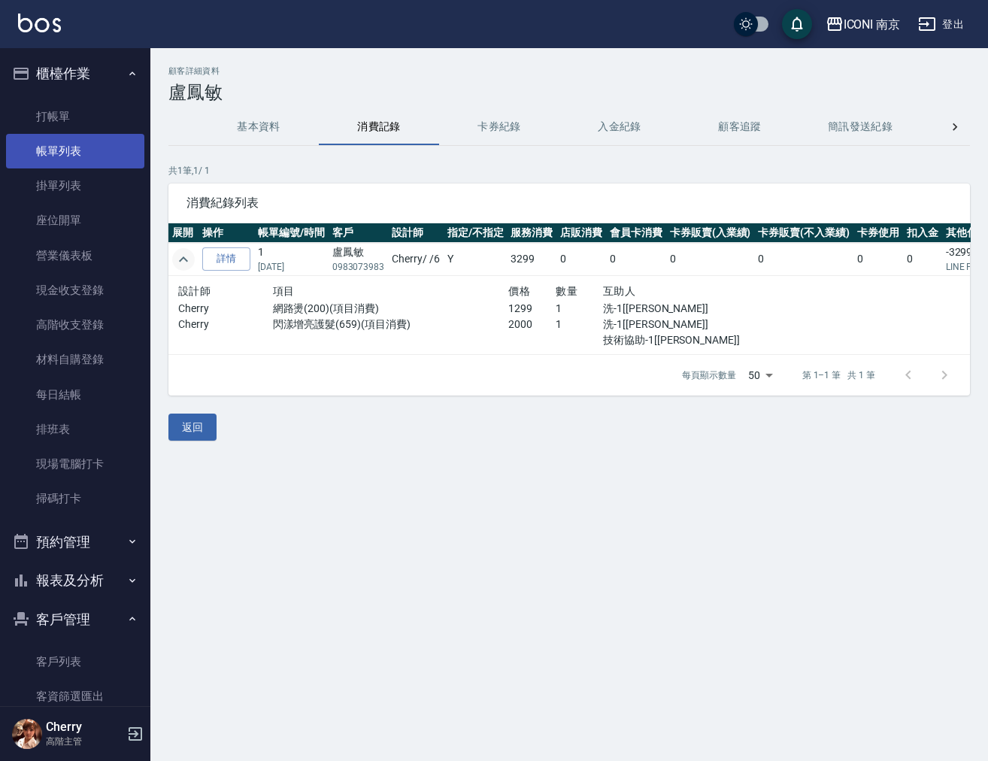
click at [89, 152] on link "帳單列表" at bounding box center [75, 151] width 138 height 35
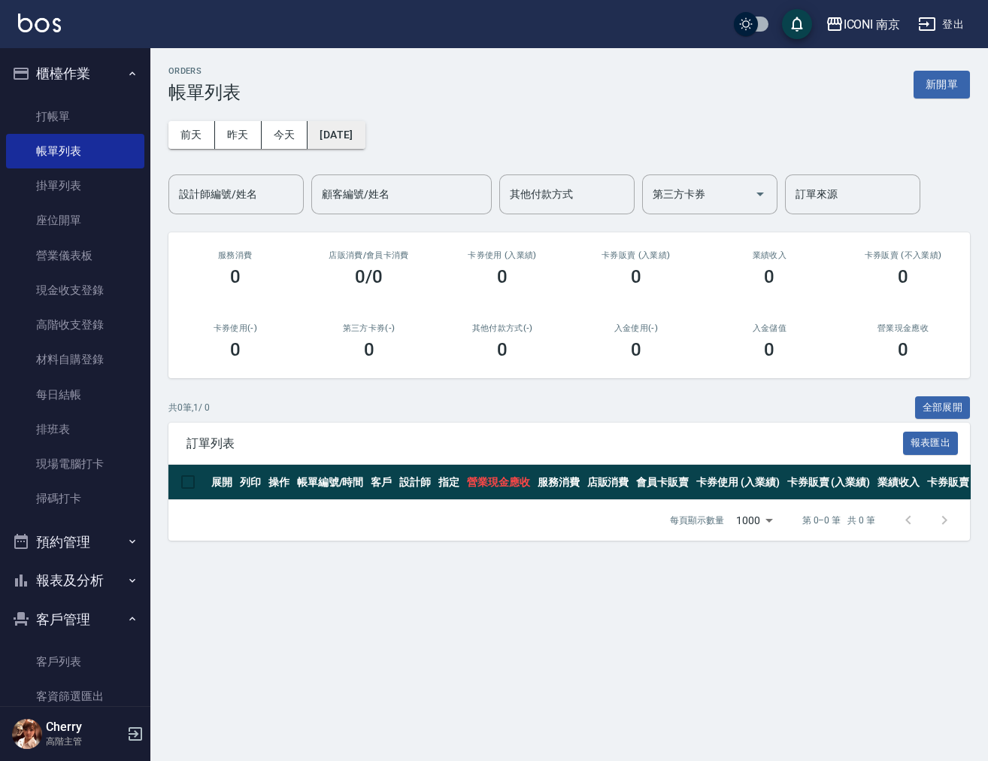
click at [323, 142] on button "2025/10/14" at bounding box center [336, 135] width 57 height 28
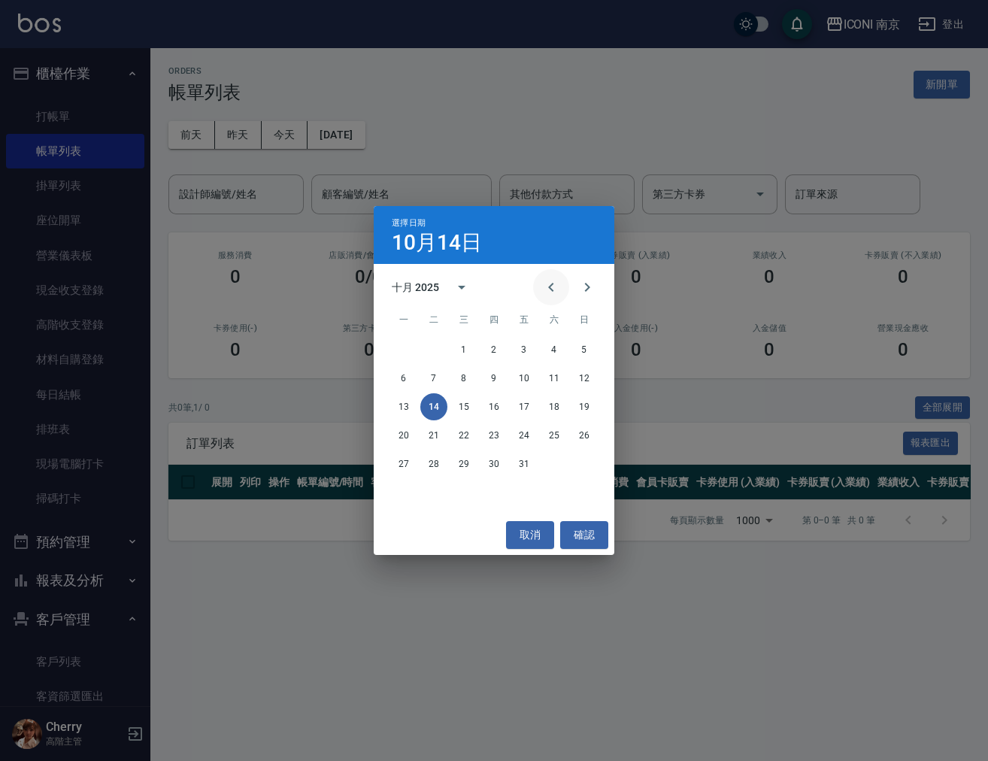
click at [565, 290] on button "Previous month" at bounding box center [551, 287] width 36 height 36
click at [520, 412] on button "19" at bounding box center [524, 406] width 27 height 27
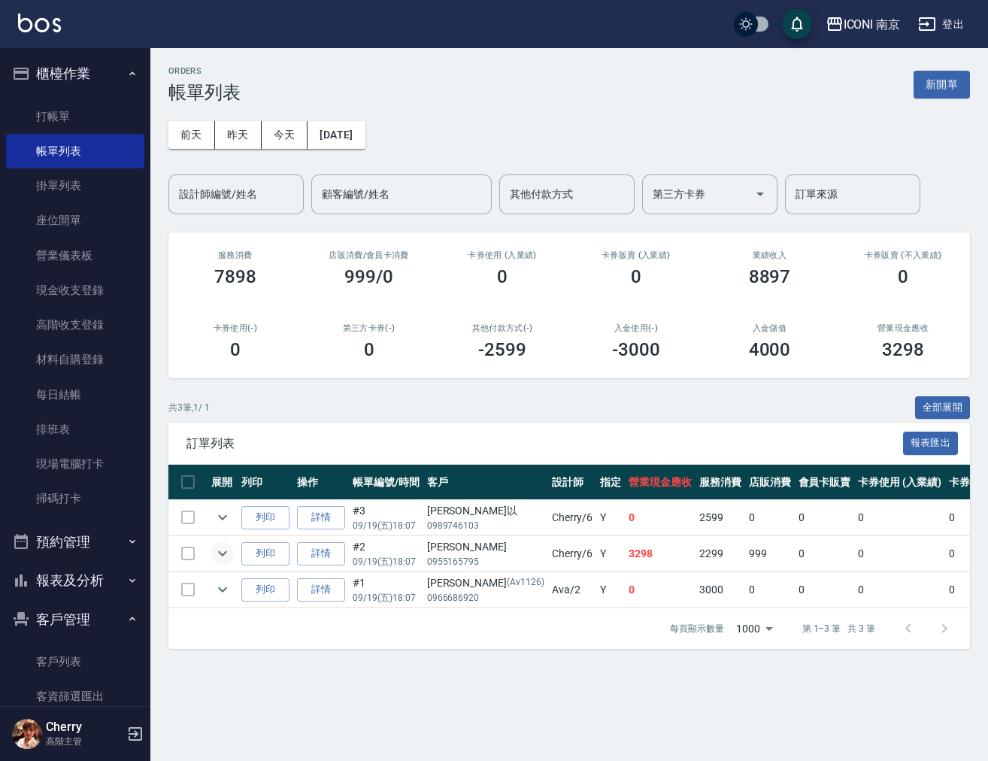
click at [218, 552] on icon "expand row" at bounding box center [222, 553] width 9 height 5
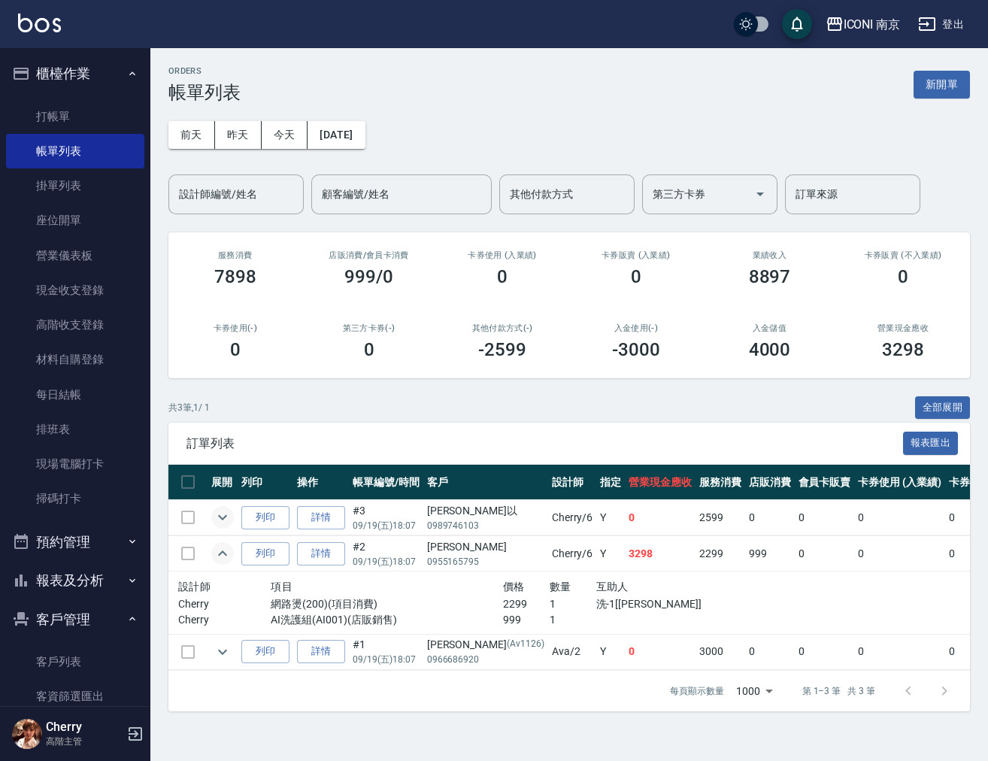
click at [216, 517] on icon "expand row" at bounding box center [223, 517] width 18 height 18
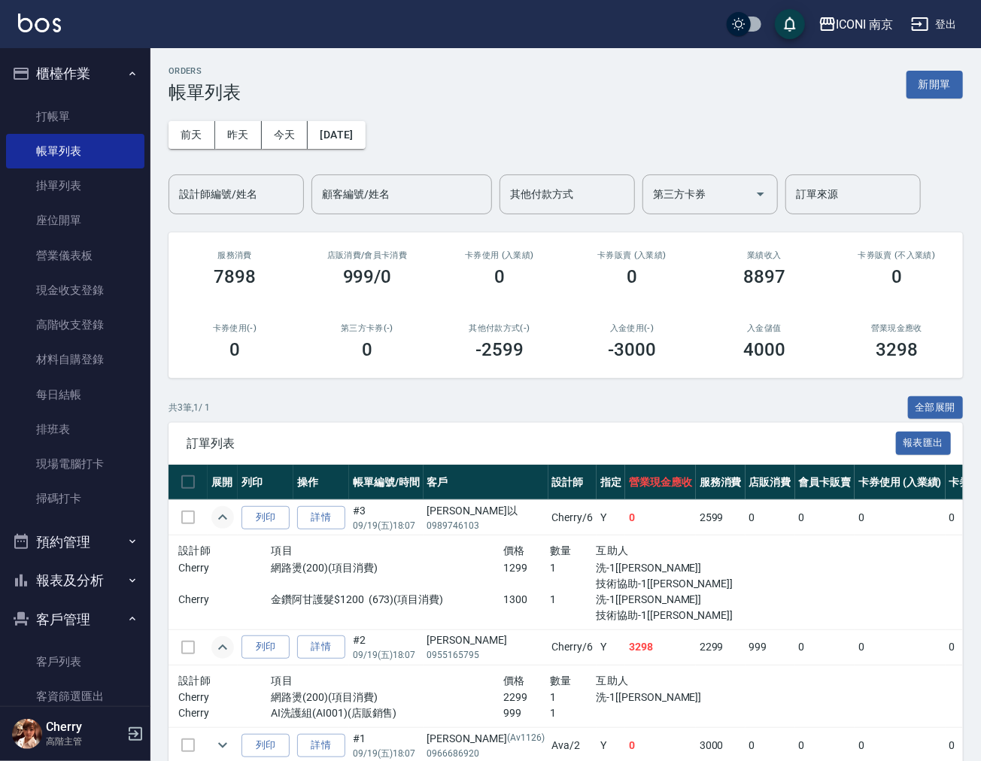
click at [443, 633] on div "陳筱琳" at bounding box center [485, 640] width 117 height 16
click at [441, 638] on div "陳筱琳" at bounding box center [485, 640] width 117 height 16
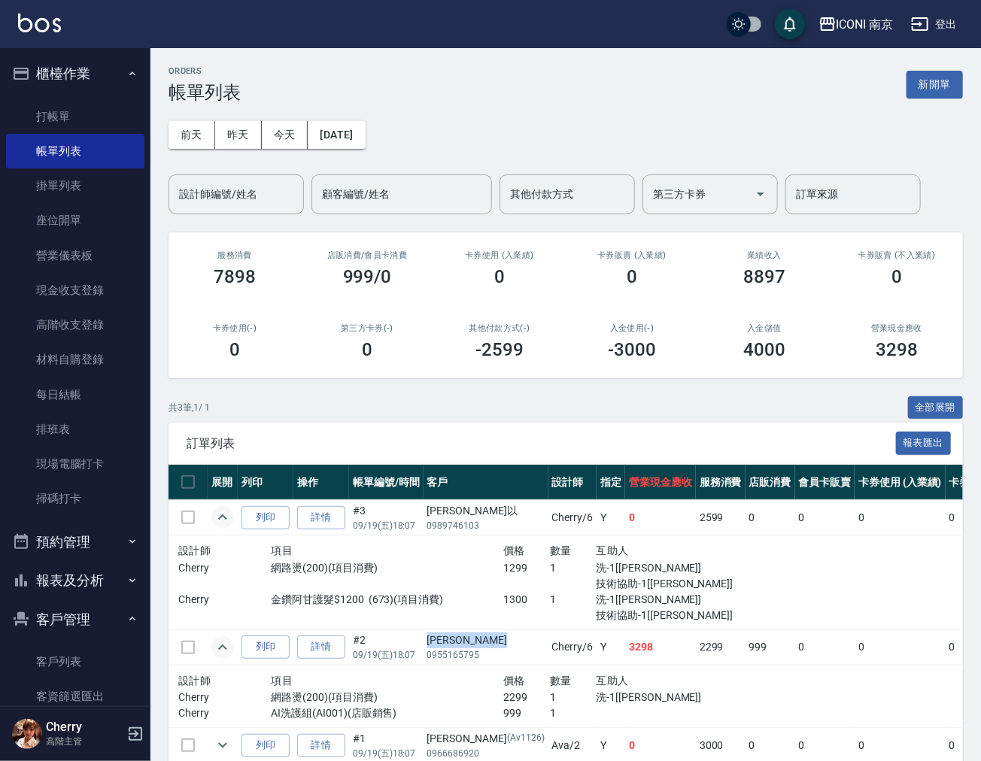
click at [441, 638] on div "陳筱琳" at bounding box center [485, 640] width 117 height 16
copy div "陳筱琳"
click at [444, 512] on div "鄭湘以" at bounding box center [485, 511] width 117 height 16
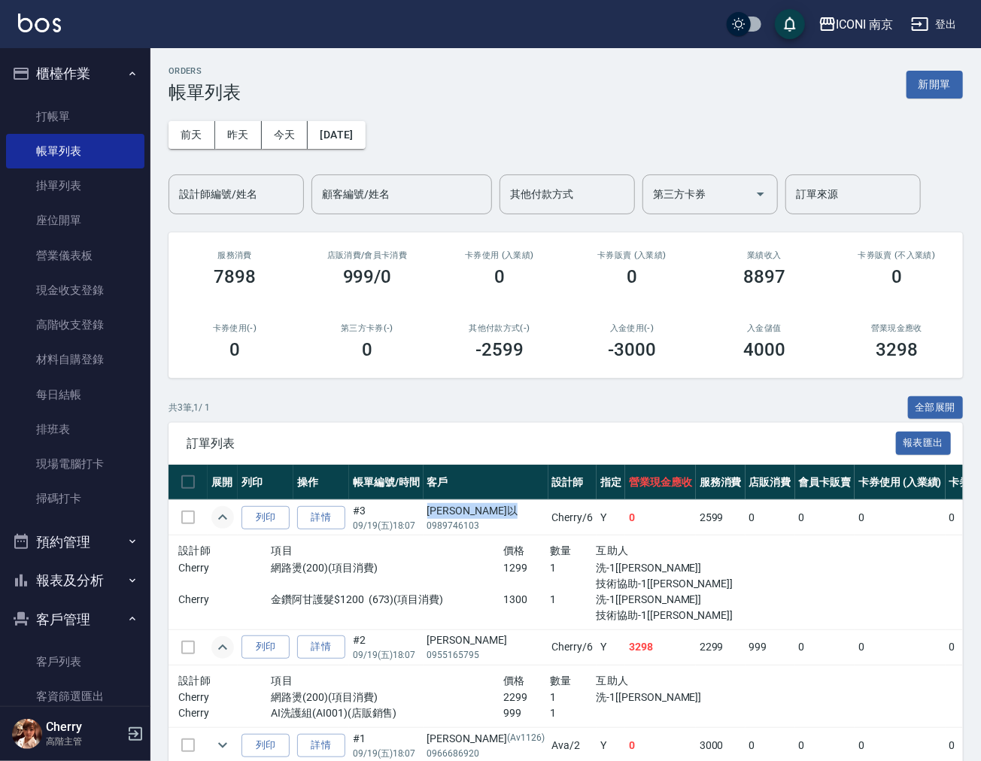
copy div "鄭湘以"
click at [74, 656] on link "客戶列表" at bounding box center [75, 661] width 138 height 35
click at [74, 662] on link "客戶列表" at bounding box center [75, 661] width 138 height 35
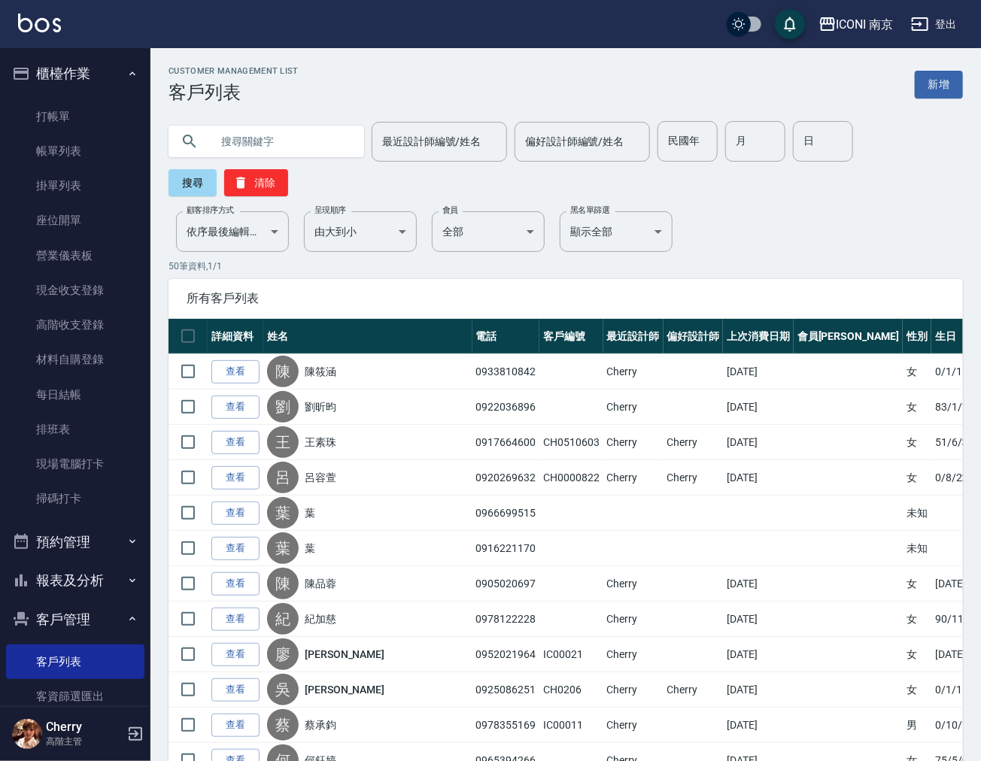
paste input "陳佩秀"
type input "陳佩秀"
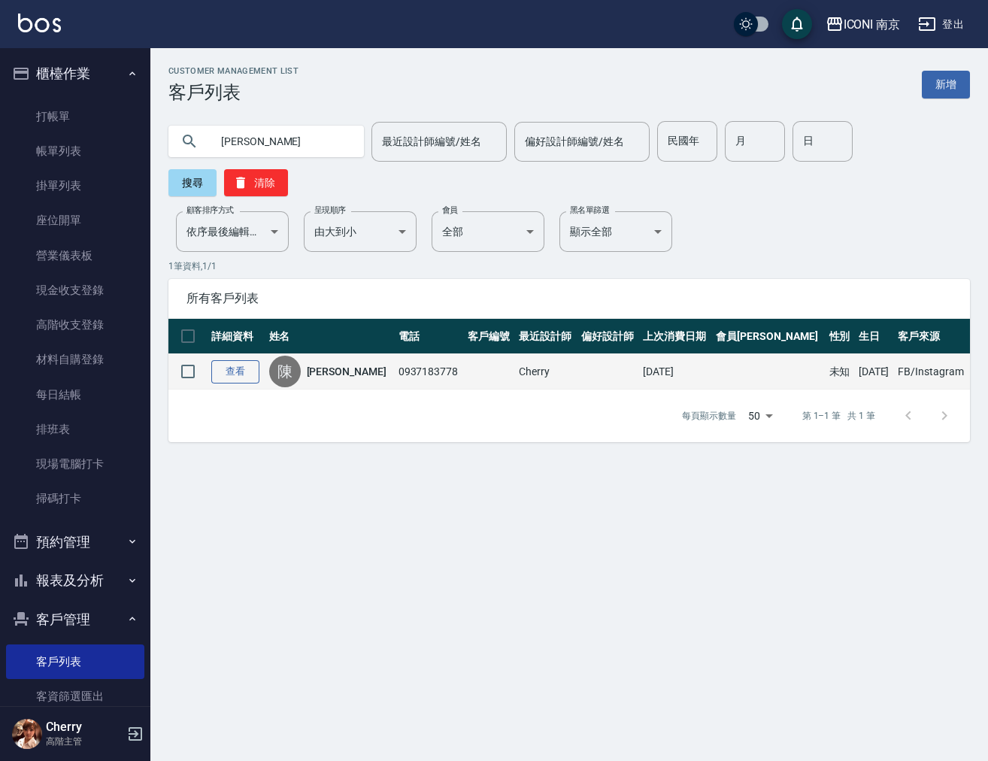
click at [246, 360] on link "查看" at bounding box center [235, 371] width 48 height 23
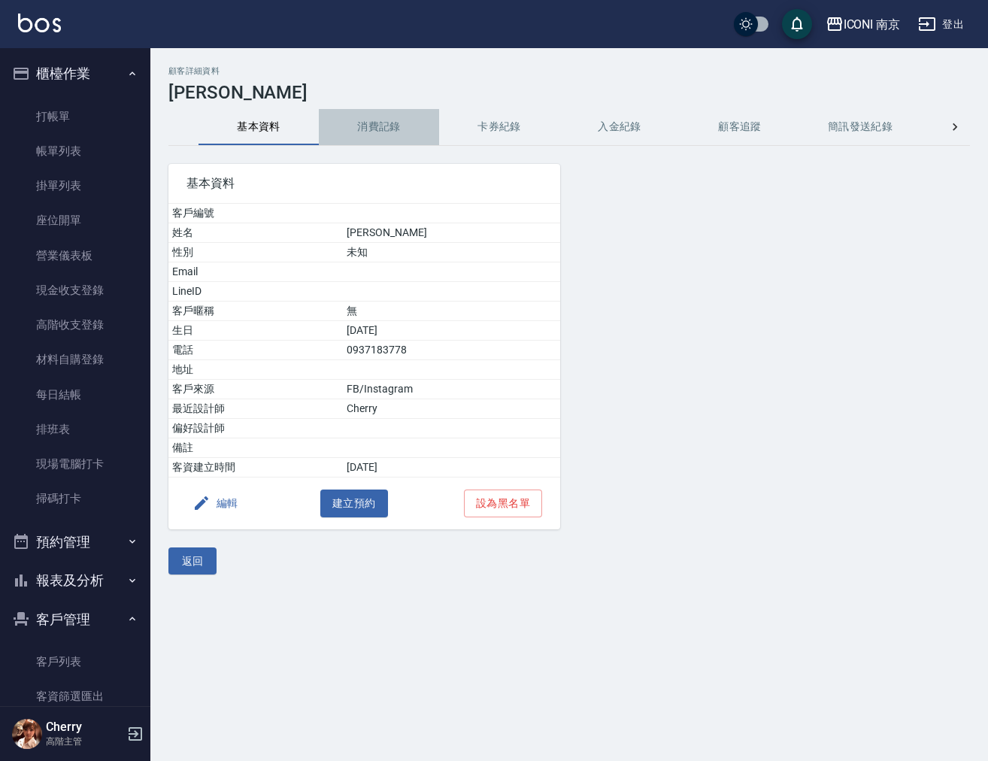
click at [376, 136] on button "消費記錄" at bounding box center [379, 127] width 120 height 36
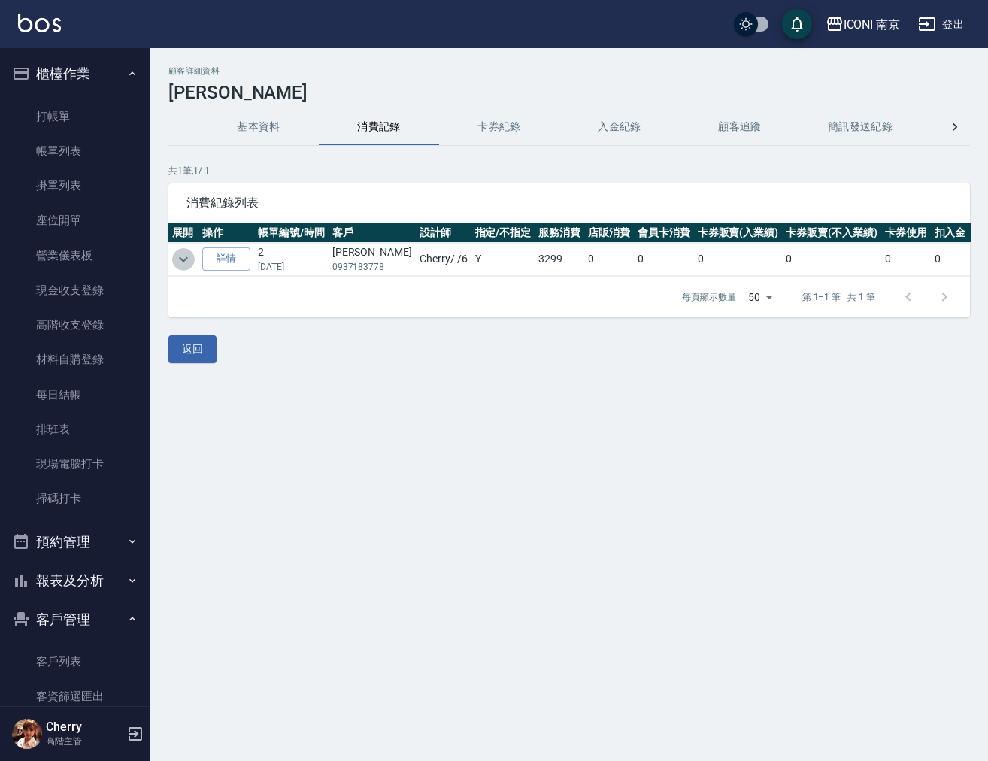
click at [186, 261] on icon "expand row" at bounding box center [183, 259] width 18 height 18
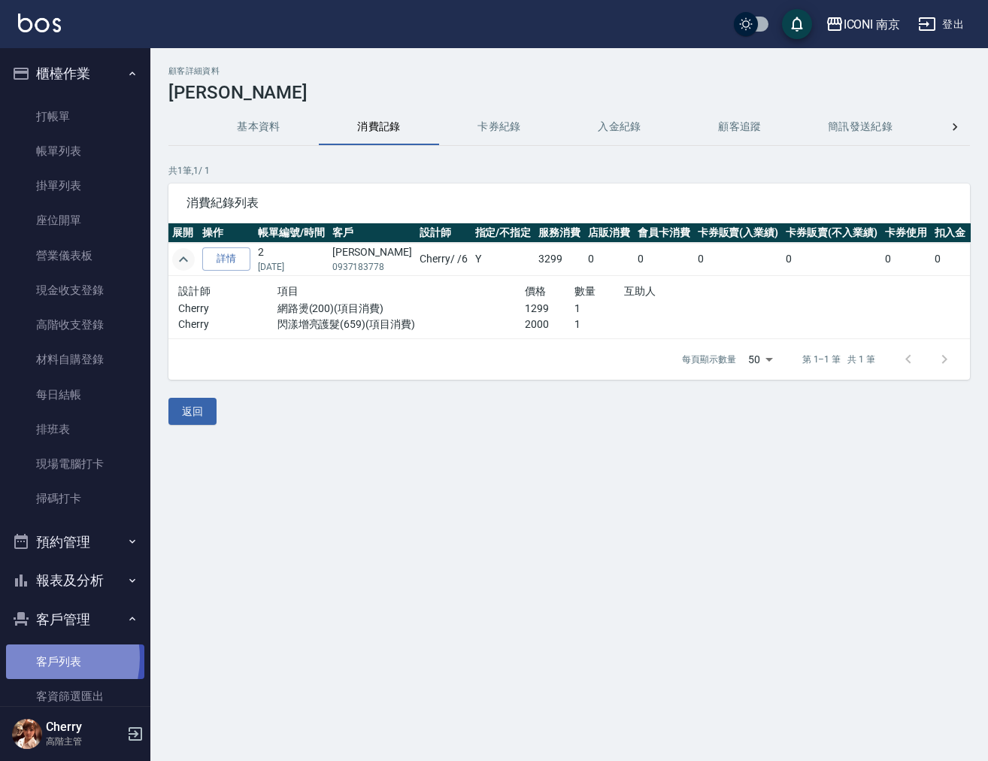
click at [37, 658] on link "客戶列表" at bounding box center [75, 661] width 138 height 35
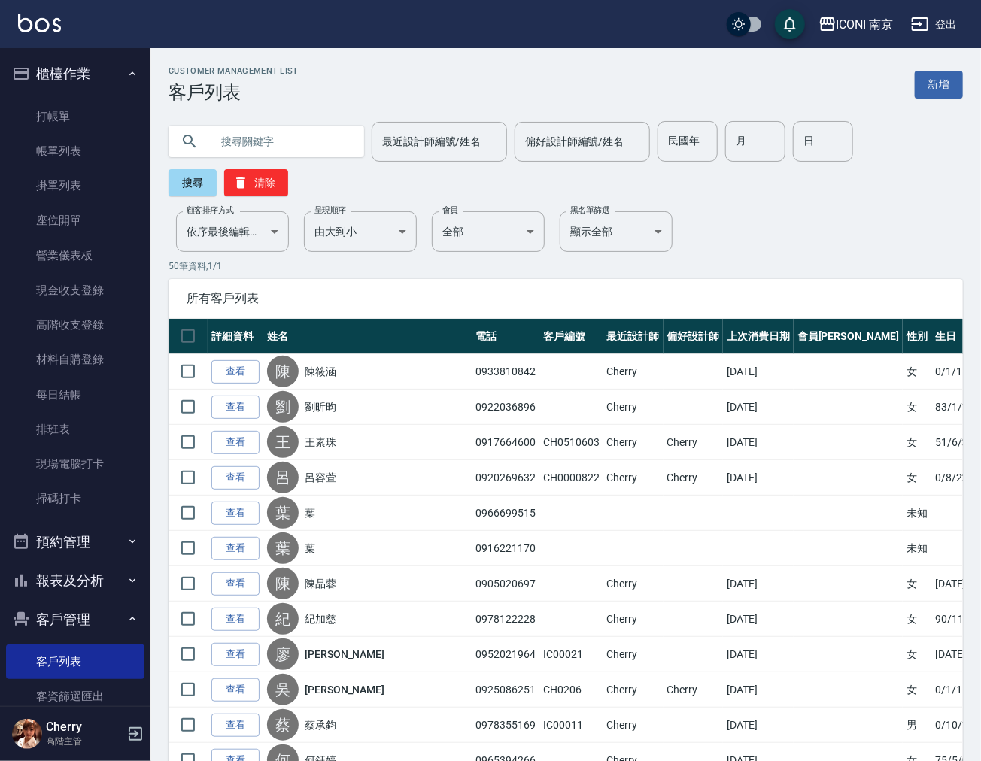
paste input "蘇桂禾"
type input "蘇桂禾"
click at [197, 186] on button "搜尋" at bounding box center [192, 182] width 48 height 27
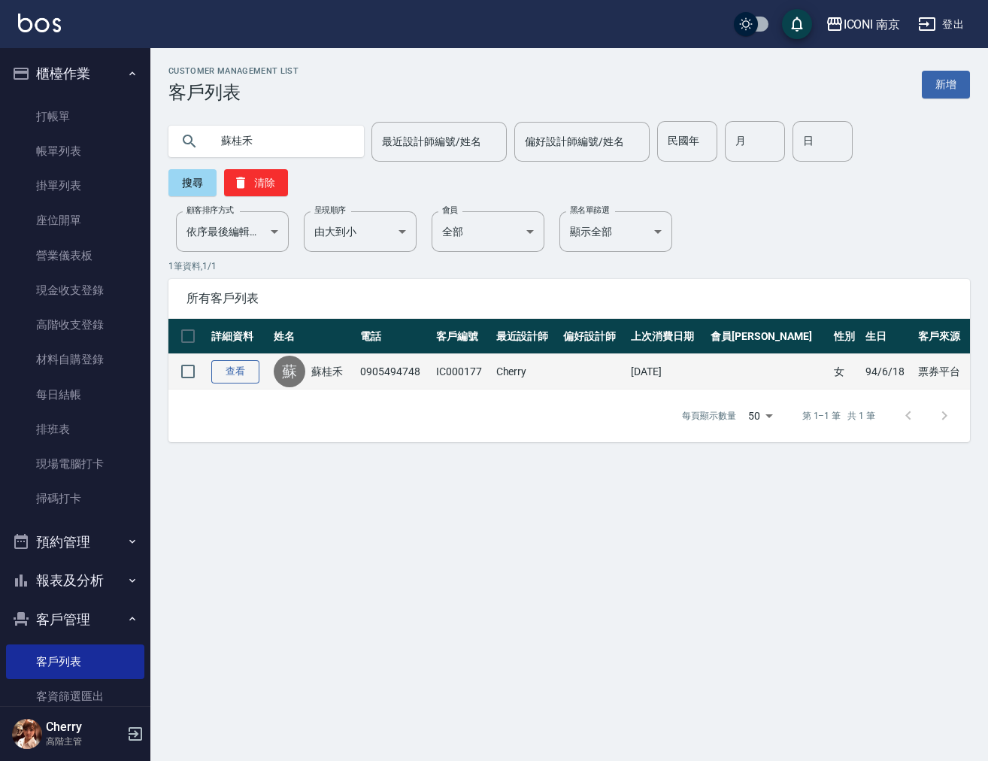
click at [242, 376] on link "查看" at bounding box center [235, 371] width 48 height 23
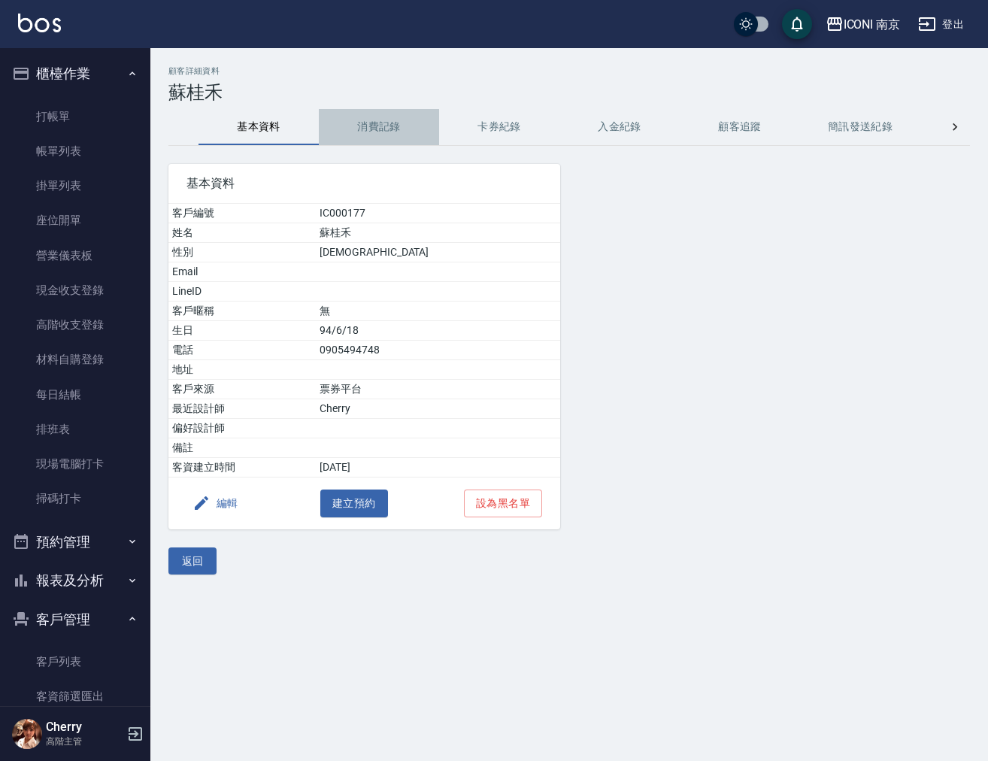
click at [377, 128] on button "消費記錄" at bounding box center [379, 127] width 120 height 36
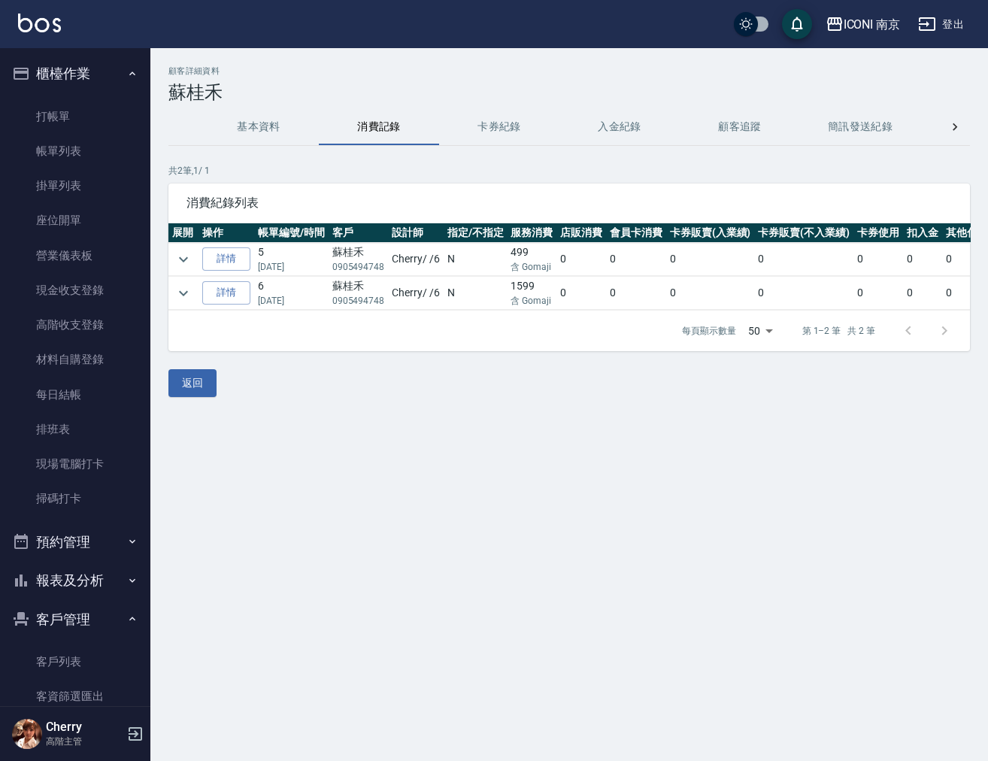
click at [255, 132] on button "基本資料" at bounding box center [259, 127] width 120 height 36
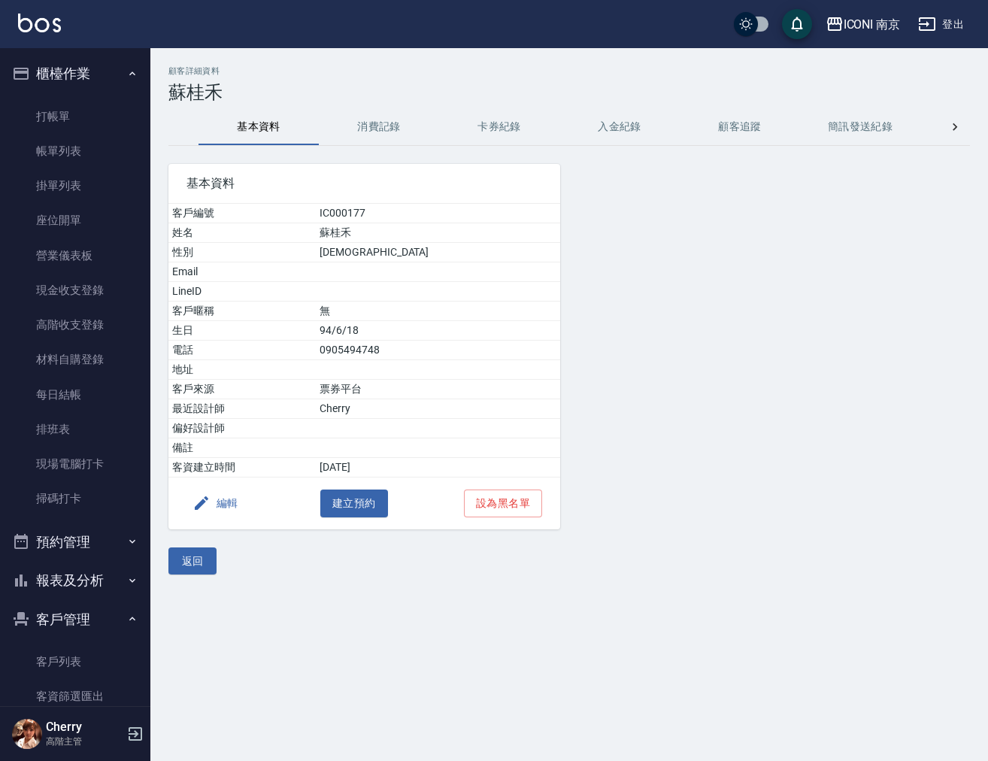
drag, startPoint x: 61, startPoint y: 647, endPoint x: 60, endPoint y: 635, distance: 12.1
click at [61, 649] on link "客戶列表" at bounding box center [75, 661] width 138 height 35
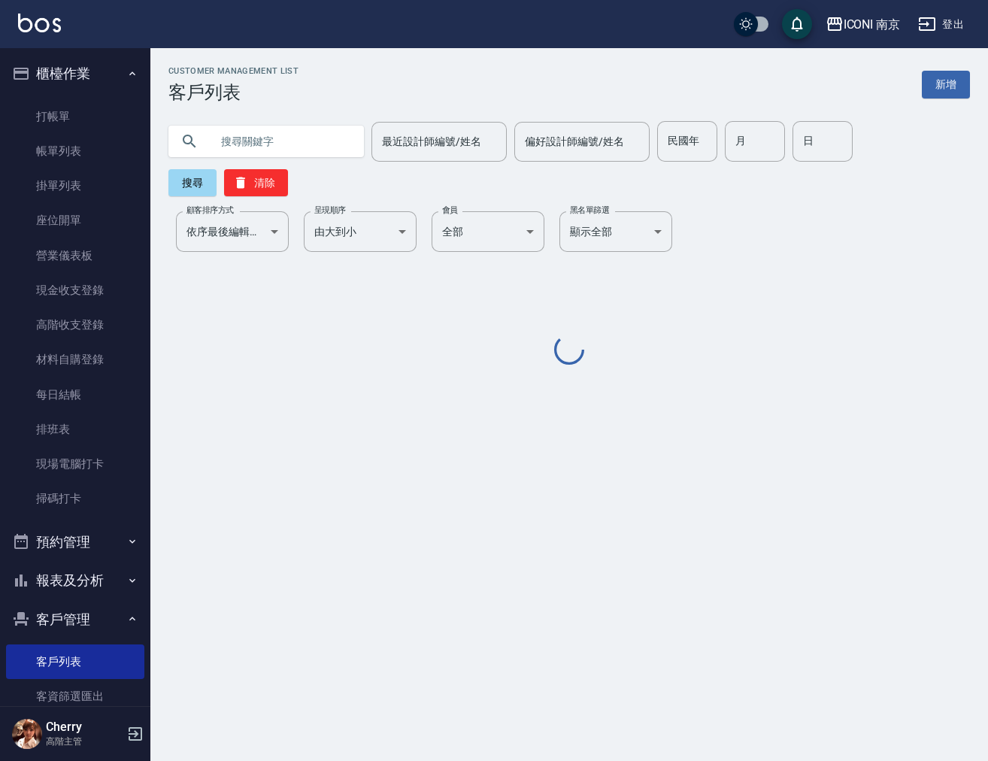
click at [297, 138] on input "text" at bounding box center [281, 141] width 141 height 41
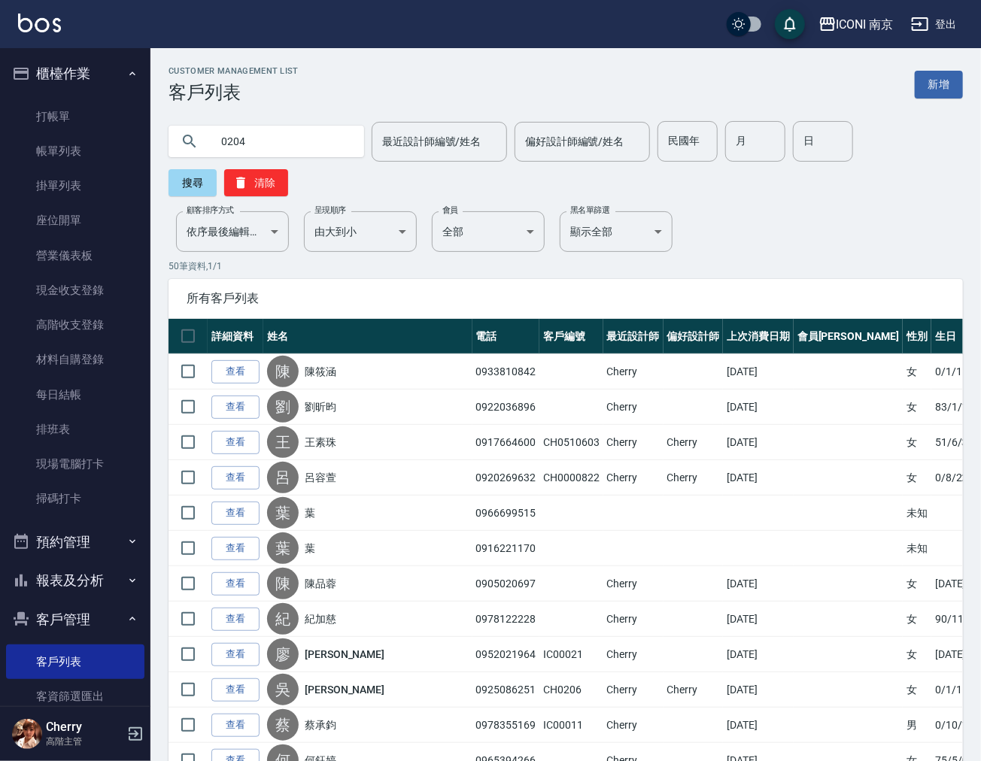
type input "0204"
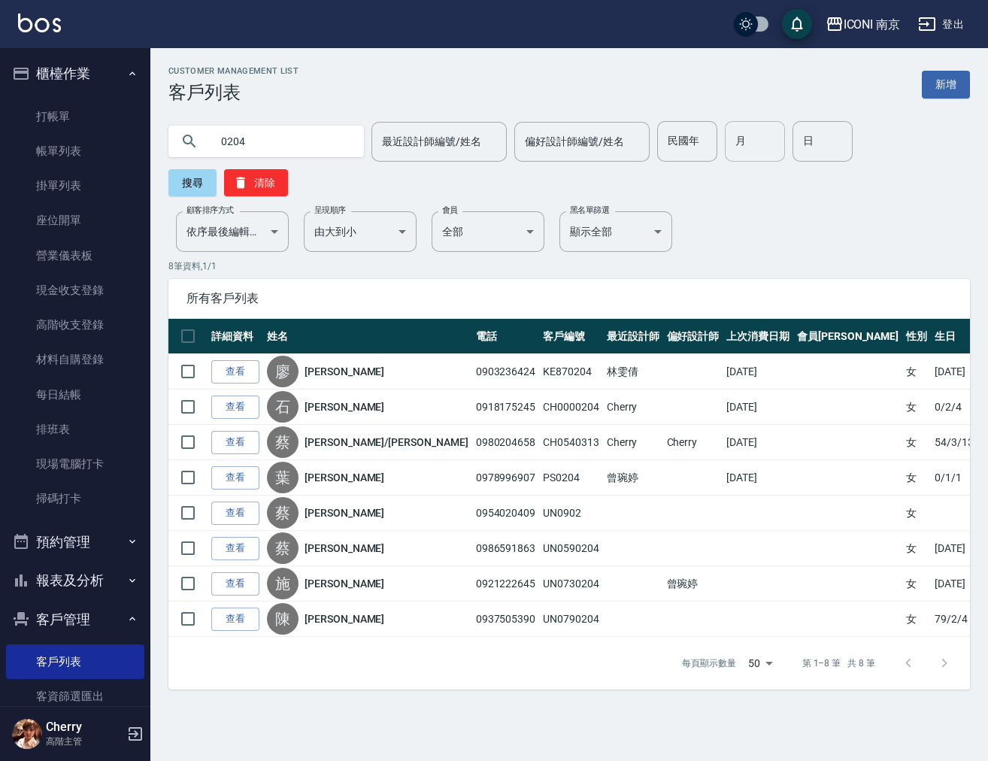
click at [742, 143] on input "月" at bounding box center [755, 141] width 60 height 41
type input "02"
type input "04"
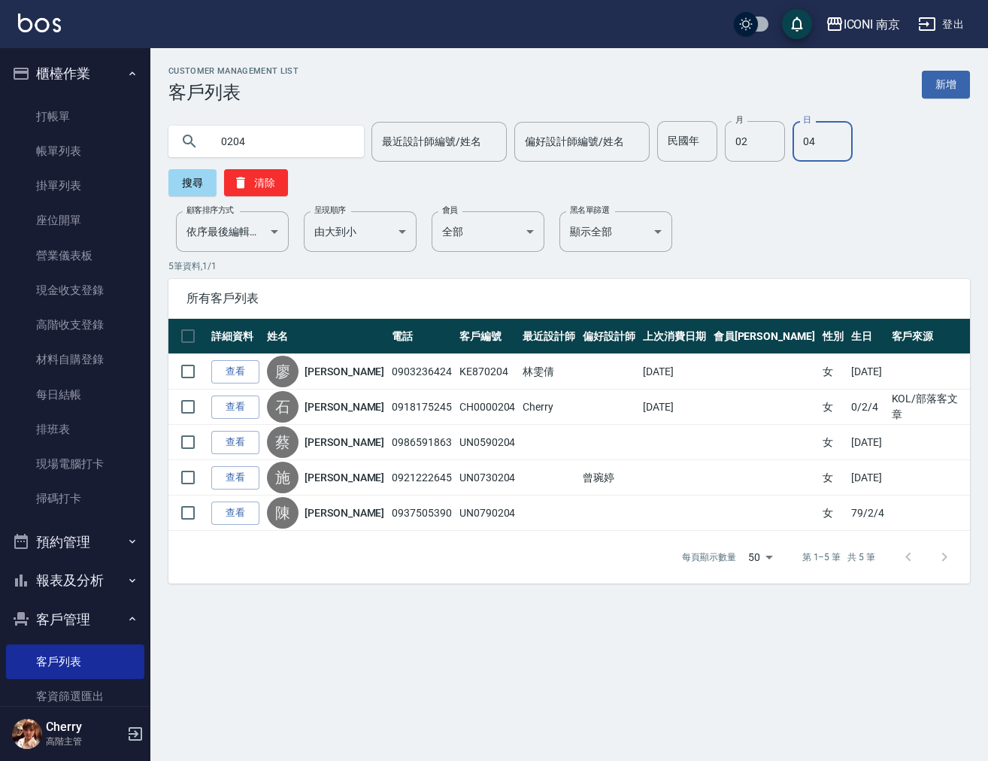
click at [313, 138] on input "0204" at bounding box center [281, 141] width 141 height 41
type input "0"
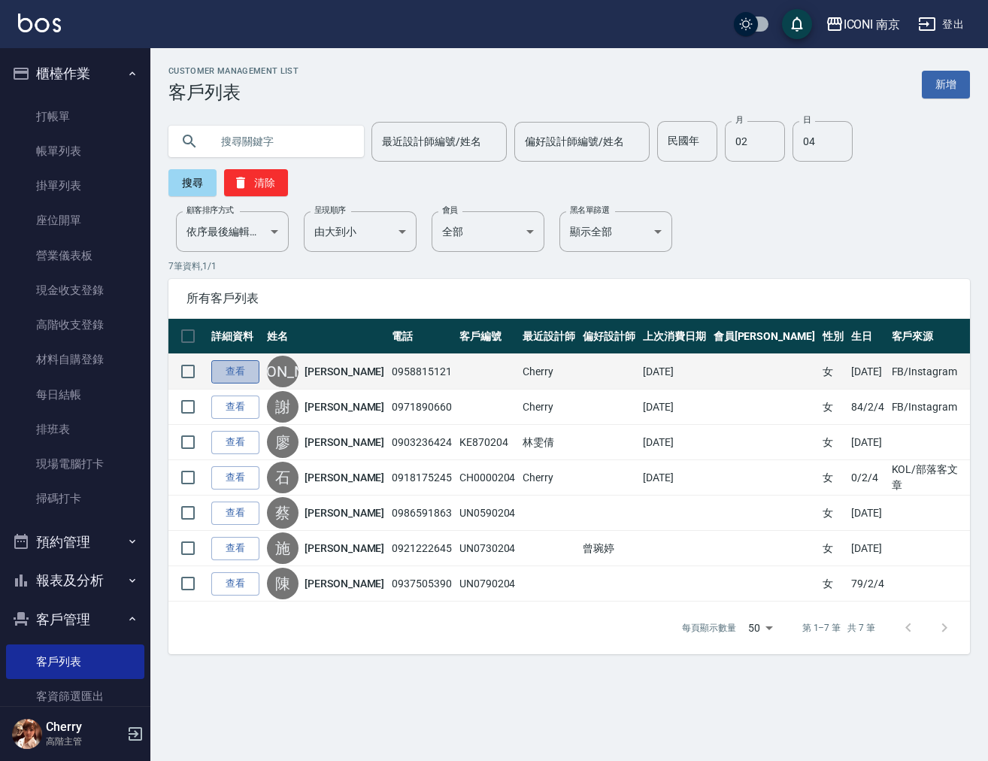
click at [237, 365] on link "查看" at bounding box center [235, 371] width 48 height 23
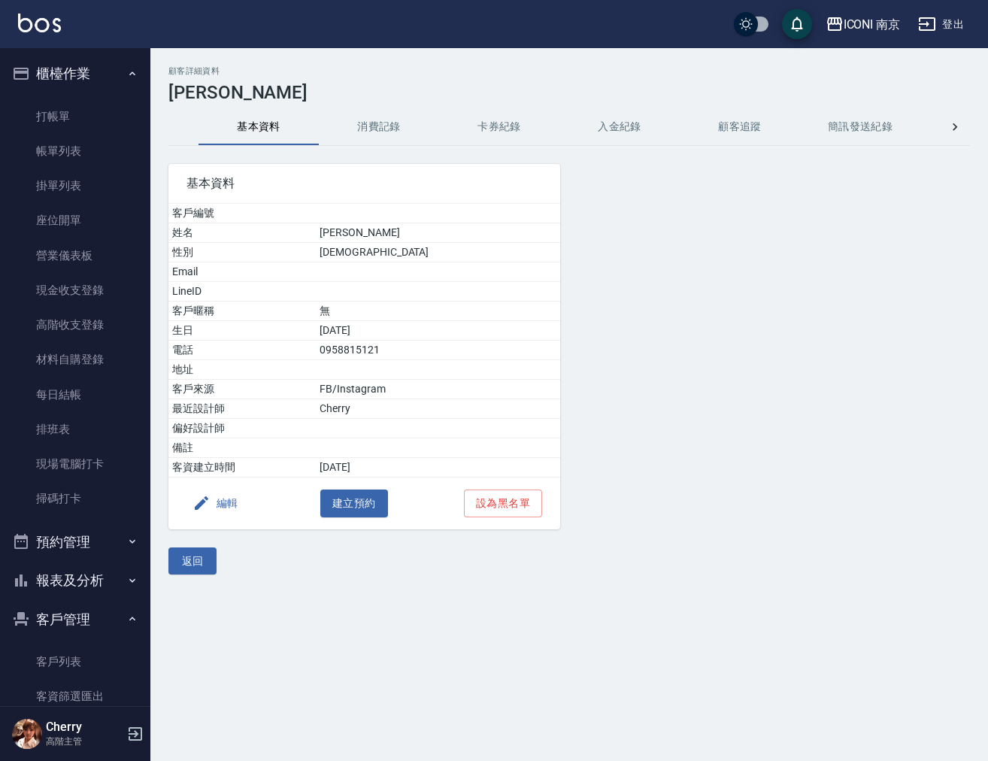
click at [380, 127] on button "消費記錄" at bounding box center [379, 127] width 120 height 36
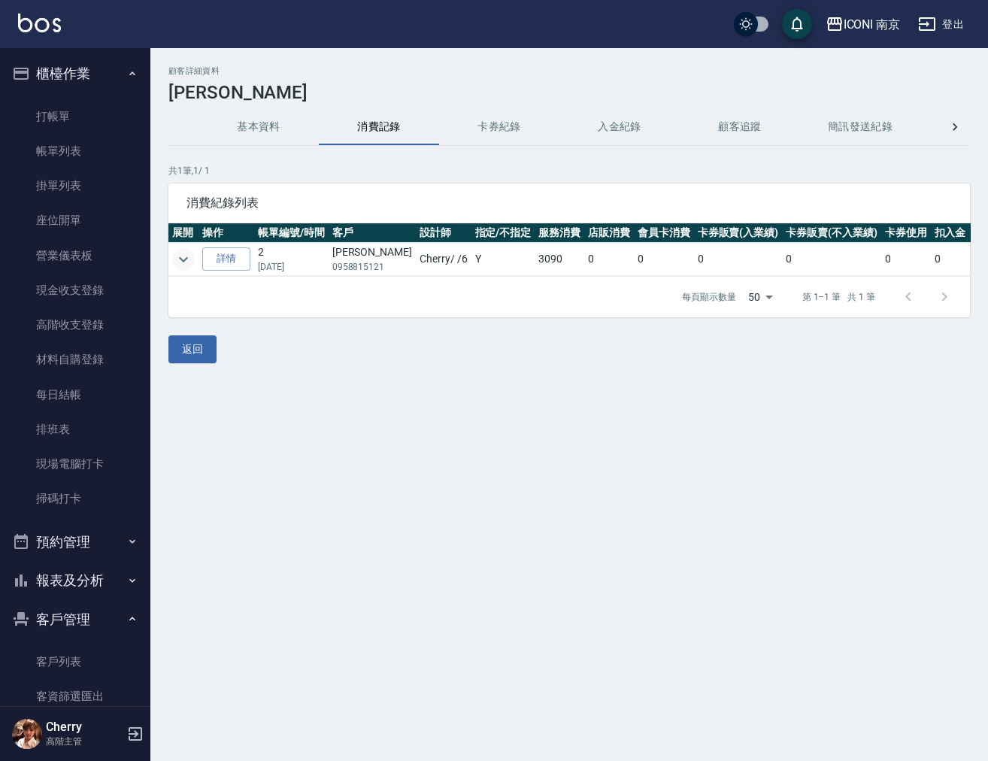
click at [178, 256] on icon "expand row" at bounding box center [183, 259] width 18 height 18
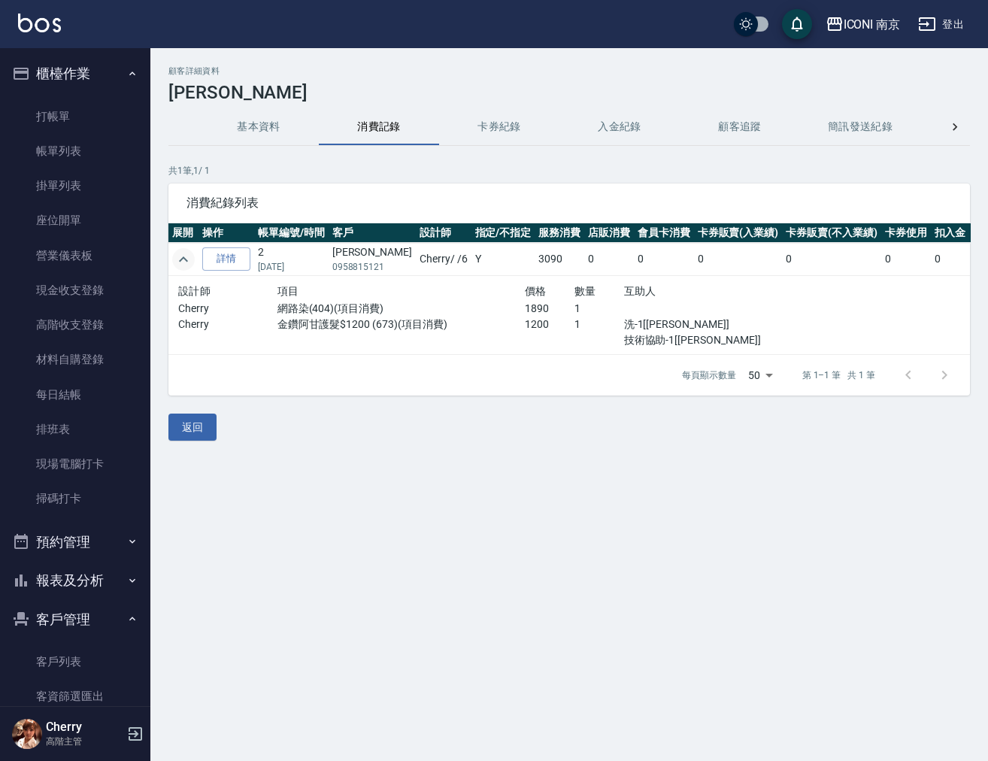
click at [271, 132] on button "基本資料" at bounding box center [259, 127] width 120 height 36
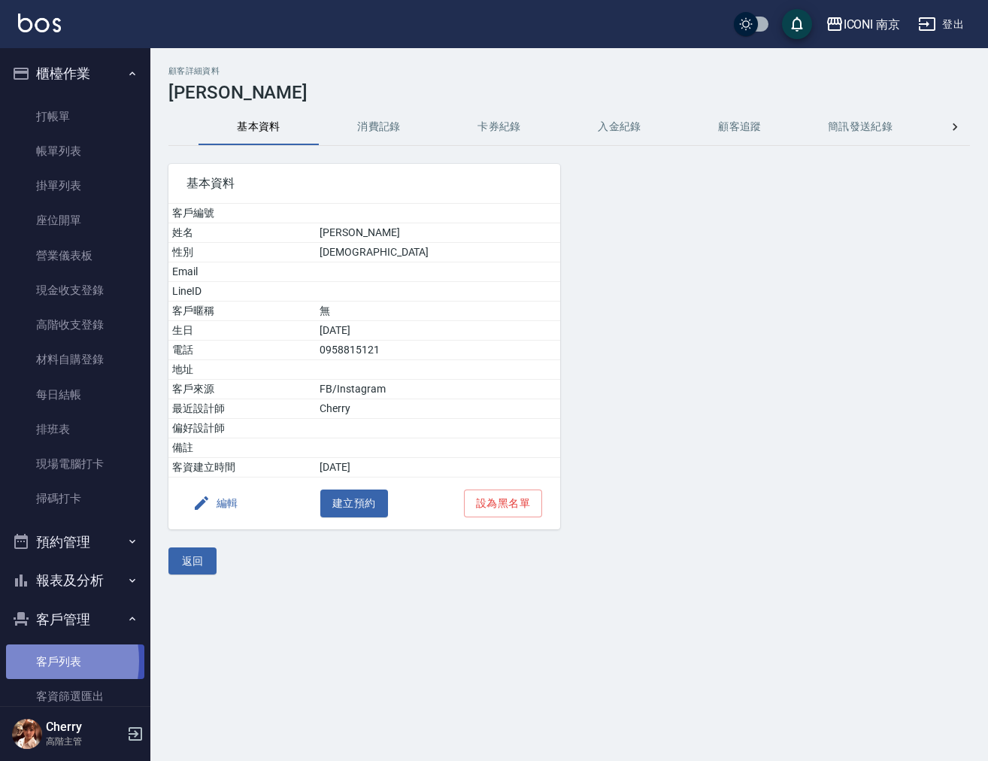
click at [21, 661] on link "客戶列表" at bounding box center [75, 661] width 138 height 35
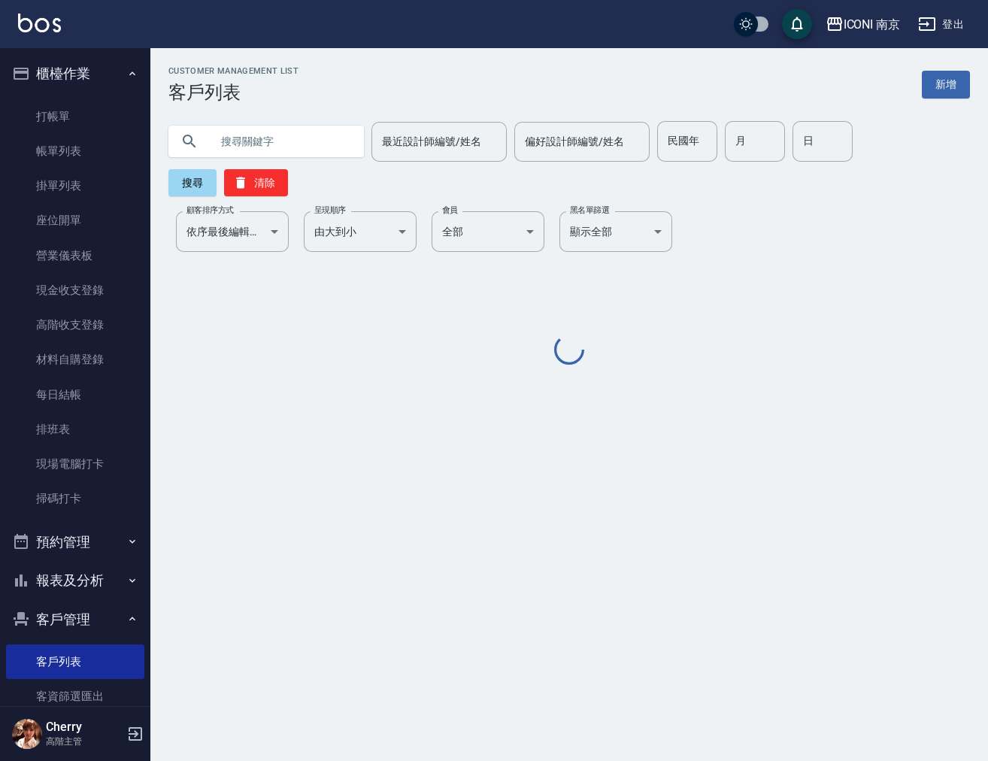
click at [277, 129] on input "text" at bounding box center [281, 141] width 141 height 41
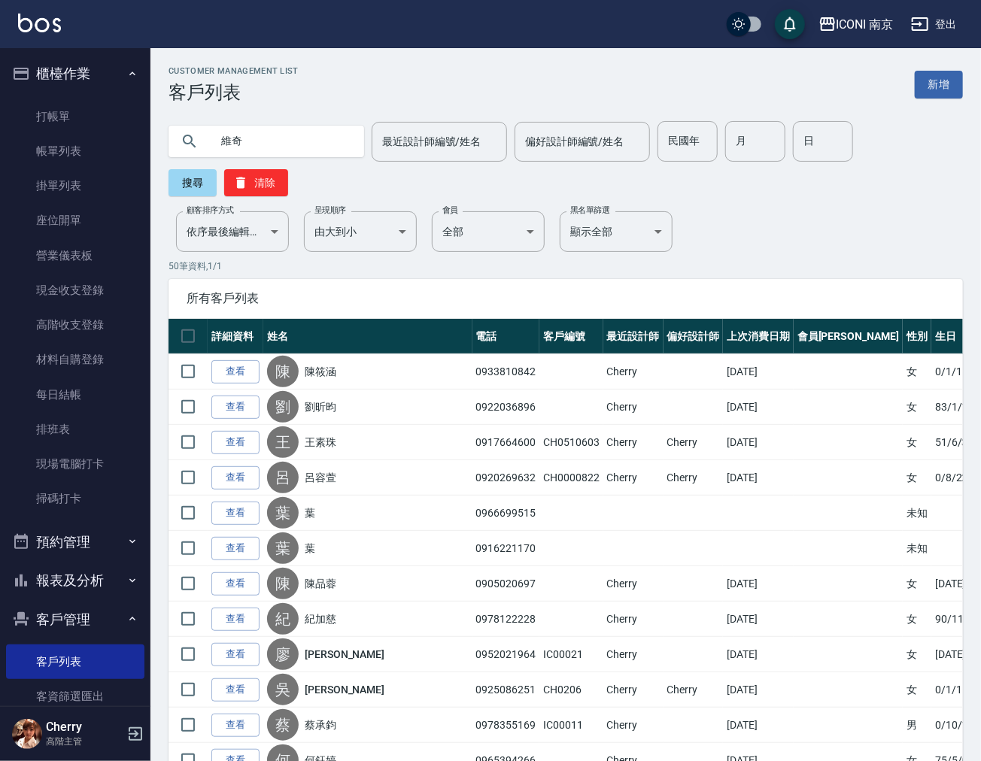
type input "維奇"
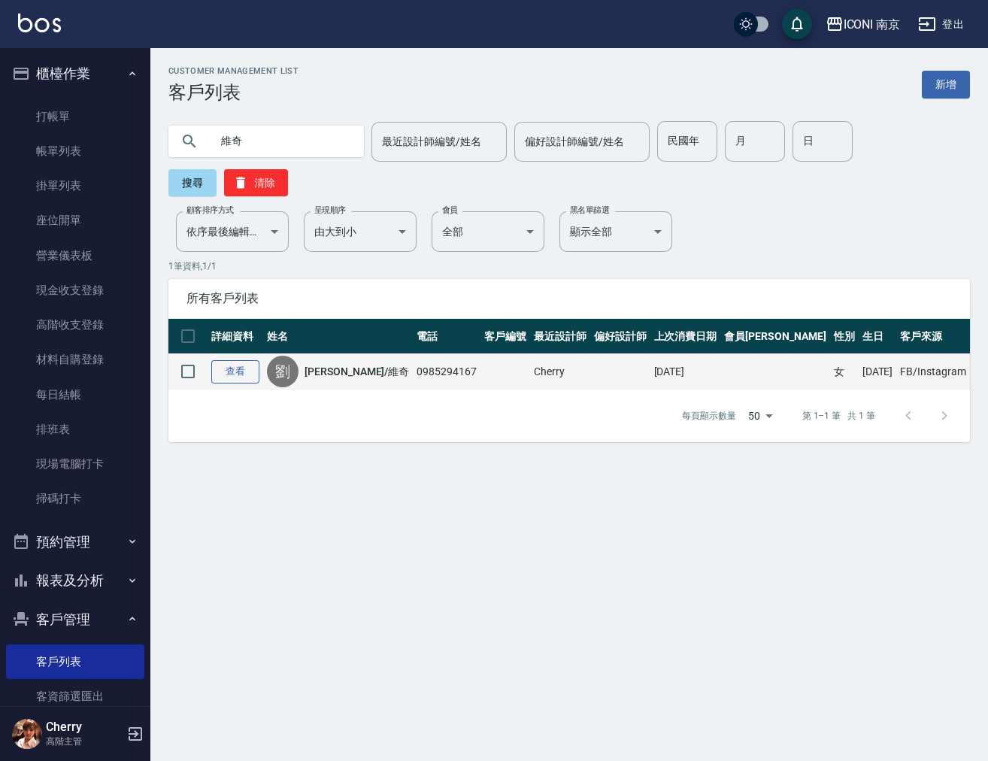
click at [238, 365] on link "查看" at bounding box center [235, 371] width 48 height 23
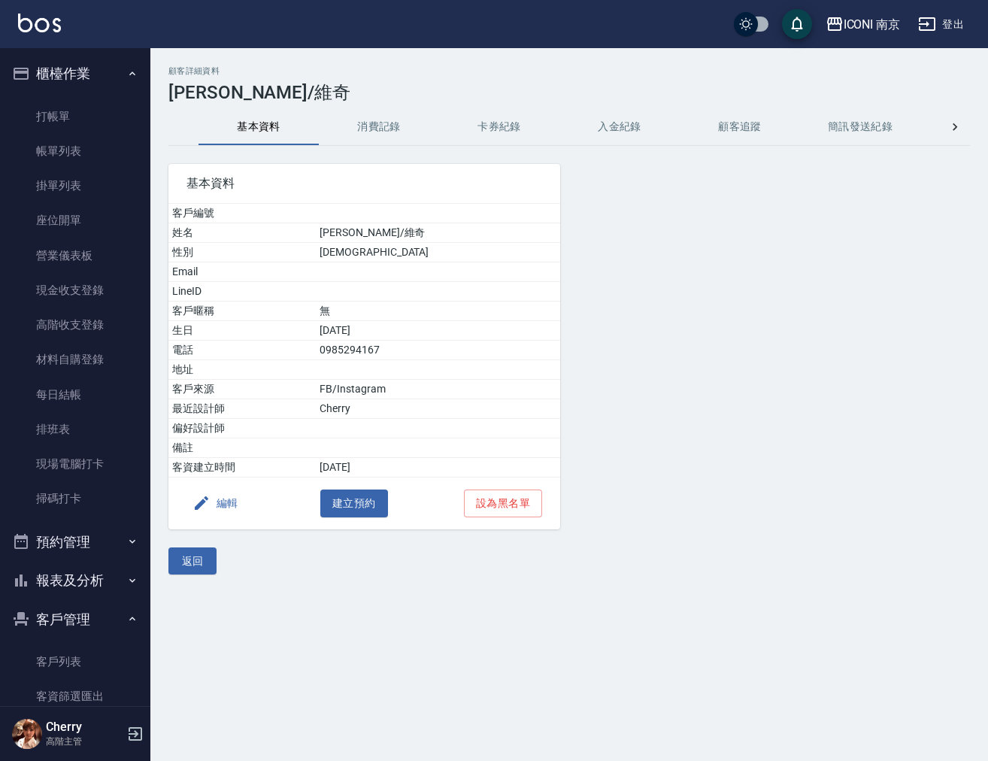
click at [389, 141] on button "消費記錄" at bounding box center [379, 127] width 120 height 36
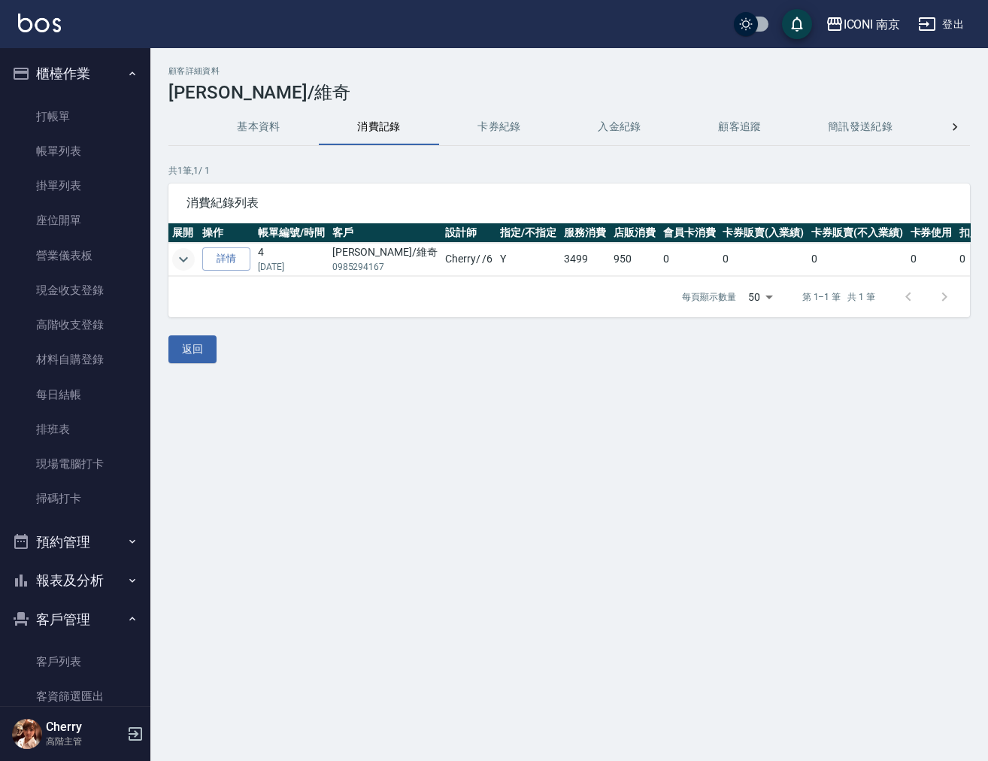
click at [175, 259] on icon "expand row" at bounding box center [183, 259] width 18 height 18
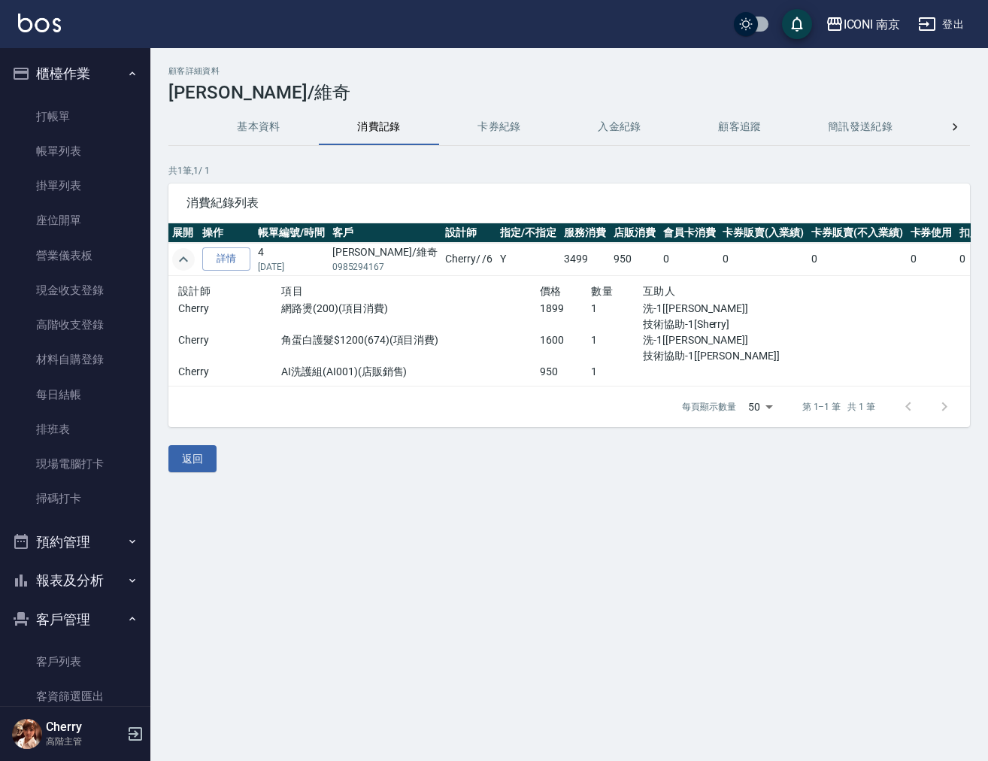
click at [806, 621] on div "顧客詳細資料 劉威祈/維奇 基本資料 消費記錄 卡券紀錄 入金紀錄 顧客追蹤 簡訊發送紀錄 抽獎券紀錄 會員卡列表 共 1 筆, 1 / 1 消費紀錄列表 展…" at bounding box center [494, 380] width 988 height 761
click at [83, 111] on link "打帳單" at bounding box center [75, 116] width 138 height 35
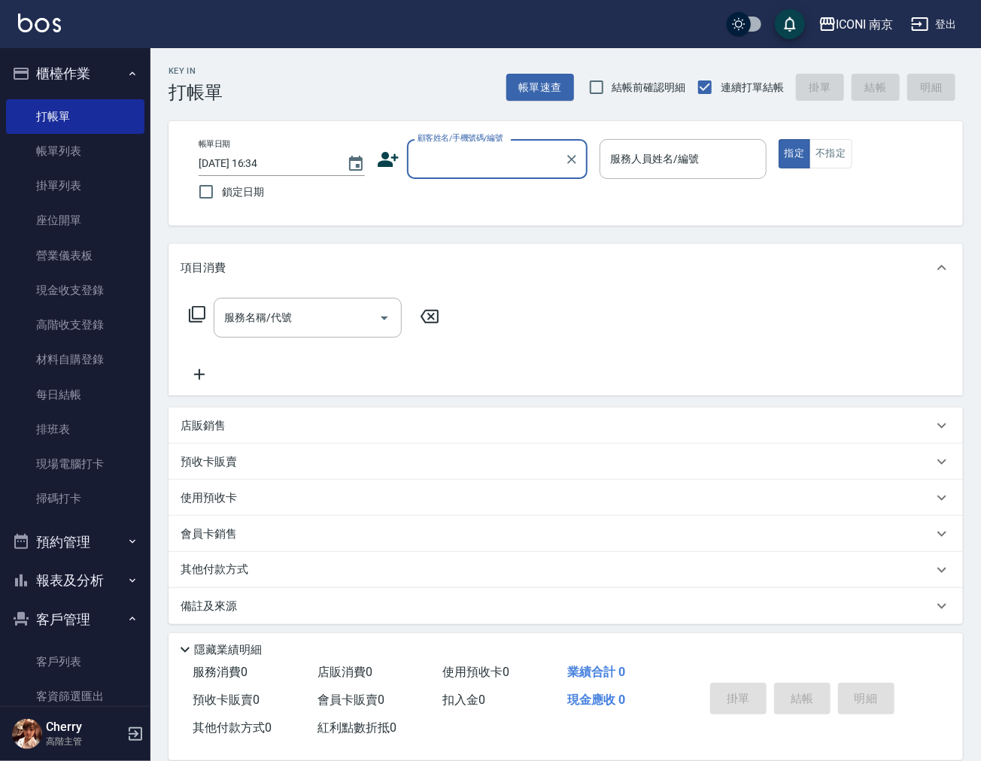
click at [73, 584] on button "報表及分析" at bounding box center [75, 580] width 138 height 39
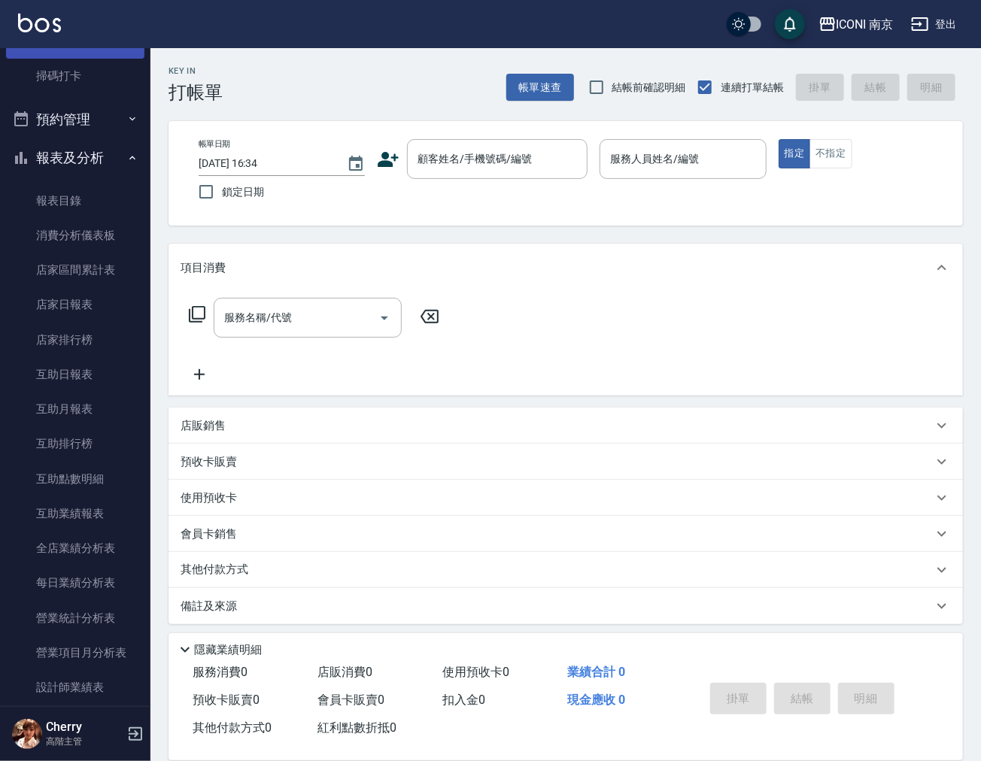
scroll to position [226, 0]
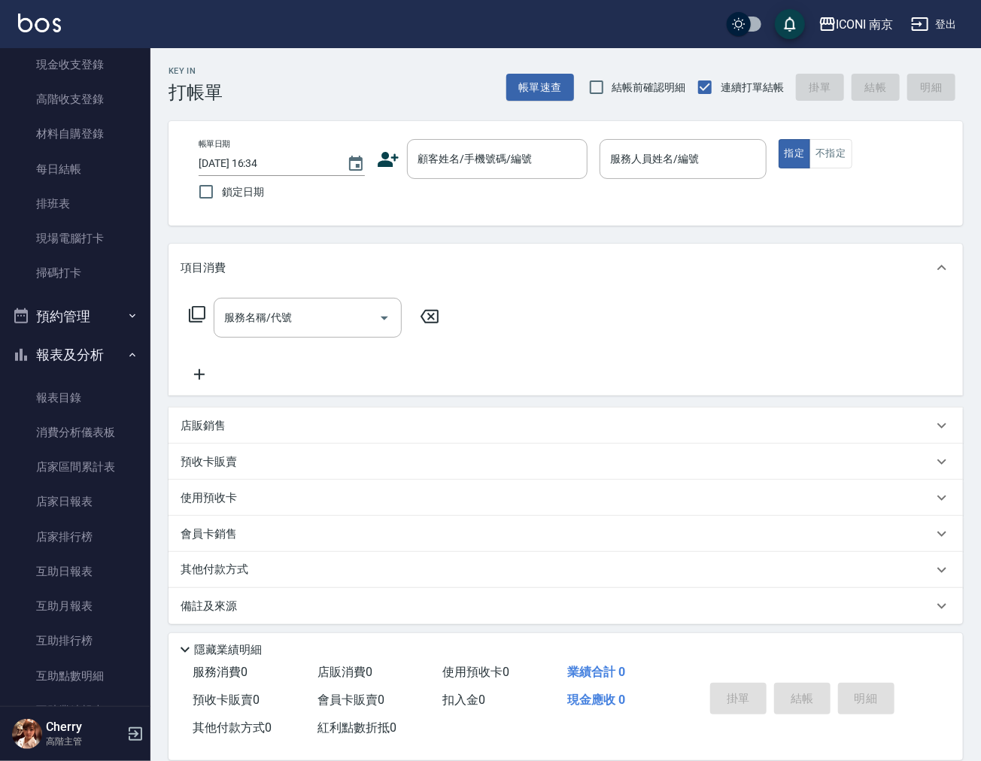
click at [64, 323] on button "預約管理" at bounding box center [75, 316] width 138 height 39
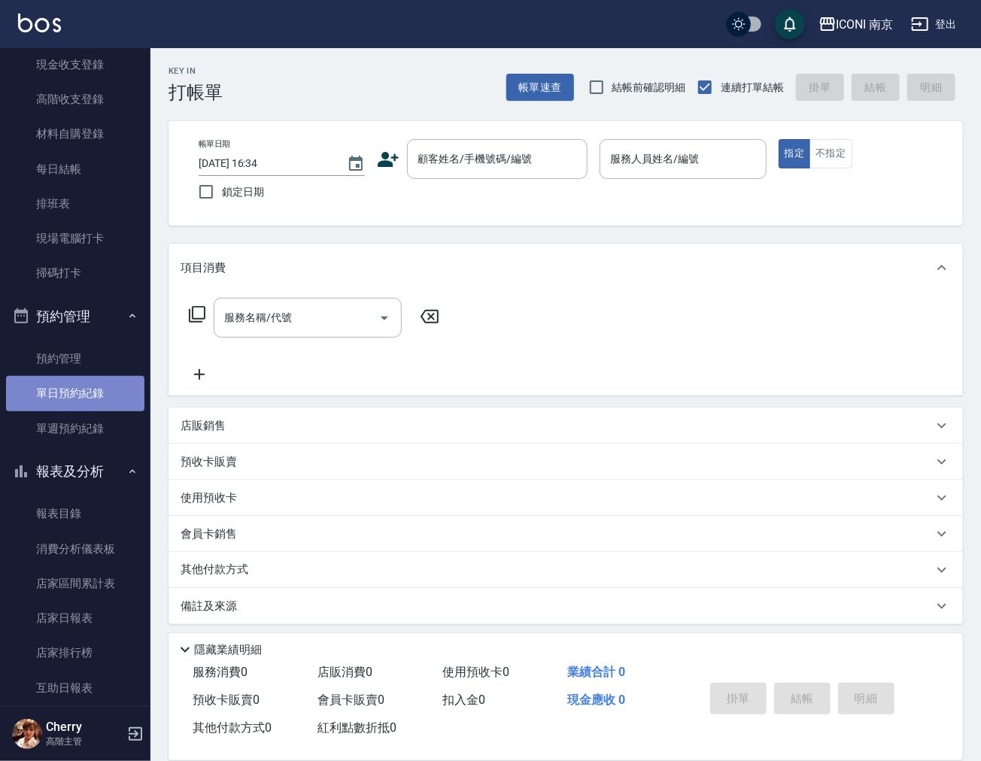
click at [88, 394] on link "單日預約紀錄" at bounding box center [75, 393] width 138 height 35
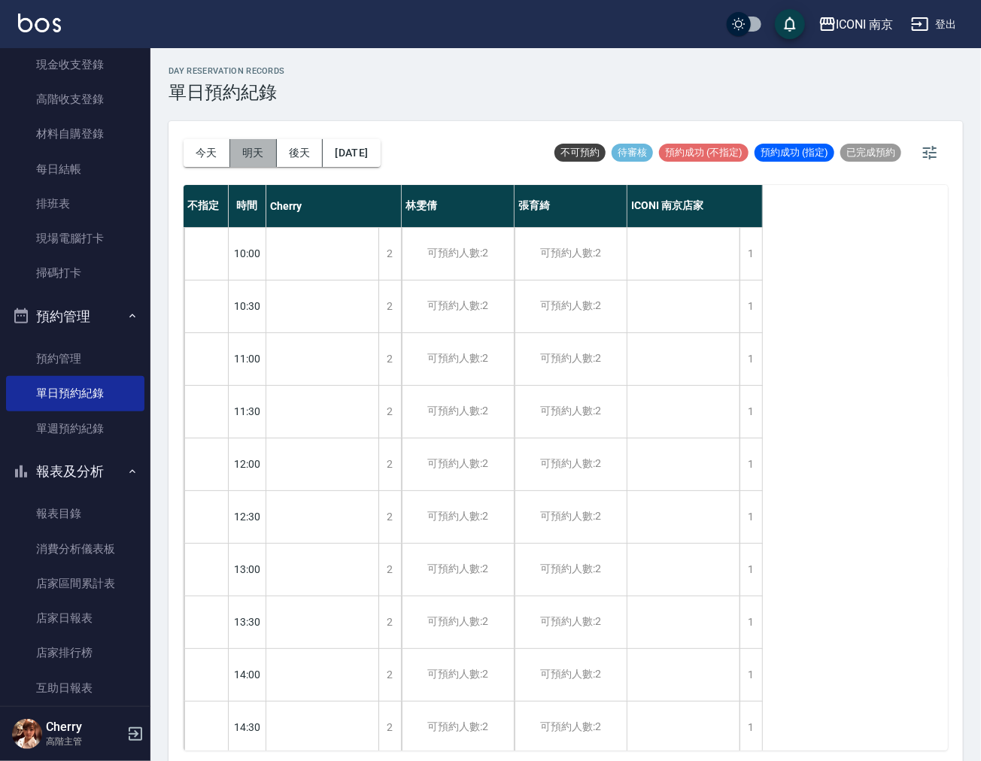
click at [255, 157] on button "明天" at bounding box center [253, 153] width 47 height 28
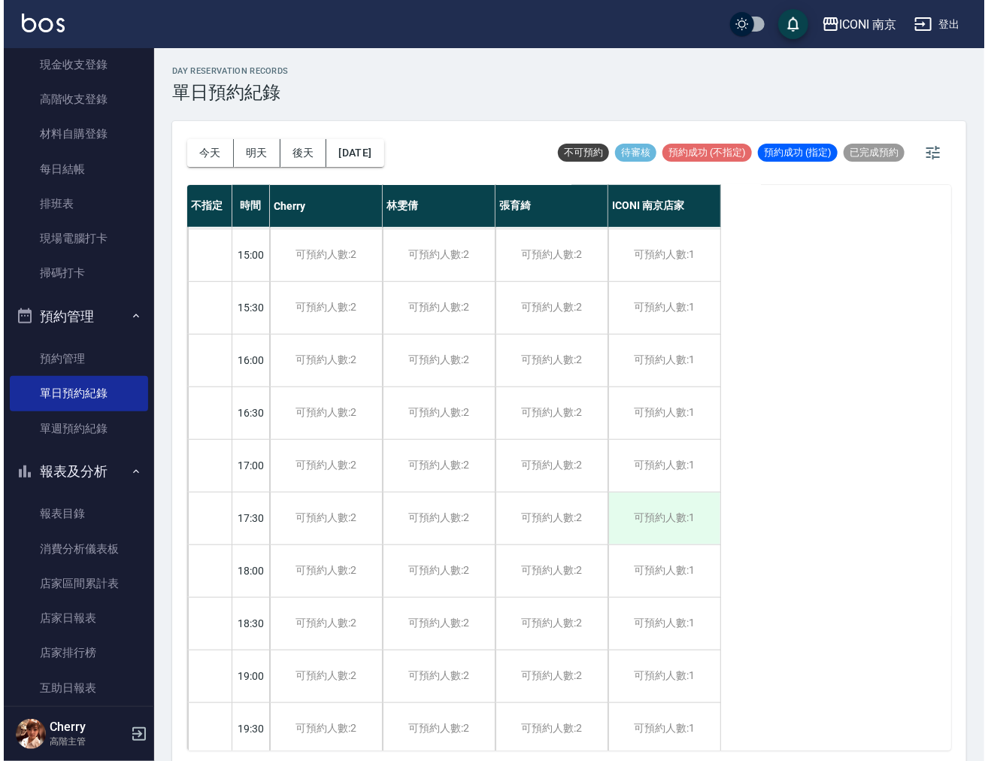
scroll to position [563, 0]
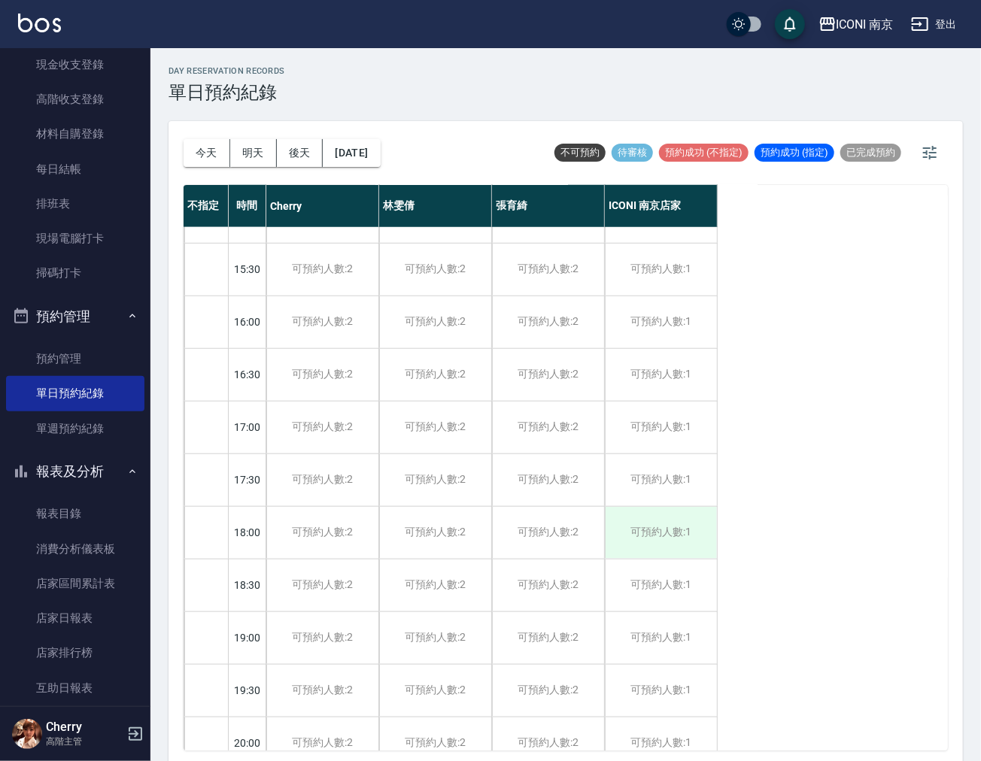
click at [674, 532] on div "可預約人數:1" at bounding box center [661, 533] width 112 height 52
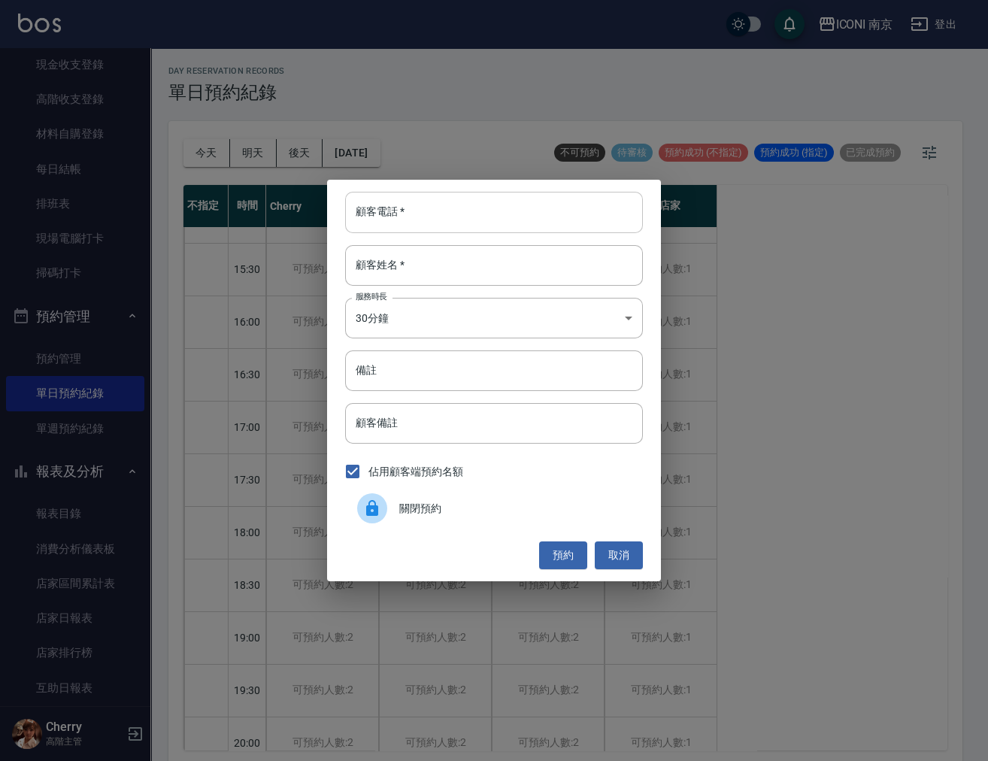
click at [414, 219] on input "顧客電話   *" at bounding box center [494, 212] width 298 height 41
type input "0936205902"
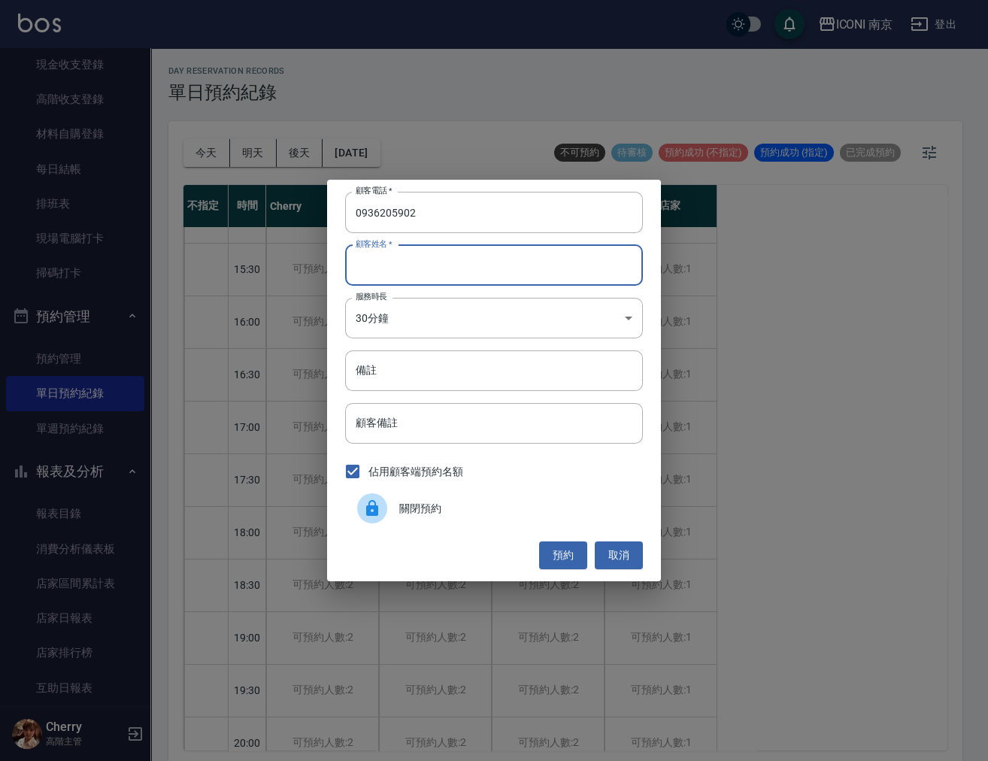
click at [414, 272] on input "顧客姓名   *" at bounding box center [494, 265] width 298 height 41
type input "張"
drag, startPoint x: 435, startPoint y: 373, endPoint x: 426, endPoint y: 367, distance: 10.2
click at [435, 373] on input "備註" at bounding box center [494, 370] width 298 height 41
click at [432, 373] on input "備註" at bounding box center [494, 370] width 298 height 41
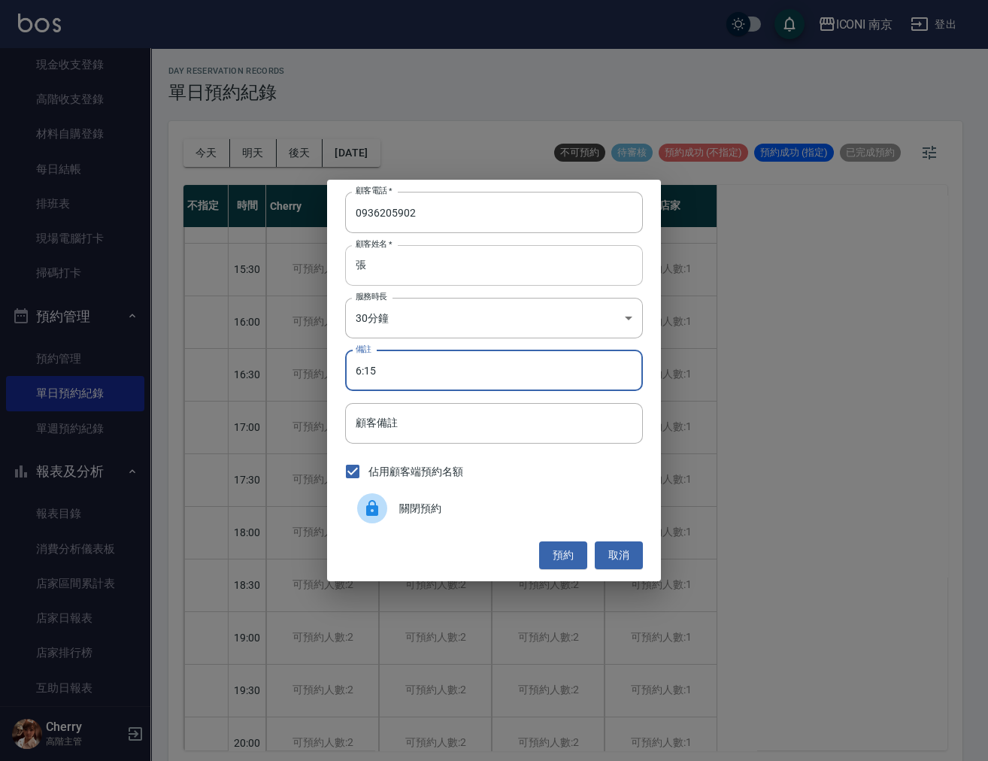
type input "6:15"
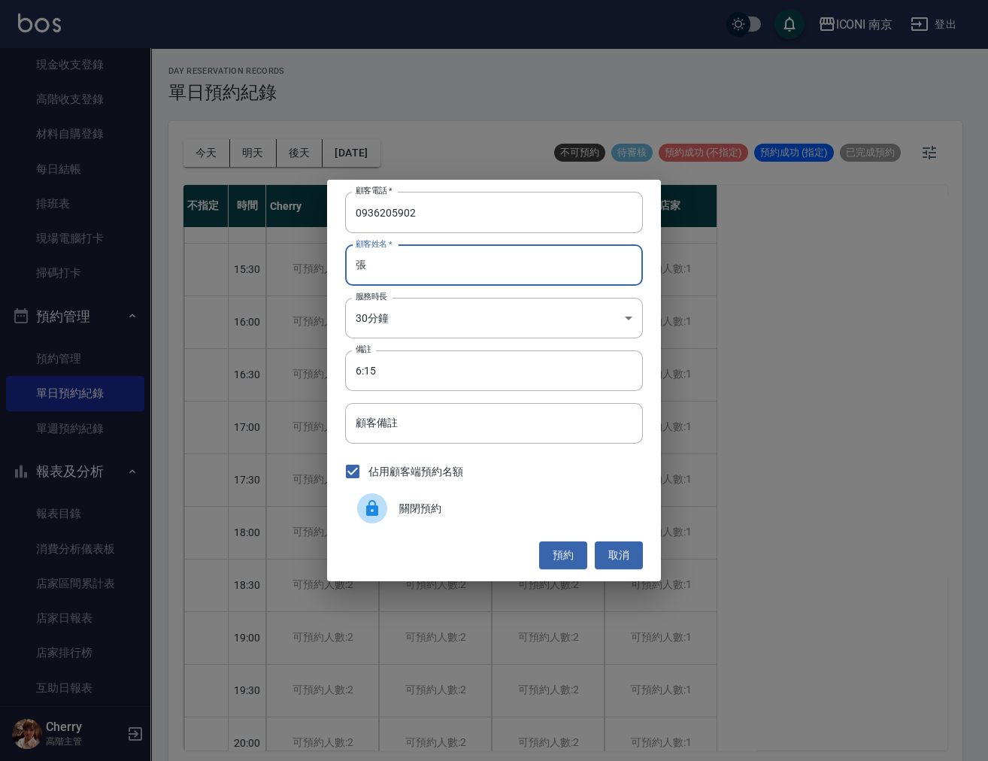
click at [411, 260] on input "張" at bounding box center [494, 265] width 298 height 41
type input "張先生"
click at [437, 374] on input "6:15" at bounding box center [494, 370] width 298 height 41
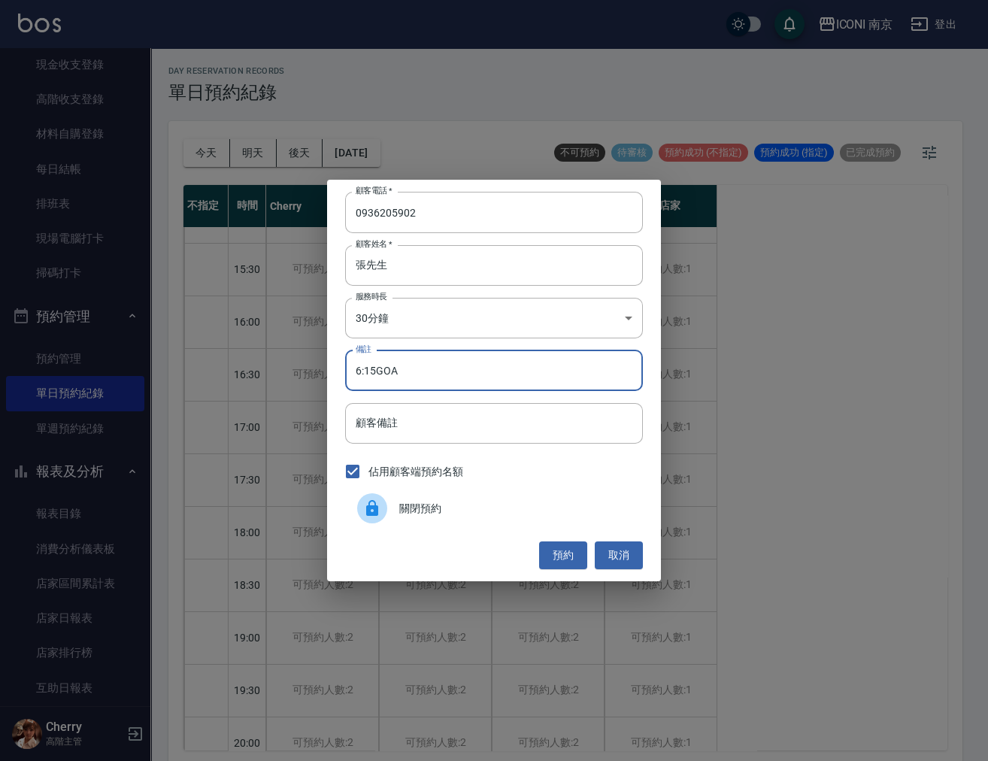
click at [377, 376] on input "6:15GOA" at bounding box center [494, 370] width 298 height 41
type input "6:15 GOA"
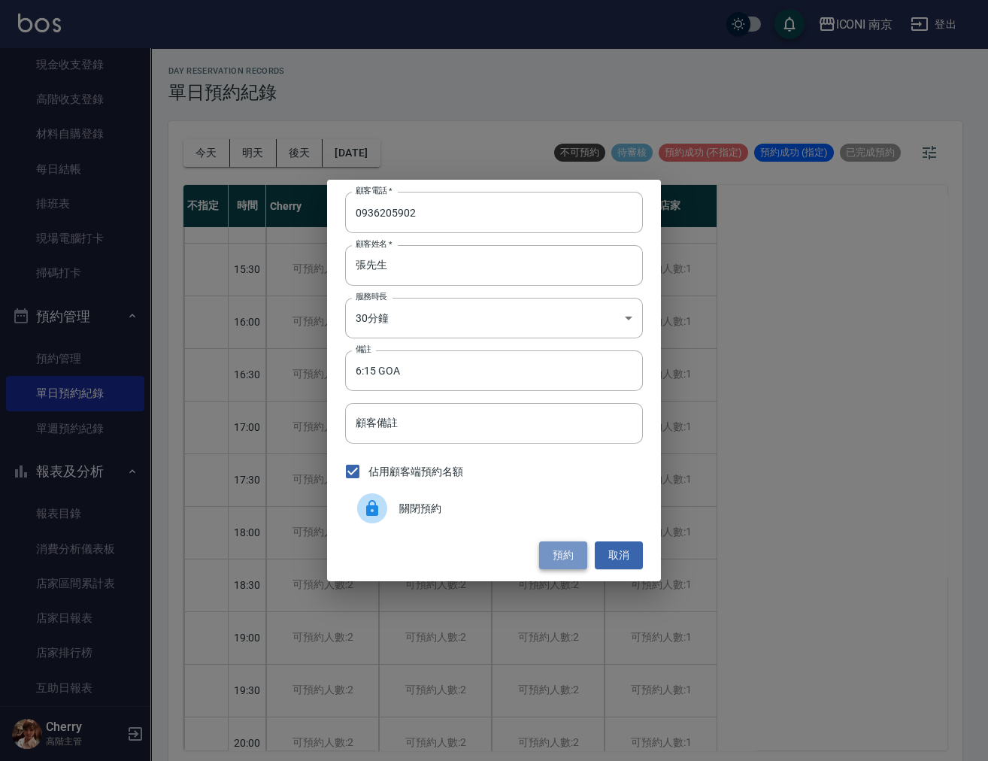
click at [568, 560] on button "預約" at bounding box center [563, 555] width 48 height 28
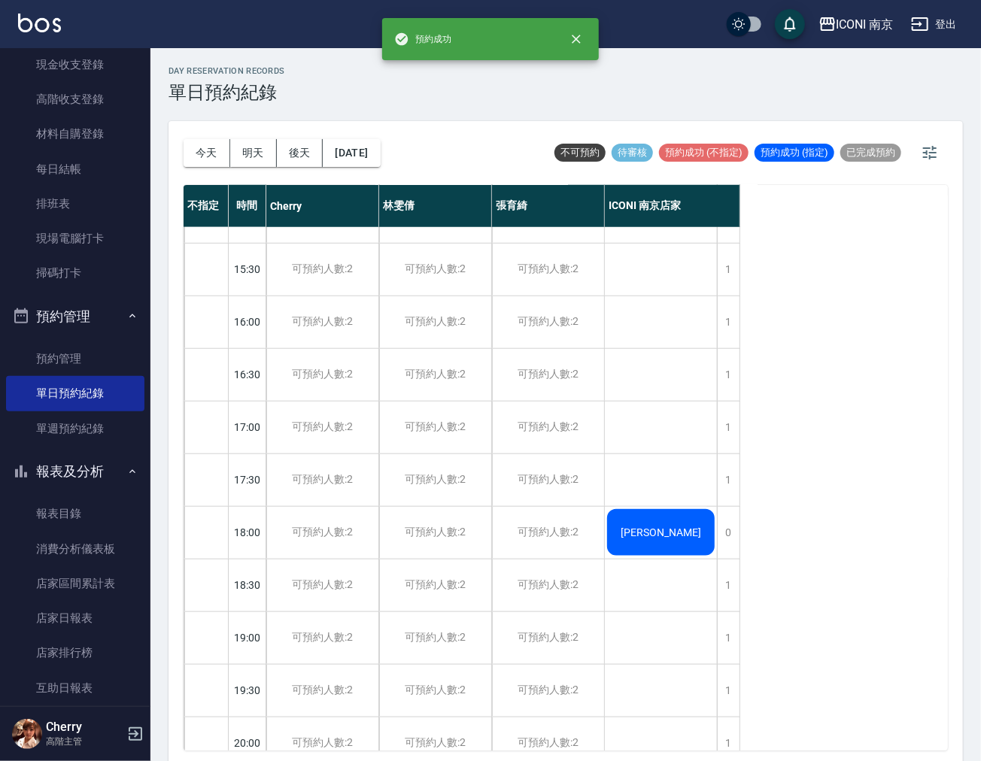
click at [685, 532] on div "[PERSON_NAME]" at bounding box center [661, 532] width 112 height 51
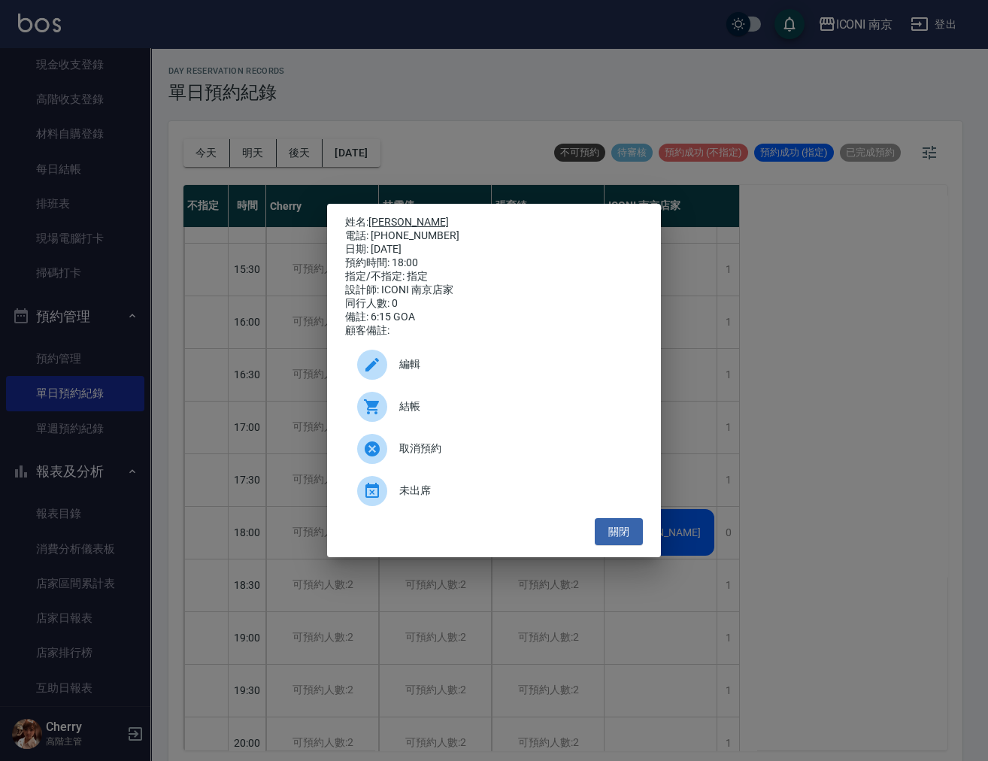
click at [394, 216] on link "[PERSON_NAME]" at bounding box center [408, 222] width 80 height 12
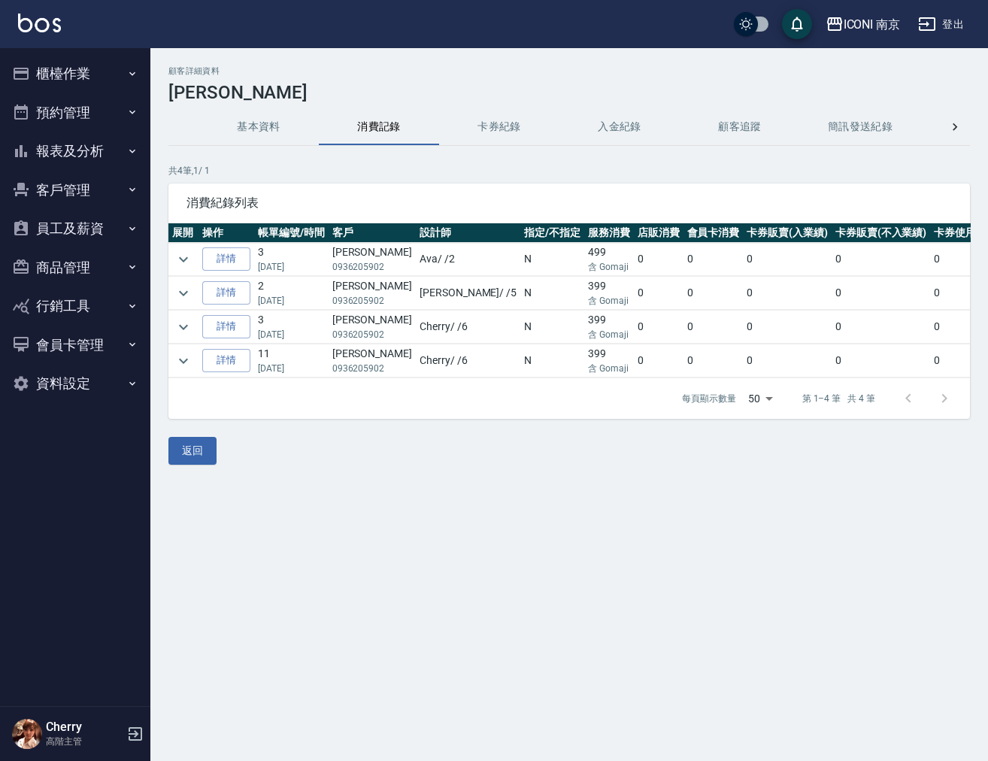
drag, startPoint x: 471, startPoint y: 403, endPoint x: 342, endPoint y: 407, distance: 129.4
click at [342, 407] on div "每頁顯示數量 50 50 第 1–4 筆 共 4 筆" at bounding box center [569, 398] width 802 height 41
click at [323, 483] on div "顧客詳細資料 [PERSON_NAME] 基本資料 消費記錄 卡券紀錄 入金紀錄 顧客追蹤 簡訊發送紀錄 抽獎券紀錄 會員卡列表 共 4 筆, 1 / 1 消…" at bounding box center [569, 265] width 838 height 435
click at [251, 124] on button "基本資料" at bounding box center [259, 127] width 120 height 36
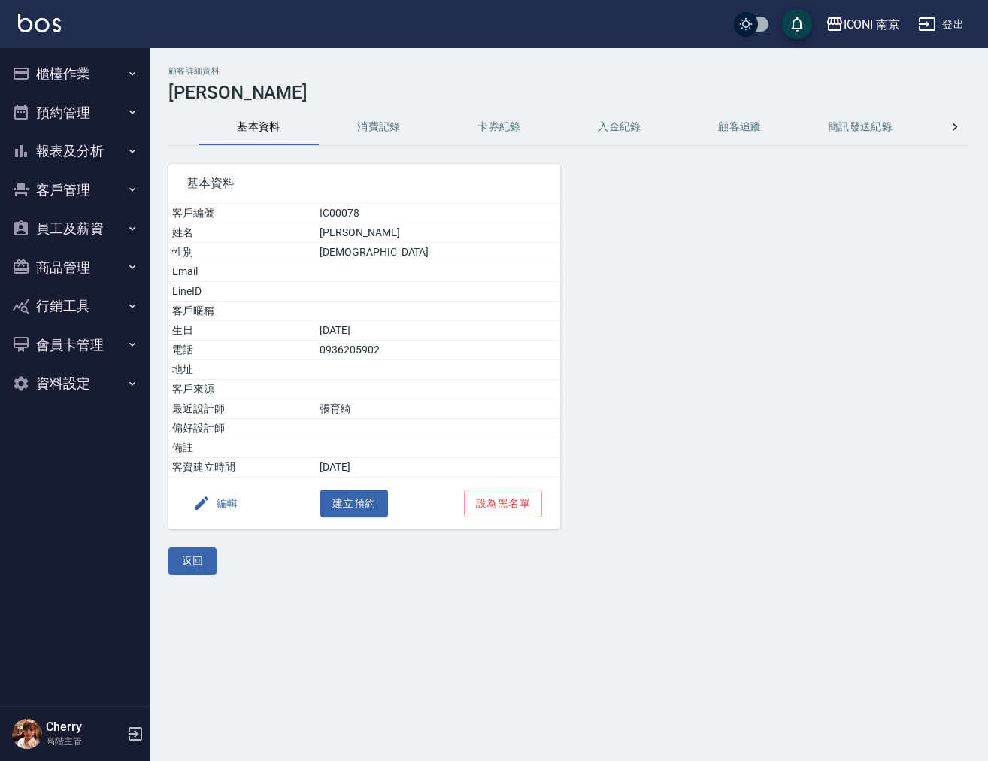
click at [77, 70] on button "櫃檯作業" at bounding box center [75, 73] width 138 height 39
